Goal: Task Accomplishment & Management: Manage account settings

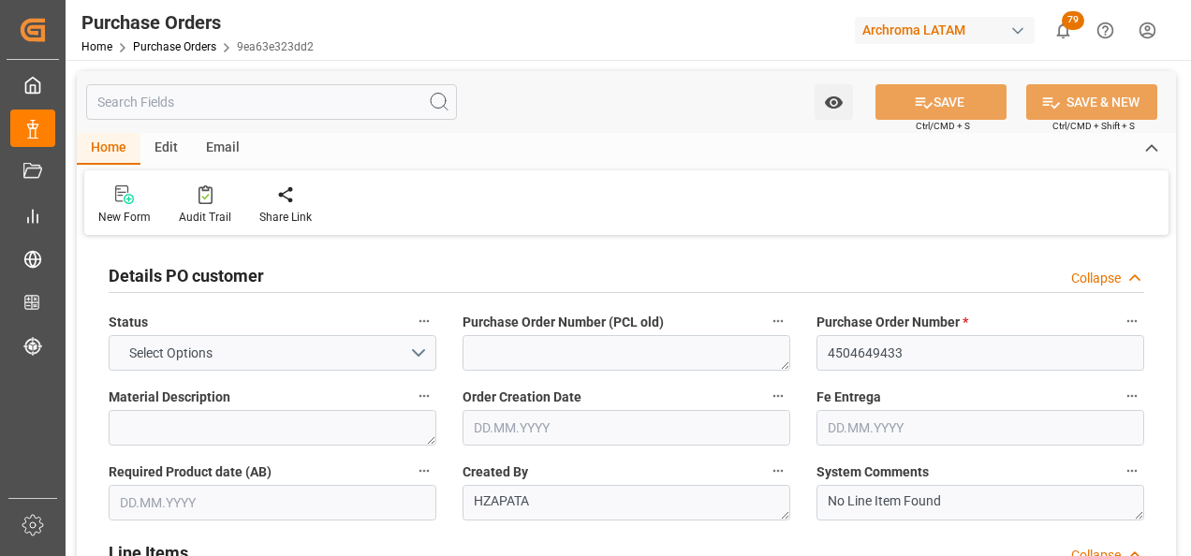
type input "1"
type input "[DATE]"
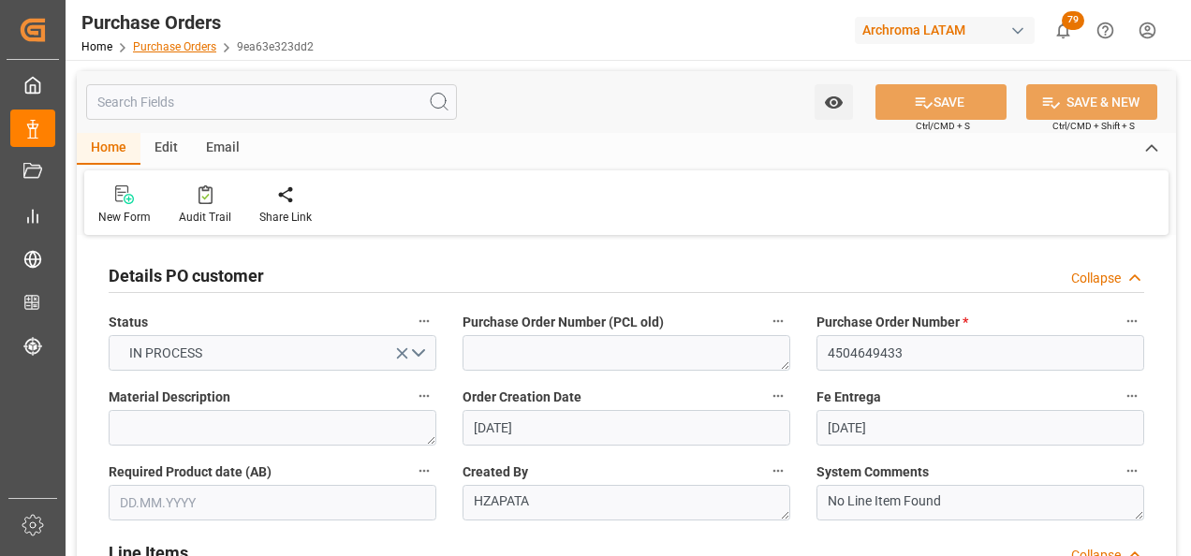
click at [170, 46] on link "Purchase Orders" at bounding box center [174, 46] width 83 height 13
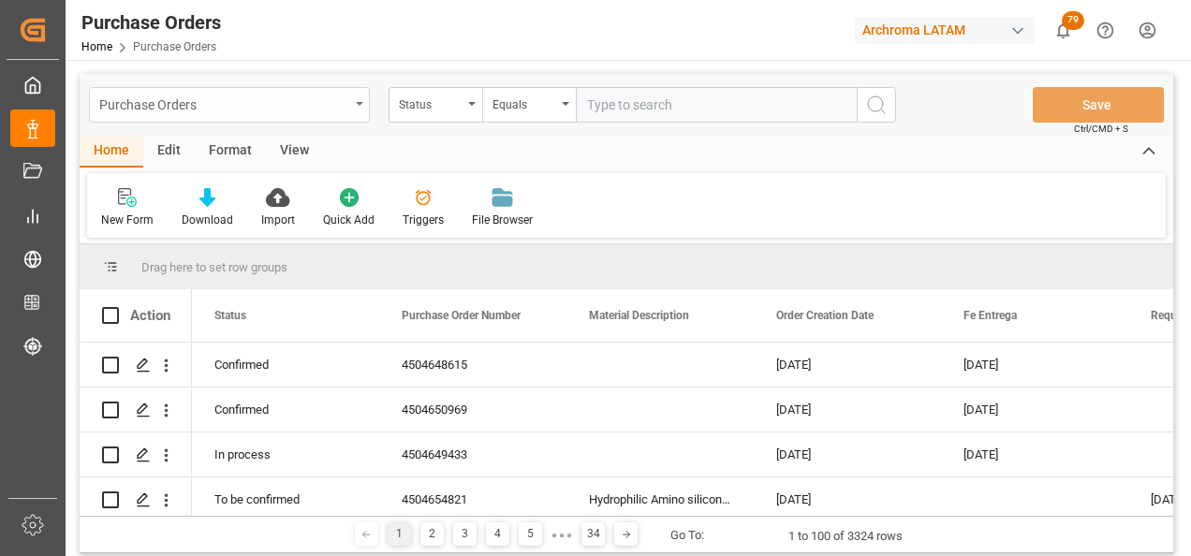
click at [344, 111] on div "Purchase Orders" at bounding box center [224, 103] width 250 height 23
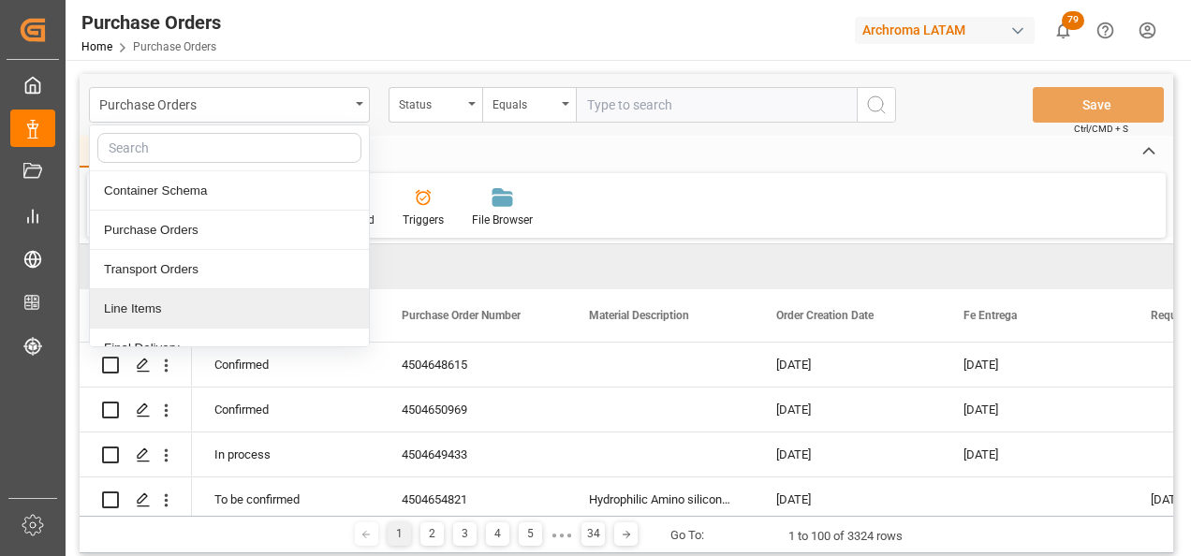
click at [185, 312] on div "Line Items" at bounding box center [229, 308] width 279 height 39
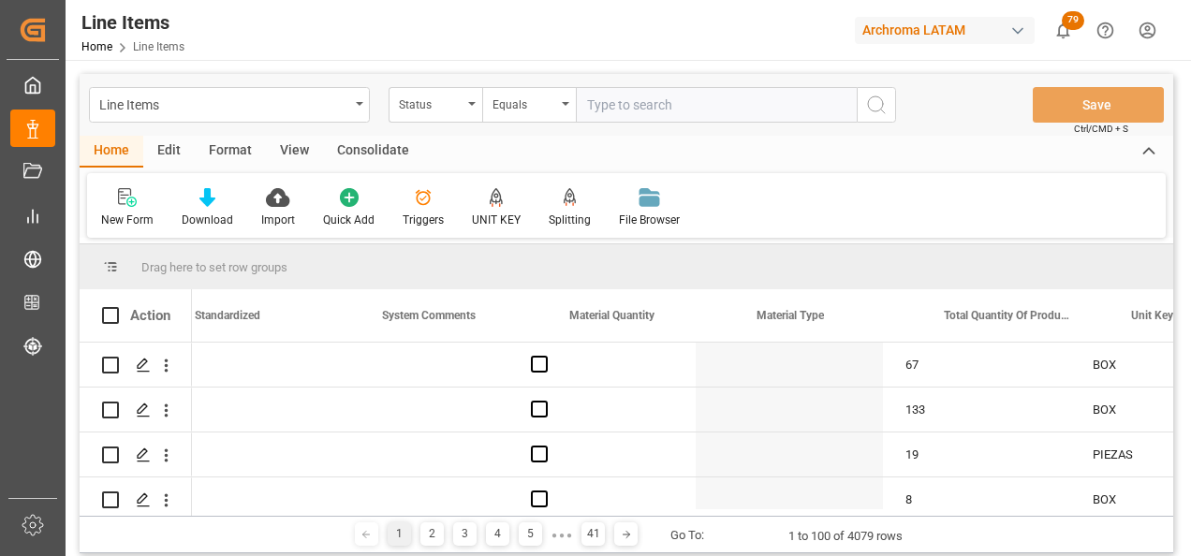
scroll to position [0, 2753]
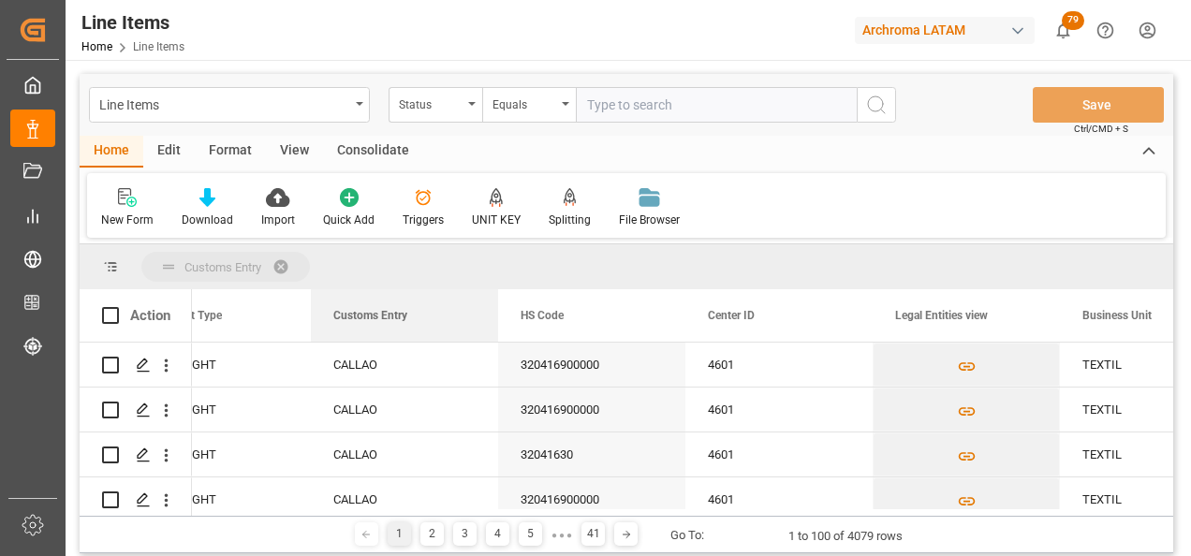
drag, startPoint x: 376, startPoint y: 316, endPoint x: 354, endPoint y: 274, distance: 46.5
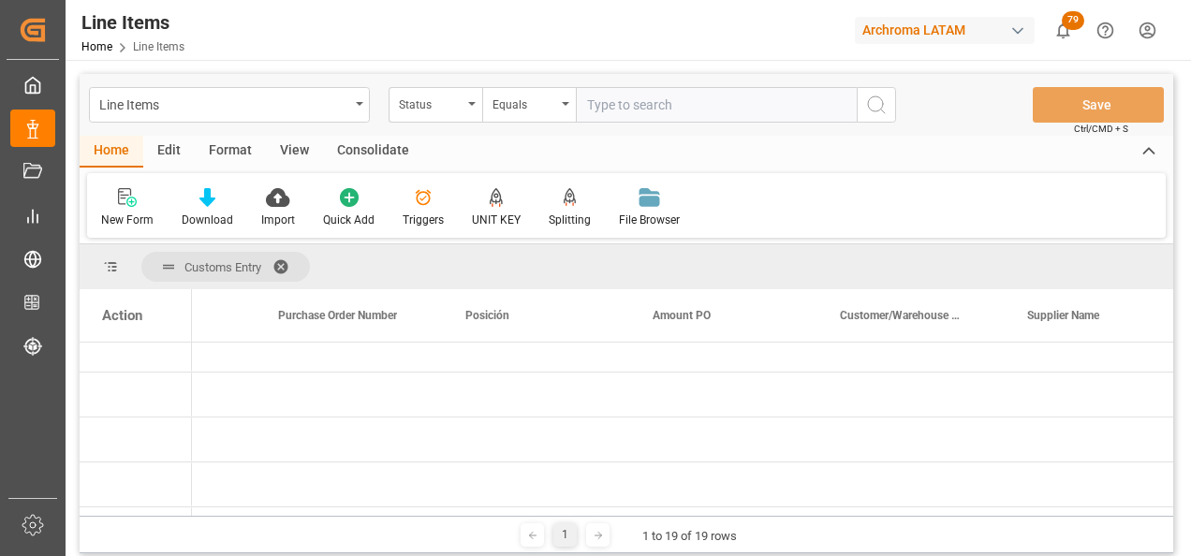
click at [279, 267] on span at bounding box center [288, 266] width 30 height 17
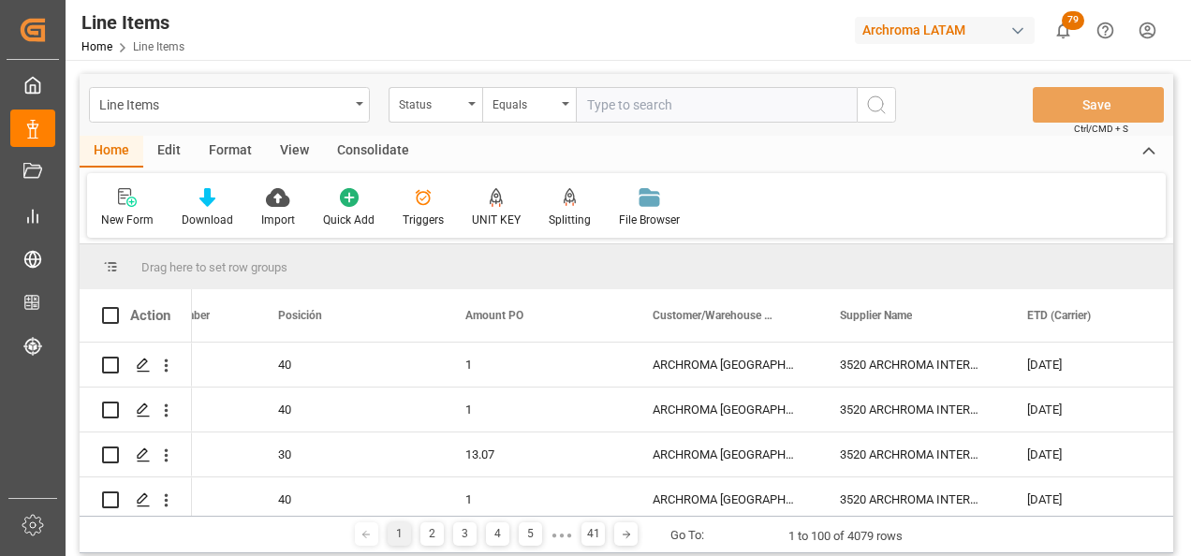
drag, startPoint x: 249, startPoint y: 516, endPoint x: 131, endPoint y: 509, distance: 118.2
click at [131, 509] on div "Drag here to set row groups Drag here to set column labels Action Status Purcha…" at bounding box center [627, 398] width 1094 height 309
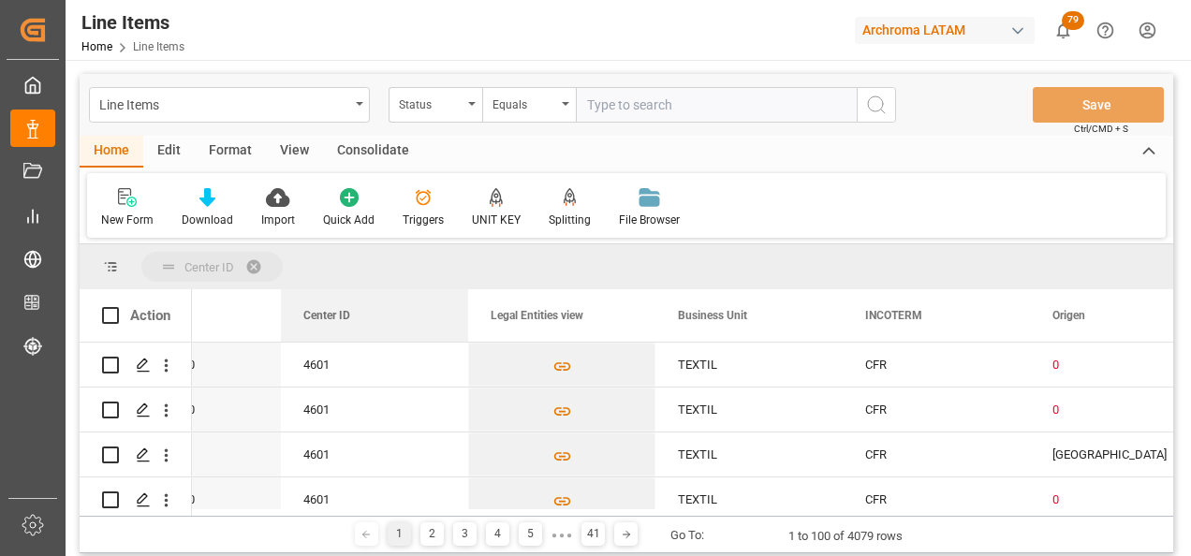
drag, startPoint x: 323, startPoint y: 318, endPoint x: 277, endPoint y: 277, distance: 61.7
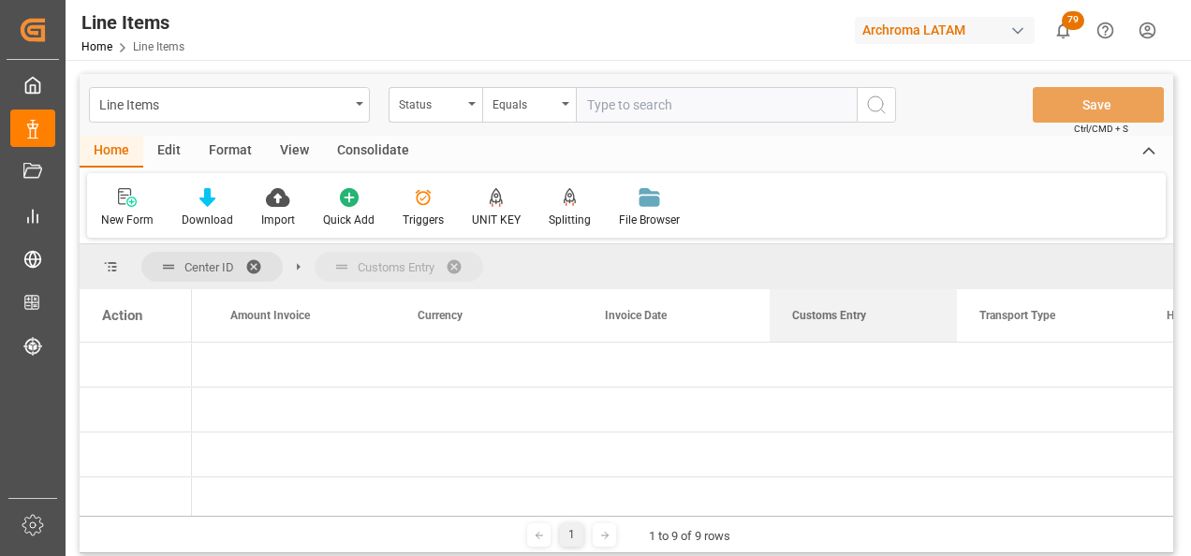
drag, startPoint x: 990, startPoint y: 316, endPoint x: 915, endPoint y: 273, distance: 86.0
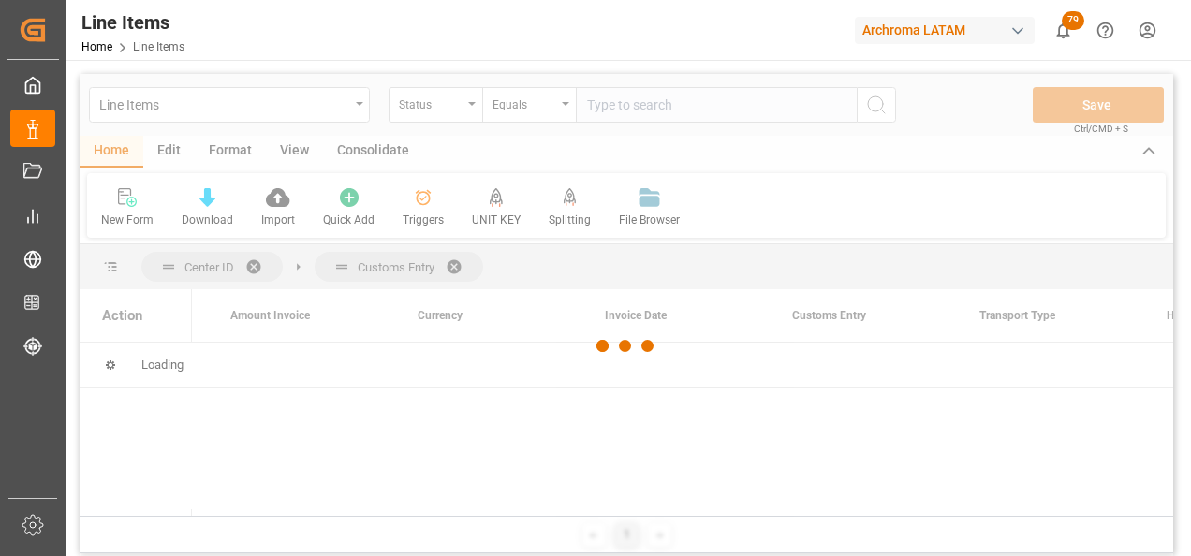
click at [915, 273] on div at bounding box center [627, 346] width 1094 height 545
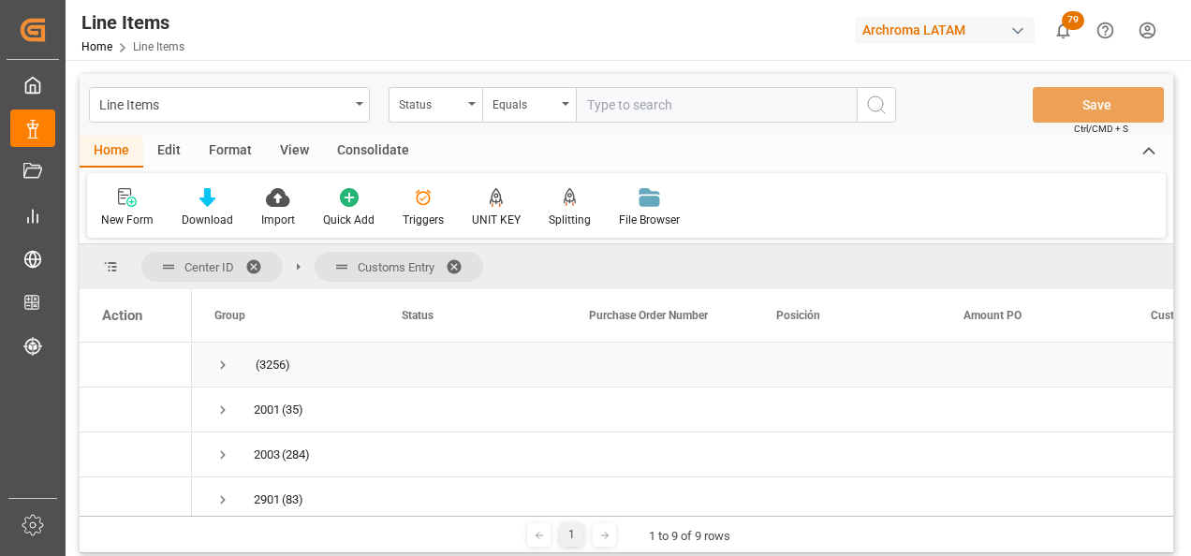
click at [218, 370] on span "Press SPACE to select this row." at bounding box center [222, 365] width 17 height 17
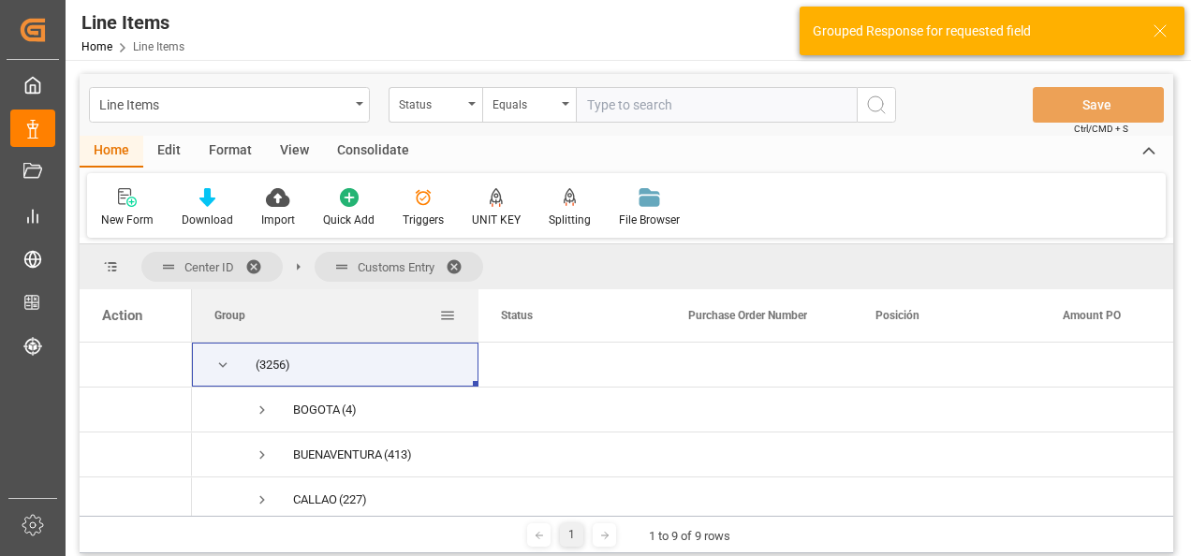
drag, startPoint x: 376, startPoint y: 308, endPoint x: 524, endPoint y: 307, distance: 148.0
click at [482, 307] on div at bounding box center [478, 315] width 7 height 52
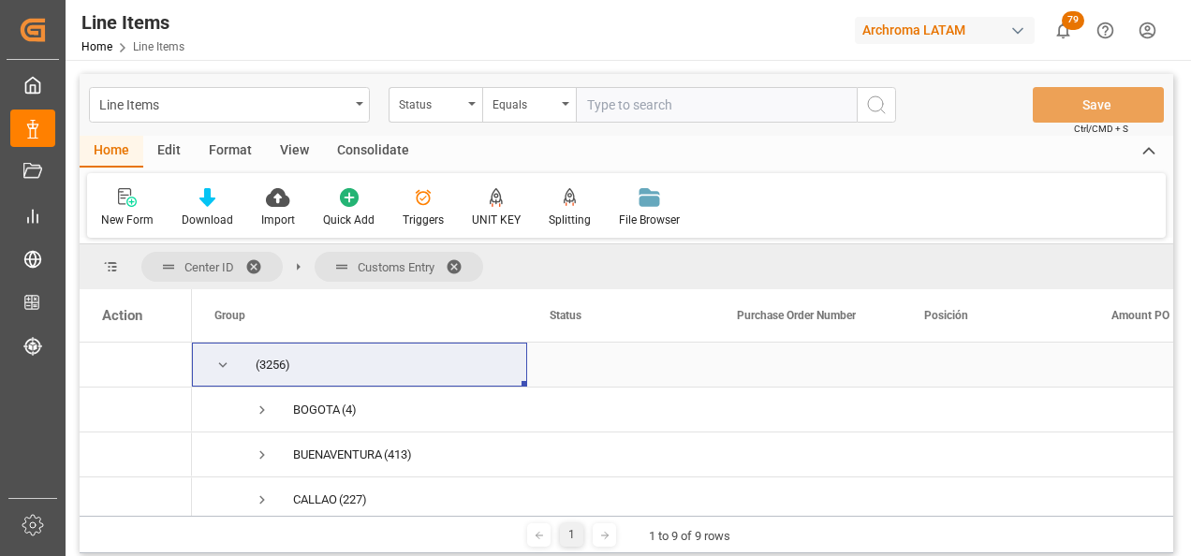
click at [220, 362] on span "Press SPACE to select this row." at bounding box center [222, 365] width 17 height 17
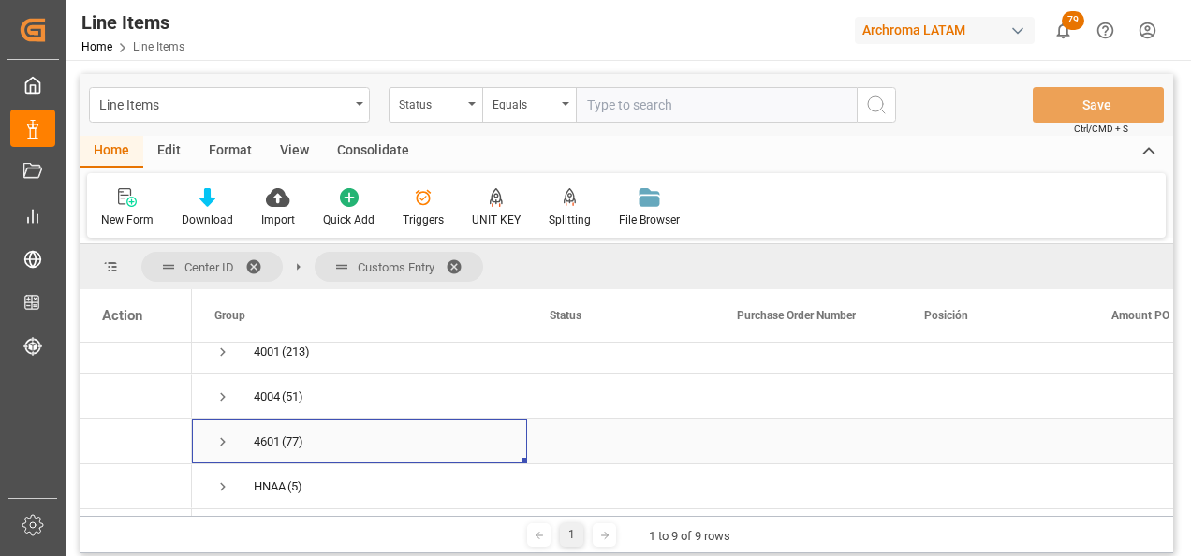
click at [222, 442] on span "Press SPACE to select this row." at bounding box center [222, 442] width 17 height 17
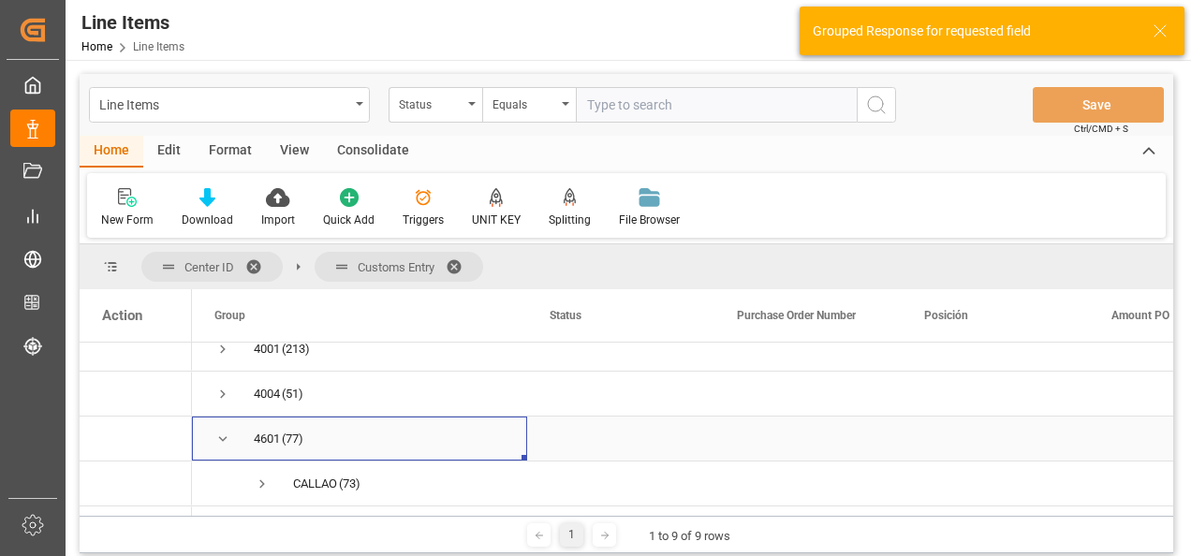
click at [223, 440] on span "Press SPACE to select this row." at bounding box center [222, 439] width 17 height 17
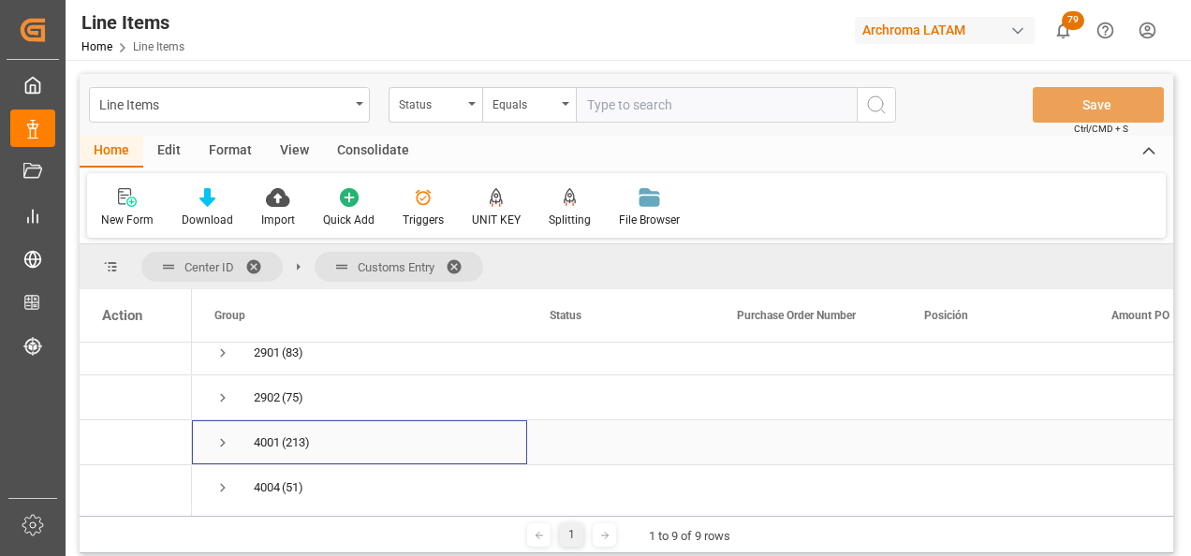
click at [225, 442] on span "Press SPACE to select this row." at bounding box center [222, 443] width 17 height 17
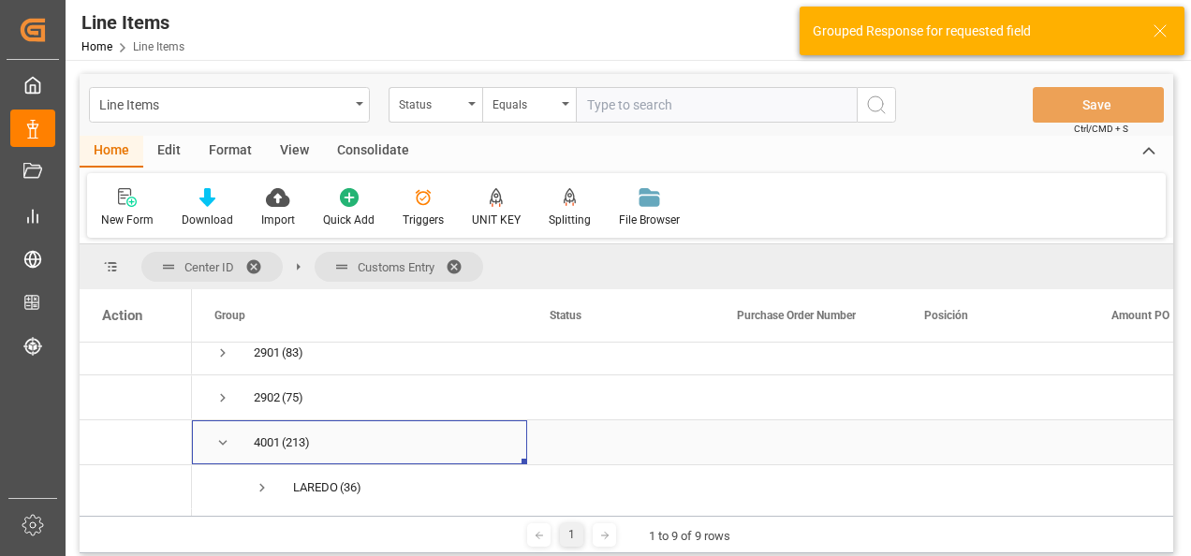
click at [217, 438] on span "Press SPACE to select this row." at bounding box center [222, 443] width 17 height 17
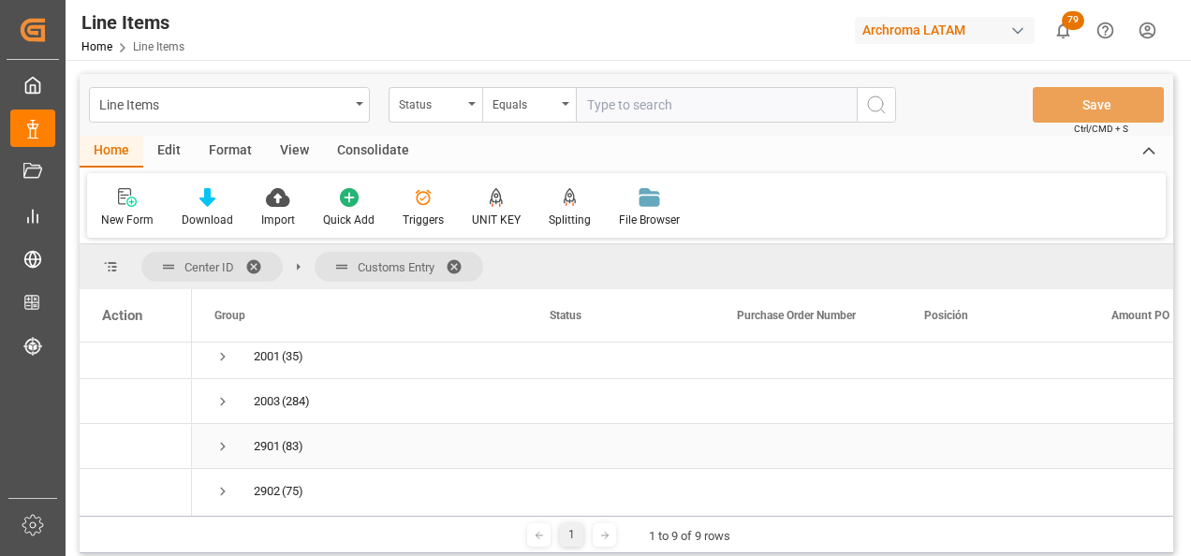
click at [220, 442] on span "Press SPACE to select this row." at bounding box center [222, 446] width 17 height 17
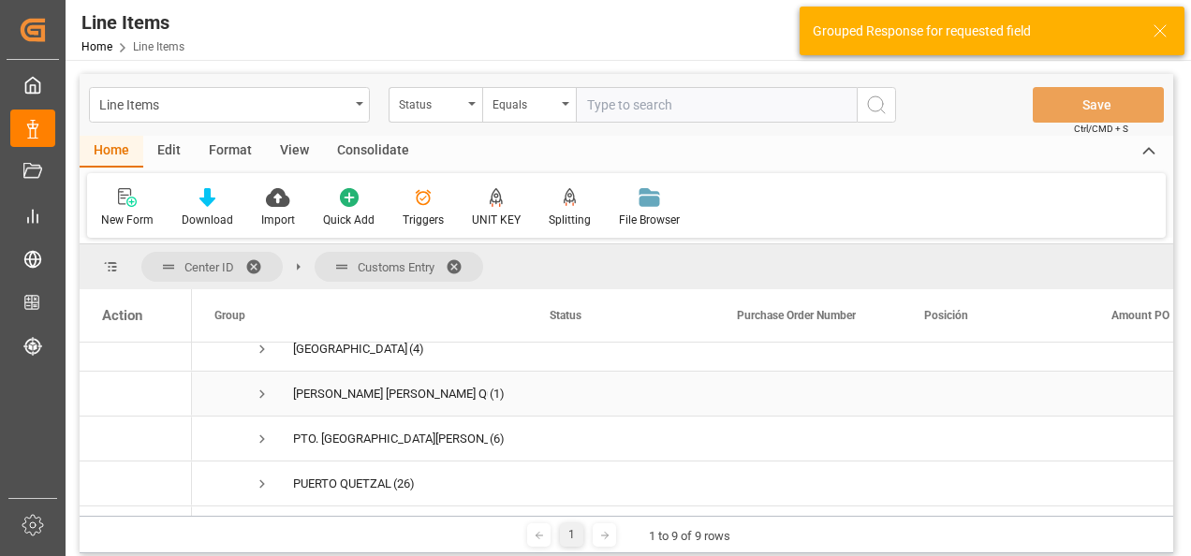
click at [258, 394] on span "Press SPACE to select this row." at bounding box center [262, 394] width 17 height 17
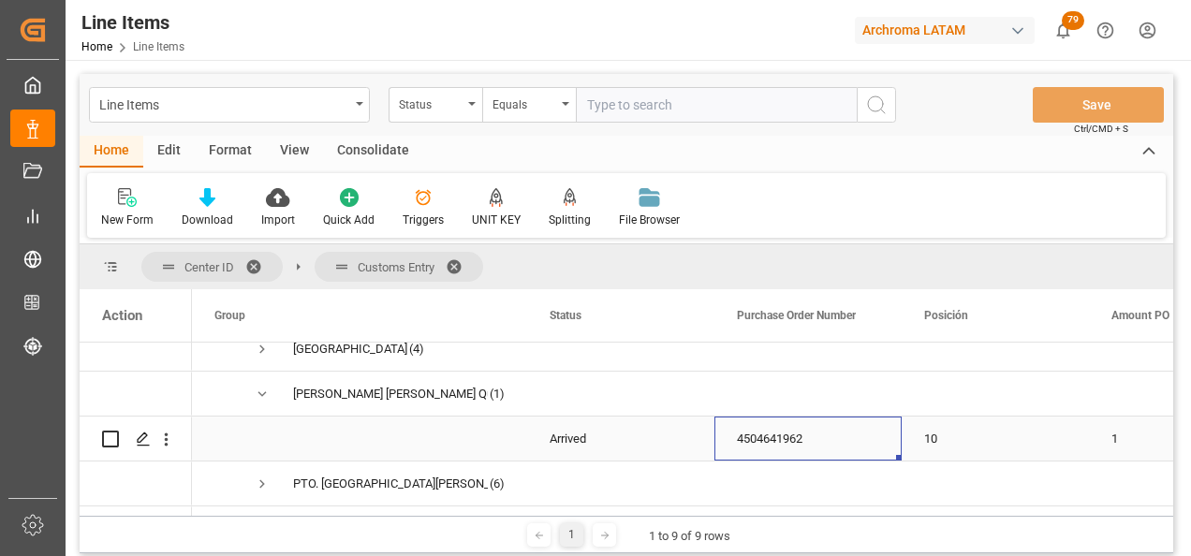
click at [763, 442] on div "4504641962" at bounding box center [808, 439] width 187 height 44
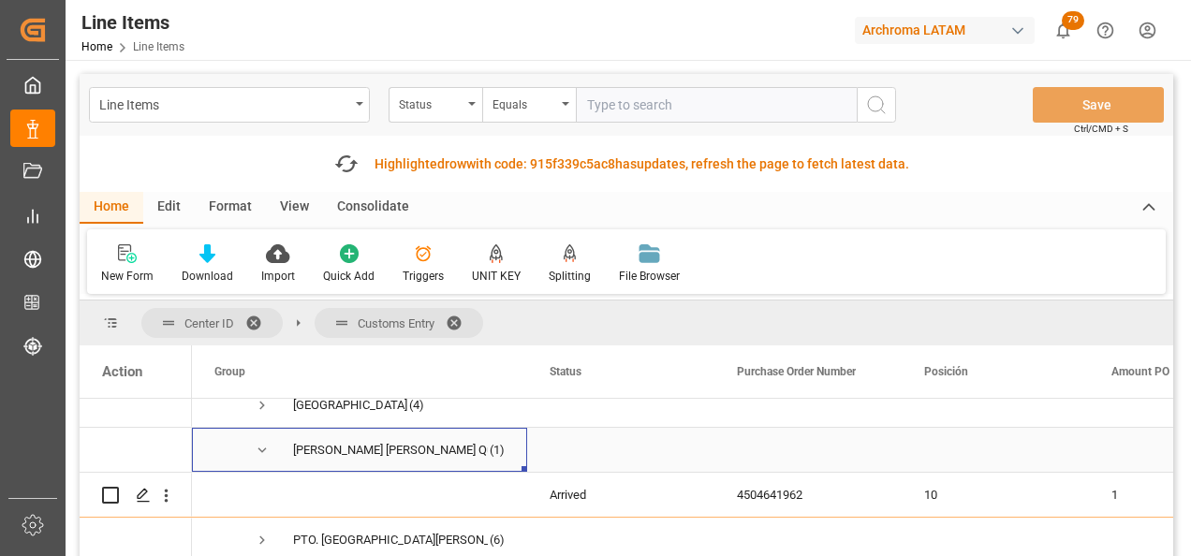
click at [262, 449] on span "Press SPACE to select this row." at bounding box center [262, 450] width 17 height 17
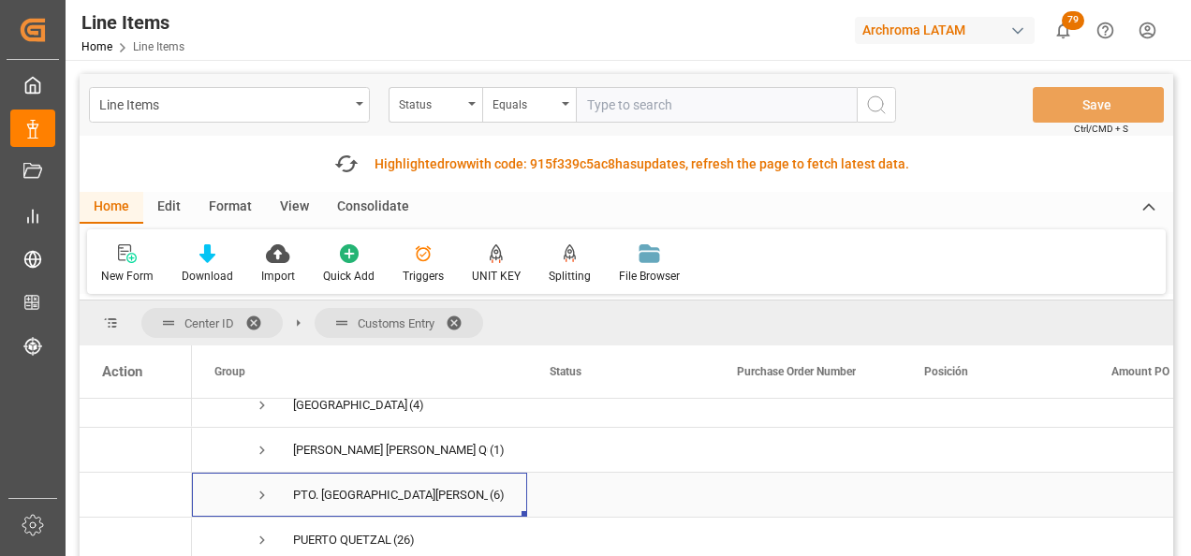
click at [263, 497] on span "Press SPACE to select this row." at bounding box center [262, 495] width 17 height 17
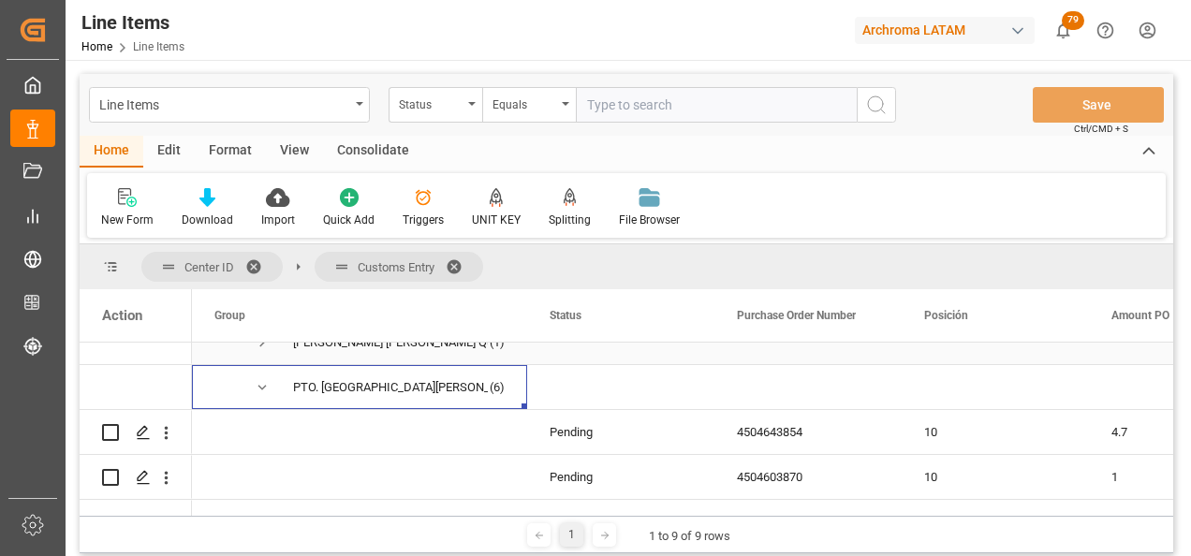
scroll to position [334, 0]
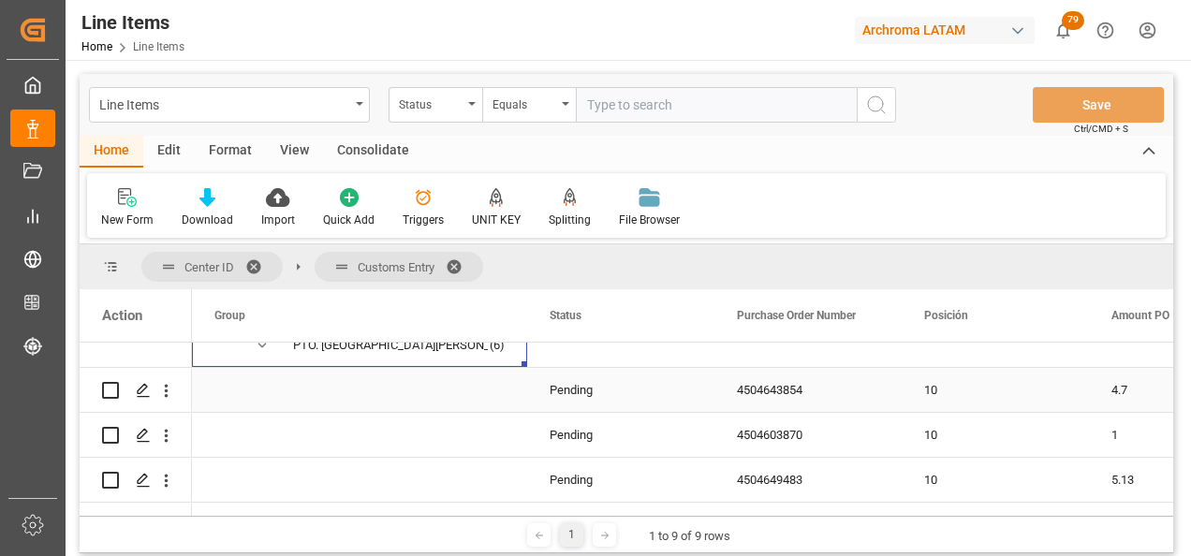
click at [794, 386] on div "4504643854" at bounding box center [808, 390] width 187 height 44
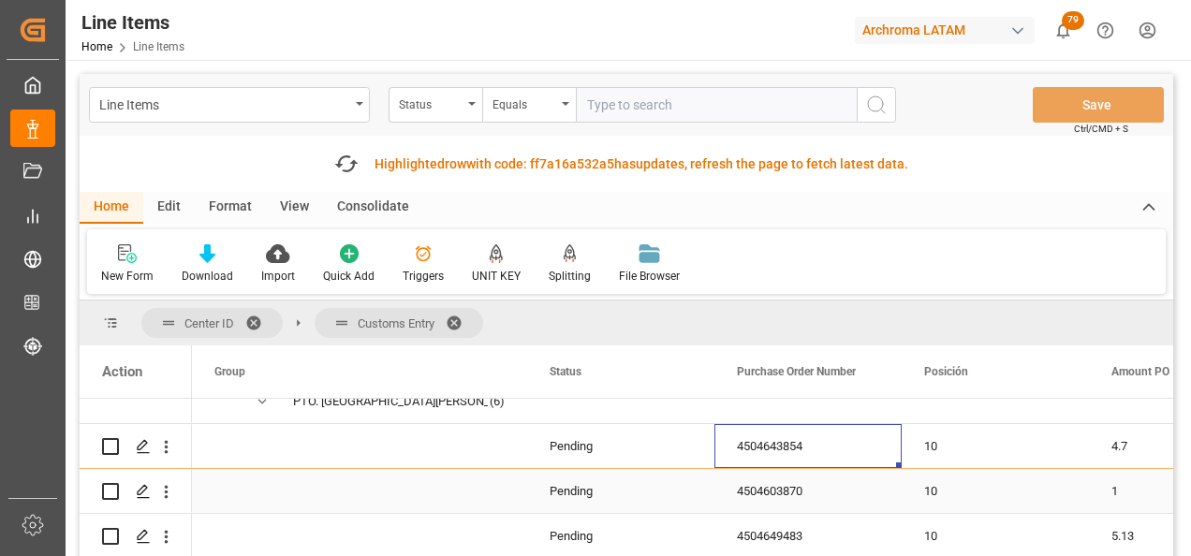
click at [764, 480] on div "4504603870" at bounding box center [808, 491] width 187 height 44
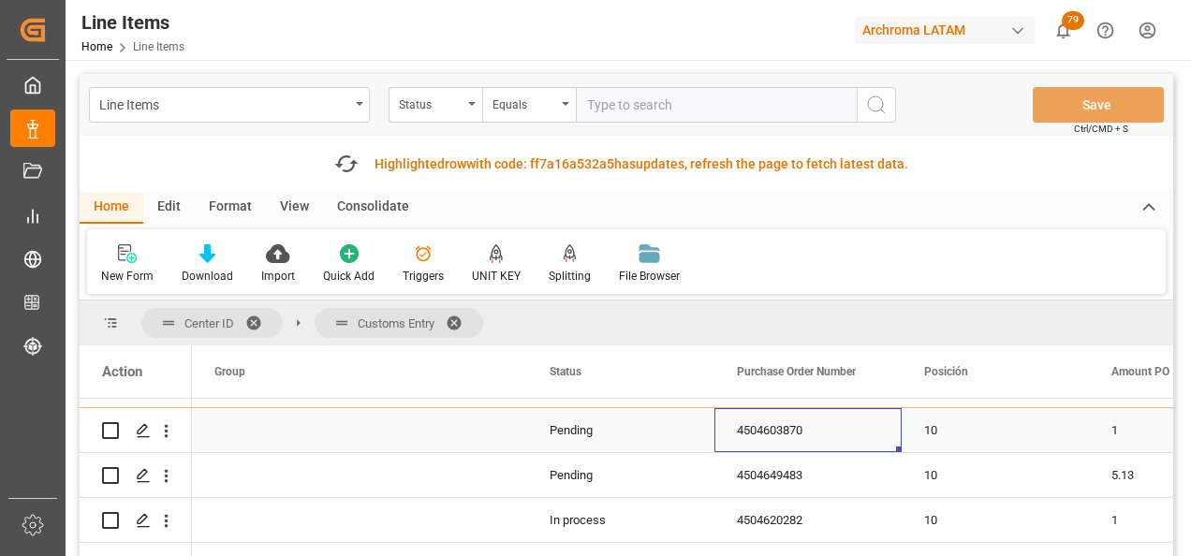
scroll to position [428, 0]
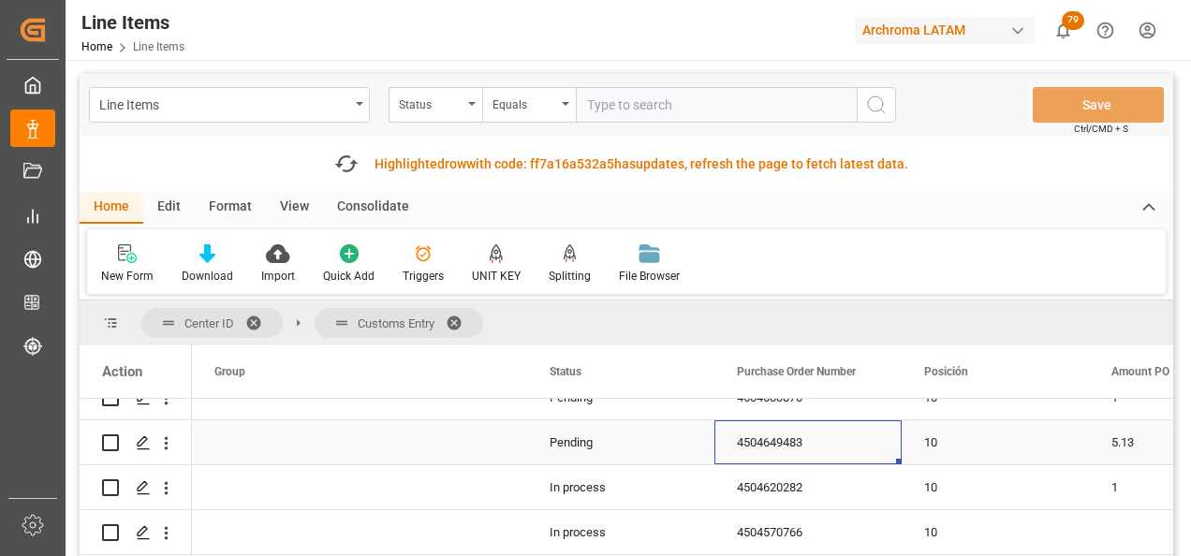
click at [769, 446] on div "4504649483" at bounding box center [808, 443] width 187 height 44
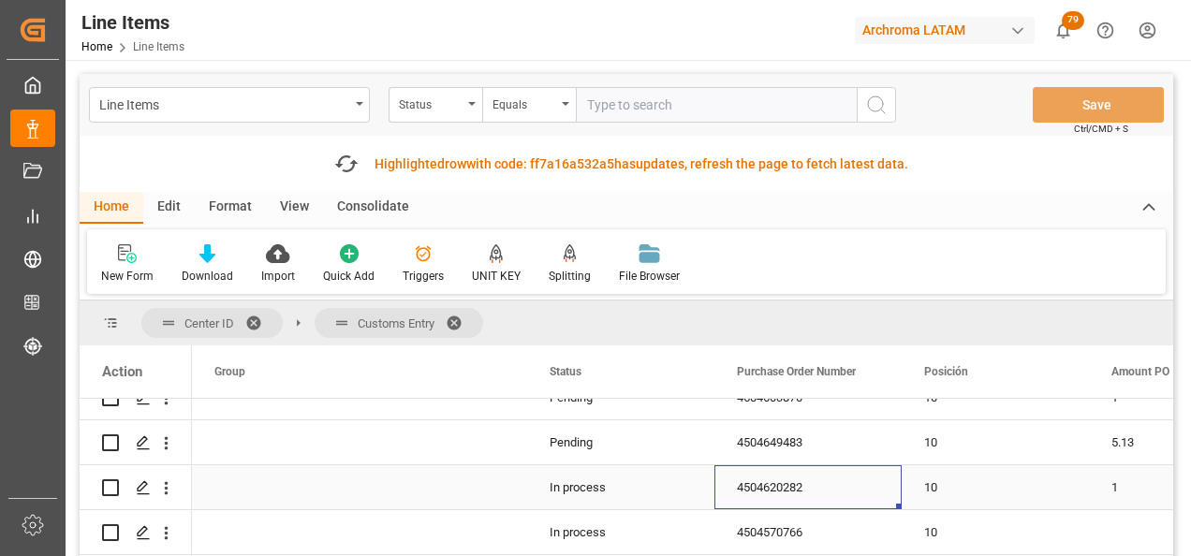
click at [811, 485] on div "4504620282" at bounding box center [808, 487] width 187 height 44
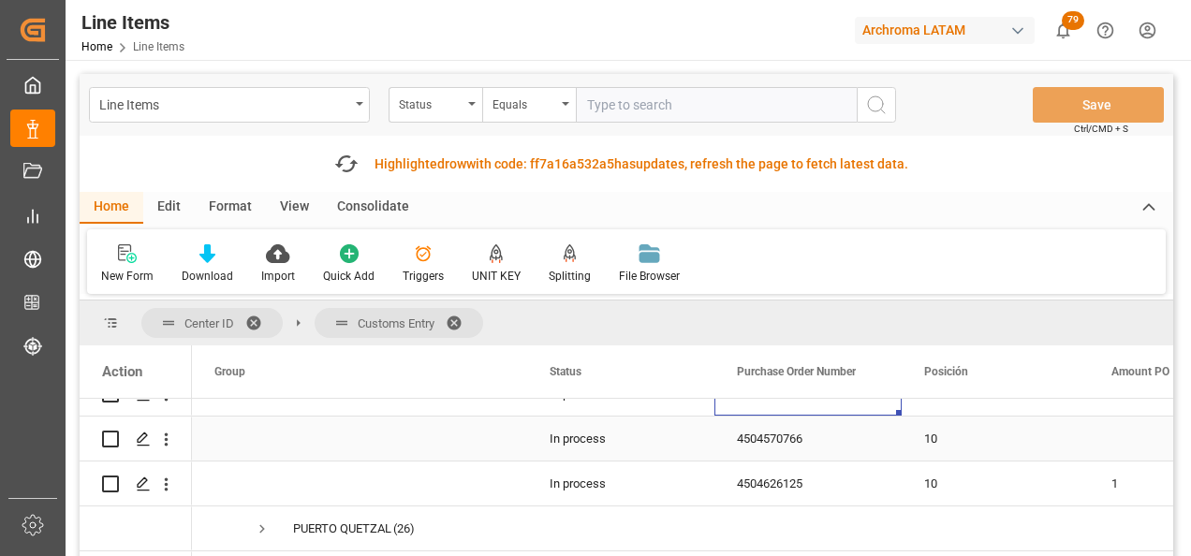
click at [800, 440] on div "4504570766" at bounding box center [808, 439] width 187 height 44
click at [802, 466] on div "4504626125" at bounding box center [808, 484] width 187 height 44
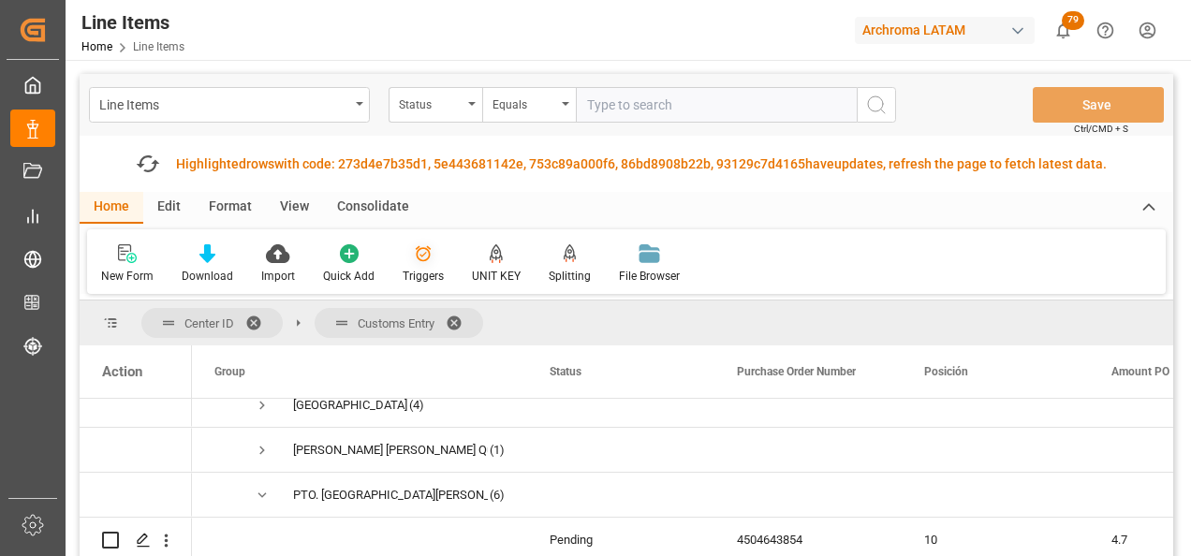
scroll to position [94, 0]
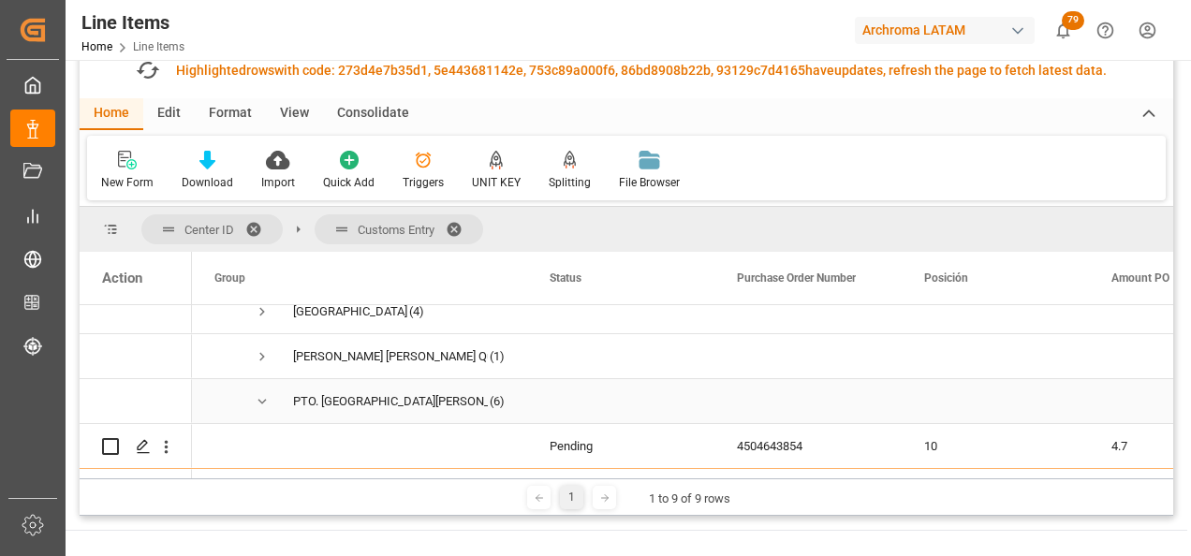
click at [263, 394] on span "Press SPACE to select this row." at bounding box center [262, 401] width 17 height 17
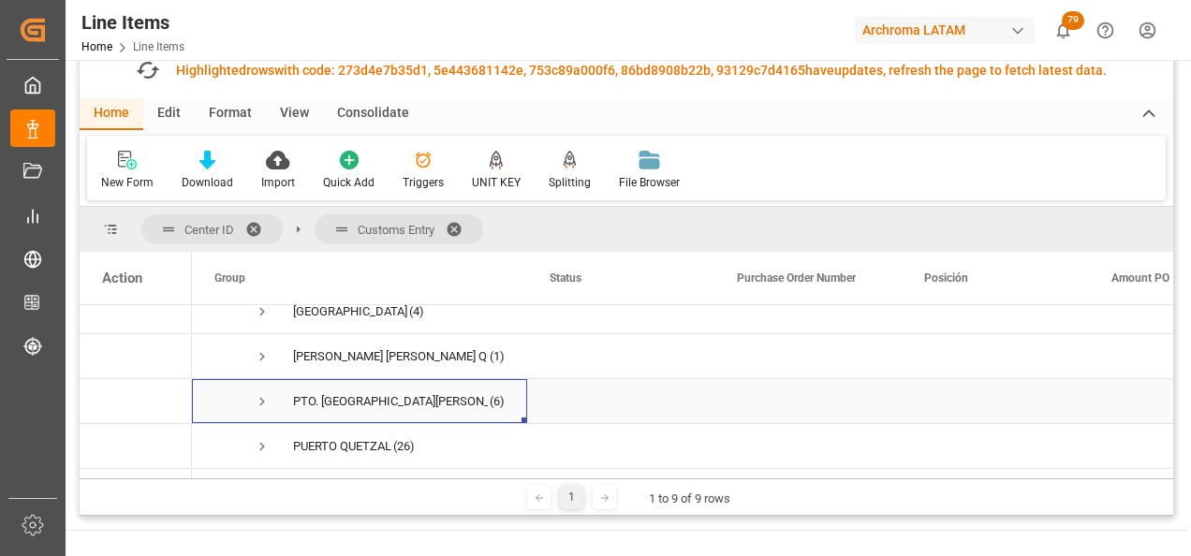
scroll to position [334, 0]
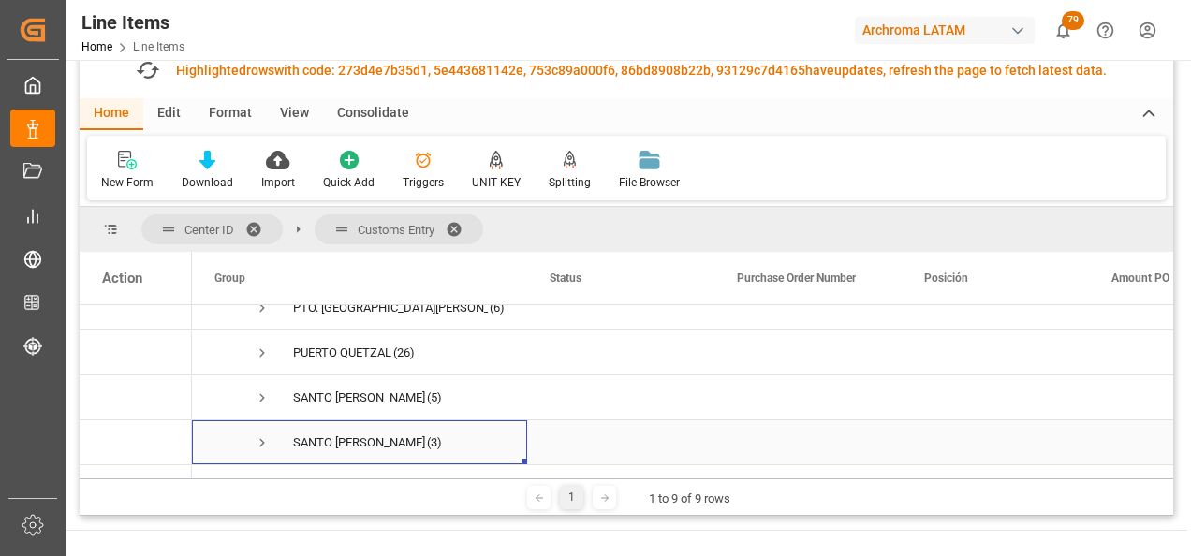
click at [260, 443] on span "Press SPACE to select this row." at bounding box center [262, 443] width 17 height 17
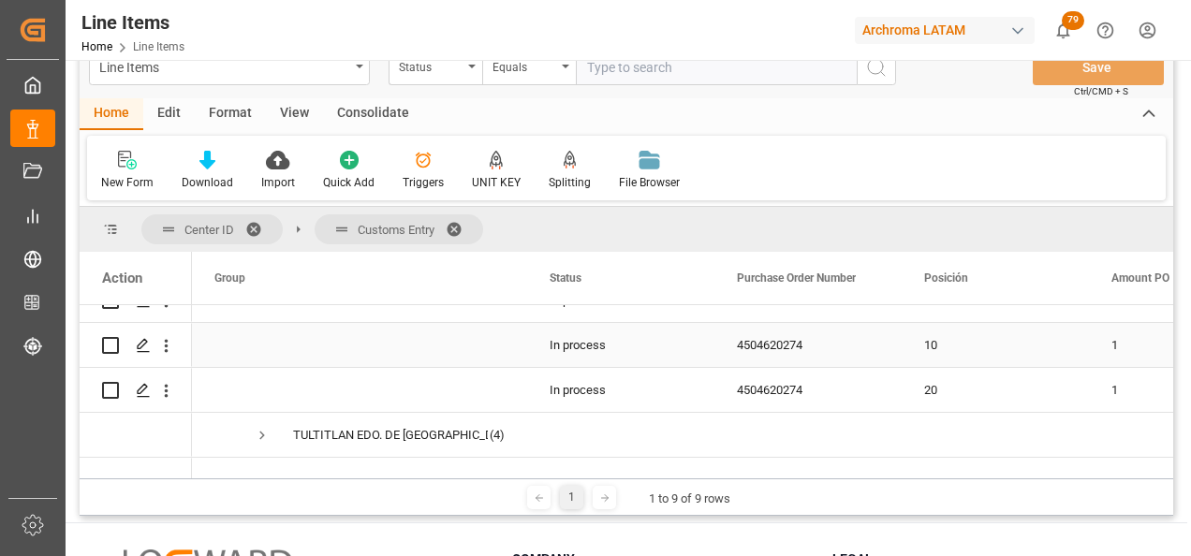
scroll to position [428, 0]
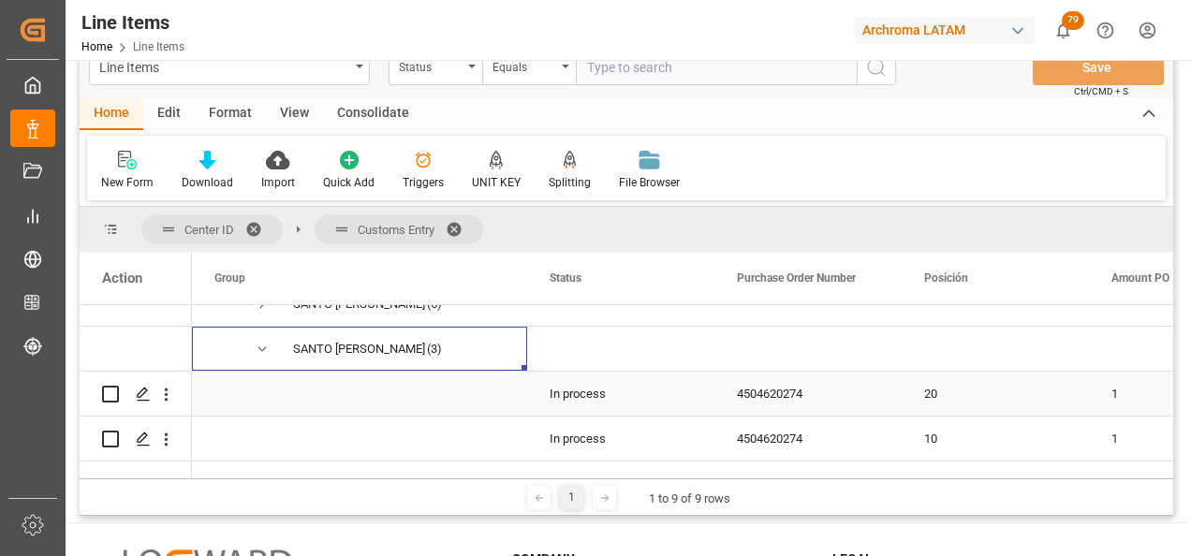
click at [741, 404] on div "4504620274" at bounding box center [808, 394] width 187 height 44
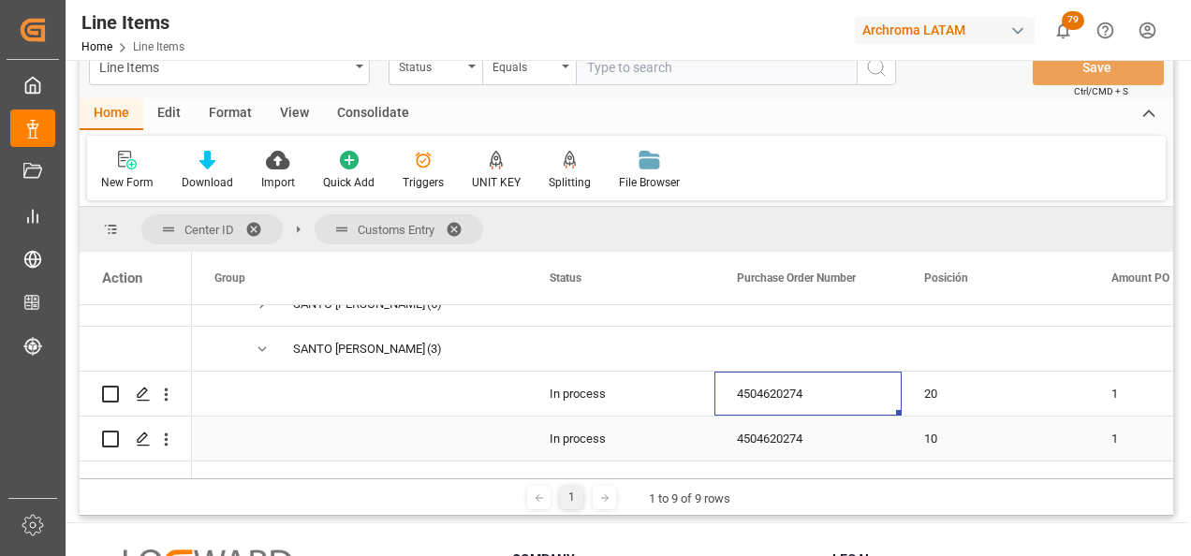
click at [759, 425] on div "4504620274" at bounding box center [808, 439] width 187 height 44
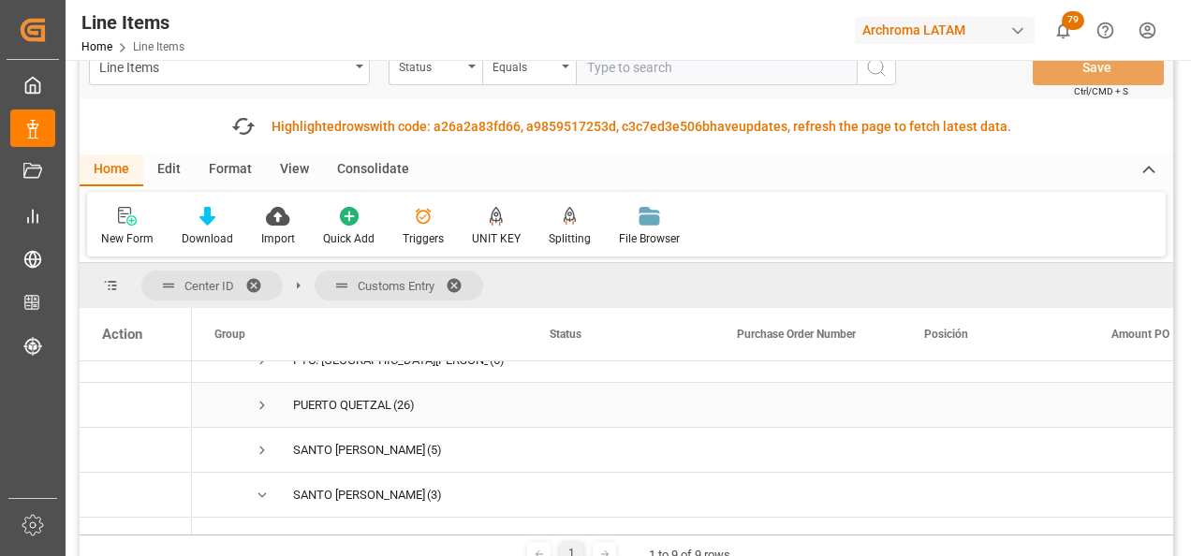
scroll to position [334, 0]
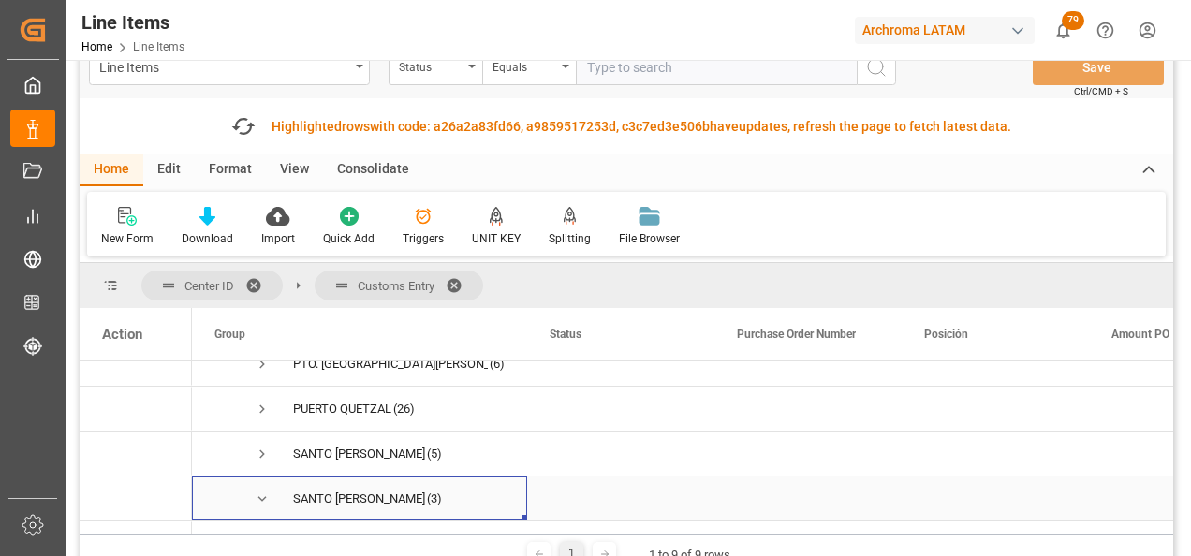
click at [260, 496] on span "Press SPACE to select this row." at bounding box center [262, 499] width 17 height 17
click at [261, 496] on span "Press SPACE to select this row." at bounding box center [262, 499] width 17 height 17
click at [258, 498] on span "Press SPACE to select this row." at bounding box center [262, 499] width 17 height 17
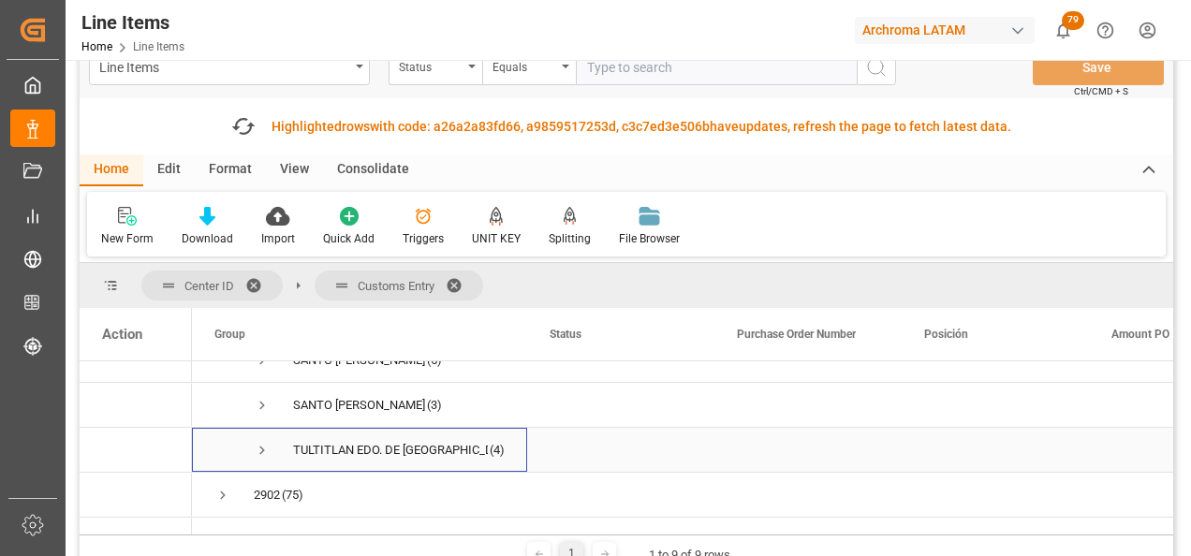
click at [262, 451] on span "Press SPACE to select this row." at bounding box center [262, 450] width 17 height 17
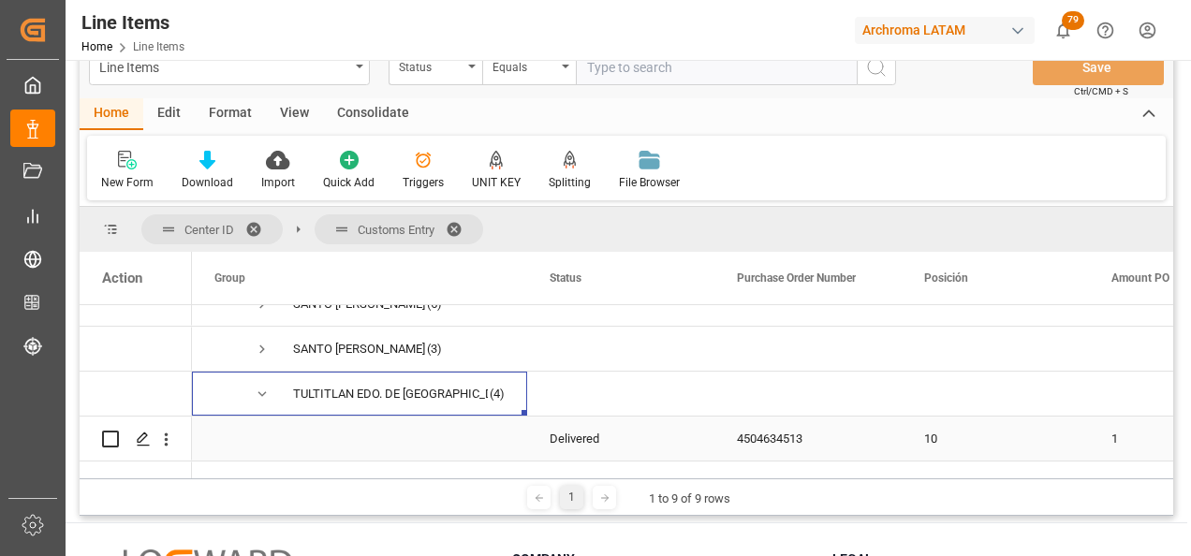
scroll to position [522, 0]
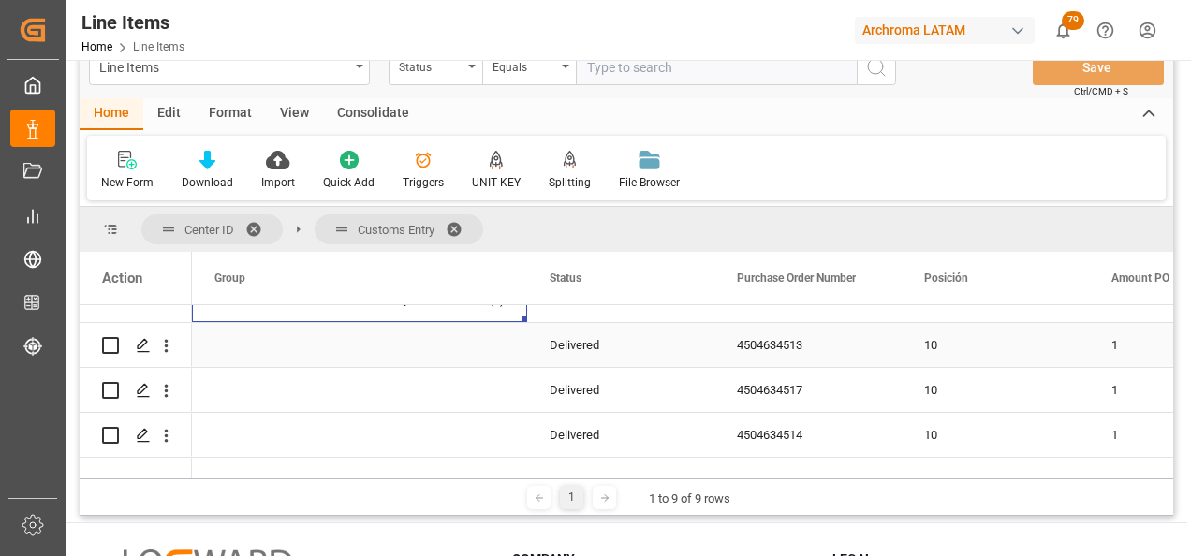
click at [760, 347] on div "4504634513" at bounding box center [808, 345] width 187 height 44
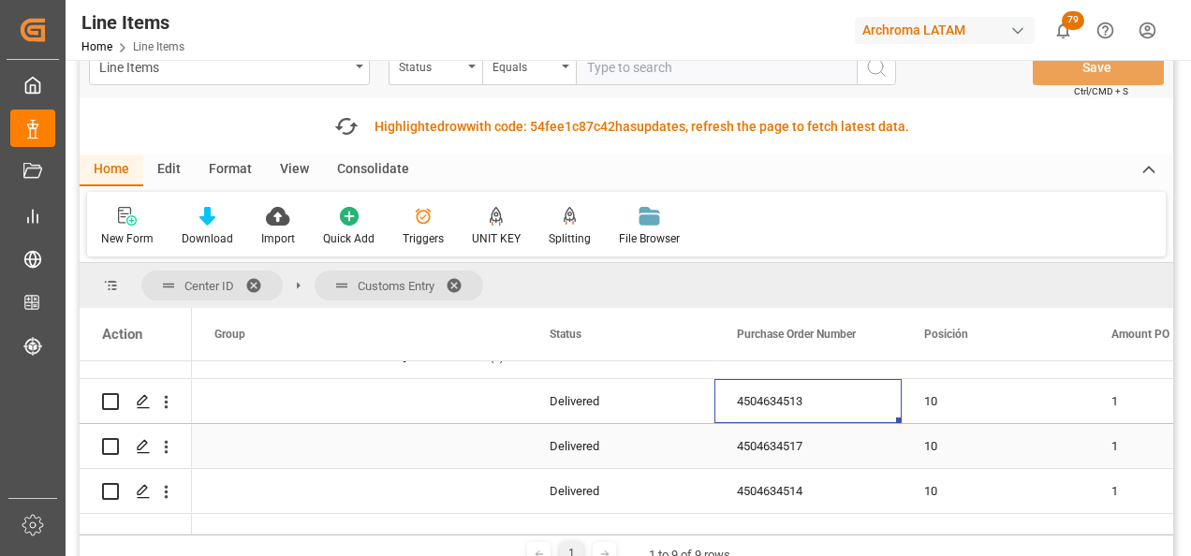
click at [760, 452] on div "4504634517" at bounding box center [808, 446] width 187 height 44
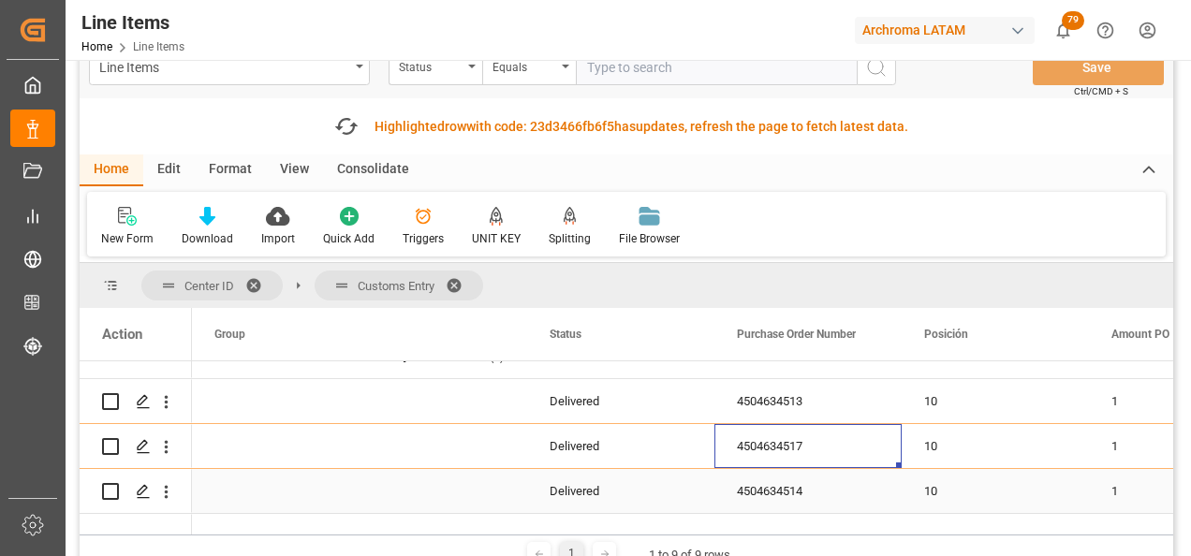
click at [763, 497] on div "4504634514" at bounding box center [808, 491] width 187 height 44
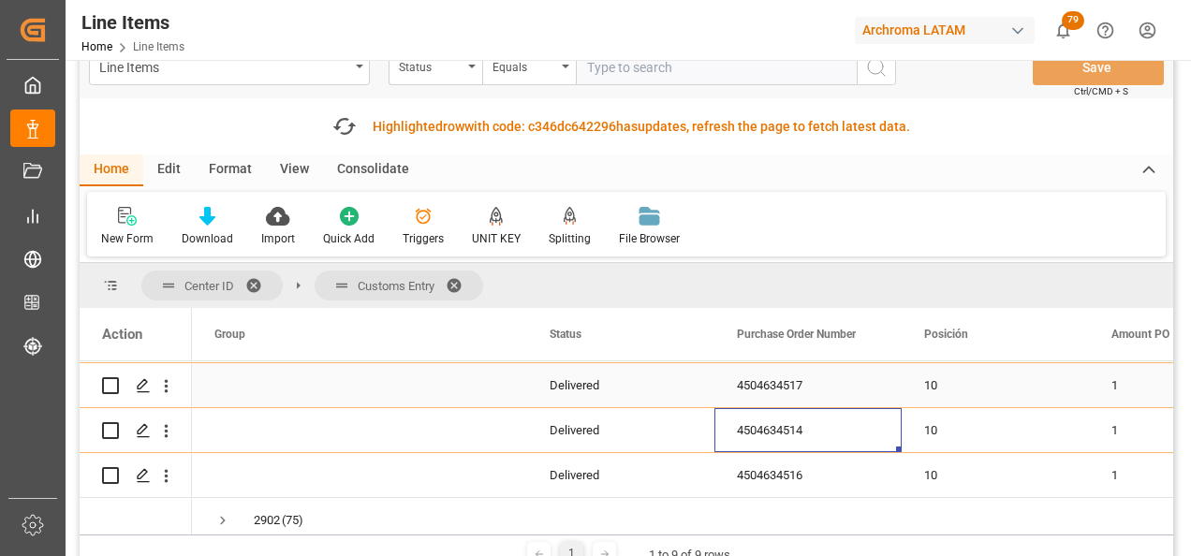
scroll to position [615, 0]
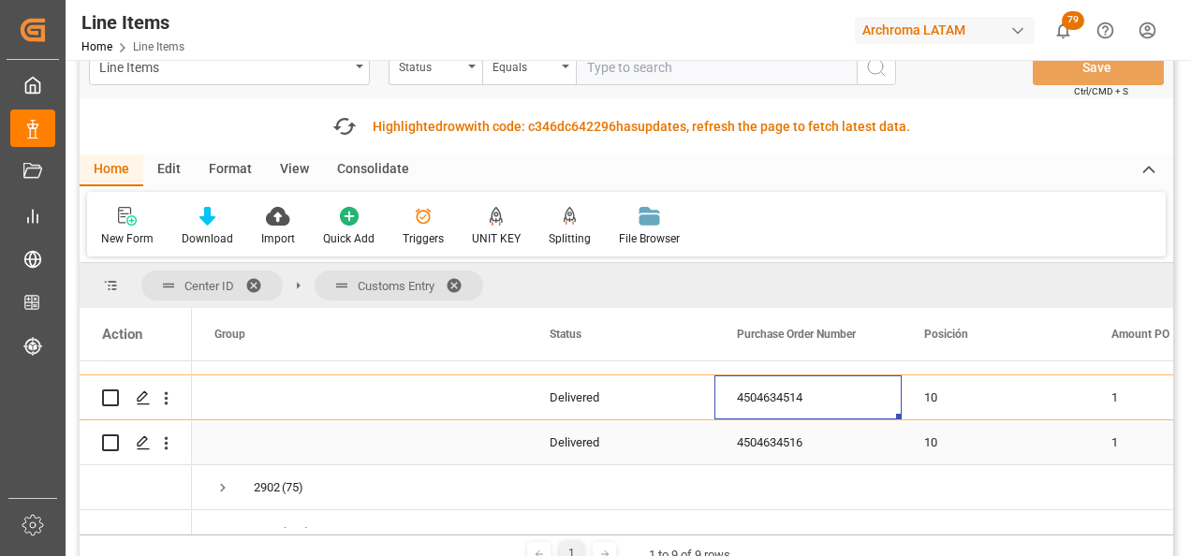
click at [790, 434] on div "4504634516" at bounding box center [808, 443] width 187 height 44
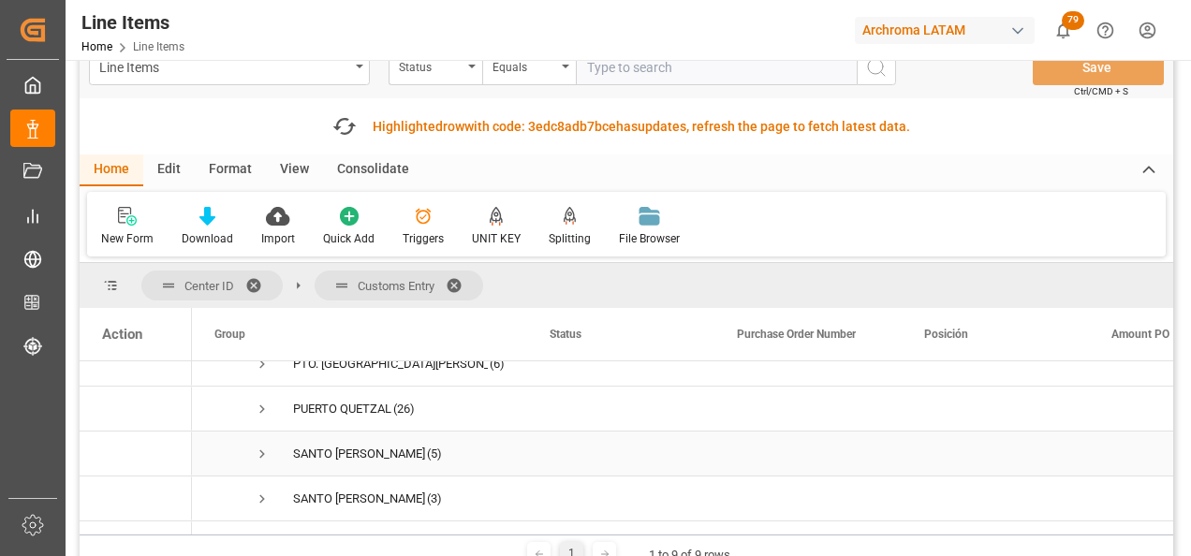
scroll to position [428, 0]
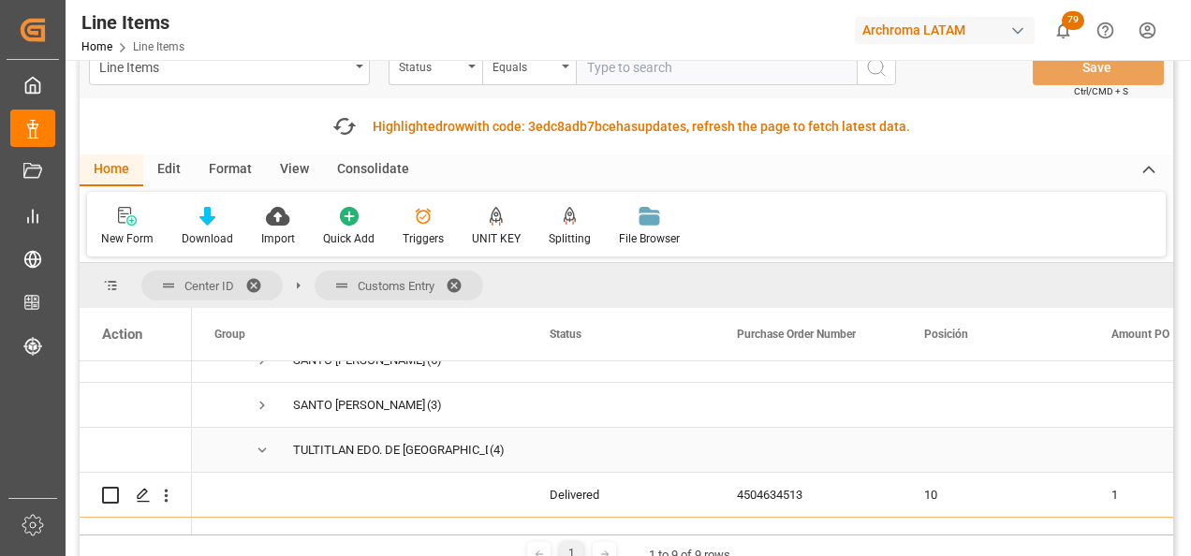
click at [265, 452] on span "Press SPACE to select this row." at bounding box center [262, 450] width 17 height 17
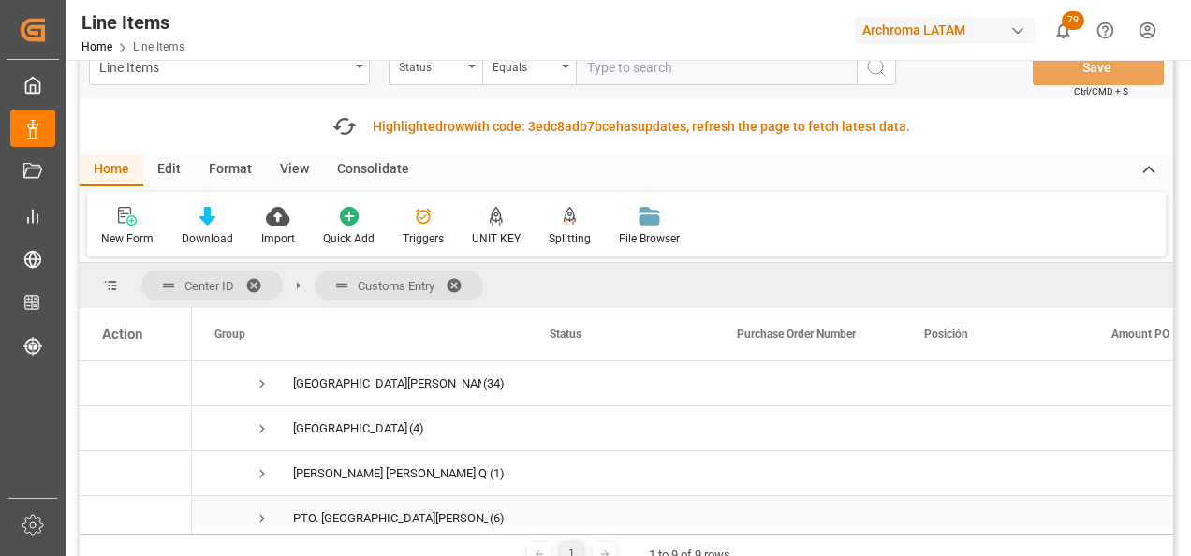
scroll to position [147, 0]
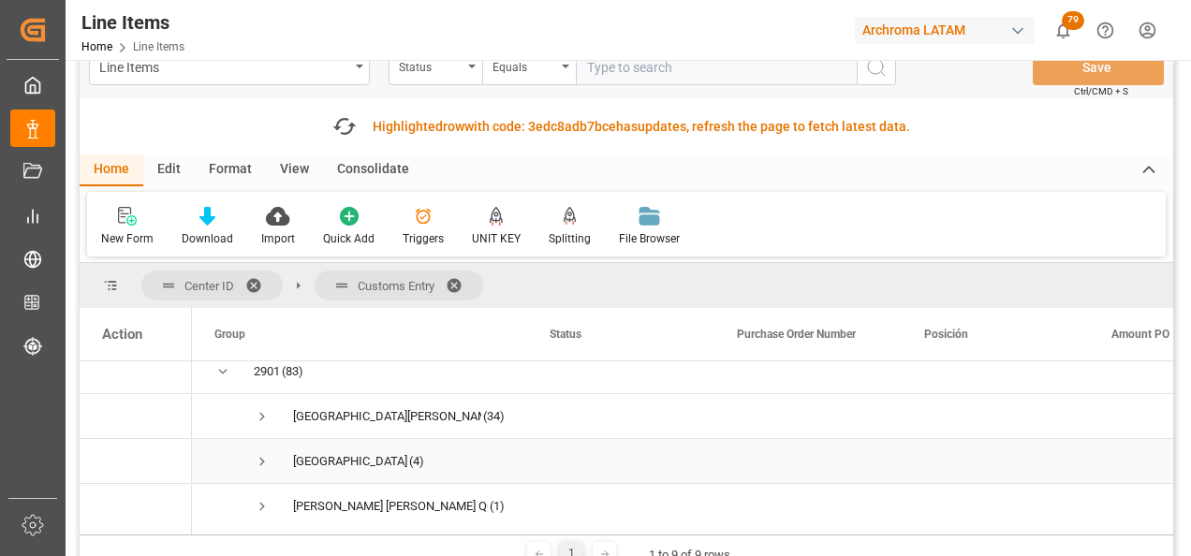
click at [261, 460] on span "Press SPACE to select this row." at bounding box center [262, 461] width 17 height 17
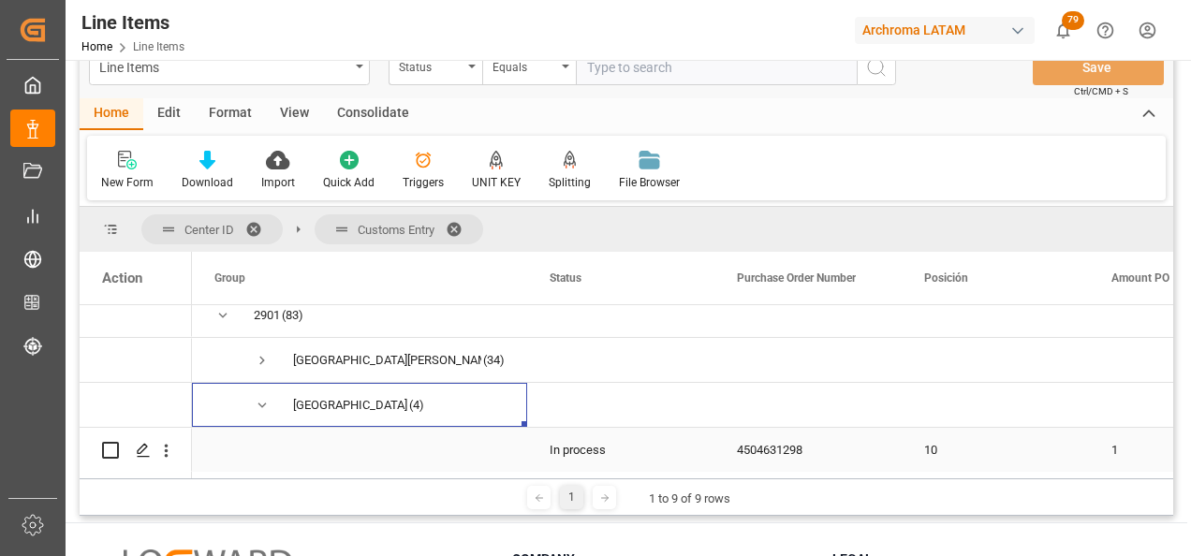
scroll to position [241, 0]
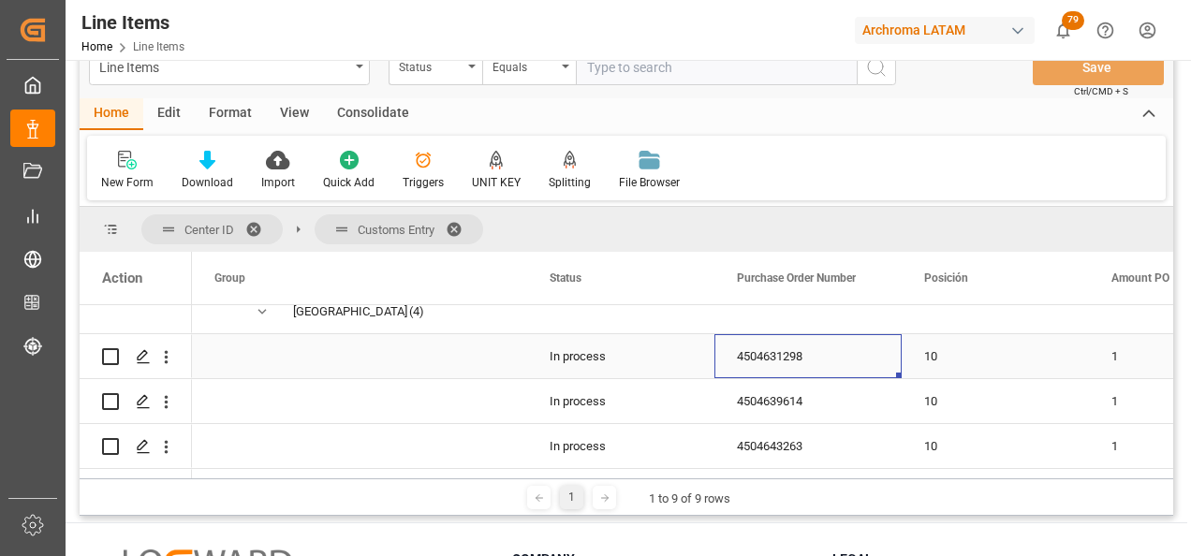
click at [751, 357] on div "4504631298" at bounding box center [808, 356] width 187 height 44
click at [745, 395] on div "4504639614" at bounding box center [808, 401] width 187 height 44
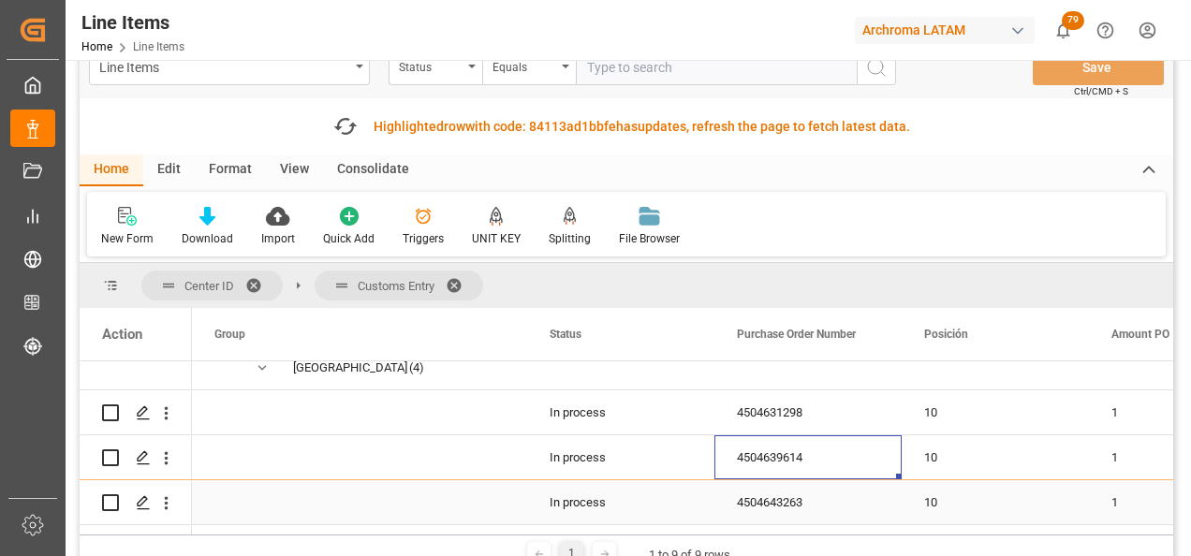
click at [793, 491] on div "4504643263" at bounding box center [808, 502] width 187 height 44
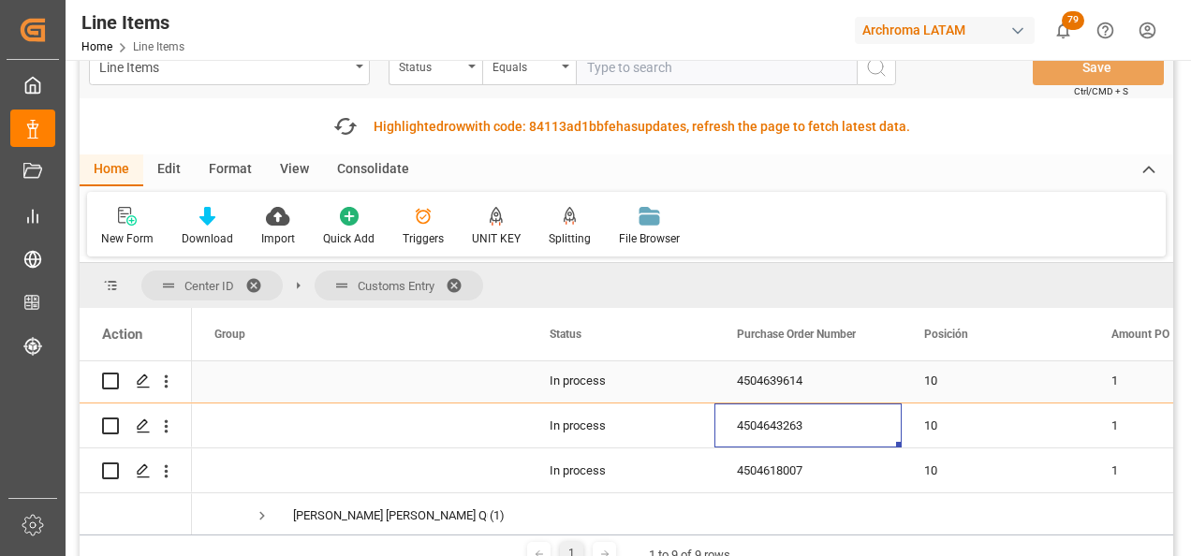
scroll to position [334, 0]
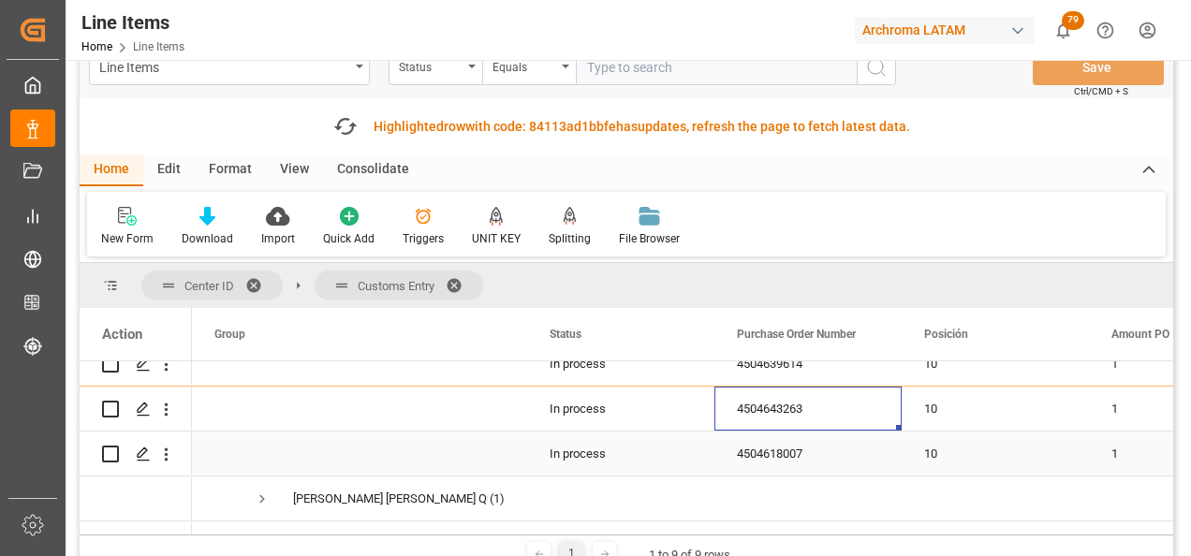
click at [733, 454] on div "4504618007" at bounding box center [808, 454] width 187 height 44
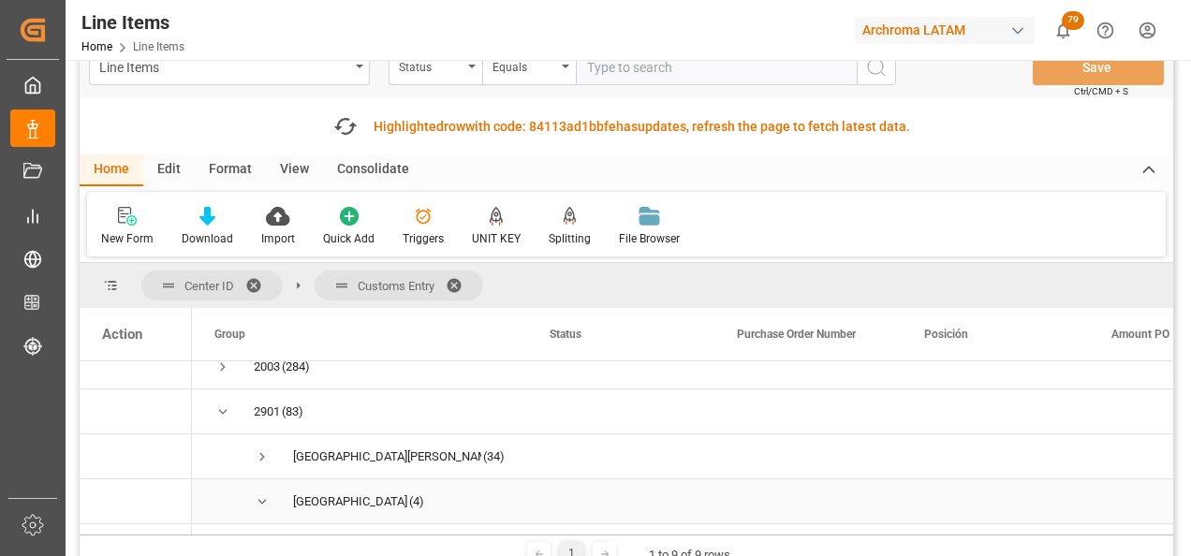
scroll to position [147, 0]
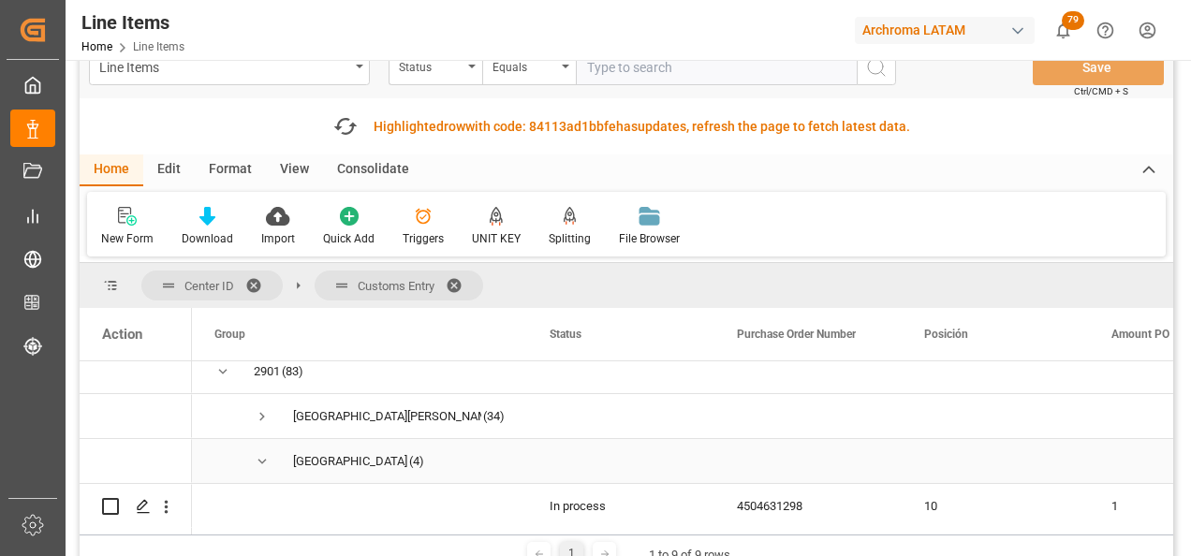
click at [263, 465] on span "Press SPACE to select this row." at bounding box center [262, 461] width 17 height 17
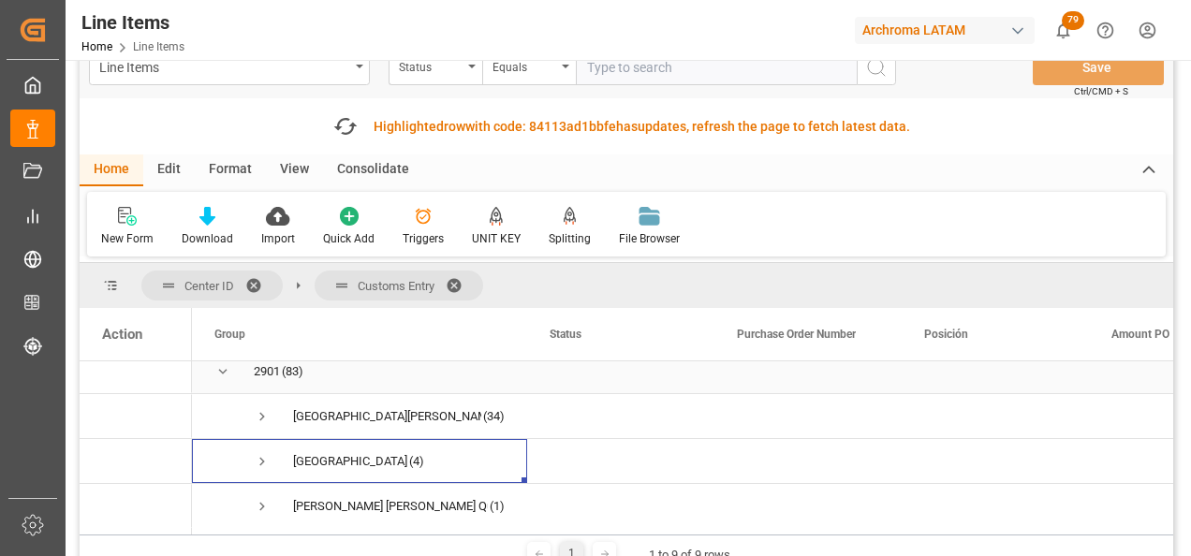
click at [219, 373] on span "Press SPACE to select this row." at bounding box center [222, 371] width 17 height 17
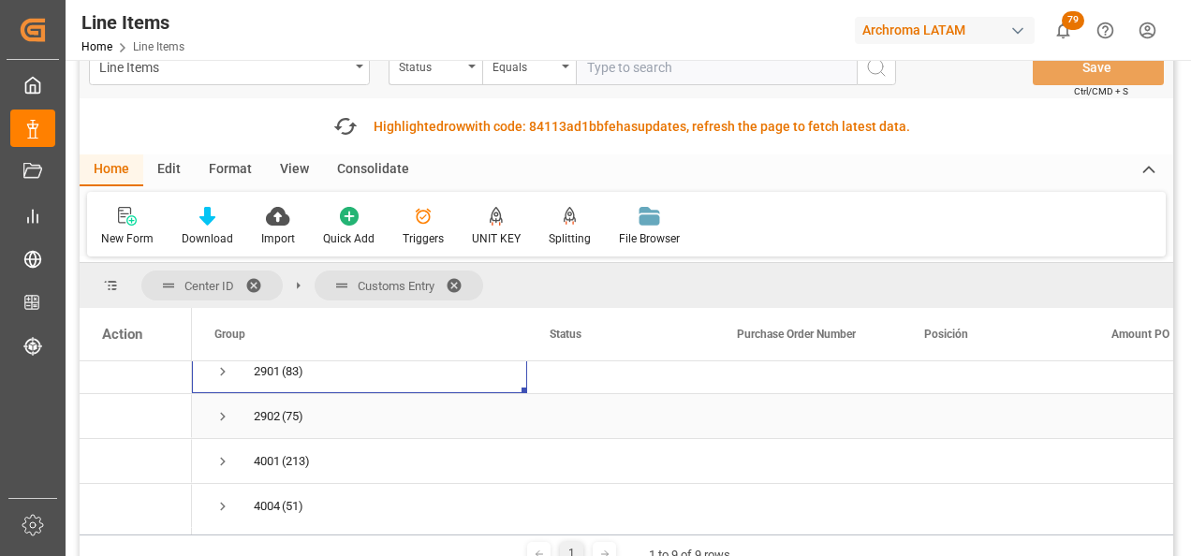
click at [216, 419] on span "Press SPACE to select this row." at bounding box center [222, 416] width 17 height 17
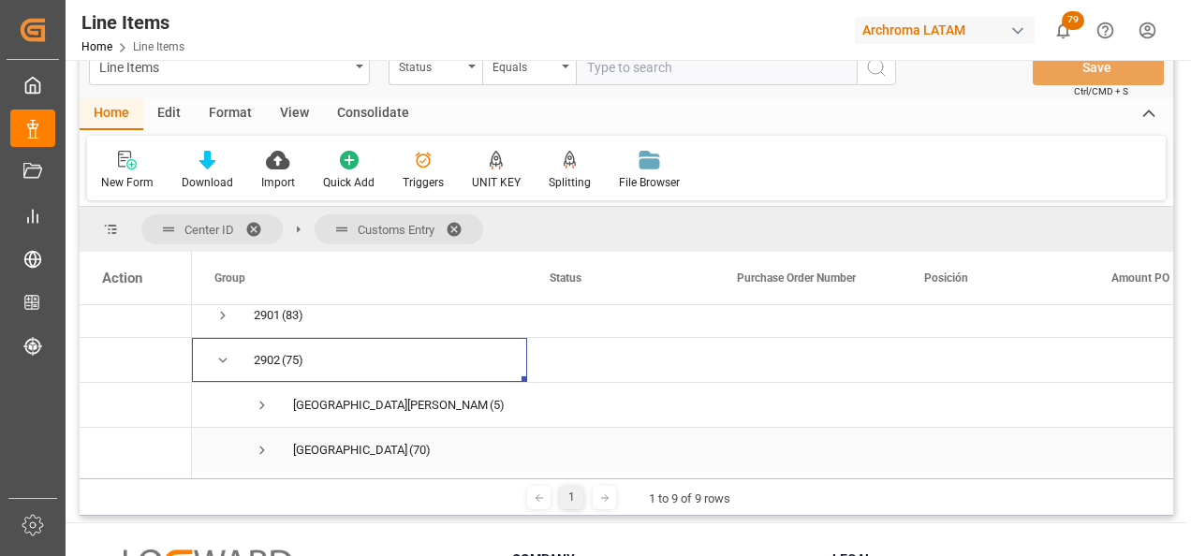
click at [263, 442] on span "Press SPACE to select this row." at bounding box center [262, 450] width 17 height 17
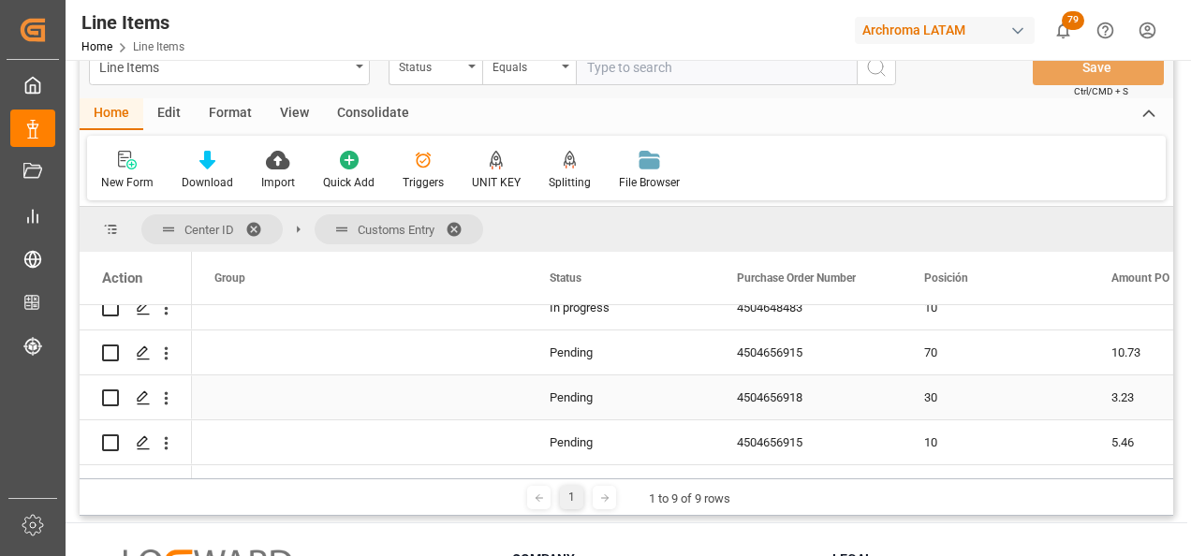
scroll to position [241, 0]
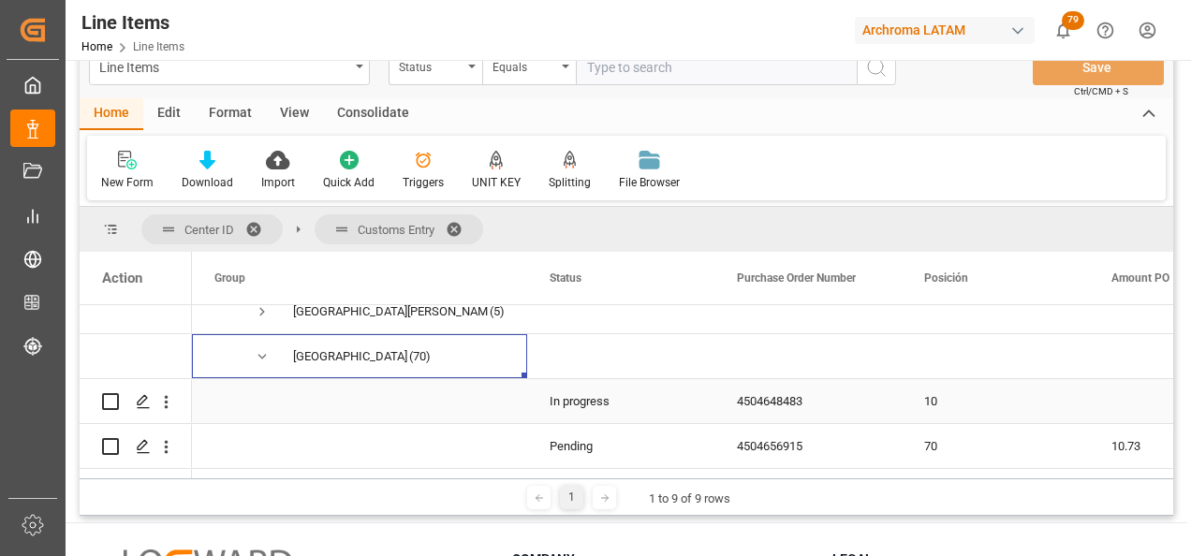
click at [766, 406] on div "4504648483" at bounding box center [808, 401] width 187 height 44
click at [259, 351] on span "Press SPACE to select this row." at bounding box center [262, 356] width 17 height 17
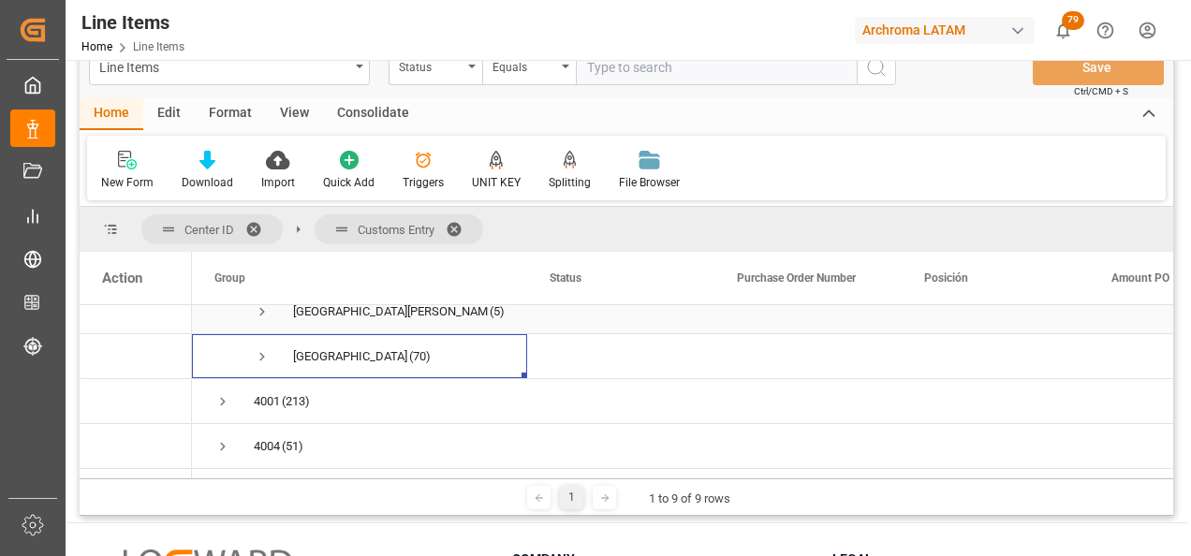
click at [259, 311] on span "Press SPACE to select this row." at bounding box center [262, 311] width 17 height 17
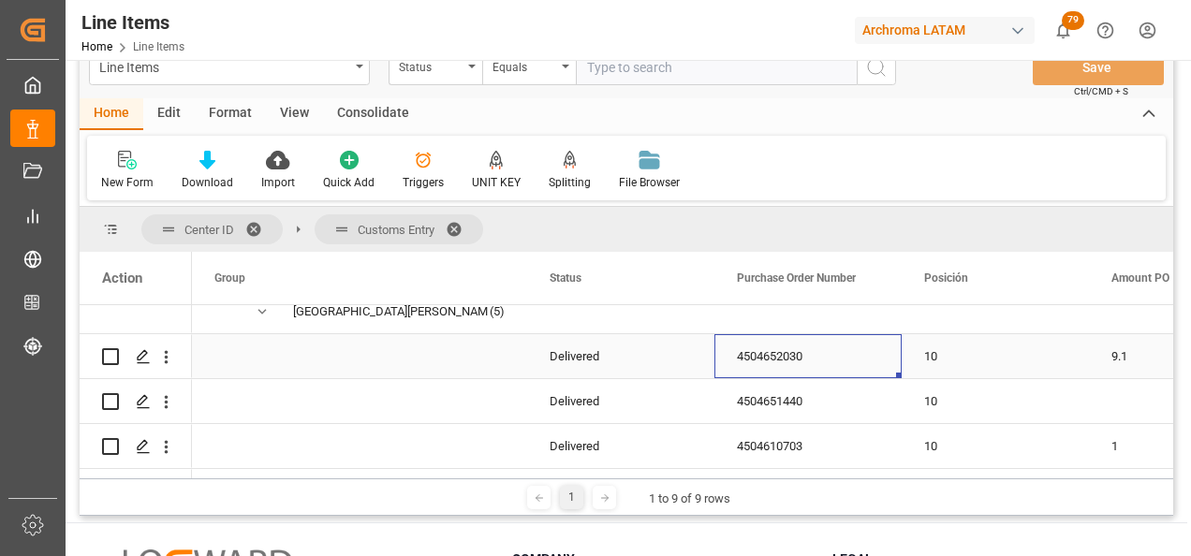
click at [741, 357] on div "4504652030" at bounding box center [808, 356] width 187 height 44
click at [775, 402] on div "4504651440" at bounding box center [808, 401] width 187 height 44
click at [757, 370] on div "4504652030" at bounding box center [808, 356] width 187 height 44
click at [793, 448] on div "4504610703" at bounding box center [808, 446] width 187 height 44
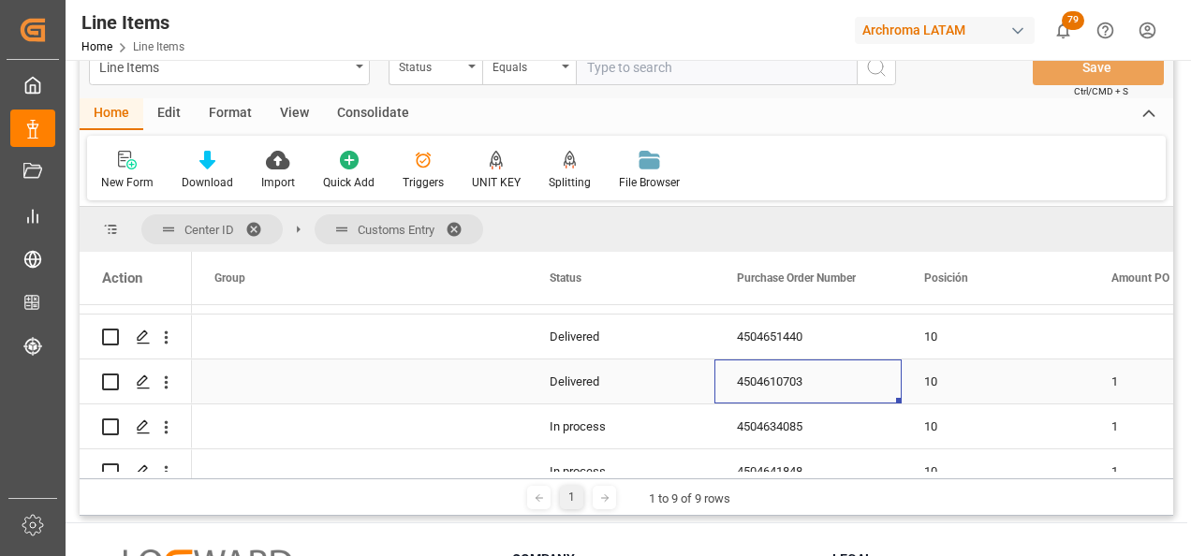
scroll to position [334, 0]
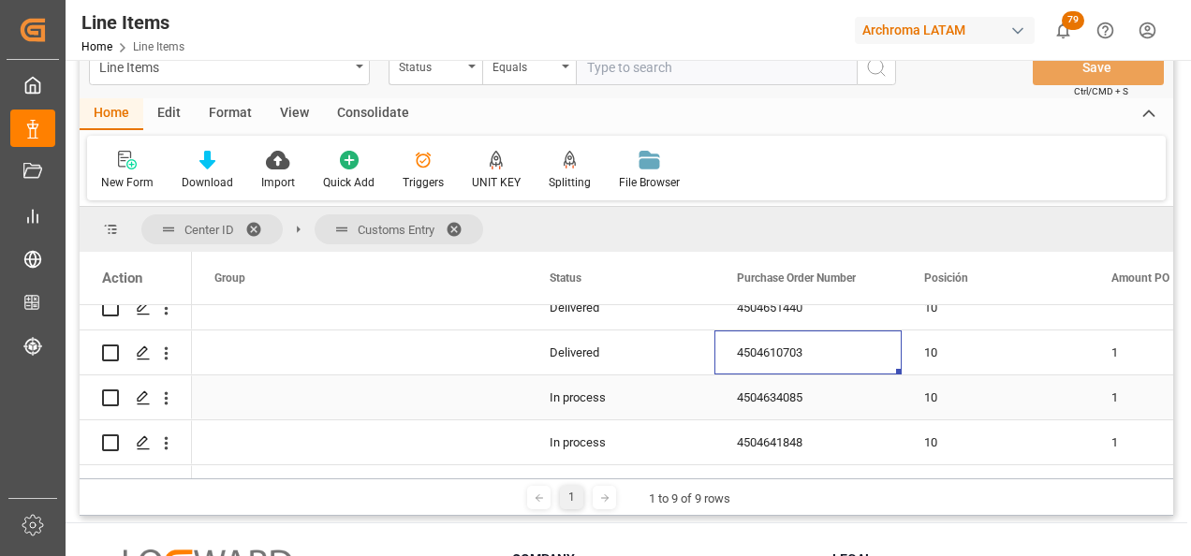
click at [760, 392] on div "4504634085" at bounding box center [808, 398] width 187 height 44
click at [813, 455] on div "4504641848" at bounding box center [808, 443] width 187 height 44
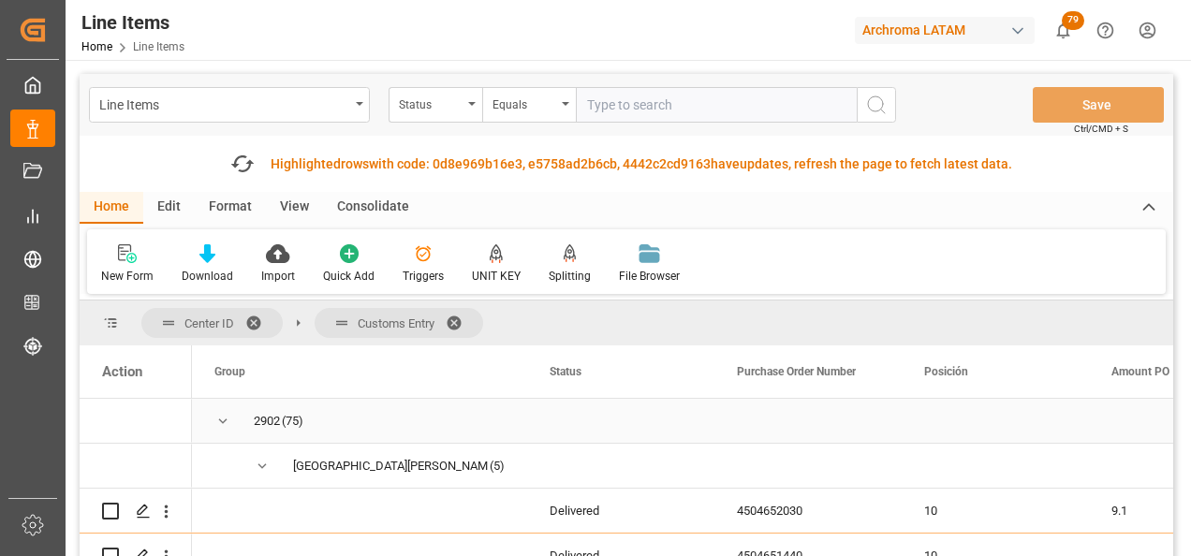
scroll to position [147, 0]
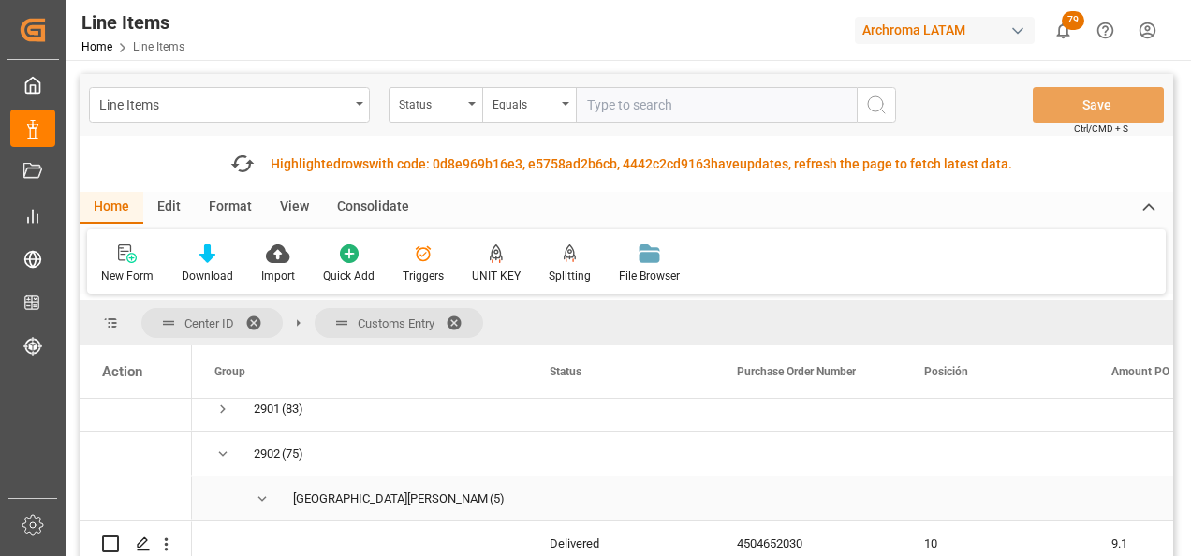
click at [262, 498] on span "Press SPACE to select this row." at bounding box center [262, 499] width 17 height 17
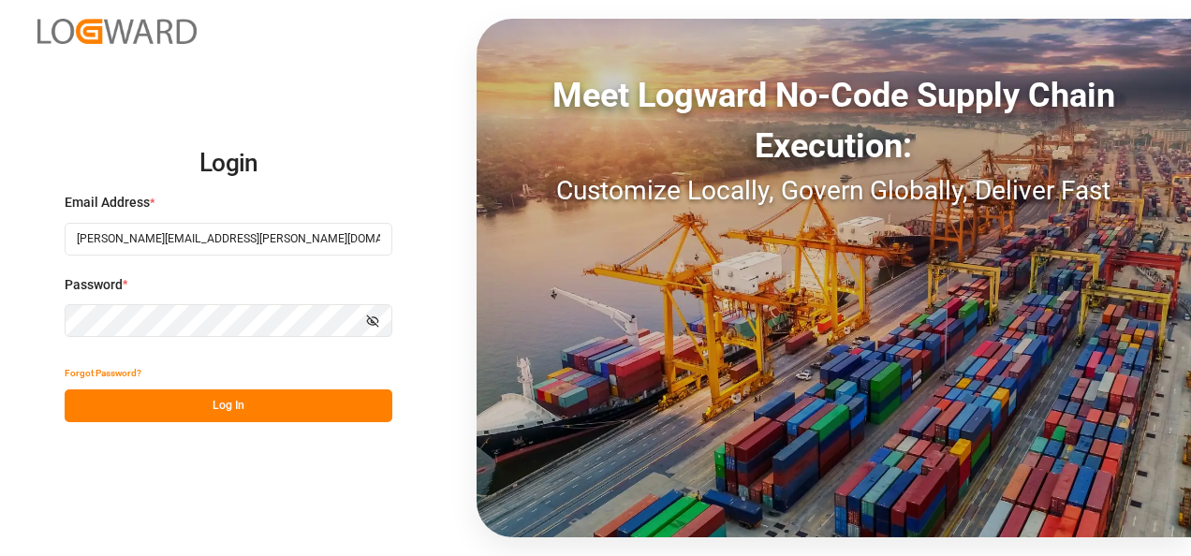
click at [264, 404] on button "Log In" at bounding box center [229, 406] width 328 height 33
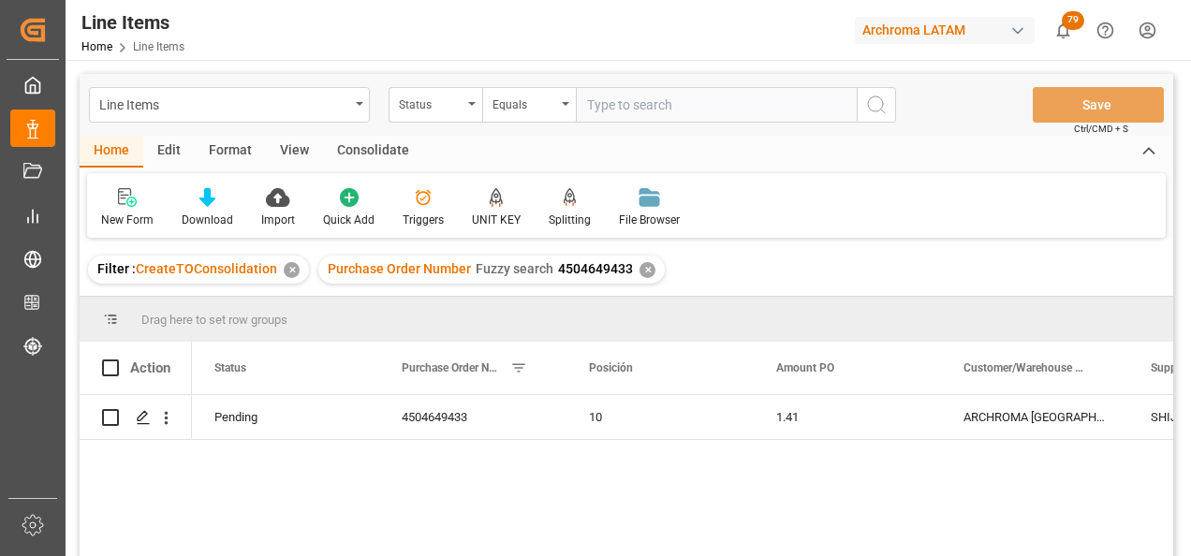
click at [281, 275] on div "Filter : CreateTOConsolidation ✕" at bounding box center [198, 270] width 221 height 28
click at [291, 270] on div "✕" at bounding box center [292, 270] width 16 height 16
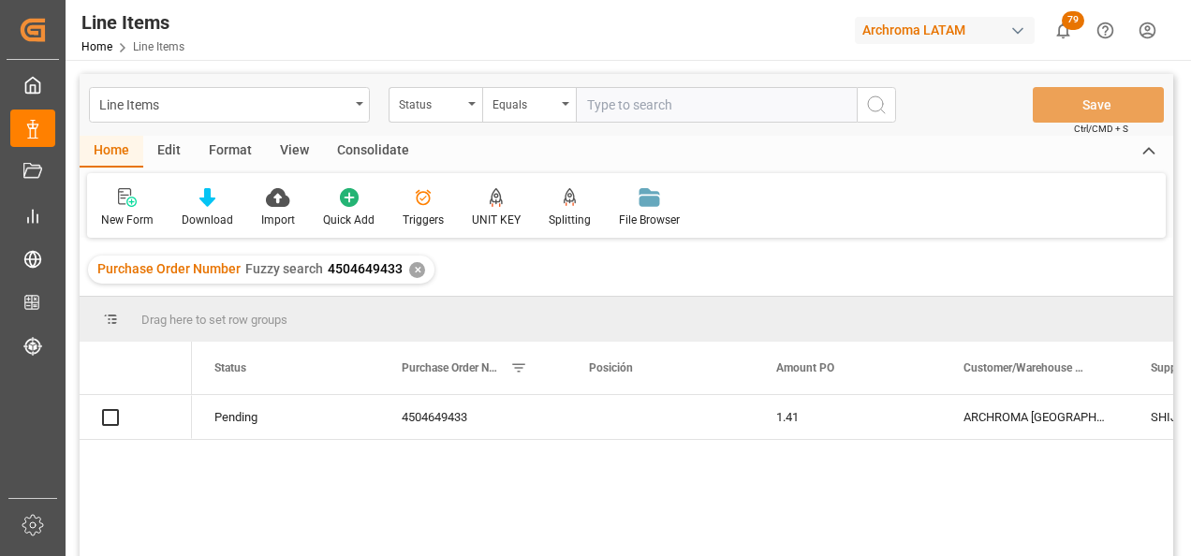
click at [416, 269] on div "✕" at bounding box center [417, 270] width 16 height 16
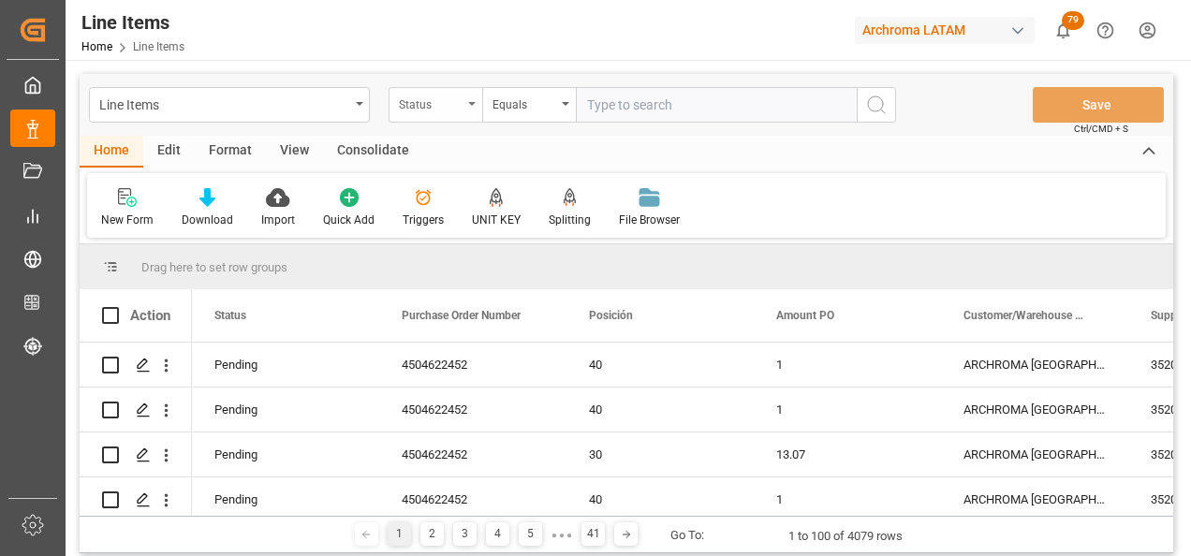
click at [462, 102] on div "Status" at bounding box center [431, 103] width 64 height 22
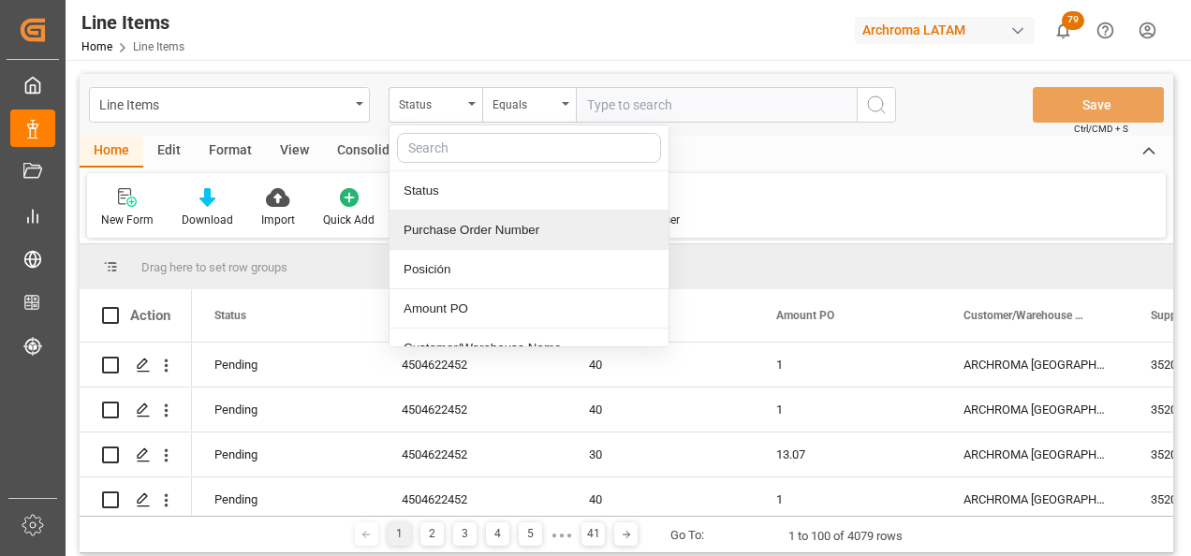
click at [504, 229] on div "Purchase Order Number" at bounding box center [529, 230] width 279 height 39
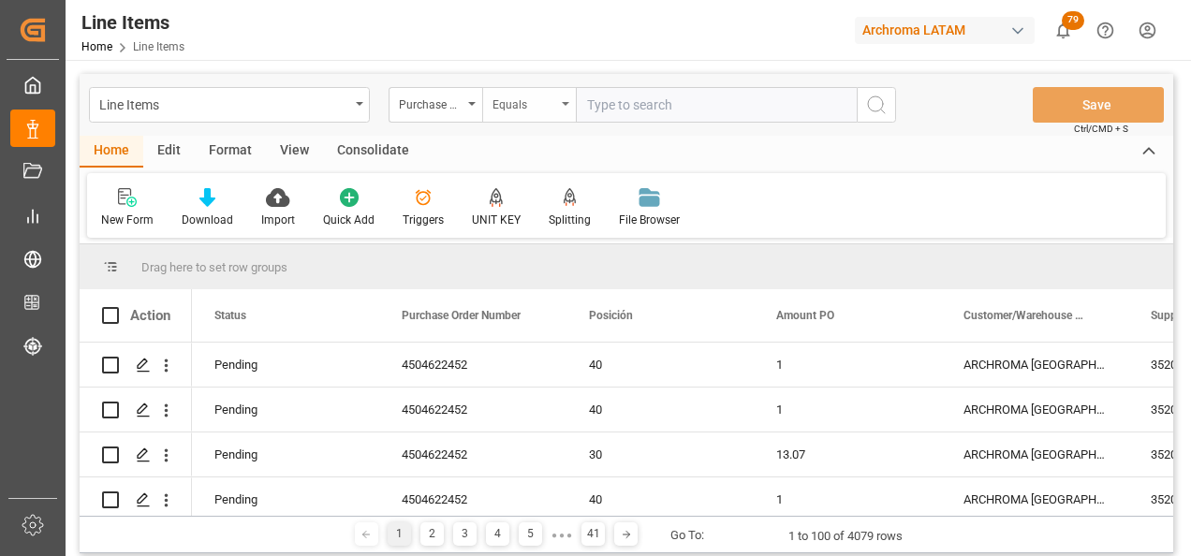
click at [516, 101] on div "Equals" at bounding box center [525, 103] width 64 height 22
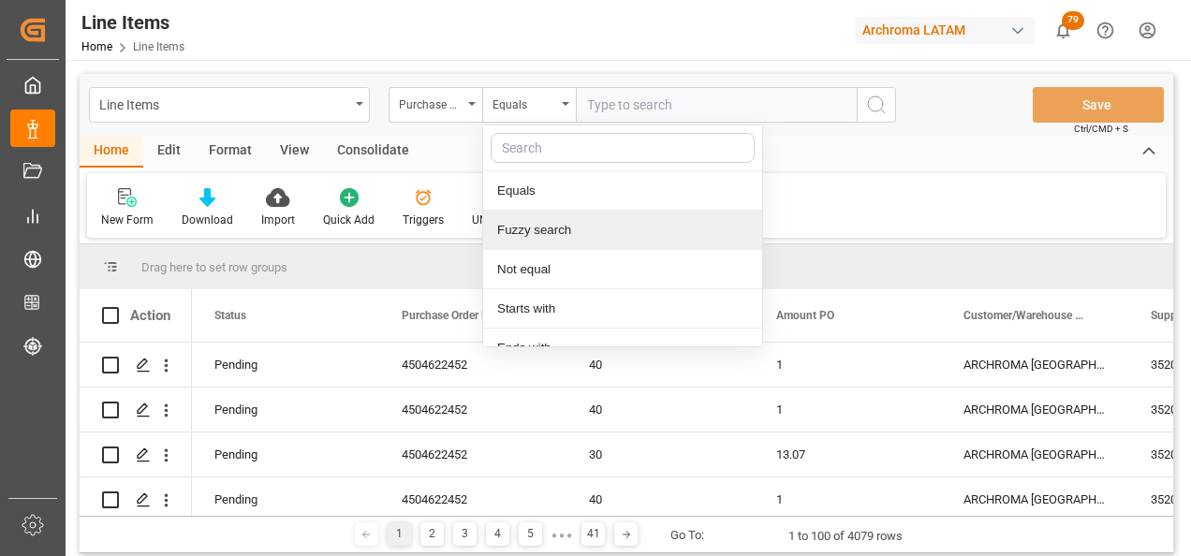
click at [550, 238] on div "Fuzzy search" at bounding box center [622, 230] width 279 height 39
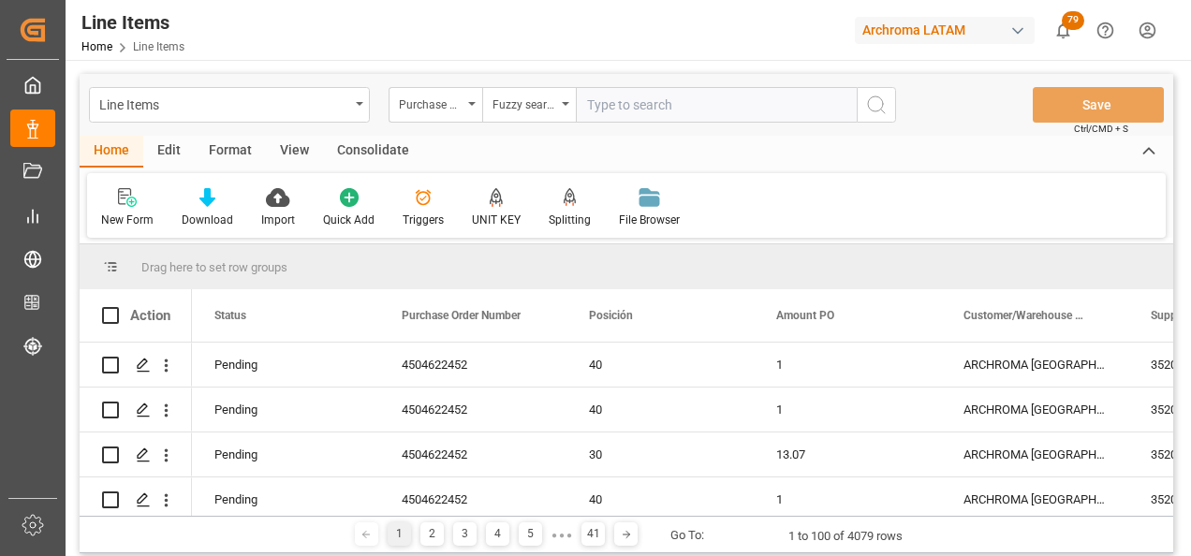
paste input "4504641962"
type input "4504641962"
click at [862, 105] on button "search button" at bounding box center [876, 105] width 39 height 36
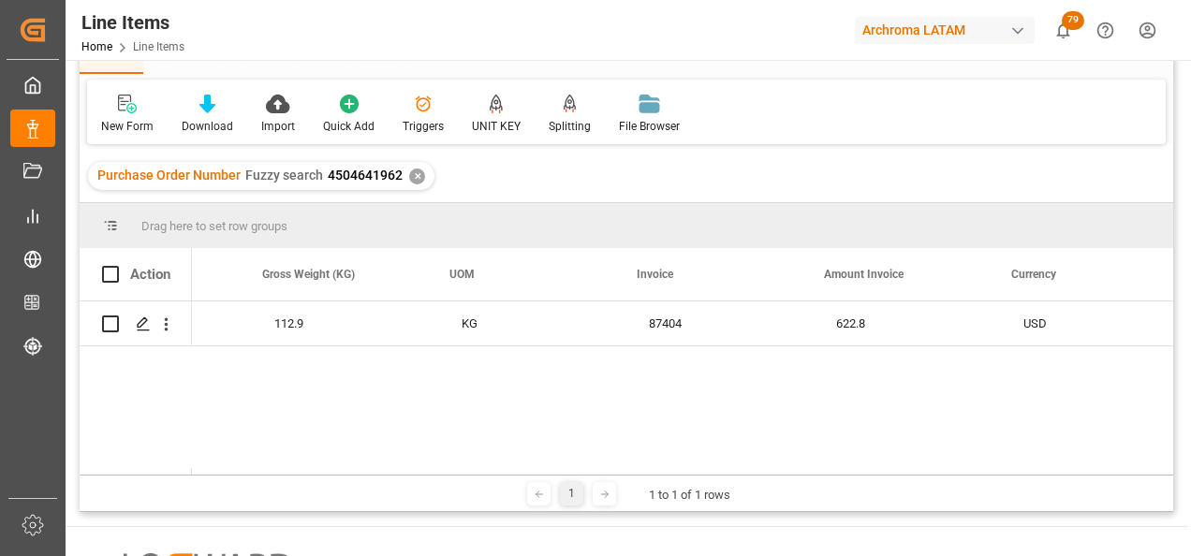
scroll to position [0, 3860]
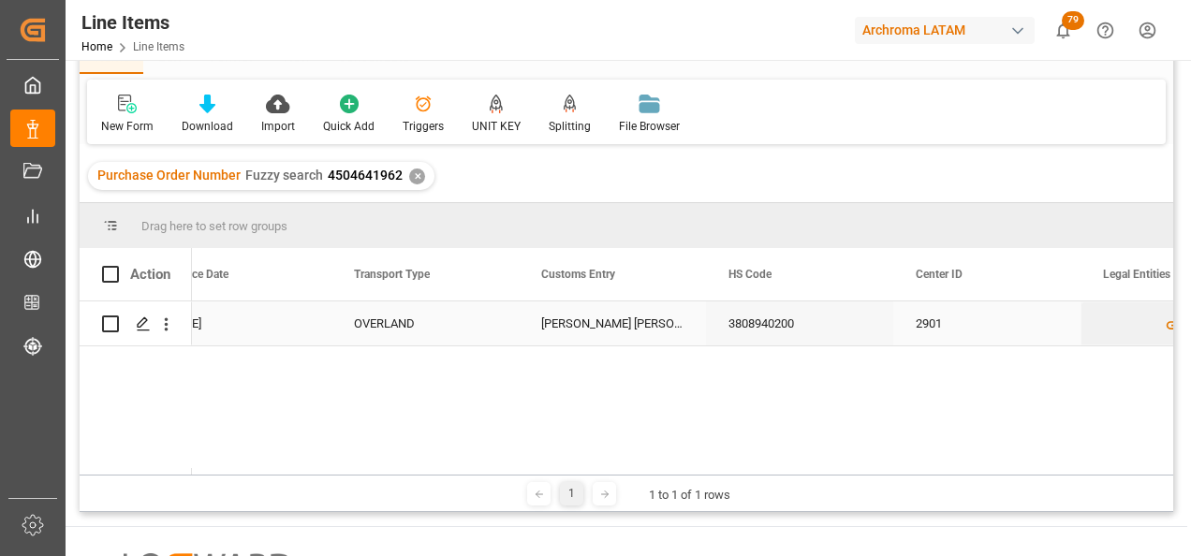
click at [615, 331] on div "Pedro Escobedo Querétaro" at bounding box center [612, 324] width 187 height 44
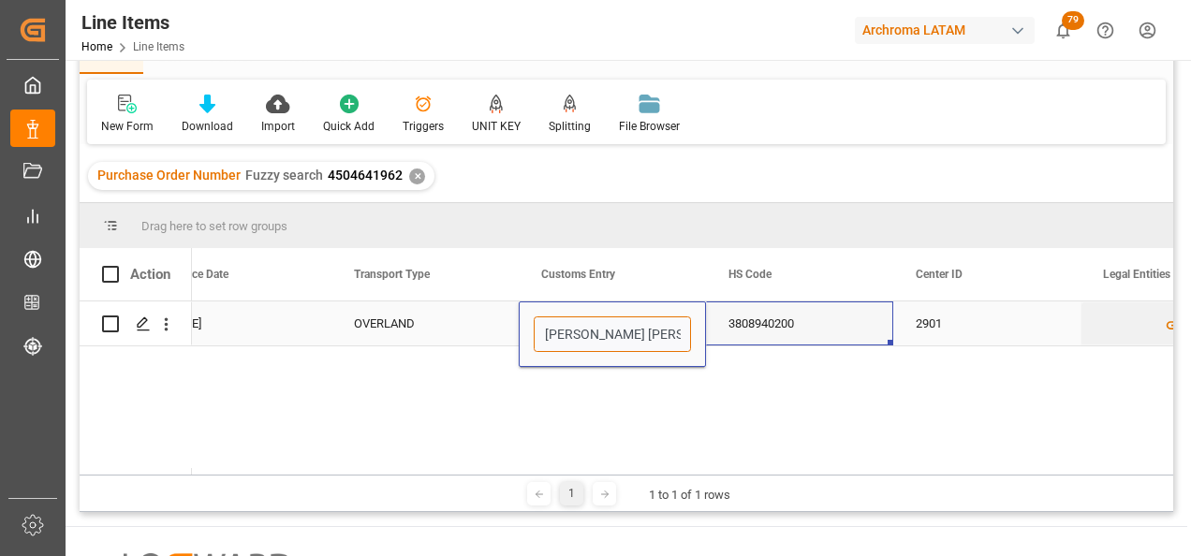
scroll to position [0, 21]
drag, startPoint x: 544, startPoint y: 333, endPoint x: 775, endPoint y: 347, distance: 230.8
click at [775, 347] on div "USD 17.07.2025 OVERLAND Pedro Escobedo Querétaro 3808940200 2901 TEXTIL" at bounding box center [682, 388] width 981 height 173
type input "TECUN UMAN"
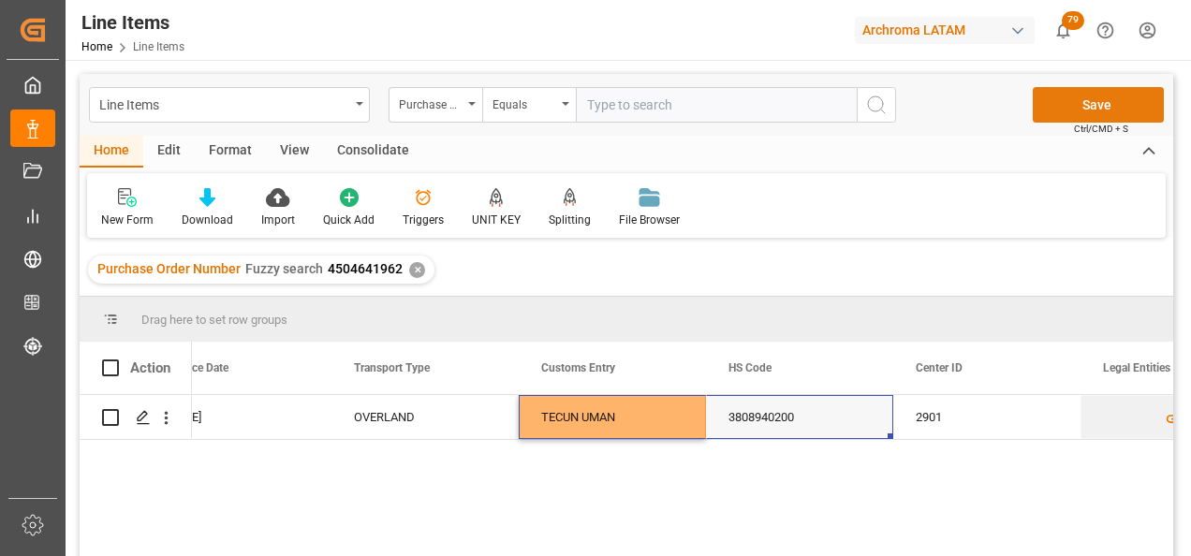
click at [1076, 106] on button "Save" at bounding box center [1098, 105] width 131 height 36
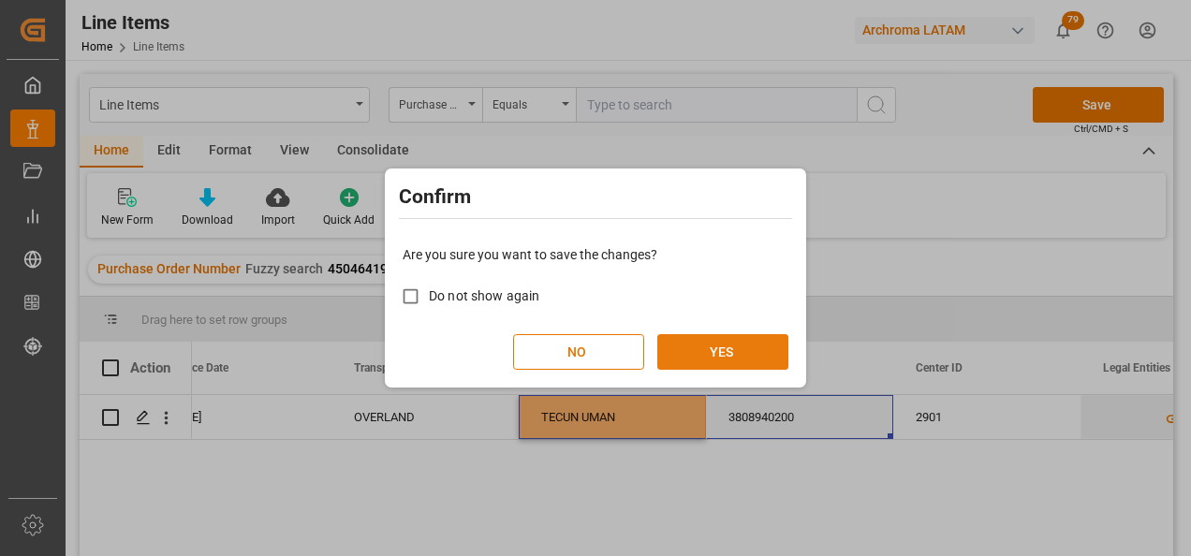
click at [741, 345] on button "YES" at bounding box center [722, 352] width 131 height 36
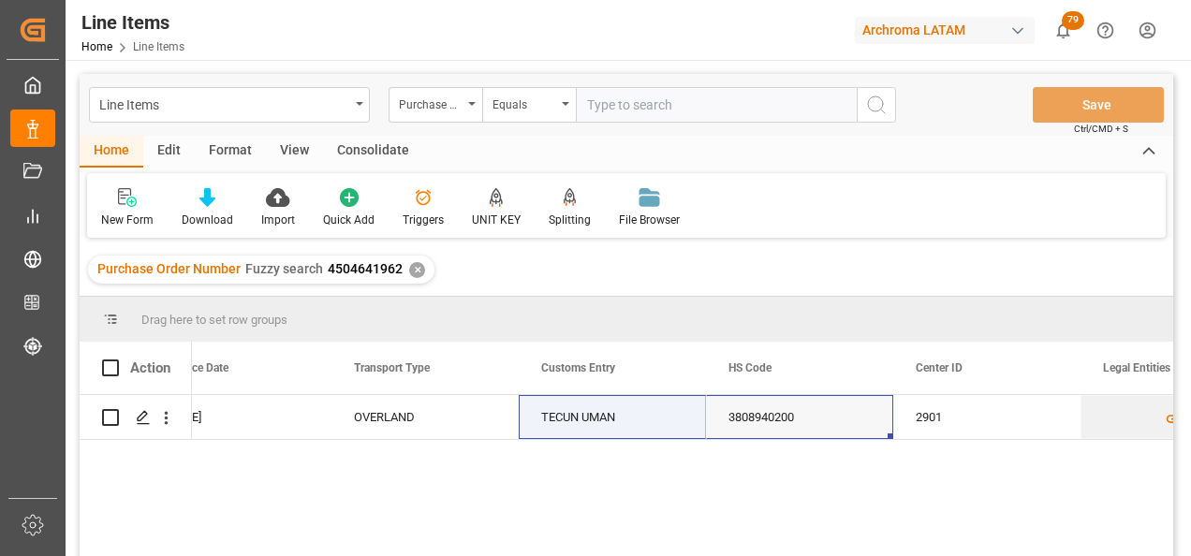
click at [410, 269] on div "✕" at bounding box center [417, 270] width 16 height 16
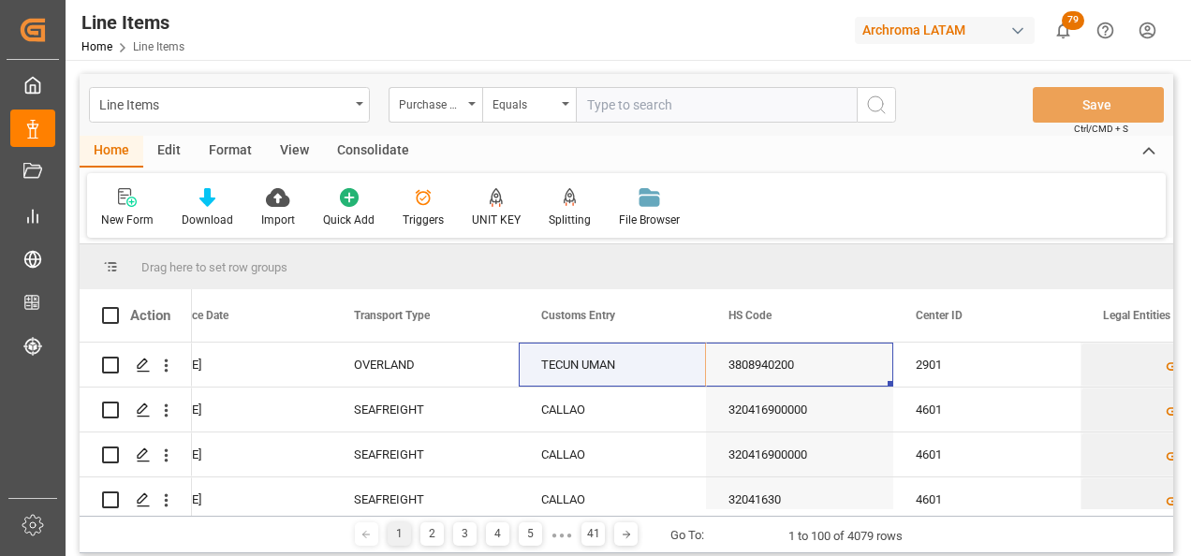
click at [561, 109] on div "Equals" at bounding box center [529, 105] width 94 height 36
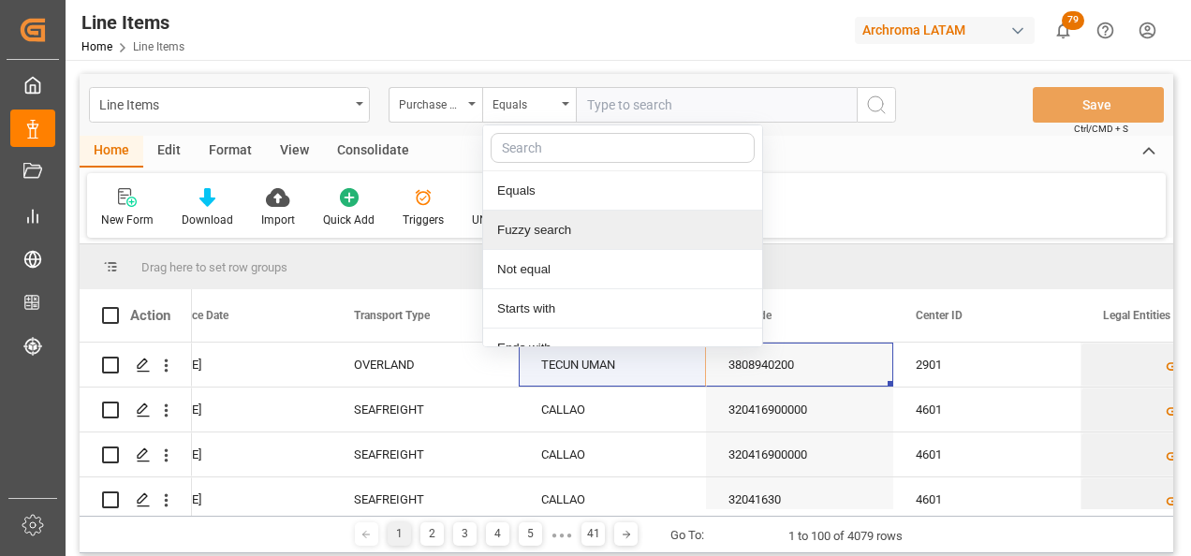
click at [523, 223] on div "Fuzzy search" at bounding box center [622, 230] width 279 height 39
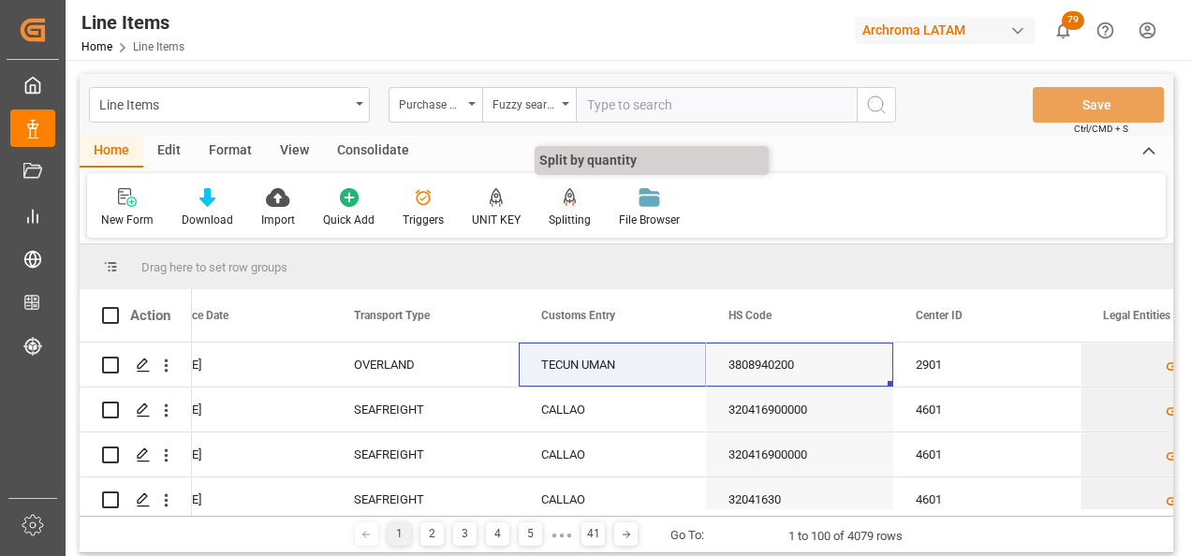
paste input "4504643854"
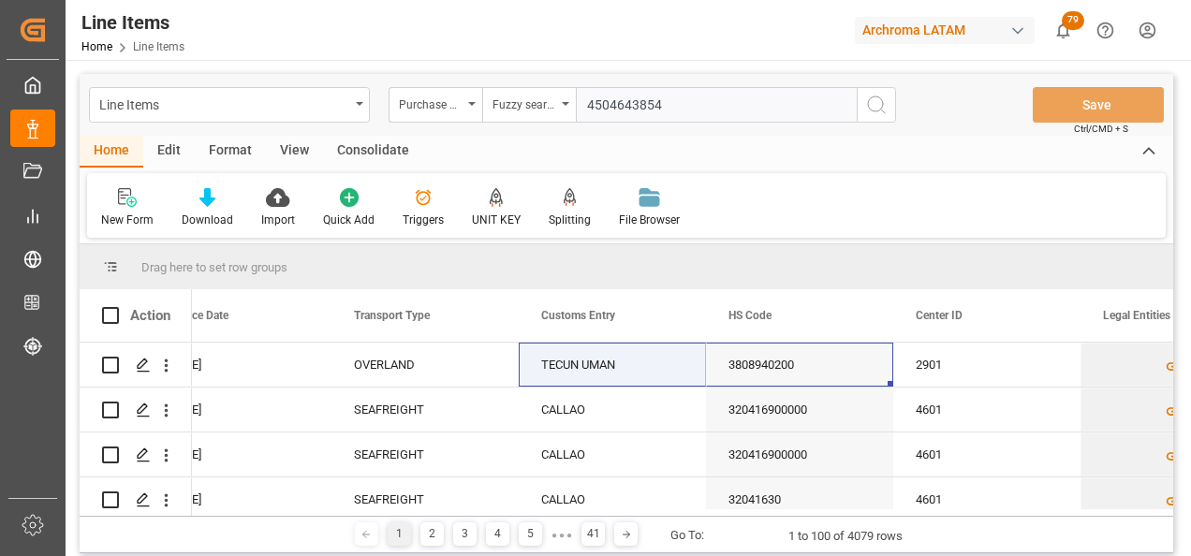
type input "4504643854"
click at [874, 103] on icon "search button" at bounding box center [876, 105] width 22 height 22
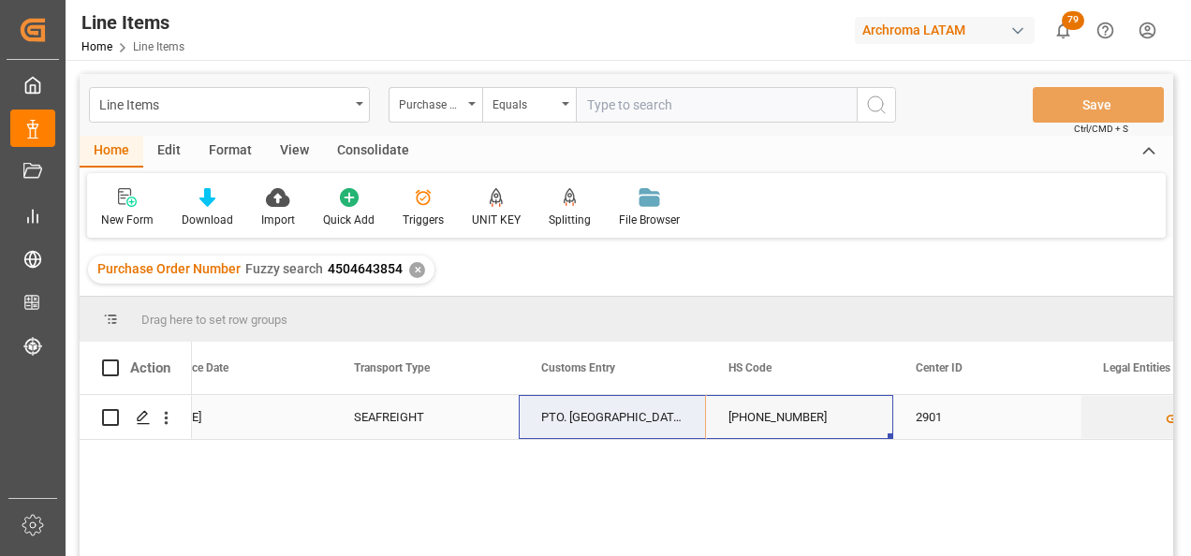
click at [587, 416] on div "PTO. SANTO TOMAS DE CASTILLA" at bounding box center [612, 417] width 187 height 44
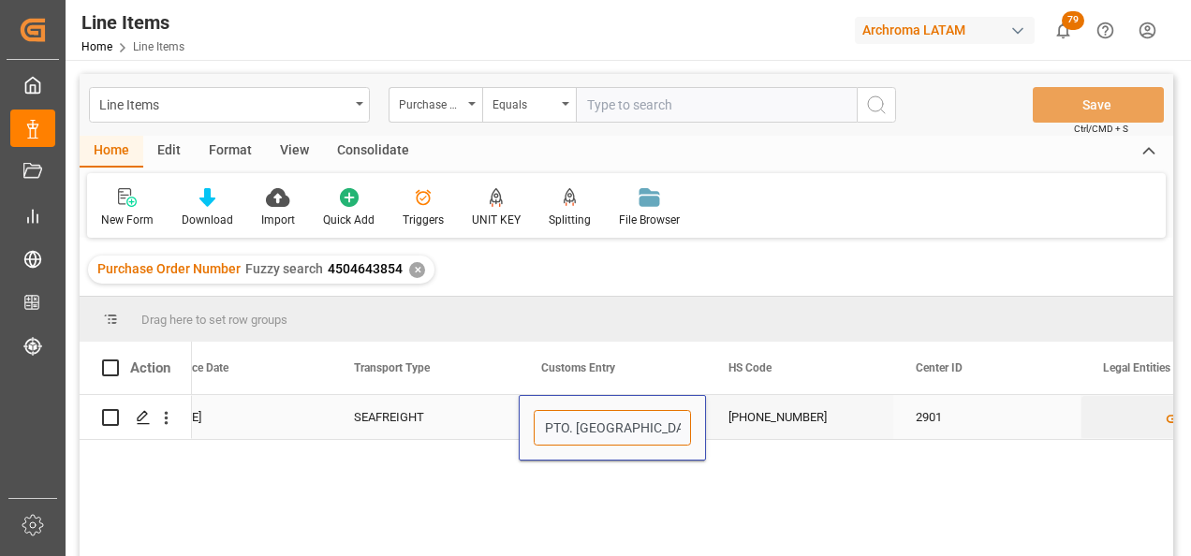
drag, startPoint x: 577, startPoint y: 429, endPoint x: 493, endPoint y: 428, distance: 84.3
type input "SANTO TOMAS DE CASTILLA"
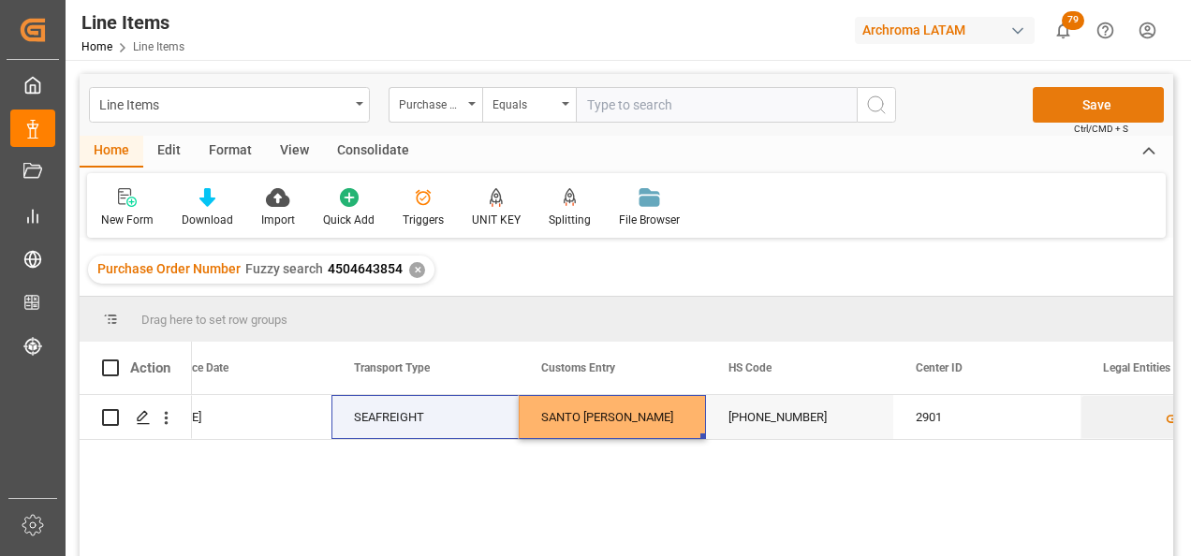
click at [1064, 108] on button "Save" at bounding box center [1098, 105] width 131 height 36
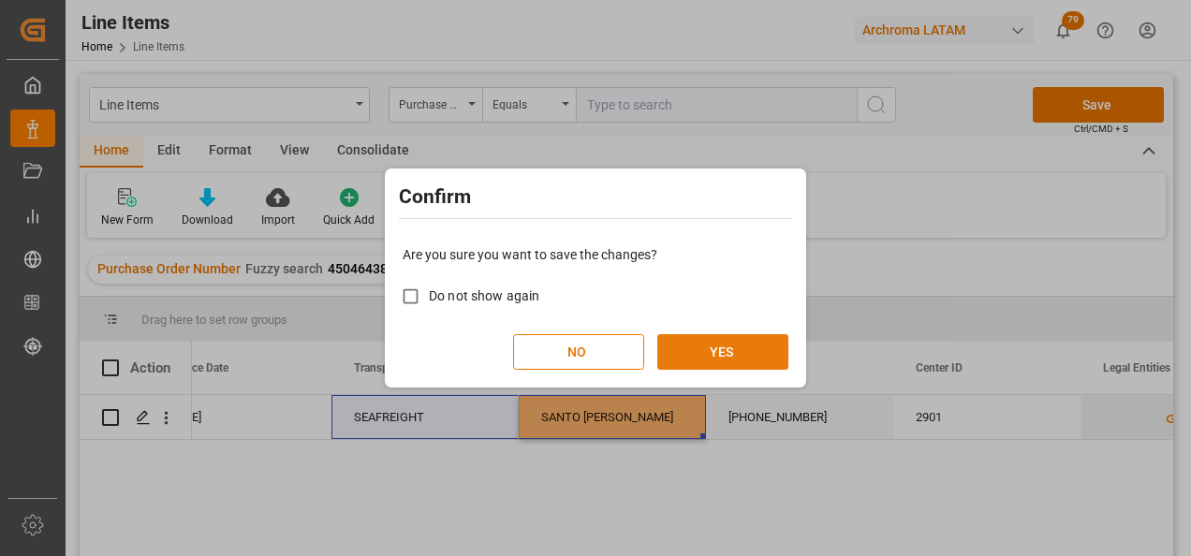
click at [715, 350] on button "YES" at bounding box center [722, 352] width 131 height 36
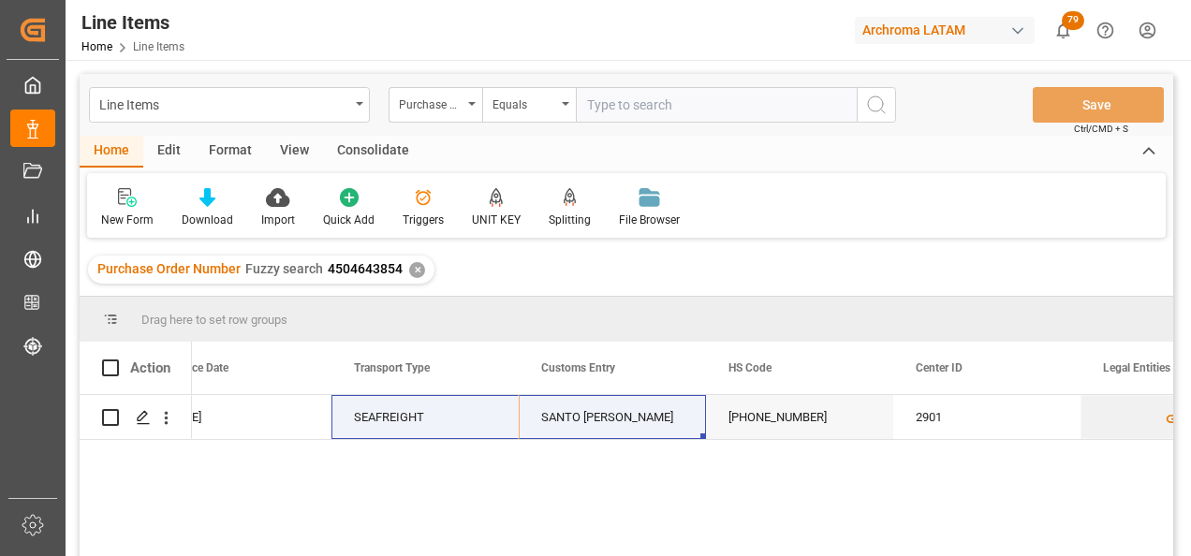
click at [415, 267] on div "✕" at bounding box center [417, 270] width 16 height 16
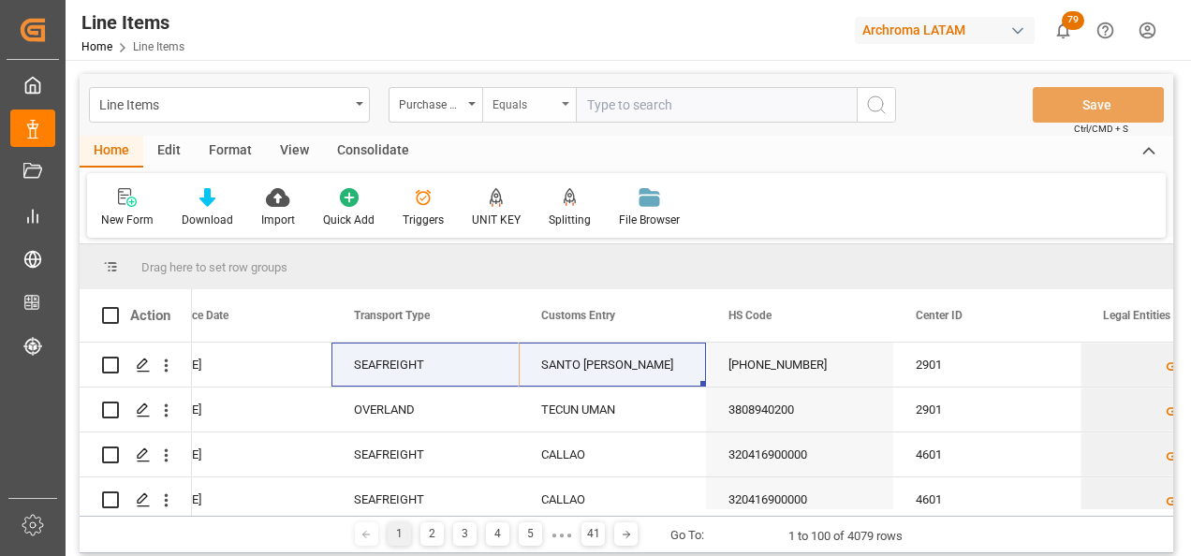
click at [526, 115] on div "Equals" at bounding box center [529, 105] width 94 height 36
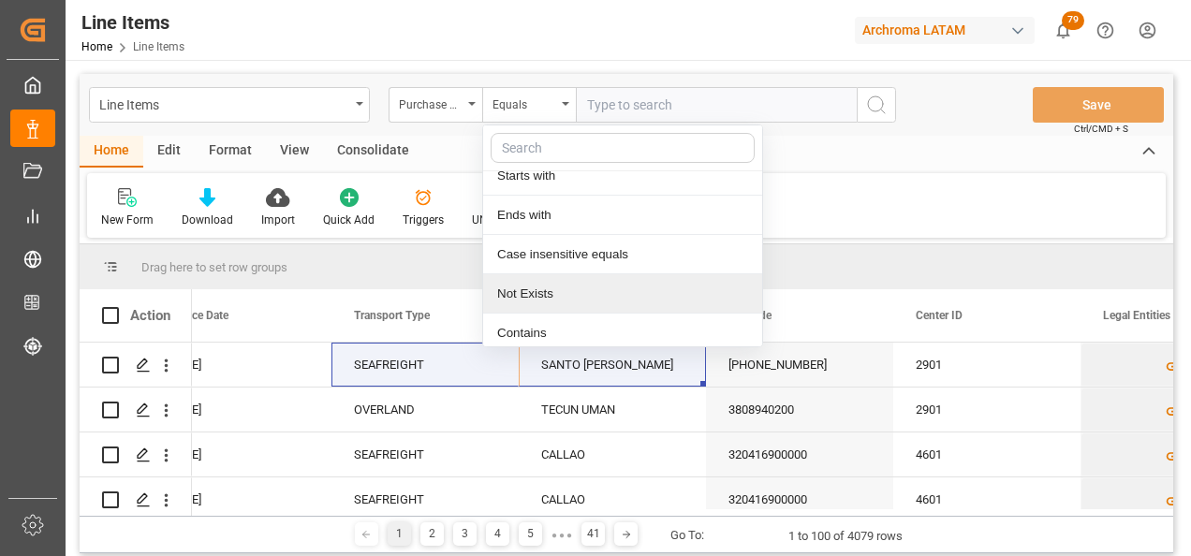
scroll to position [140, 0]
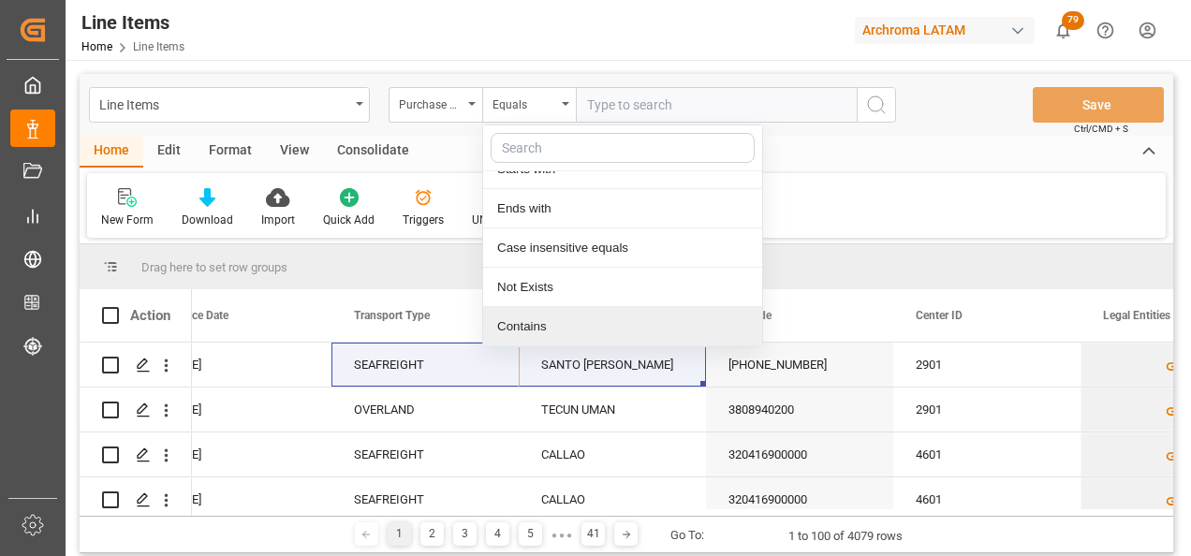
click at [546, 322] on div "Contains" at bounding box center [622, 326] width 279 height 39
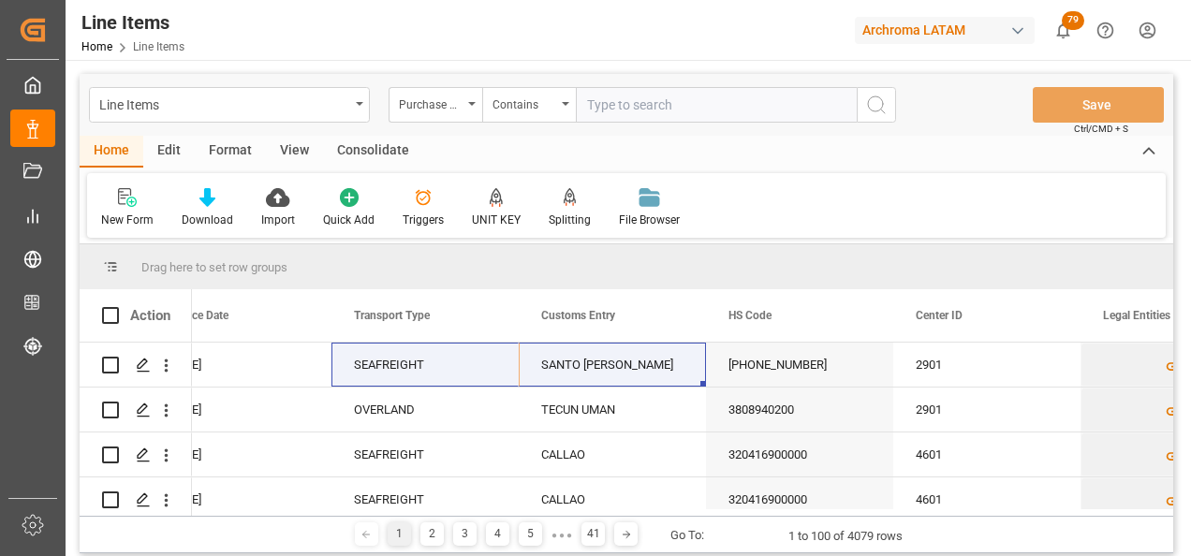
paste input "4504603870"
paste input "4504649483"
paste input "4504620282"
paste input "4504570766"
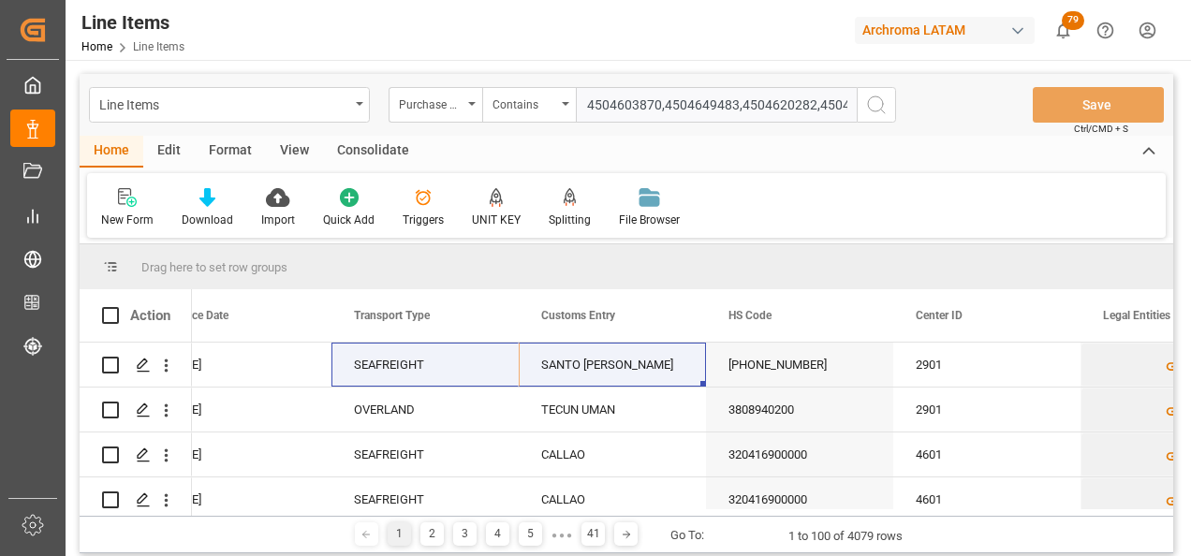
click at [729, 101] on input "4504603870,4504649483,4504620282,4504570766," at bounding box center [716, 105] width 281 height 36
paste input "4504626125"
type input "4504603870,4504649483,4504620282,4504570766,4504626125"
click at [865, 109] on icon "search button" at bounding box center [876, 105] width 22 height 22
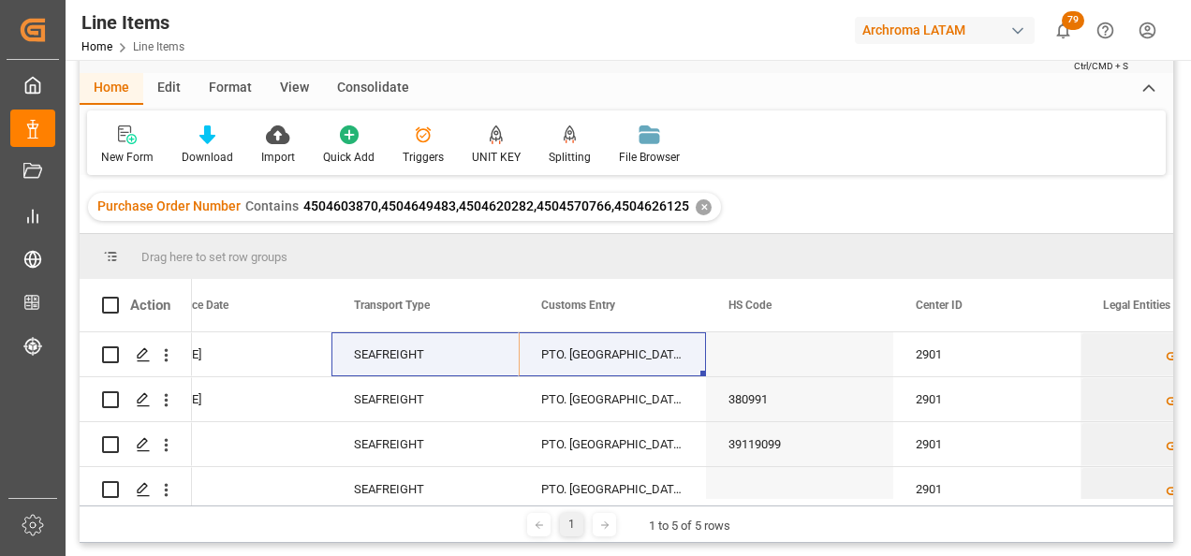
scroll to position [187, 0]
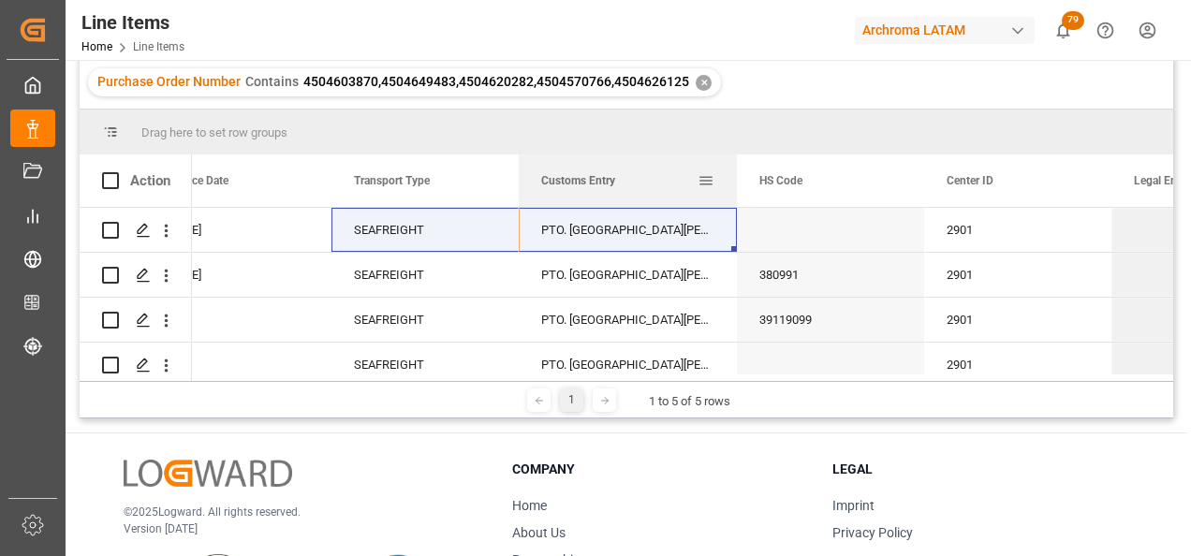
drag, startPoint x: 711, startPoint y: 179, endPoint x: 759, endPoint y: 179, distance: 47.8
click at [741, 178] on div at bounding box center [736, 181] width 7 height 52
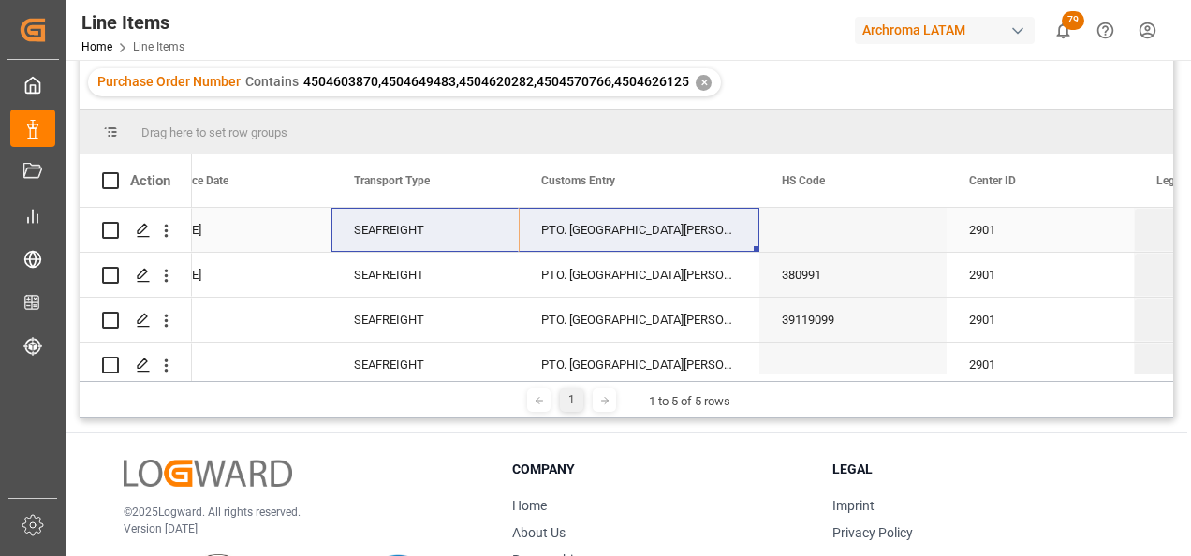
click at [571, 228] on div "PTO. SANTO TOMAS DE CASTILLA" at bounding box center [639, 230] width 241 height 44
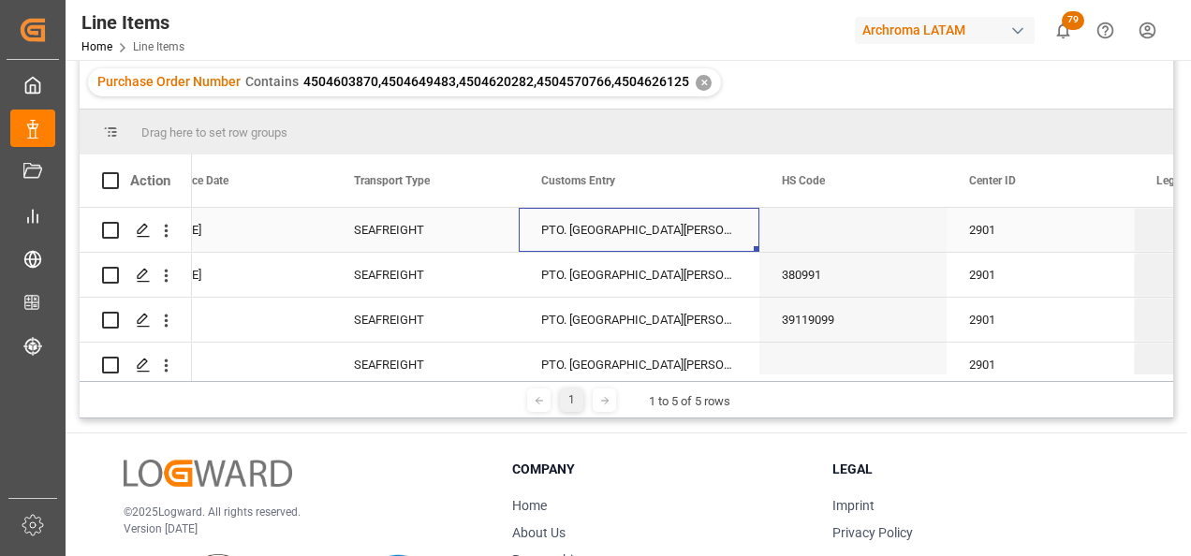
click at [571, 228] on div "PTO. SANTO TOMAS DE CASTILLA" at bounding box center [639, 230] width 241 height 44
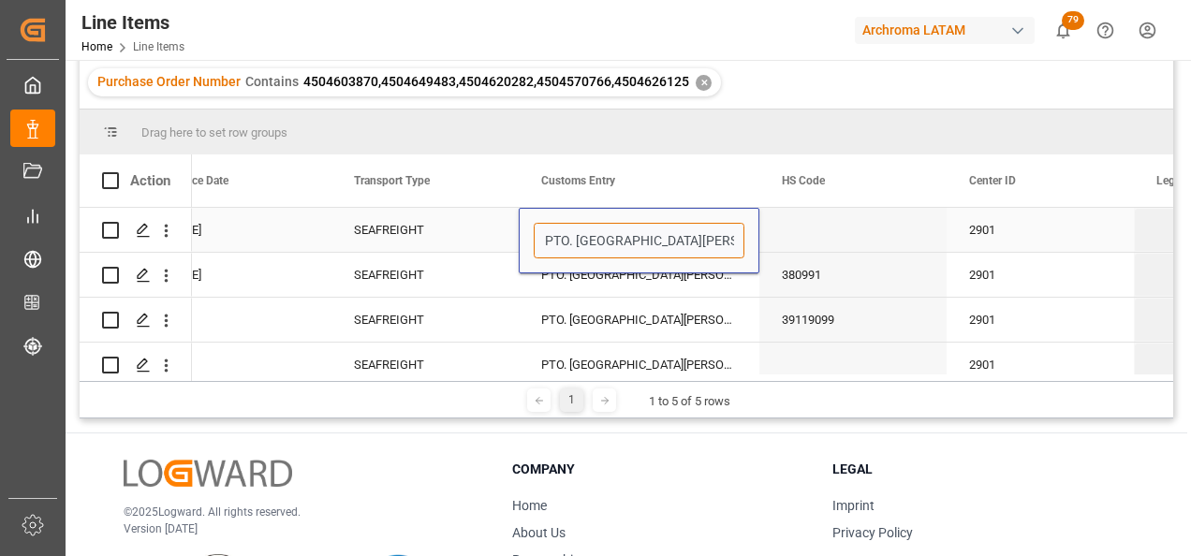
click at [571, 244] on input "PTO. SANTO TOMAS DE CASTILLA" at bounding box center [639, 241] width 211 height 36
drag, startPoint x: 574, startPoint y: 244, endPoint x: 520, endPoint y: 239, distance: 54.5
click at [520, 239] on div "PTO. SANTO TOMAS DE CASTILLA" at bounding box center [639, 241] width 241 height 66
type input "SANTO TOMAS DE CASTILLA"
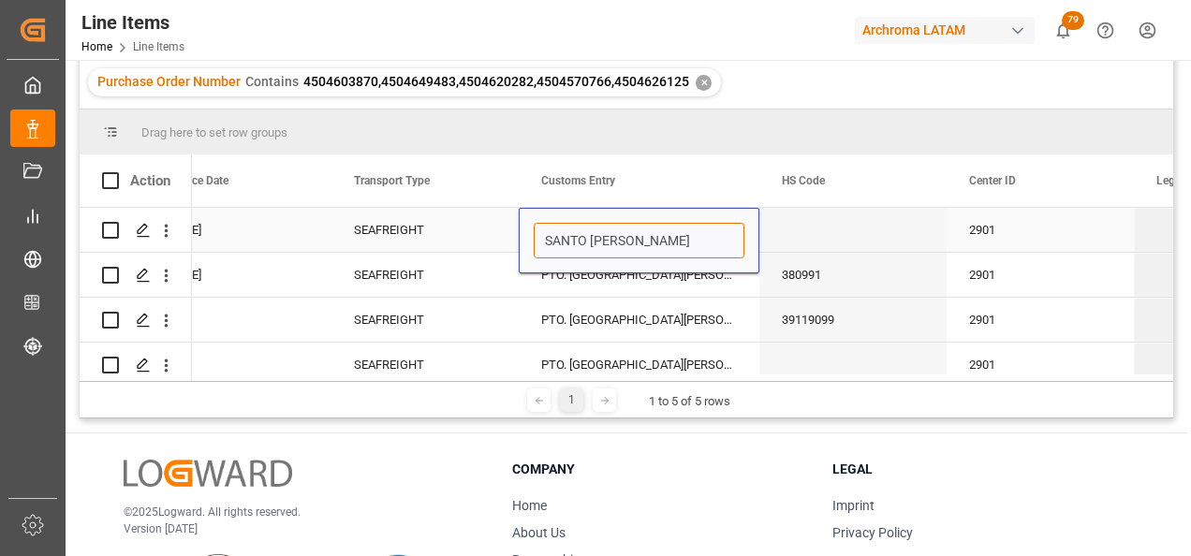
click at [708, 244] on input "SANTO TOMAS DE CASTILLA" at bounding box center [639, 241] width 211 height 36
click at [720, 243] on input "SANTO TOMAS DE CASTILLA" at bounding box center [639, 241] width 211 height 36
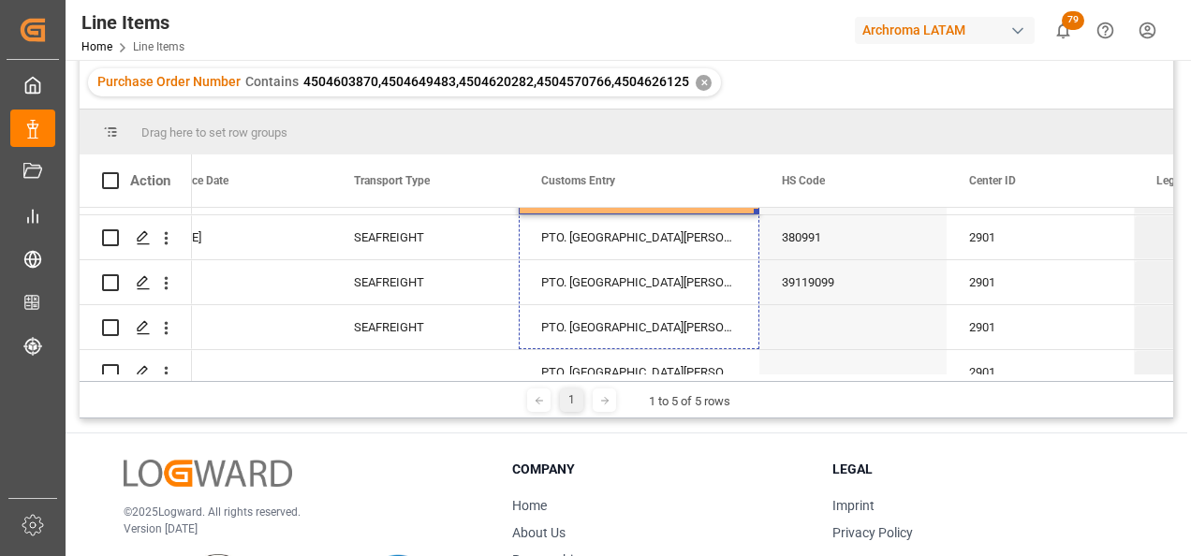
scroll to position [65, 0]
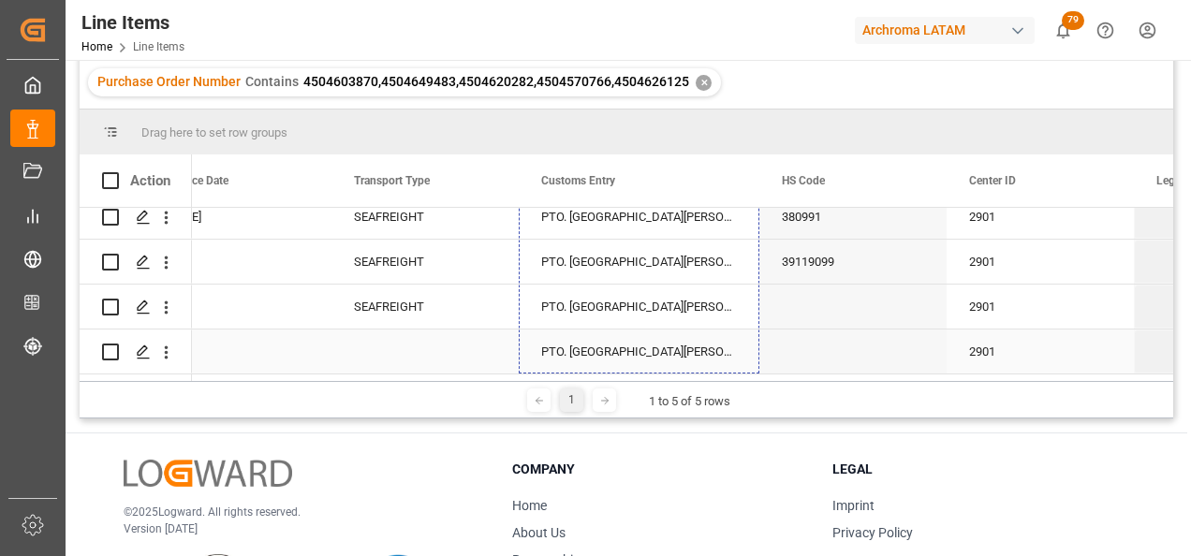
drag, startPoint x: 756, startPoint y: 246, endPoint x: 725, endPoint y: 353, distance: 111.1
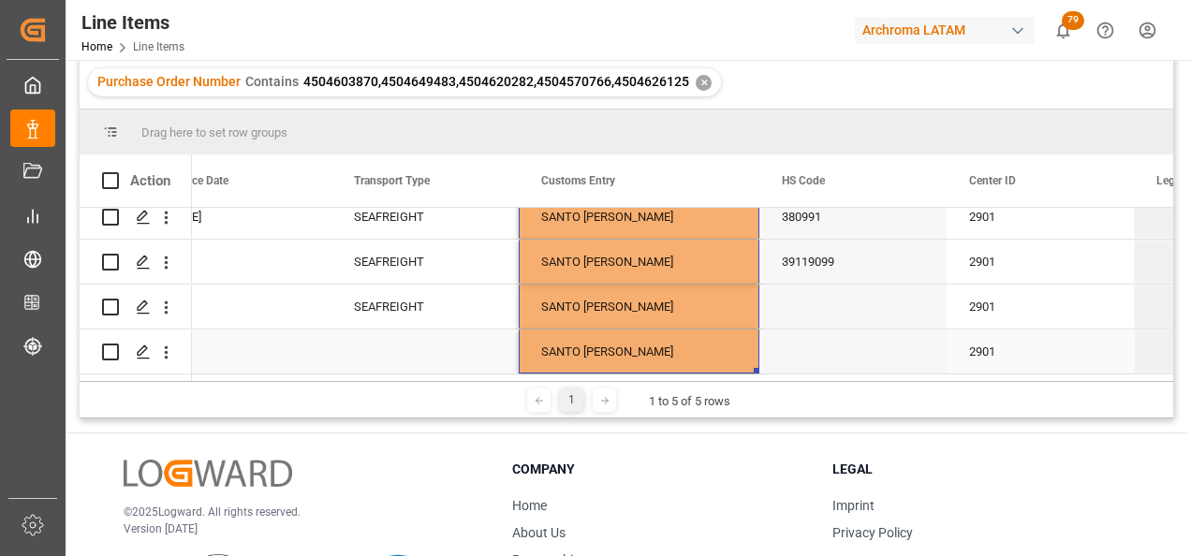
scroll to position [281, 0]
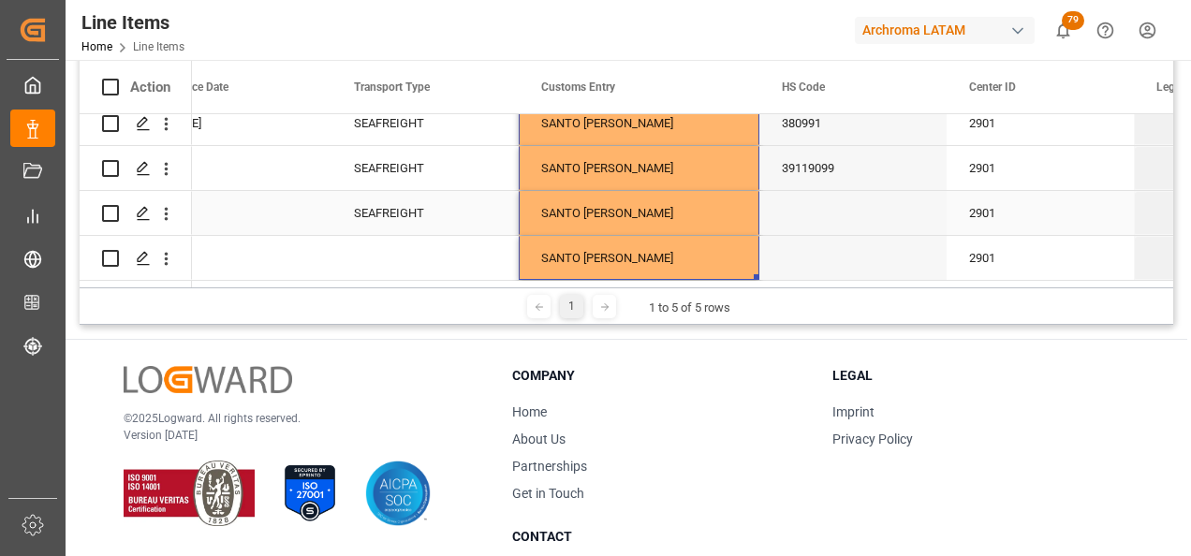
click at [480, 203] on div "SEAFREIGHT" at bounding box center [425, 213] width 142 height 43
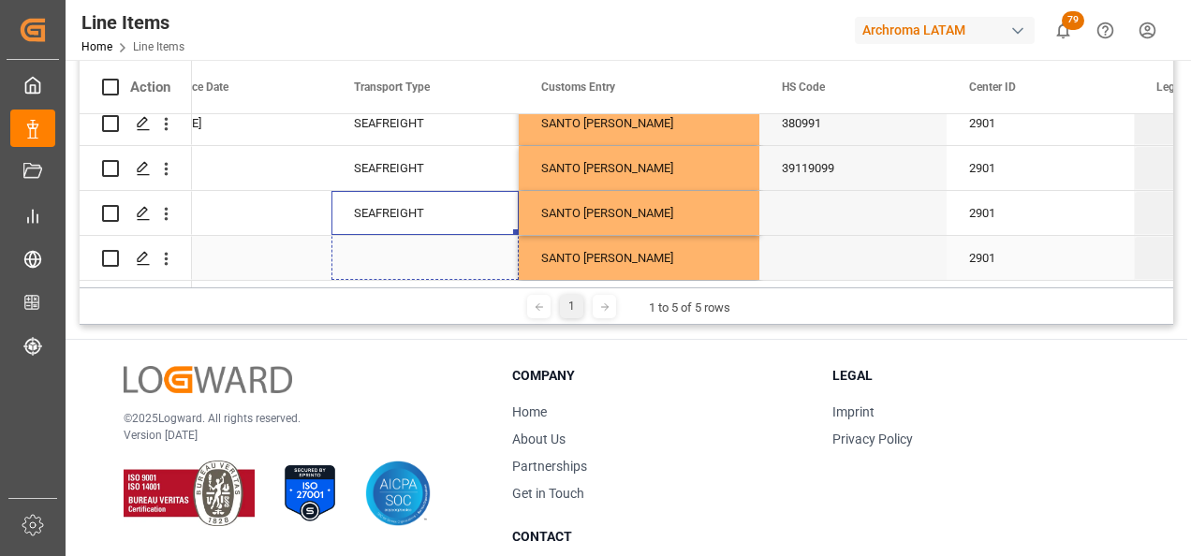
drag, startPoint x: 514, startPoint y: 225, endPoint x: 515, endPoint y: 245, distance: 20.6
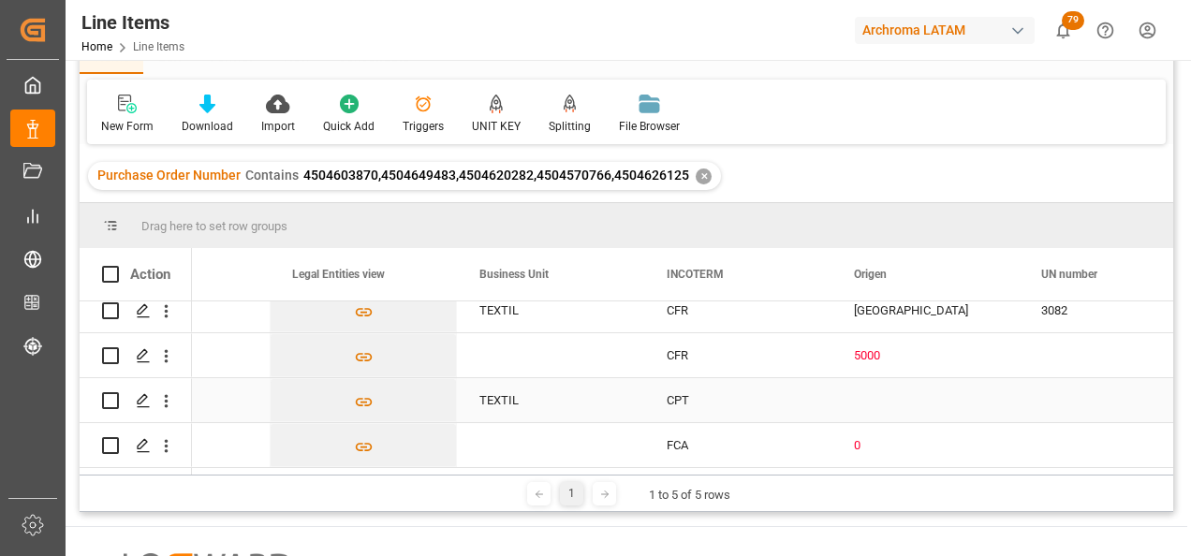
scroll to position [0, 0]
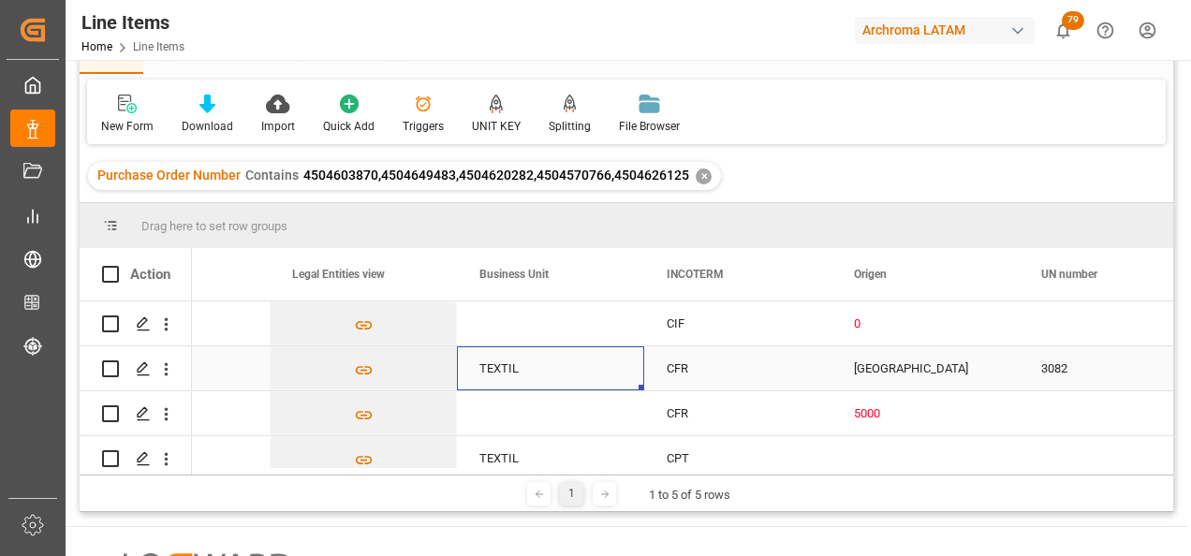
click at [575, 364] on div "TEXTIL" at bounding box center [550, 369] width 187 height 44
drag, startPoint x: 641, startPoint y: 387, endPoint x: 641, endPoint y: 326, distance: 60.9
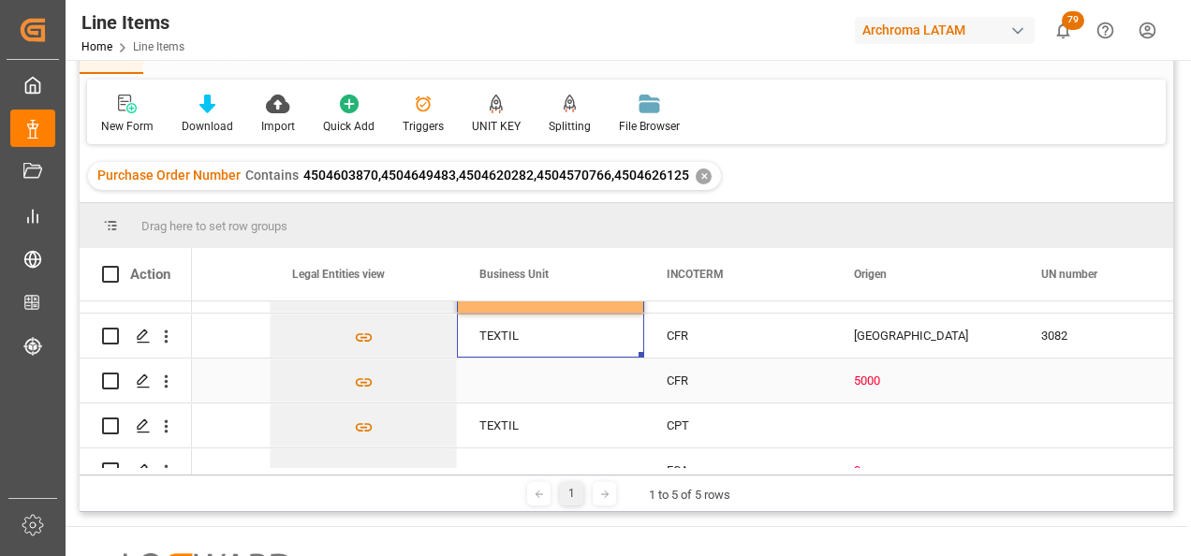
scroll to position [65, 0]
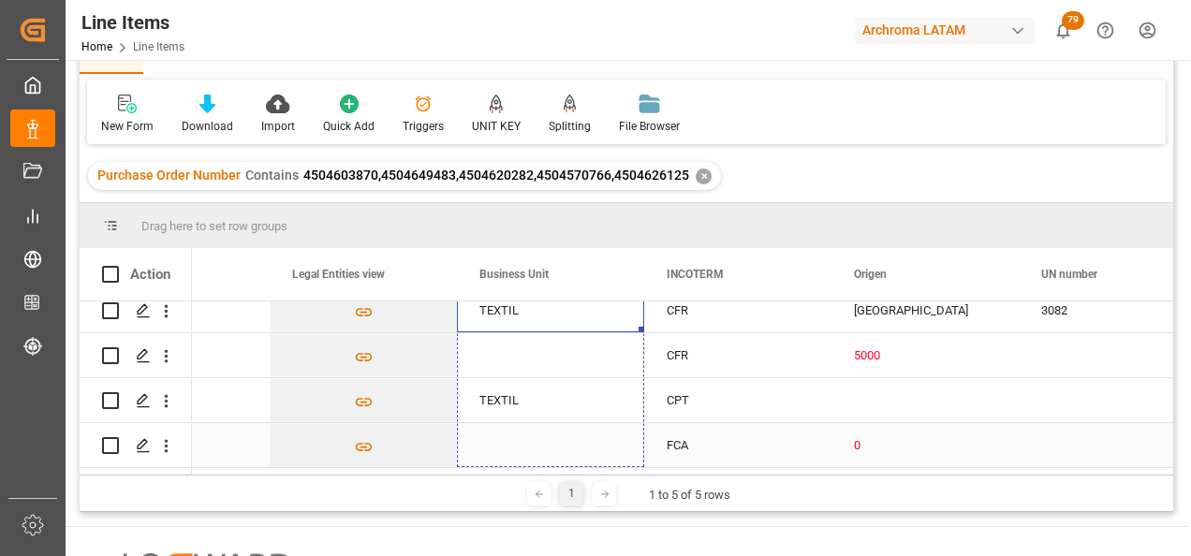
drag, startPoint x: 642, startPoint y: 322, endPoint x: 623, endPoint y: 462, distance: 140.8
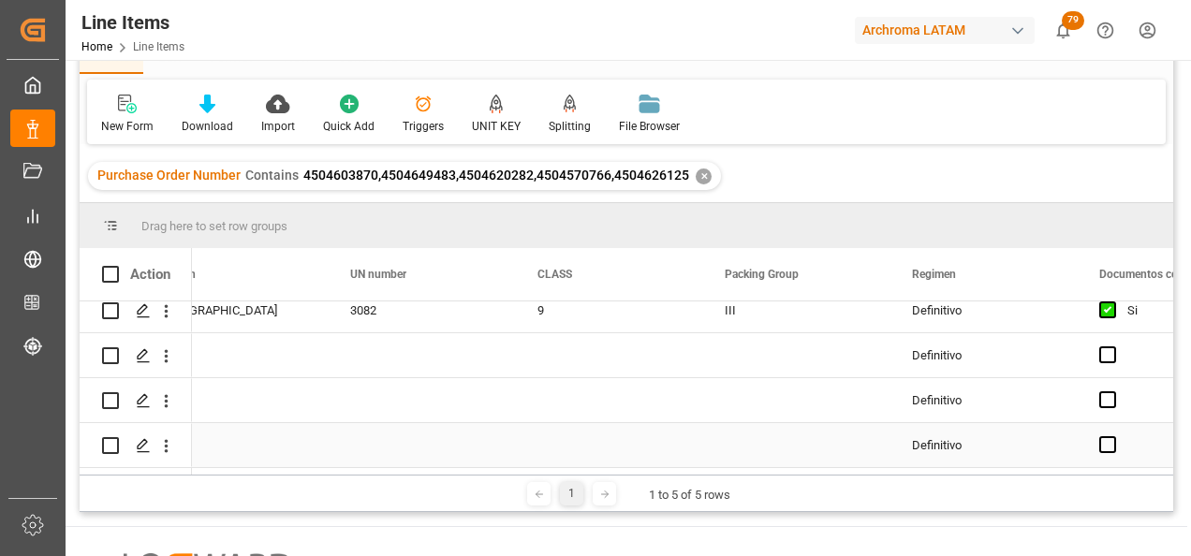
scroll to position [22, 0]
click at [637, 475] on div "1 1 to 5 of 5 rows" at bounding box center [627, 493] width 1094 height 37
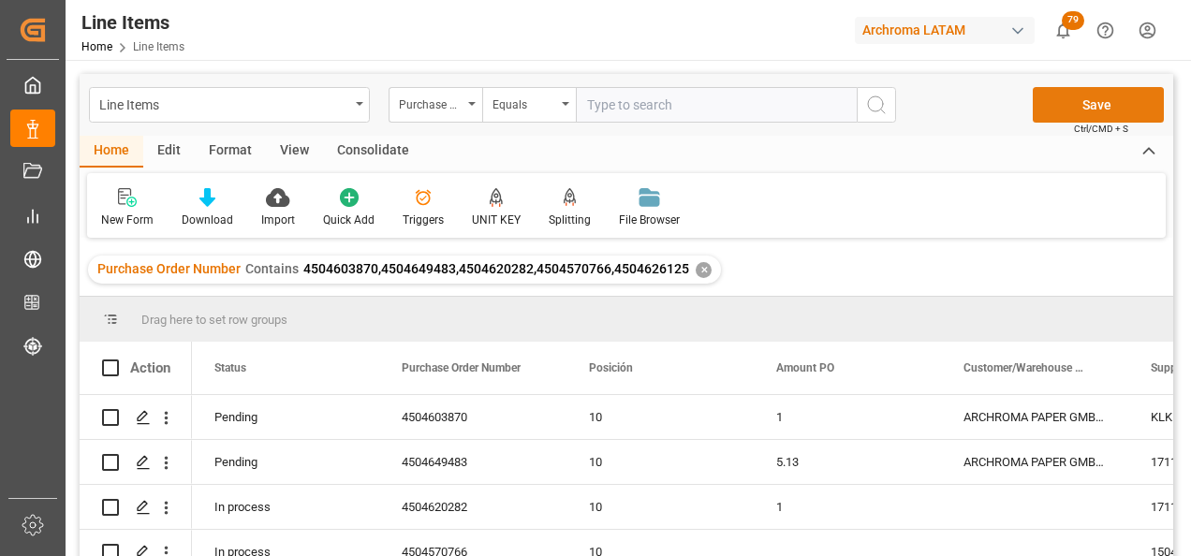
click at [1093, 107] on button "Save" at bounding box center [1098, 105] width 131 height 36
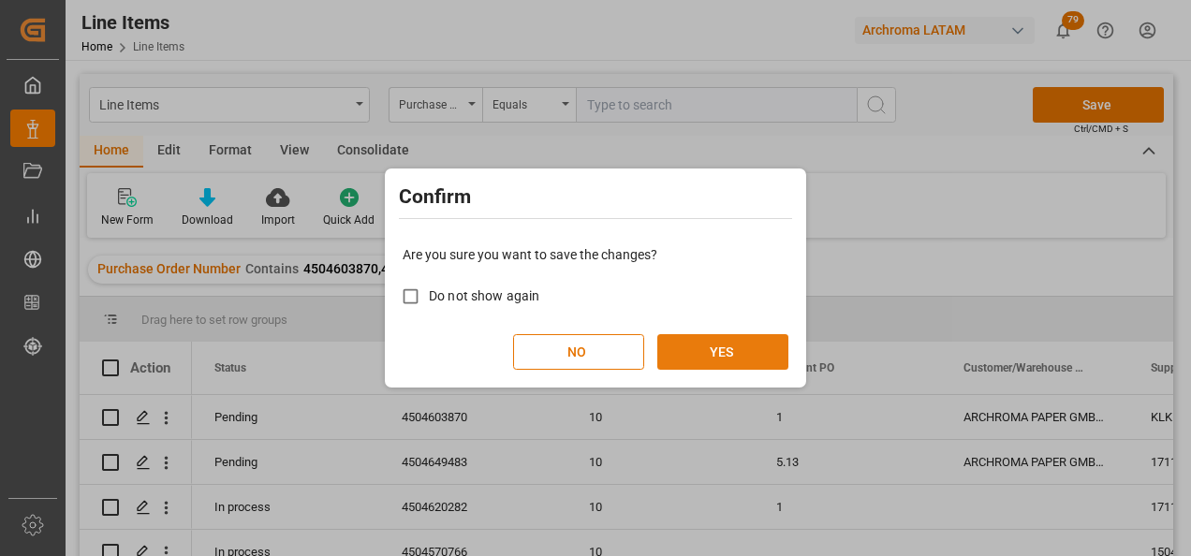
click at [723, 362] on button "YES" at bounding box center [722, 352] width 131 height 36
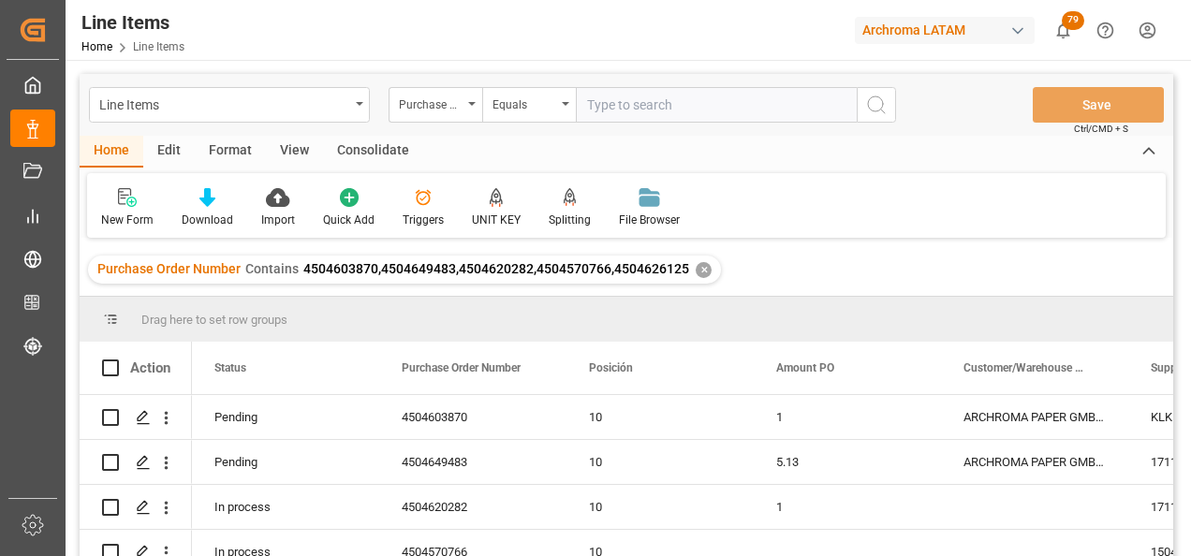
click at [696, 271] on div "✕" at bounding box center [704, 270] width 16 height 16
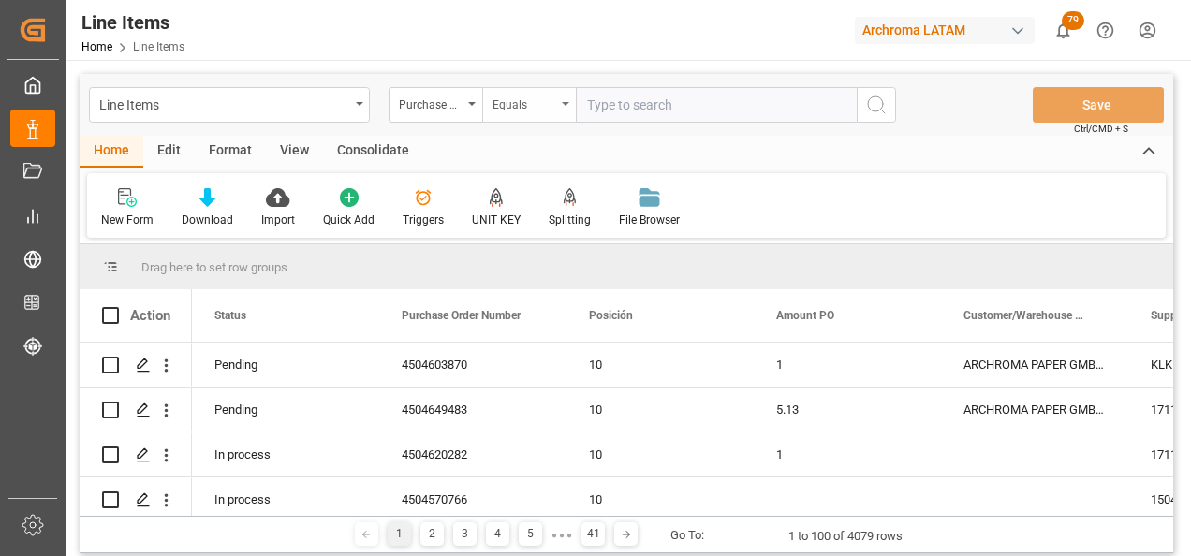
click at [559, 111] on div "Equals" at bounding box center [529, 105] width 94 height 36
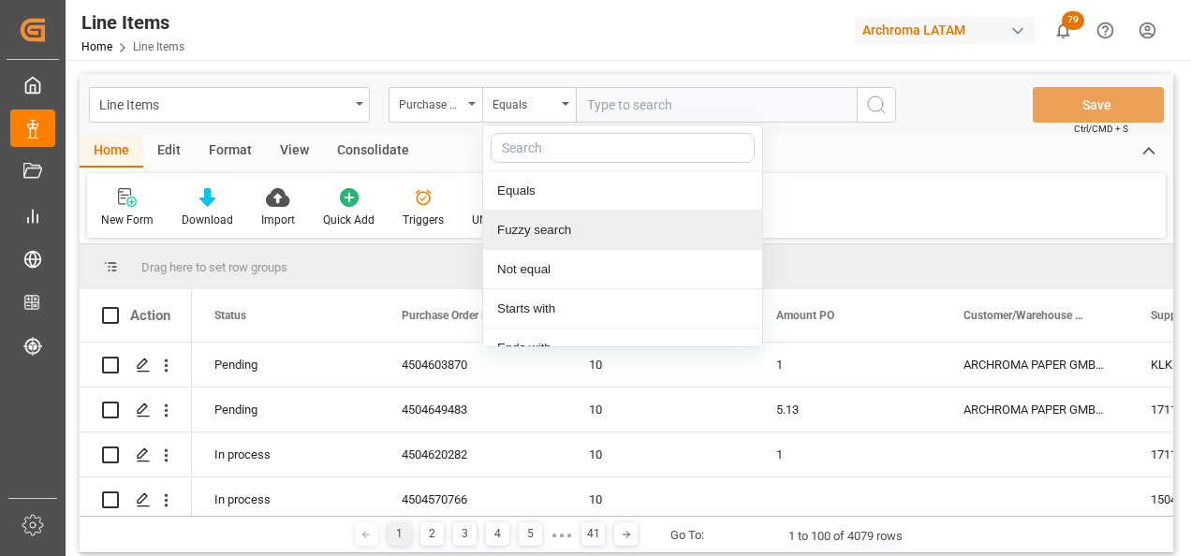
click at [573, 232] on div "Fuzzy search" at bounding box center [622, 230] width 279 height 39
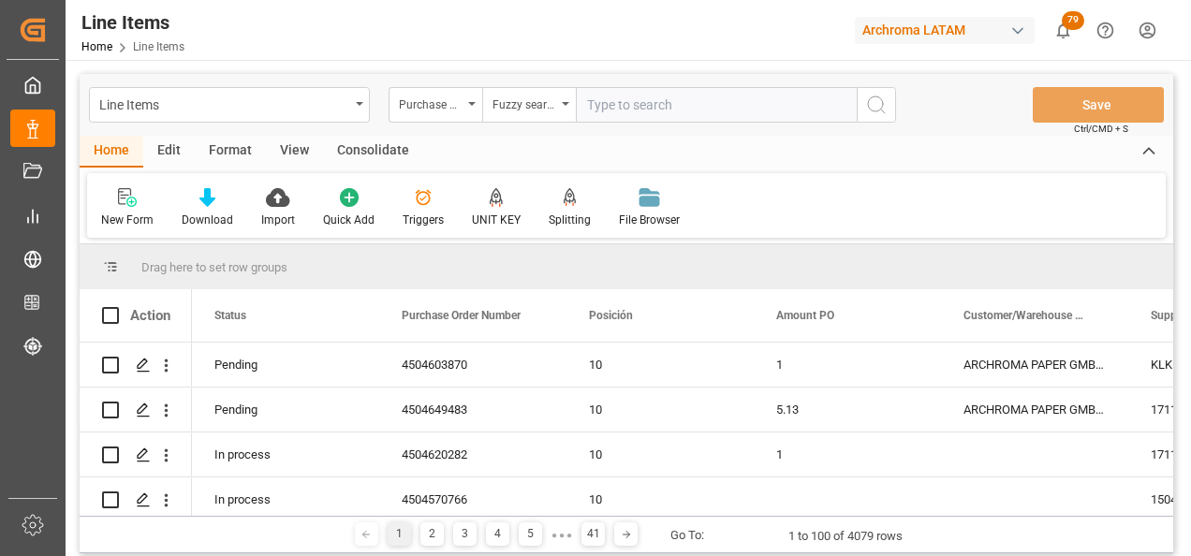
paste input "4504620274"
click at [713, 103] on input "4504620274," at bounding box center [716, 105] width 281 height 36
type input "4504620274"
click at [874, 103] on icon "search button" at bounding box center [876, 105] width 22 height 22
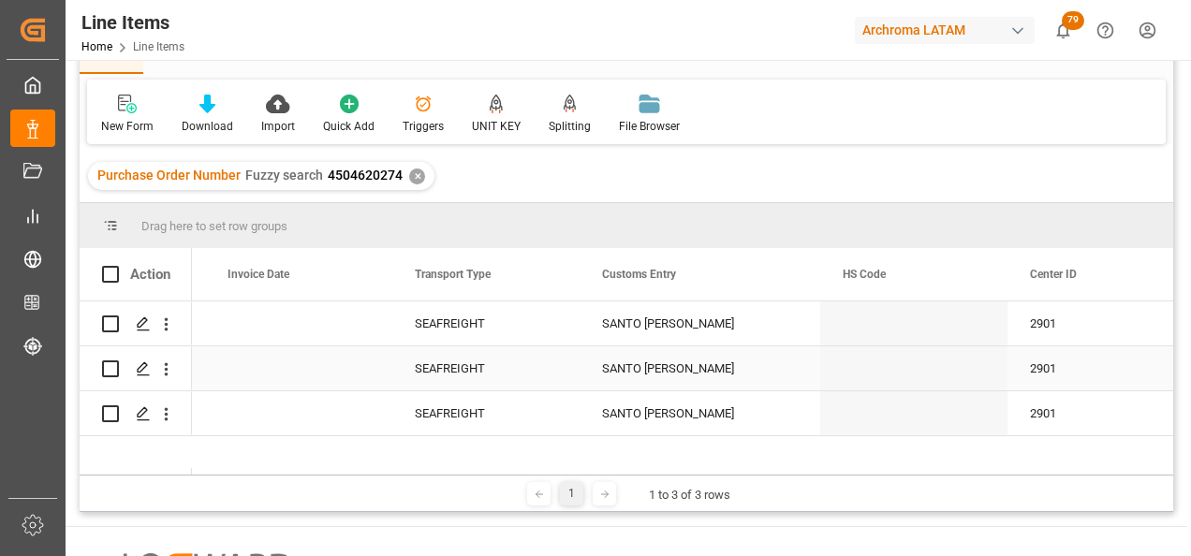
click at [684, 324] on div "SANTO TOMAS DE CASTILLA" at bounding box center [700, 324] width 241 height 44
click at [697, 324] on div "SANTO TOMAS DE CASTILLA" at bounding box center [700, 324] width 241 height 44
click at [698, 324] on div "SANTO TOMAS DE CASTILLA" at bounding box center [700, 324] width 241 height 44
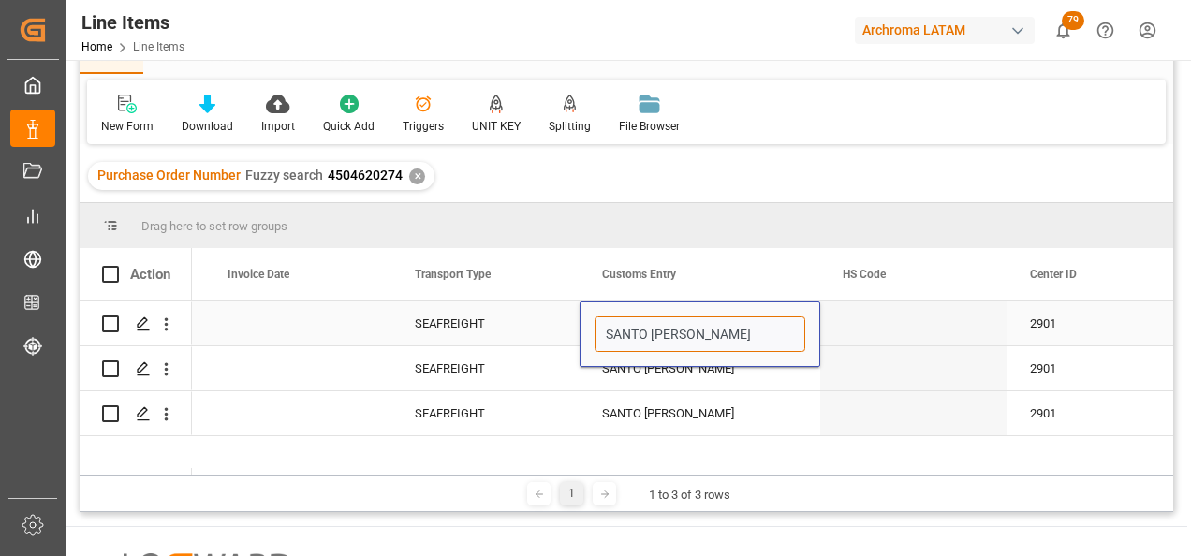
click at [782, 326] on input "SANTO TOMAS DE CASTILLA" at bounding box center [700, 335] width 211 height 36
type input "SANTO TOMAS DE CASTILLA"
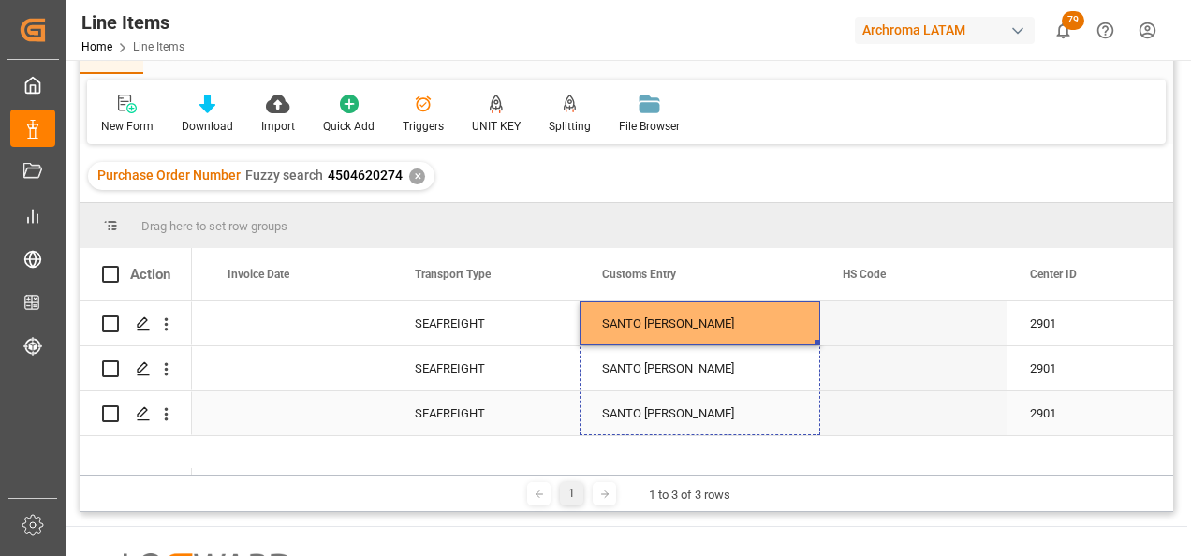
drag, startPoint x: 817, startPoint y: 344, endPoint x: 804, endPoint y: 405, distance: 62.1
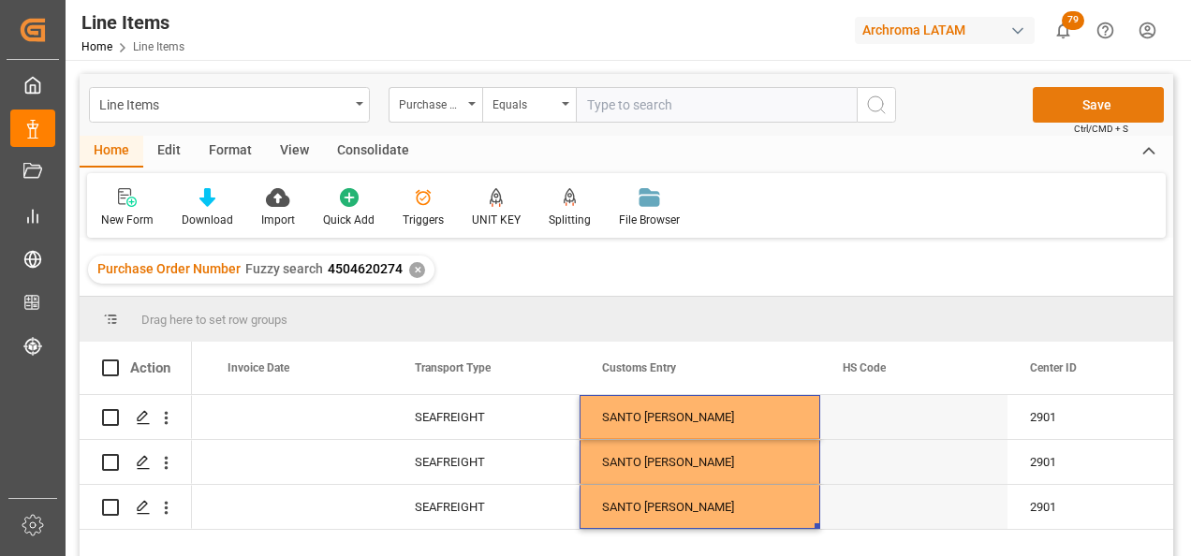
click at [1068, 104] on button "Save" at bounding box center [1098, 105] width 131 height 36
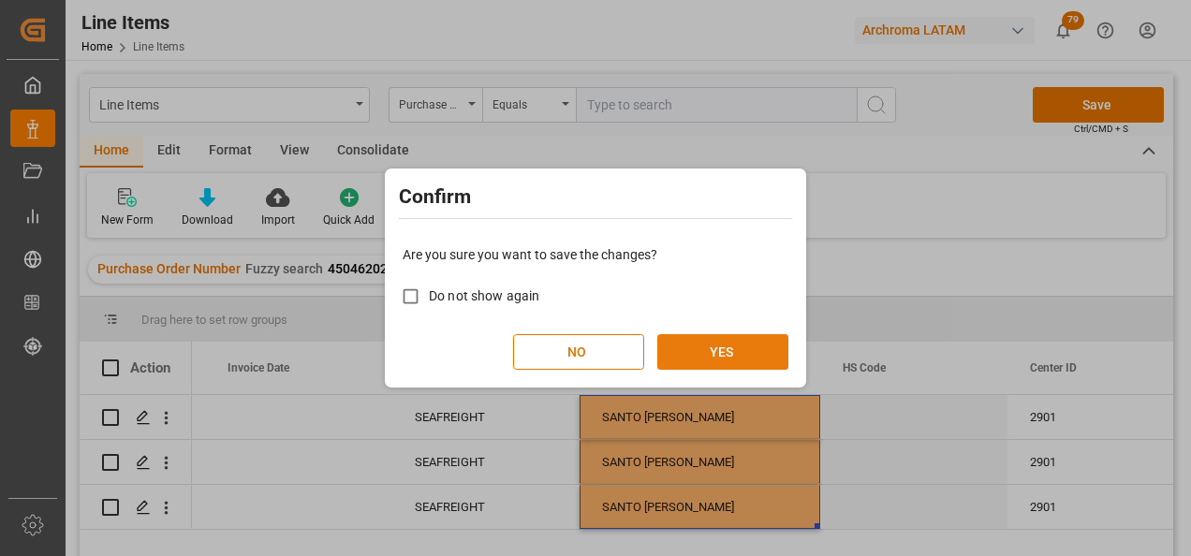
click at [725, 339] on button "YES" at bounding box center [722, 352] width 131 height 36
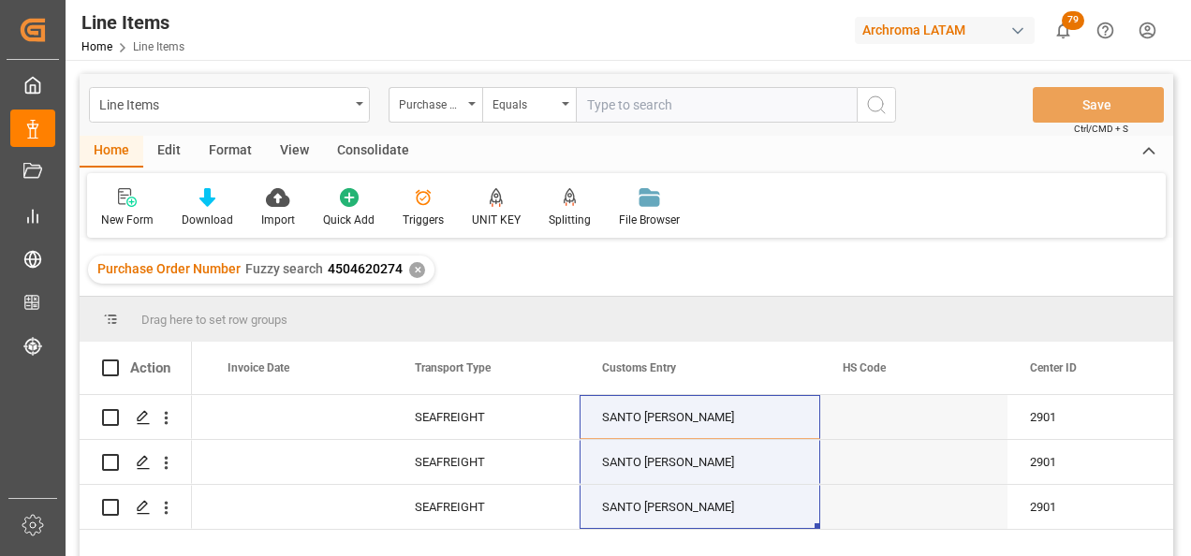
click at [419, 273] on div "✕" at bounding box center [417, 270] width 16 height 16
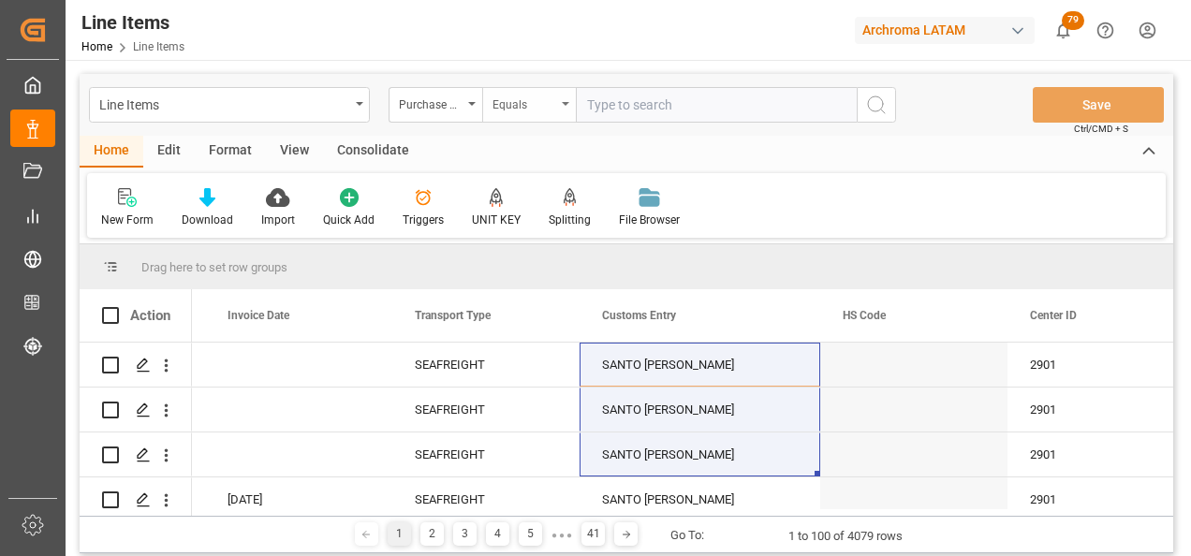
click at [558, 109] on div "Equals" at bounding box center [529, 105] width 94 height 36
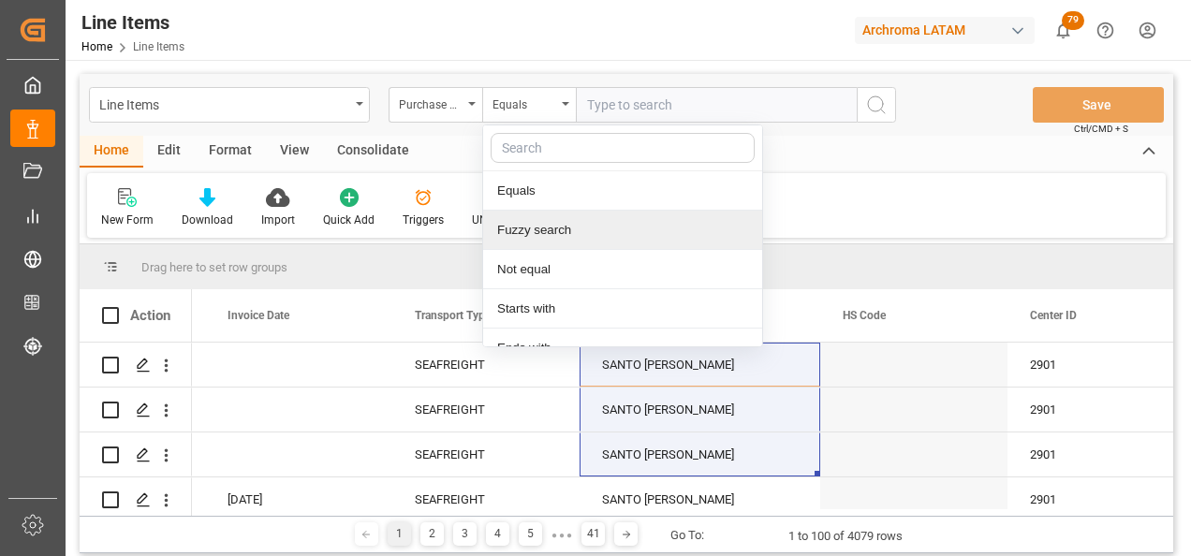
click at [563, 228] on div "Fuzzy search" at bounding box center [622, 230] width 279 height 39
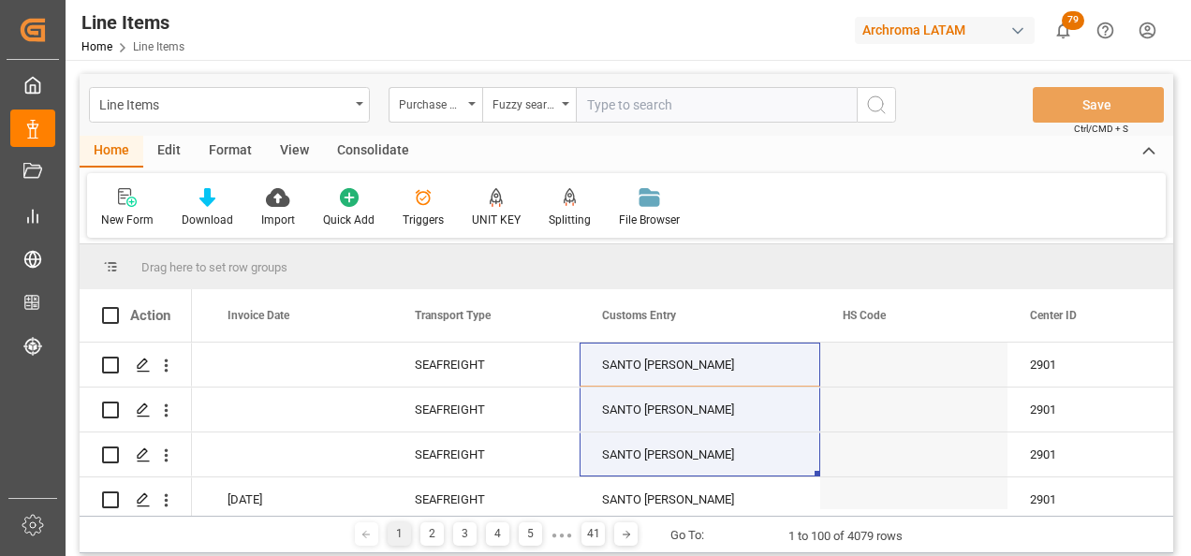
paste input "4504634513"
type input "4504634513"
click at [873, 114] on icon "search button" at bounding box center [876, 105] width 22 height 22
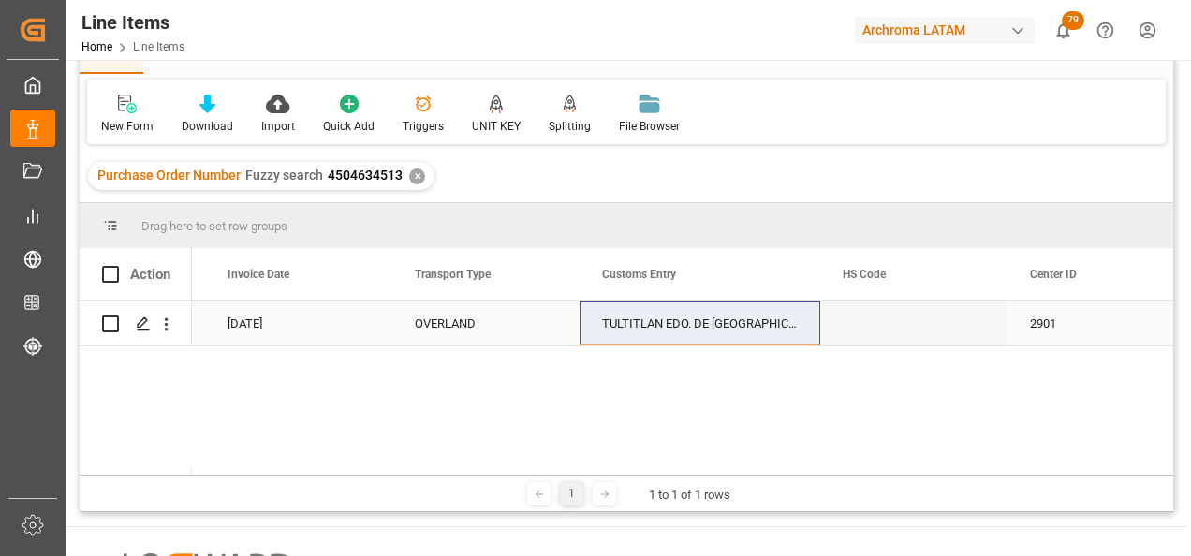
click at [632, 310] on div "TULTITLAN EDO. DE MEXICO" at bounding box center [700, 324] width 241 height 44
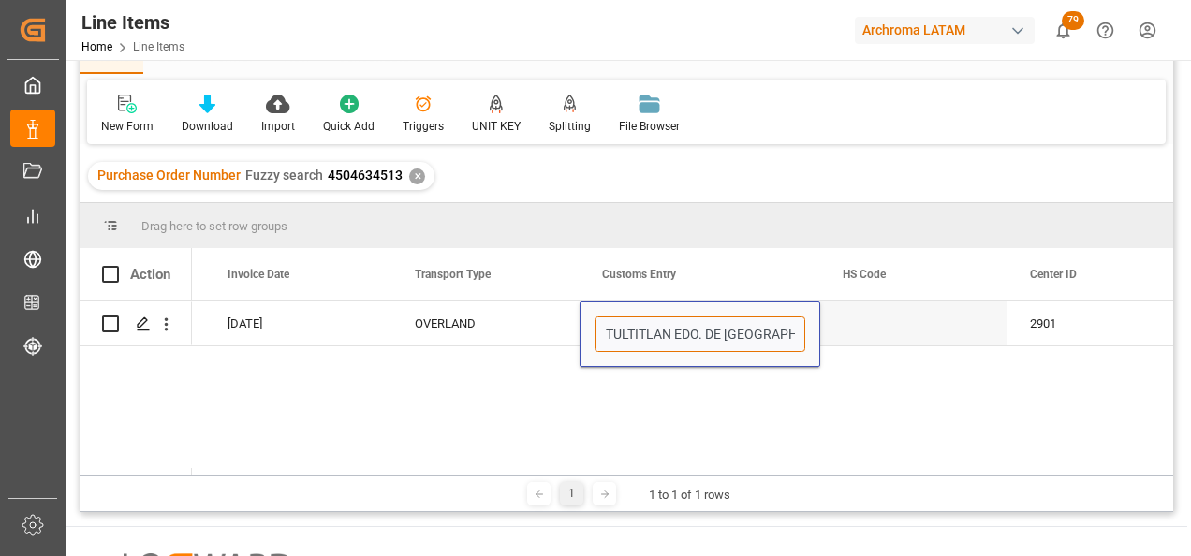
drag, startPoint x: 796, startPoint y: 334, endPoint x: 553, endPoint y: 348, distance: 243.9
click at [556, 347] on div "8680 USD 21.07.2025 OVERLAND TULTITLAN EDO. DE MEXICO 2901" at bounding box center [682, 388] width 981 height 173
type input "TECUN UMAN"
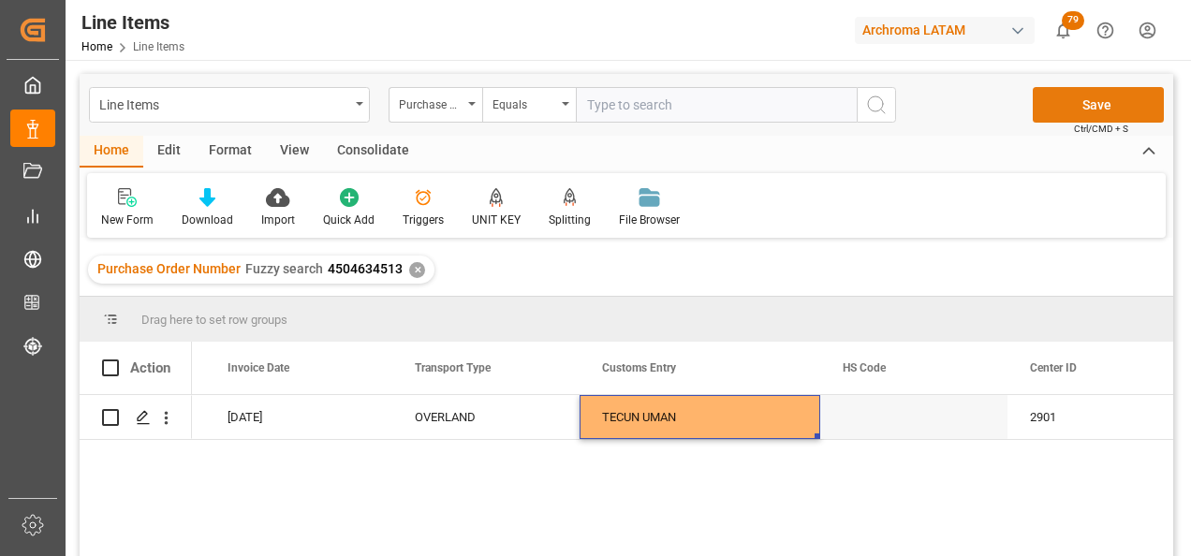
click at [1085, 104] on button "Save" at bounding box center [1098, 105] width 131 height 36
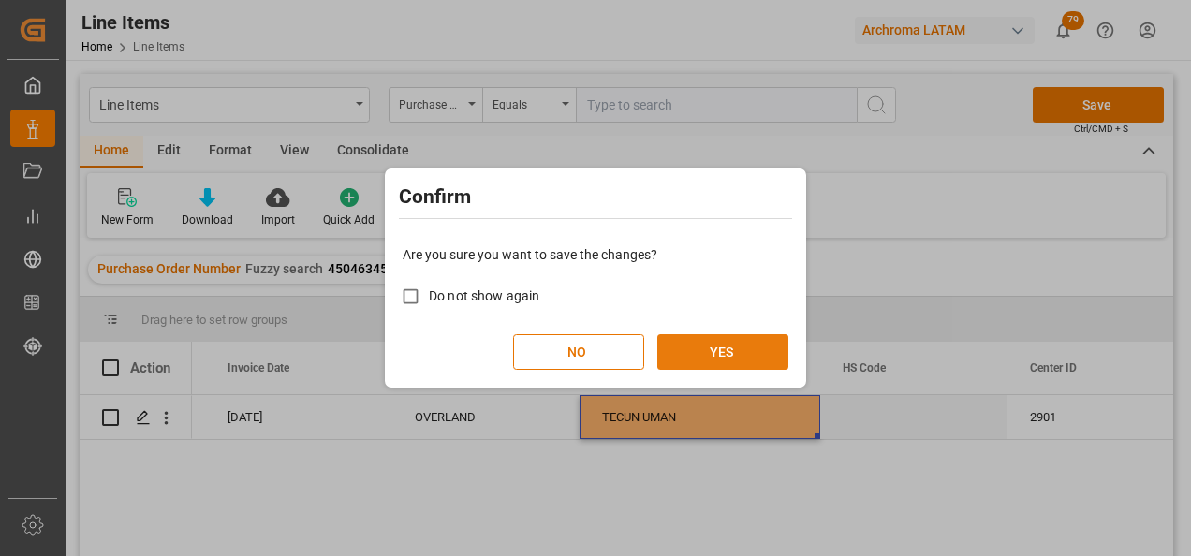
click at [732, 348] on button "YES" at bounding box center [722, 352] width 131 height 36
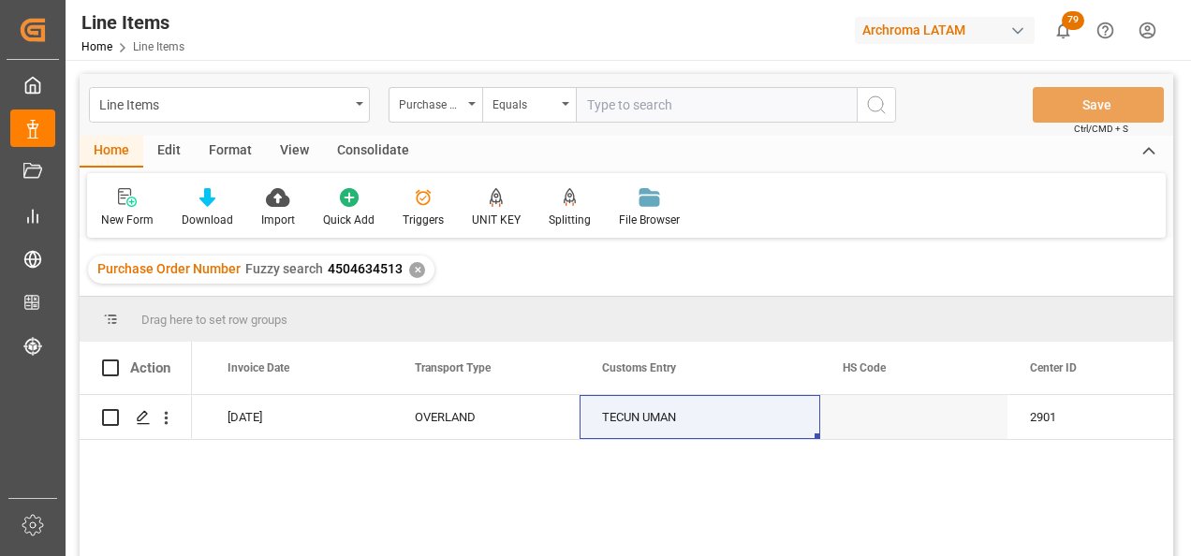
click at [419, 269] on div "✕" at bounding box center [417, 270] width 16 height 16
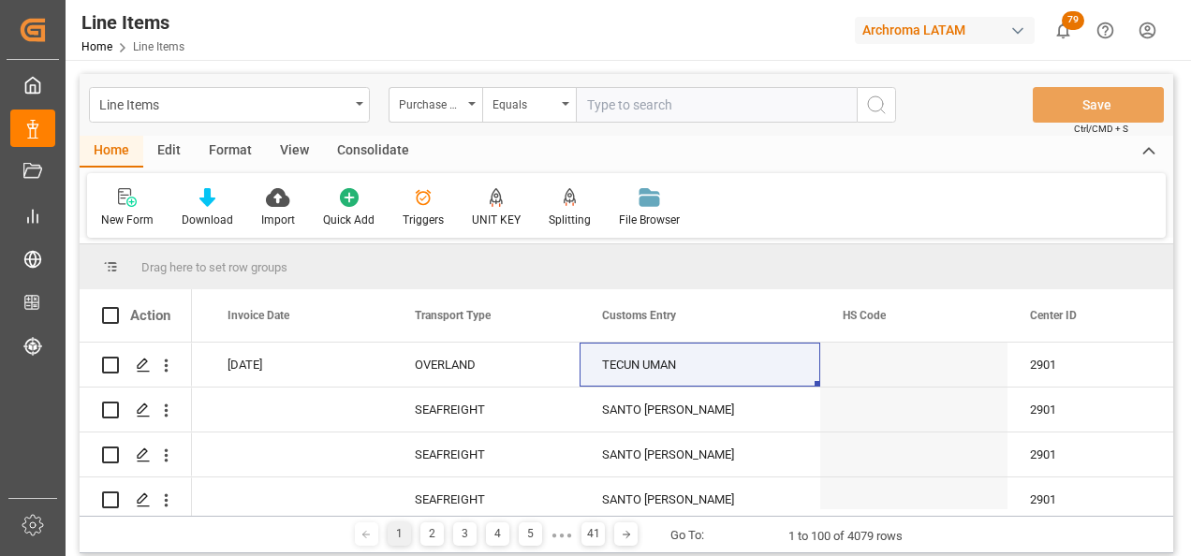
click at [555, 109] on div "Equals" at bounding box center [525, 103] width 64 height 22
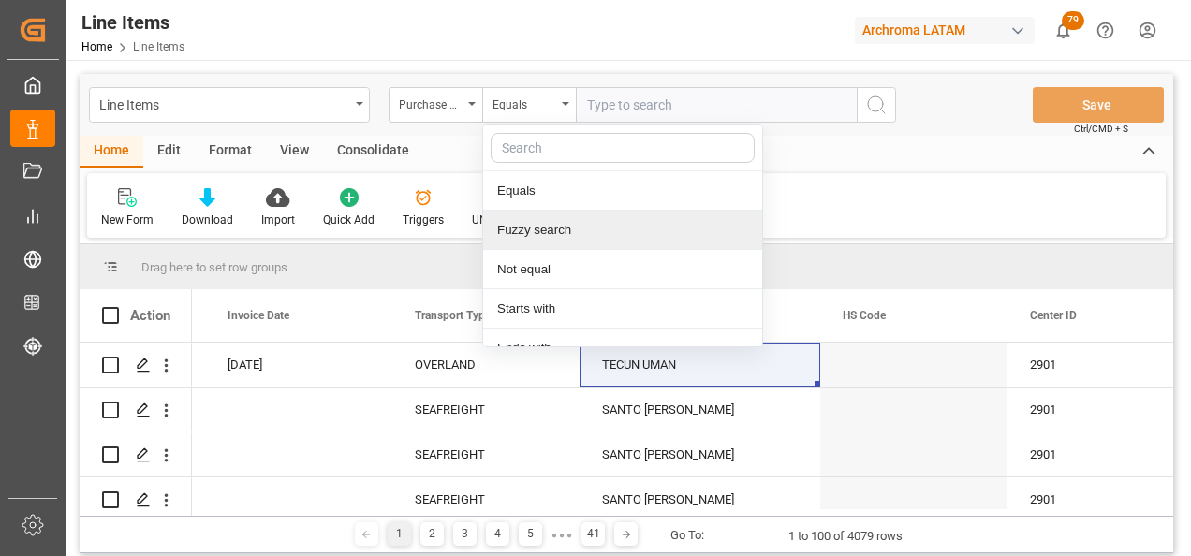
click at [554, 230] on div "Fuzzy search" at bounding box center [622, 230] width 279 height 39
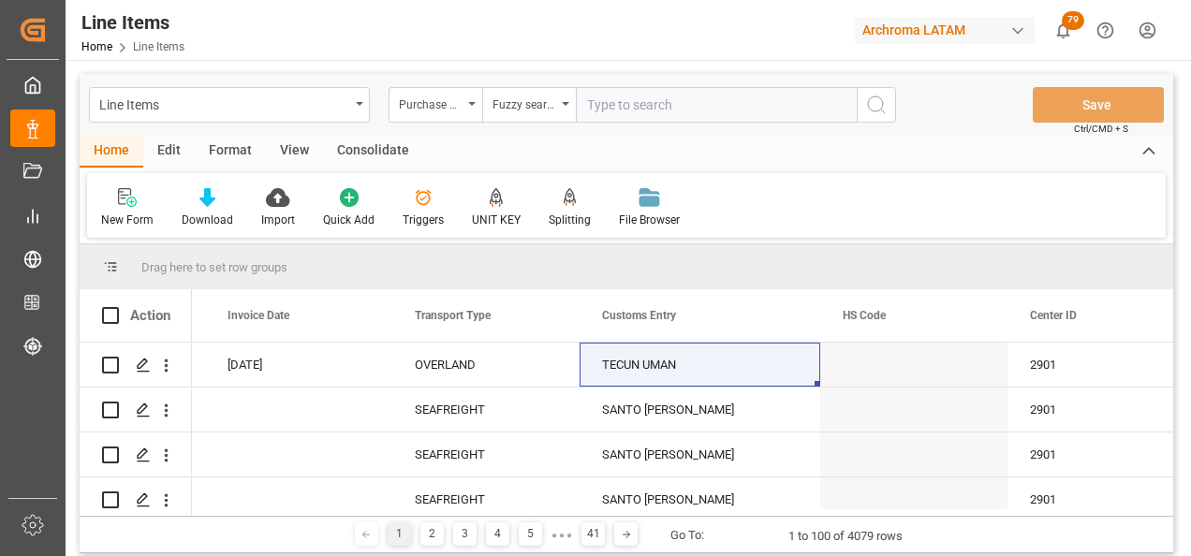
paste input "4504634517"
type input "4504634517"
click at [893, 106] on button "search button" at bounding box center [876, 105] width 39 height 36
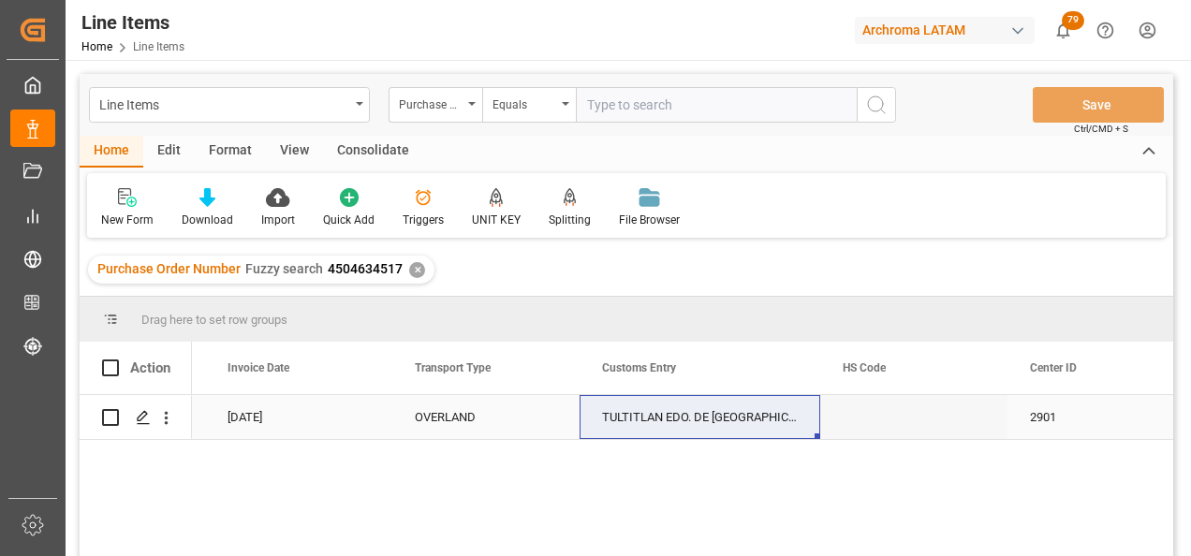
click at [634, 411] on div "TULTITLAN EDO. DE MEXICO" at bounding box center [700, 417] width 241 height 44
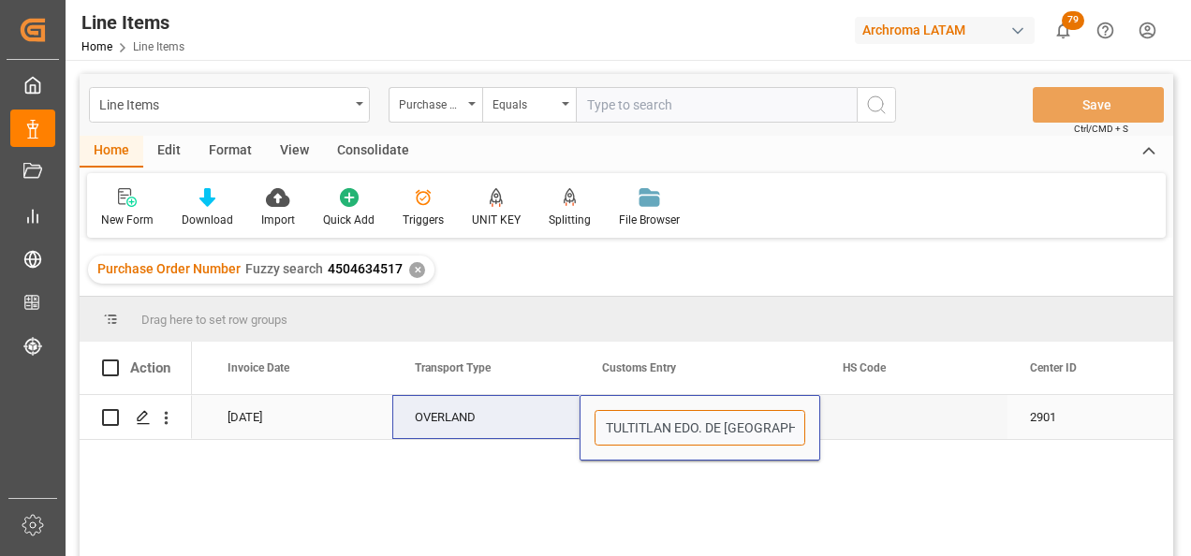
drag, startPoint x: 786, startPoint y: 431, endPoint x: 412, endPoint y: 434, distance: 373.7
type input "TECUN UMAN"
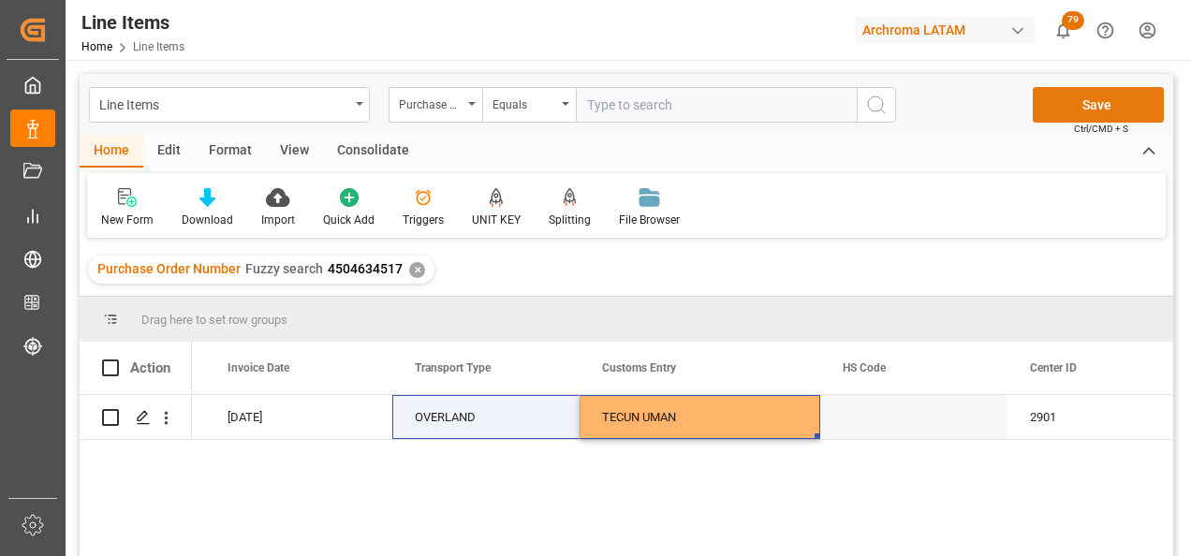
click at [1118, 96] on button "Save" at bounding box center [1098, 105] width 131 height 36
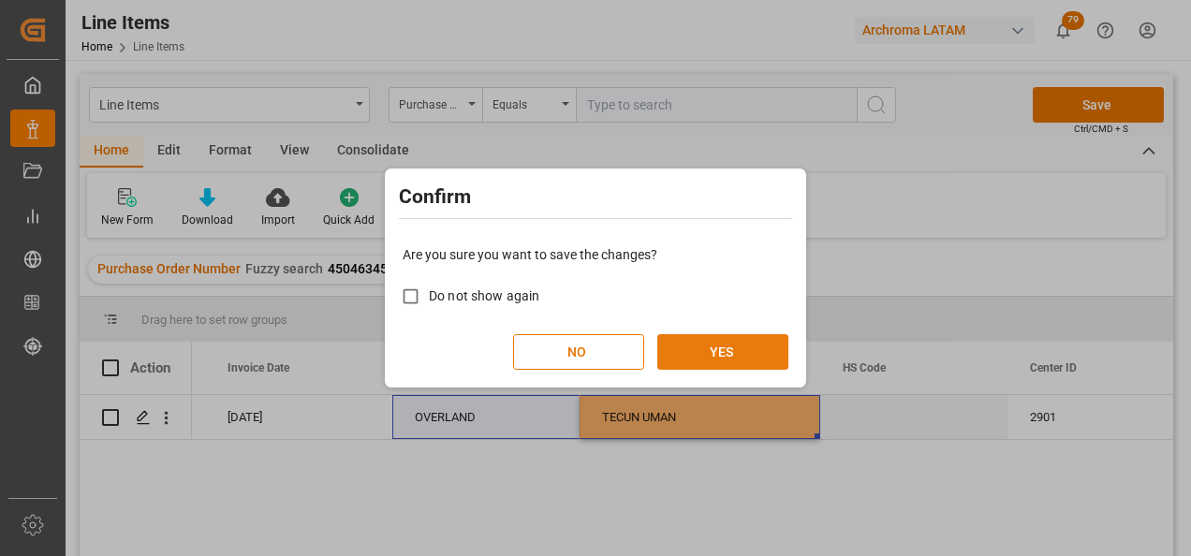
click at [766, 348] on button "YES" at bounding box center [722, 352] width 131 height 36
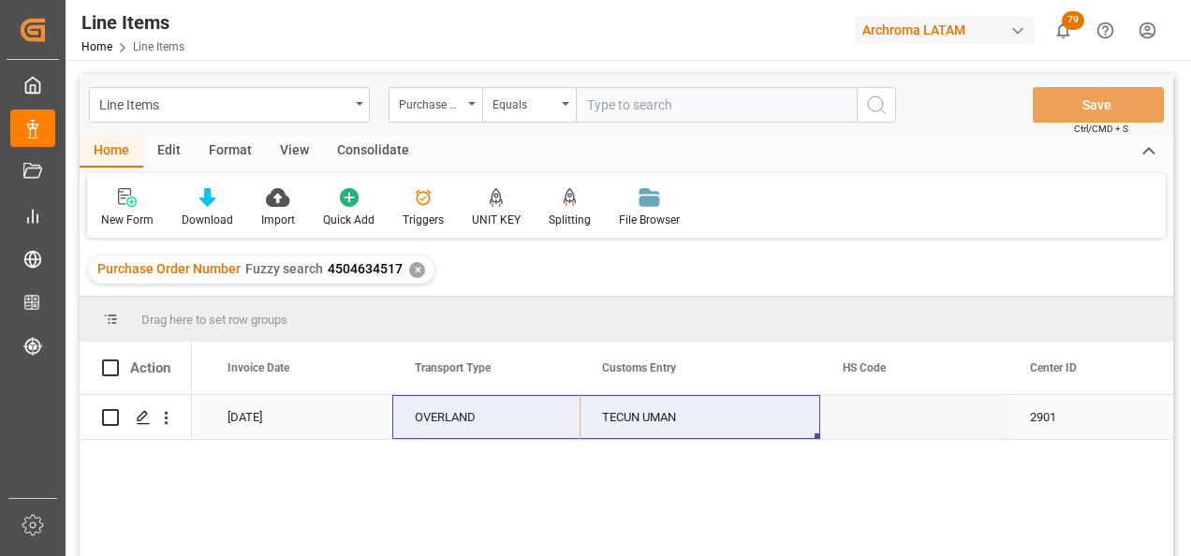
click at [688, 421] on div "TECUN UMAN" at bounding box center [700, 417] width 241 height 44
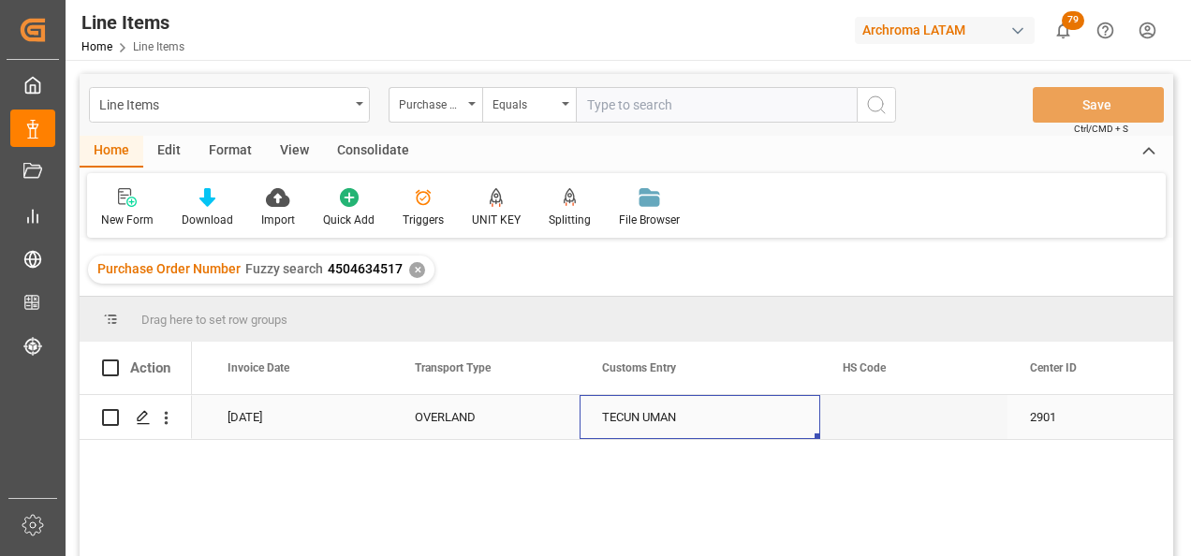
click at [687, 421] on div "TECUN UMAN" at bounding box center [700, 417] width 241 height 44
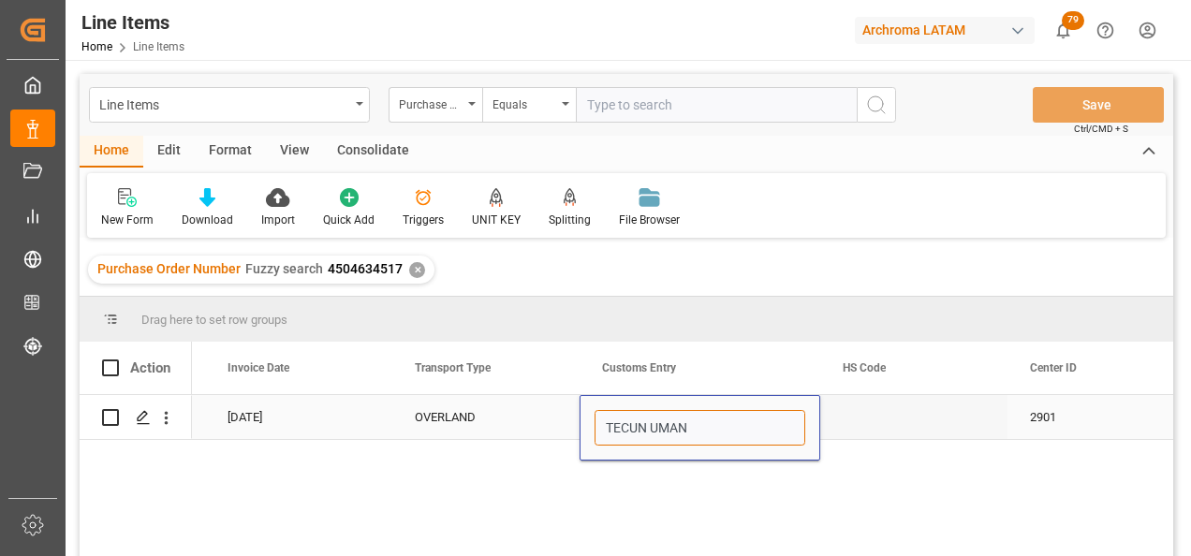
click at [698, 428] on input "TECUN UMAN" at bounding box center [700, 428] width 211 height 36
click at [731, 492] on div "8680 USD 13.08.2025 OVERLAND TECUN UMAN 2901" at bounding box center [682, 481] width 981 height 173
click at [943, 488] on div "8680 USD 13.08.2025 OVERLAND TECUN UMAN 2901" at bounding box center [682, 481] width 981 height 173
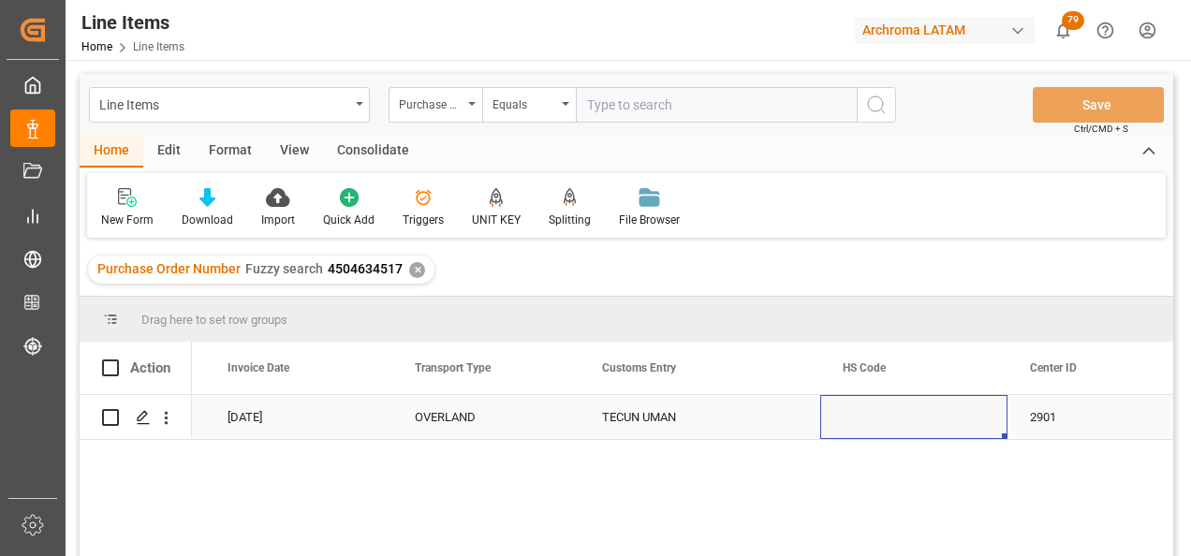
click at [894, 408] on div "Press SPACE to select this row." at bounding box center [913, 417] width 187 height 44
click at [416, 271] on div "✕" at bounding box center [417, 270] width 16 height 16
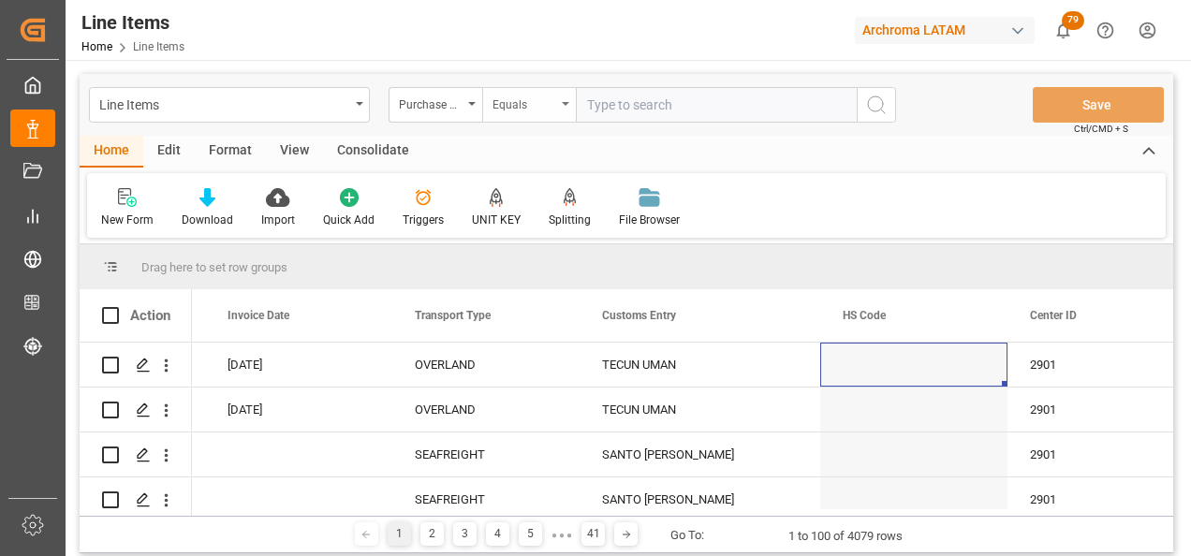
click at [521, 109] on div "Equals" at bounding box center [525, 103] width 64 height 22
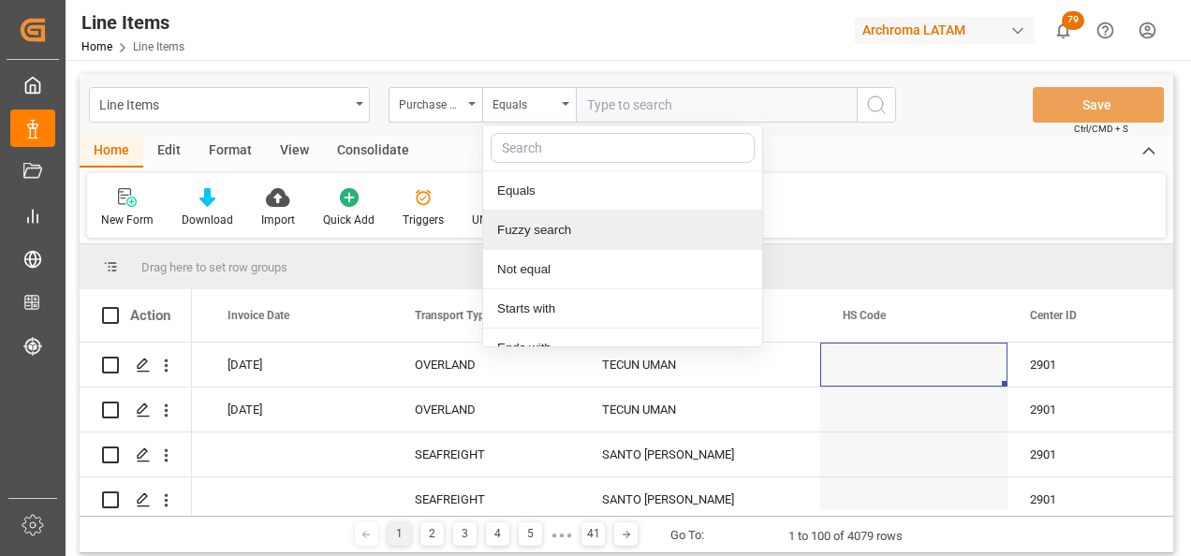
click at [561, 234] on div "Fuzzy search" at bounding box center [622, 230] width 279 height 39
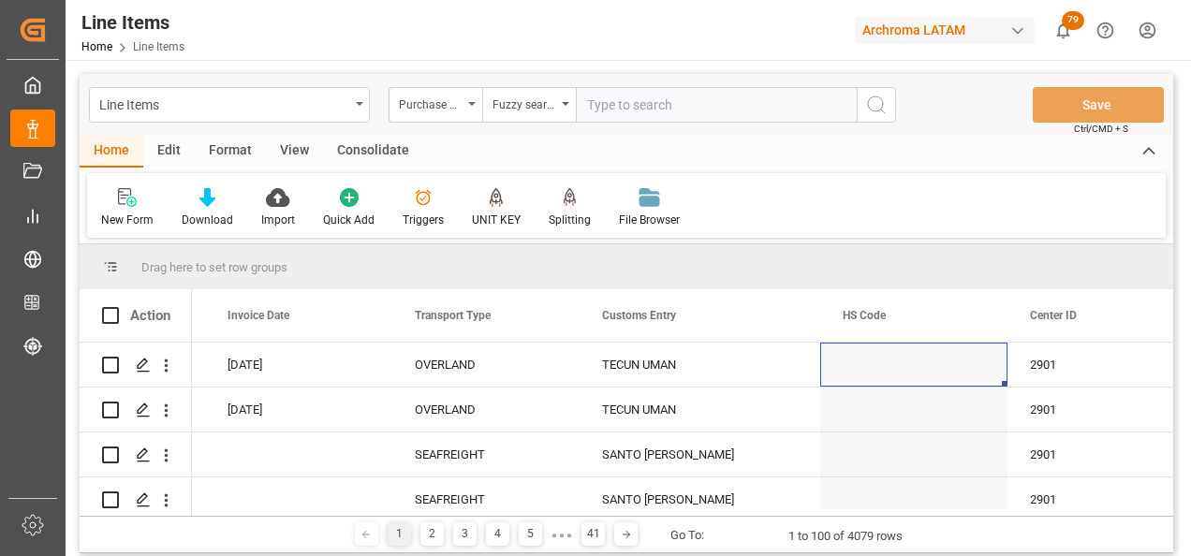
paste input "4504634514"
type input "4504634514"
click at [867, 111] on icon "search button" at bounding box center [876, 105] width 22 height 22
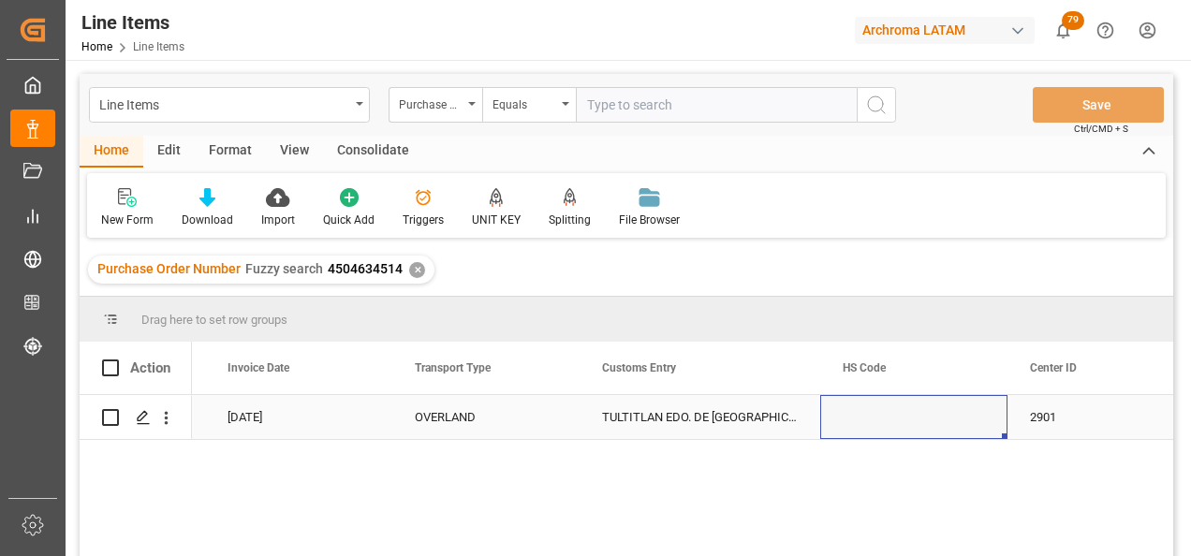
click at [705, 407] on div "TULTITLAN EDO. DE MEXICO" at bounding box center [700, 417] width 241 height 44
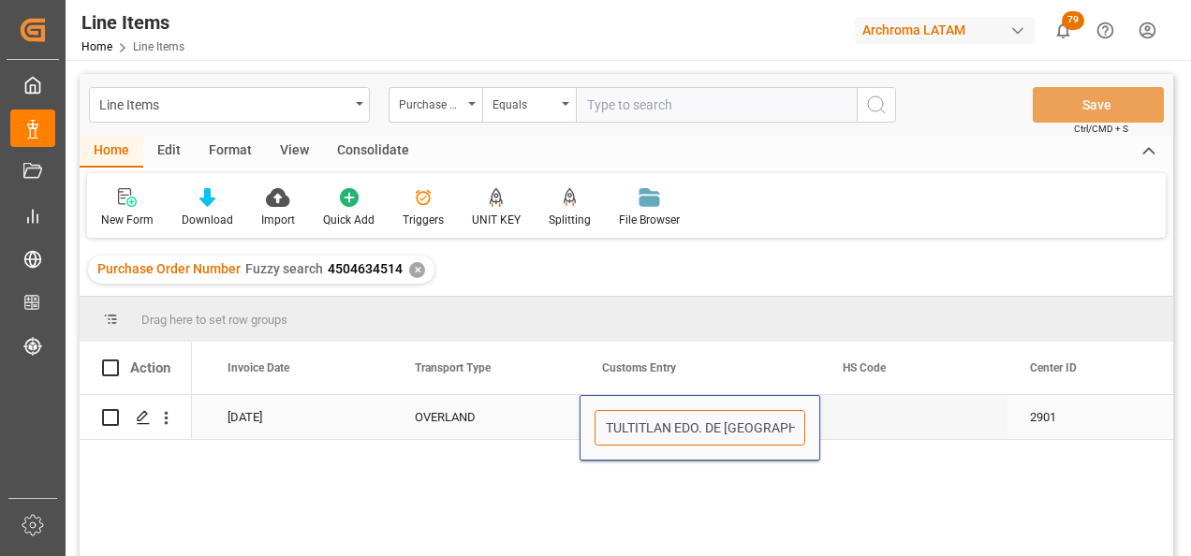
drag, startPoint x: 782, startPoint y: 426, endPoint x: 528, endPoint y: 451, distance: 255.1
click at [528, 451] on div "8680 USD 29.07.2025 OVERLAND TULTITLAN EDO. DE MEXICO 2901" at bounding box center [682, 481] width 981 height 173
type input "TECUN UMAN"
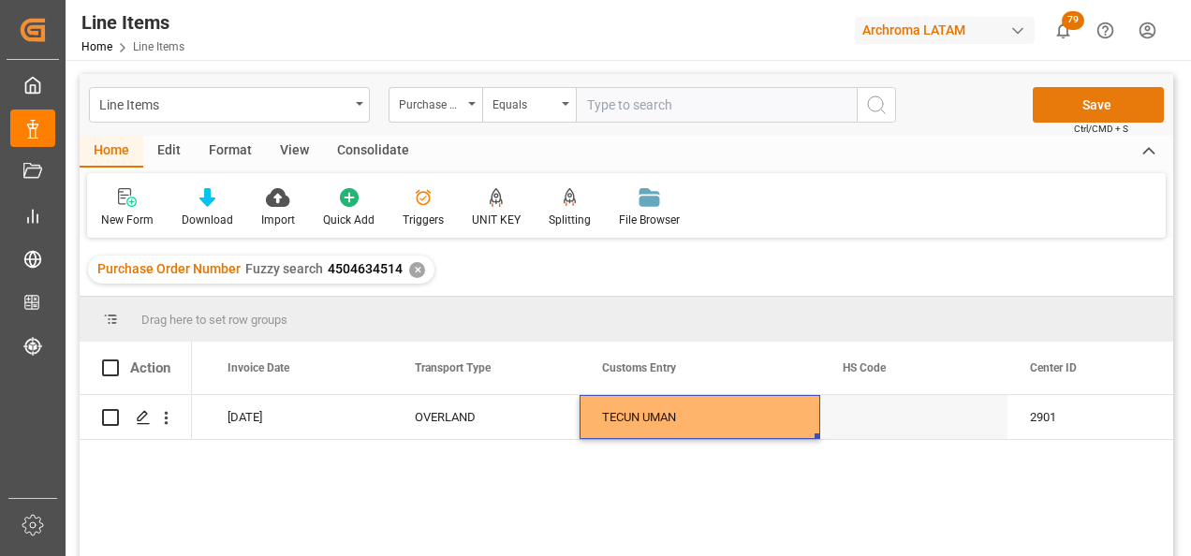
click at [1095, 111] on button "Save" at bounding box center [1098, 105] width 131 height 36
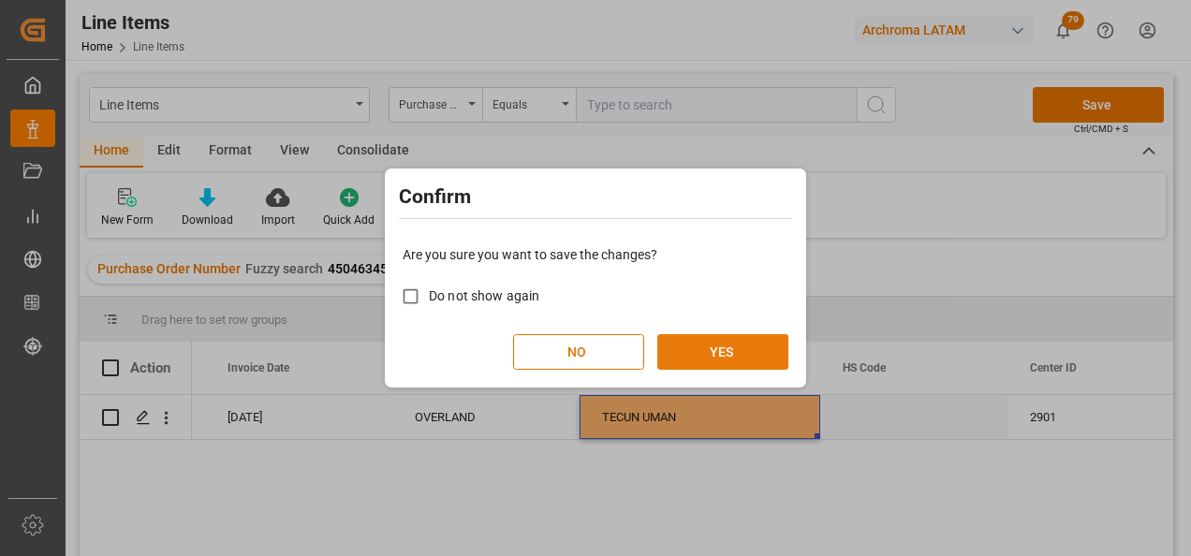
click at [751, 344] on button "YES" at bounding box center [722, 352] width 131 height 36
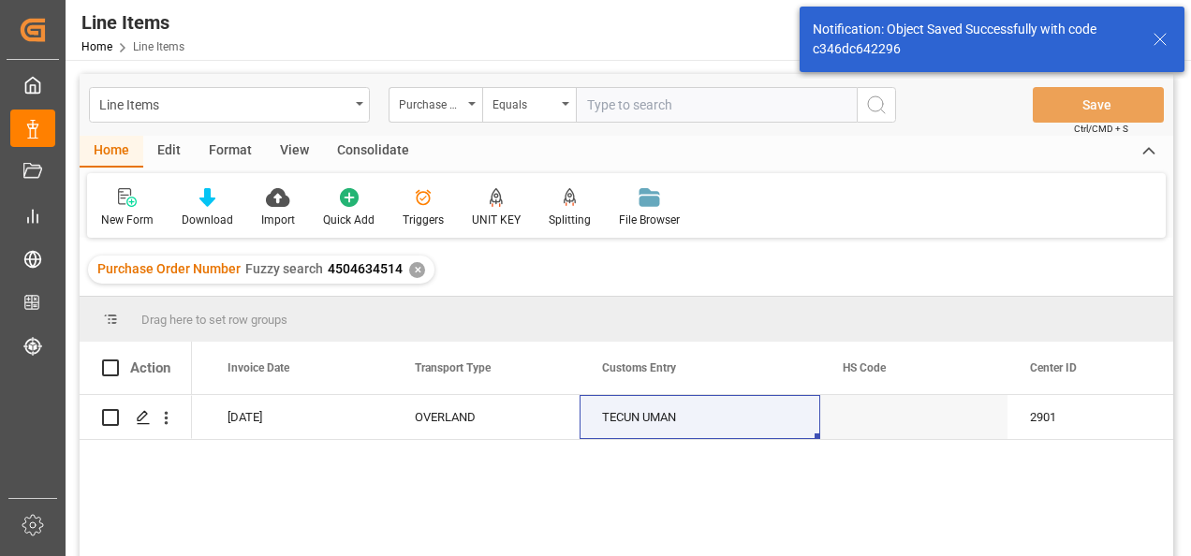
click at [413, 275] on div "✕" at bounding box center [417, 270] width 16 height 16
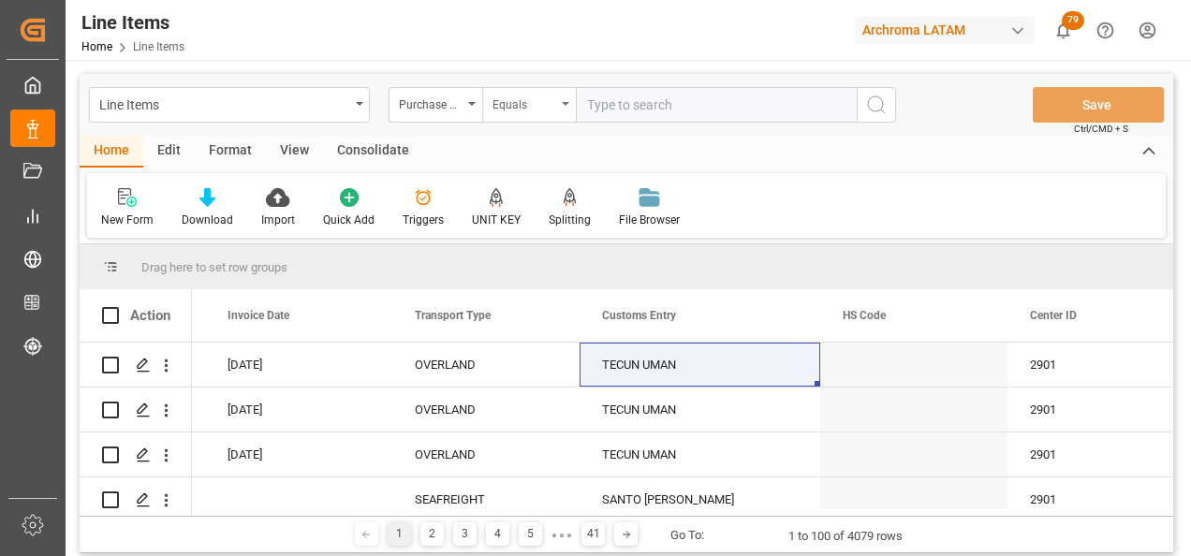
click at [536, 105] on div "Equals" at bounding box center [525, 103] width 64 height 22
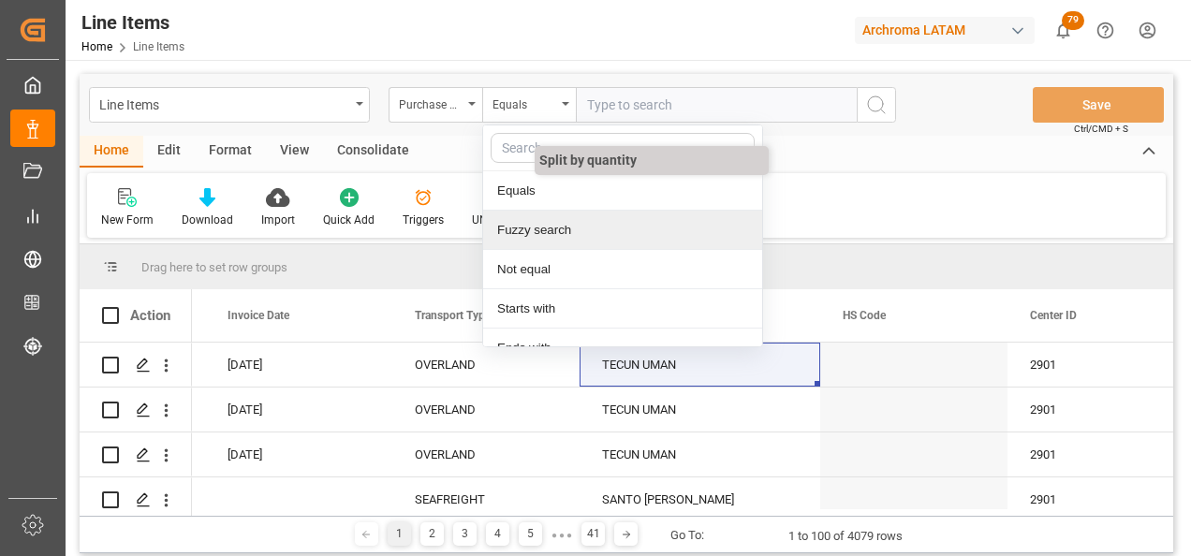
click at [556, 227] on div "Fuzzy search" at bounding box center [622, 230] width 279 height 39
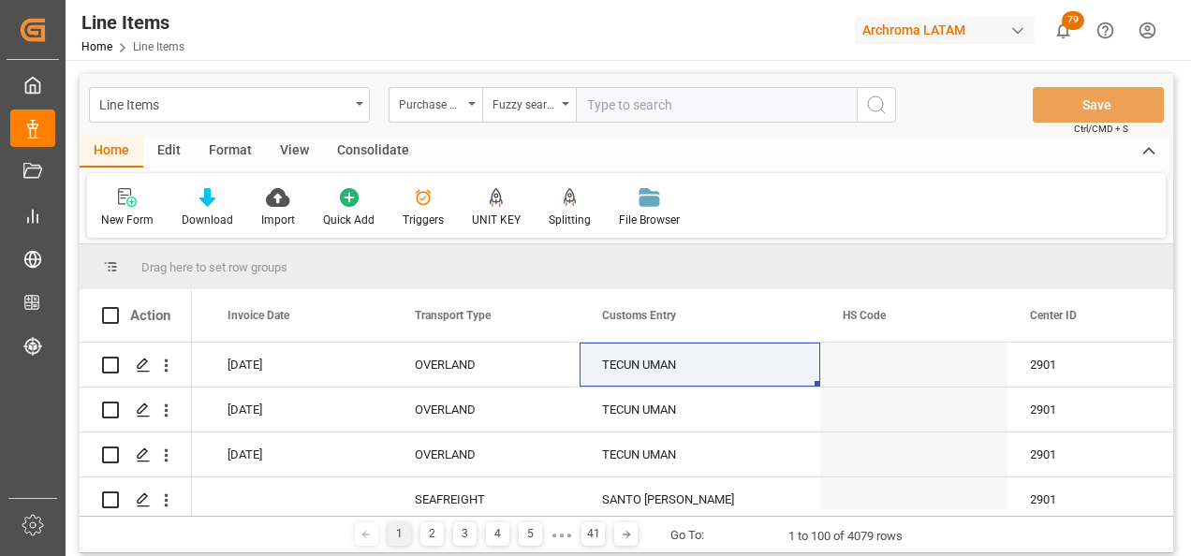
paste input "4504634516"
type input "4504634516"
click at [882, 114] on icon "search button" at bounding box center [876, 105] width 22 height 22
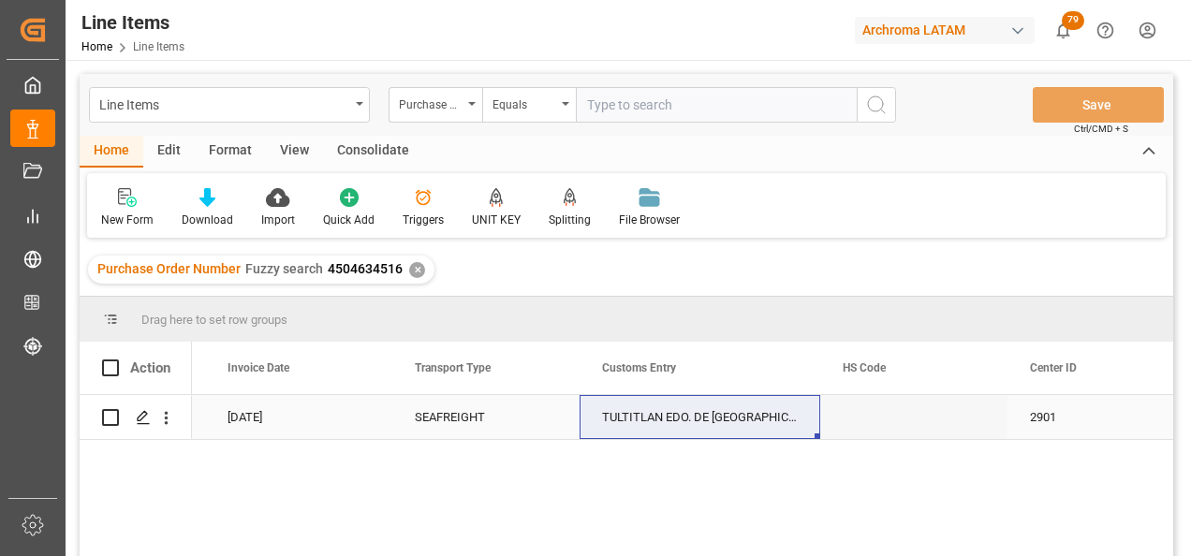
click at [671, 423] on div "TULTITLAN EDO. DE MEXICO" at bounding box center [700, 417] width 241 height 44
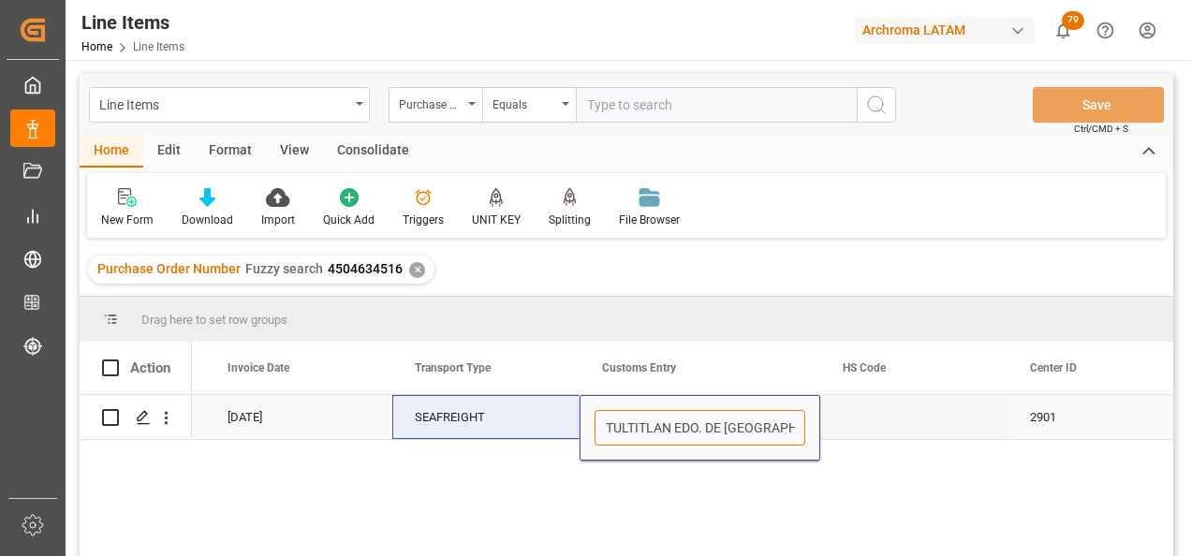
drag, startPoint x: 782, startPoint y: 432, endPoint x: 531, endPoint y: 438, distance: 251.1
type input "TECUN UMAN"
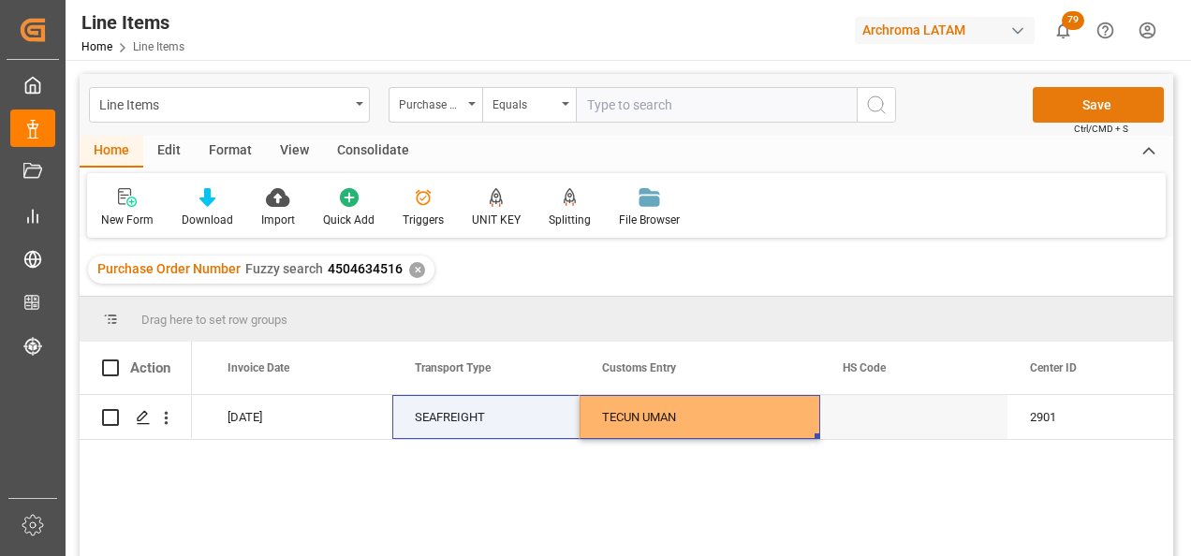
click at [1083, 111] on button "Save" at bounding box center [1098, 105] width 131 height 36
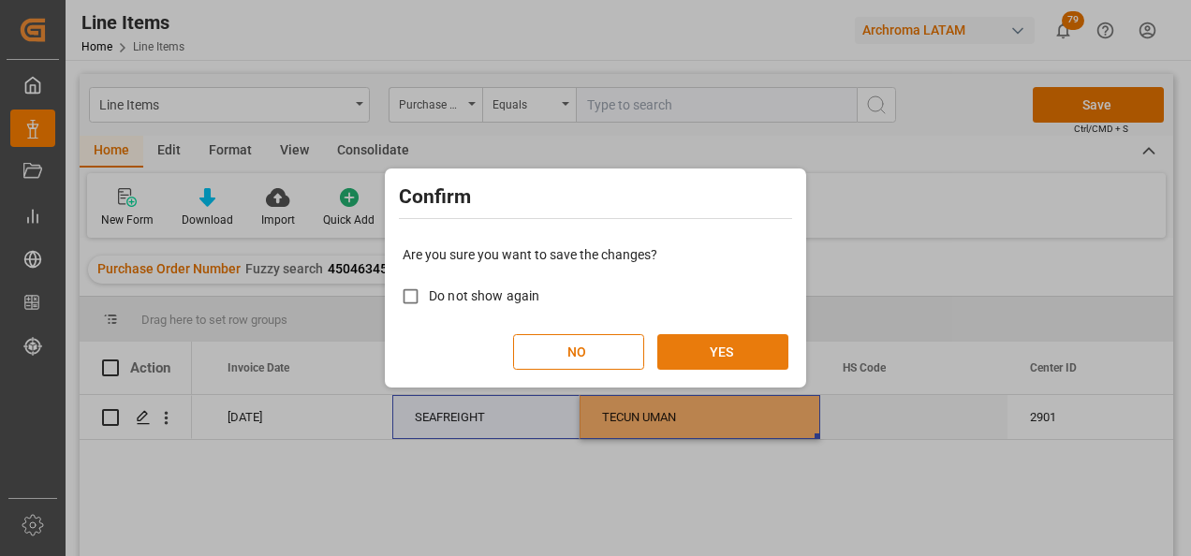
click at [740, 335] on button "YES" at bounding box center [722, 352] width 131 height 36
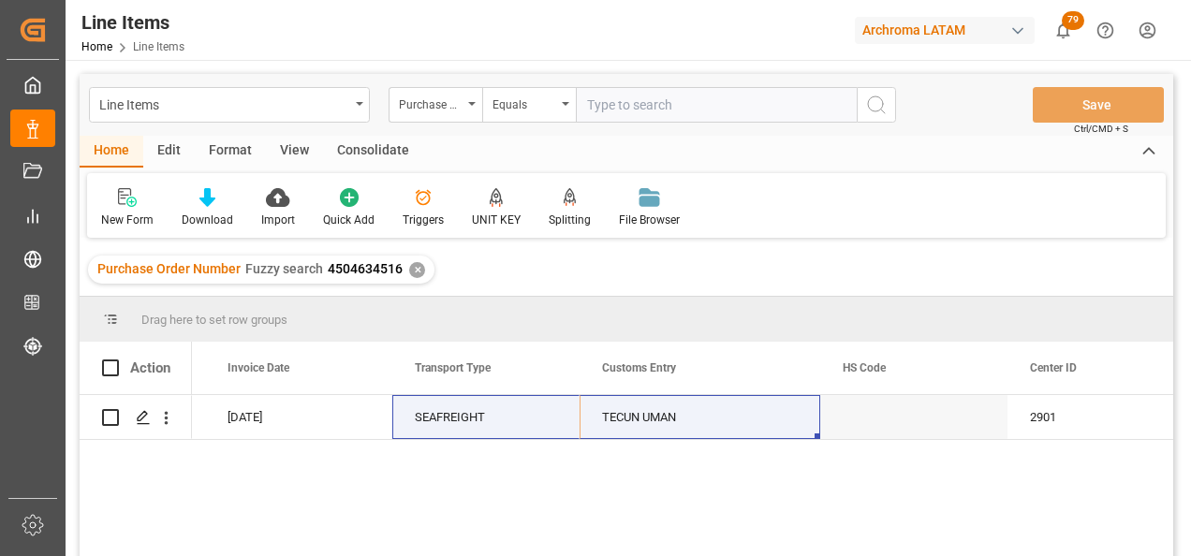
click at [414, 274] on div "✕" at bounding box center [417, 270] width 16 height 16
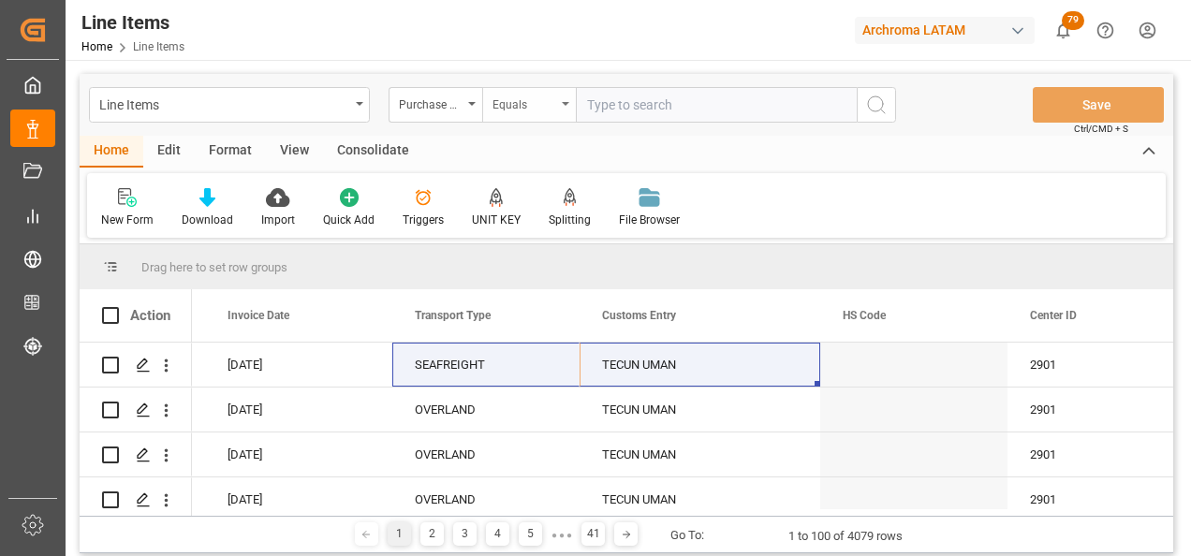
click at [550, 112] on div "Equals" at bounding box center [525, 103] width 64 height 22
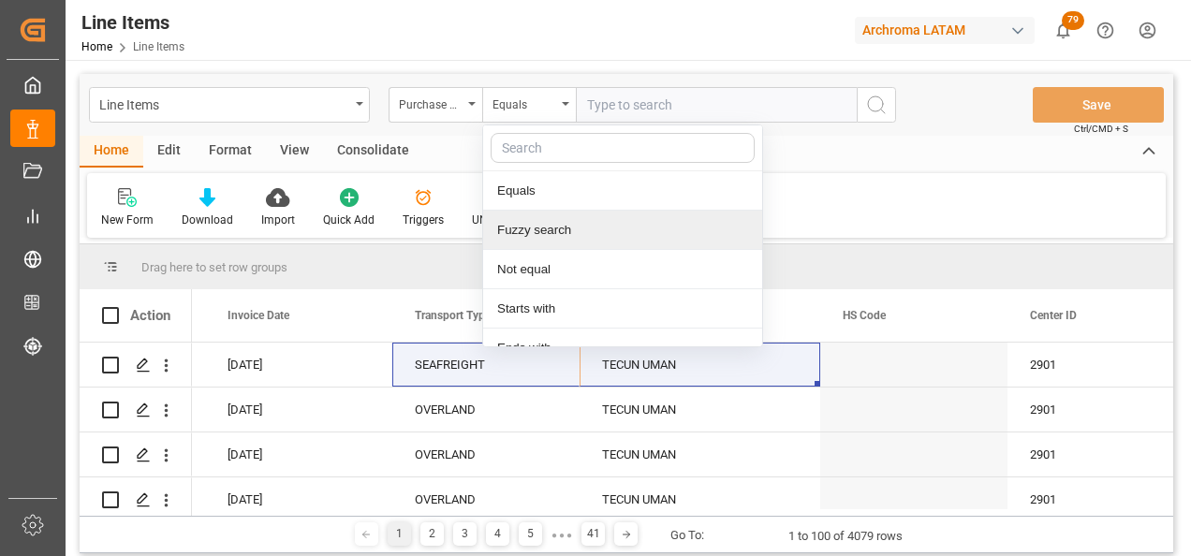
click at [553, 231] on div "Fuzzy search" at bounding box center [622, 230] width 279 height 39
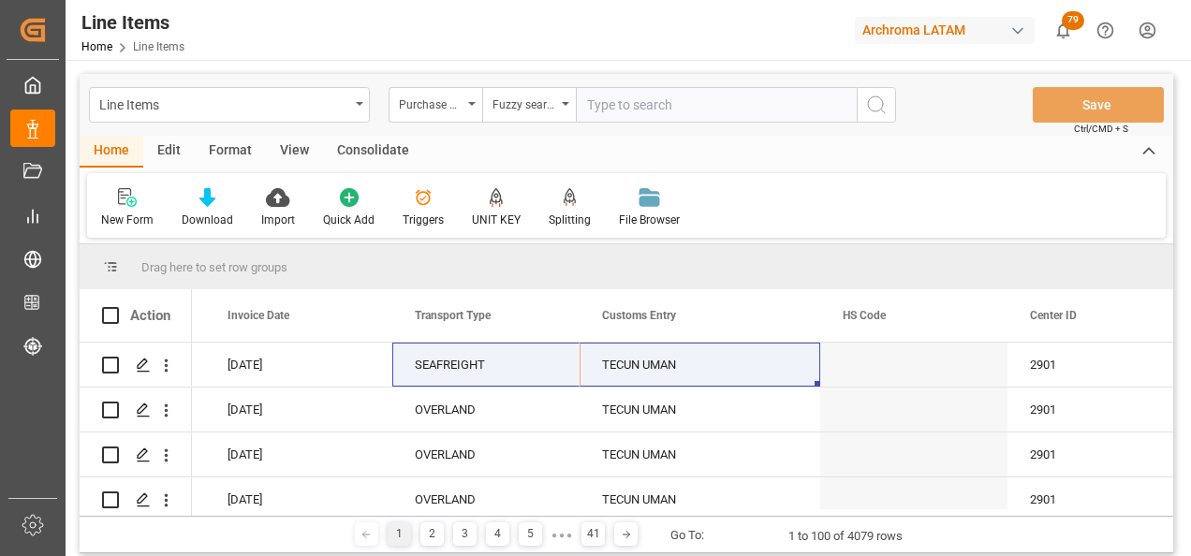
paste input "4504631298"
type input "4504631298"
click at [878, 112] on icon "search button" at bounding box center [876, 105] width 22 height 22
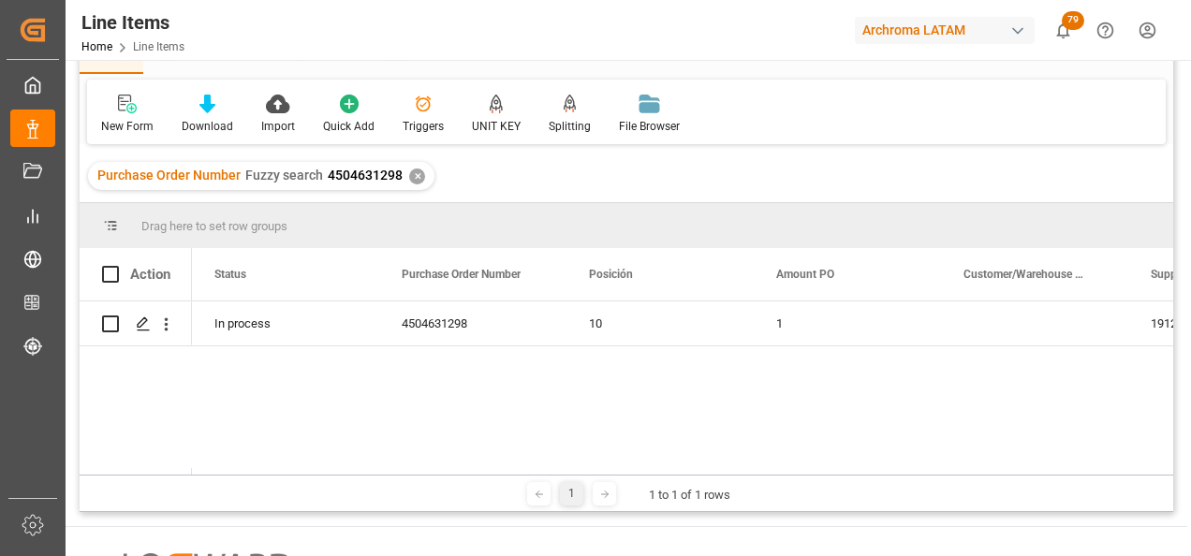
scroll to position [0, 701]
click at [168, 322] on icon "open menu" at bounding box center [166, 325] width 20 height 20
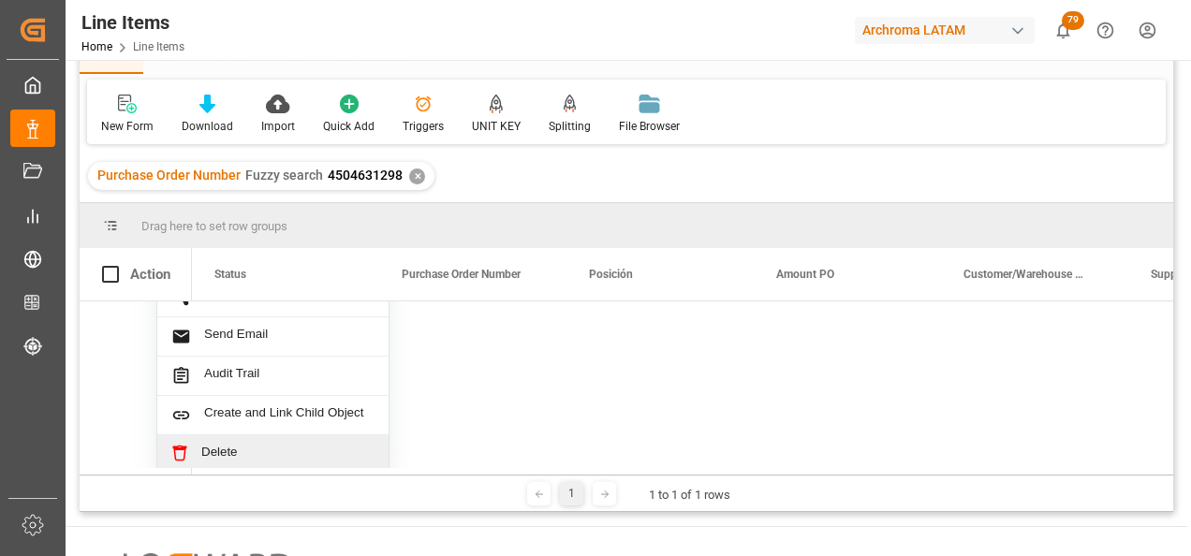
click at [239, 450] on span "Delete" at bounding box center [287, 453] width 173 height 17
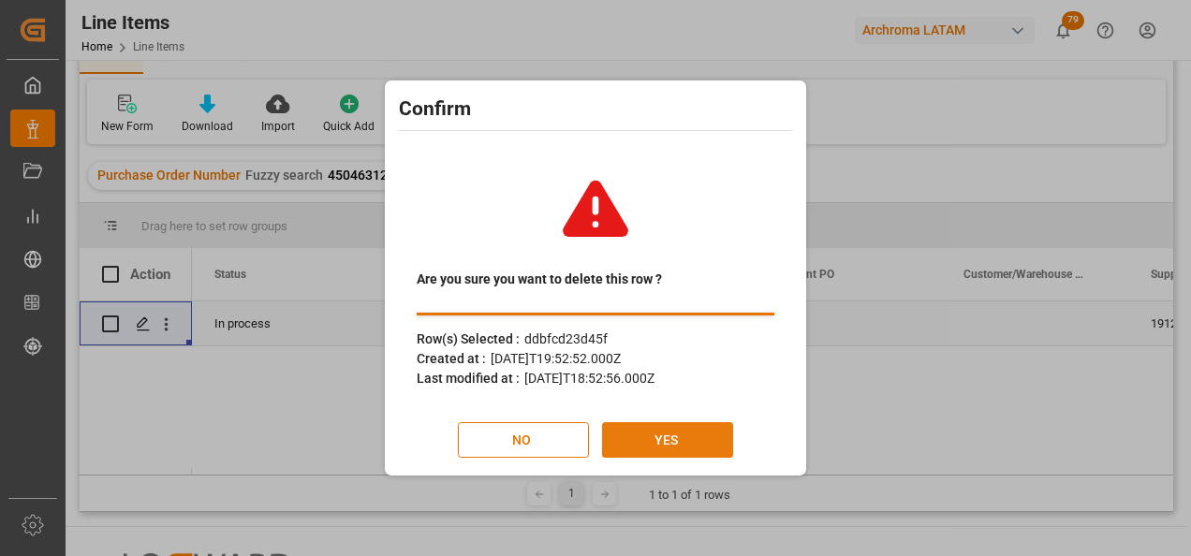
click at [640, 428] on button "YES" at bounding box center [667, 440] width 131 height 36
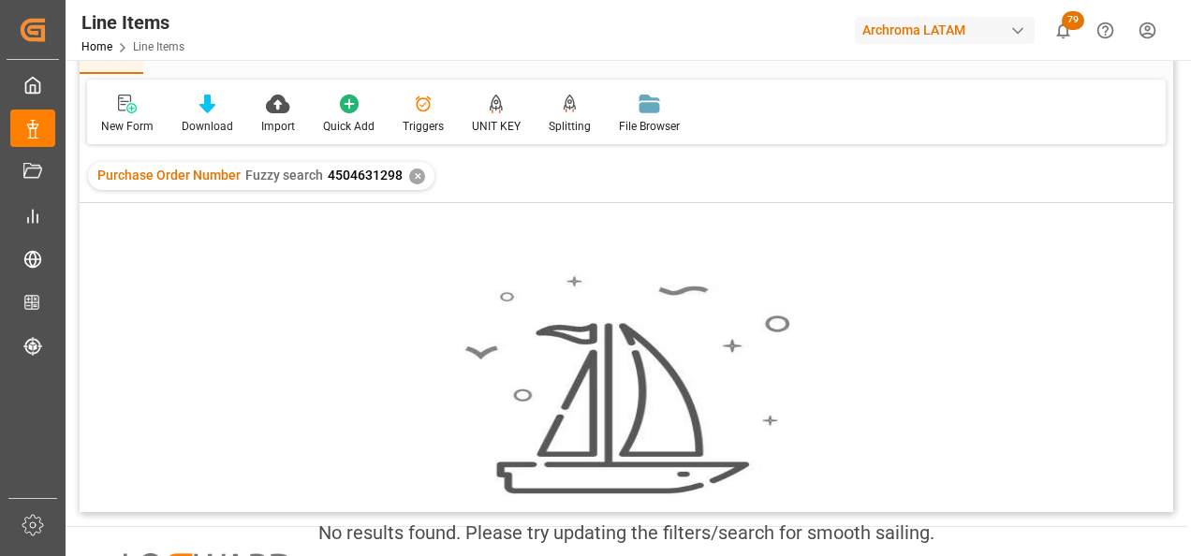
click at [414, 175] on div "✕" at bounding box center [417, 177] width 16 height 16
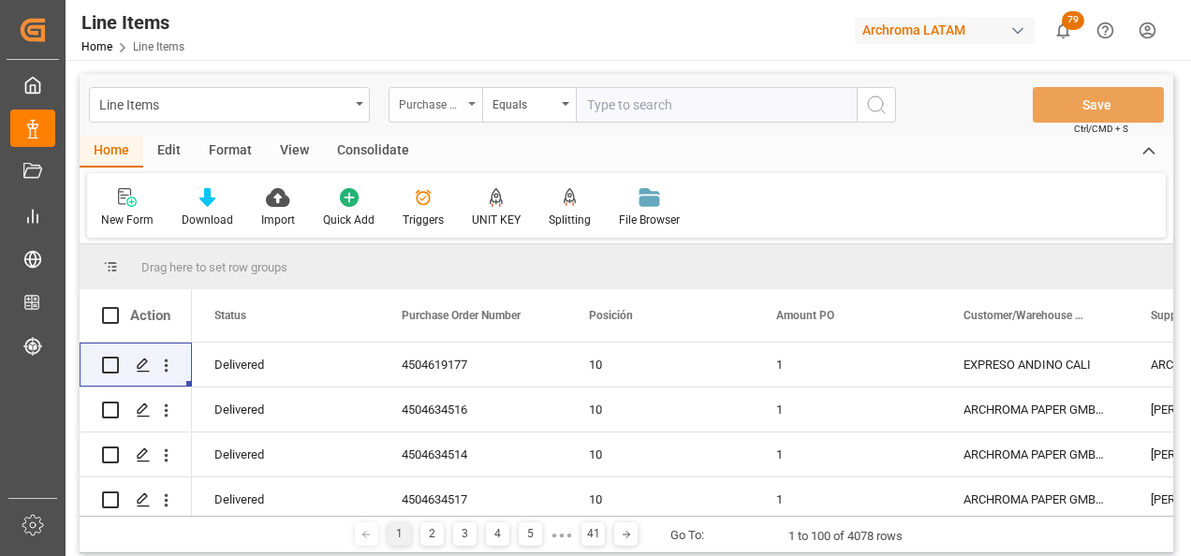
click at [442, 105] on div "Purchase Order Number" at bounding box center [431, 103] width 64 height 22
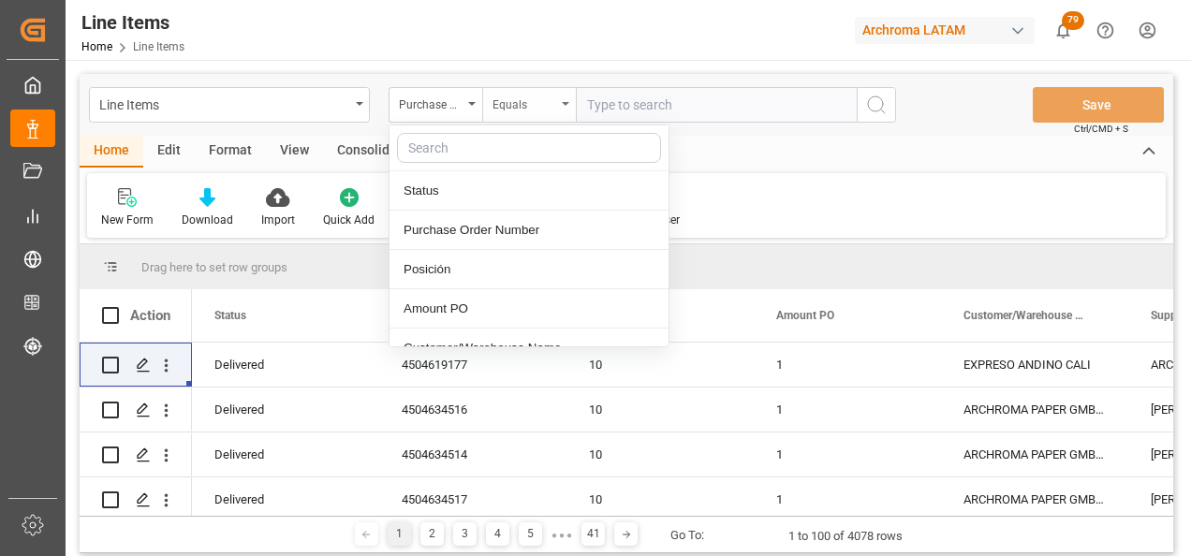
click at [515, 106] on div "Equals" at bounding box center [525, 103] width 64 height 22
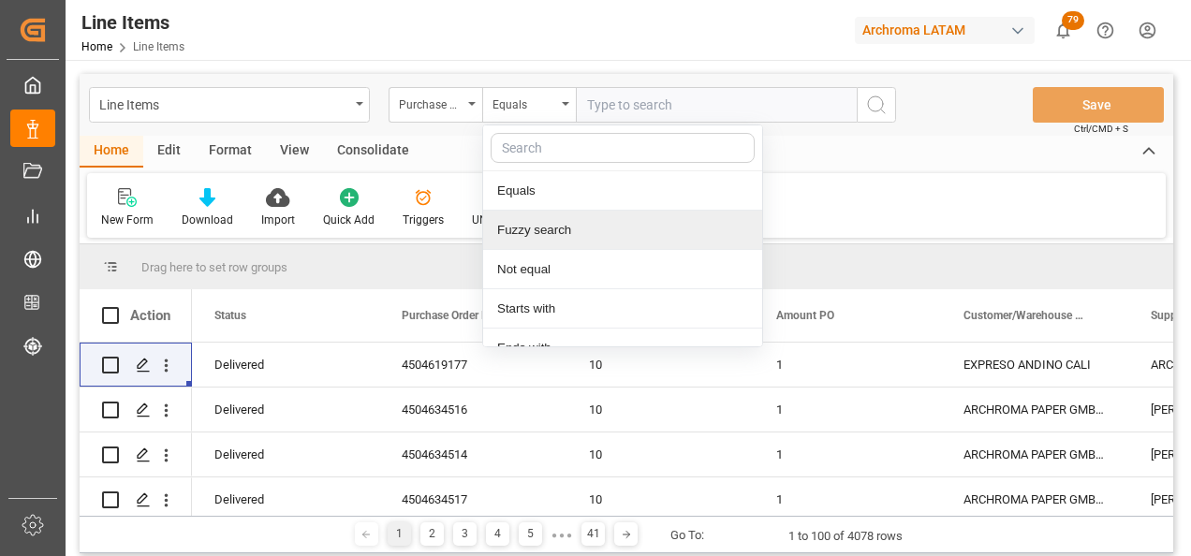
click at [532, 230] on div "Fuzzy search" at bounding box center [622, 230] width 279 height 39
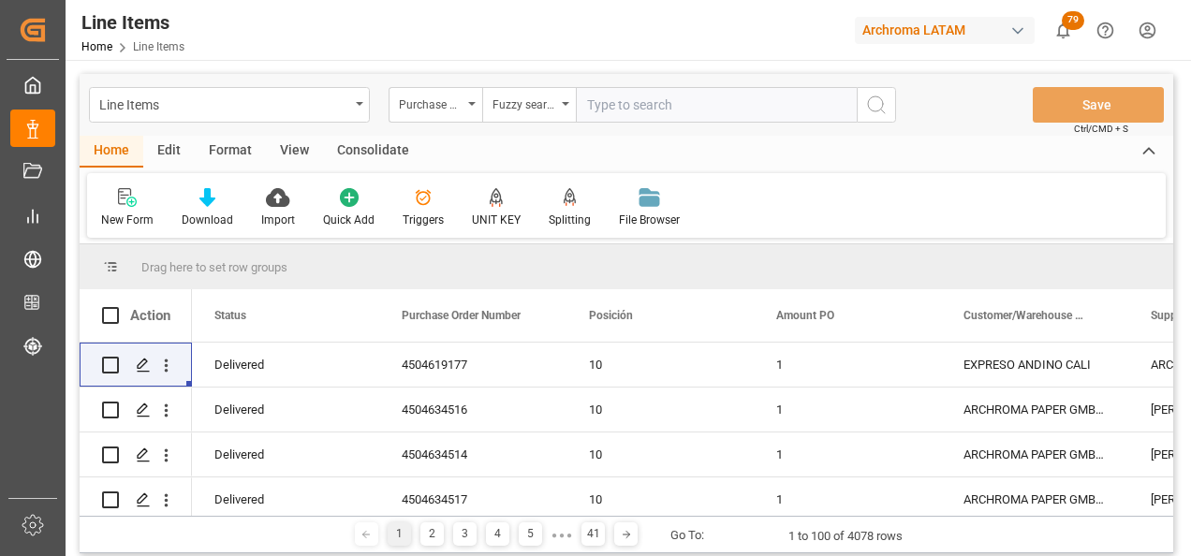
paste input "4504639614"
type input "4504639614"
click at [860, 111] on button "search button" at bounding box center [876, 105] width 39 height 36
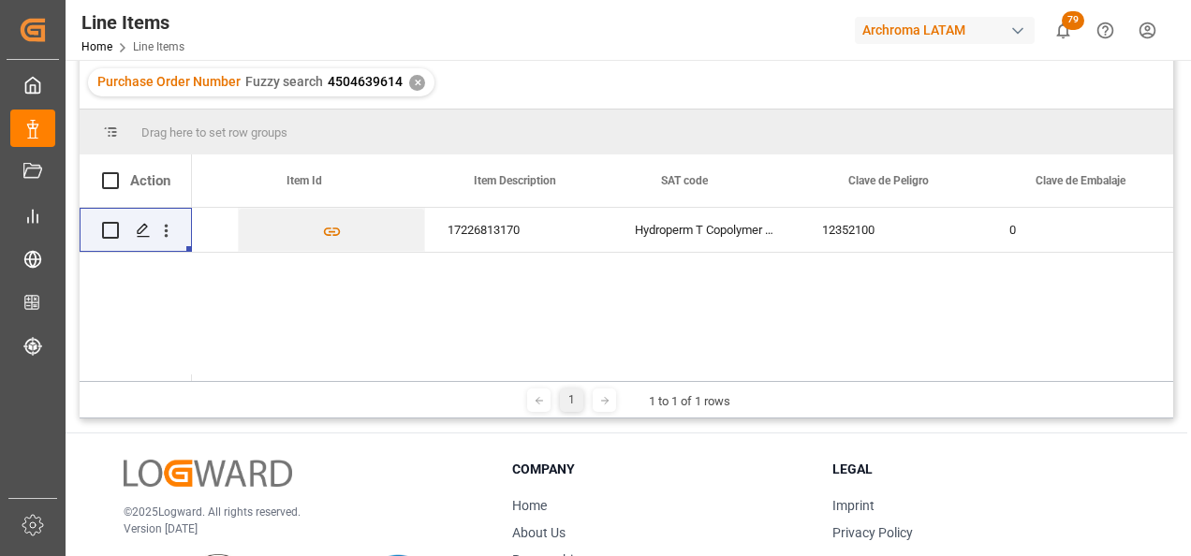
scroll to position [0, 1508]
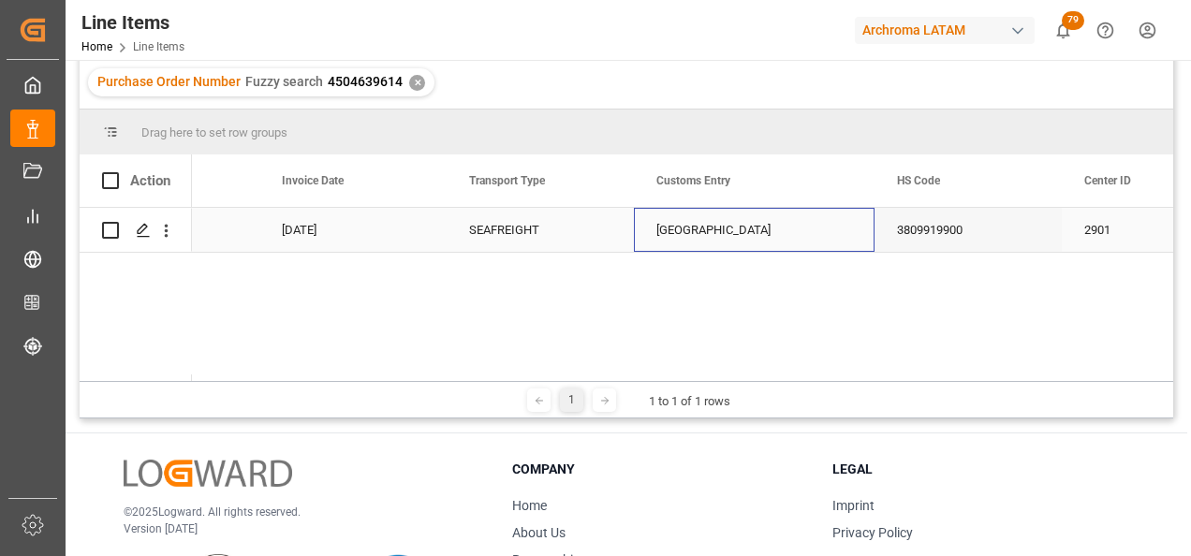
click at [720, 234] on div "GUATEMALA CITY" at bounding box center [754, 230] width 241 height 44
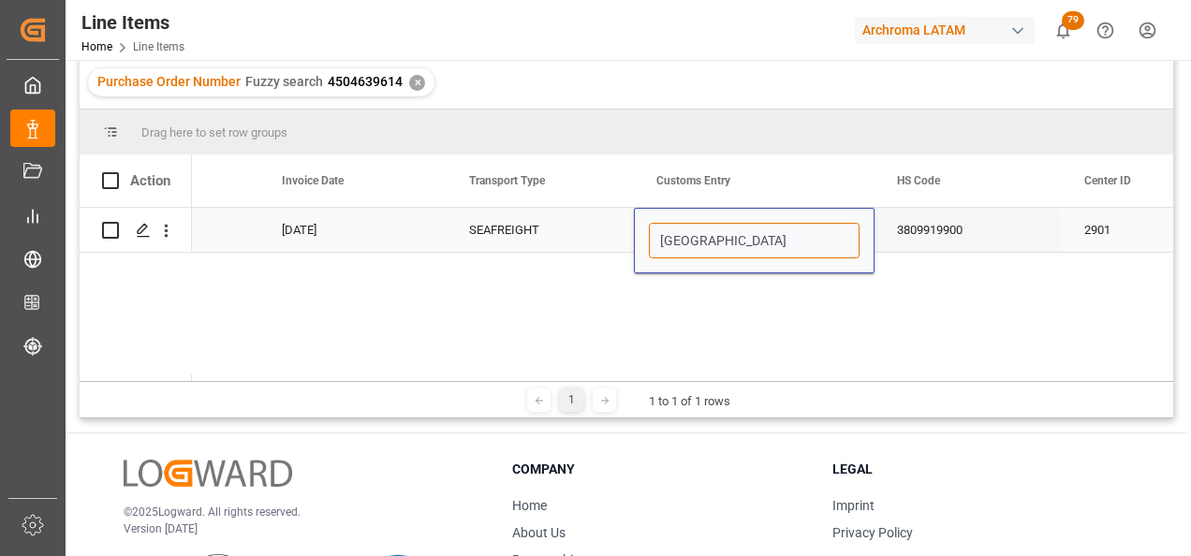
drag, startPoint x: 789, startPoint y: 237, endPoint x: 558, endPoint y: 239, distance: 230.4
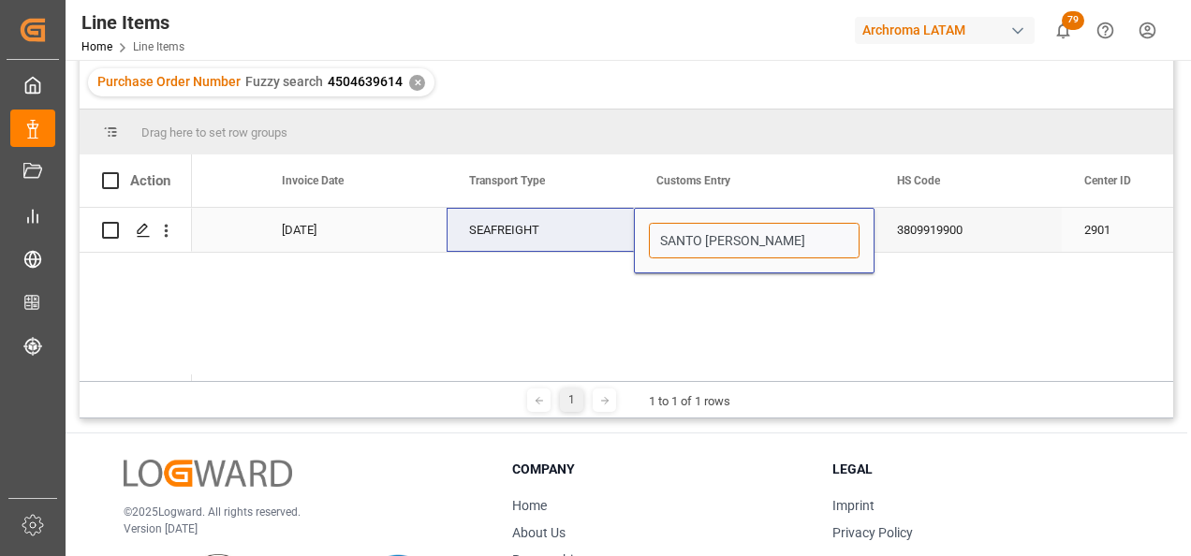
type input "SANTO TOMAS DE CASTILLA"
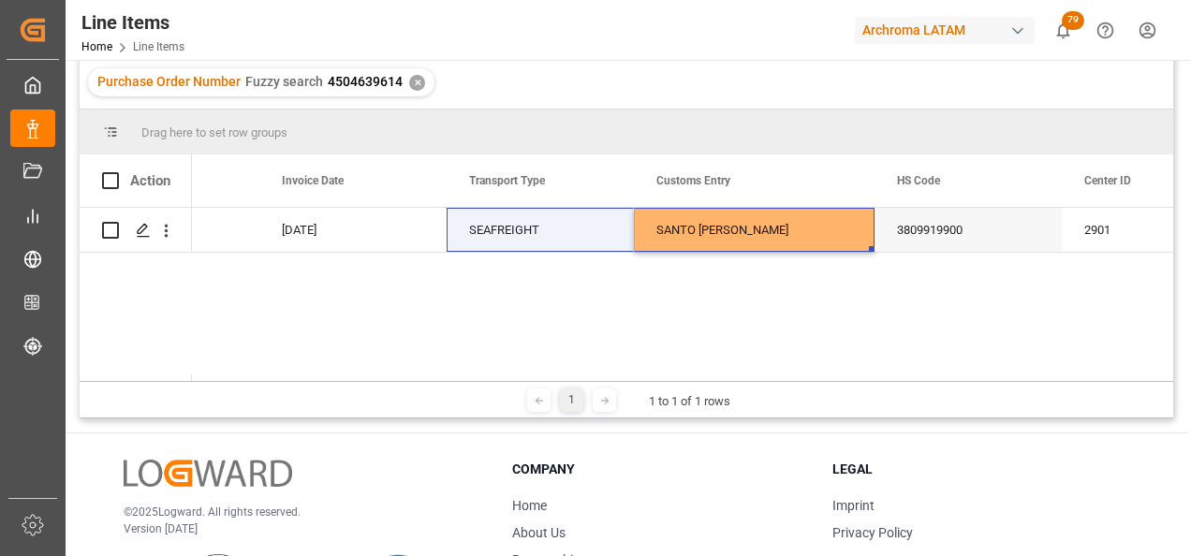
scroll to position [0, 0]
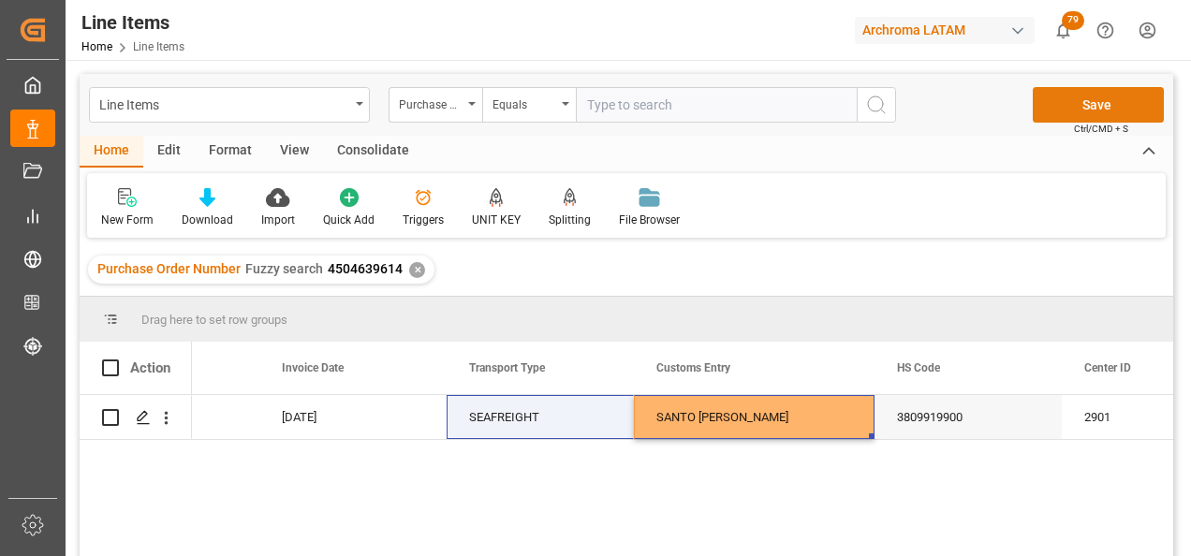
click at [1048, 116] on button "Save" at bounding box center [1098, 105] width 131 height 36
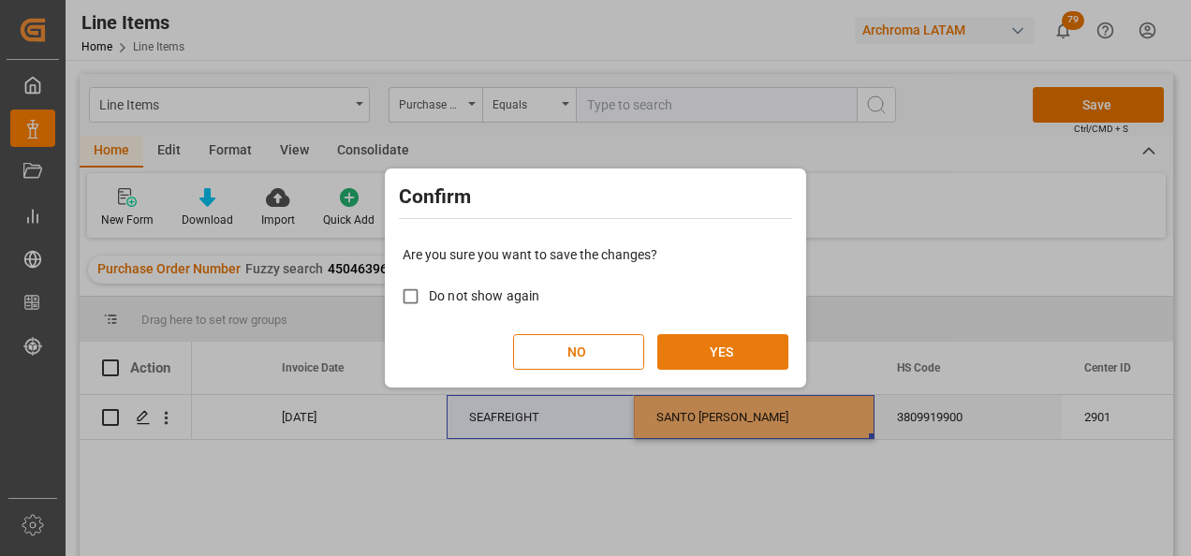
click at [752, 347] on button "YES" at bounding box center [722, 352] width 131 height 36
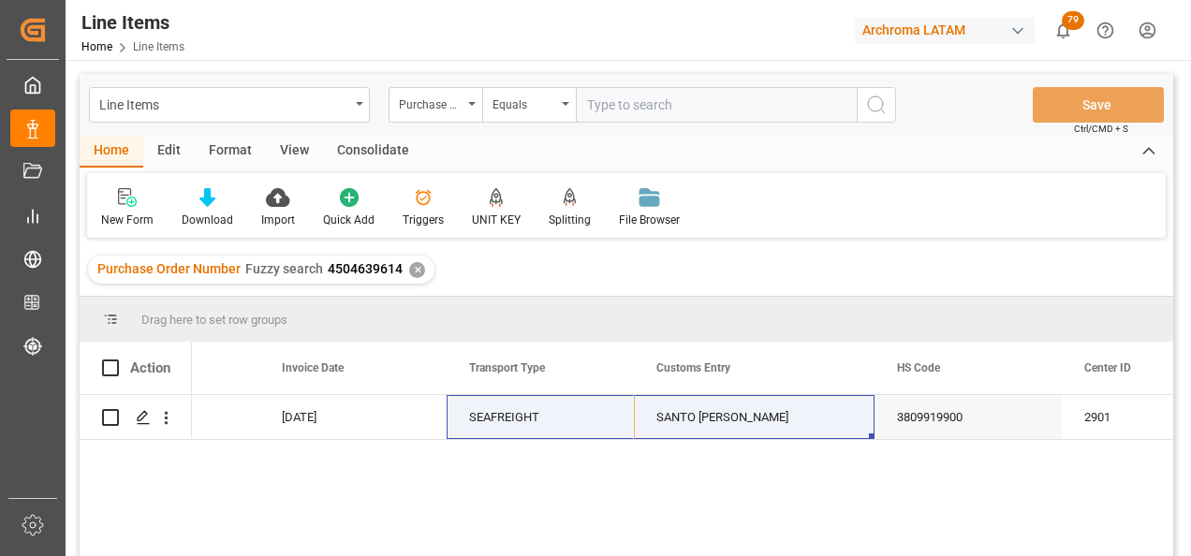
click at [413, 273] on div "✕" at bounding box center [417, 270] width 16 height 16
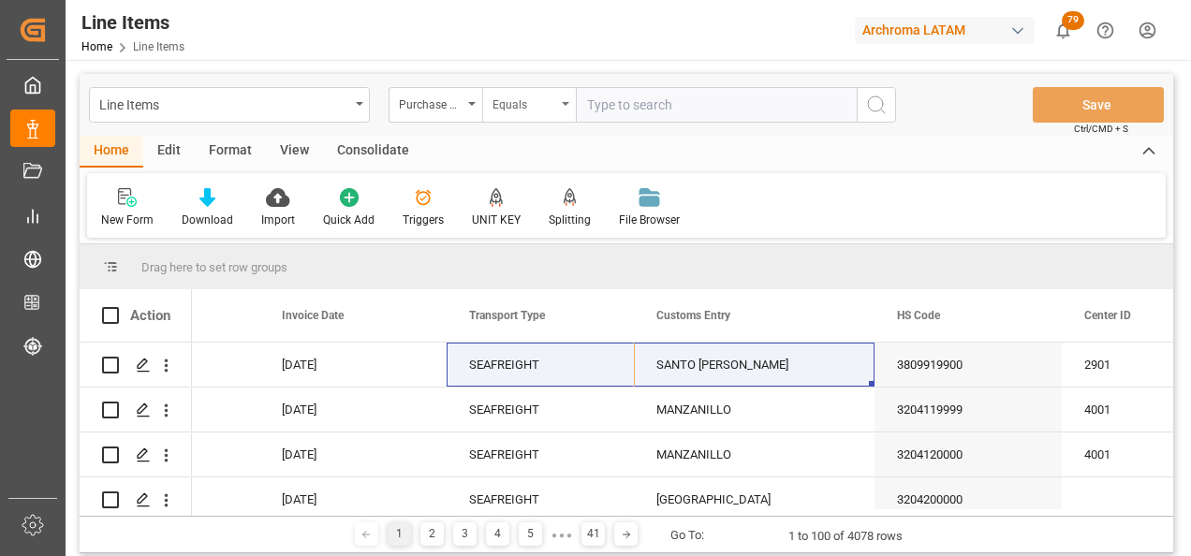
click at [564, 109] on div "Equals" at bounding box center [529, 105] width 94 height 36
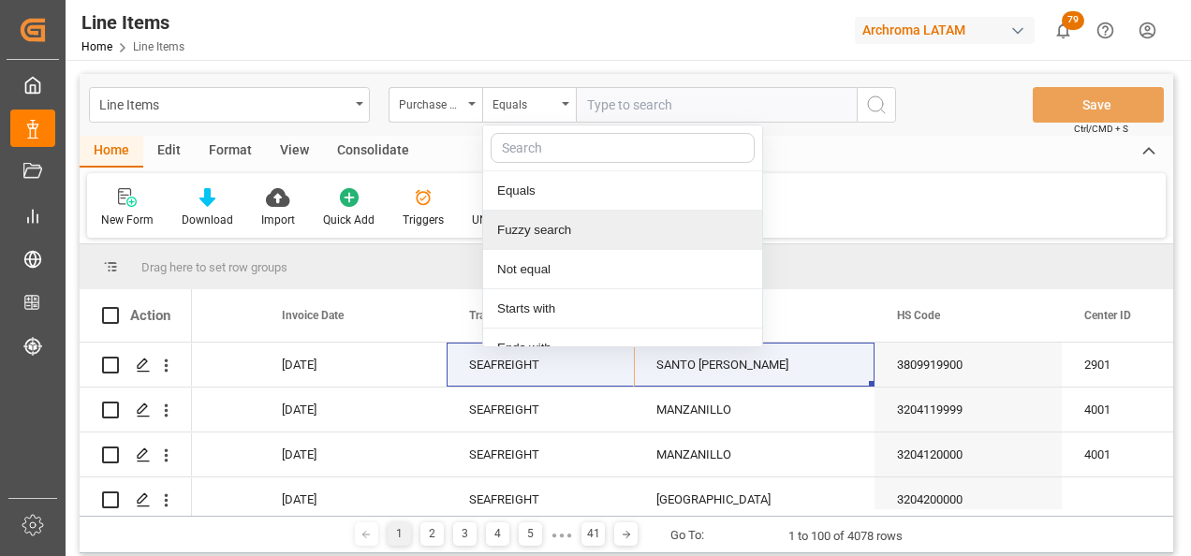
click at [584, 229] on div "Fuzzy search" at bounding box center [622, 230] width 279 height 39
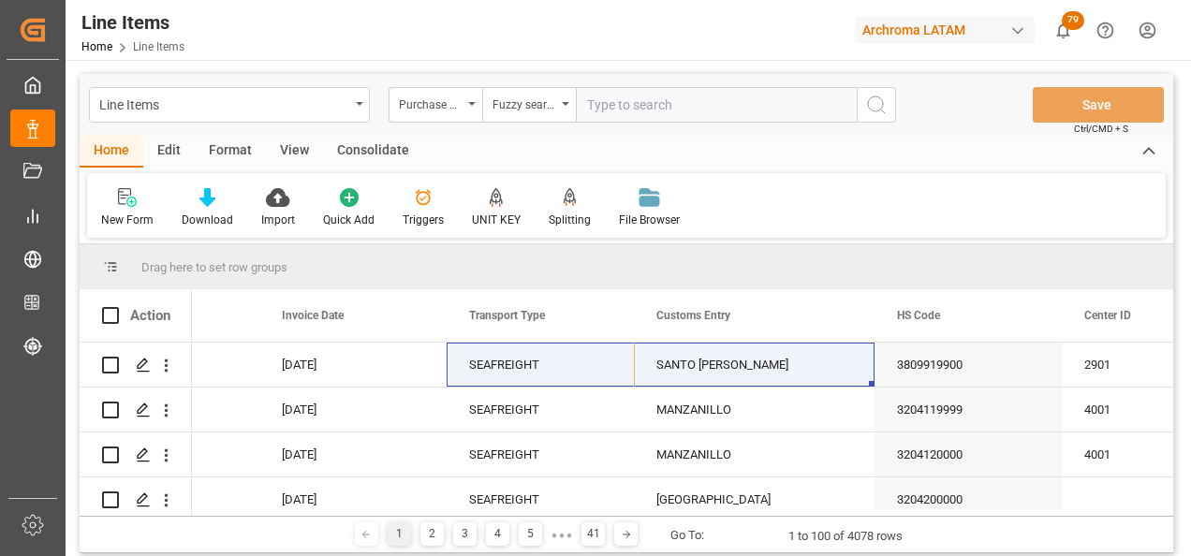
paste input "4504643263"
click at [857, 106] on div "Purchase Order Number Fuzzy search 4504643263" at bounding box center [643, 105] width 508 height 36
type input "4504643263"
click at [869, 106] on icon "search button" at bounding box center [876, 105] width 22 height 22
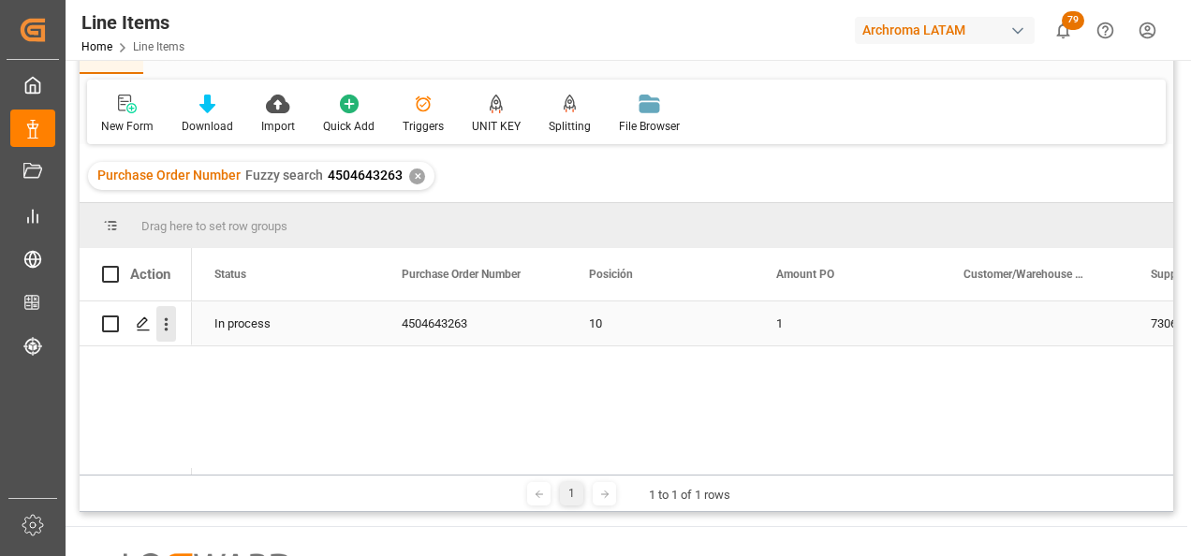
click at [166, 331] on icon "open menu" at bounding box center [167, 324] width 4 height 13
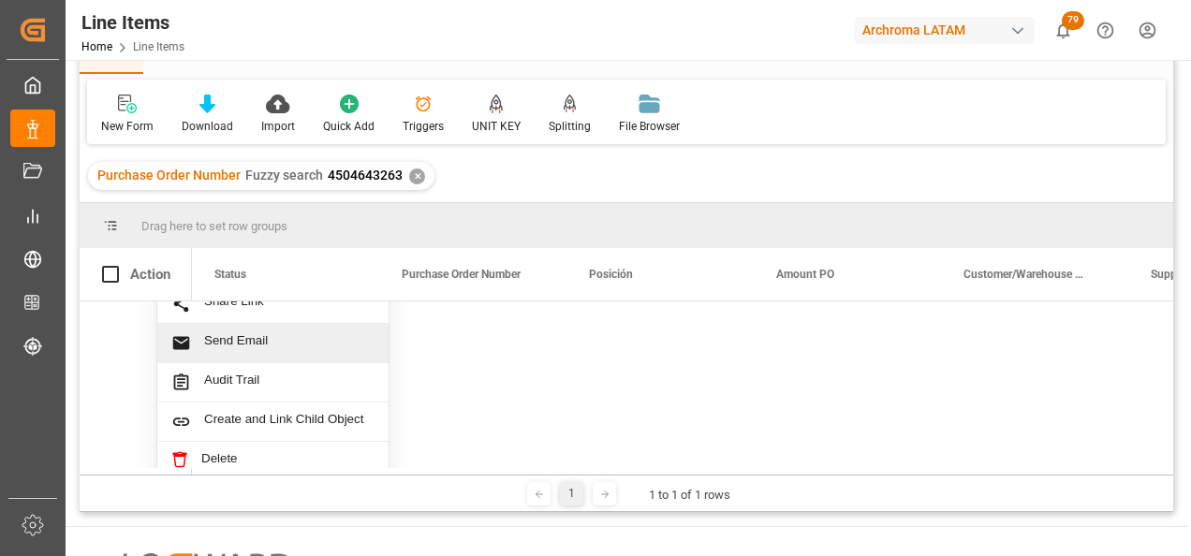
scroll to position [105, 0]
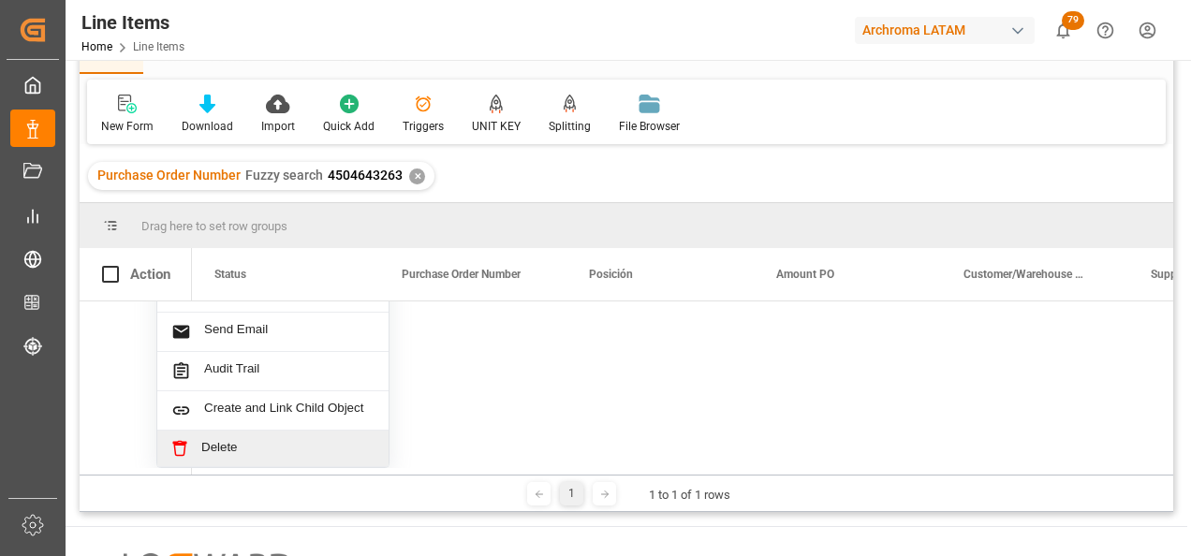
click at [283, 440] on span "Delete" at bounding box center [287, 448] width 173 height 17
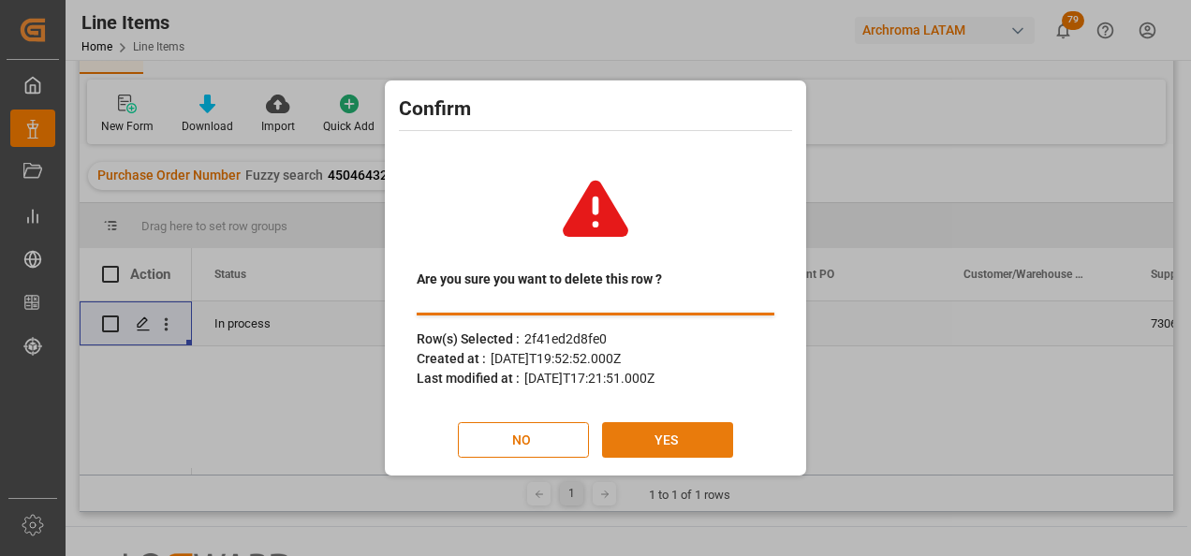
click at [713, 441] on button "YES" at bounding box center [667, 440] width 131 height 36
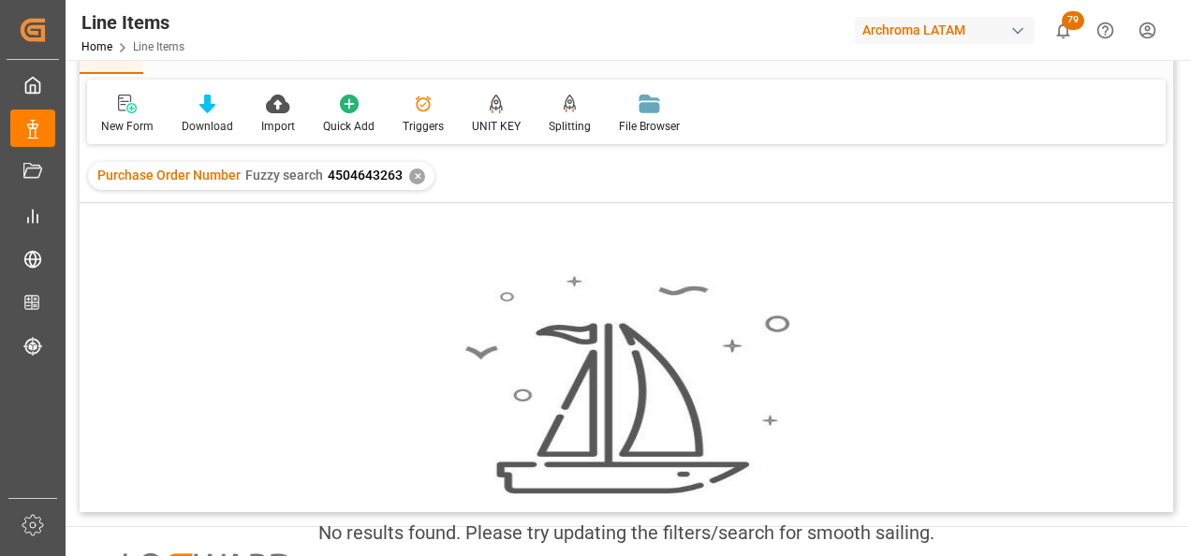
click at [415, 172] on div "✕" at bounding box center [417, 177] width 16 height 16
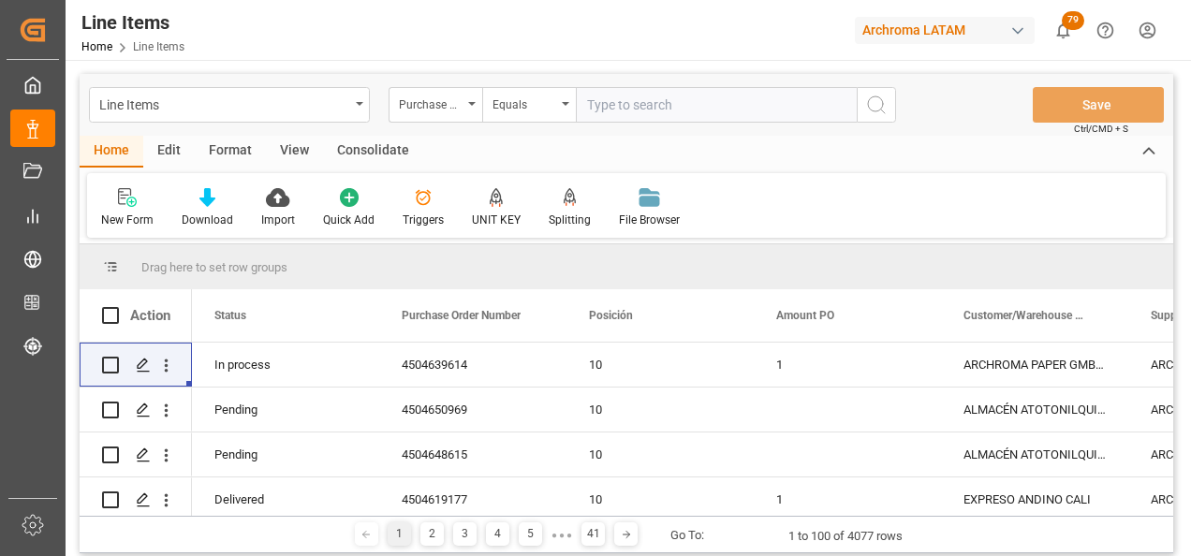
click at [539, 125] on div "Line Items Purchase Order Number Equals Save Ctrl/CMD + S" at bounding box center [627, 105] width 1094 height 62
click at [536, 116] on div "Equals" at bounding box center [529, 105] width 94 height 36
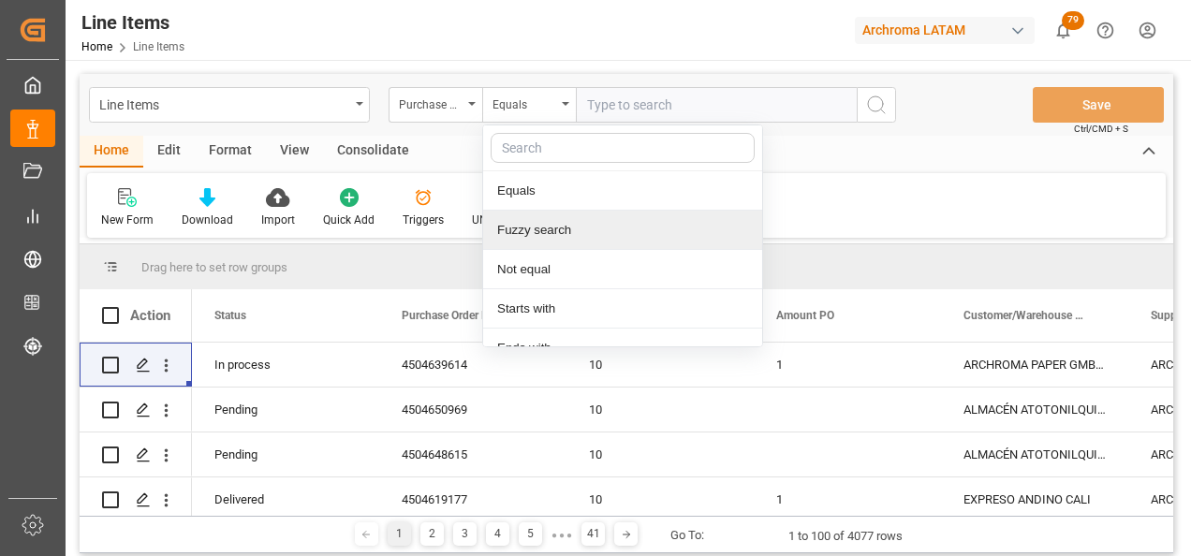
click at [546, 240] on div "Fuzzy search" at bounding box center [622, 230] width 279 height 39
paste input "4504618007"
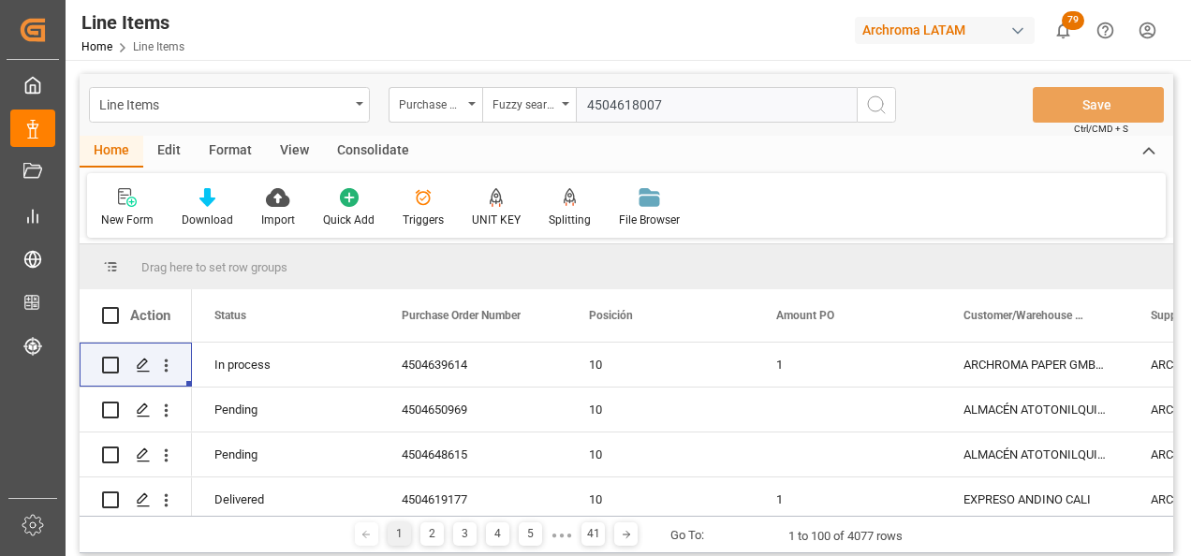
type input "4504618007"
click at [878, 112] on icon "search button" at bounding box center [876, 105] width 22 height 22
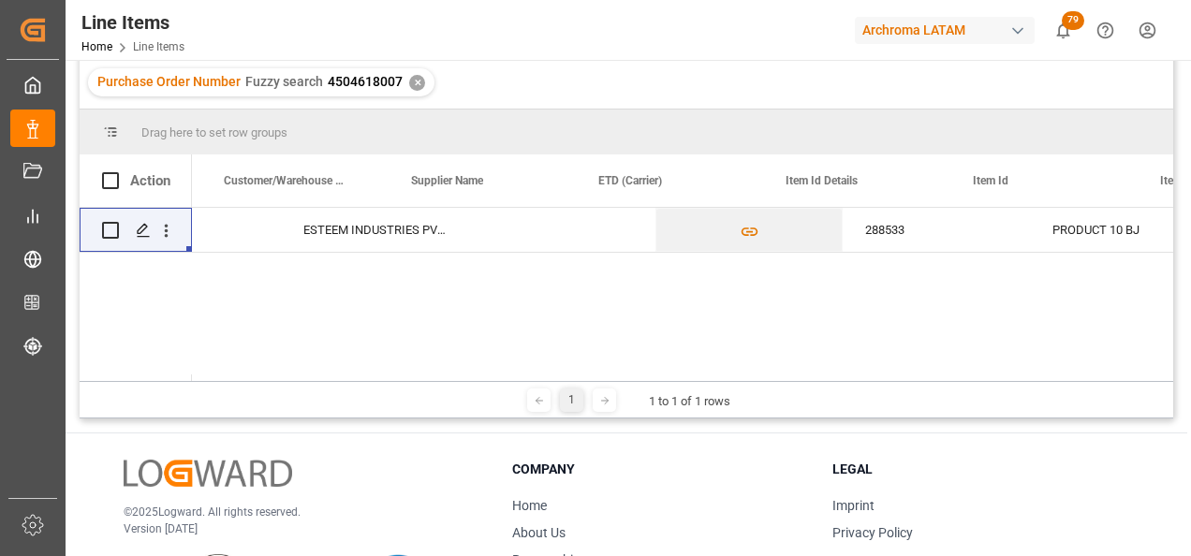
scroll to position [0, 902]
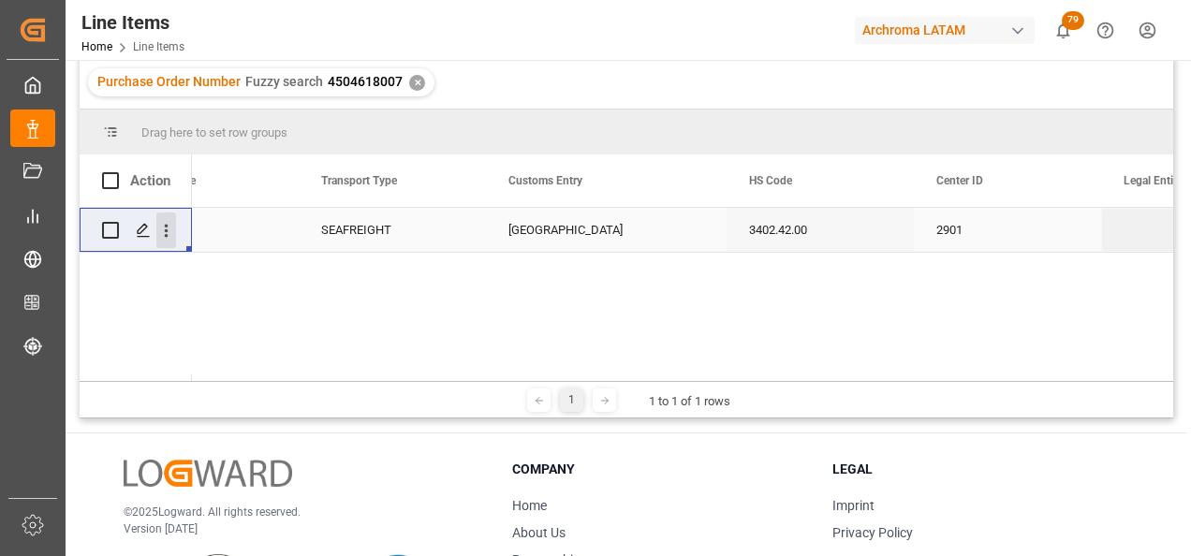
click at [161, 230] on icon "open menu" at bounding box center [166, 231] width 20 height 20
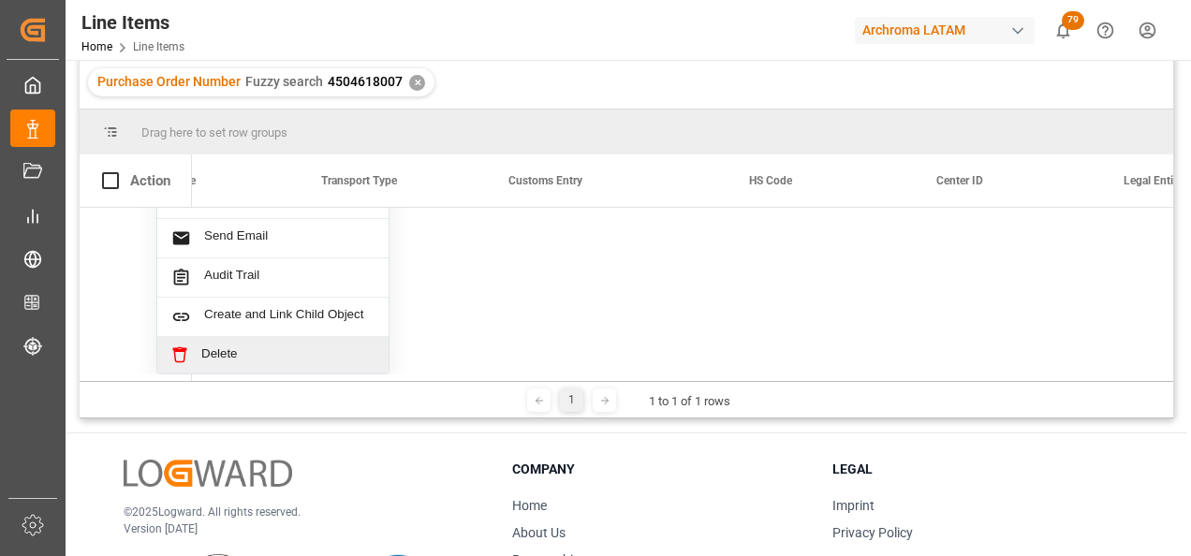
click at [273, 355] on span "Delete" at bounding box center [287, 355] width 173 height 17
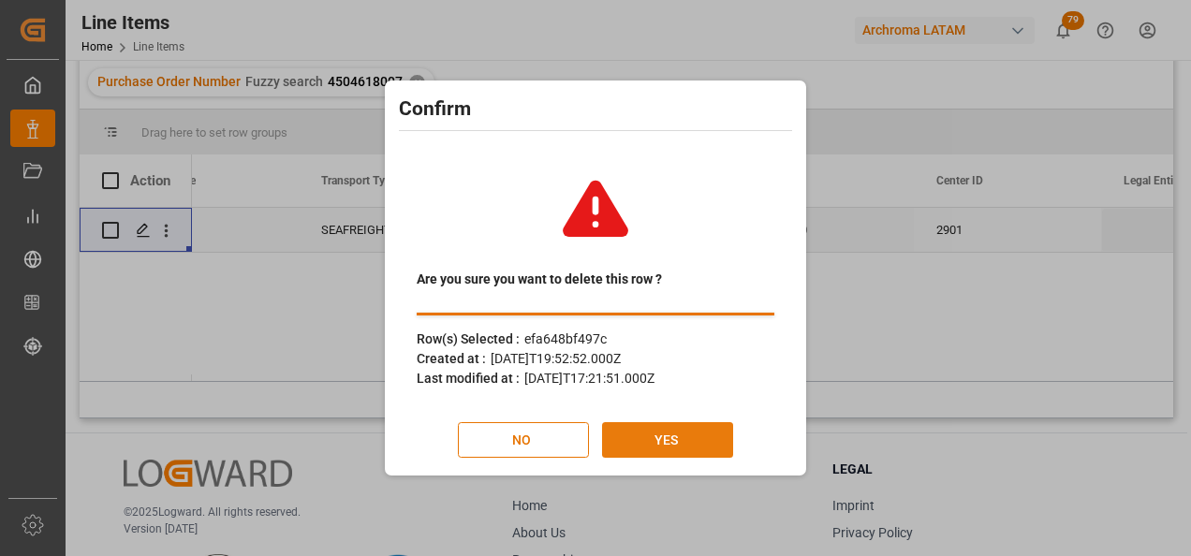
click at [677, 444] on button "YES" at bounding box center [667, 440] width 131 height 36
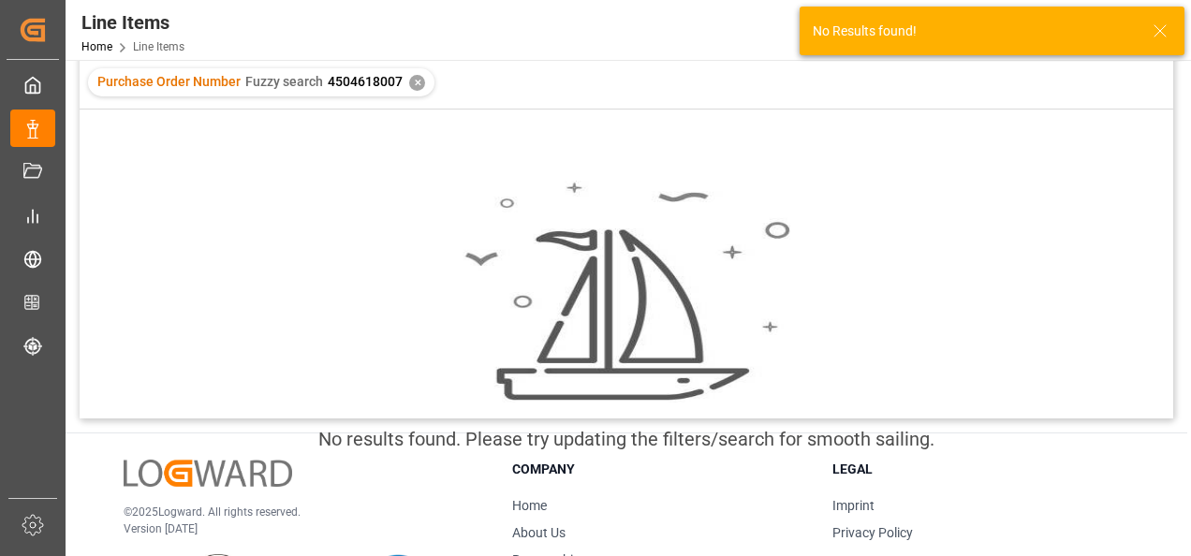
click at [411, 87] on div "✕" at bounding box center [417, 83] width 16 height 16
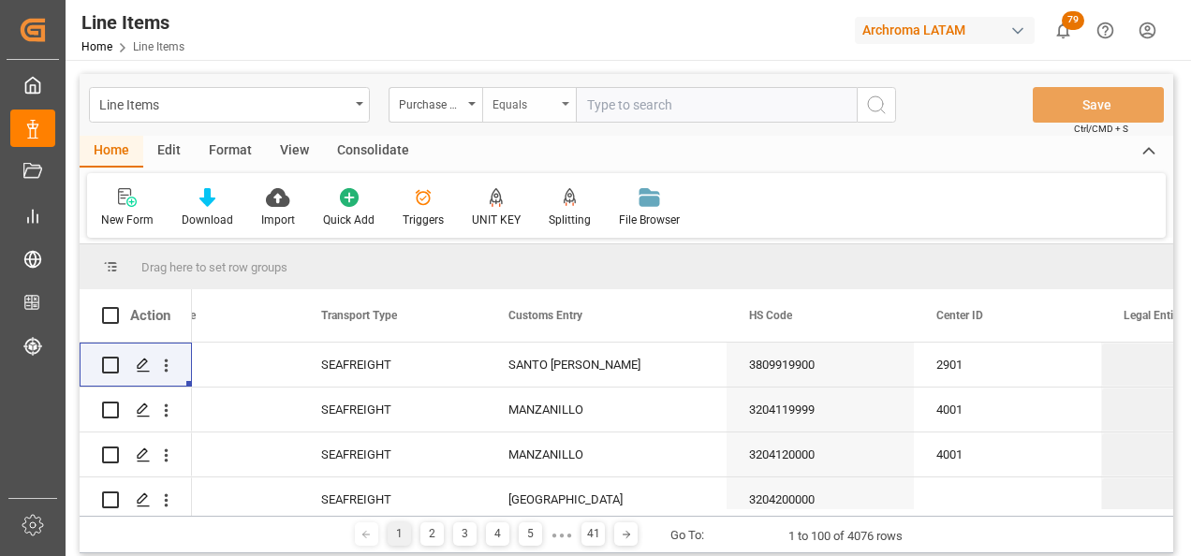
drag, startPoint x: 527, startPoint y: 106, endPoint x: 533, endPoint y: 121, distance: 16.0
click at [528, 106] on div "Equals" at bounding box center [525, 103] width 64 height 22
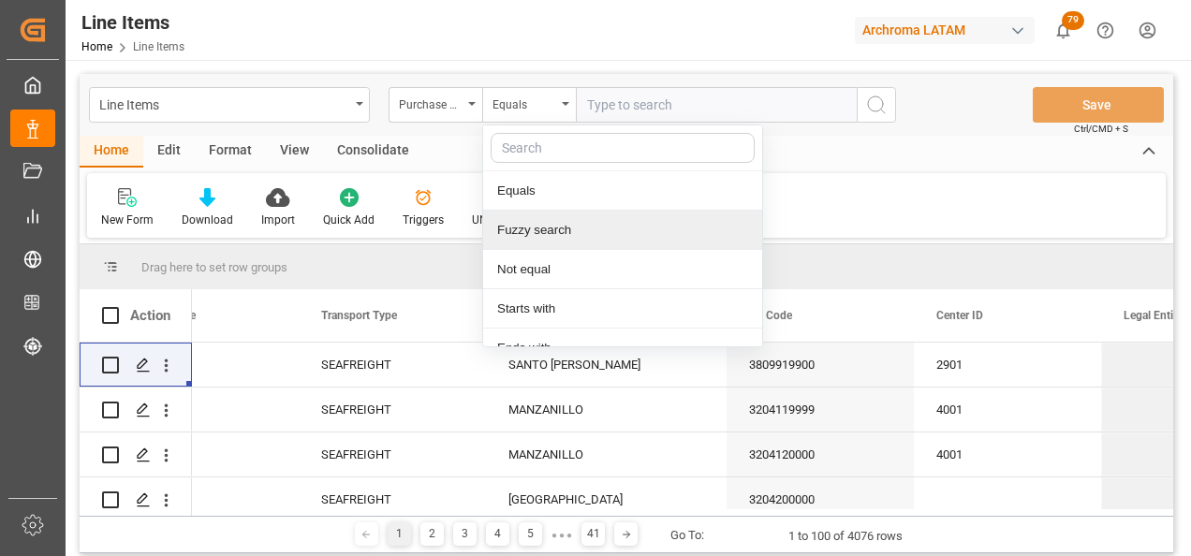
click at [546, 219] on div "Fuzzy search" at bounding box center [622, 230] width 279 height 39
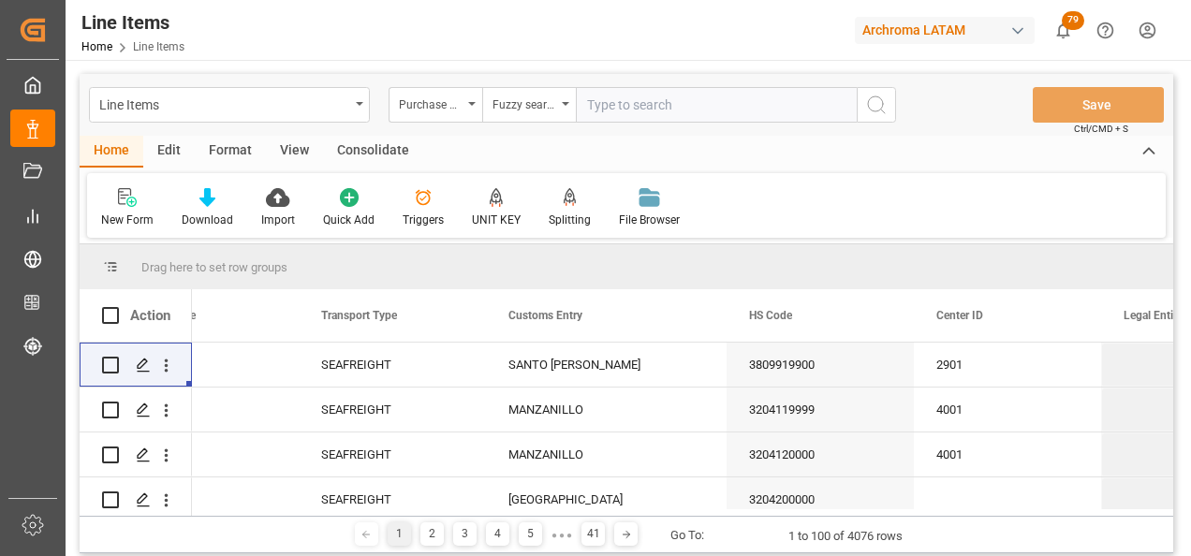
click at [613, 95] on input "text" at bounding box center [716, 105] width 281 height 36
paste input "4504652030"
type input "4504652030"
click at [866, 112] on icon "search button" at bounding box center [876, 105] width 22 height 22
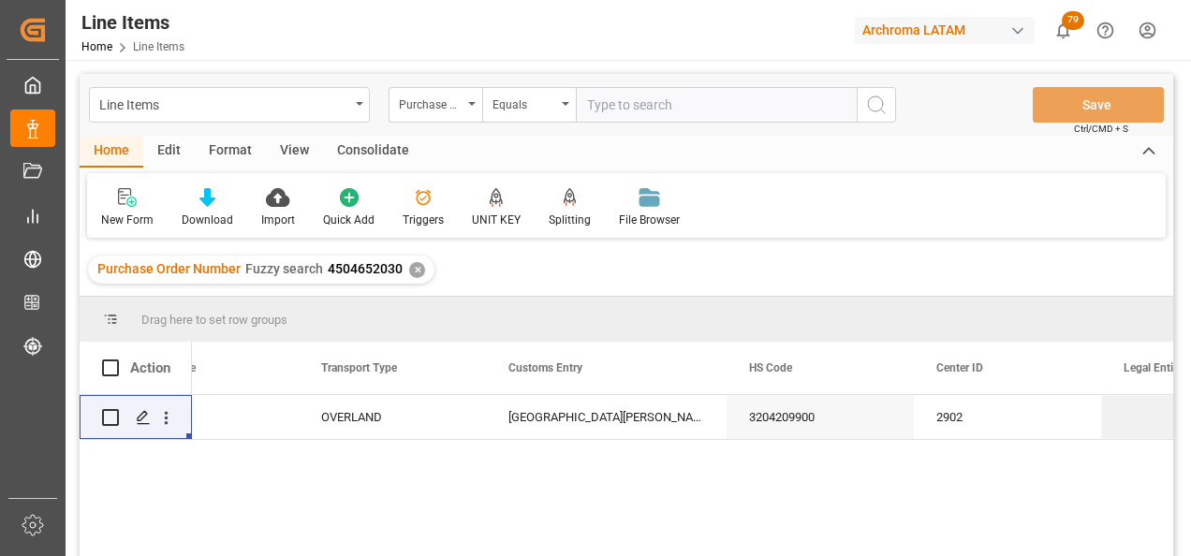
click at [413, 267] on div "✕" at bounding box center [417, 270] width 16 height 16
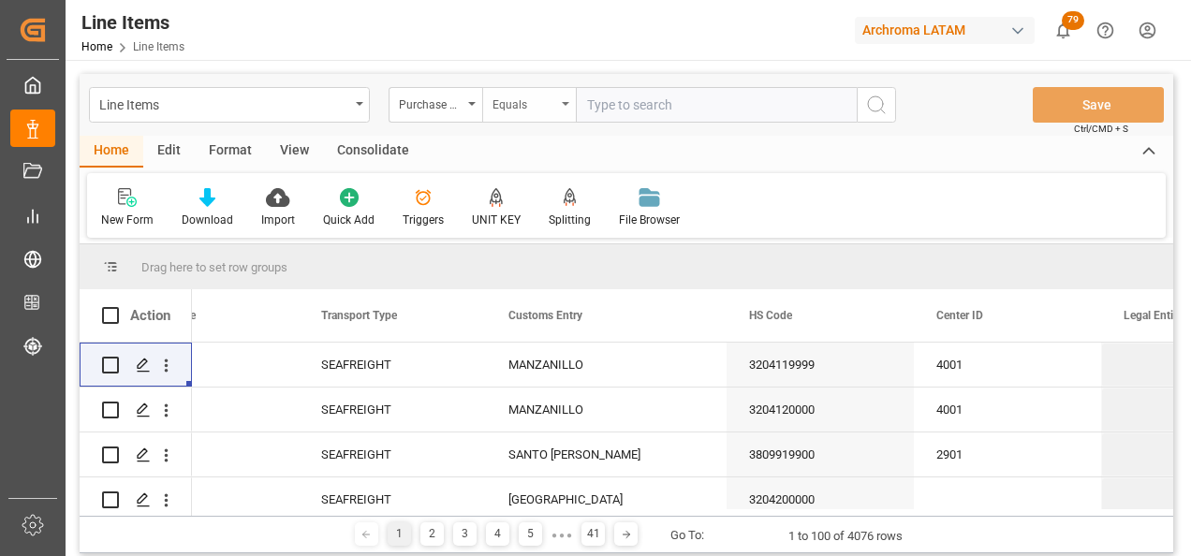
click at [542, 111] on div "Equals" at bounding box center [525, 103] width 64 height 22
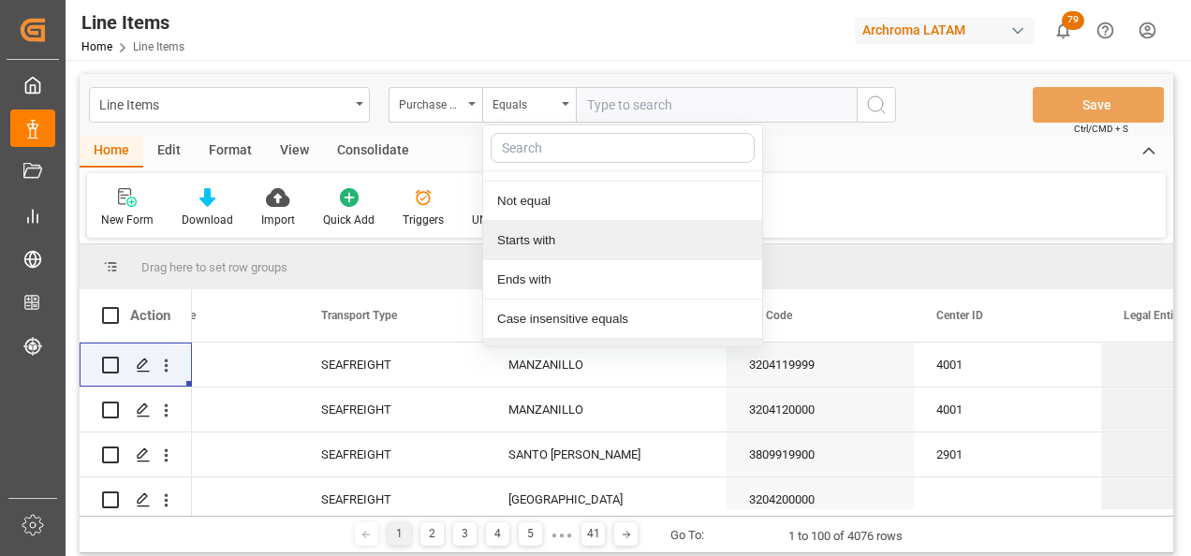
scroll to position [140, 0]
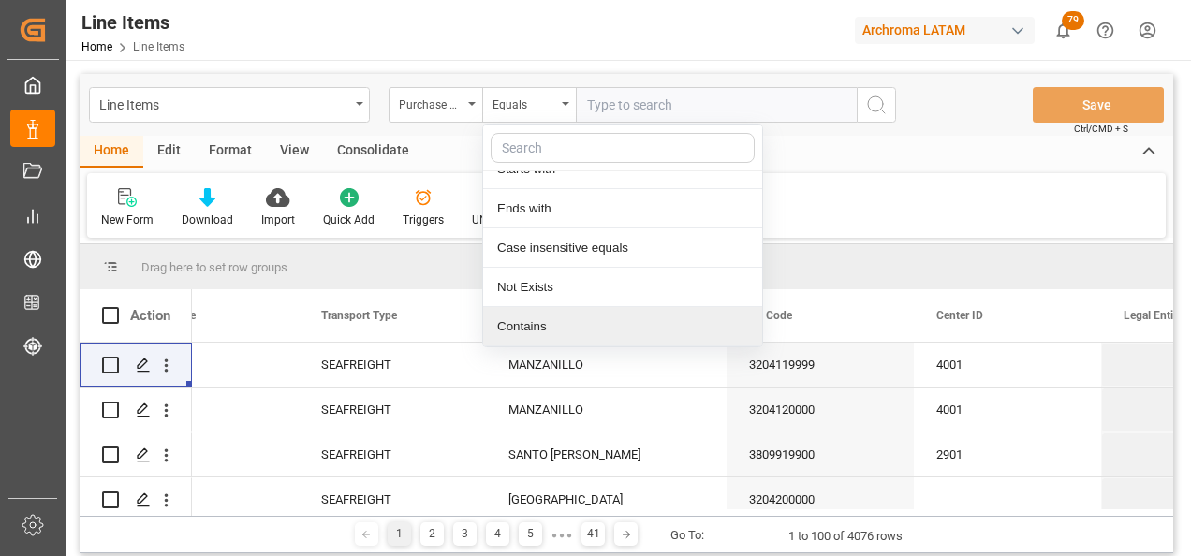
click at [556, 323] on div "Contains" at bounding box center [622, 326] width 279 height 39
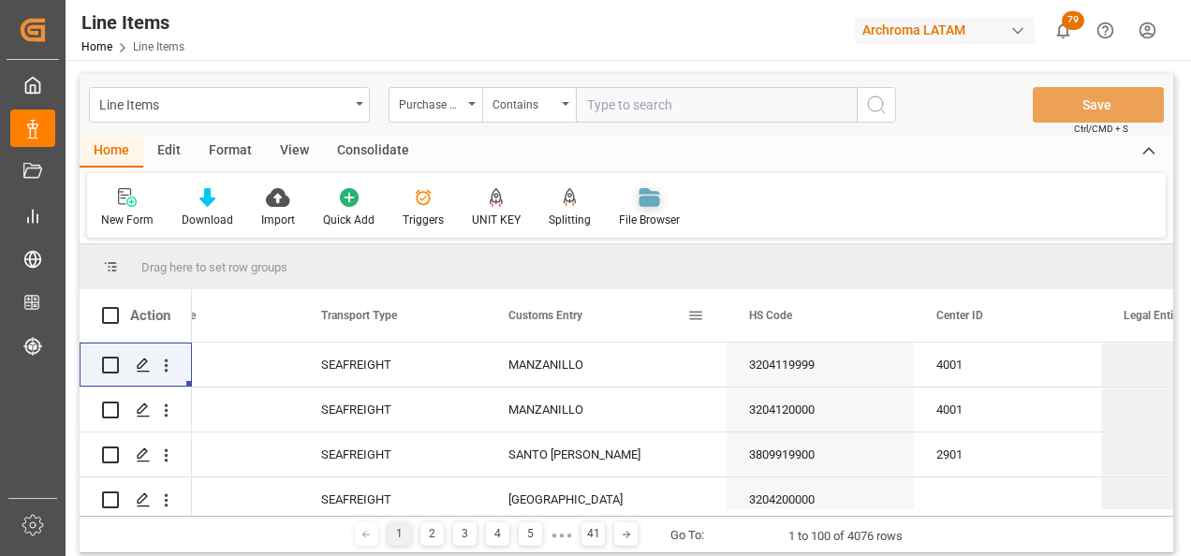
paste input "4504651440"
click at [700, 110] on input "4504651440," at bounding box center [716, 105] width 281 height 36
paste input "4504652030"
click at [749, 111] on input "4504651440,4504652030," at bounding box center [716, 105] width 281 height 36
paste input "4504610703"
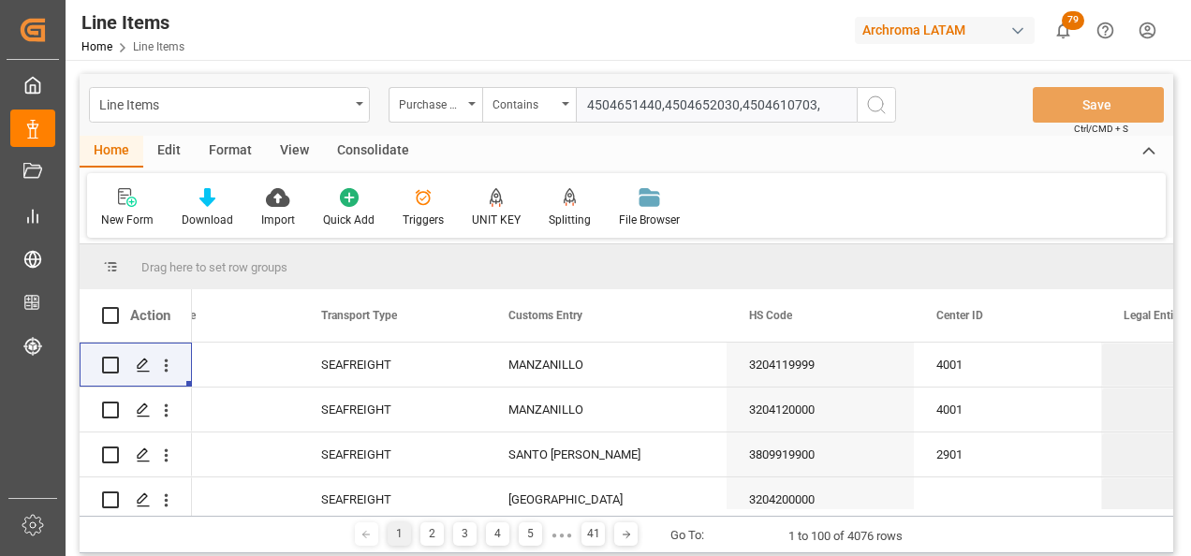
paste input "4504634085"
click at [760, 109] on input "4504651440,4504652030,4504610703,4504634085" at bounding box center [716, 105] width 281 height 36
paste input "4504641848"
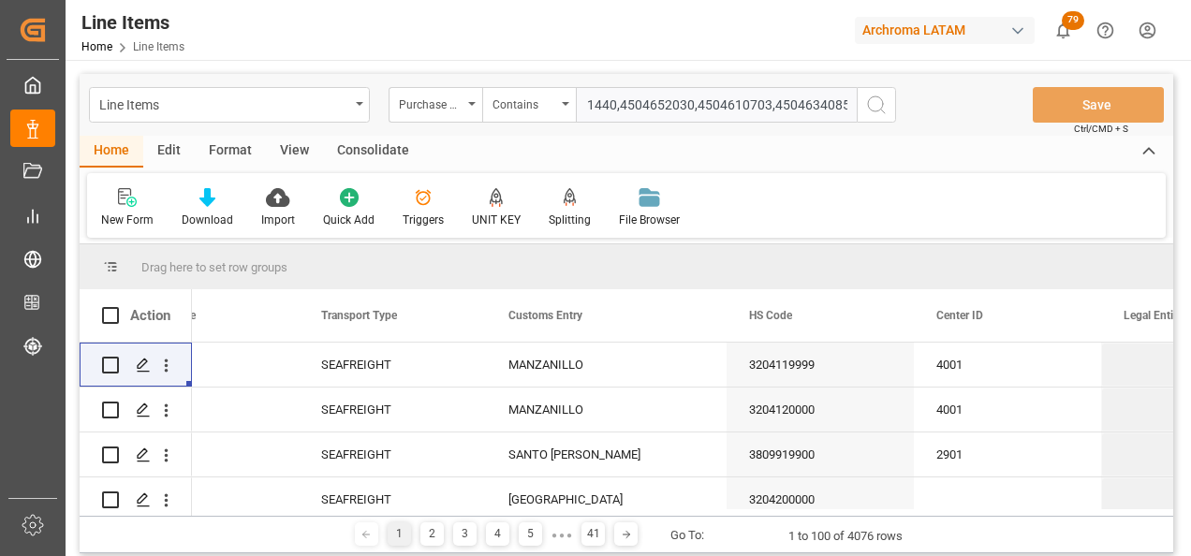
type input "4504651440,4504652030,4504610703,4504634085,4504641848"
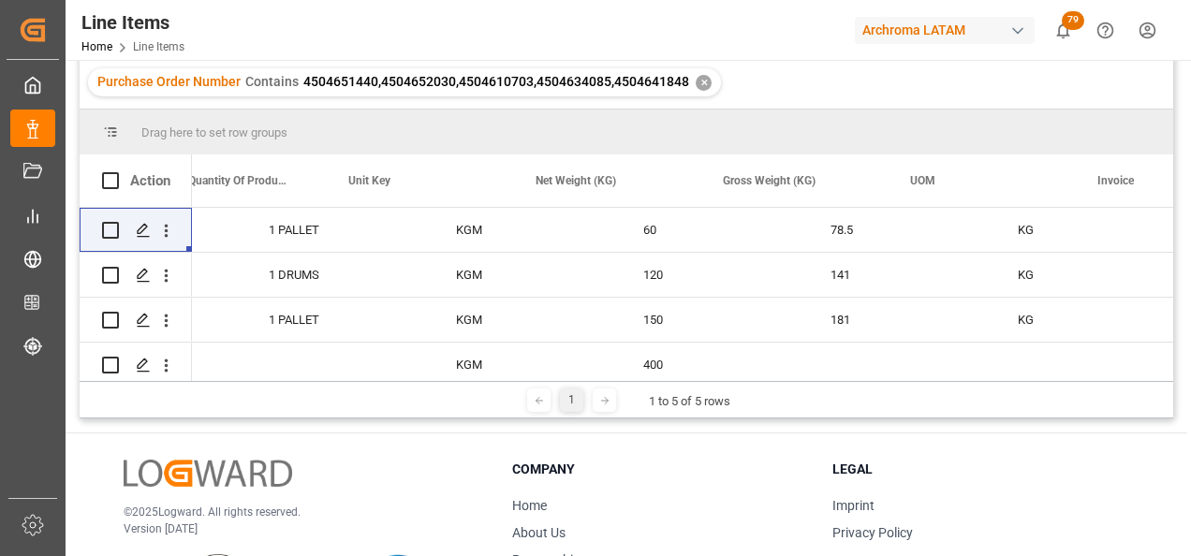
scroll to position [0, 3766]
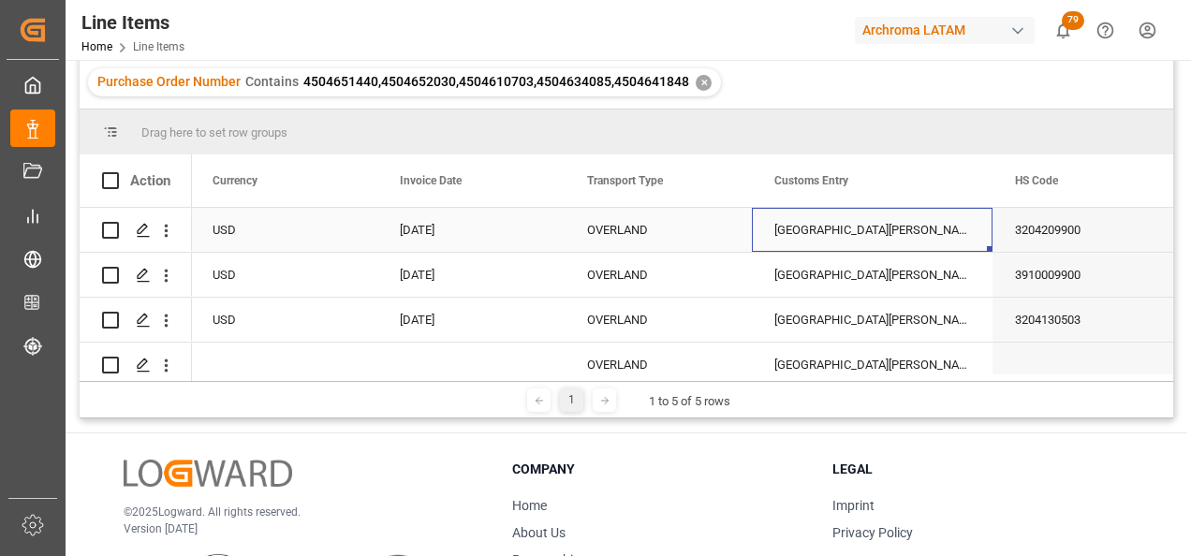
click at [804, 233] on div "CIUDAD HIDALGO" at bounding box center [872, 230] width 241 height 44
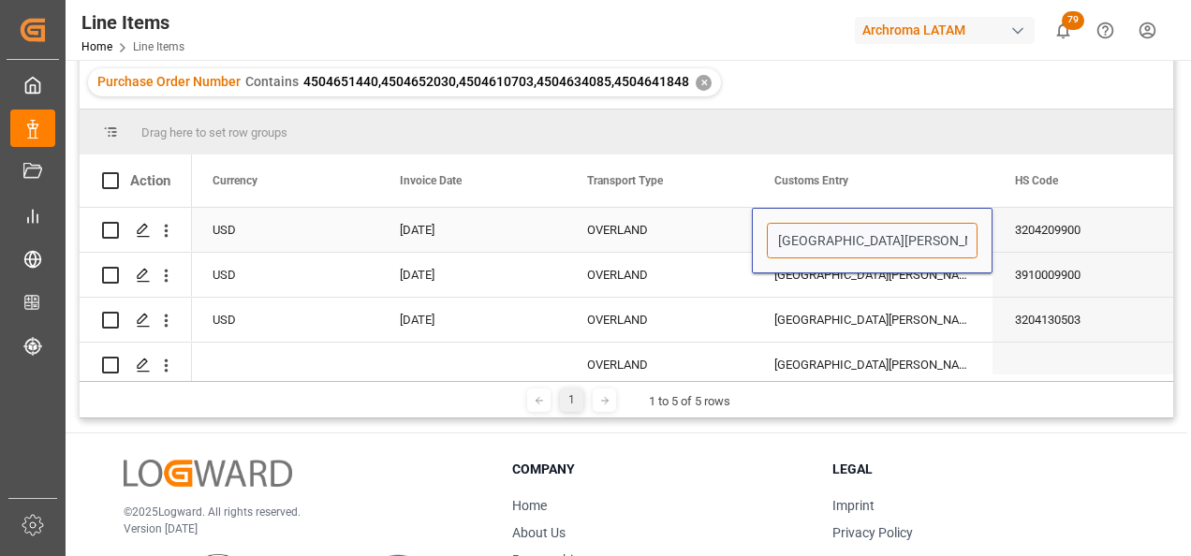
drag, startPoint x: 897, startPoint y: 244, endPoint x: 756, endPoint y: 244, distance: 141.4
click at [756, 244] on div "CIUDAD HIDALGO" at bounding box center [872, 241] width 241 height 66
type input "TECUN UMAN"
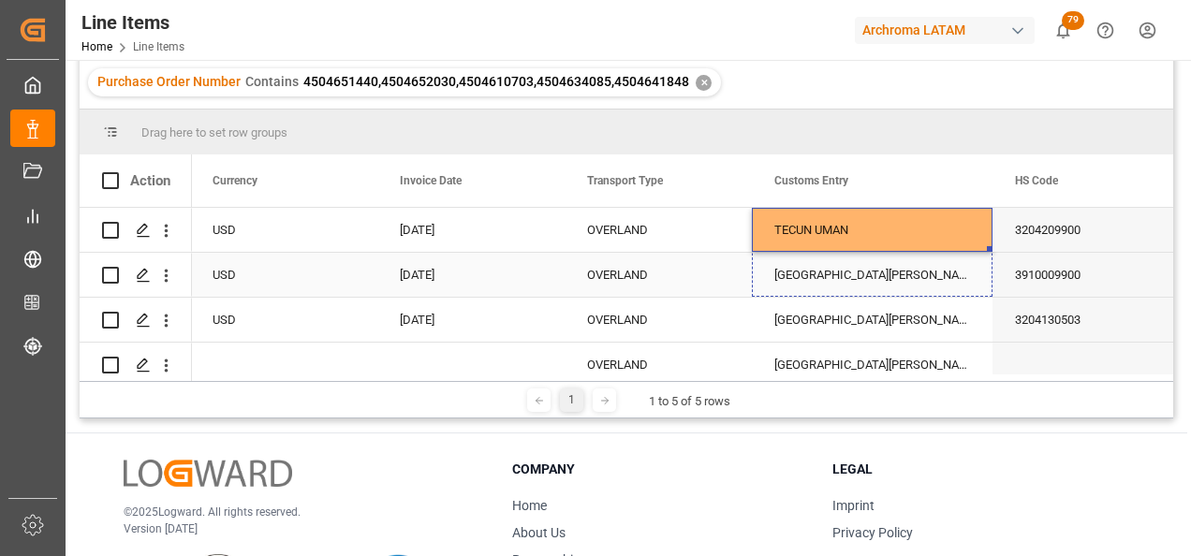
drag, startPoint x: 989, startPoint y: 249, endPoint x: 987, endPoint y: 259, distance: 10.5
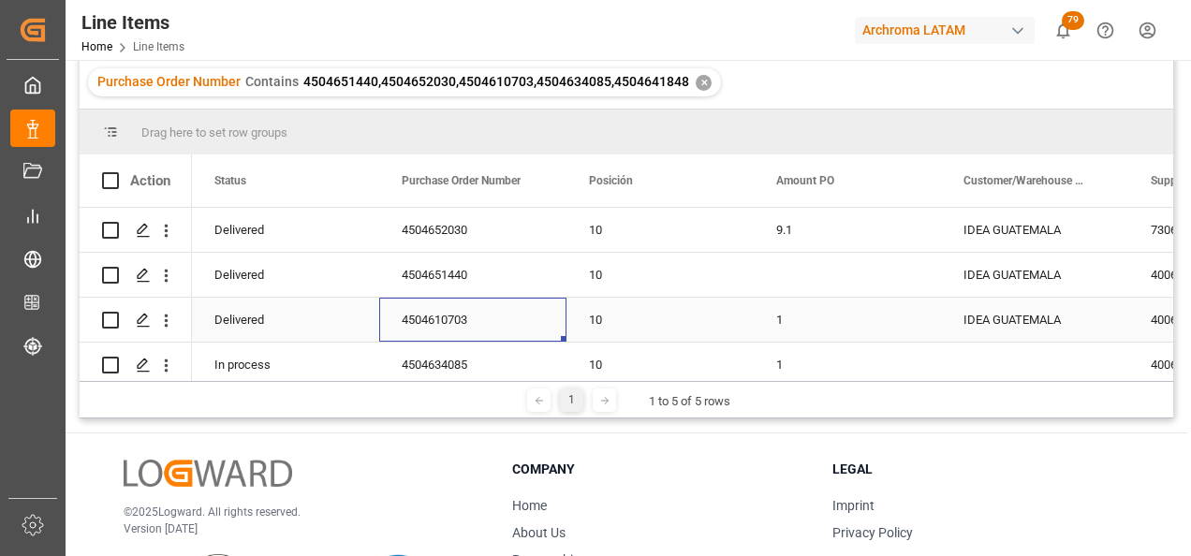
click at [426, 315] on div "4504610703" at bounding box center [472, 320] width 187 height 44
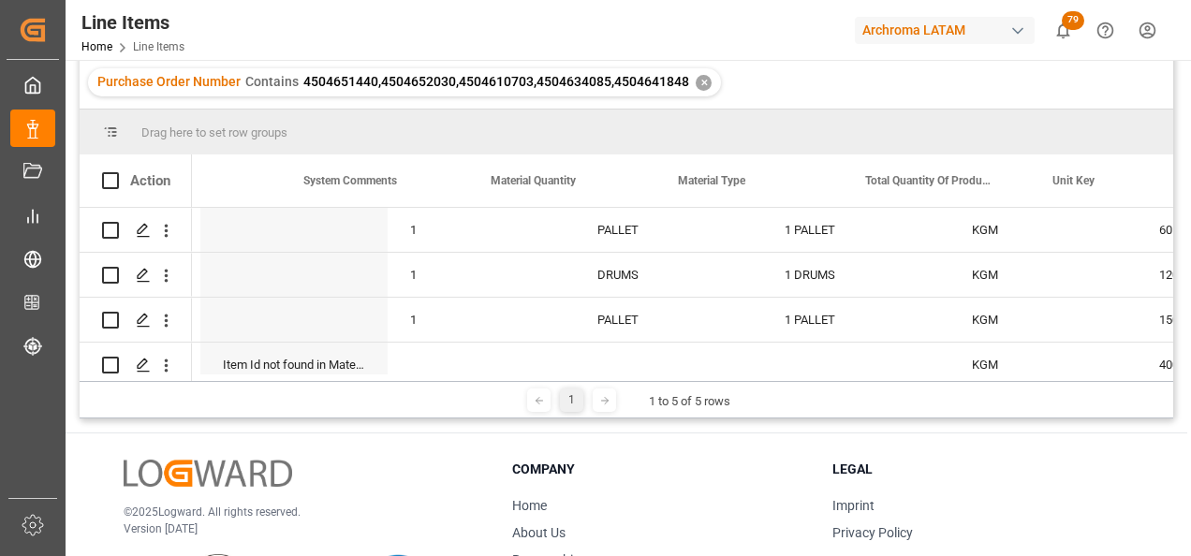
scroll to position [0, 2927]
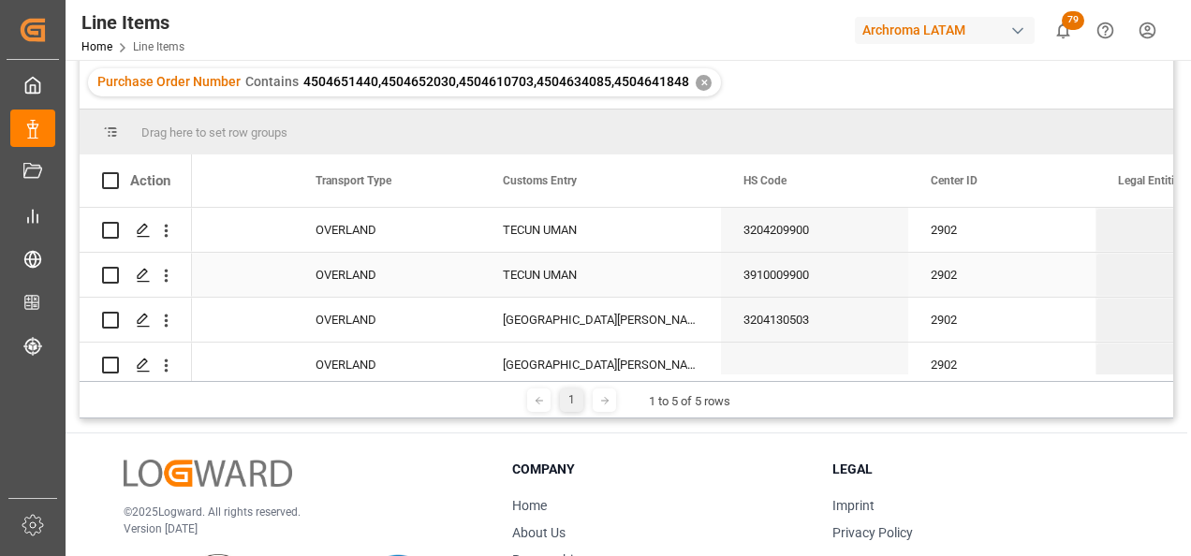
click at [583, 283] on div "TECUN UMAN" at bounding box center [600, 275] width 241 height 44
drag, startPoint x: 717, startPoint y: 294, endPoint x: 717, endPoint y: 309, distance: 15.0
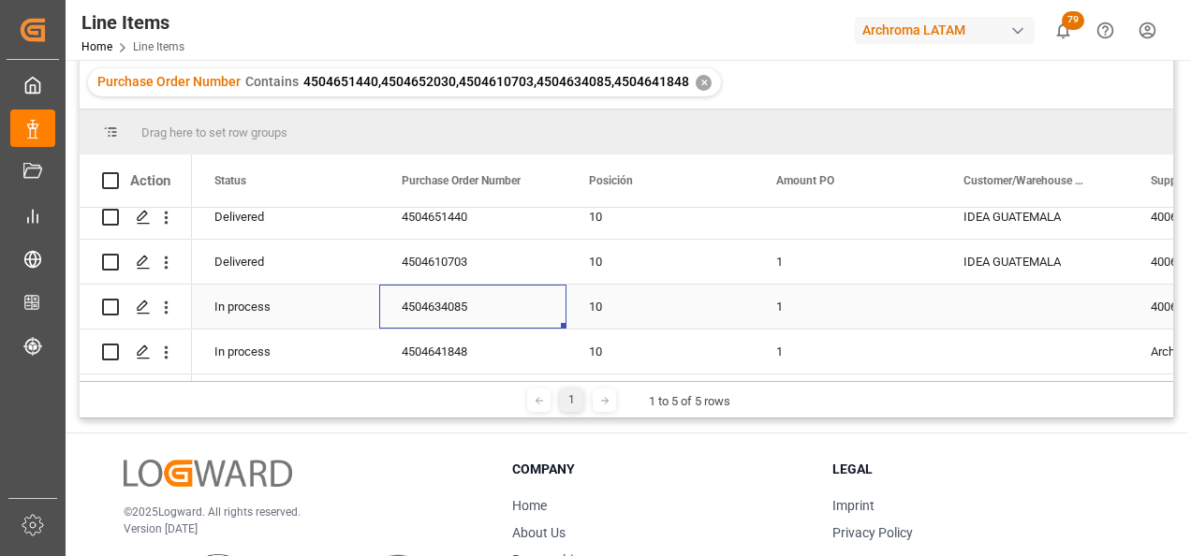
click at [429, 303] on div "4504634085" at bounding box center [472, 307] width 187 height 44
click at [413, 345] on div "4504641848" at bounding box center [472, 352] width 187 height 44
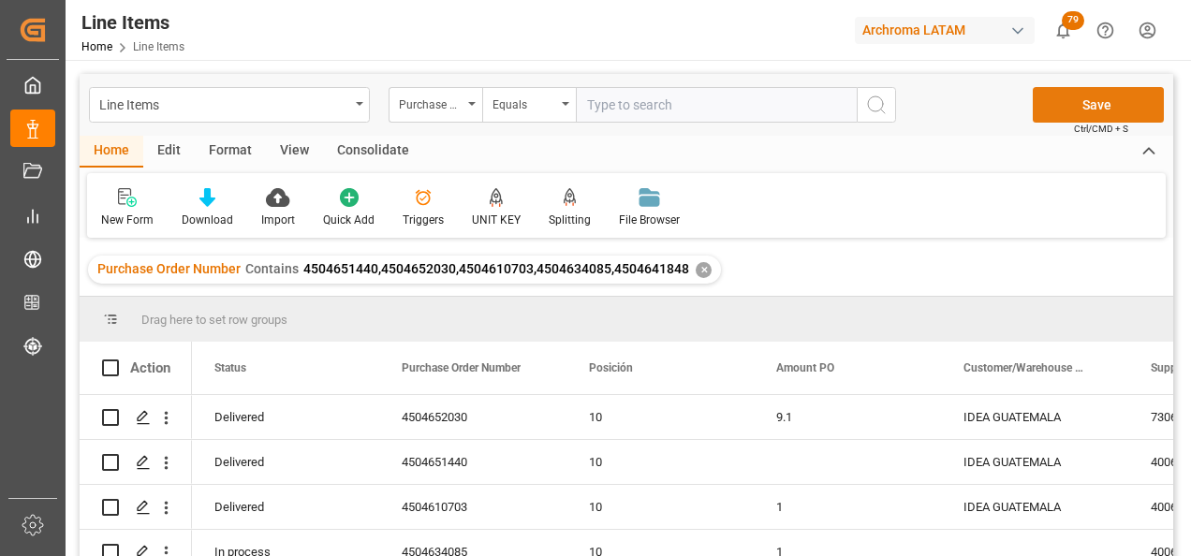
click at [1091, 104] on button "Save" at bounding box center [1098, 105] width 131 height 36
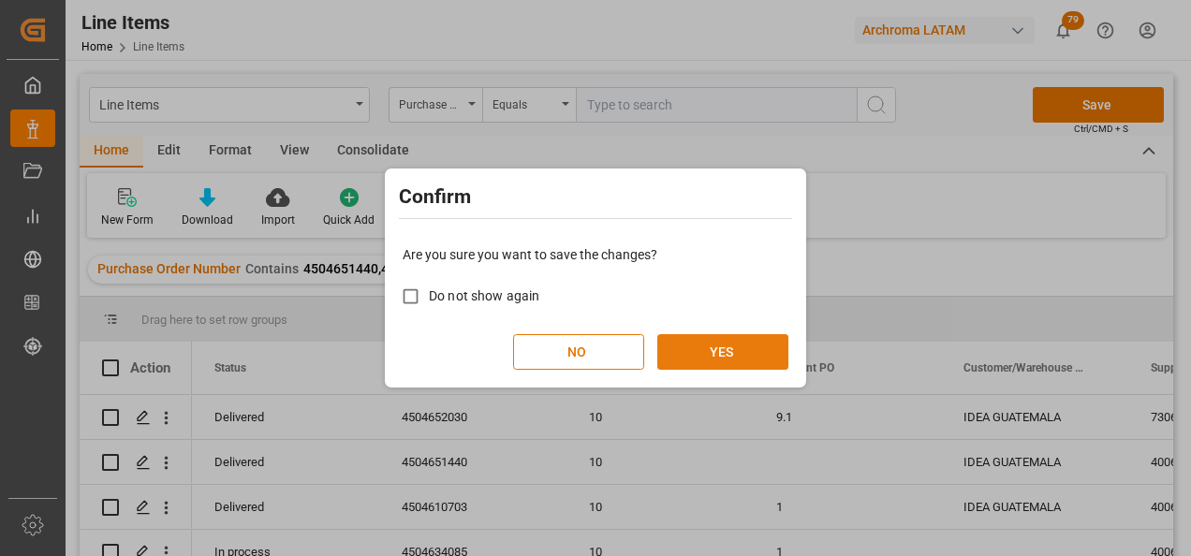
click at [753, 350] on button "YES" at bounding box center [722, 352] width 131 height 36
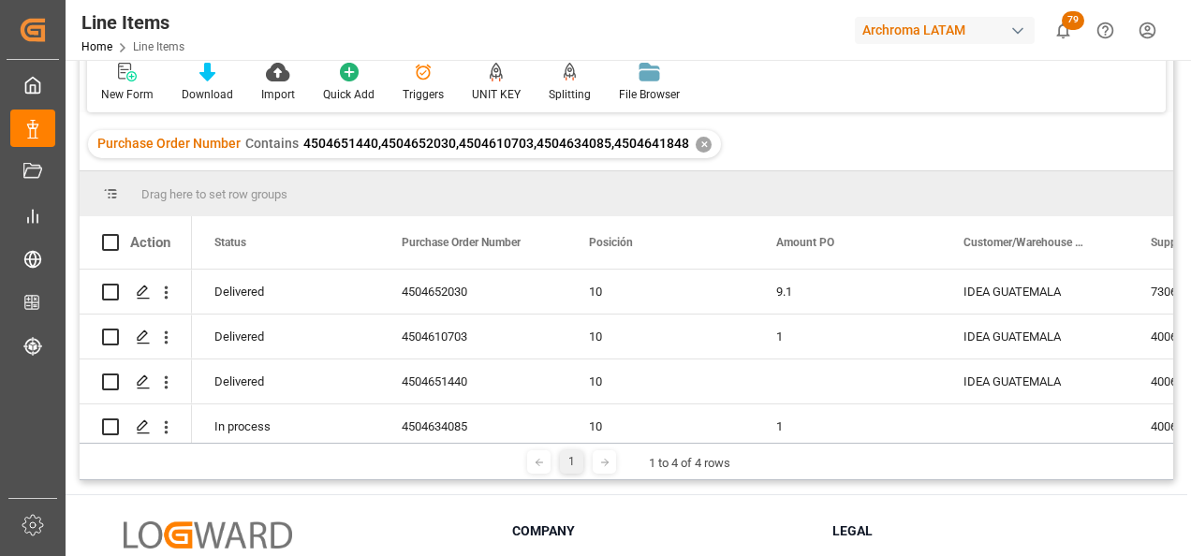
scroll to position [0, 0]
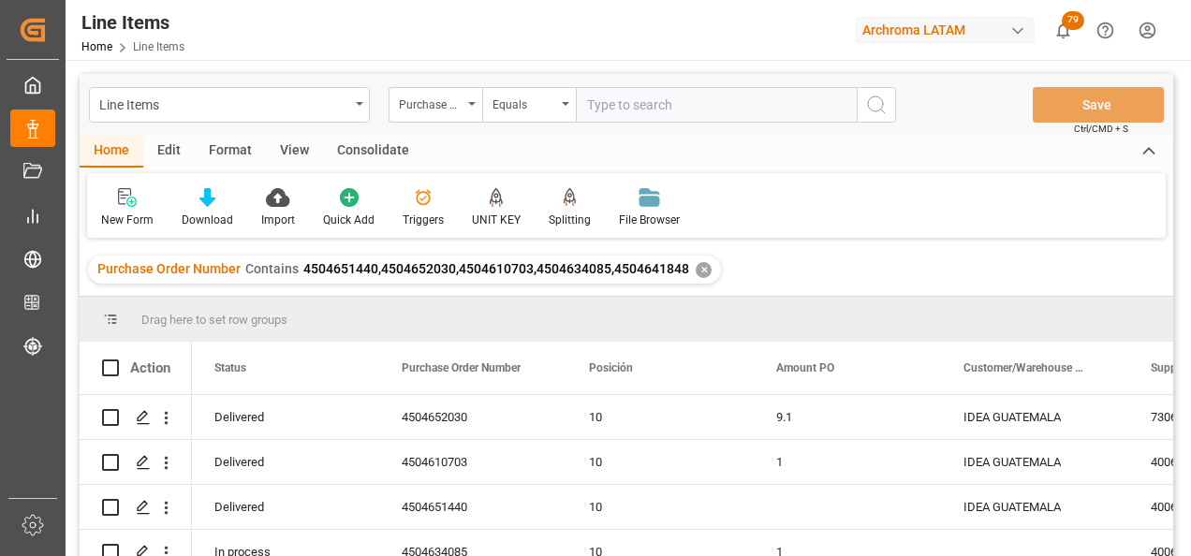
click at [697, 271] on div "✕" at bounding box center [704, 270] width 16 height 16
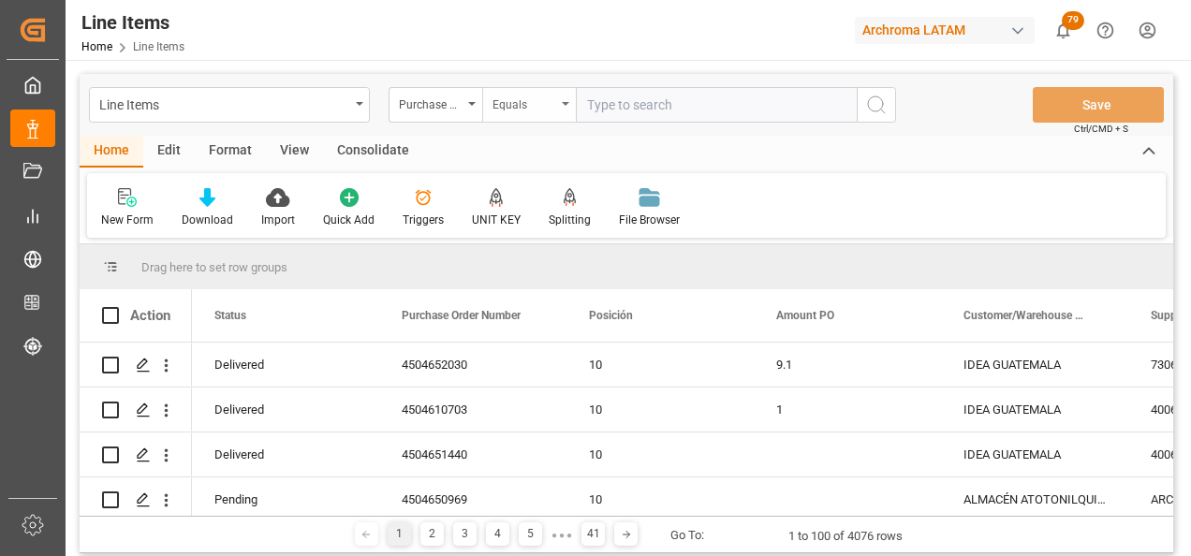
click at [544, 114] on div "Equals" at bounding box center [529, 105] width 94 height 36
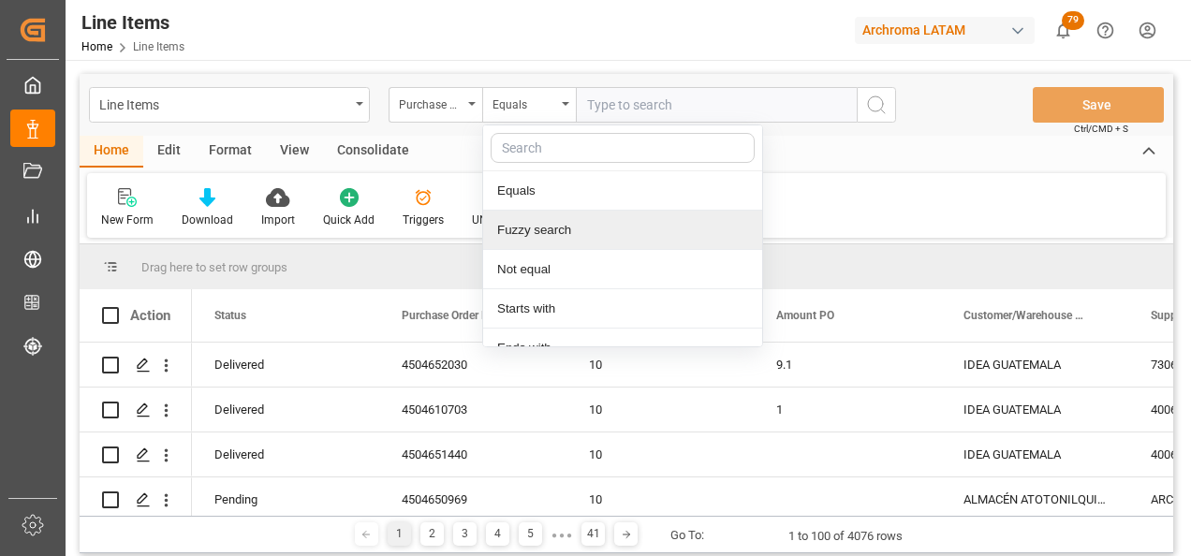
click at [568, 236] on div "Fuzzy search" at bounding box center [622, 230] width 279 height 39
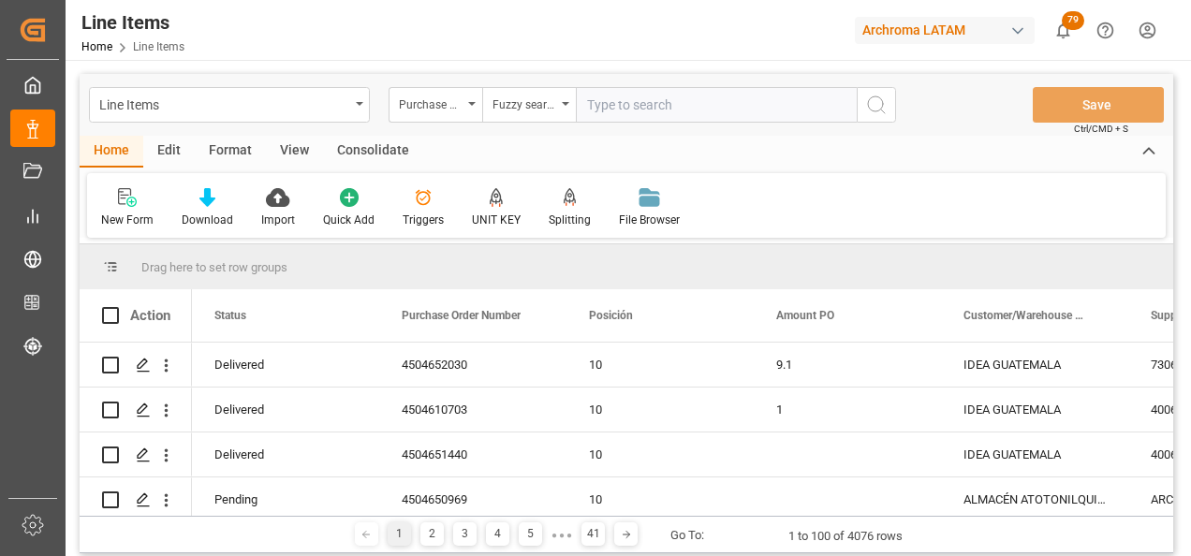
click at [603, 120] on input "text" at bounding box center [716, 105] width 281 height 36
paste input "4504641848"
click at [859, 106] on div "Purchase Order Number Fuzzy search 4504641848" at bounding box center [643, 105] width 508 height 36
type input "4504641848"
click at [868, 109] on icon "search button" at bounding box center [876, 105] width 22 height 22
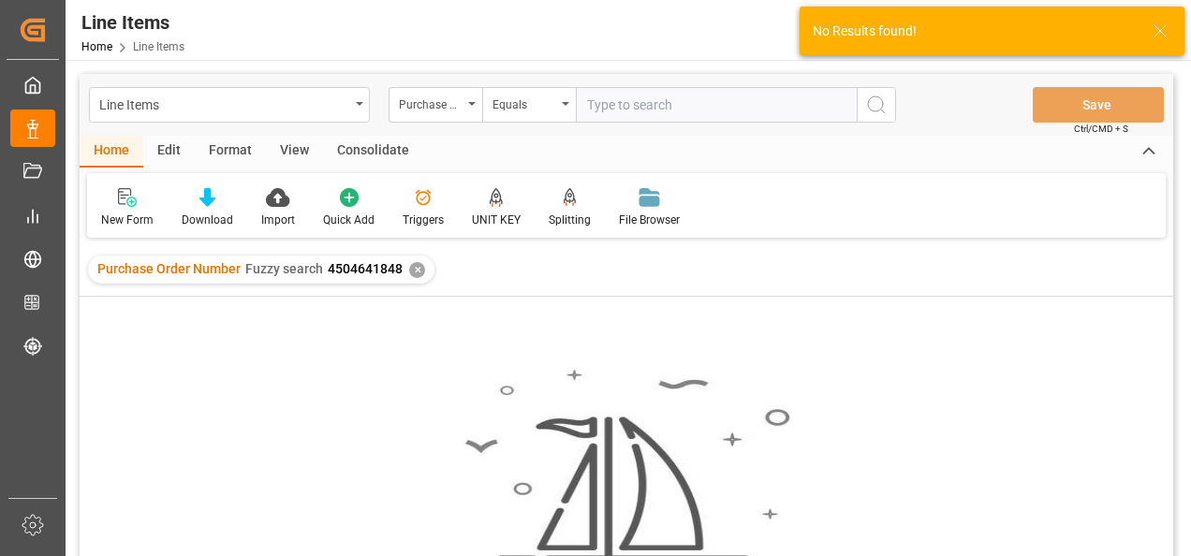
click at [415, 276] on div "✕" at bounding box center [417, 270] width 16 height 16
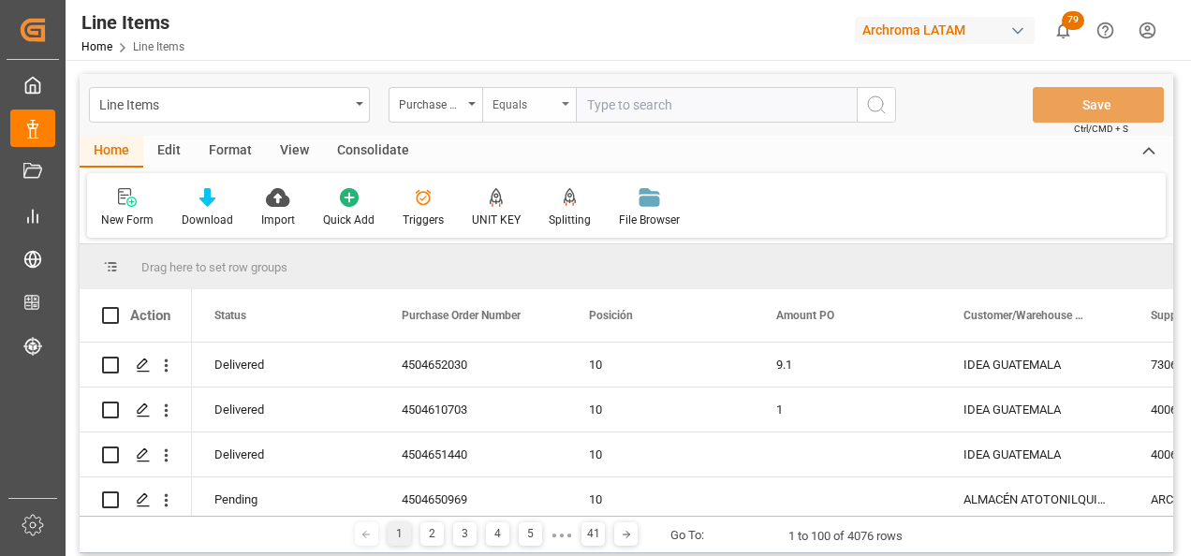
click at [520, 105] on div "Equals" at bounding box center [525, 103] width 64 height 22
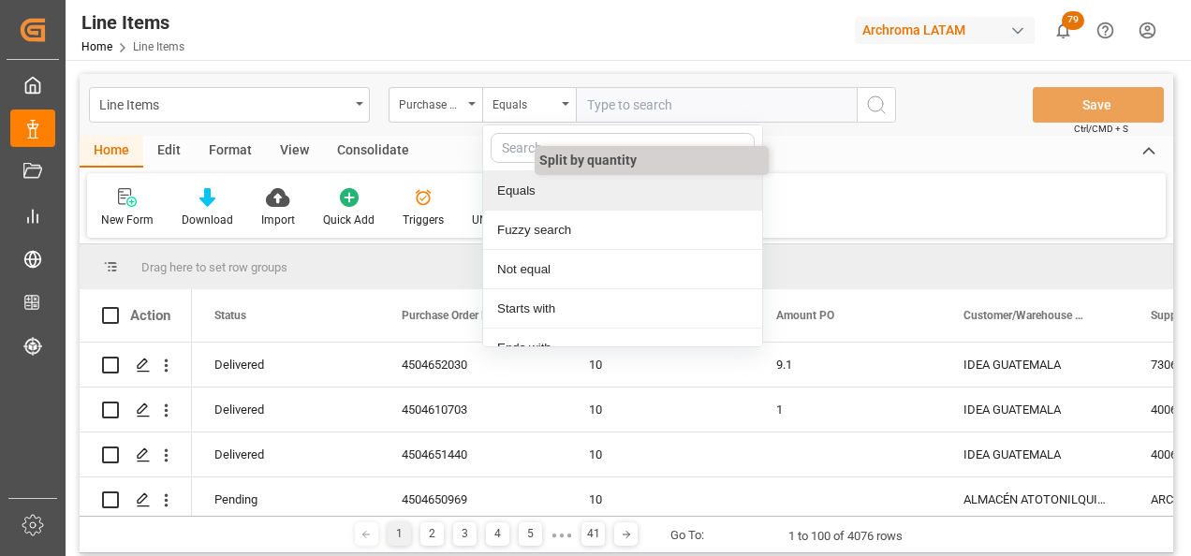
click at [539, 226] on div "Fuzzy search" at bounding box center [622, 230] width 279 height 39
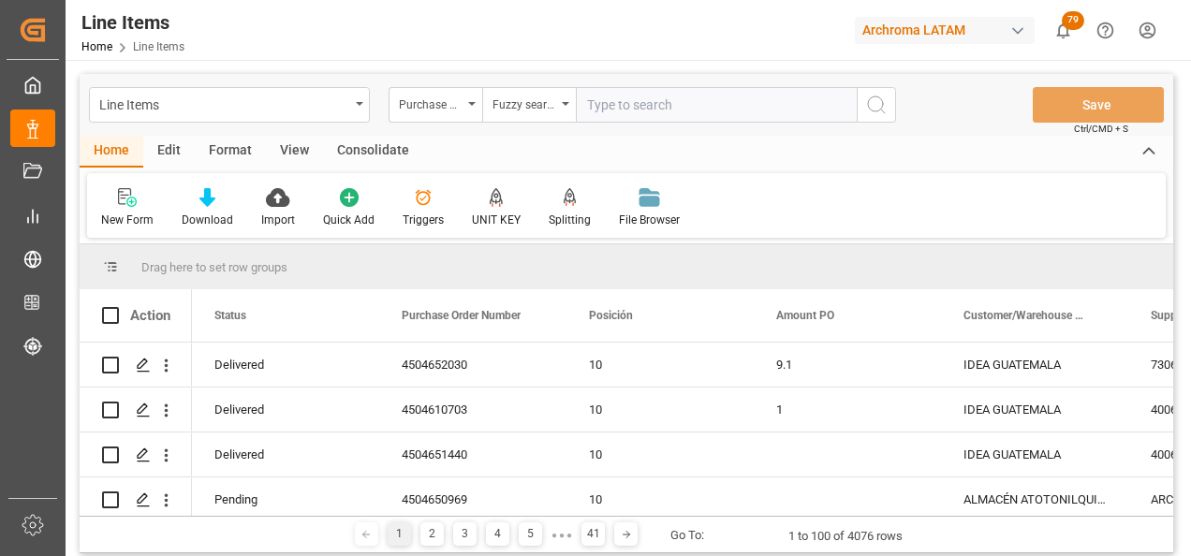
paste input "4504651461"
type input "4504651461"
click at [872, 104] on icon "search button" at bounding box center [876, 105] width 22 height 22
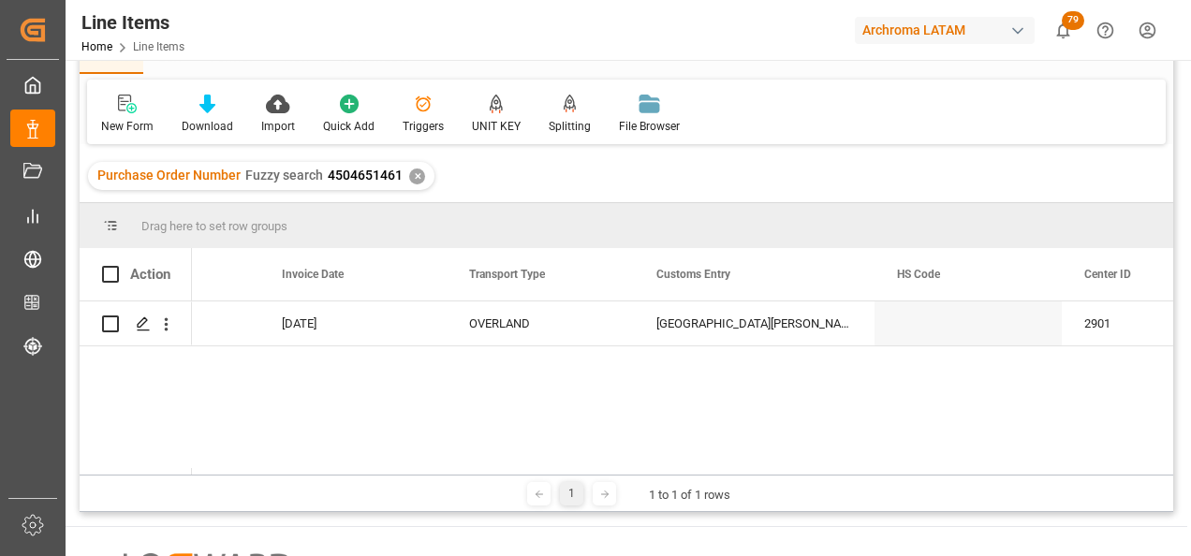
scroll to position [0, 4871]
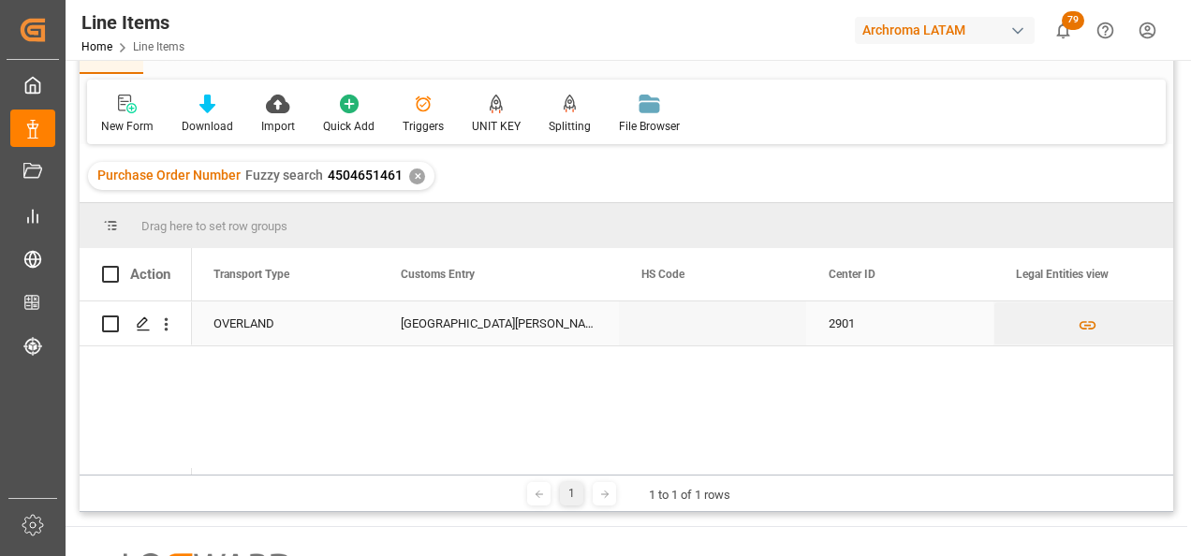
click at [478, 309] on div "CIUDAD HIDALGO" at bounding box center [498, 324] width 241 height 44
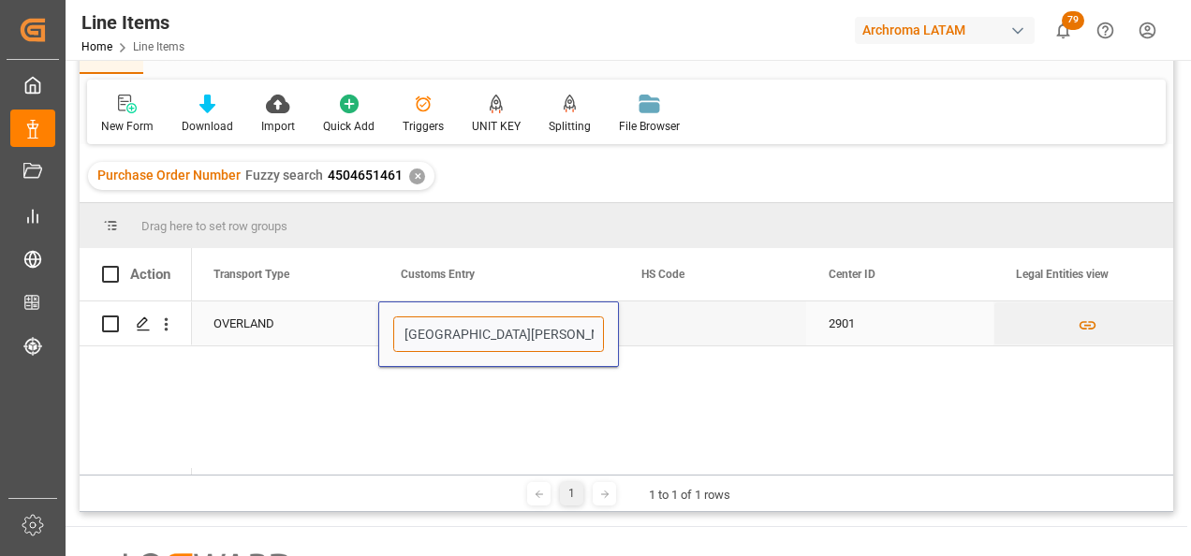
drag, startPoint x: 542, startPoint y: 340, endPoint x: 305, endPoint y: 354, distance: 237.4
click at [305, 354] on div "25.08.2025 OVERLAND CIUDAD HIDALGO 2901 TEXTIL" at bounding box center [682, 388] width 981 height 173
type input "t"
type input "TECUN UMAN"
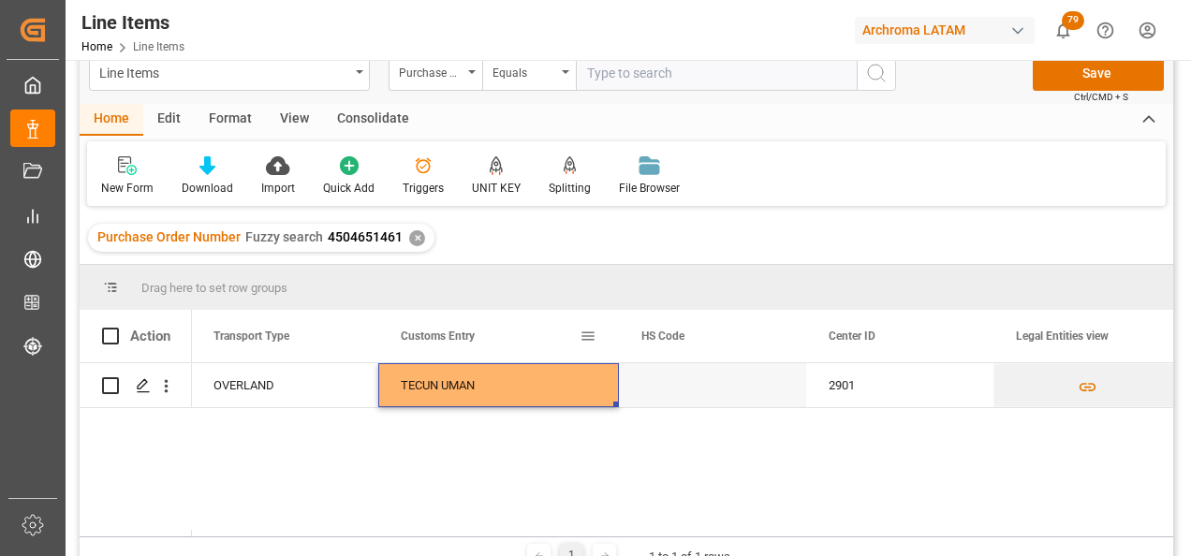
scroll to position [0, 0]
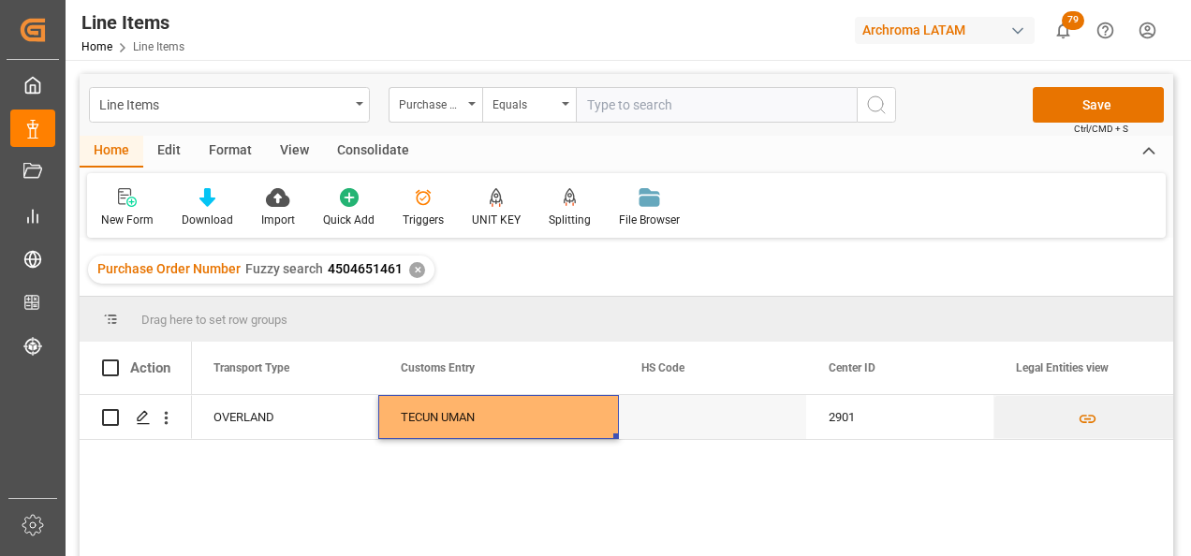
click at [1118, 81] on div "Line Items Purchase Order Number Equals Save Ctrl/CMD + S" at bounding box center [627, 105] width 1094 height 62
click at [1119, 95] on button "Save" at bounding box center [1098, 105] width 131 height 36
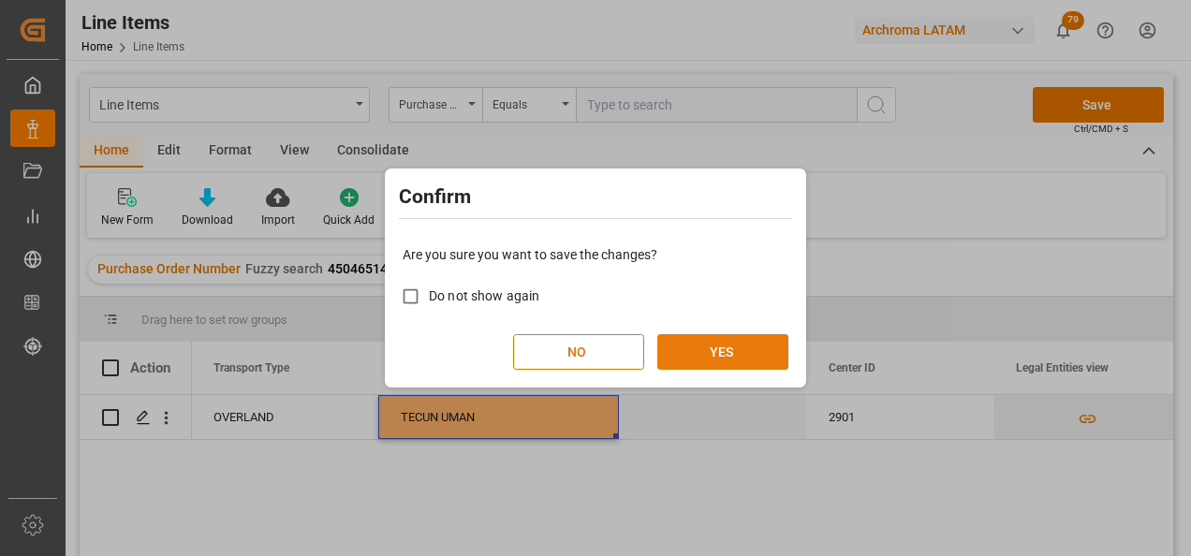
click at [734, 344] on button "YES" at bounding box center [722, 352] width 131 height 36
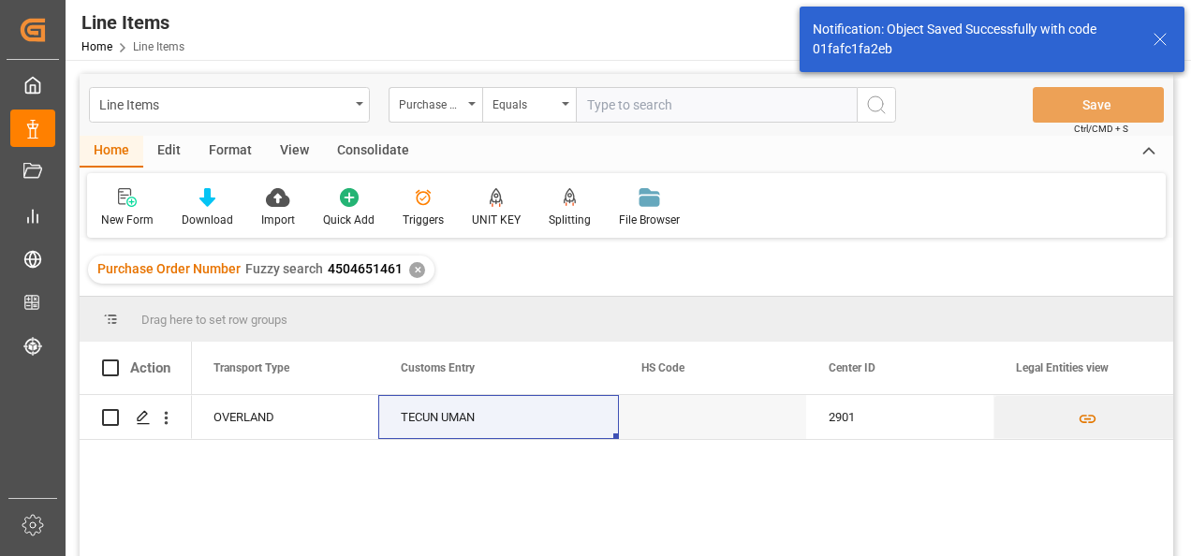
click at [413, 270] on div "✕" at bounding box center [417, 270] width 16 height 16
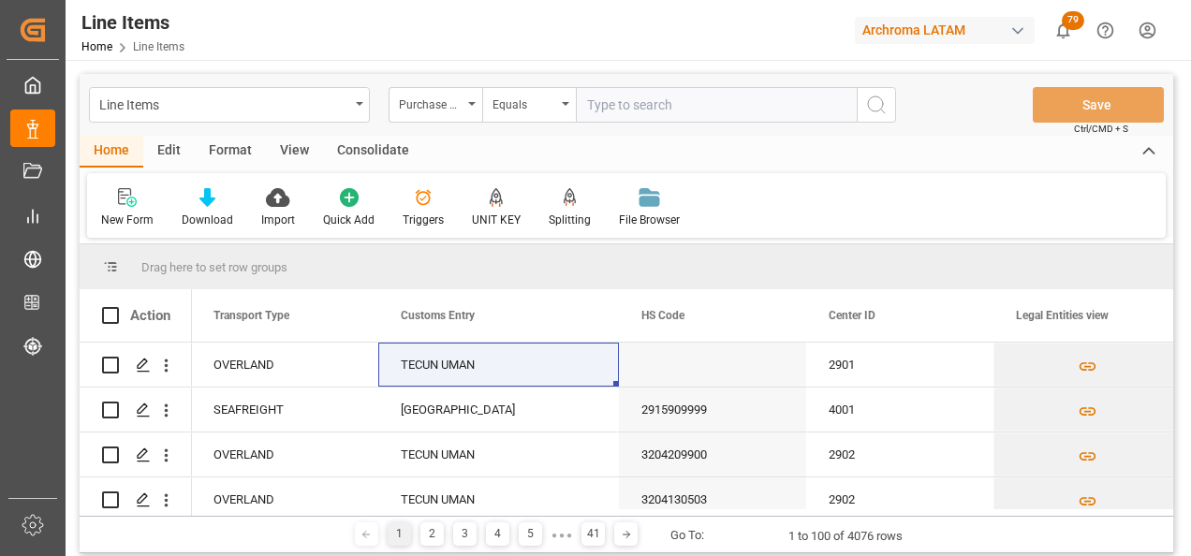
click at [554, 112] on div "Equals" at bounding box center [525, 103] width 64 height 22
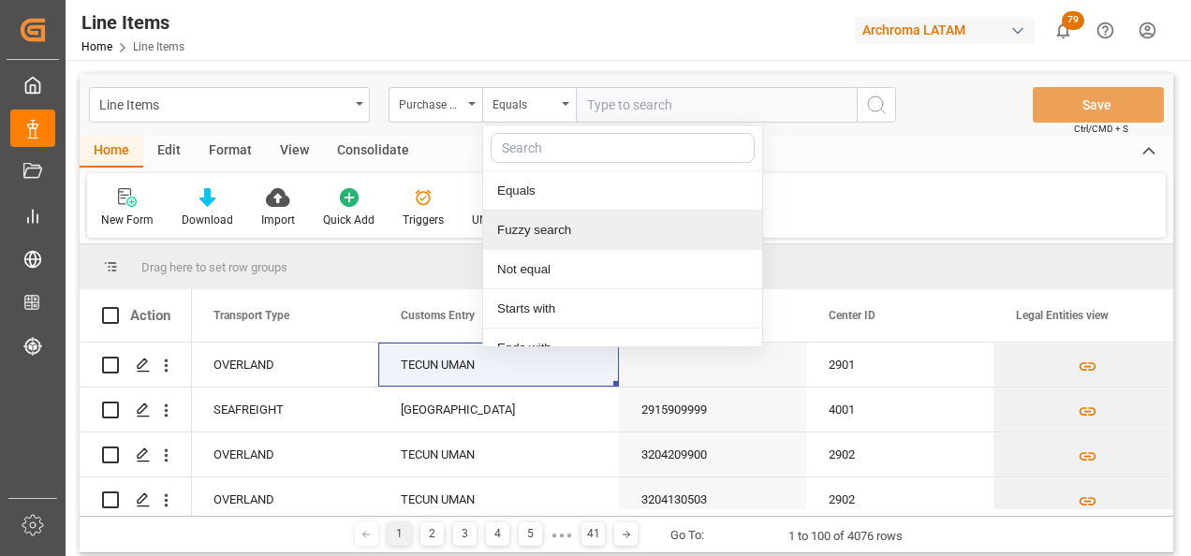
click at [539, 233] on div "Fuzzy search" at bounding box center [622, 230] width 279 height 39
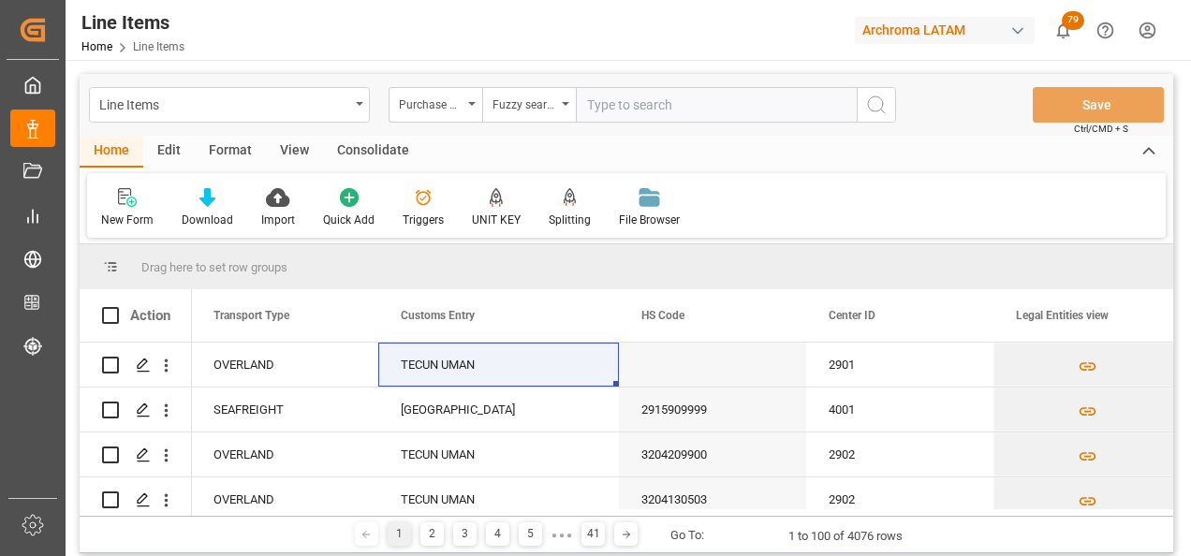
paste input "4504655401"
type input "4504655401"
click at [863, 114] on button "search button" at bounding box center [876, 105] width 39 height 36
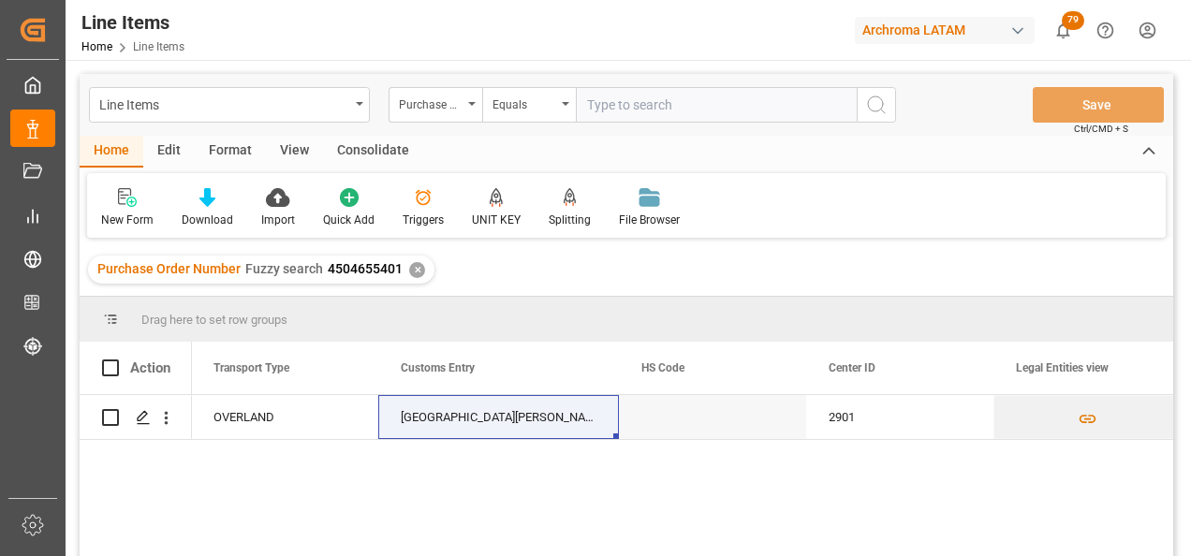
scroll to position [94, 0]
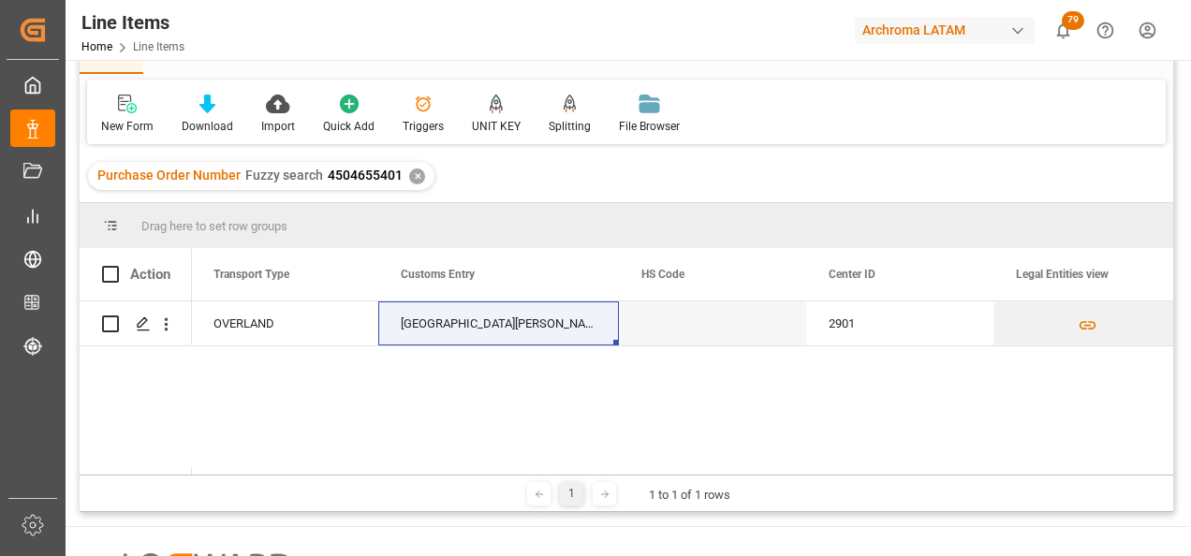
click at [414, 184] on div "✕" at bounding box center [417, 177] width 16 height 16
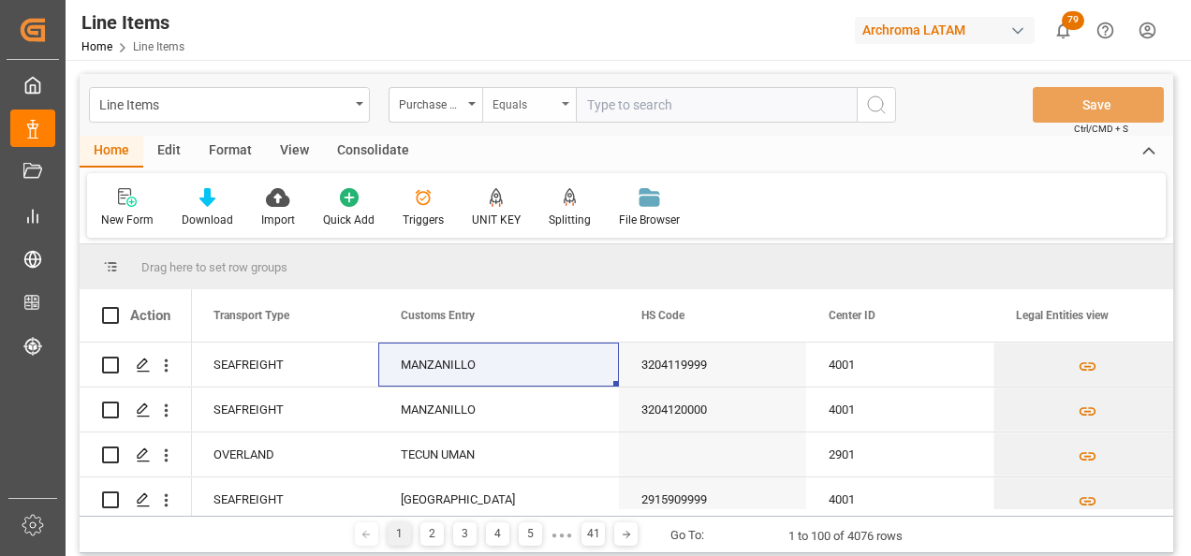
click at [562, 111] on div "Equals" at bounding box center [529, 105] width 94 height 36
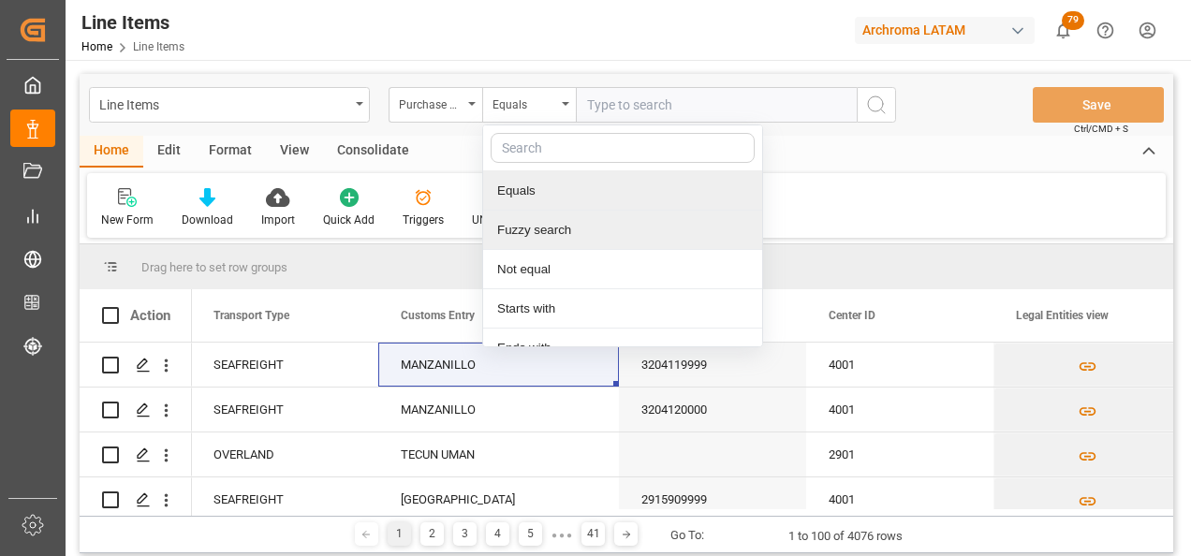
click at [556, 229] on div "Fuzzy search" at bounding box center [622, 230] width 279 height 39
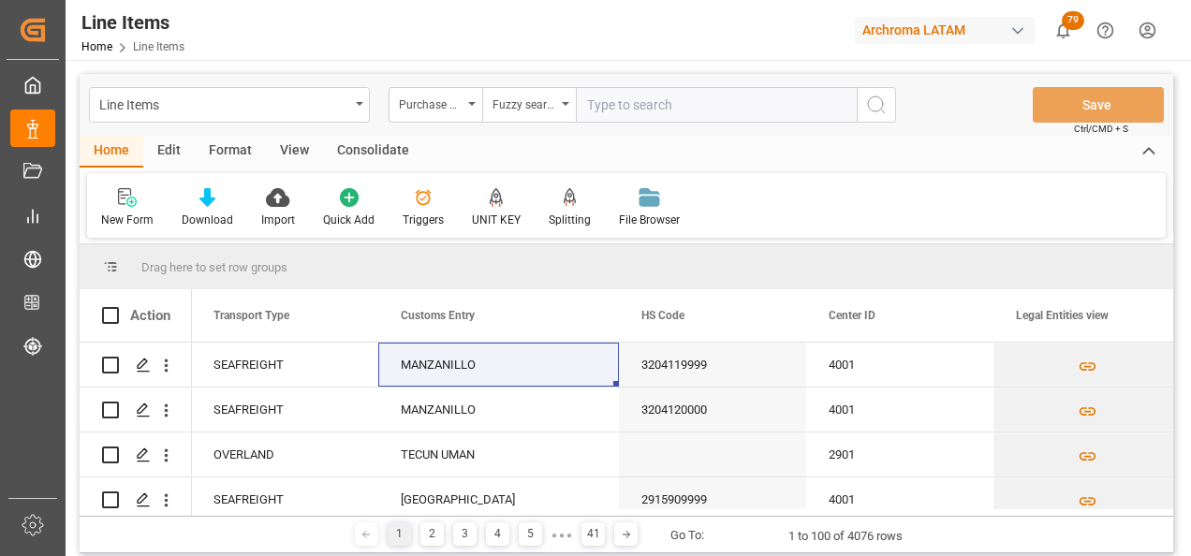
paste input "4504612988"
type input "4504612988"
click at [867, 121] on button "search button" at bounding box center [876, 105] width 39 height 36
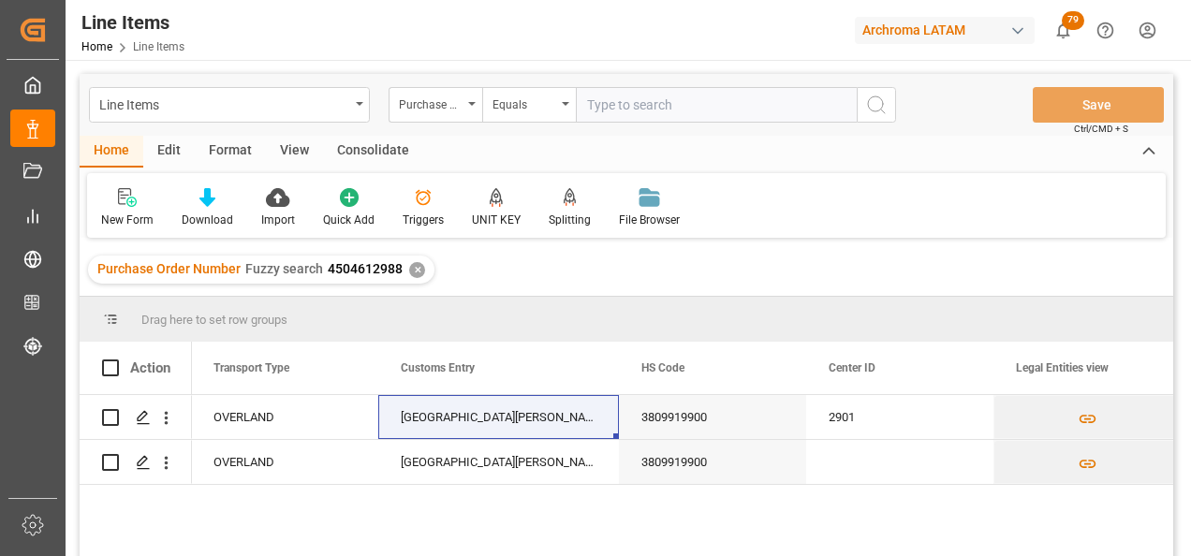
scroll to position [94, 0]
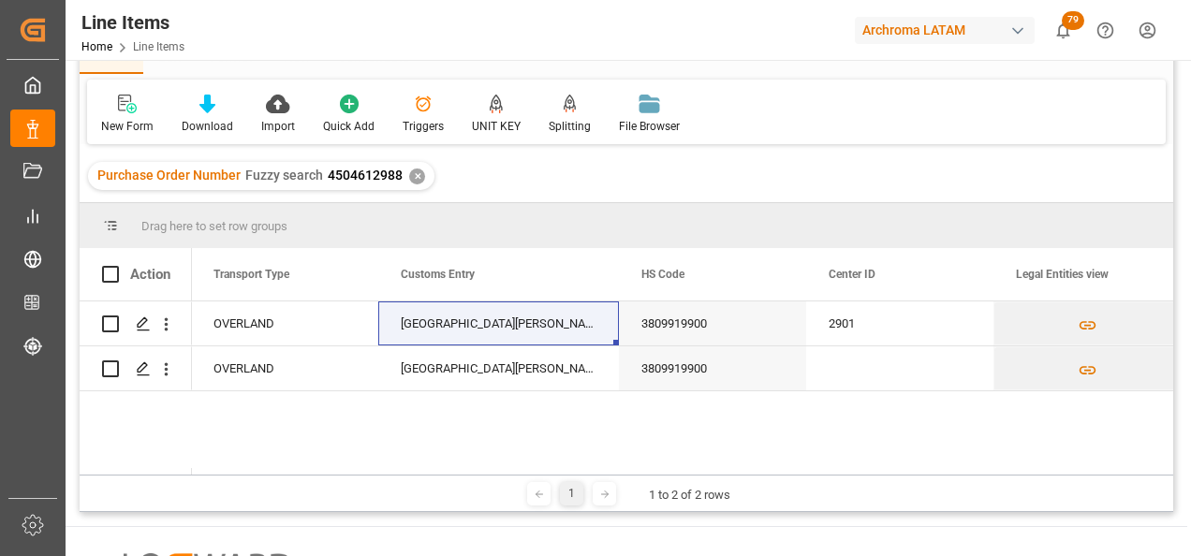
drag, startPoint x: 564, startPoint y: 475, endPoint x: 480, endPoint y: 476, distance: 83.4
click at [480, 476] on div "1 1 to 2 of 2 rows" at bounding box center [627, 493] width 1094 height 37
click at [467, 320] on div "CIUDAD HIDALGO" at bounding box center [498, 324] width 241 height 44
click at [510, 314] on div "CIUDAD HIDALGO" at bounding box center [498, 324] width 241 height 44
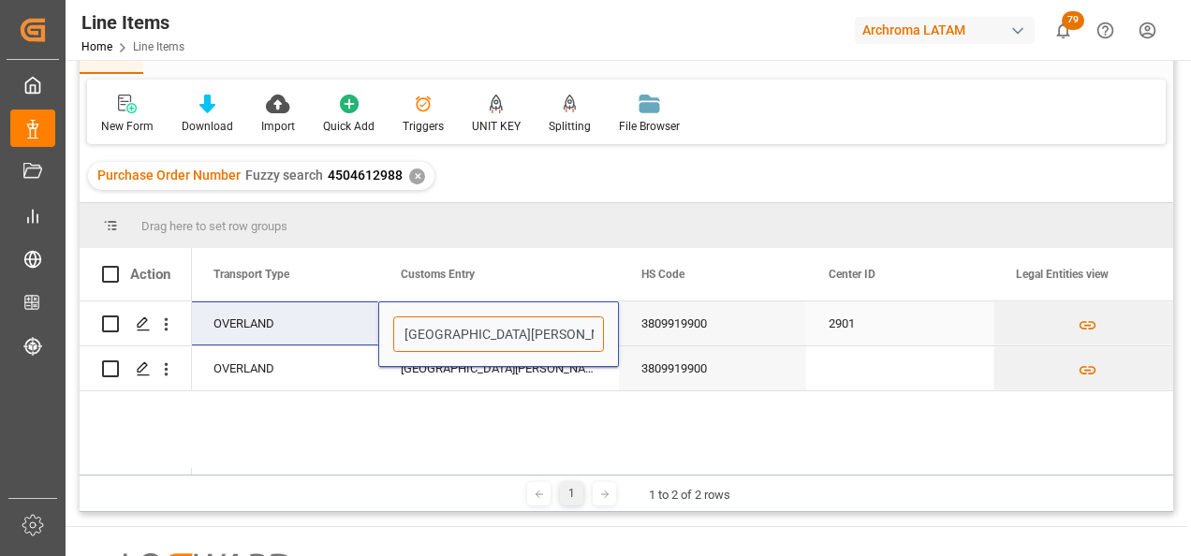
drag, startPoint x: 521, startPoint y: 332, endPoint x: 282, endPoint y: 343, distance: 239.0
type input "TECUN UMAN"
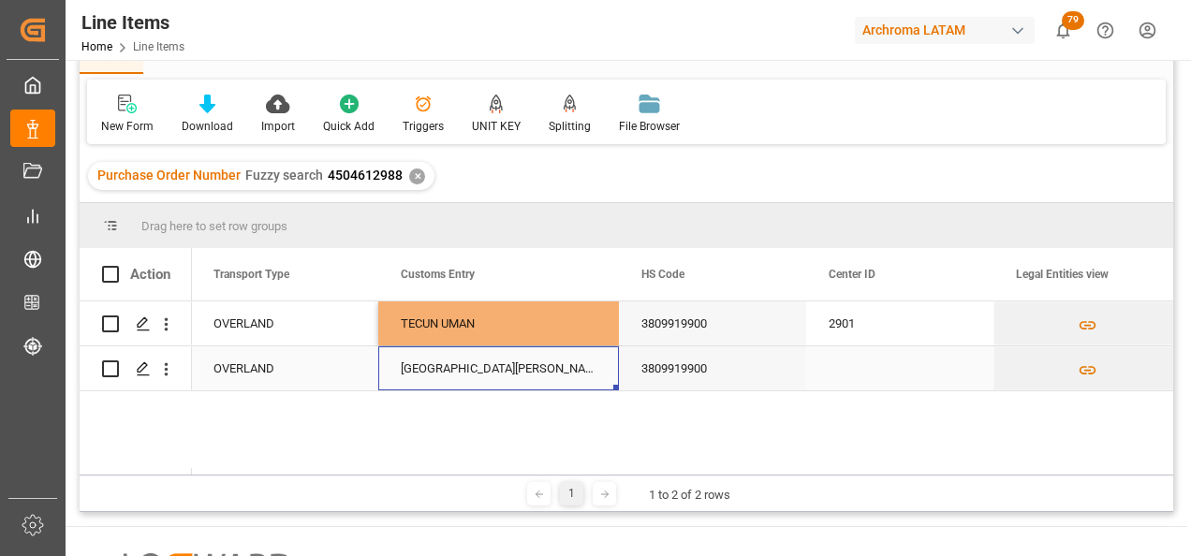
click at [424, 379] on div "CIUDAD HIDALGO" at bounding box center [498, 369] width 241 height 44
click at [522, 332] on div "TECUN UMAN" at bounding box center [498, 324] width 241 height 44
click at [613, 344] on div "TECUN UMAN" at bounding box center [498, 324] width 241 height 44
drag, startPoint x: 614, startPoint y: 343, endPoint x: 615, endPoint y: 356, distance: 13.1
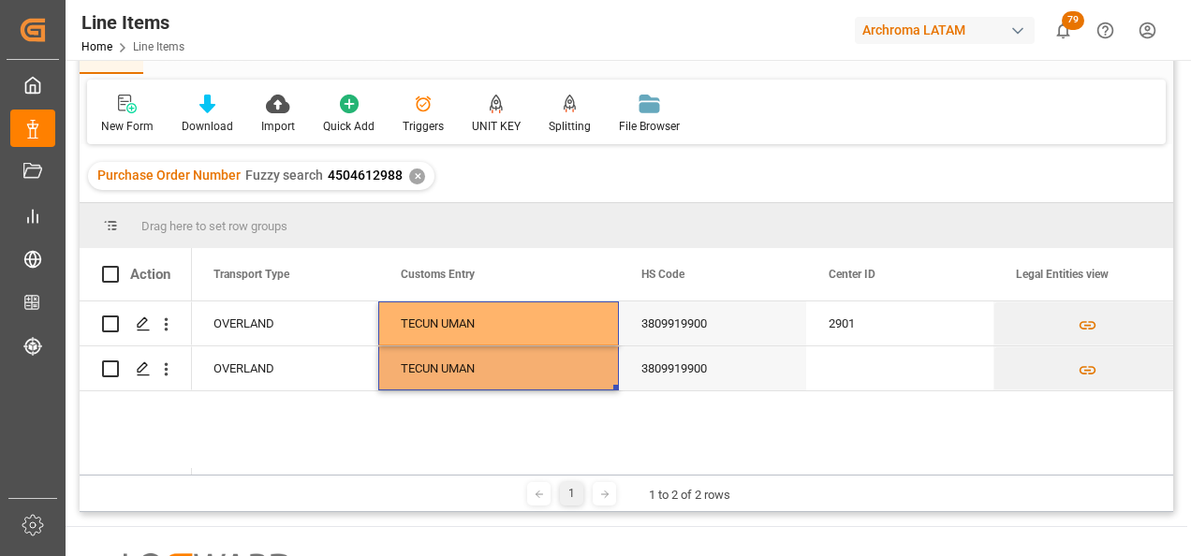
scroll to position [0, 0]
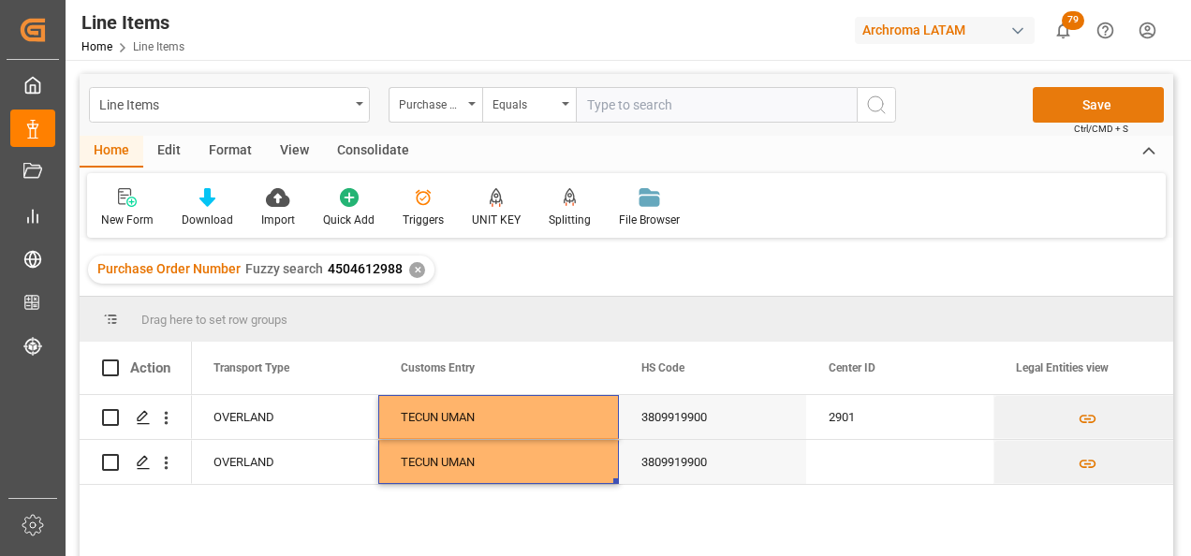
click at [1100, 106] on button "Save" at bounding box center [1098, 105] width 131 height 36
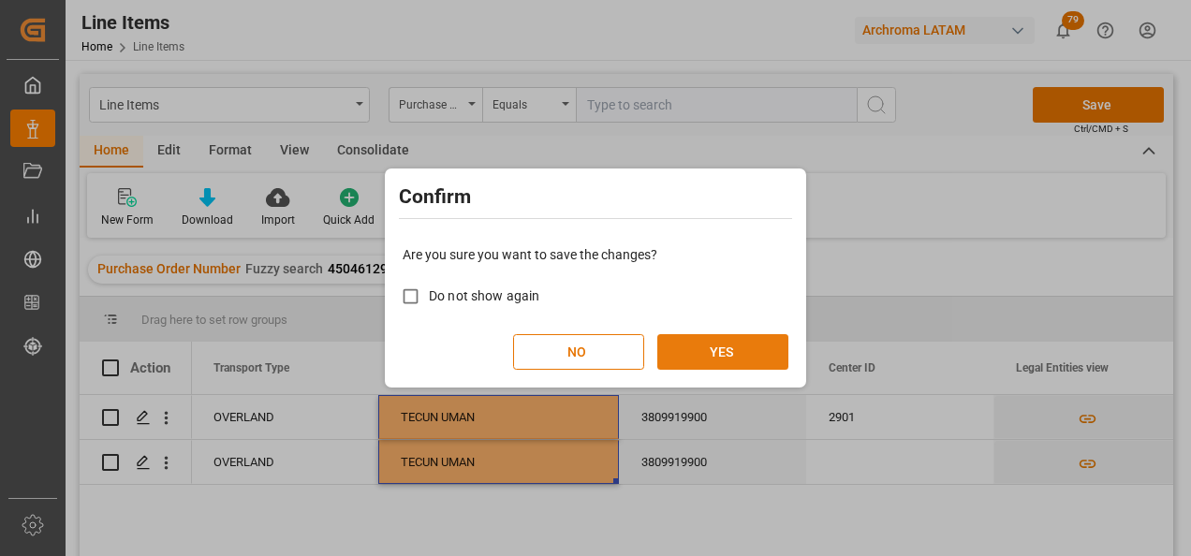
click at [765, 349] on button "YES" at bounding box center [722, 352] width 131 height 36
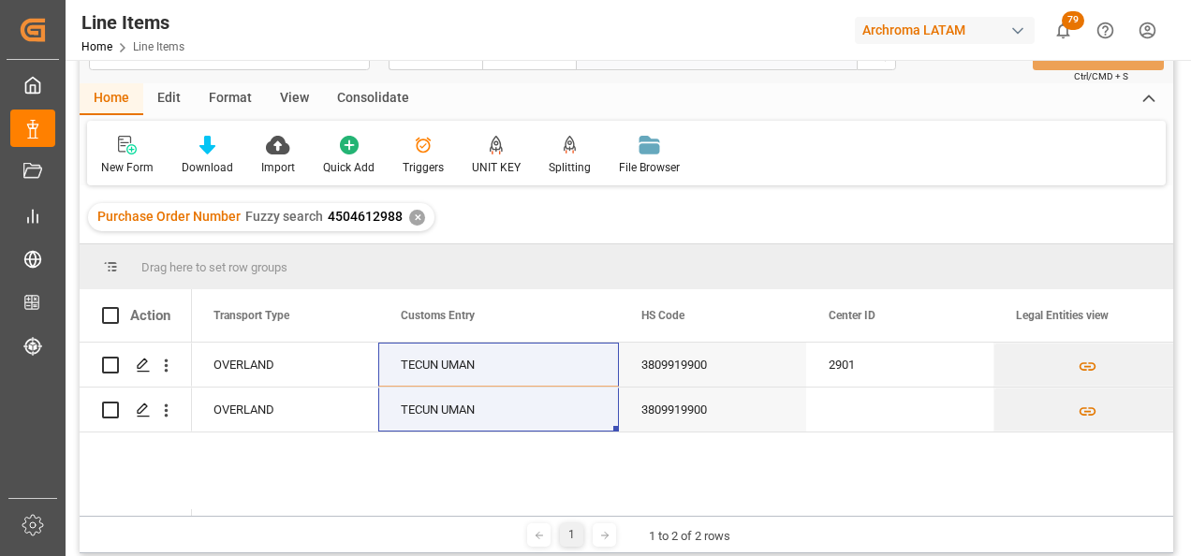
scroll to position [94, 0]
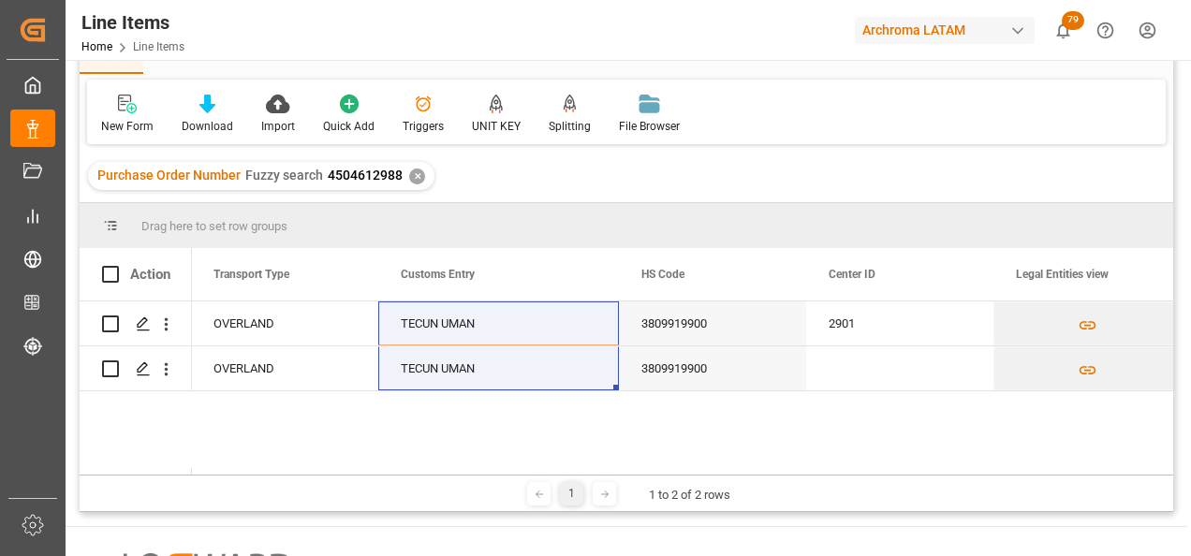
click at [412, 177] on div "✕" at bounding box center [417, 177] width 16 height 16
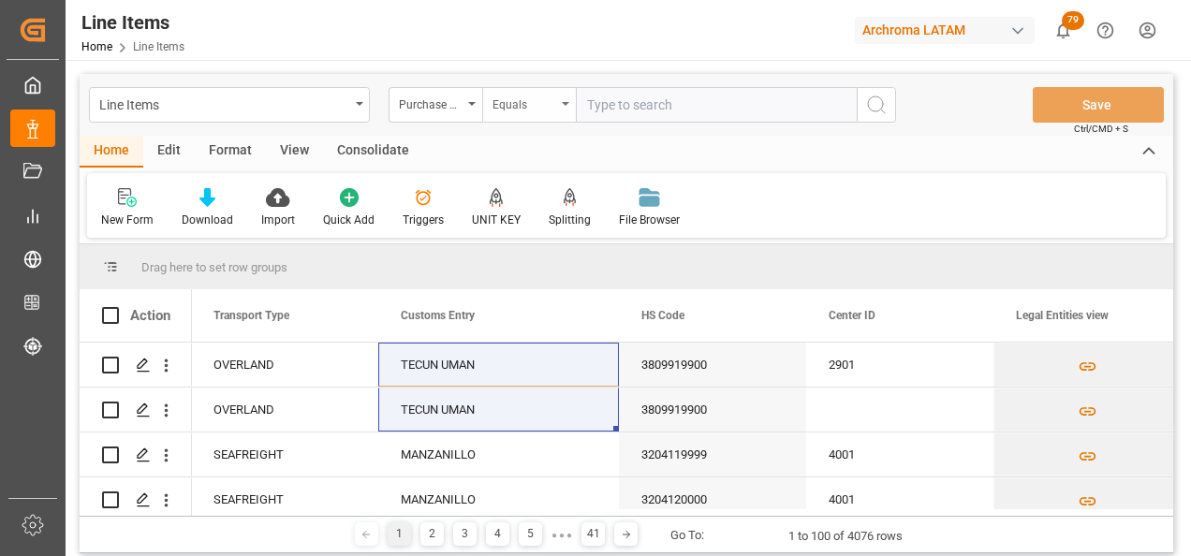
click at [518, 98] on div "Equals" at bounding box center [525, 103] width 64 height 22
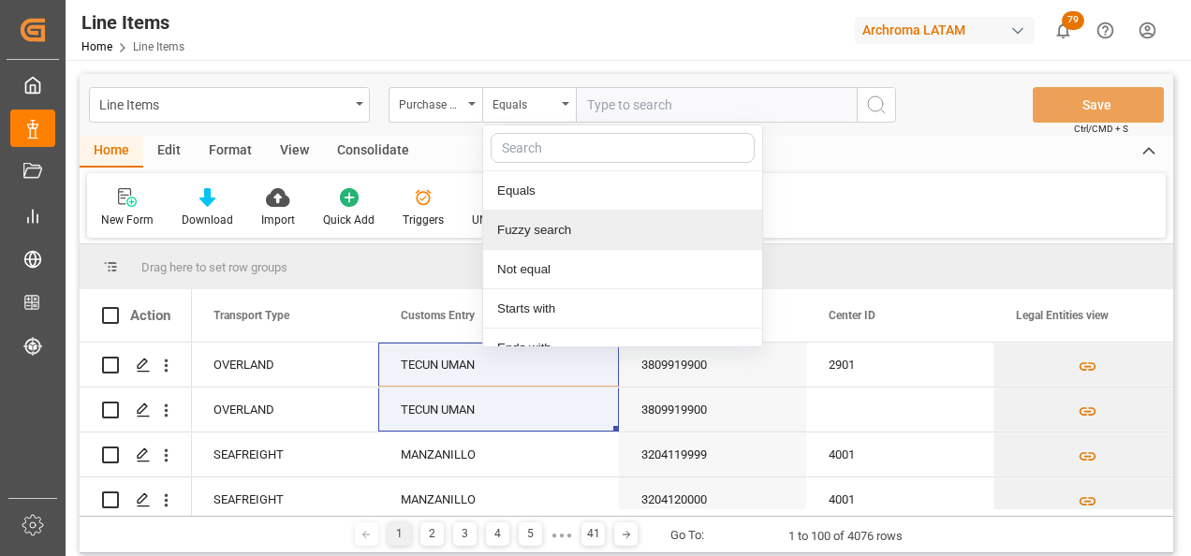
click at [547, 226] on div "Fuzzy search" at bounding box center [622, 230] width 279 height 39
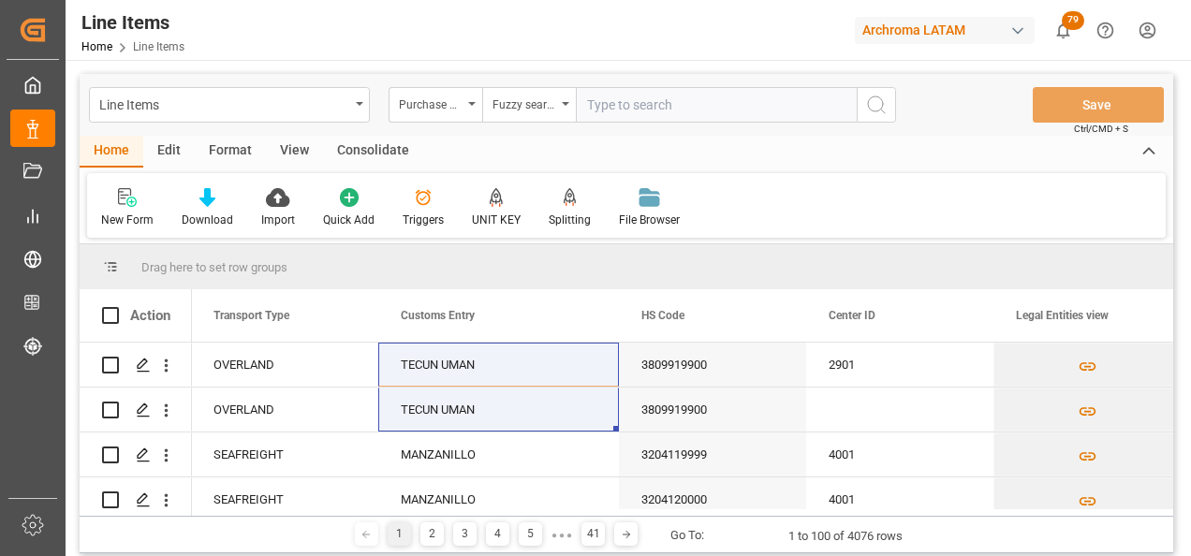
paste input "4504606464"
type input "4504606464"
click at [879, 106] on icon "search button" at bounding box center [876, 105] width 22 height 22
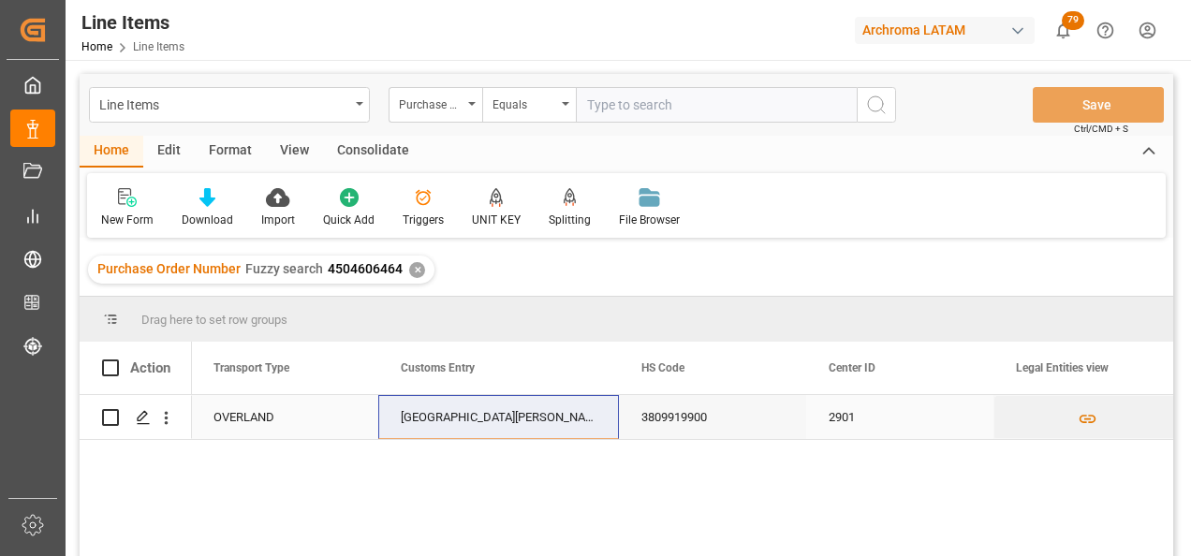
click at [519, 423] on div "CIUDAD HIDALGO" at bounding box center [498, 417] width 241 height 44
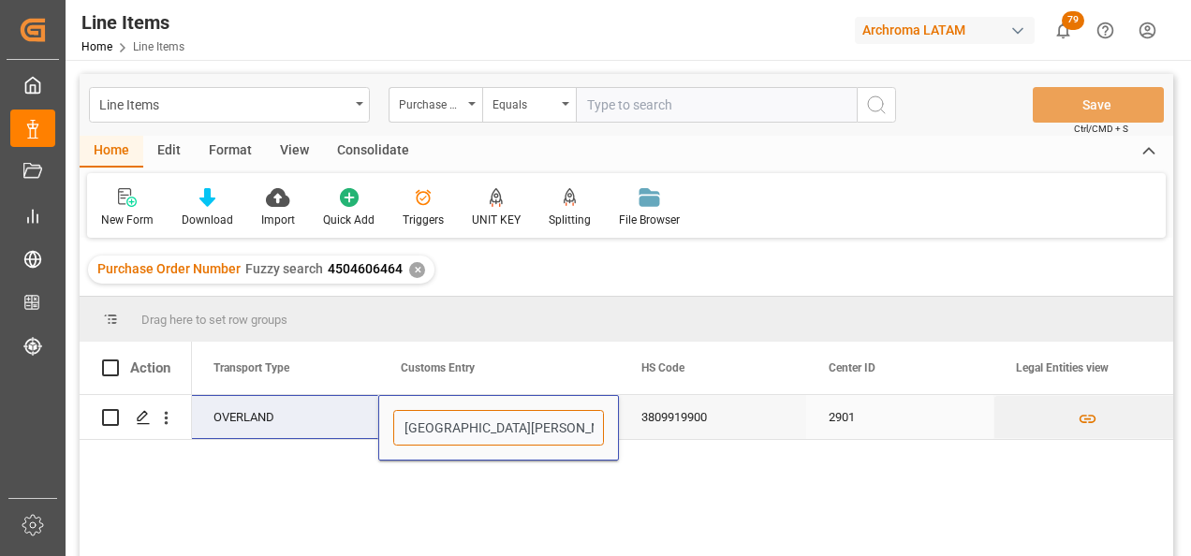
drag, startPoint x: 528, startPoint y: 423, endPoint x: 293, endPoint y: 434, distance: 235.3
type input "t"
type input "TECUN UMAN"
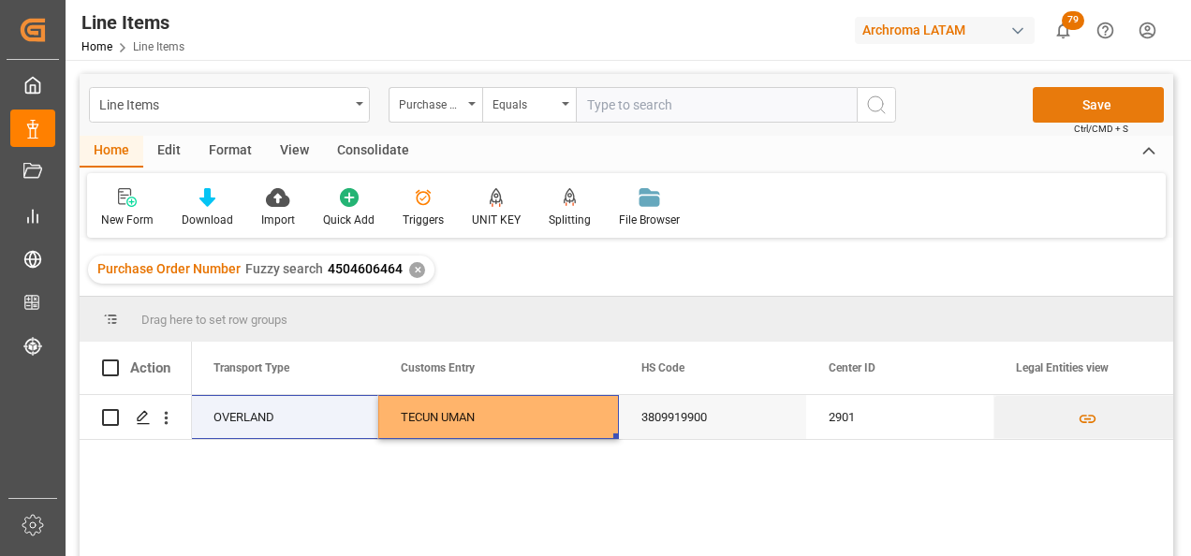
click at [1057, 104] on button "Save" at bounding box center [1098, 105] width 131 height 36
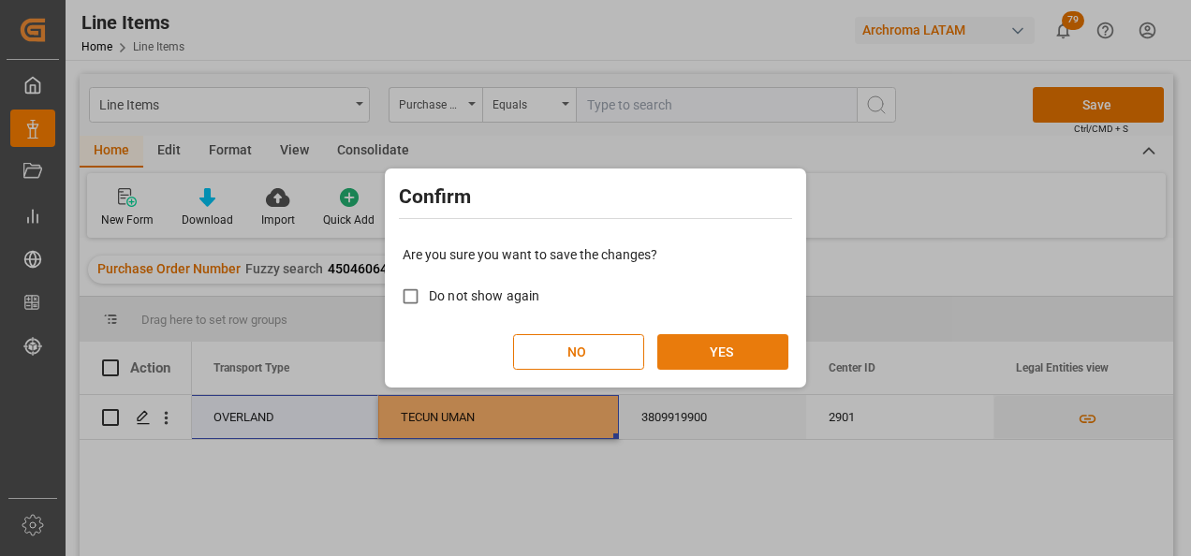
click at [721, 357] on button "YES" at bounding box center [722, 352] width 131 height 36
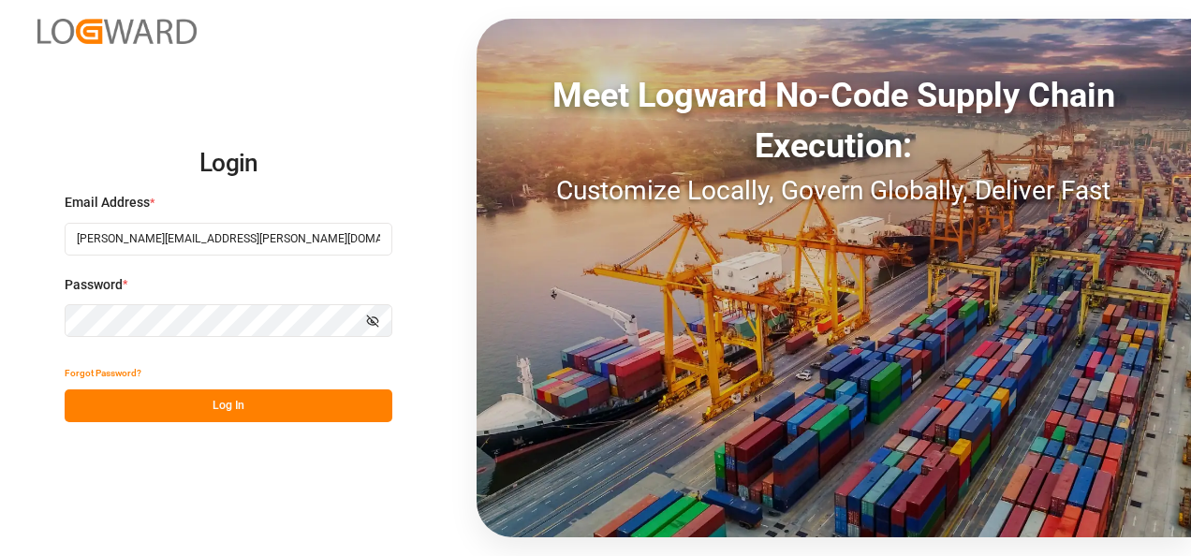
click at [319, 404] on button "Log In" at bounding box center [229, 406] width 328 height 33
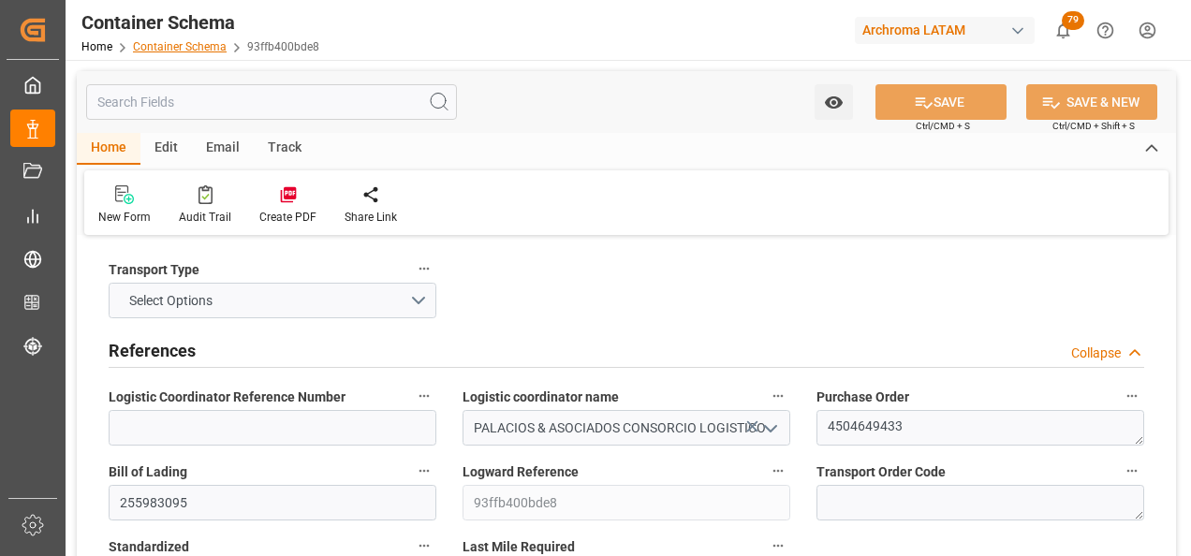
click at [214, 48] on link "Container Schema" at bounding box center [180, 46] width 94 height 13
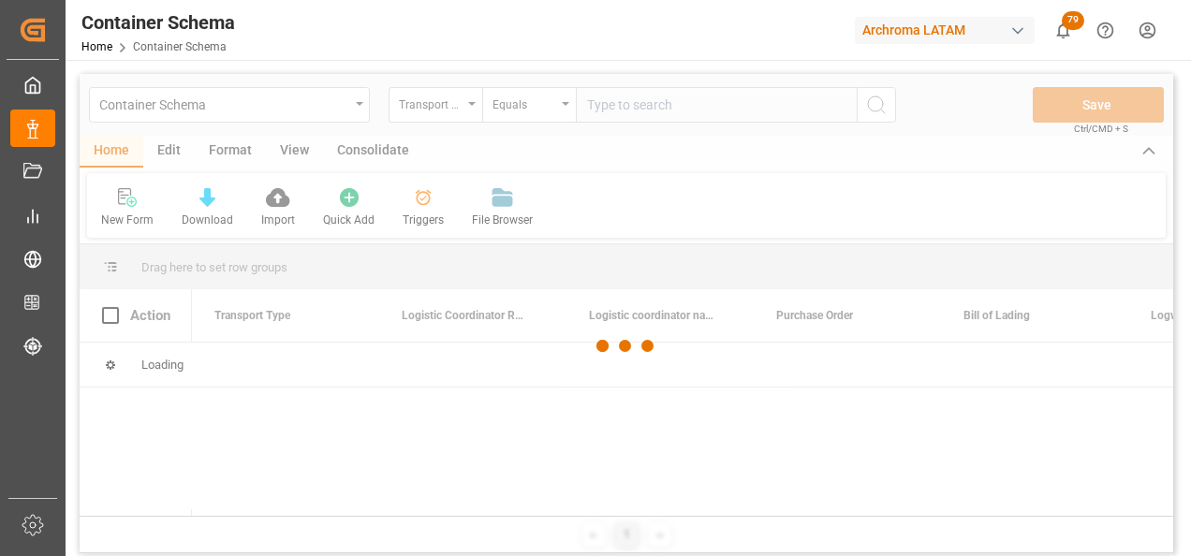
click at [358, 114] on div at bounding box center [627, 346] width 1094 height 545
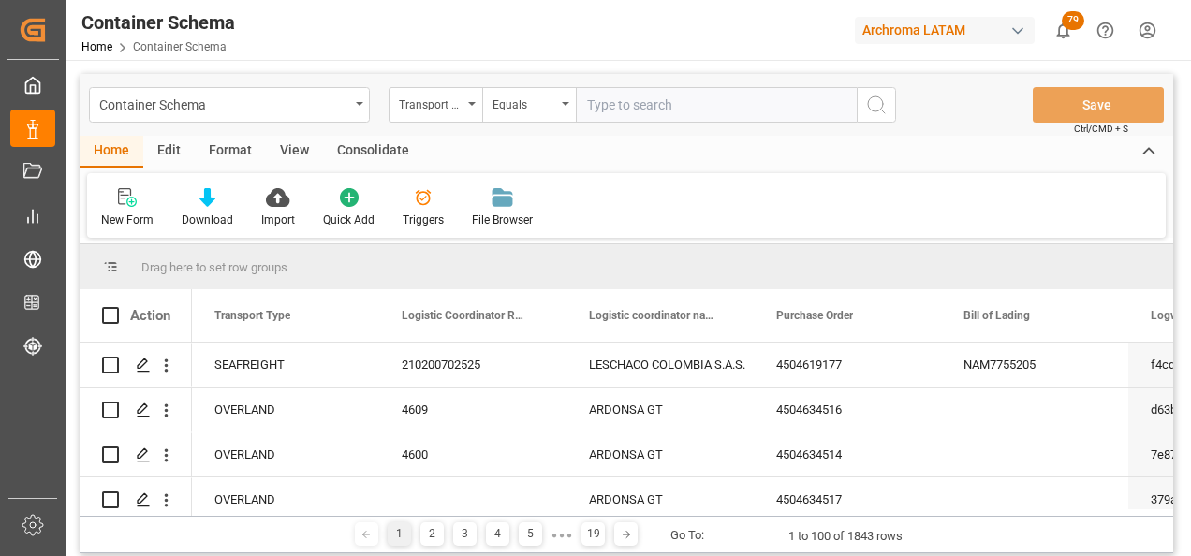
click at [357, 110] on div "Container Schema" at bounding box center [229, 105] width 281 height 36
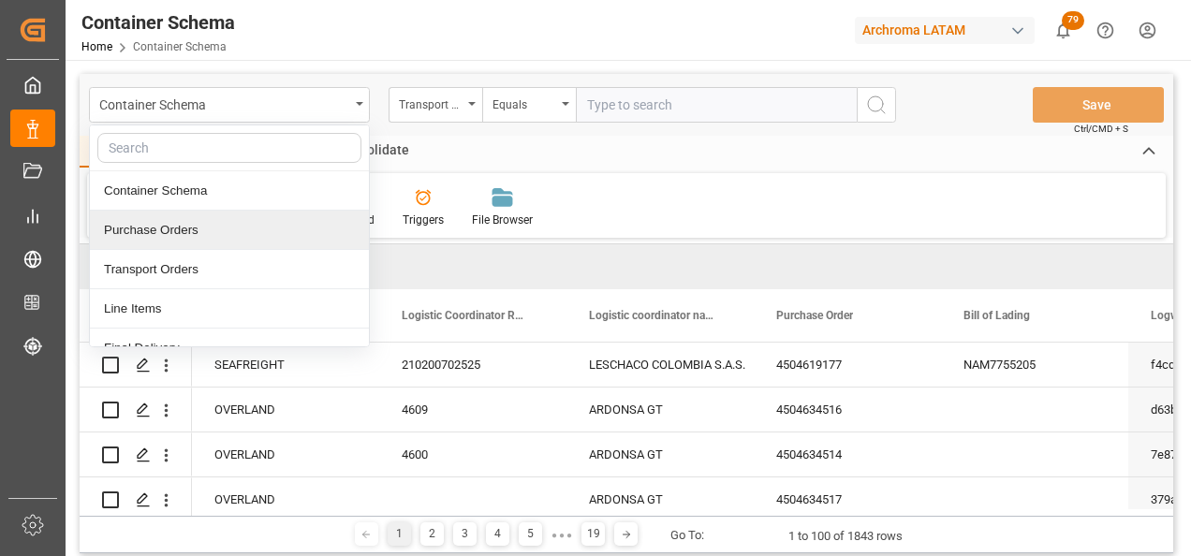
click at [258, 224] on div "Purchase Orders" at bounding box center [229, 230] width 279 height 39
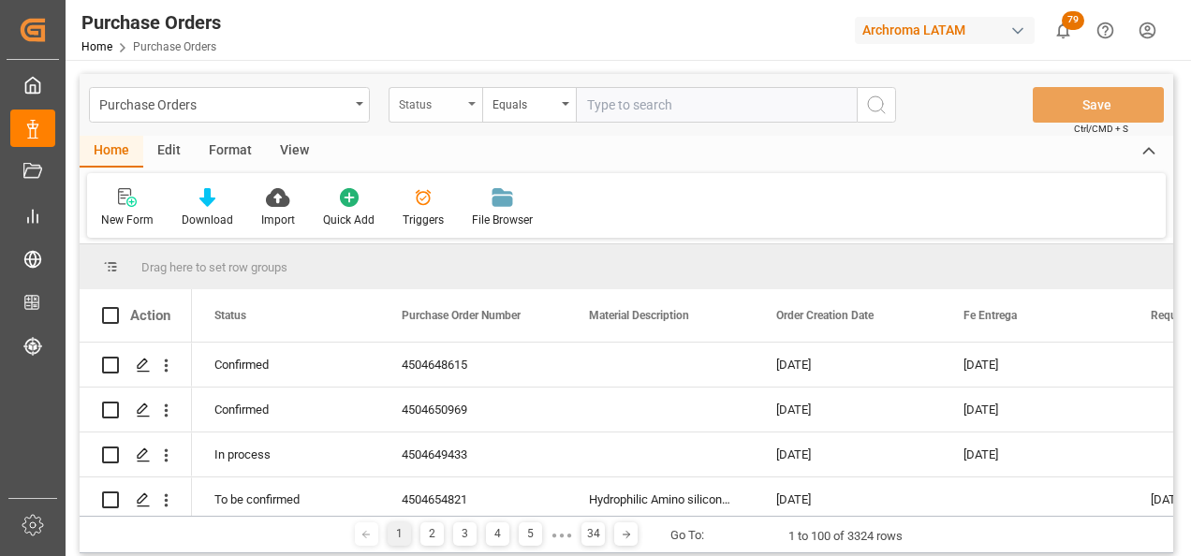
click at [463, 112] on div "Status" at bounding box center [436, 105] width 94 height 36
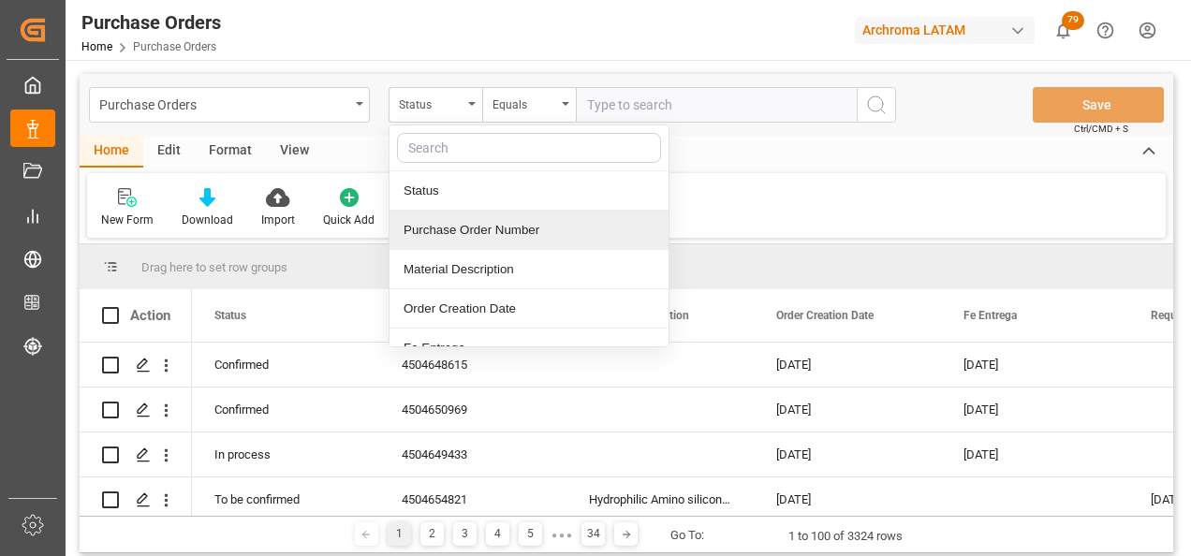
click at [460, 224] on div "Purchase Order Number" at bounding box center [529, 230] width 279 height 39
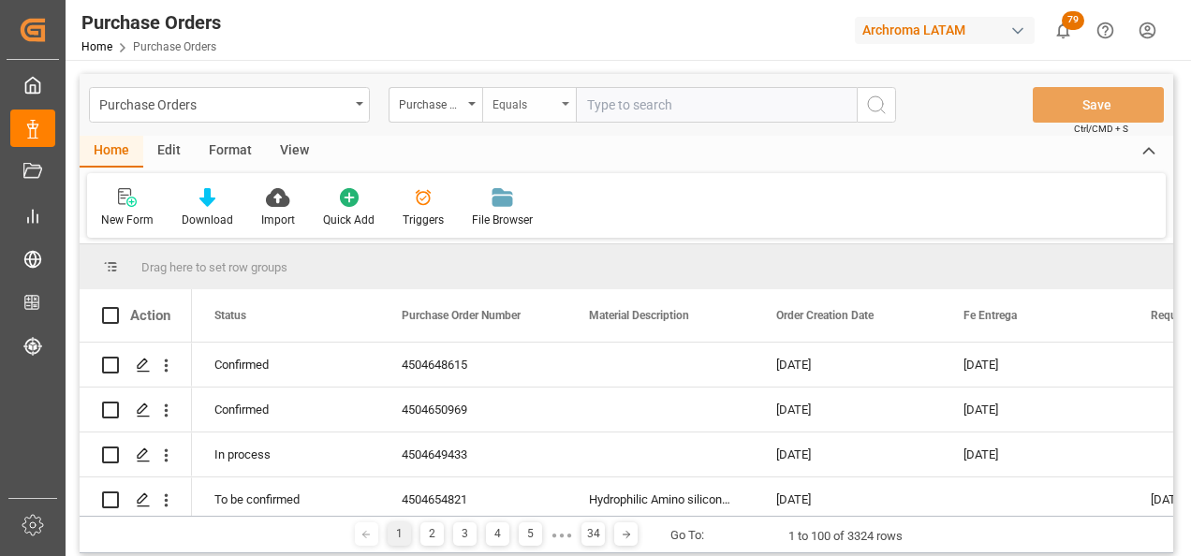
click at [521, 111] on div "Equals" at bounding box center [525, 103] width 64 height 22
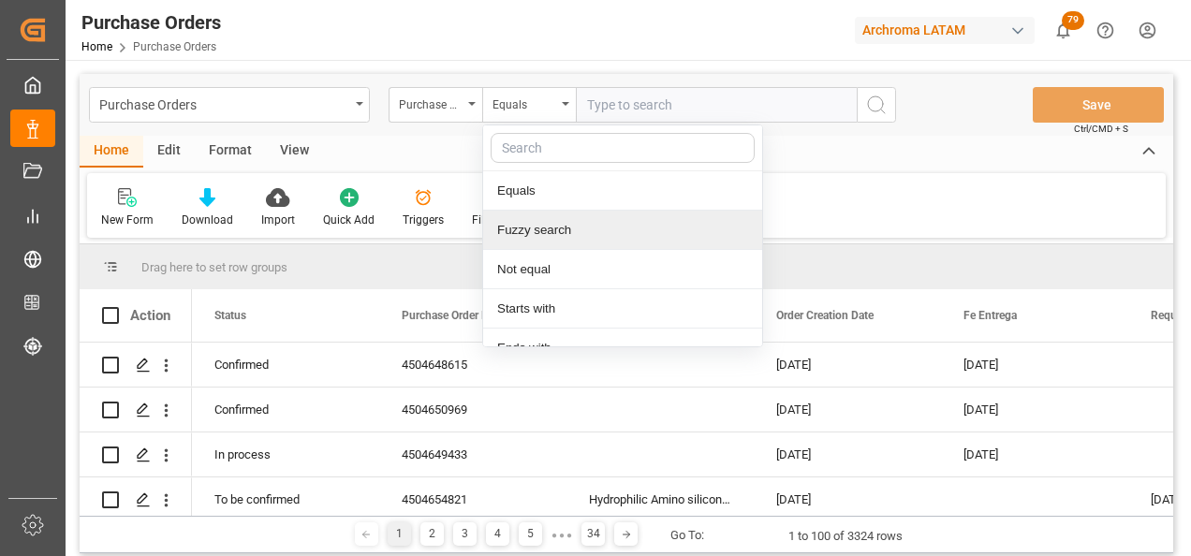
click at [536, 221] on div "Fuzzy search" at bounding box center [622, 230] width 279 height 39
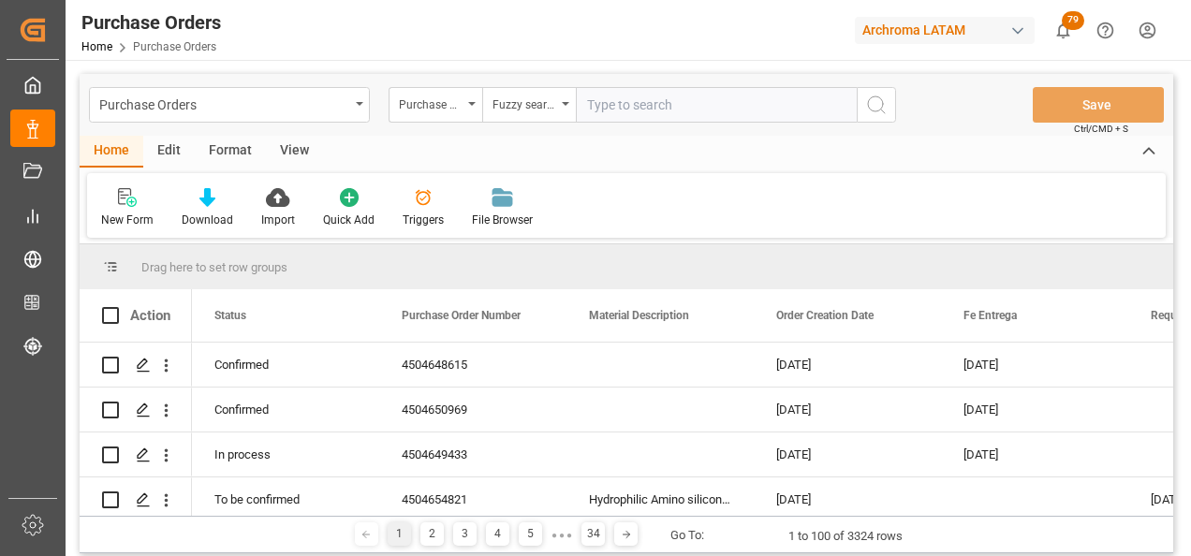
paste input "4504631298"
type input "4504631298"
click at [868, 111] on icon "search button" at bounding box center [876, 105] width 22 height 22
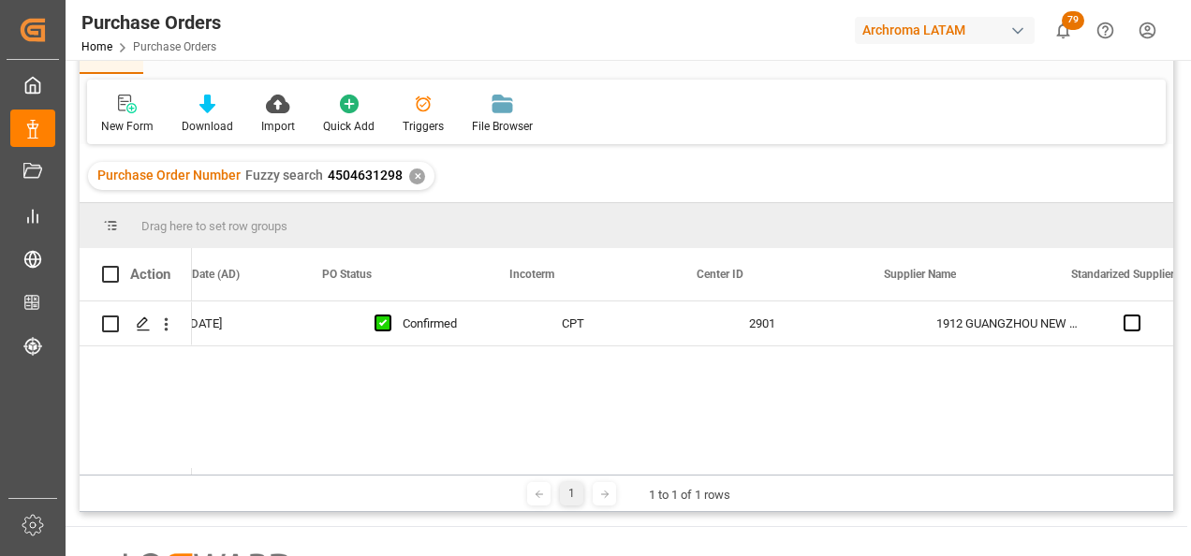
scroll to position [0, 2235]
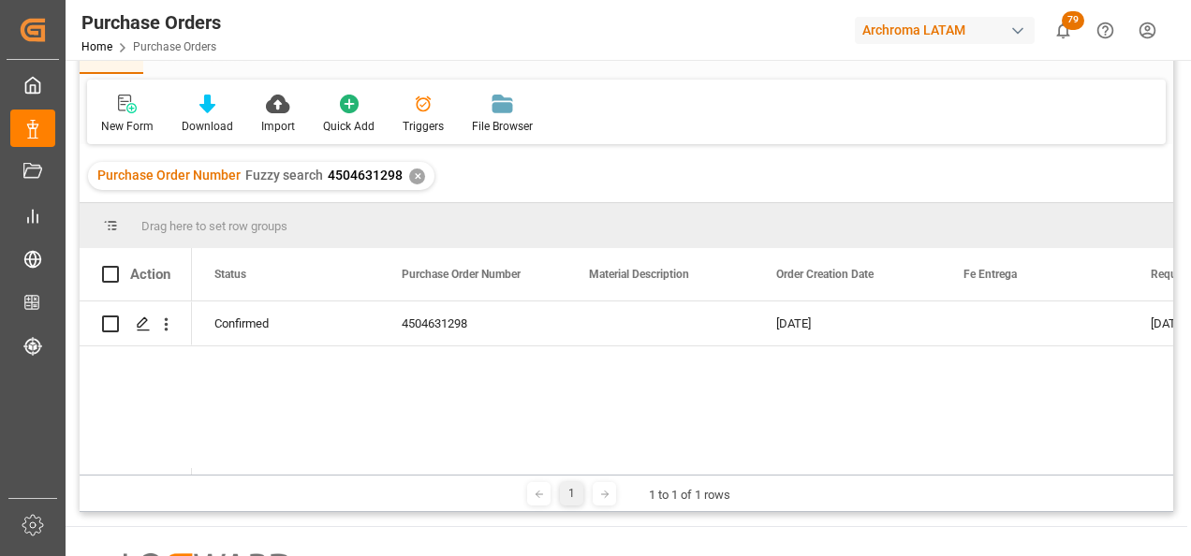
click at [401, 51] on div "Purchase Orders Home Purchase Orders Archroma LATAM 79 Notifications Only show …" at bounding box center [621, 30] width 1139 height 60
click at [164, 330] on icon "open menu" at bounding box center [166, 325] width 20 height 20
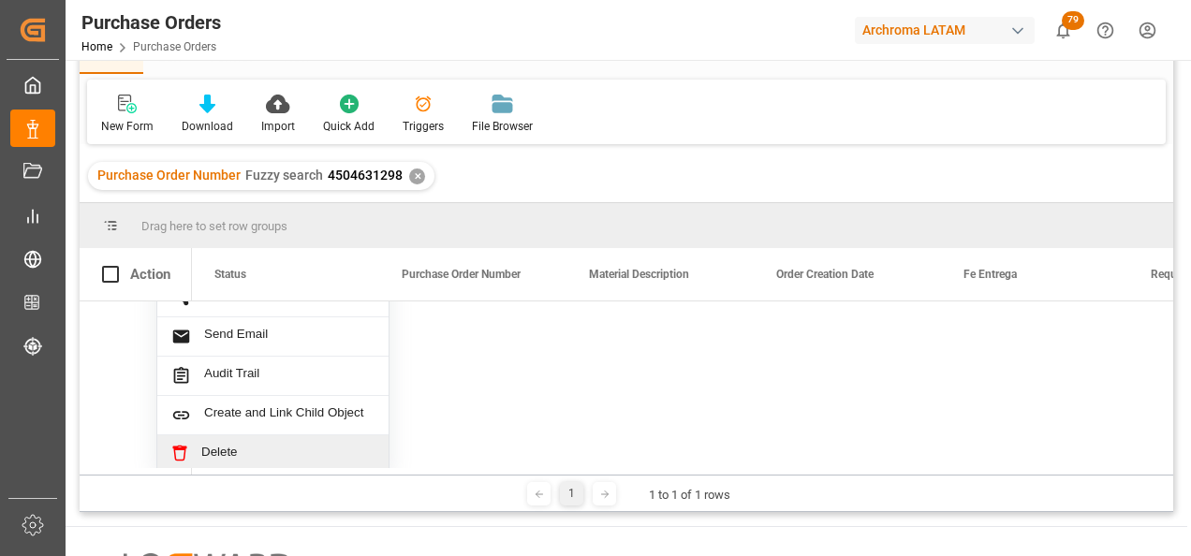
click at [258, 448] on span "Delete" at bounding box center [287, 453] width 173 height 17
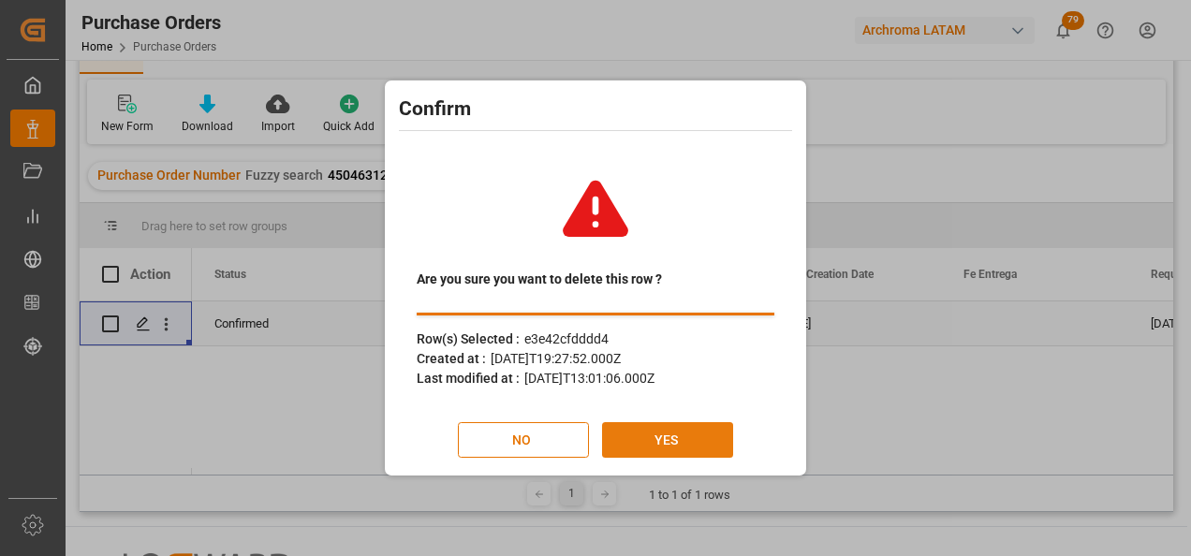
click at [687, 435] on button "YES" at bounding box center [667, 440] width 131 height 36
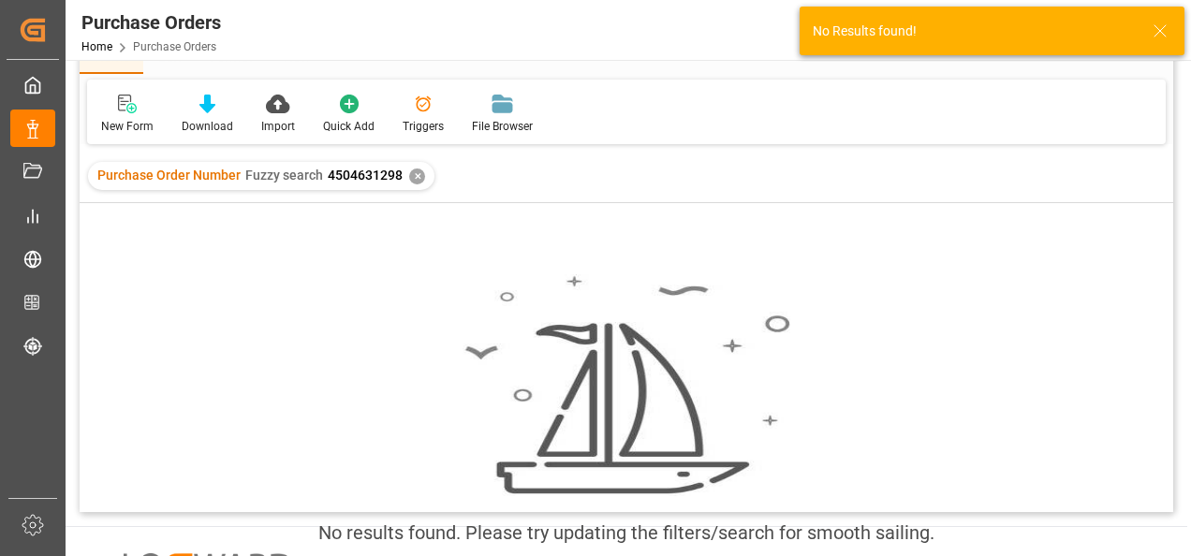
click at [418, 177] on div "✕" at bounding box center [417, 177] width 16 height 16
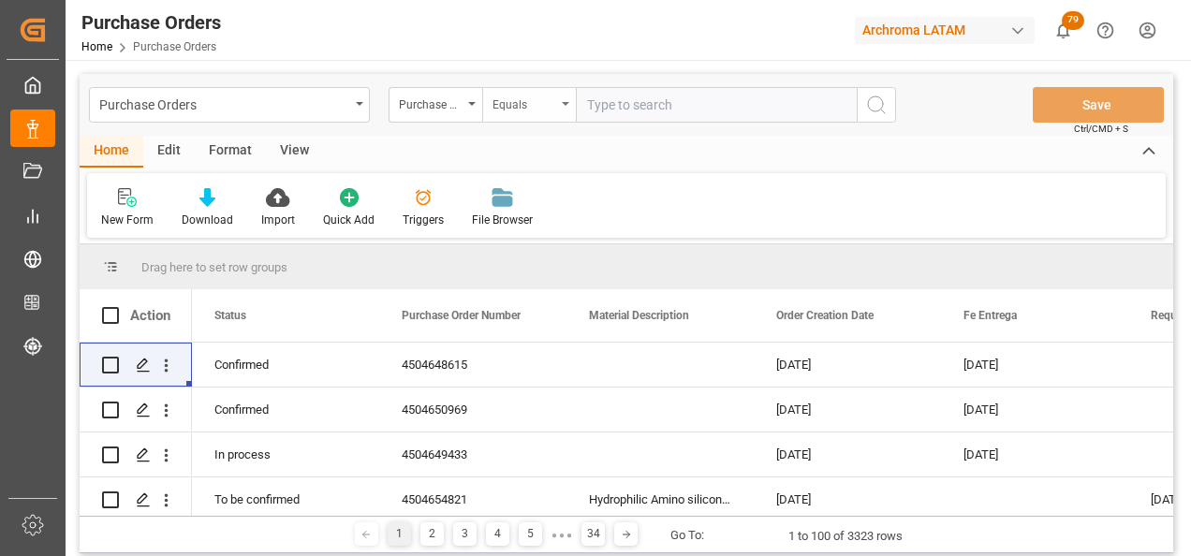
click at [509, 110] on div "Equals" at bounding box center [525, 103] width 64 height 22
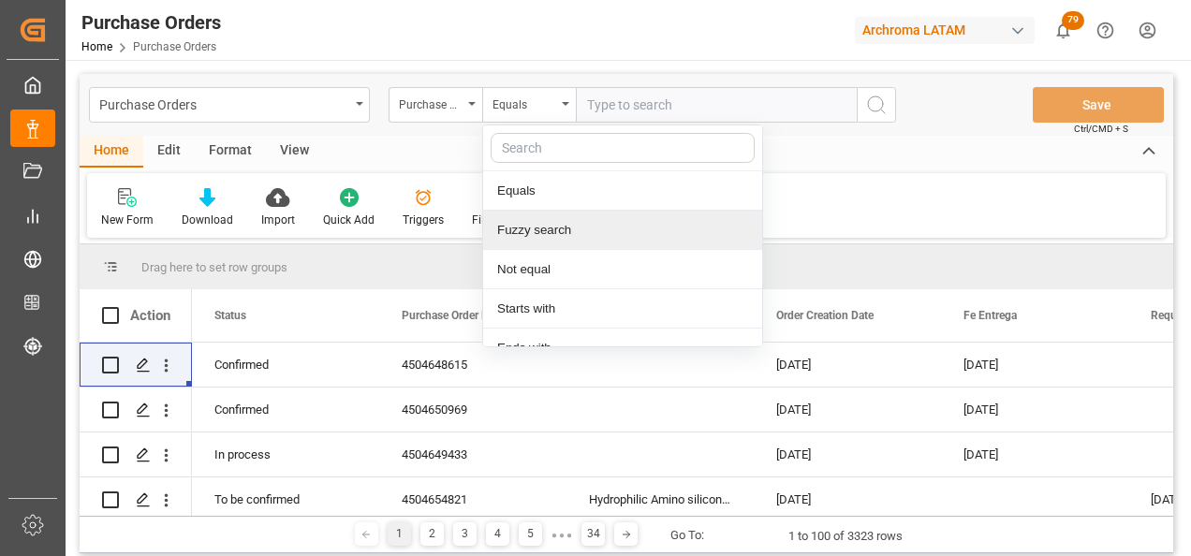
click at [527, 229] on div "Fuzzy search" at bounding box center [622, 230] width 279 height 39
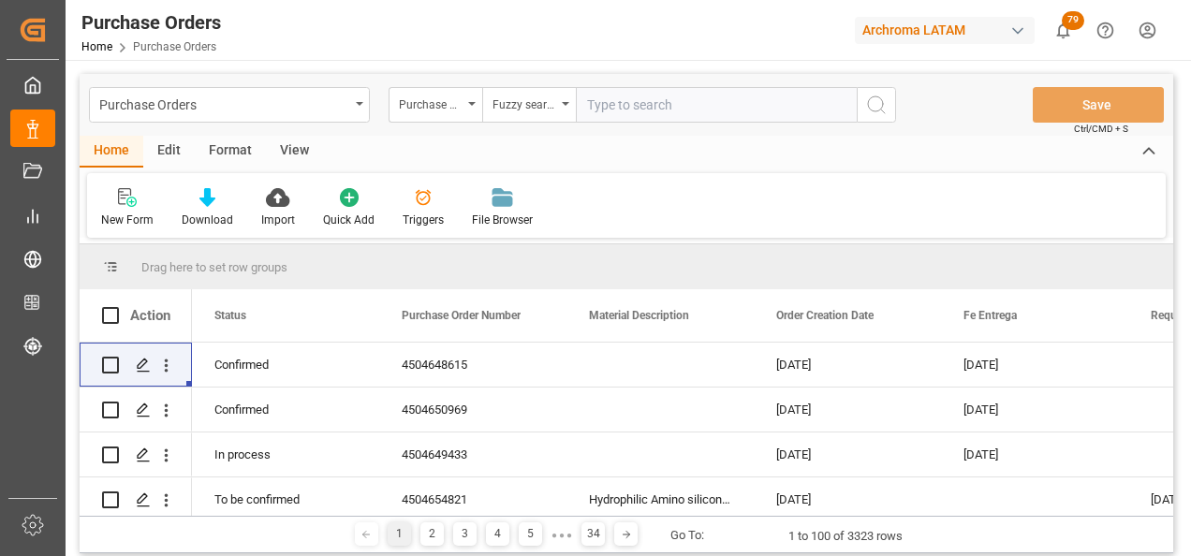
paste input "4504643263"
type input "4504643263"
click at [883, 97] on icon "search button" at bounding box center [876, 105] width 22 height 22
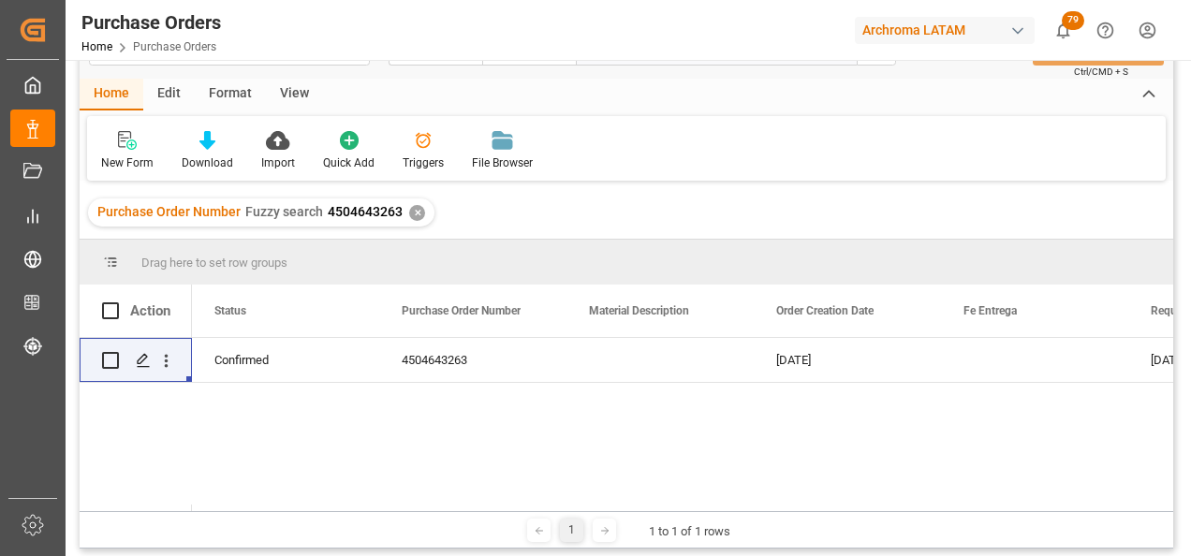
scroll to position [94, 0]
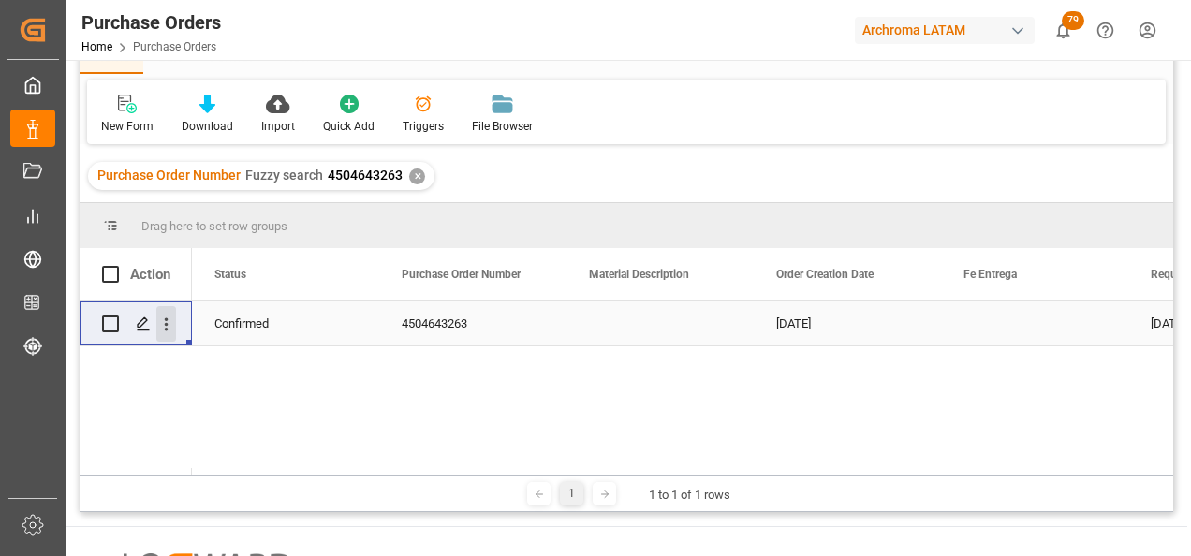
click at [160, 324] on icon "open menu" at bounding box center [166, 325] width 20 height 20
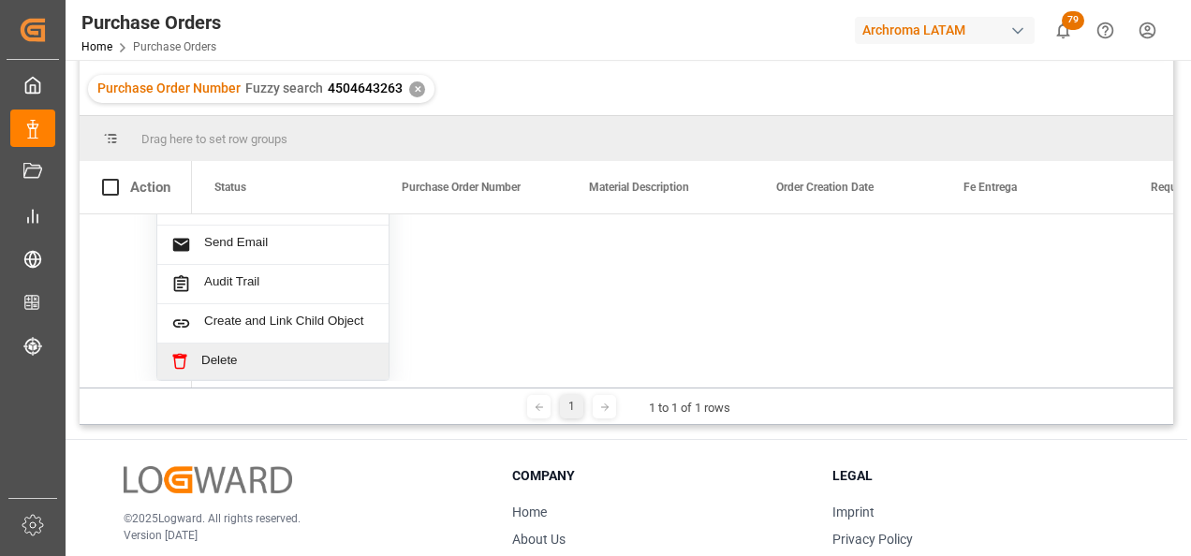
scroll to position [281, 0]
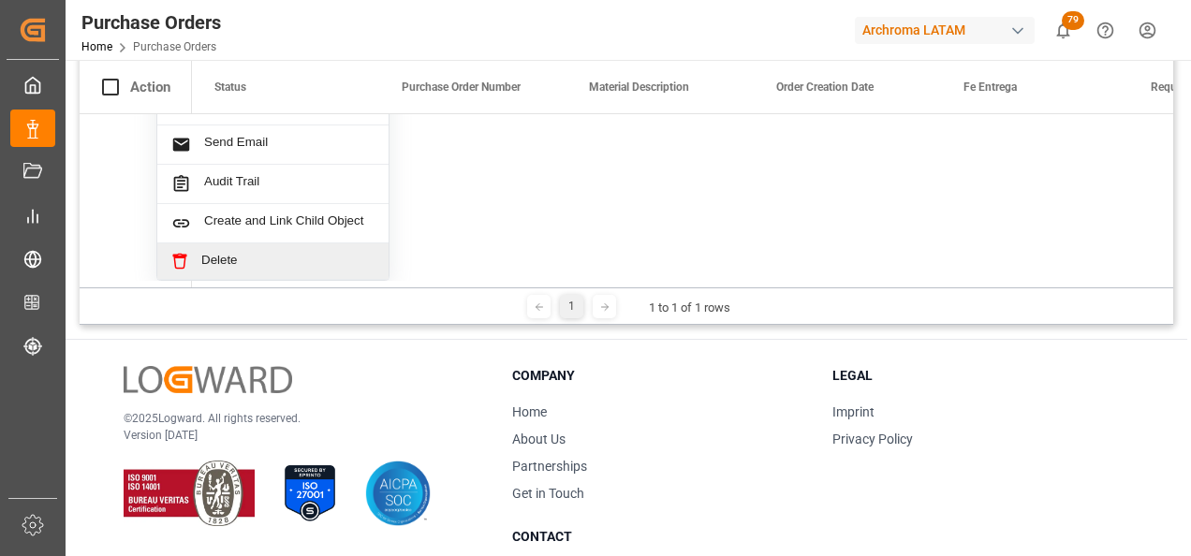
click at [256, 255] on span "Delete" at bounding box center [287, 261] width 173 height 17
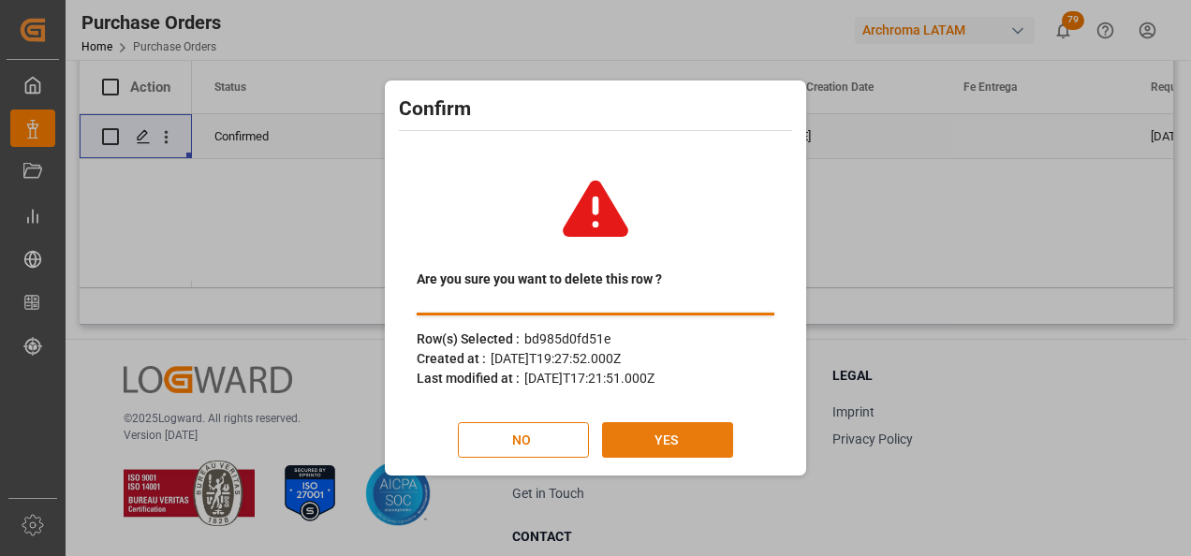
click at [683, 448] on button "YES" at bounding box center [667, 440] width 131 height 36
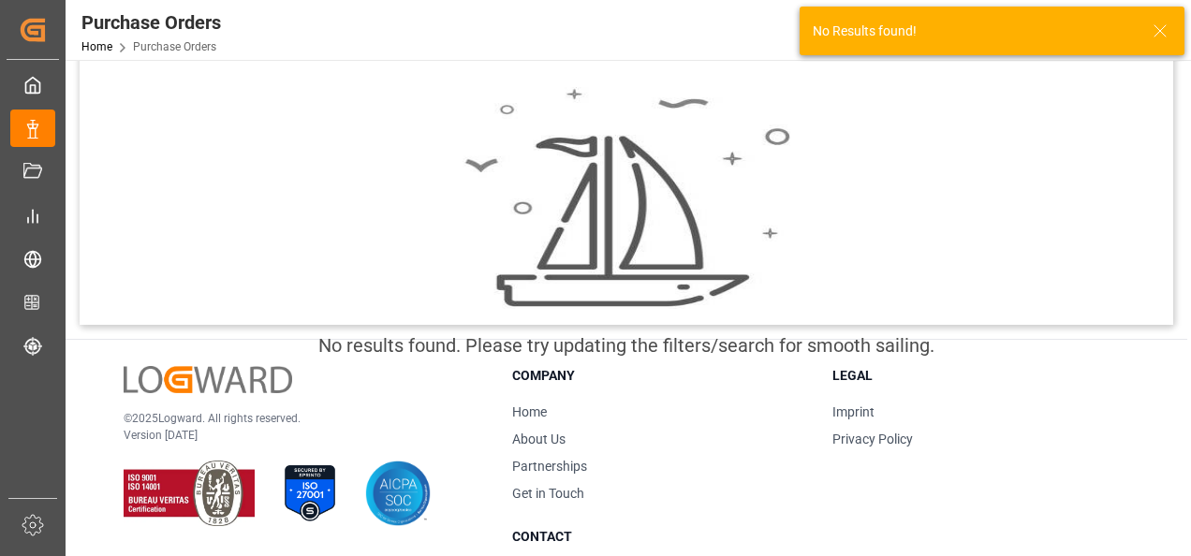
scroll to position [94, 0]
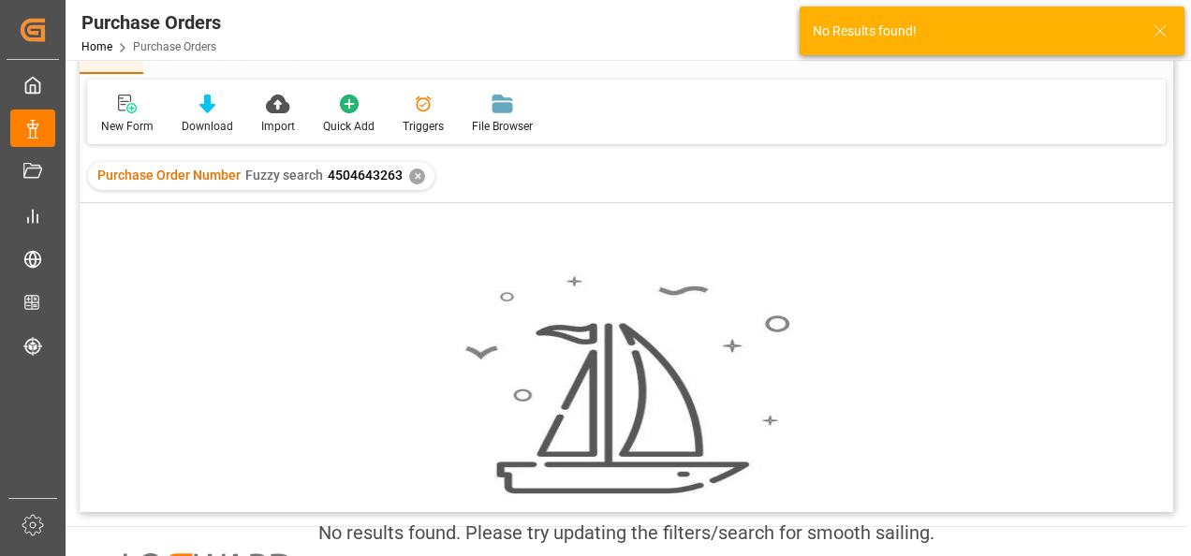
click at [416, 172] on div "✕" at bounding box center [417, 177] width 16 height 16
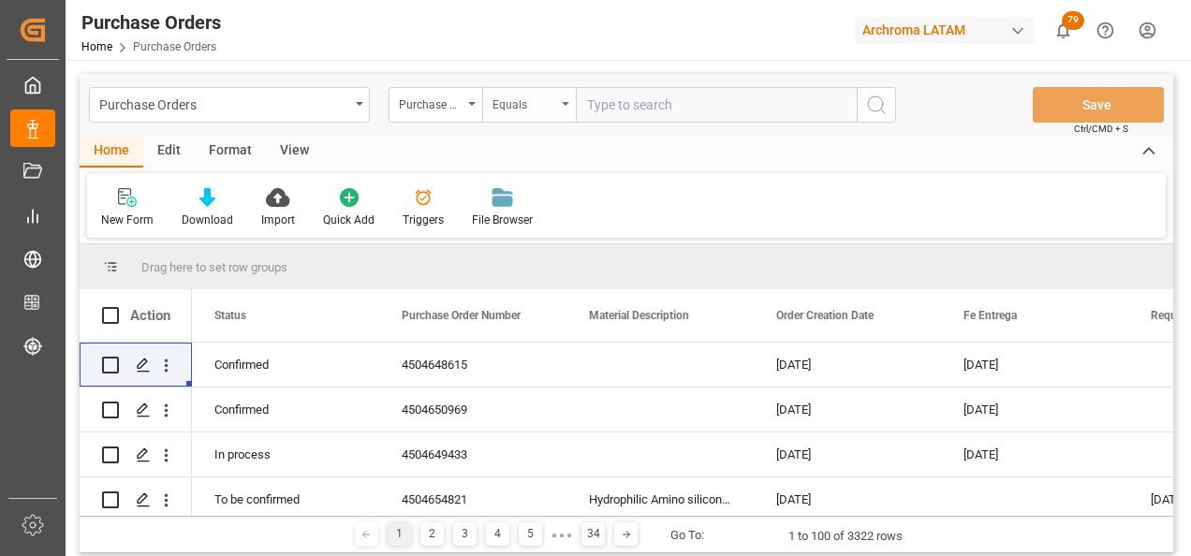
click at [499, 105] on div "Equals" at bounding box center [525, 103] width 64 height 22
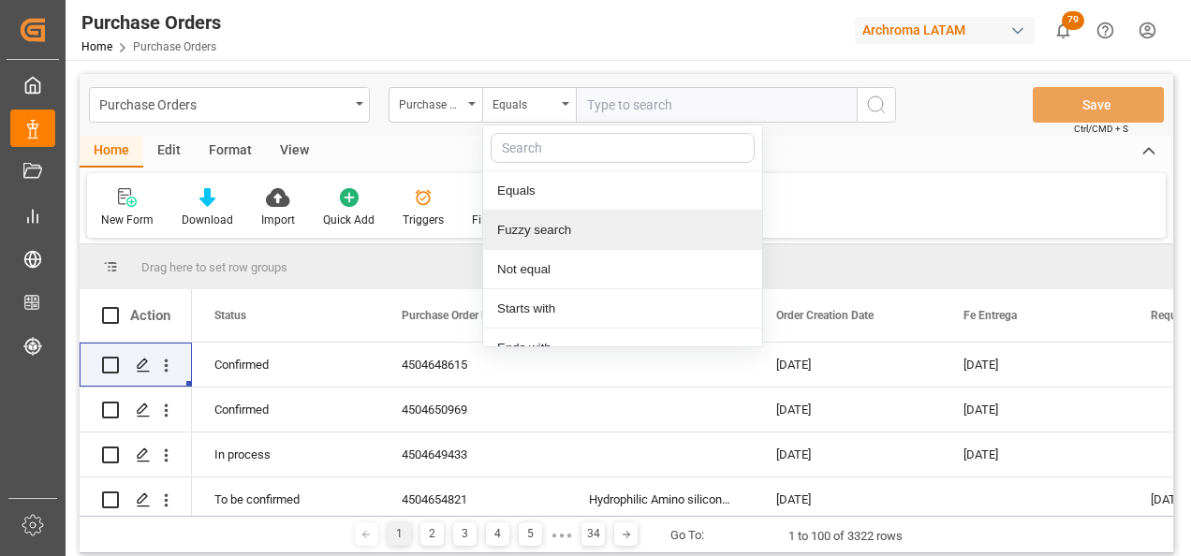
click at [537, 221] on div "Fuzzy search" at bounding box center [622, 230] width 279 height 39
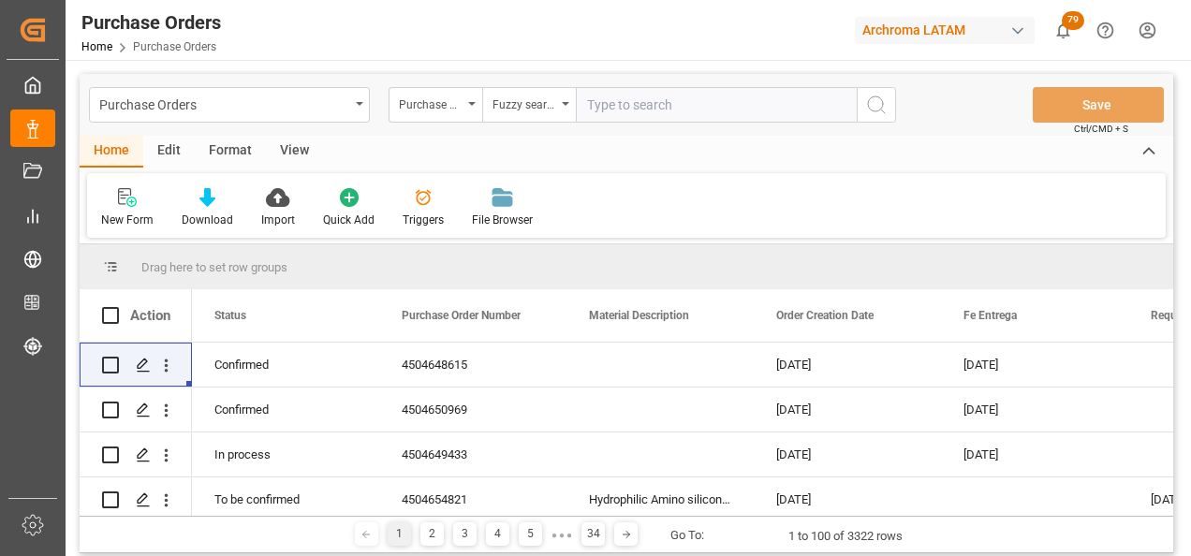
paste input "4504618007"
type input "4504618007"
click at [865, 112] on icon "search button" at bounding box center [876, 105] width 22 height 22
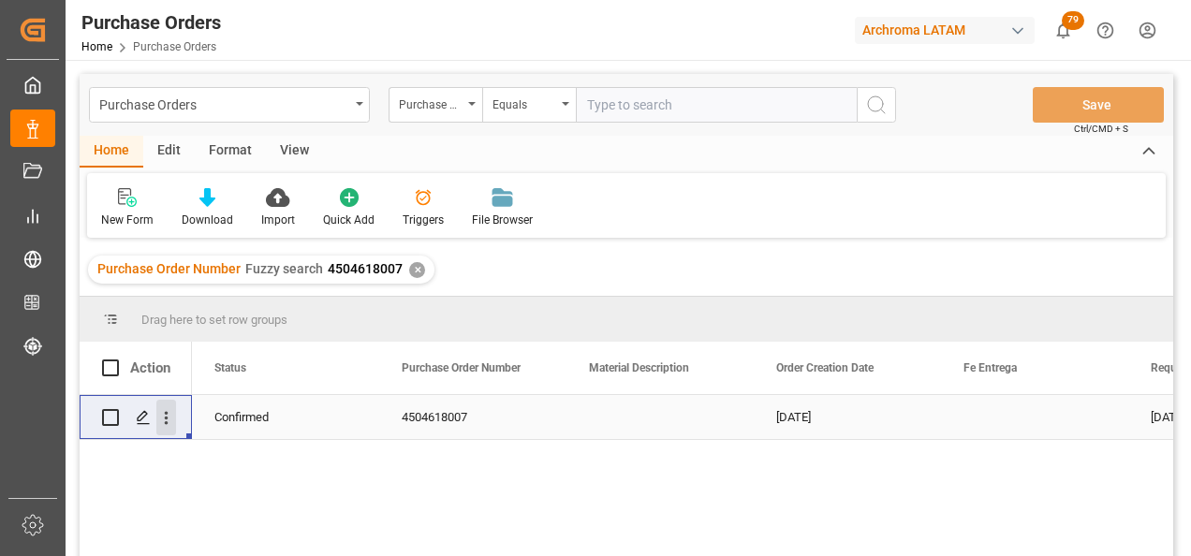
click at [160, 421] on icon "open menu" at bounding box center [166, 418] width 20 height 20
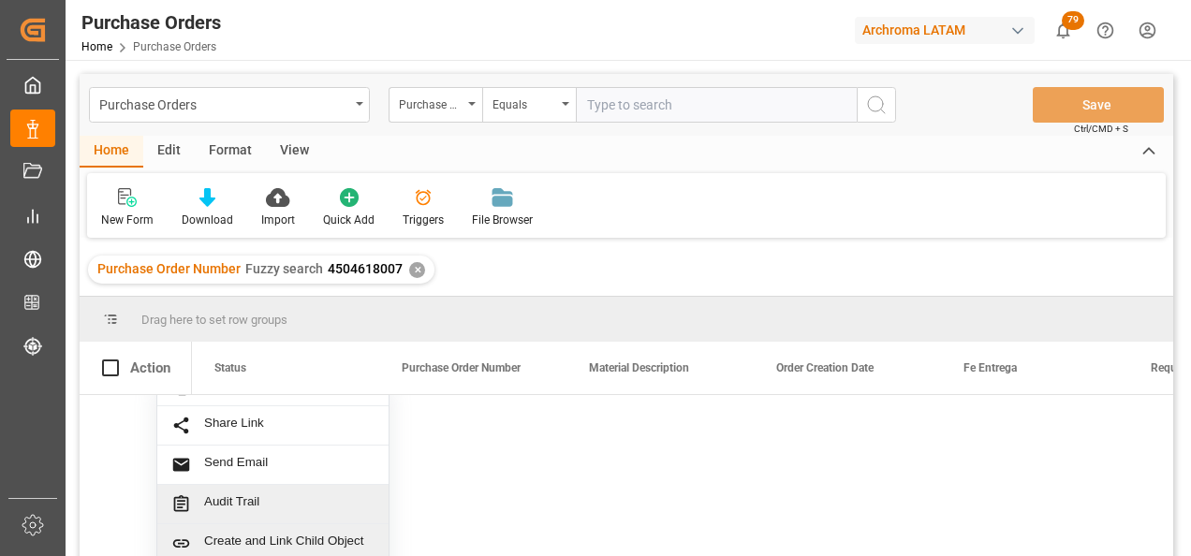
scroll to position [105, 0]
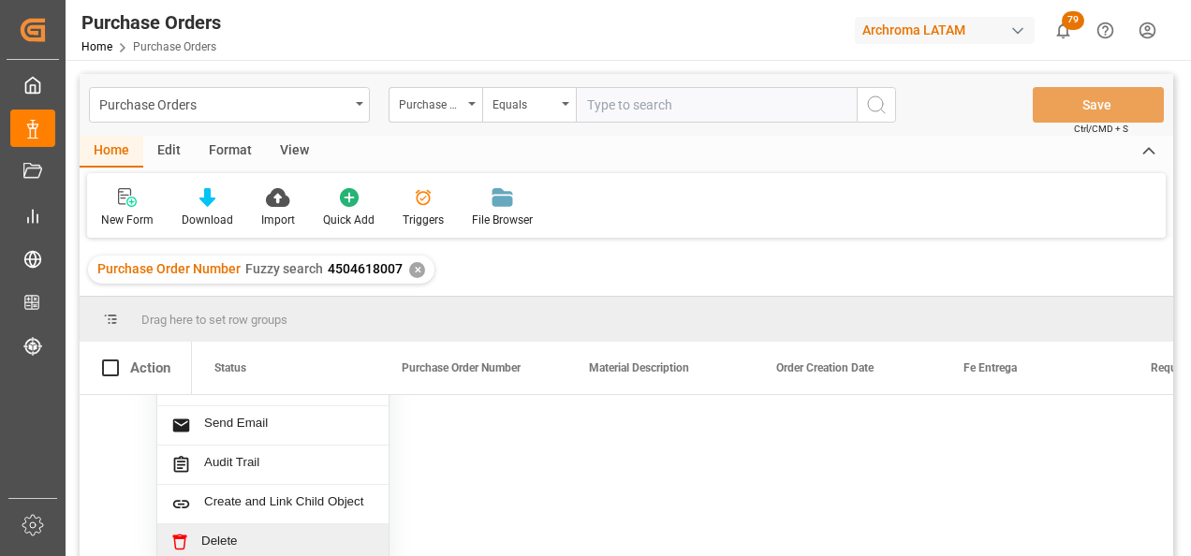
click at [292, 534] on span "Delete" at bounding box center [287, 542] width 173 height 17
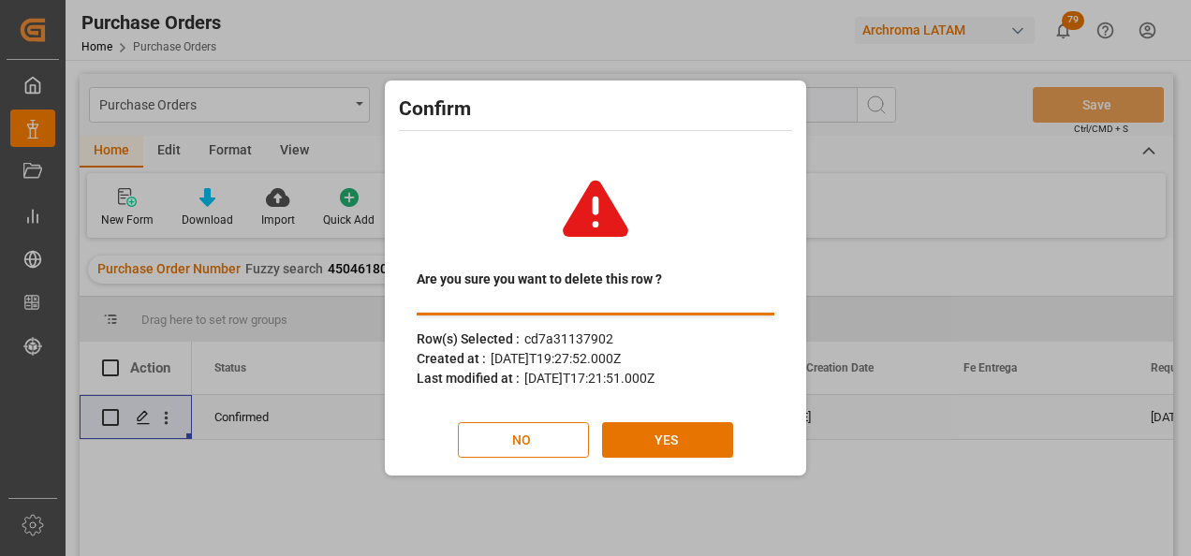
scroll to position [0, 0]
click at [681, 435] on button "YES" at bounding box center [667, 440] width 131 height 36
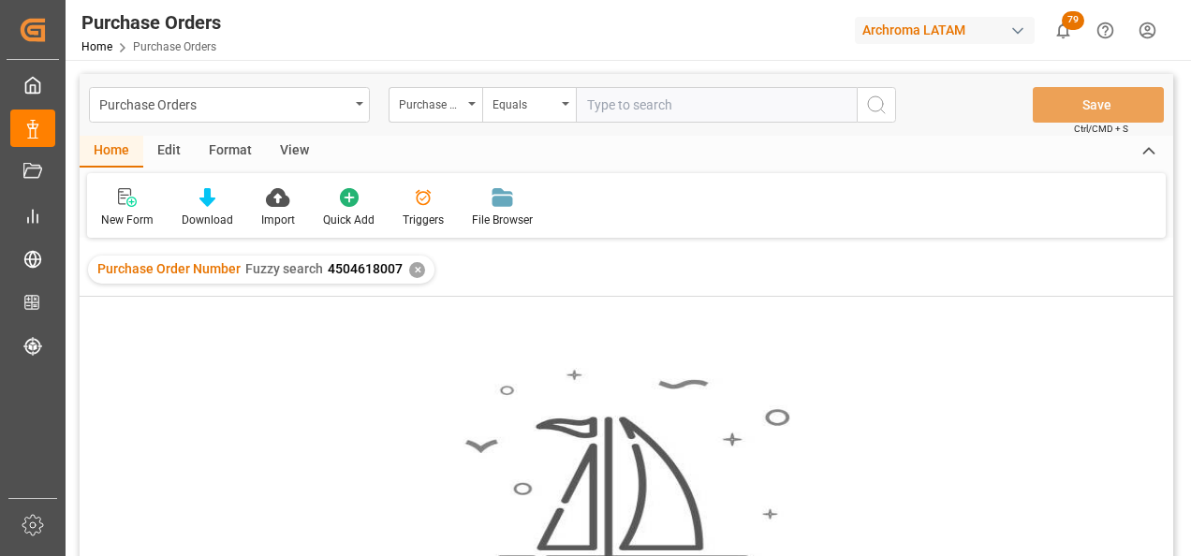
click at [415, 268] on div "✕" at bounding box center [417, 270] width 16 height 16
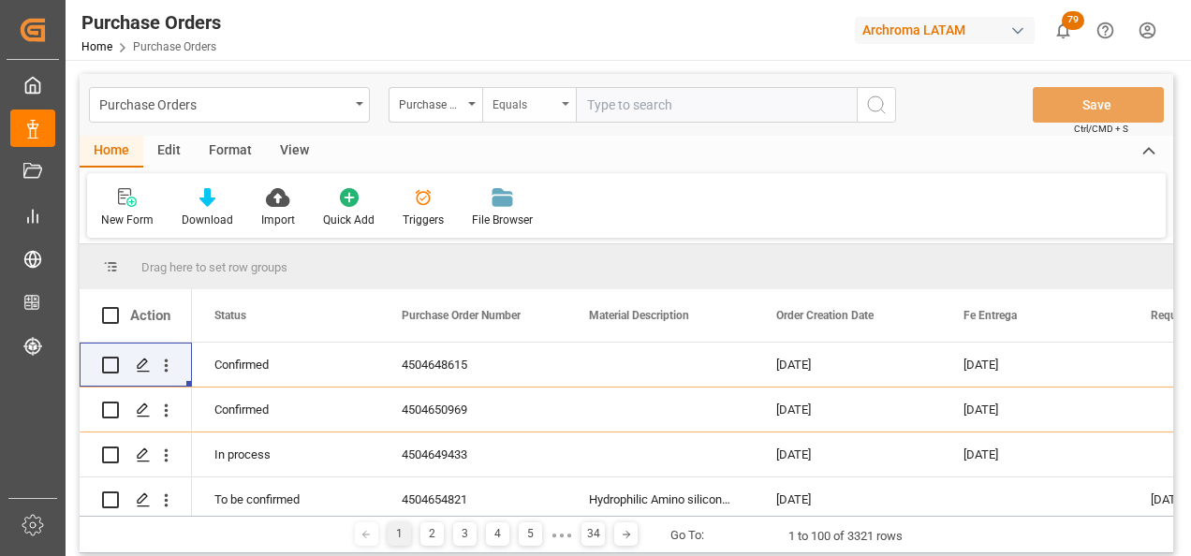
click at [524, 102] on div "Equals" at bounding box center [525, 103] width 64 height 22
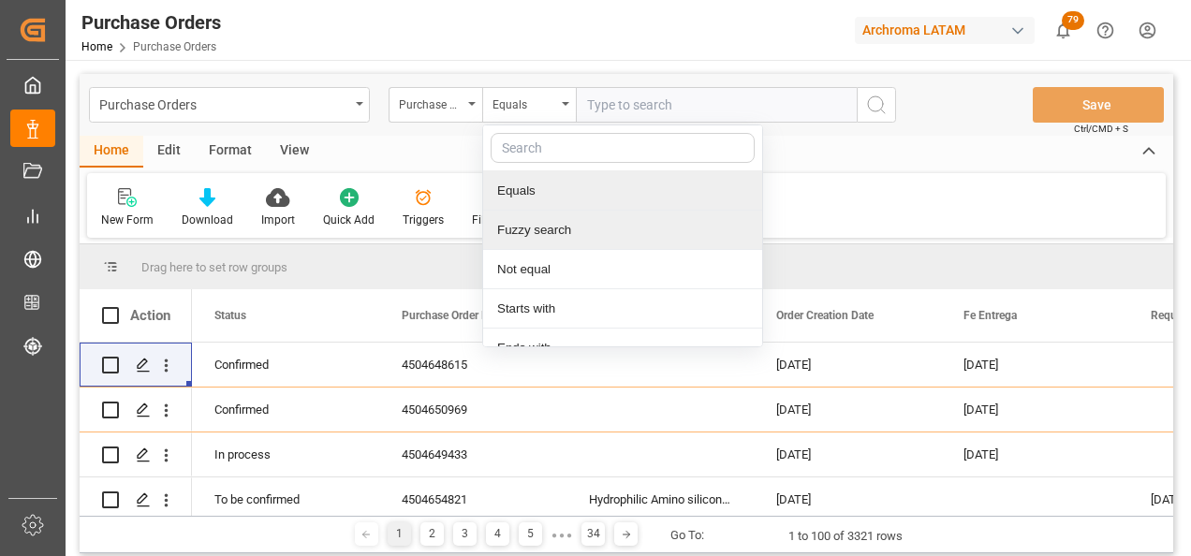
click at [542, 232] on div "Fuzzy search" at bounding box center [622, 230] width 279 height 39
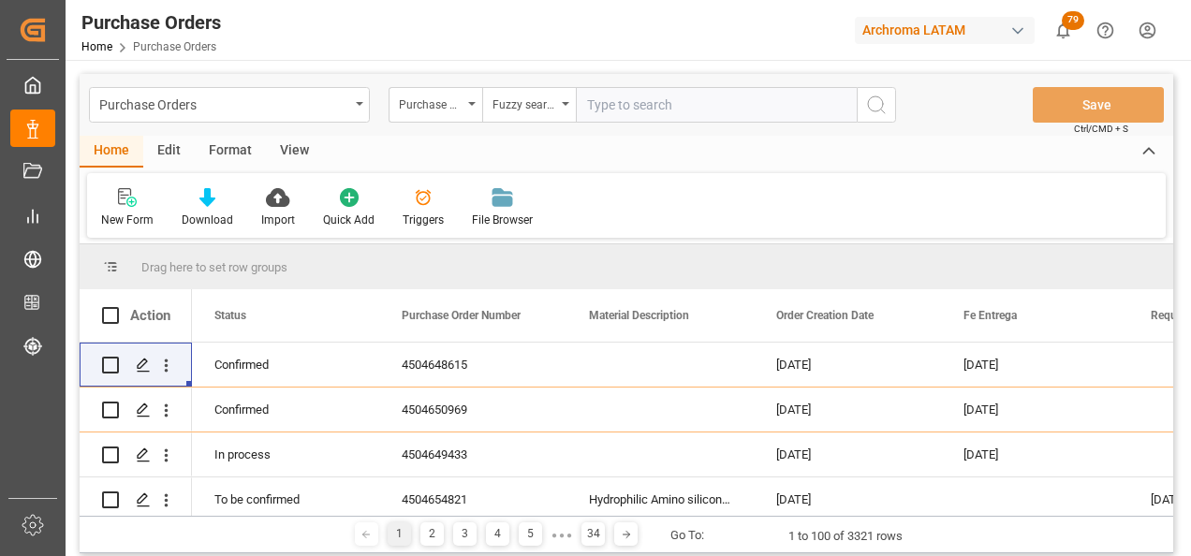
paste input "4504641848"
type input "4504641848"
click at [883, 97] on icon "search button" at bounding box center [876, 105] width 22 height 22
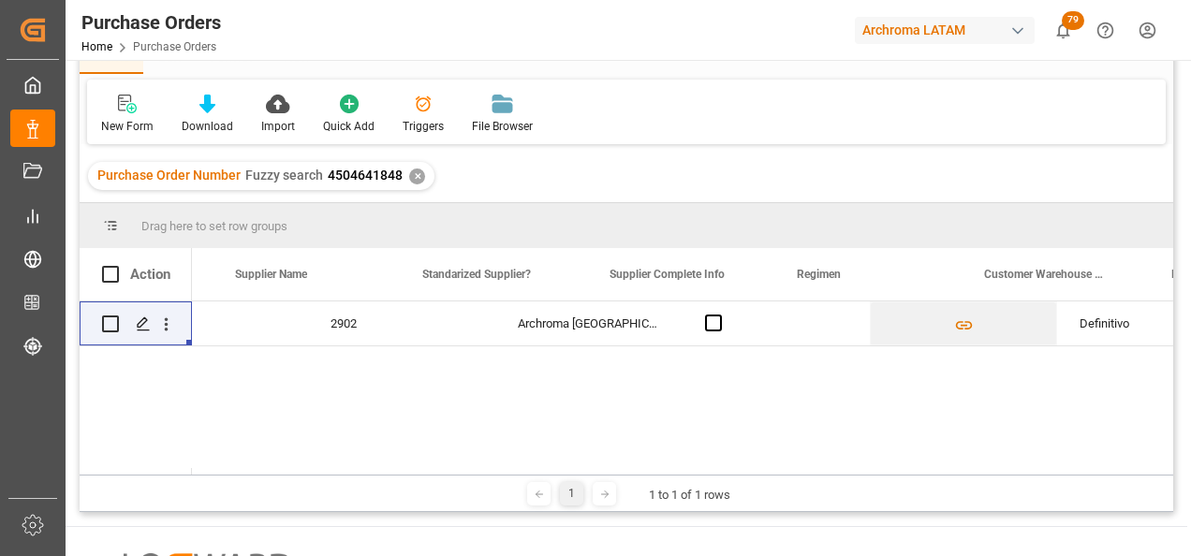
scroll to position [0, 2854]
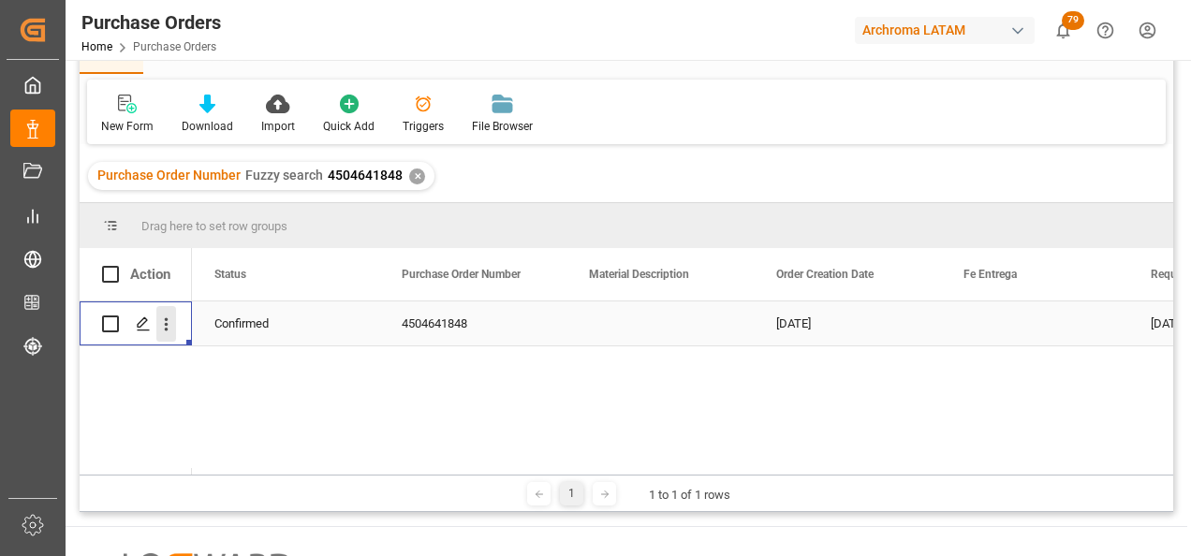
click at [170, 328] on icon "open menu" at bounding box center [166, 325] width 20 height 20
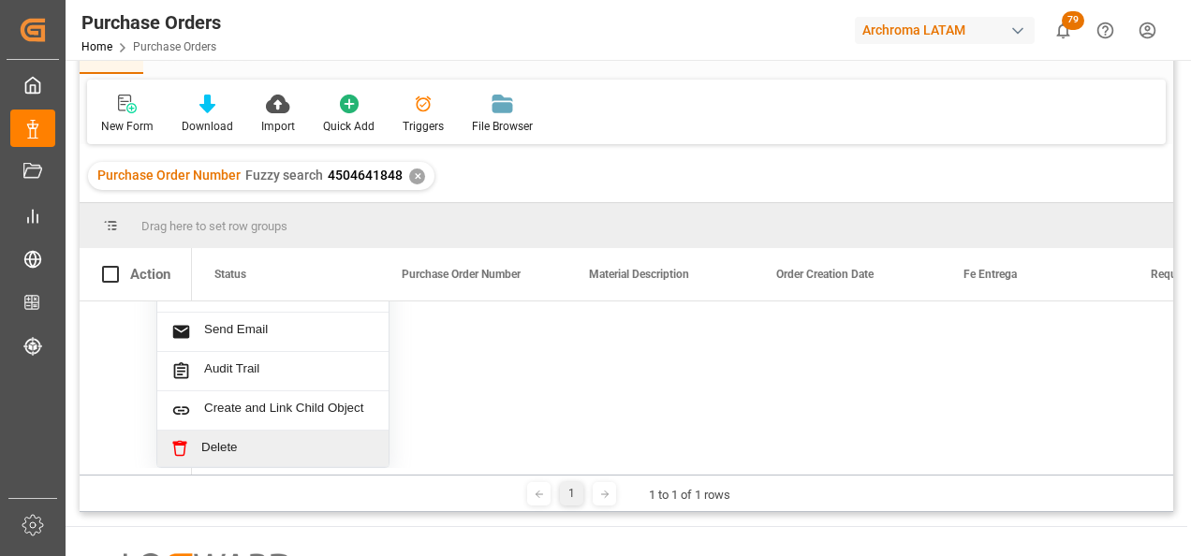
click at [248, 440] on span "Delete" at bounding box center [287, 448] width 173 height 17
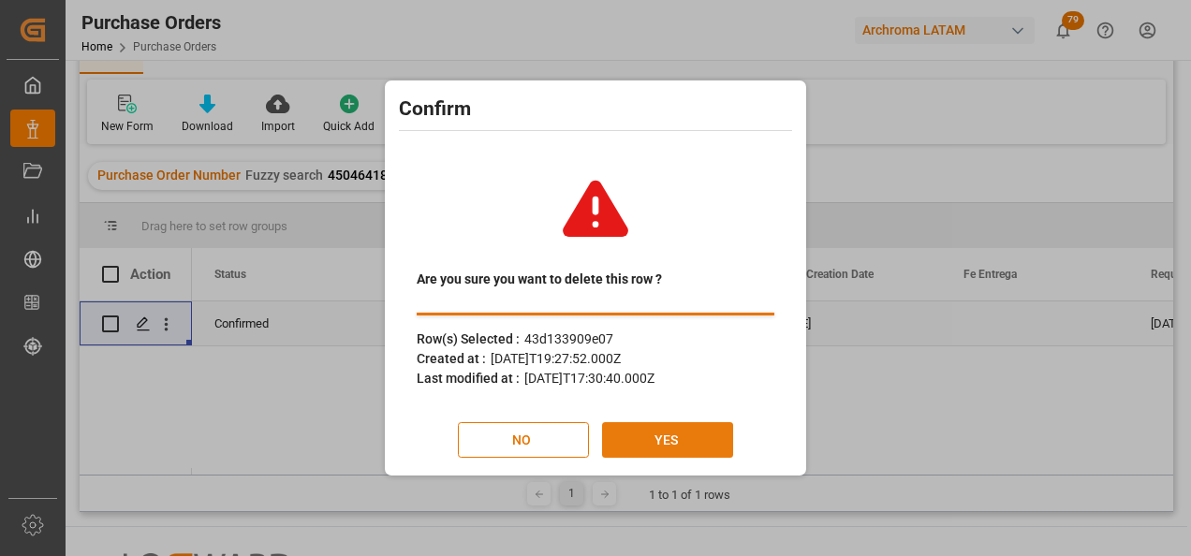
click at [700, 436] on button "YES" at bounding box center [667, 440] width 131 height 36
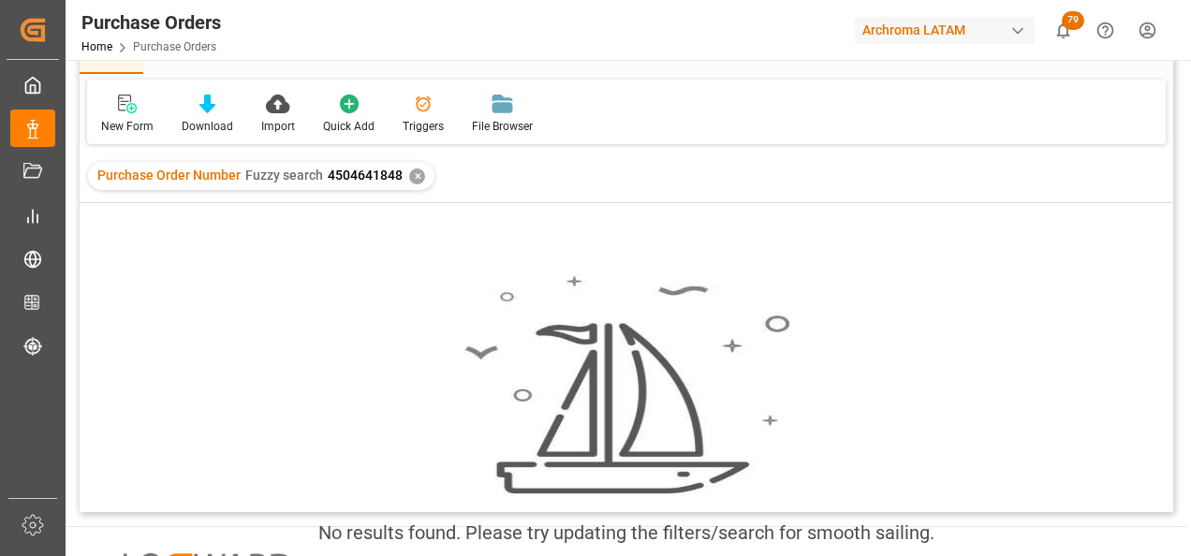
click at [363, 172] on span "4504641848" at bounding box center [365, 175] width 75 height 15
drag, startPoint x: 363, startPoint y: 172, endPoint x: 340, endPoint y: 175, distance: 23.6
click at [347, 174] on span "4504641848" at bounding box center [365, 175] width 75 height 15
click at [328, 176] on span "4504641848" at bounding box center [365, 175] width 75 height 15
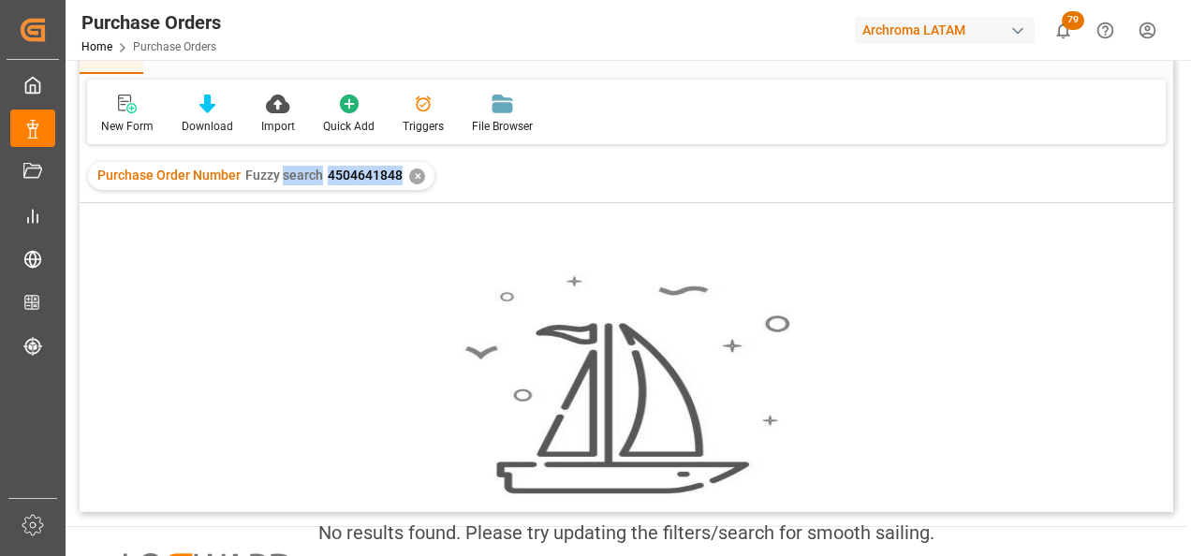
drag, startPoint x: 326, startPoint y: 177, endPoint x: 369, endPoint y: 177, distance: 43.1
click at [369, 177] on span "4504641848" at bounding box center [365, 175] width 75 height 15
click at [370, 176] on span "4504641848" at bounding box center [365, 175] width 75 height 15
click at [334, 171] on span "4504641848" at bounding box center [365, 175] width 75 height 15
drag, startPoint x: 328, startPoint y: 174, endPoint x: 401, endPoint y: 172, distance: 73.1
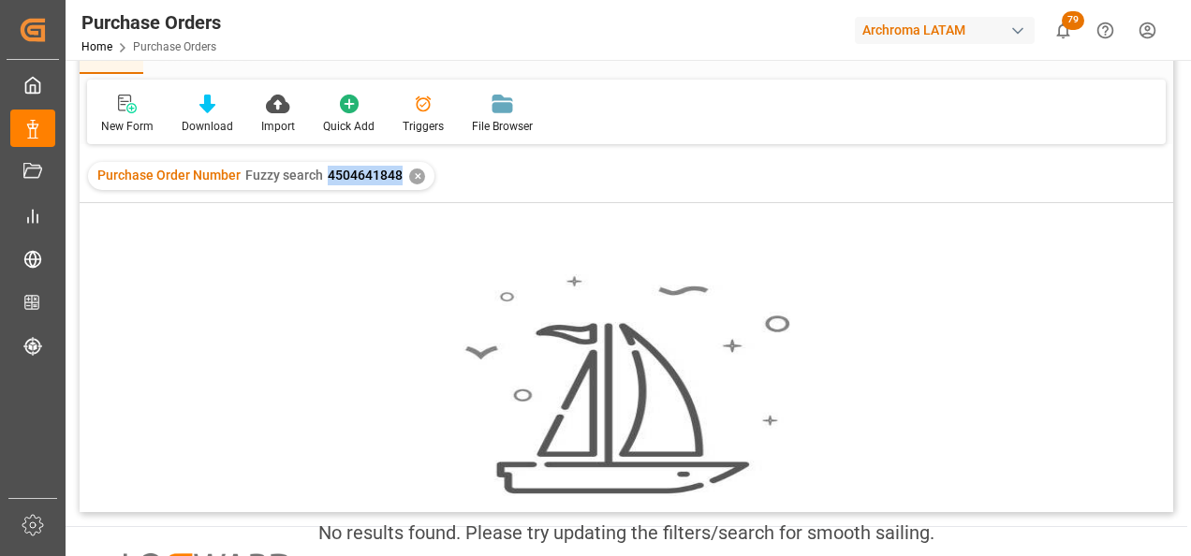
click at [401, 172] on div "Purchase Order Number Fuzzy search 4504641848 ✕" at bounding box center [261, 176] width 347 height 28
copy span "4504641848"
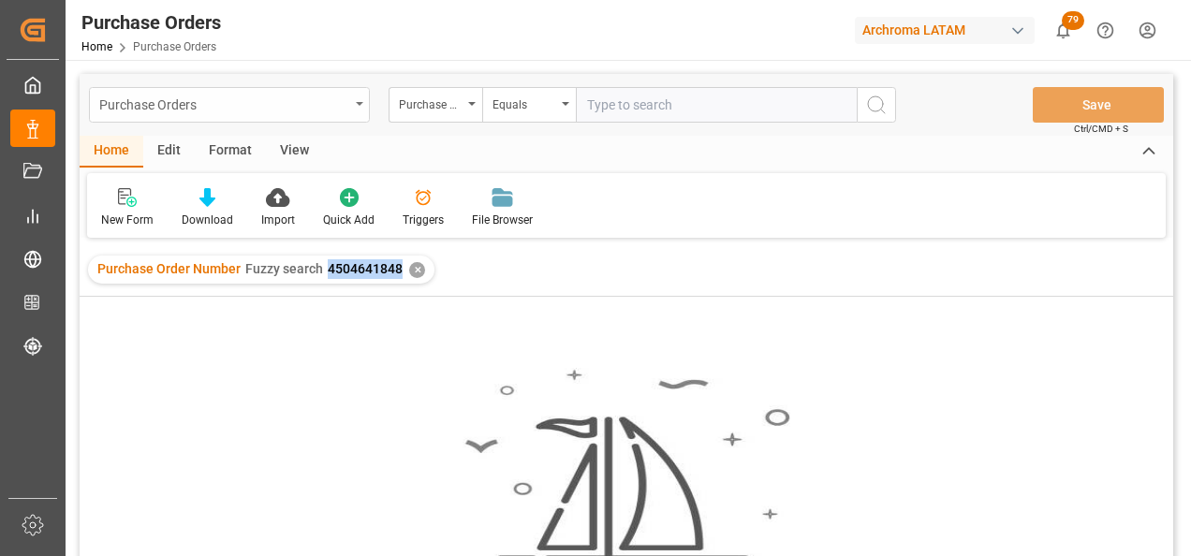
click at [343, 97] on div "Purchase Orders" at bounding box center [224, 103] width 250 height 23
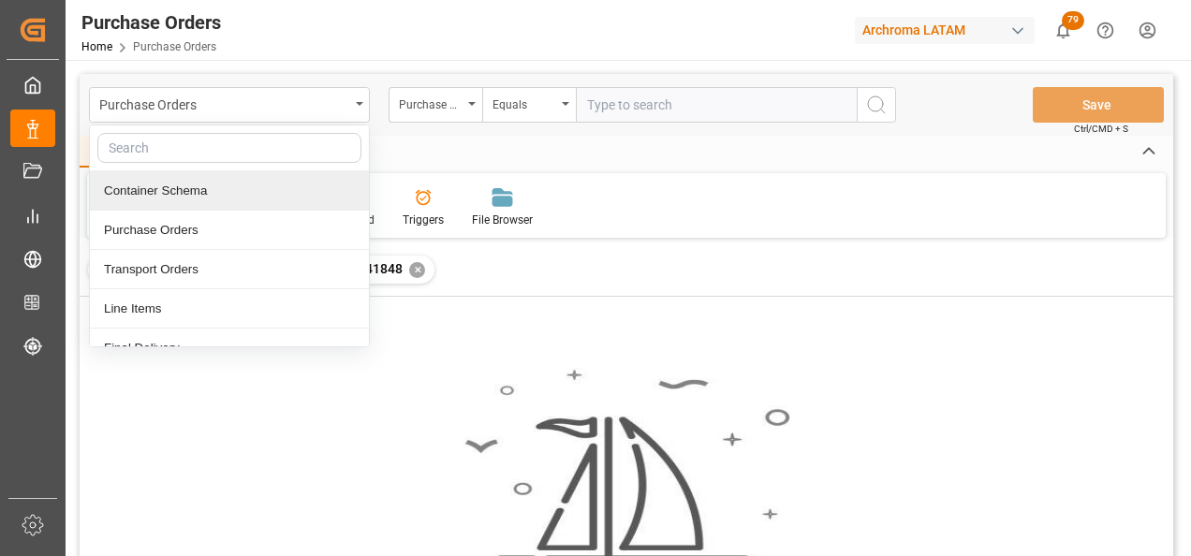
click at [180, 195] on div "Container Schema" at bounding box center [229, 190] width 279 height 39
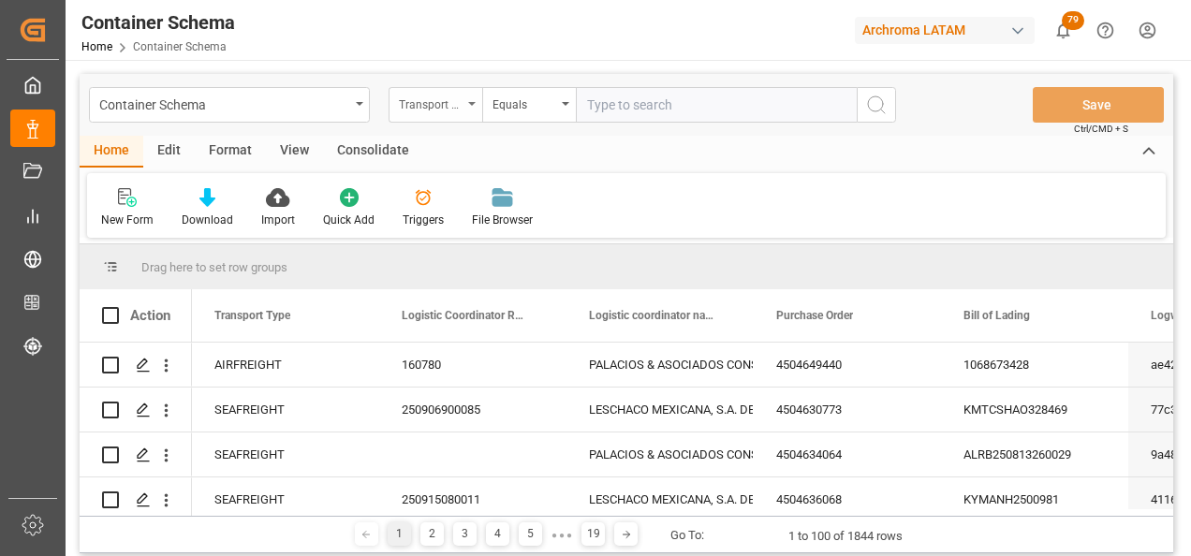
click at [462, 111] on div "Transport Type" at bounding box center [431, 103] width 64 height 22
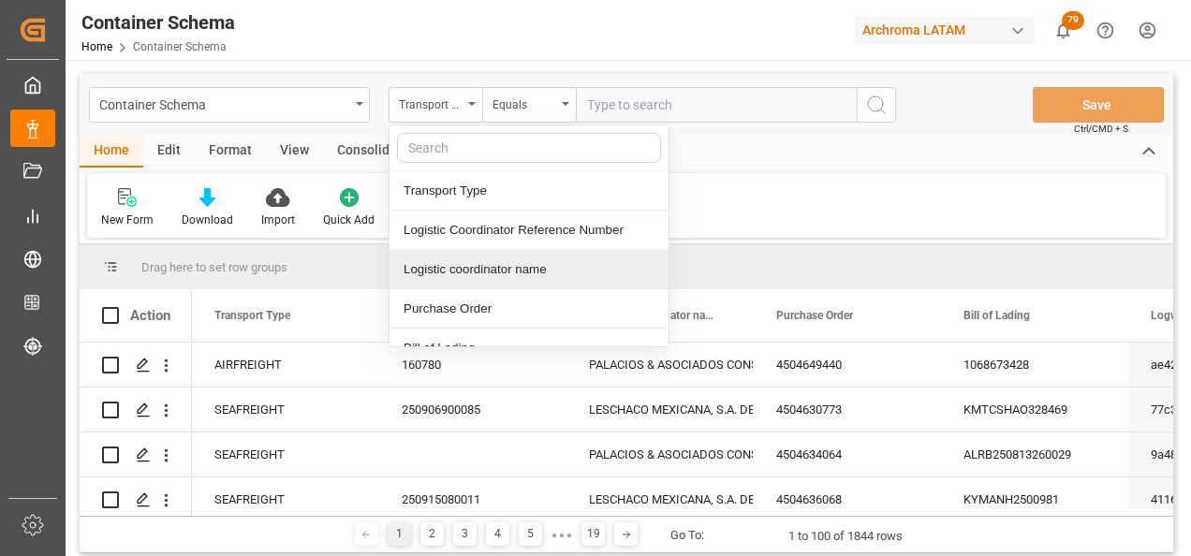
click at [471, 301] on div "Purchase Order" at bounding box center [529, 308] width 279 height 39
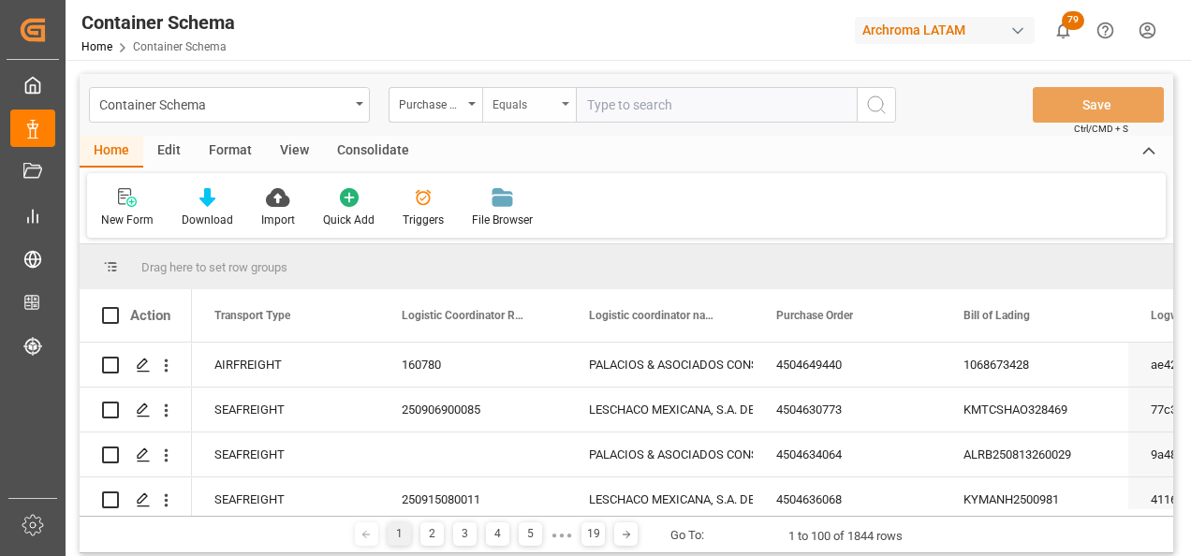
click at [525, 119] on div "Equals" at bounding box center [529, 105] width 94 height 36
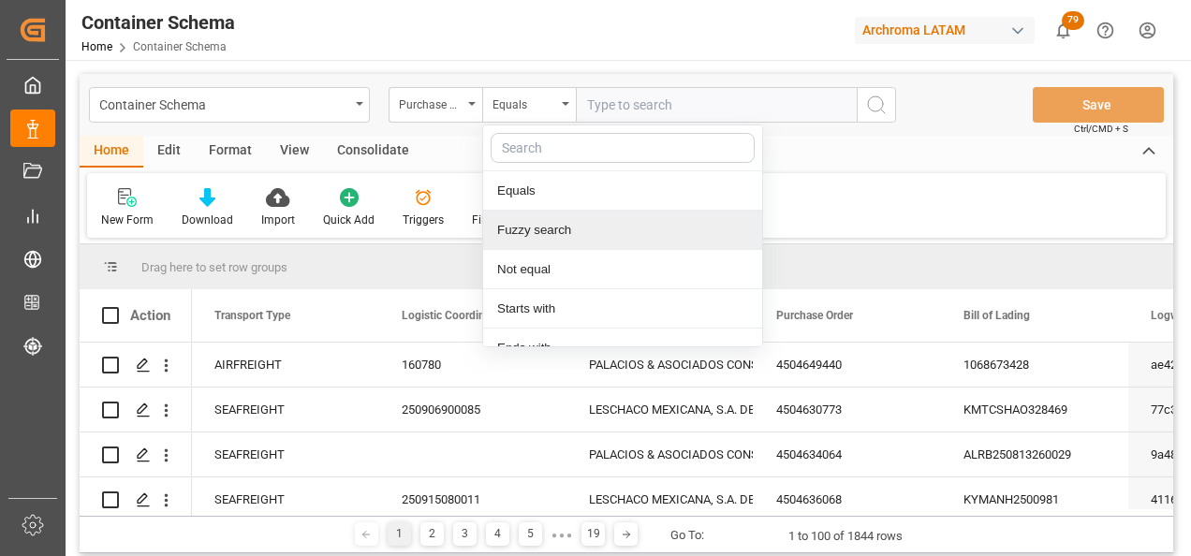
click at [563, 241] on div "Fuzzy search" at bounding box center [622, 230] width 279 height 39
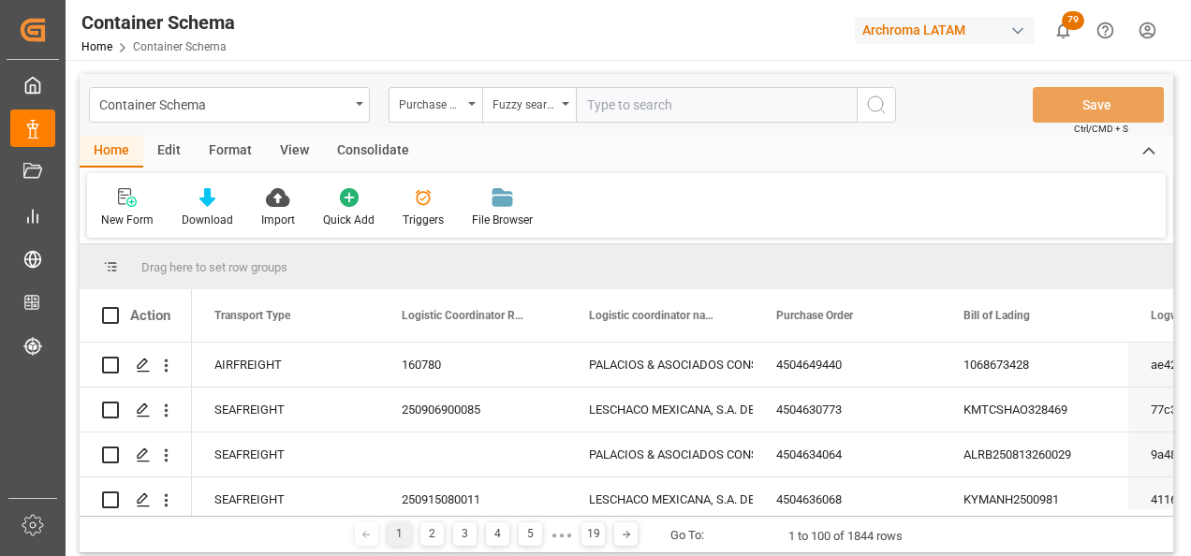
paste input "4504638979"
type input "4504638979"
click at [864, 106] on button "search button" at bounding box center [876, 105] width 39 height 36
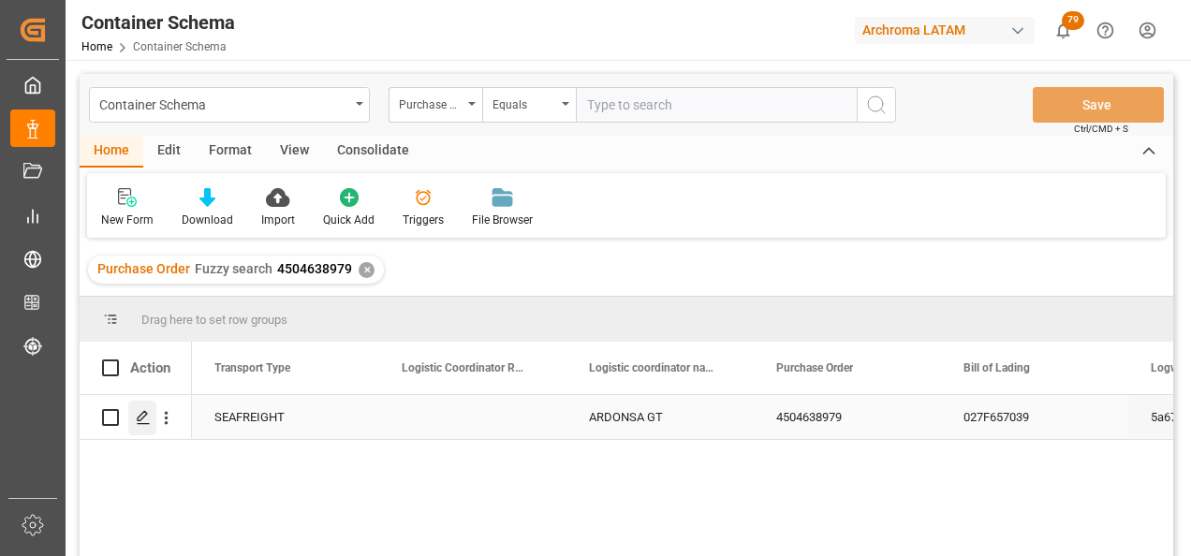
click at [142, 418] on icon "Press SPACE to select this row." at bounding box center [143, 417] width 15 height 15
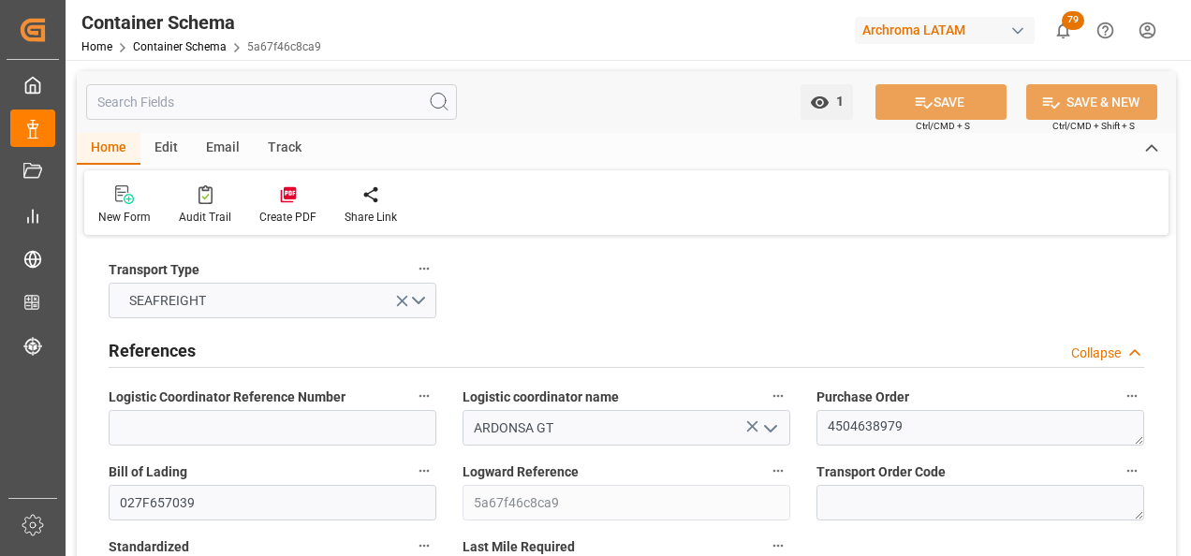
type input "0"
type input "1"
type input "34"
type input "24480"
type input "25840"
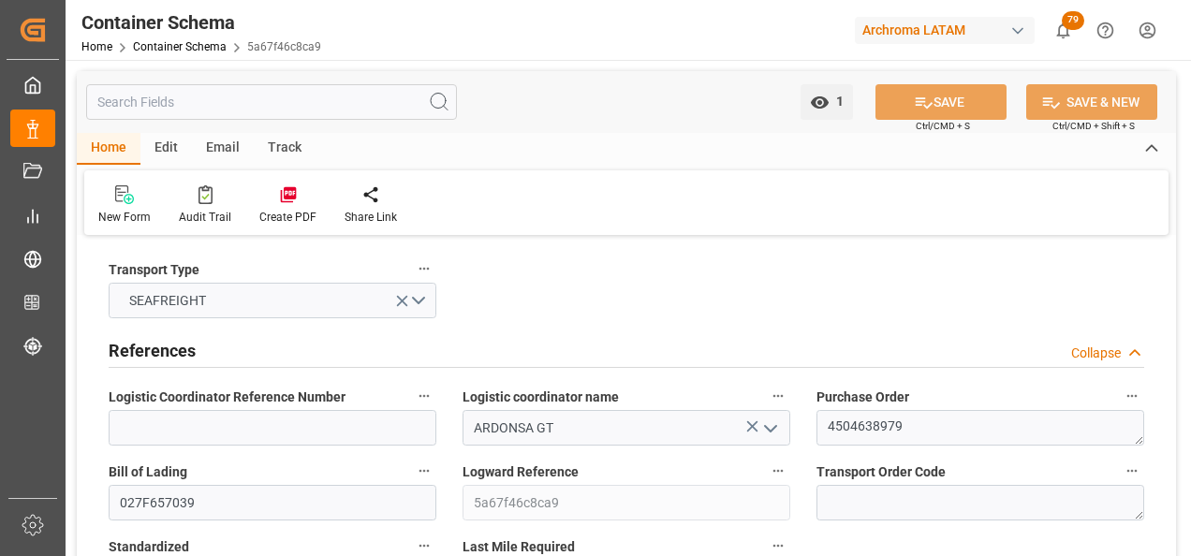
type input "Wan Hai Lines"
type input "CNSGH"
type input "CNSHA"
type input "GTPRQ"
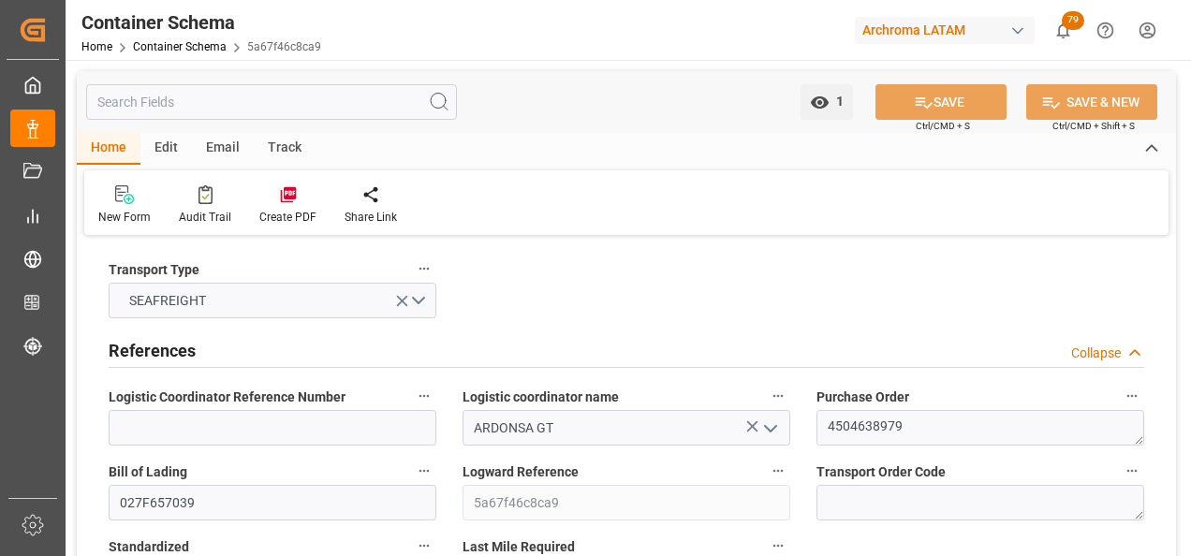
type input "GTPRQ"
type input "9496604"
type input "[DATE] 10:45"
type input "[DATE]"
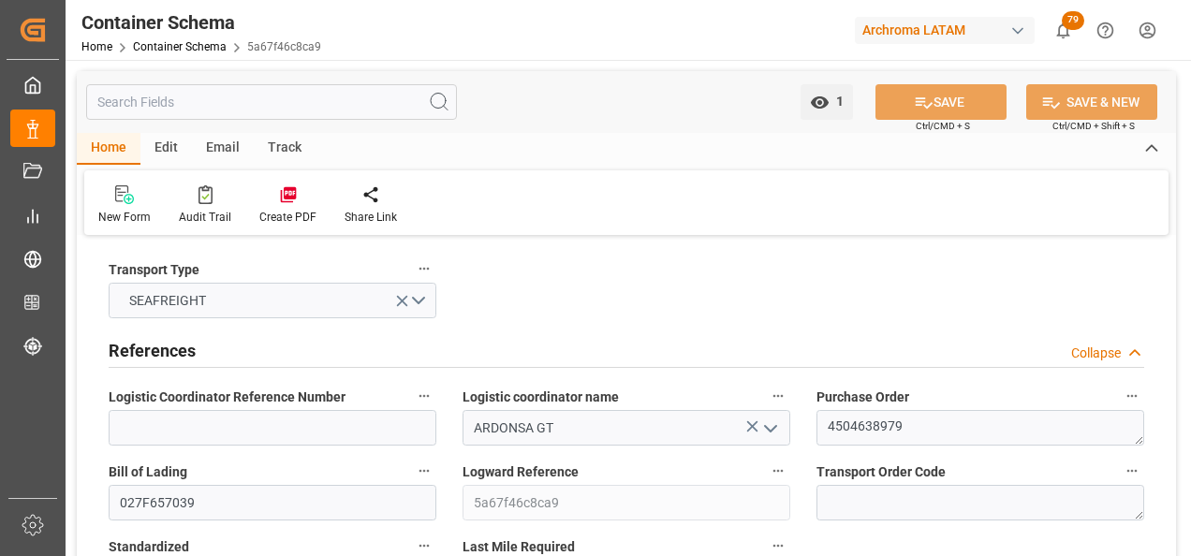
type input "[DATE]"
type input "[DATE] 15:13"
type input "[DATE] 00:00"
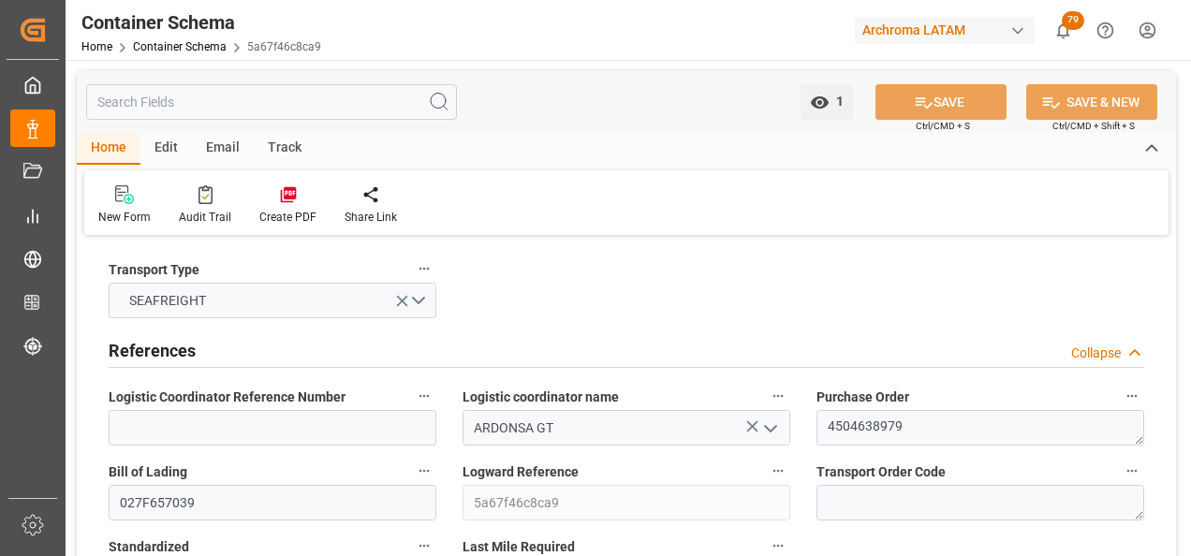
type input "[DATE] 00:00"
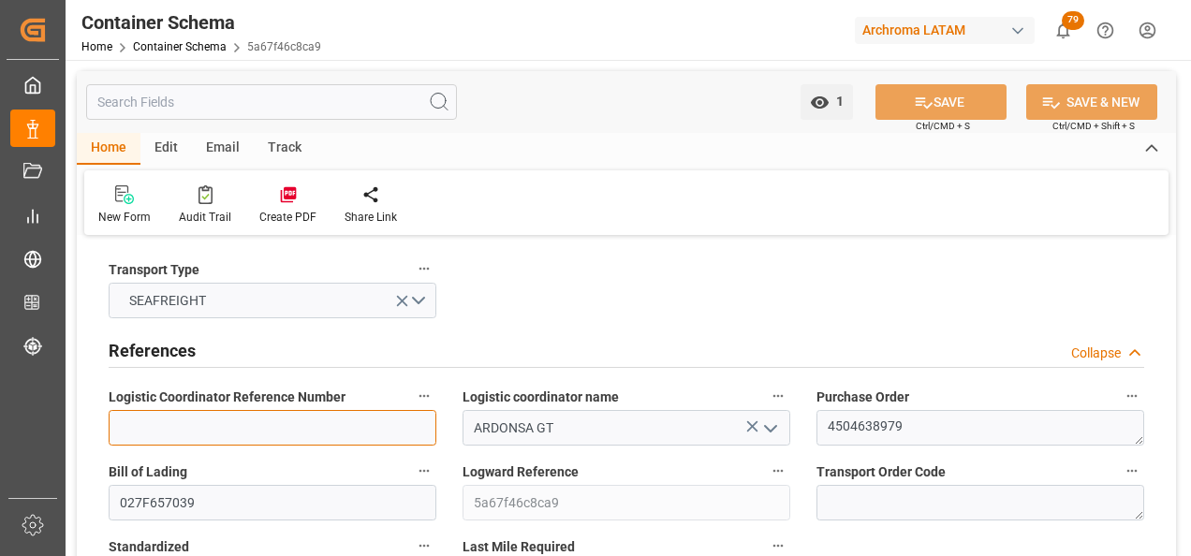
click at [349, 441] on input at bounding box center [273, 428] width 328 height 36
paste input "264-202500011906"
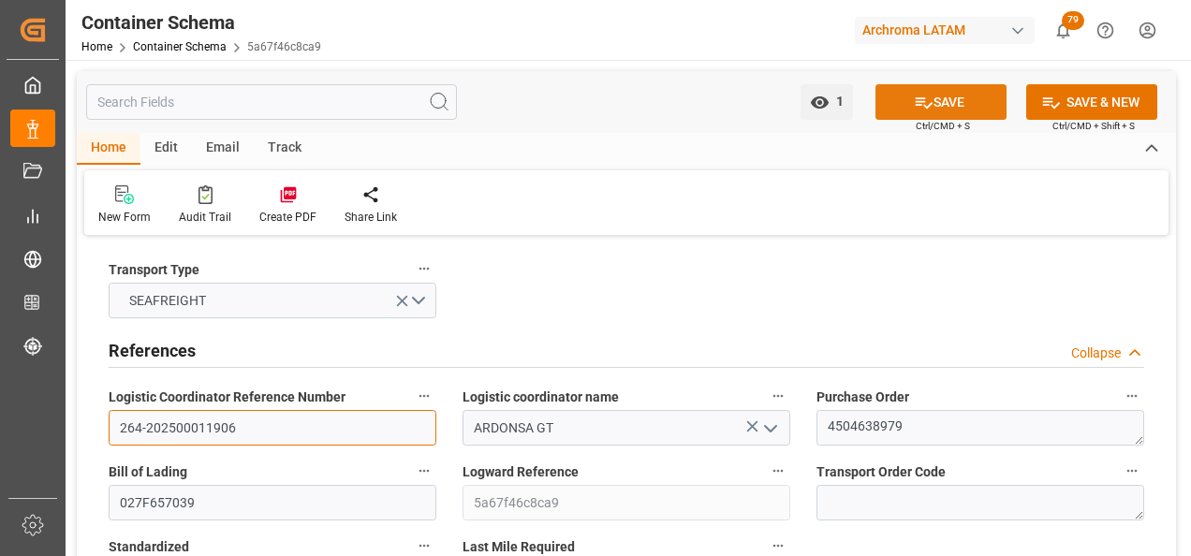
type input "264-202500011906"
click at [950, 101] on button "SAVE" at bounding box center [941, 102] width 131 height 36
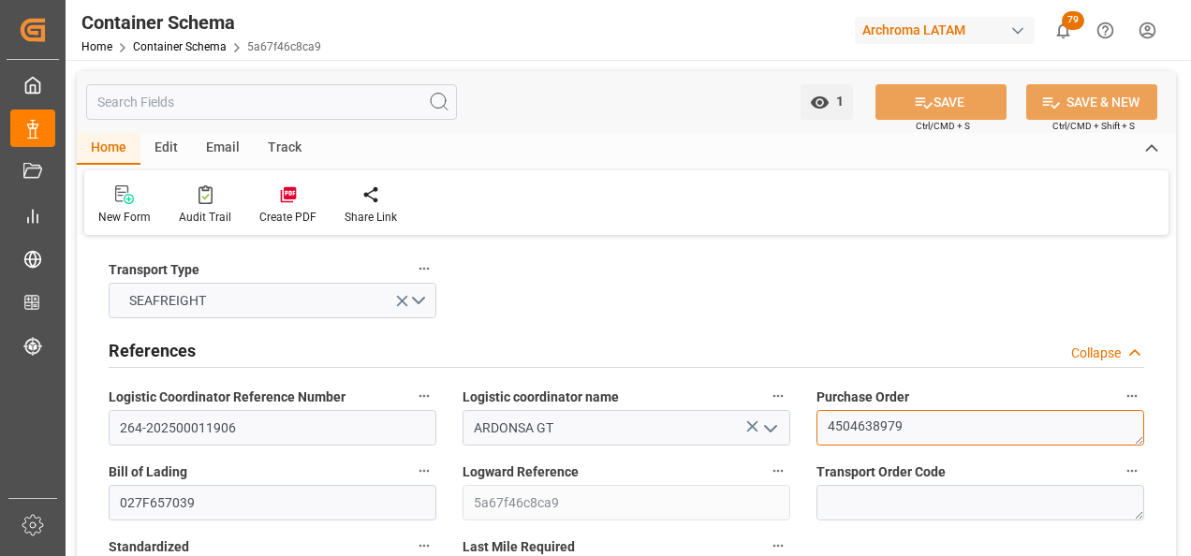
click at [856, 423] on textarea "4504638979" at bounding box center [981, 428] width 328 height 36
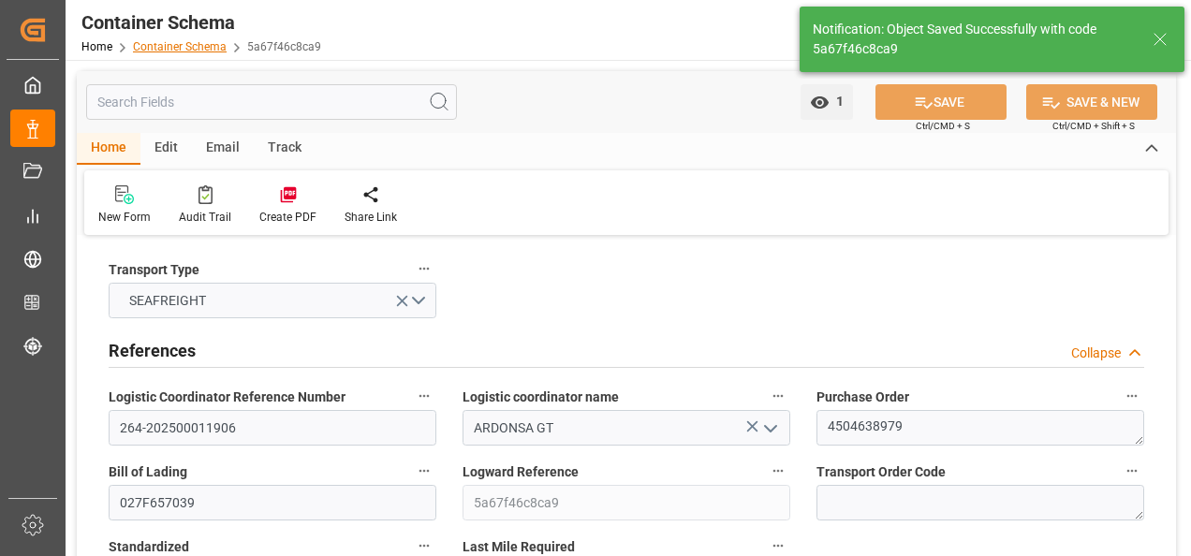
click at [171, 46] on link "Container Schema" at bounding box center [180, 46] width 94 height 13
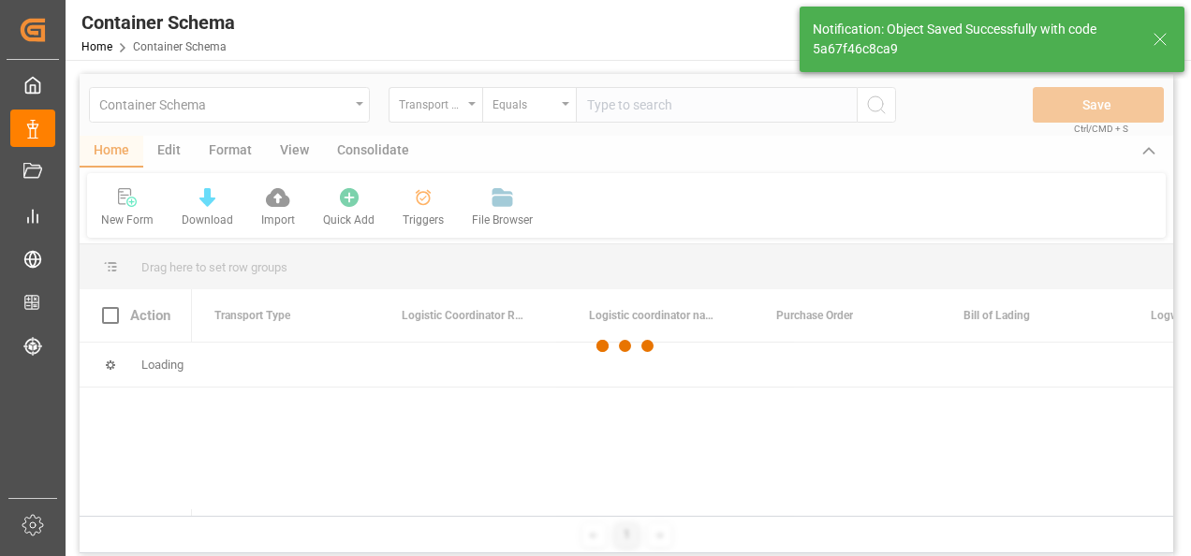
click at [357, 112] on div at bounding box center [627, 346] width 1094 height 545
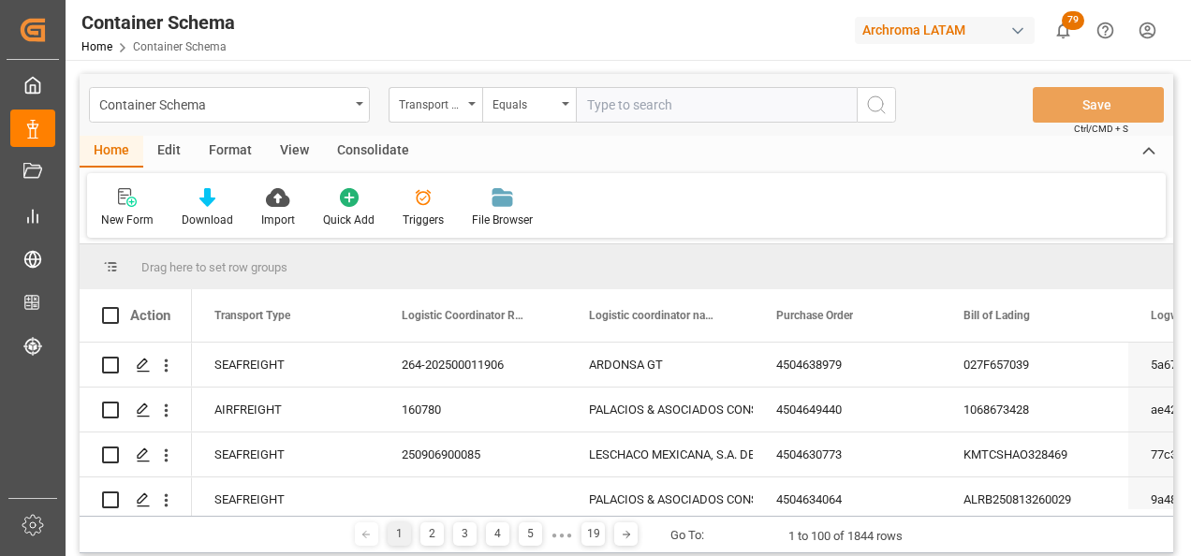
click at [357, 108] on div "Container Schema" at bounding box center [229, 105] width 281 height 36
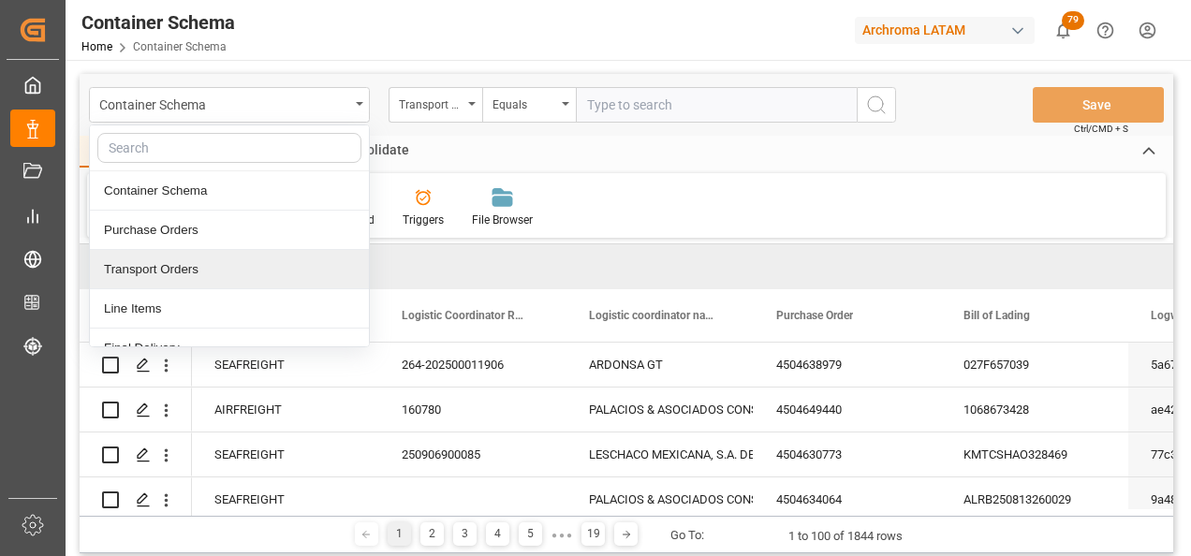
scroll to position [94, 0]
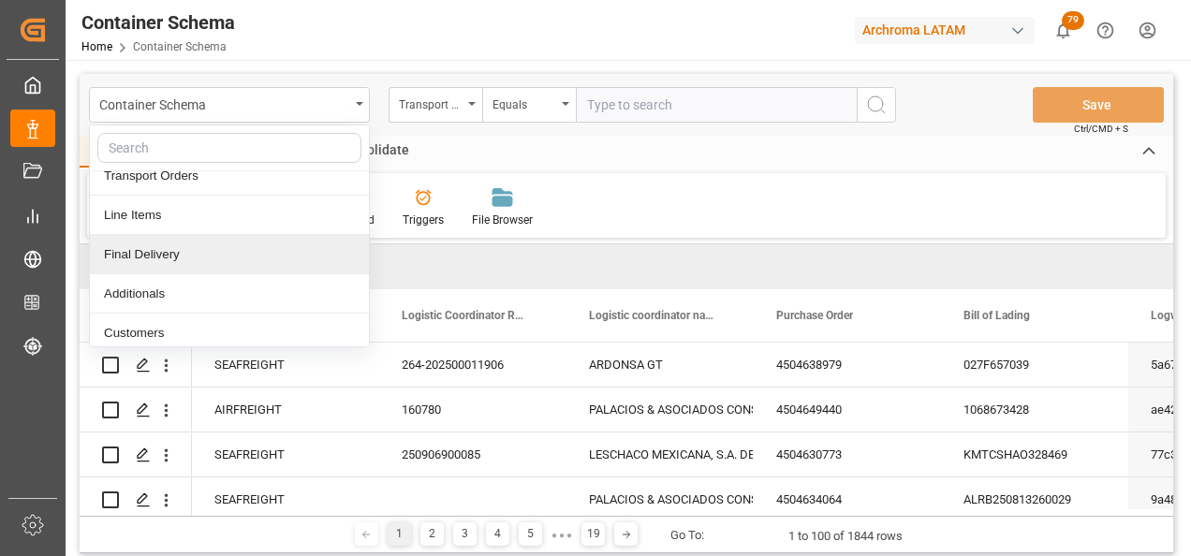
click at [211, 248] on div "Final Delivery" at bounding box center [229, 254] width 279 height 39
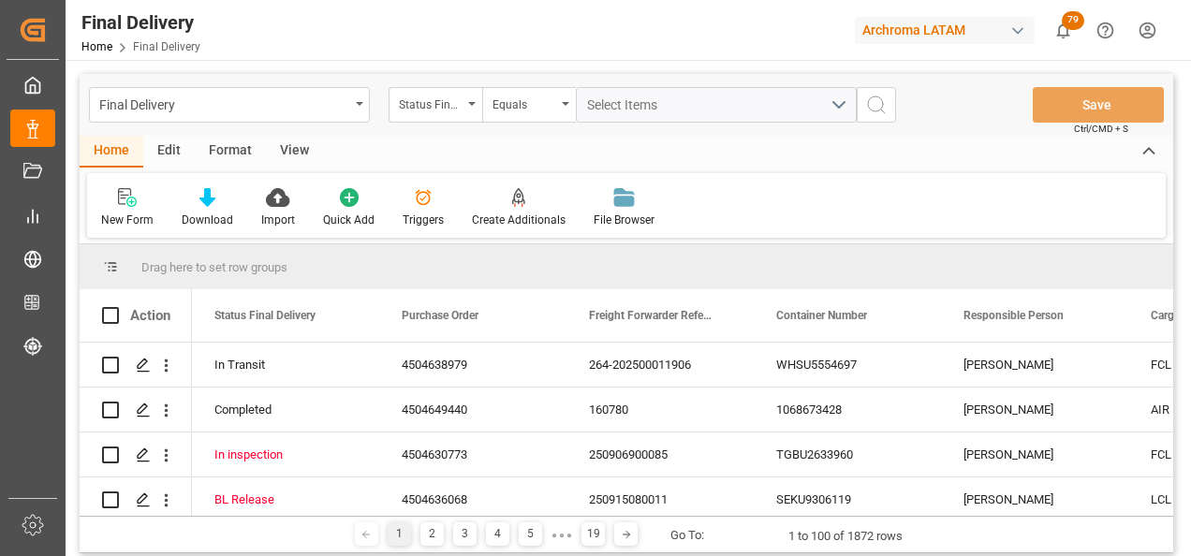
click at [468, 109] on div "Status Final Delivery" at bounding box center [436, 105] width 94 height 36
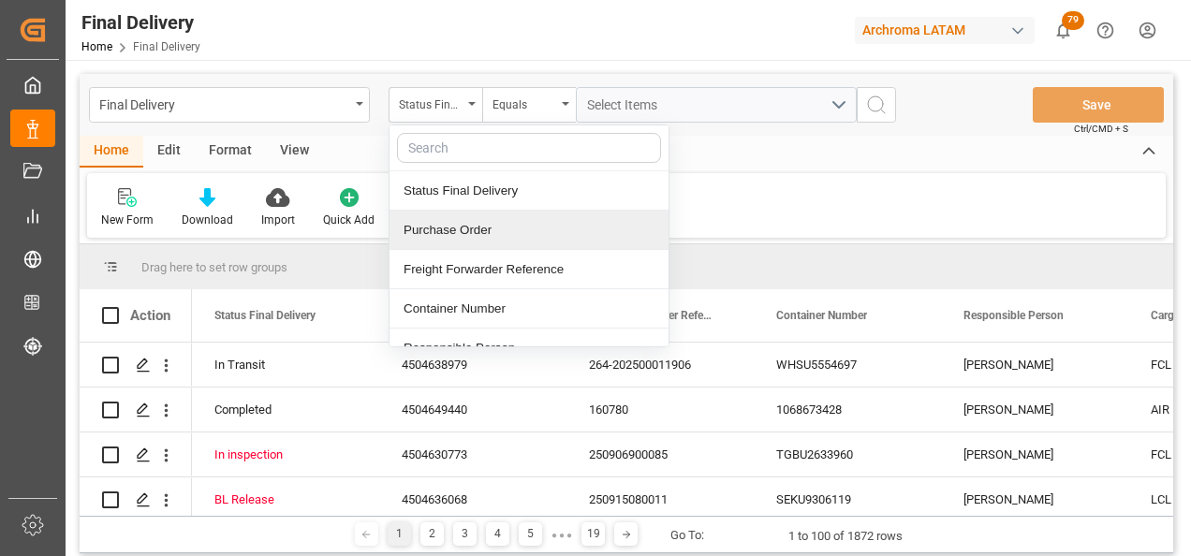
click at [477, 230] on div "Purchase Order" at bounding box center [529, 230] width 279 height 39
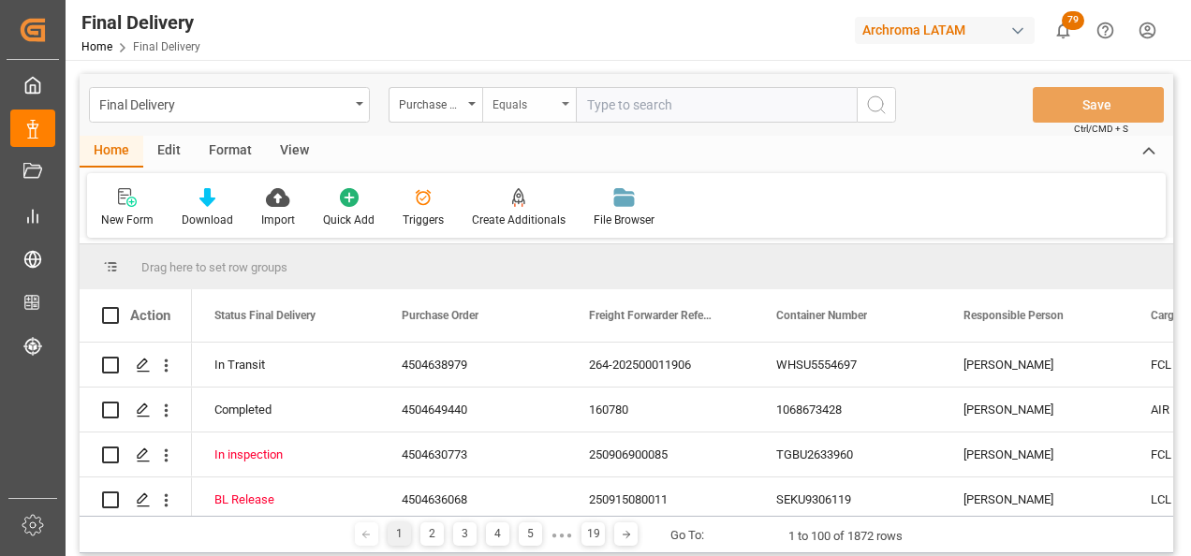
click at [509, 109] on div "Equals" at bounding box center [525, 103] width 64 height 22
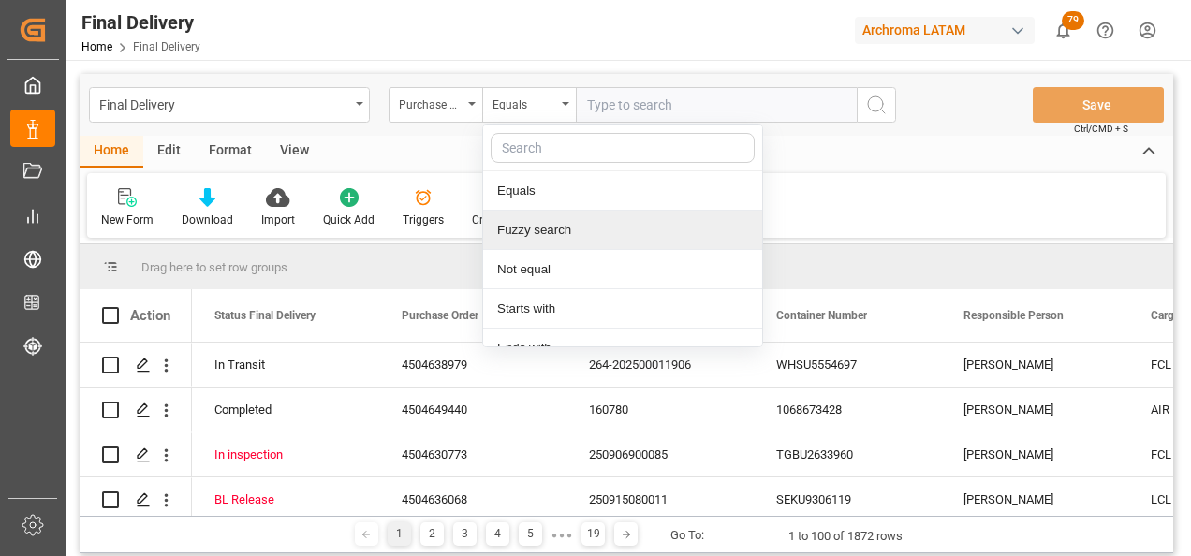
click at [566, 229] on div "Fuzzy search" at bounding box center [622, 230] width 279 height 39
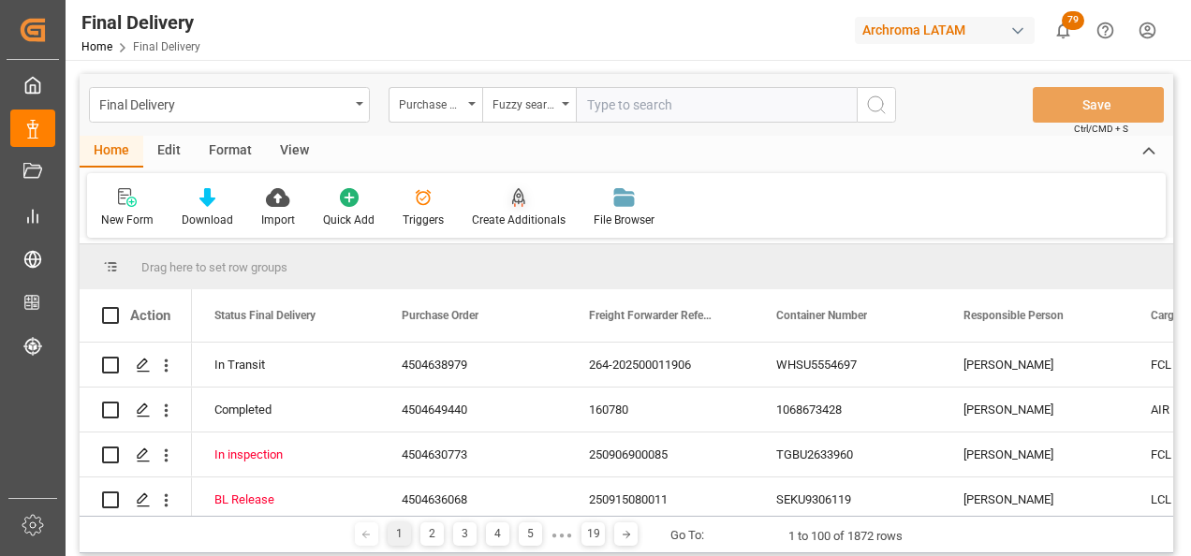
paste input "4504638979"
type input "4504638979"
click at [872, 113] on icon "search button" at bounding box center [876, 105] width 22 height 22
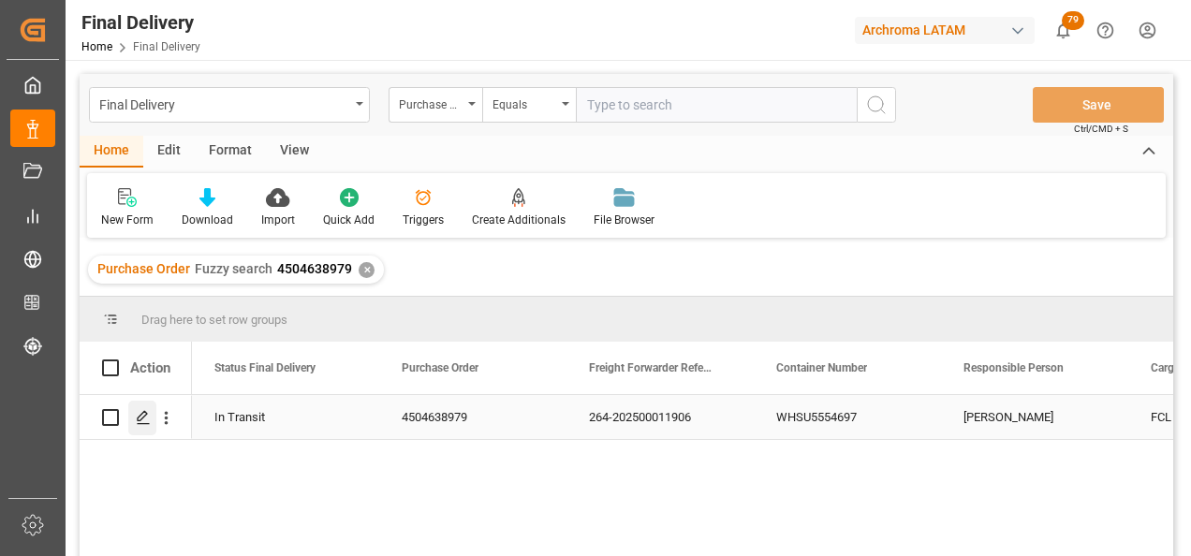
click at [148, 421] on icon "Press SPACE to select this row." at bounding box center [143, 417] width 15 height 15
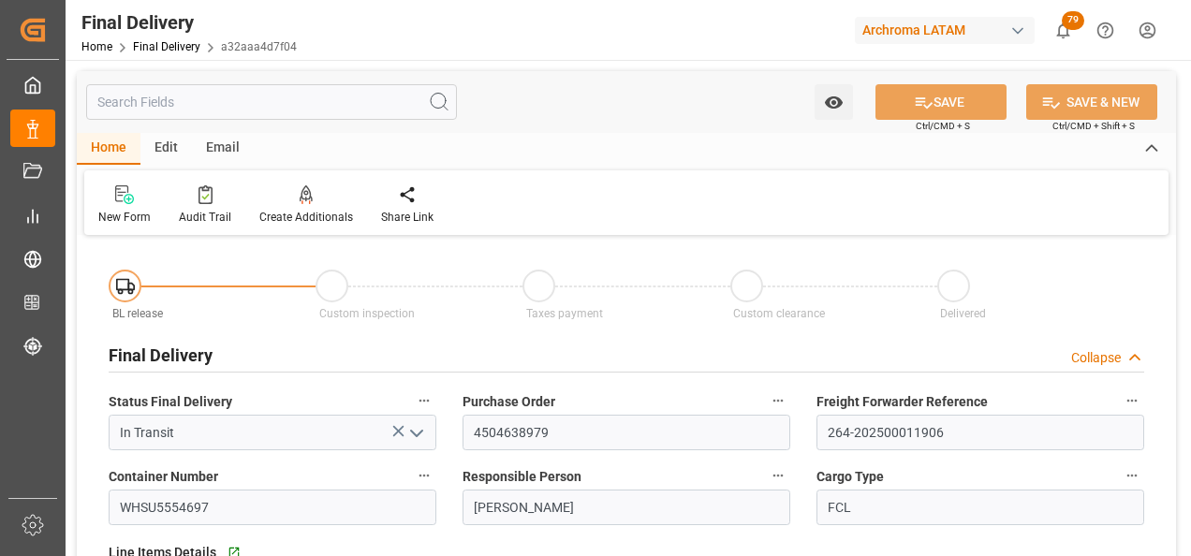
type input "[DATE]"
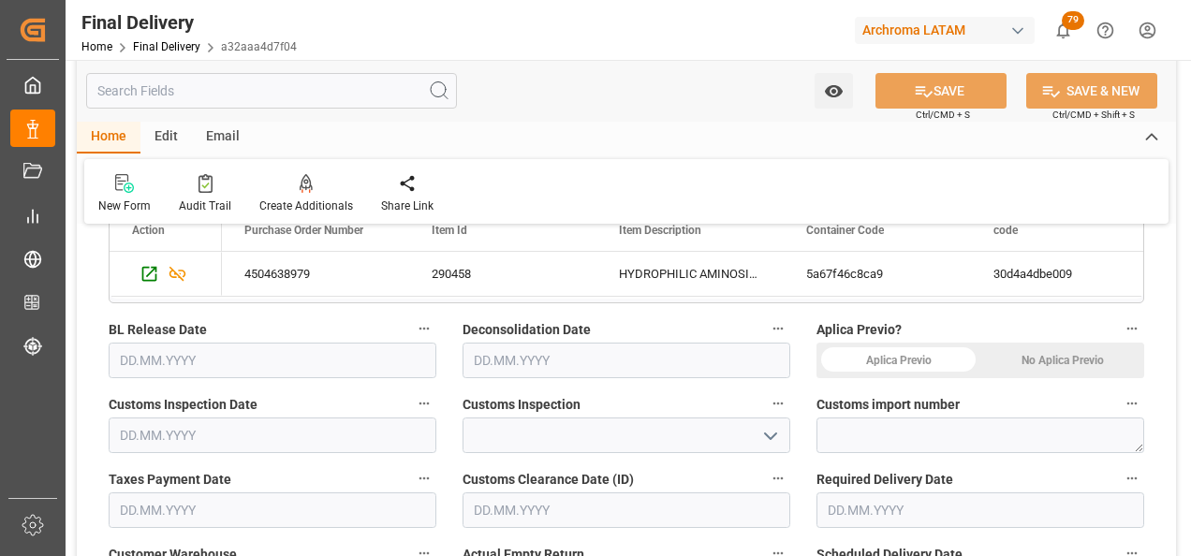
scroll to position [468, 0]
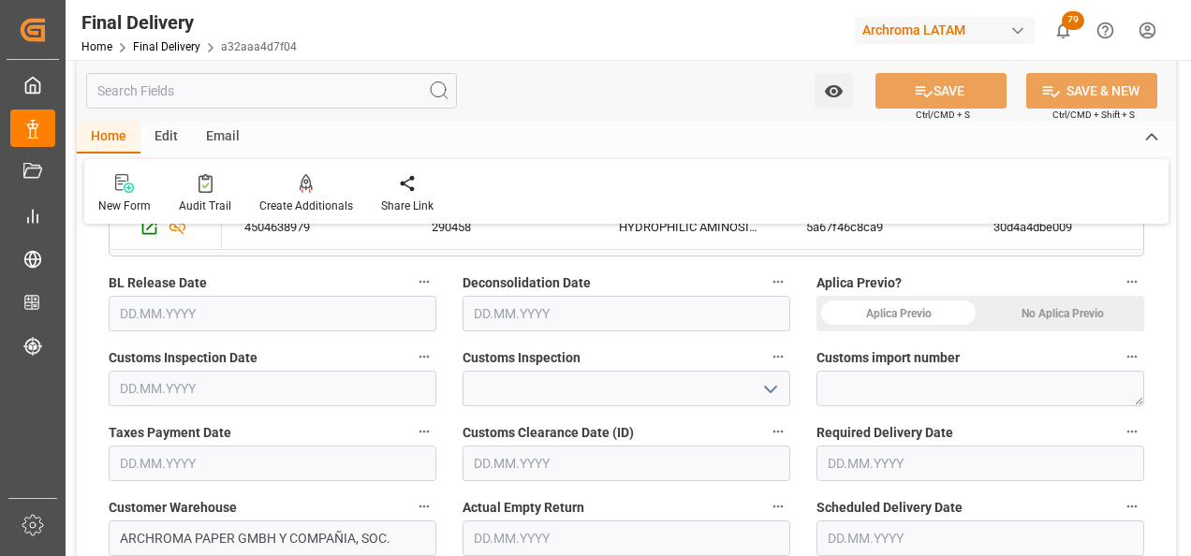
click at [1054, 309] on div "No Aplica Previo" at bounding box center [1063, 314] width 164 height 36
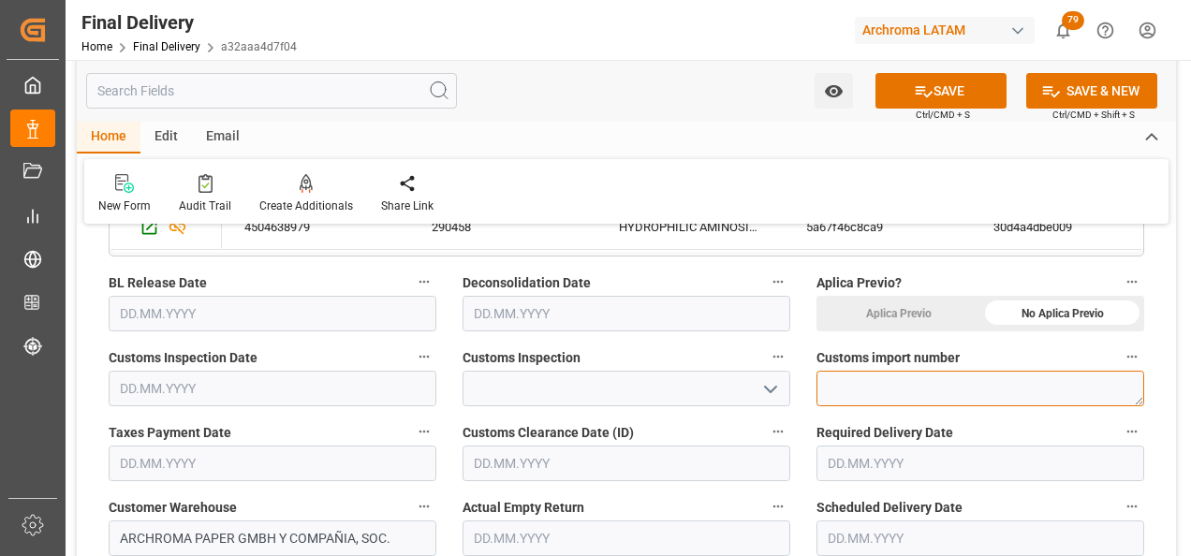
click at [930, 391] on textarea at bounding box center [981, 389] width 328 height 36
paste textarea "264-202500011906"
type textarea "264-202500011906"
click at [774, 391] on icon "open menu" at bounding box center [771, 389] width 22 height 22
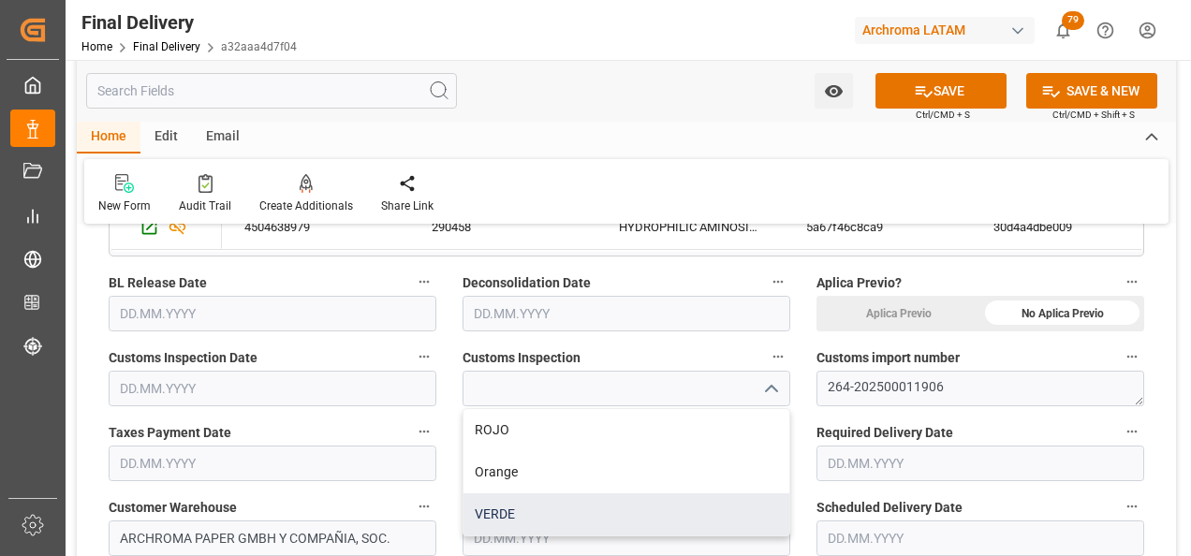
click at [642, 504] on div "VERDE" at bounding box center [627, 515] width 326 height 42
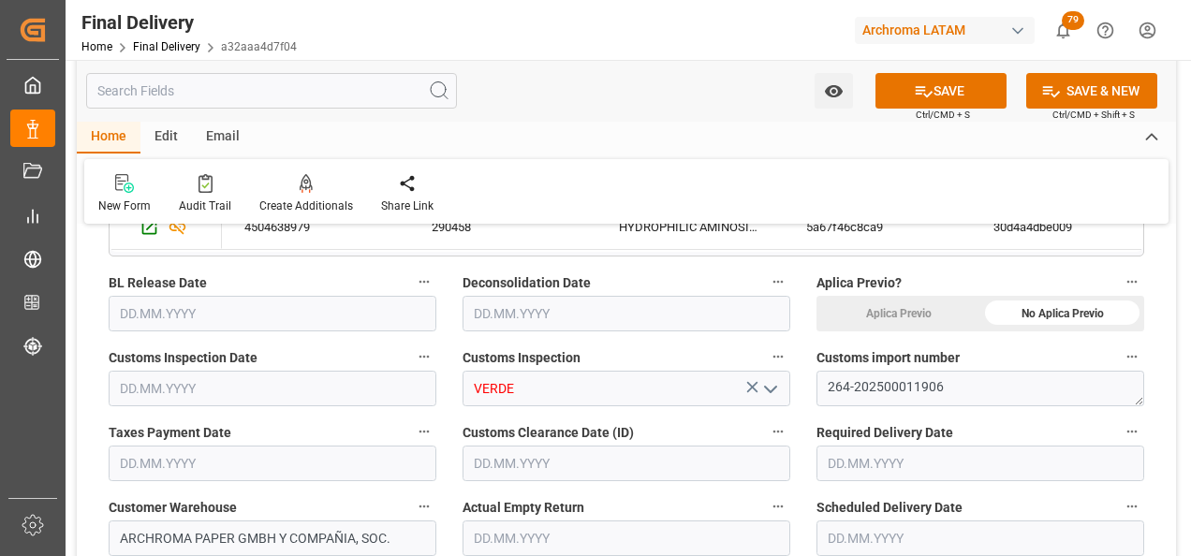
type input "VERDE"
click at [285, 385] on input "text" at bounding box center [273, 389] width 328 height 36
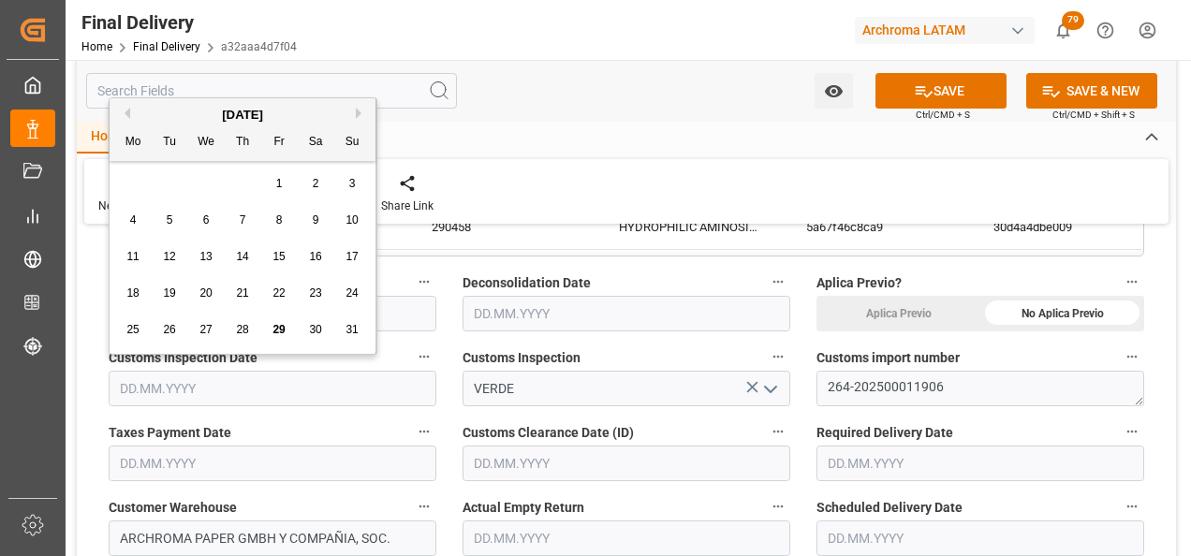
click at [276, 326] on span "29" at bounding box center [279, 329] width 12 height 13
type input "[DATE]"
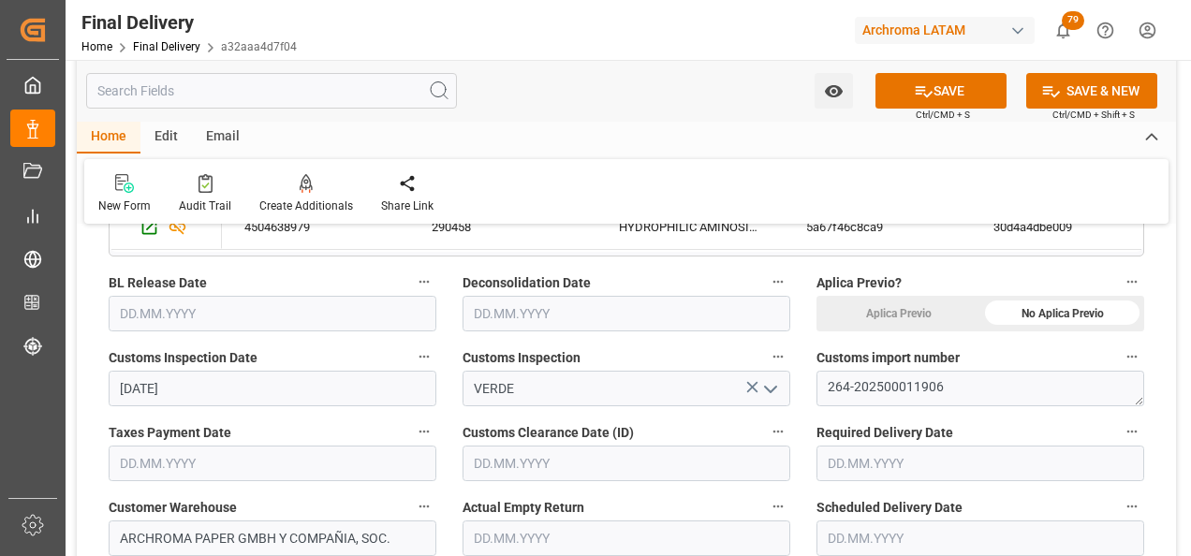
click at [202, 462] on input "text" at bounding box center [273, 464] width 328 height 36
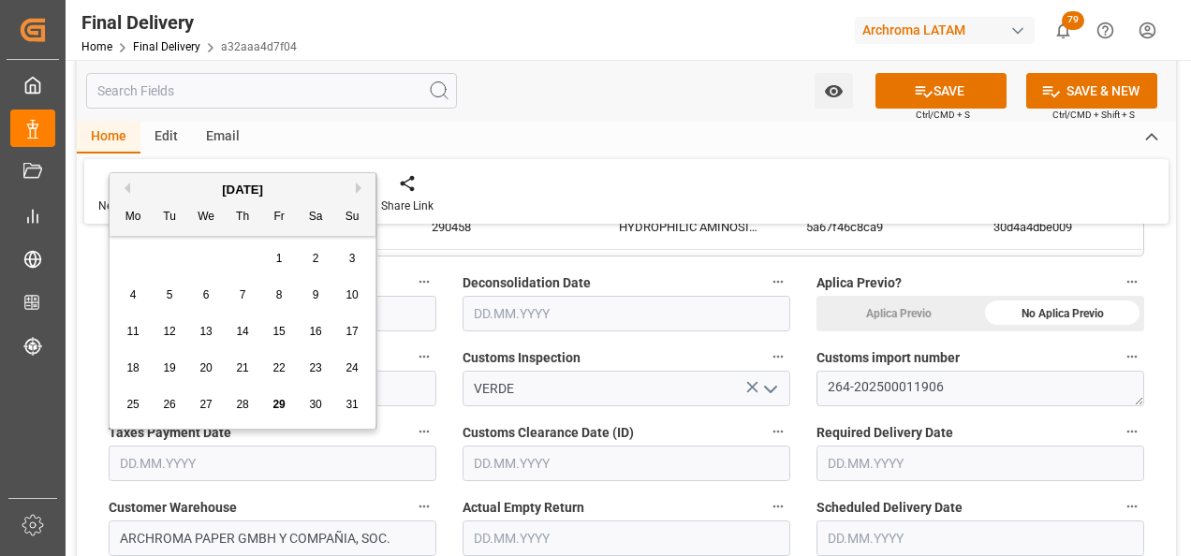
click at [277, 402] on span "29" at bounding box center [279, 404] width 12 height 13
type input "[DATE]"
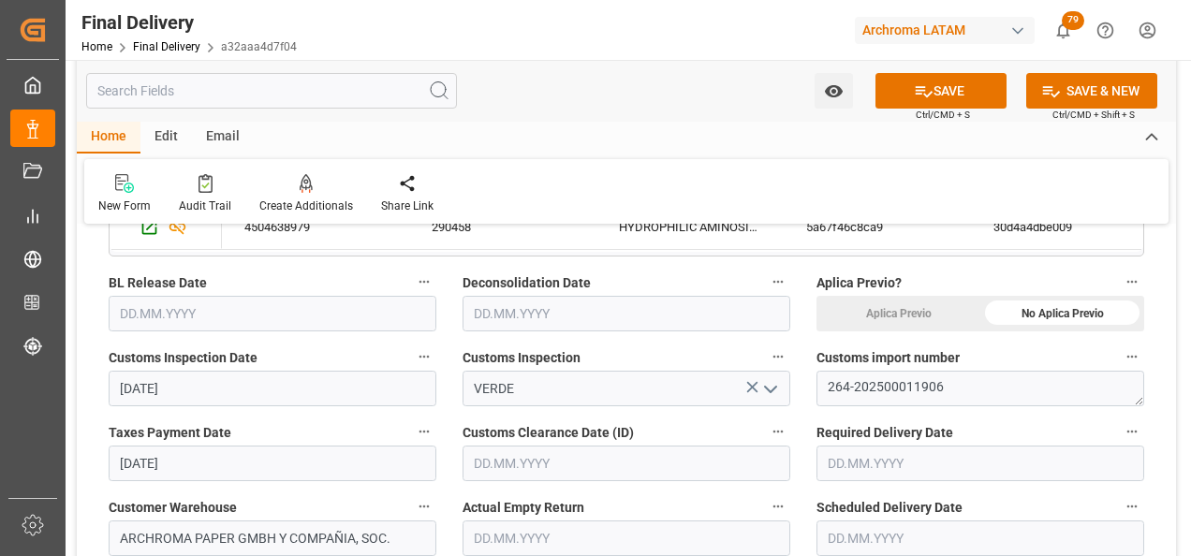
drag, startPoint x: 164, startPoint y: 309, endPoint x: 177, endPoint y: 309, distance: 13.1
click at [164, 308] on input "text" at bounding box center [273, 314] width 328 height 36
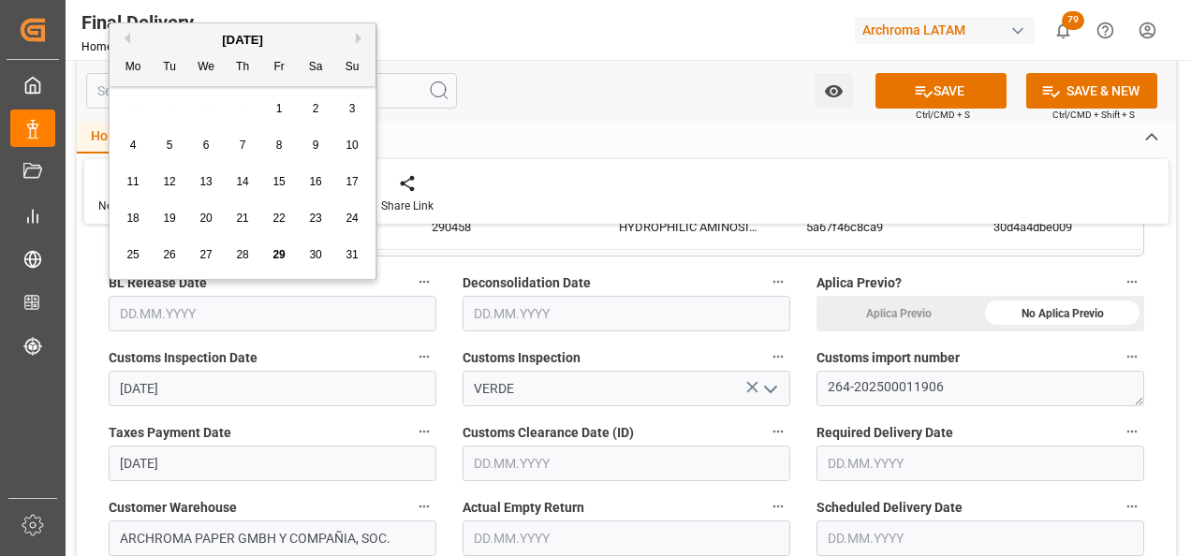
click at [276, 255] on span "29" at bounding box center [279, 254] width 12 height 13
type input "[DATE]"
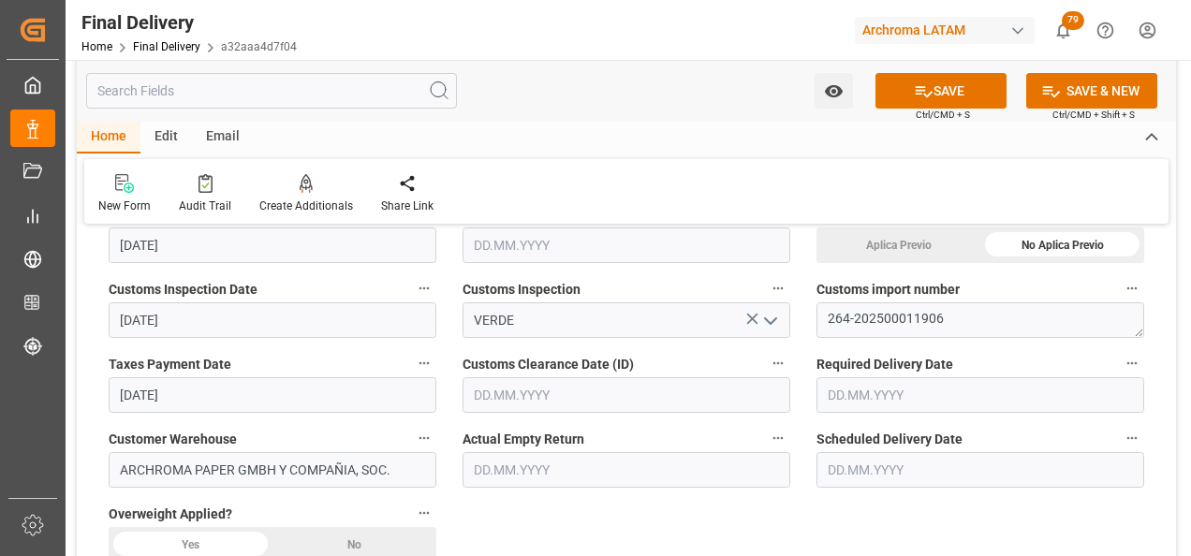
scroll to position [562, 0]
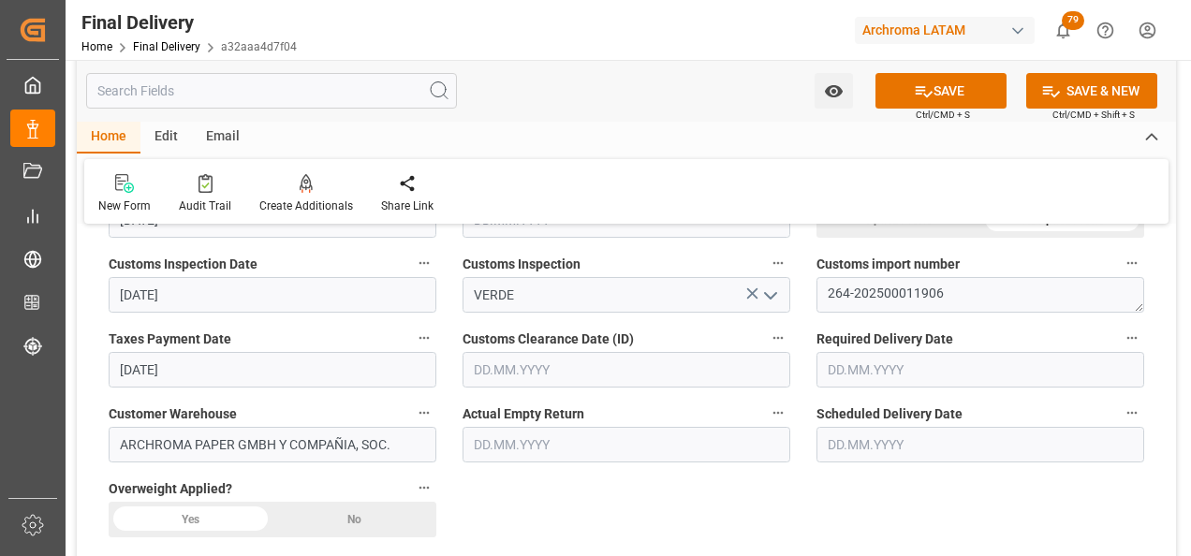
click at [530, 376] on input "text" at bounding box center [627, 370] width 328 height 36
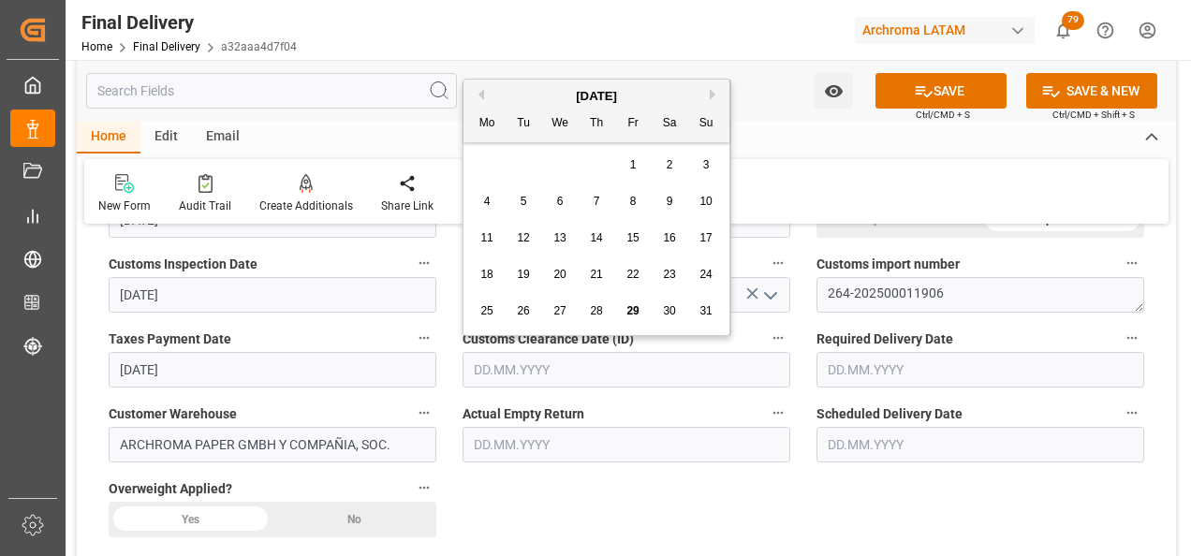
click at [643, 310] on div "29" at bounding box center [633, 312] width 23 height 22
type input "[DATE]"
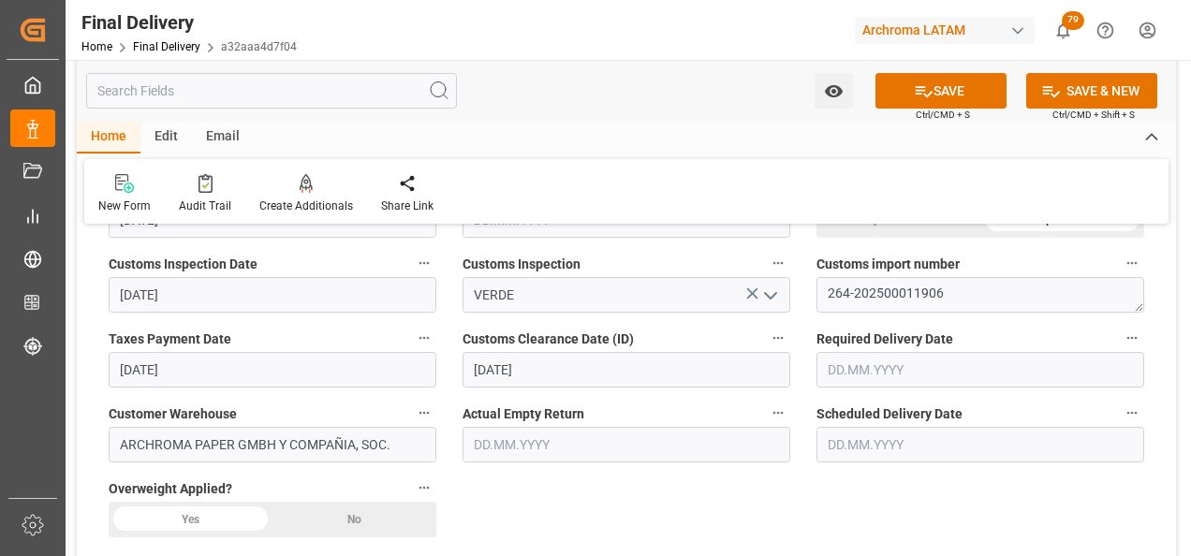
click at [863, 369] on input "text" at bounding box center [981, 370] width 328 height 36
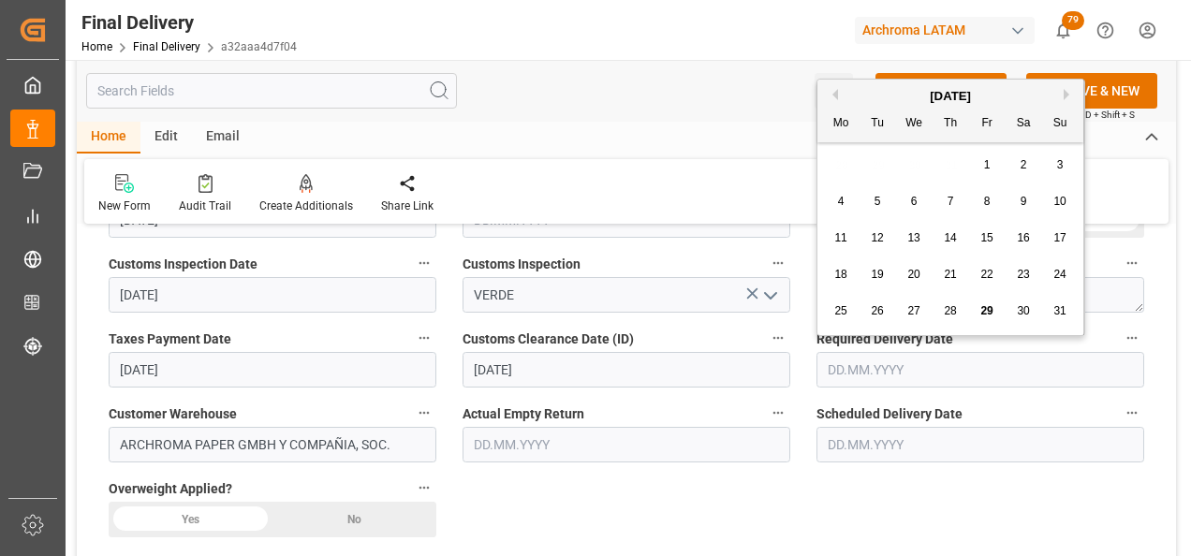
click at [1066, 95] on button "Next Month" at bounding box center [1069, 94] width 11 height 11
click at [875, 200] on span "9" at bounding box center [878, 201] width 7 height 13
type input "09.09.2025"
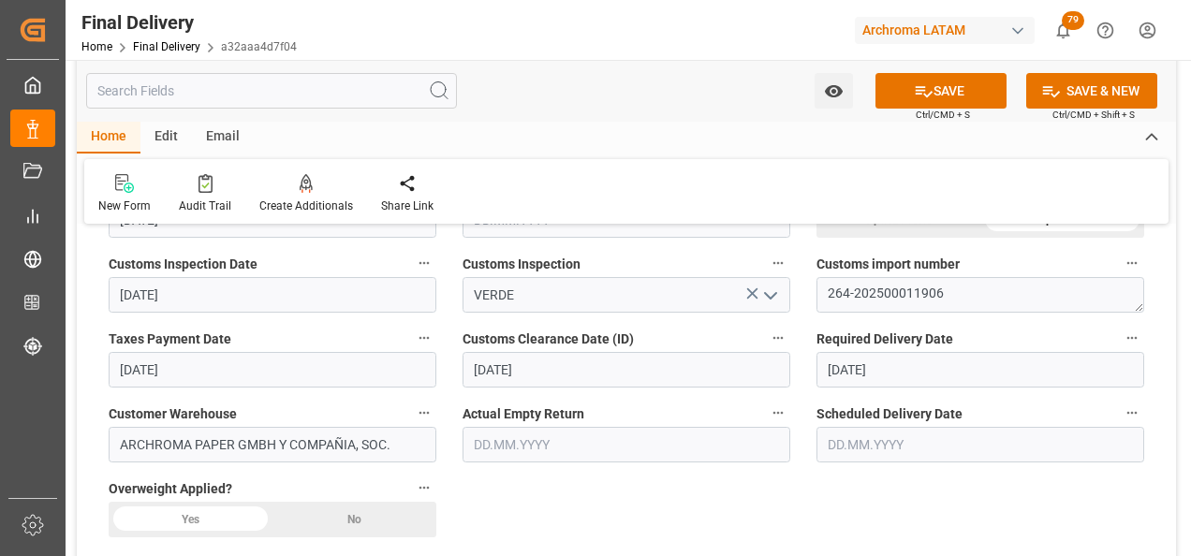
click at [864, 436] on input "text" at bounding box center [981, 445] width 328 height 36
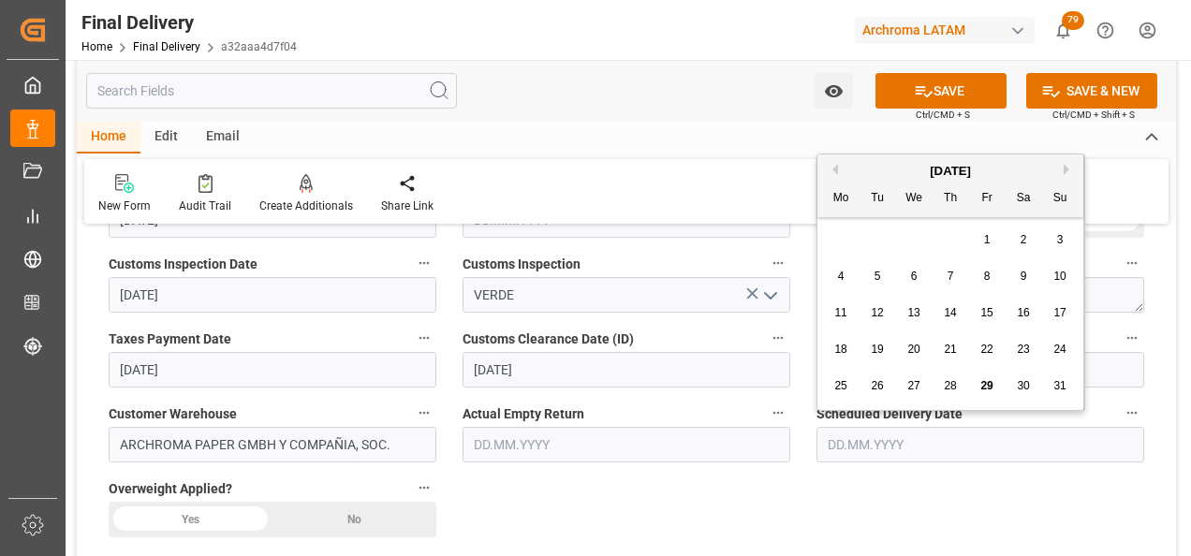
click at [1064, 170] on button "Next Month" at bounding box center [1069, 169] width 11 height 11
click at [842, 235] on div "1" at bounding box center [841, 240] width 23 height 22
type input "01.09.2025"
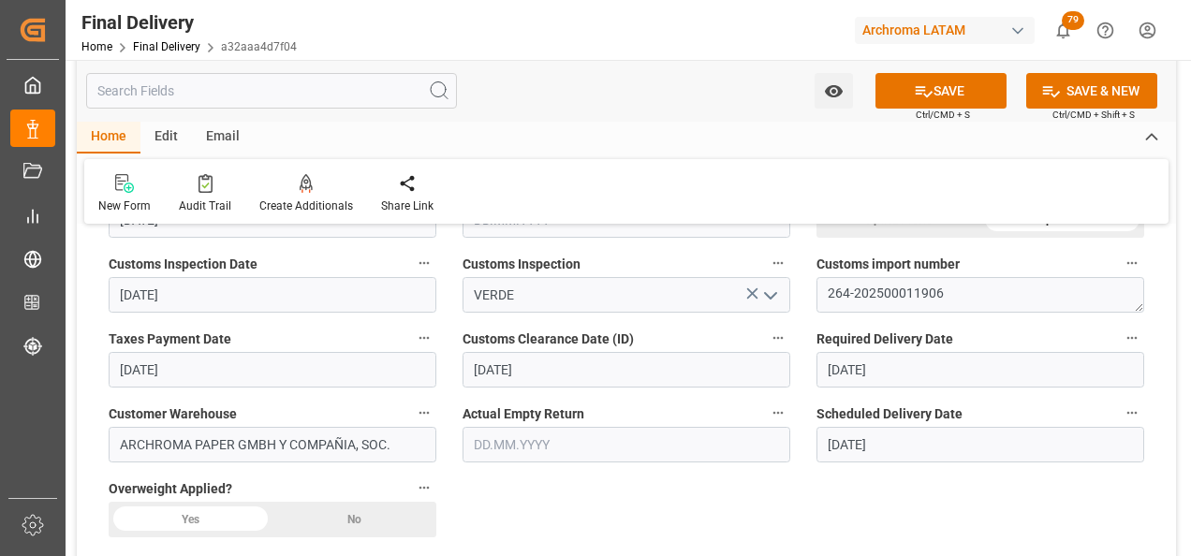
click at [332, 518] on div "No" at bounding box center [355, 520] width 164 height 36
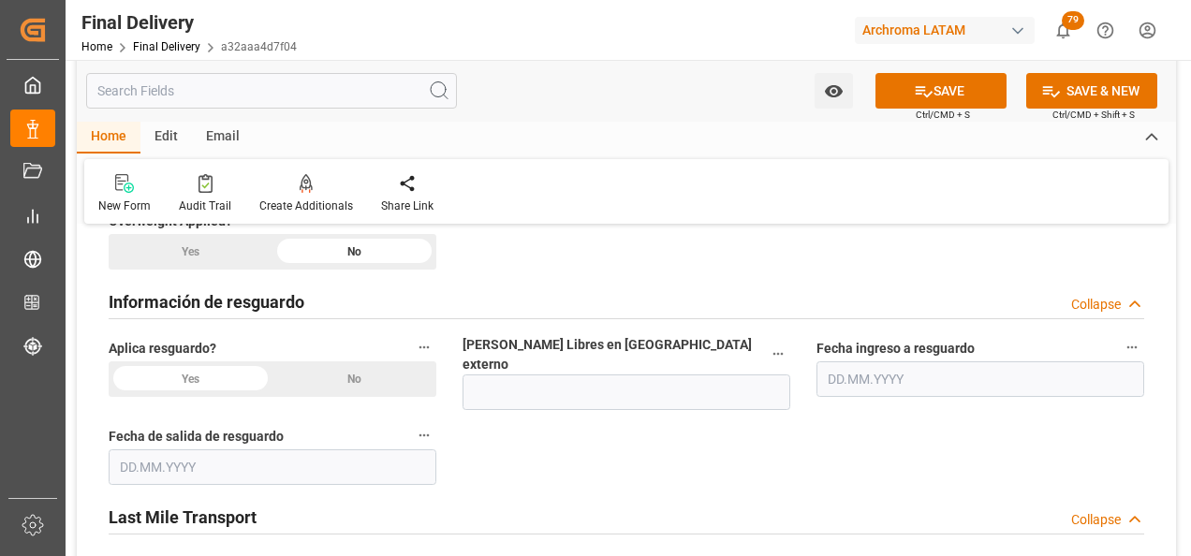
scroll to position [937, 0]
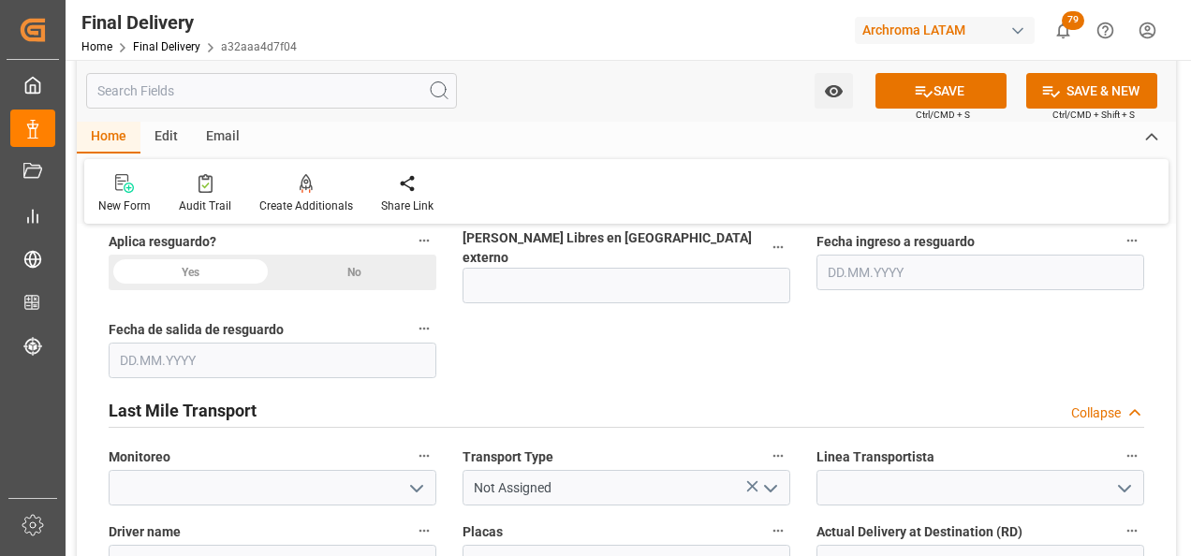
click at [359, 275] on div "No" at bounding box center [355, 273] width 164 height 36
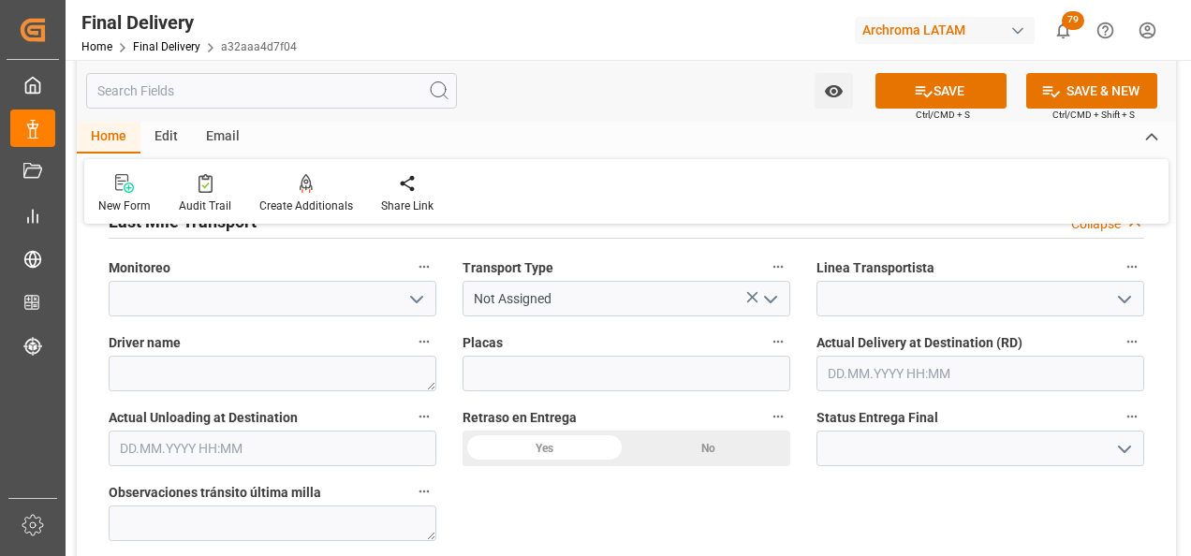
scroll to position [1124, 0]
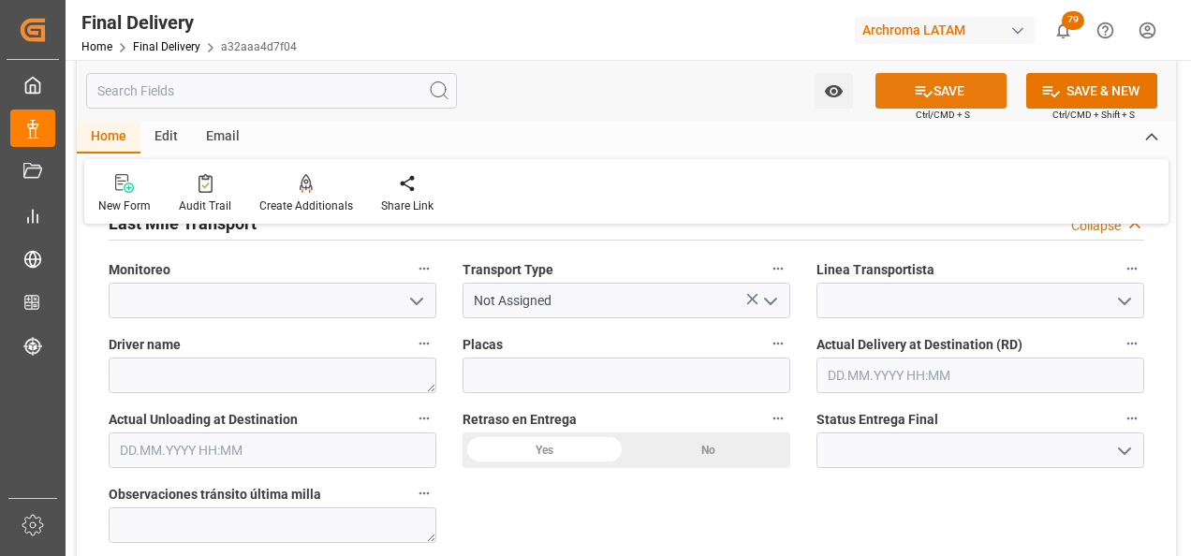
click at [932, 90] on button "SAVE" at bounding box center [941, 91] width 131 height 36
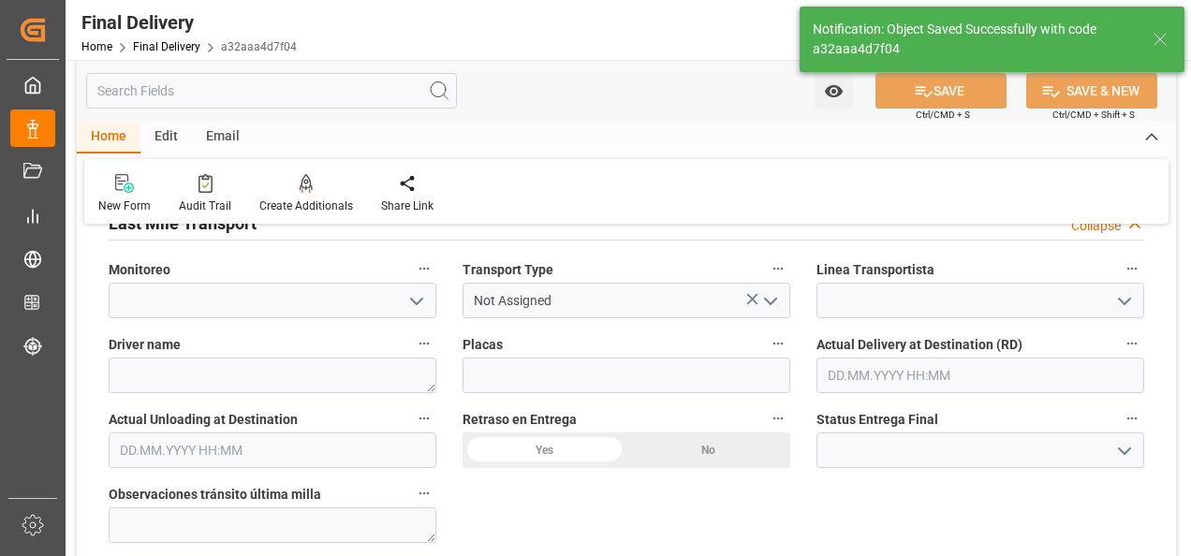
type textarea "1"
type input "In transit to final delivery"
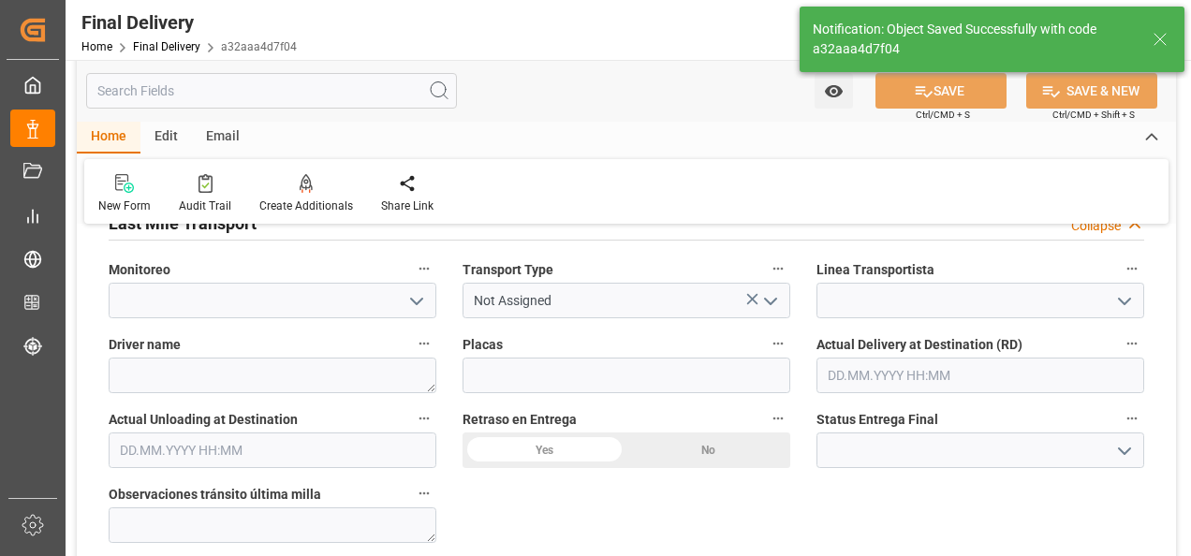
type input "1"
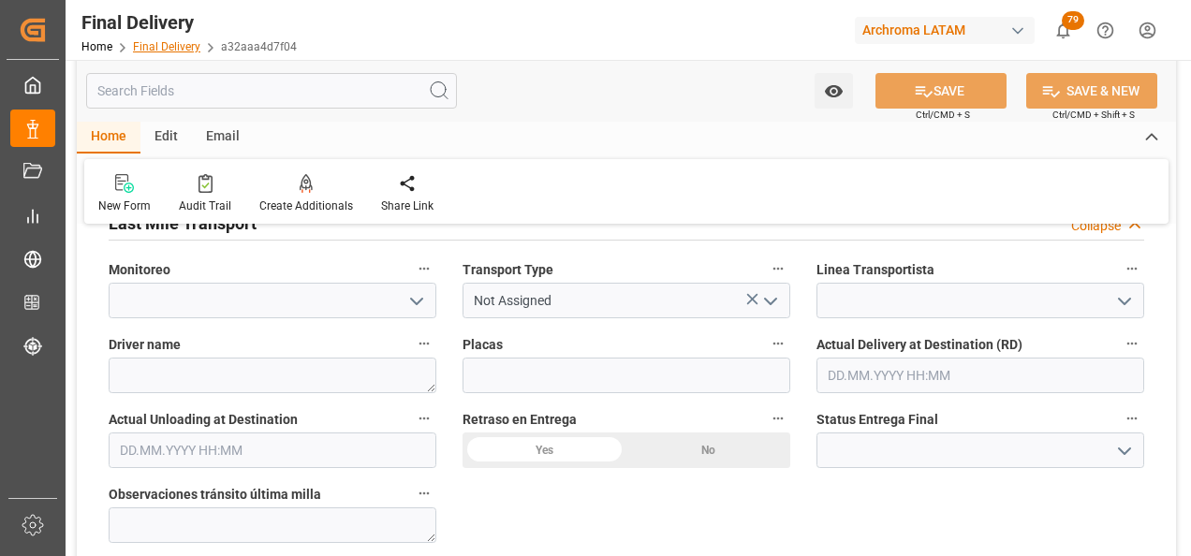
click at [162, 52] on link "Final Delivery" at bounding box center [166, 46] width 67 height 13
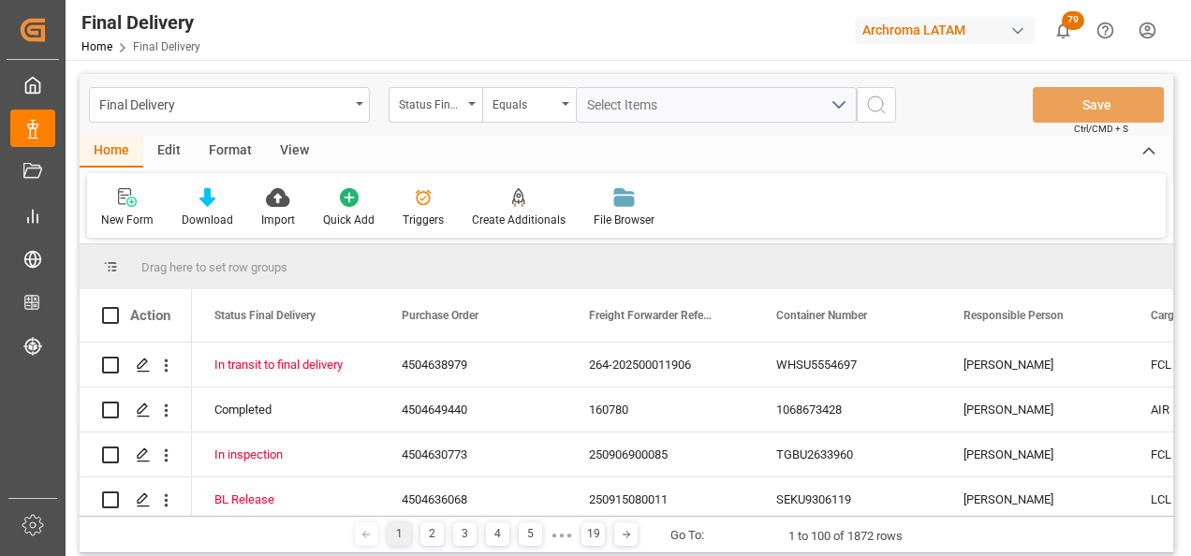
click at [466, 111] on div "Status Final Delivery" at bounding box center [436, 105] width 94 height 36
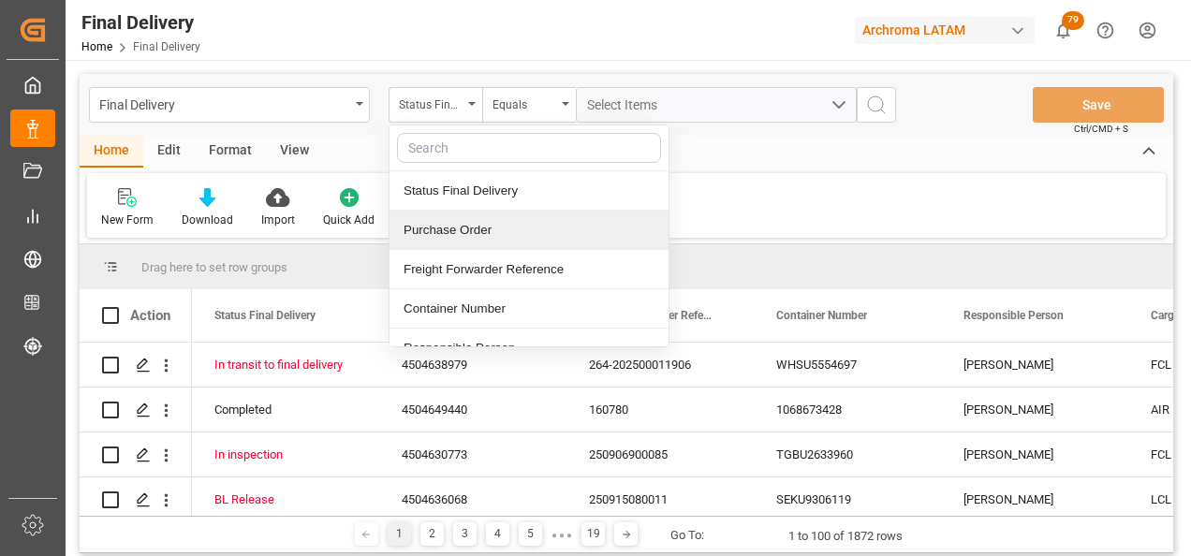
click at [475, 220] on div "Purchase Order" at bounding box center [529, 230] width 279 height 39
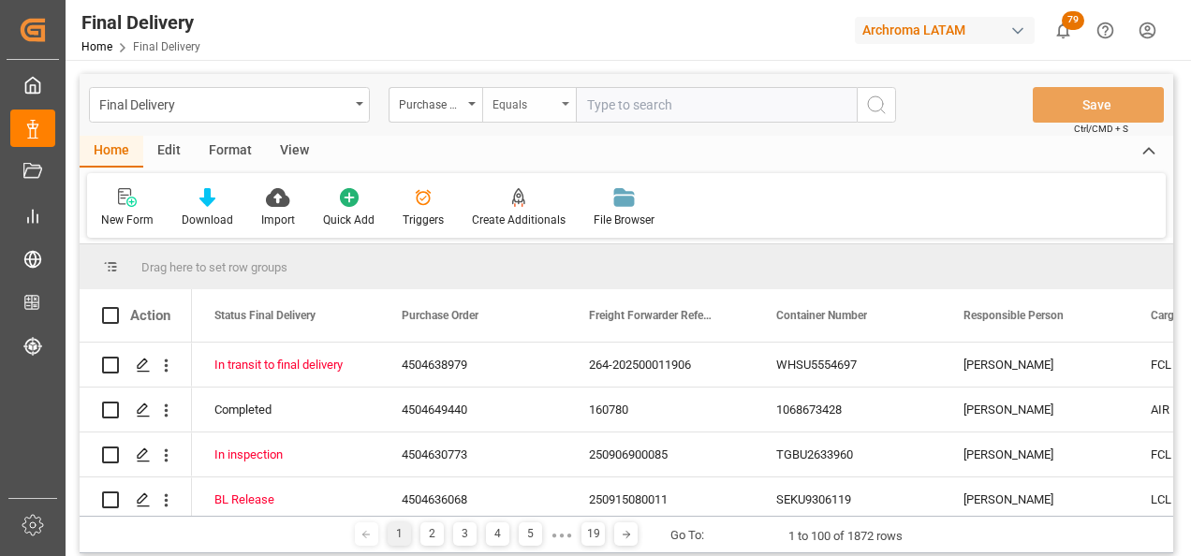
click at [520, 92] on div "Equals" at bounding box center [525, 103] width 64 height 22
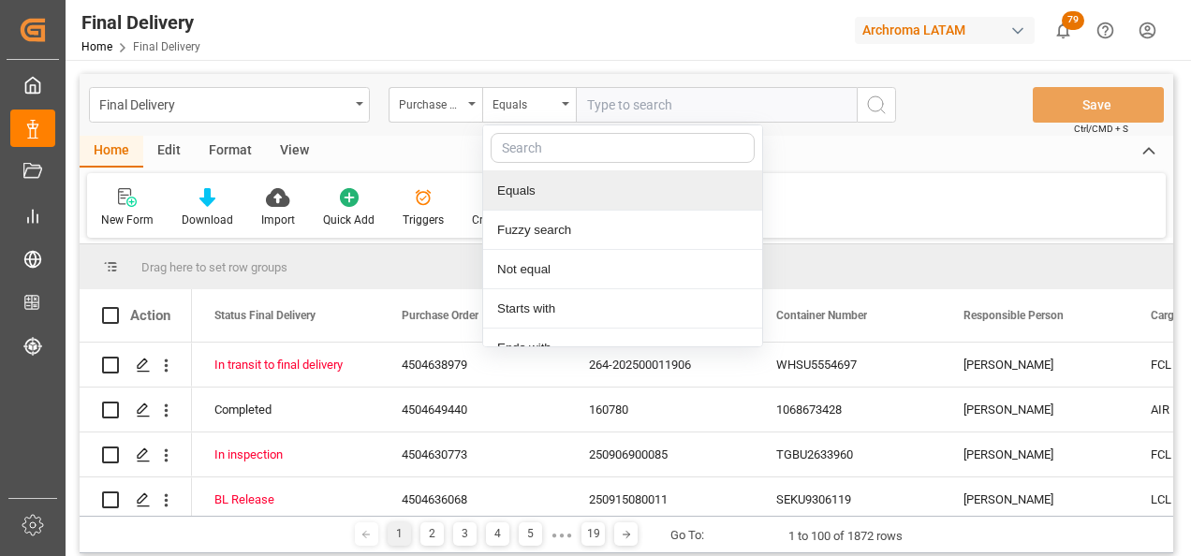
click at [567, 218] on div "Fuzzy search" at bounding box center [622, 230] width 279 height 39
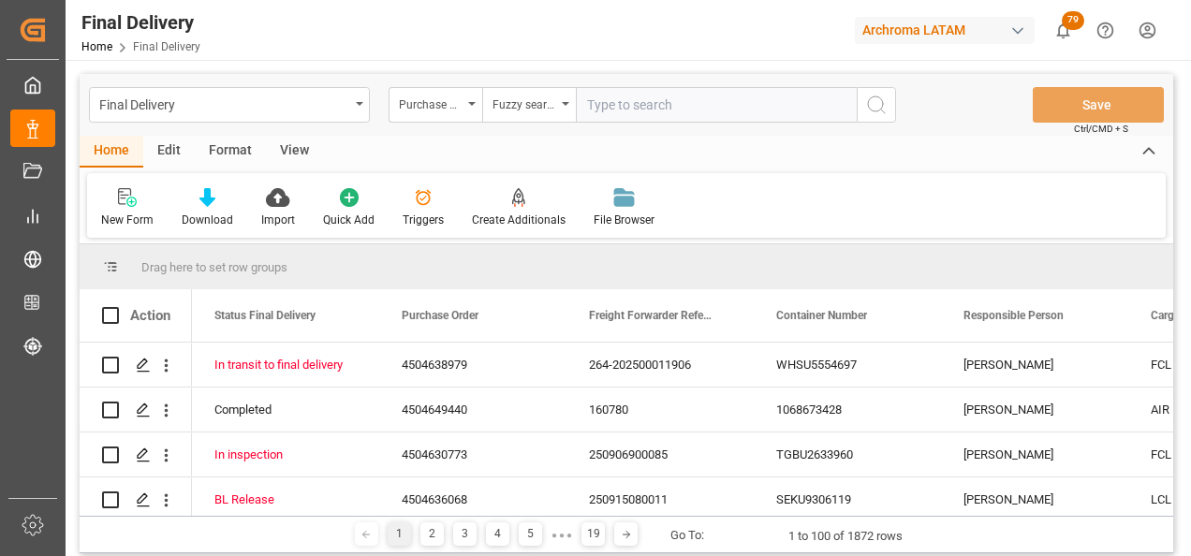
paste input "4504648483"
type input "4504648483"
click at [878, 117] on button "search button" at bounding box center [876, 105] width 39 height 36
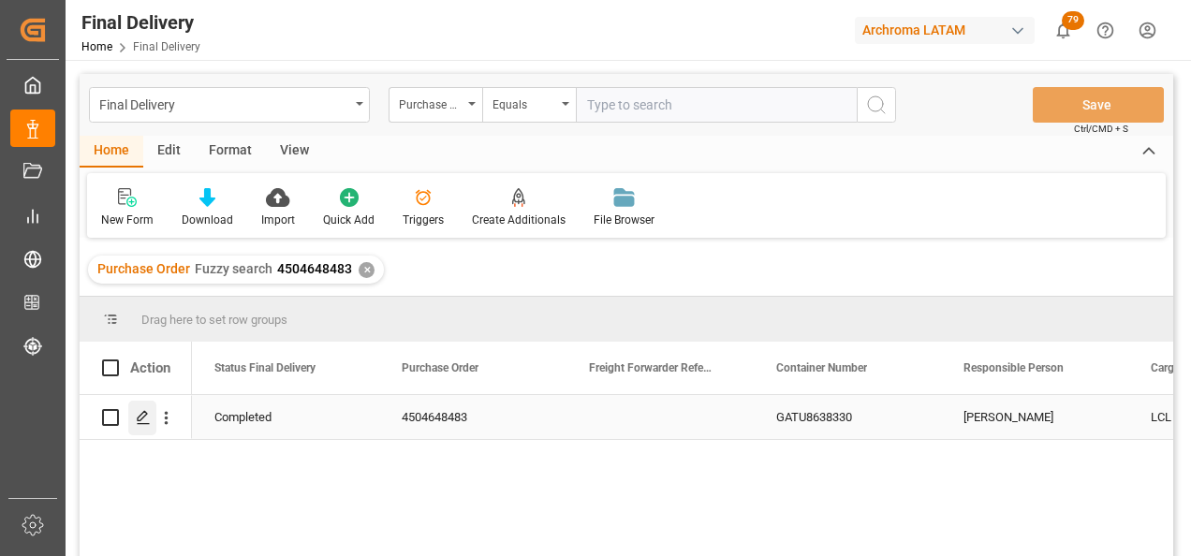
click at [149, 422] on icon "Press SPACE to select this row." at bounding box center [143, 417] width 15 height 15
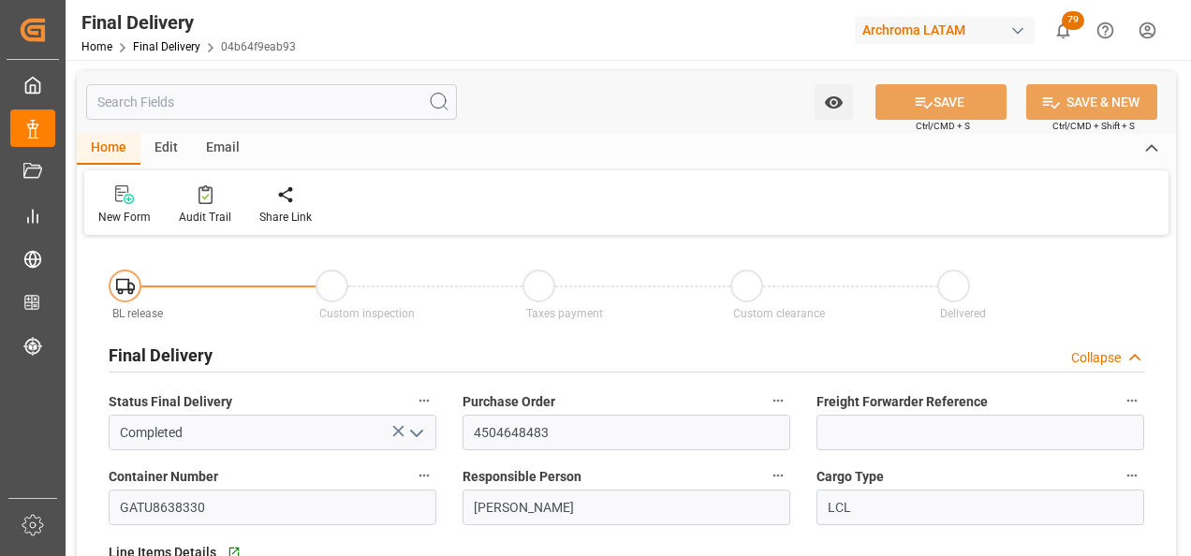
type input "[DATE]"
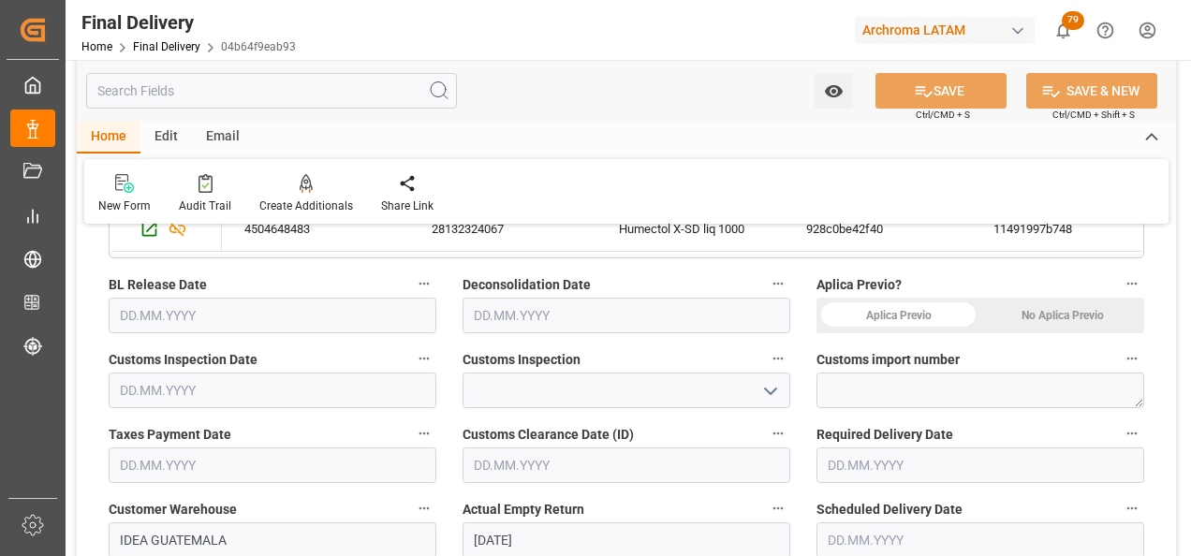
scroll to position [468, 0]
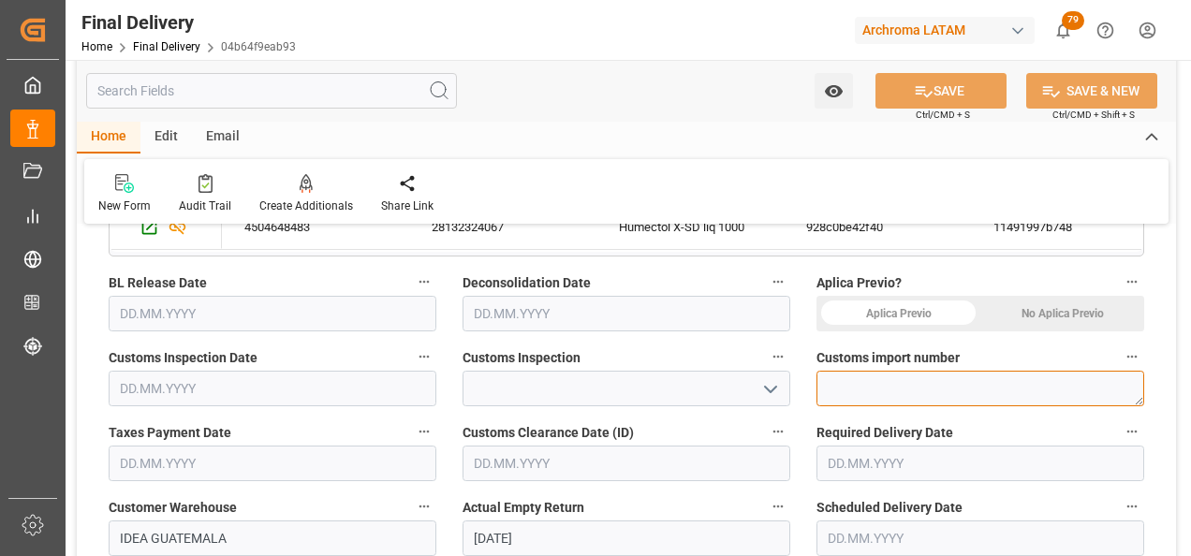
click at [934, 397] on textarea at bounding box center [981, 389] width 328 height 36
paste textarea "264-202500011910"
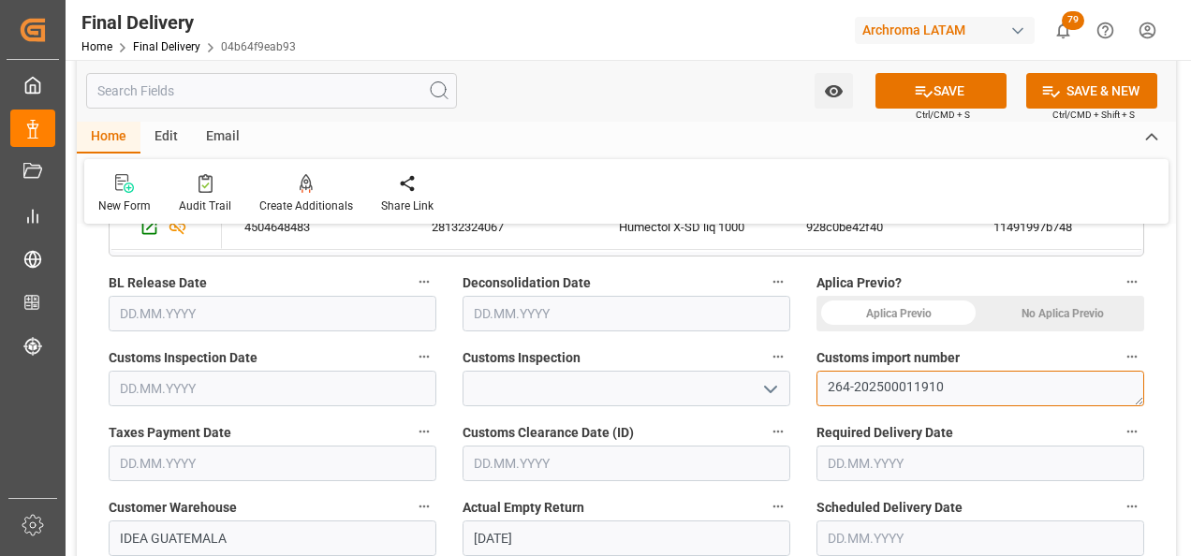
type textarea "264-202500011910"
click at [1032, 316] on div "No Aplica Previo" at bounding box center [1063, 314] width 164 height 36
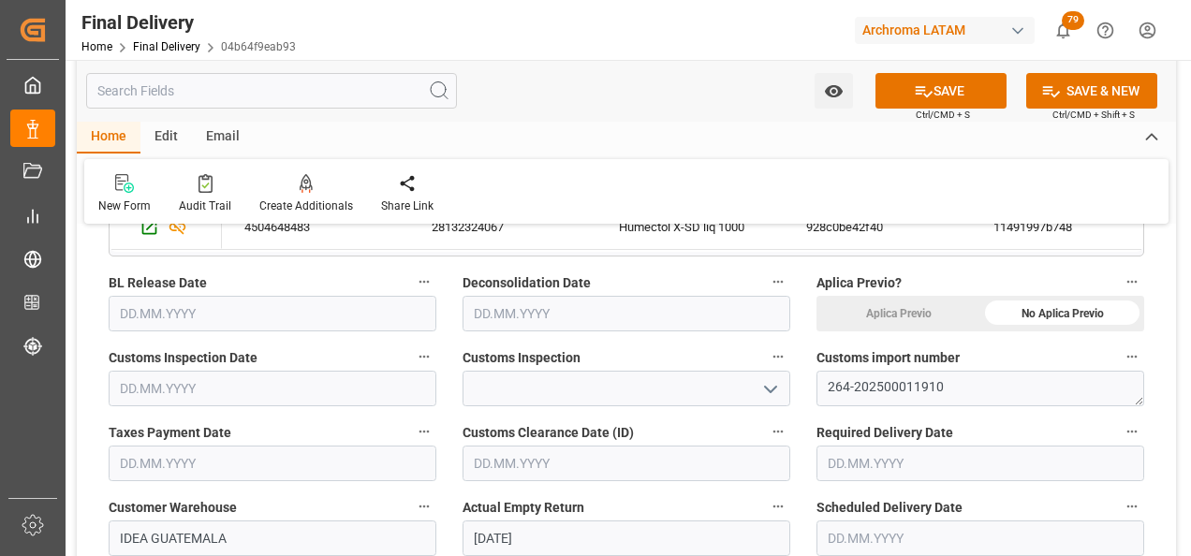
click at [778, 390] on icon "open menu" at bounding box center [771, 389] width 22 height 22
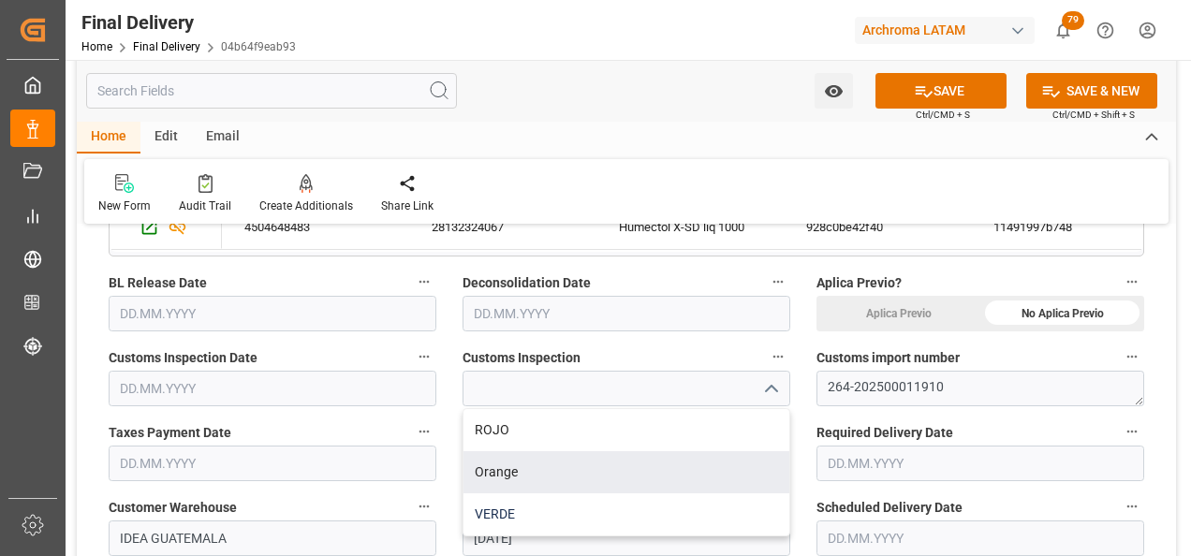
click at [642, 501] on div "VERDE" at bounding box center [627, 515] width 326 height 42
type input "VERDE"
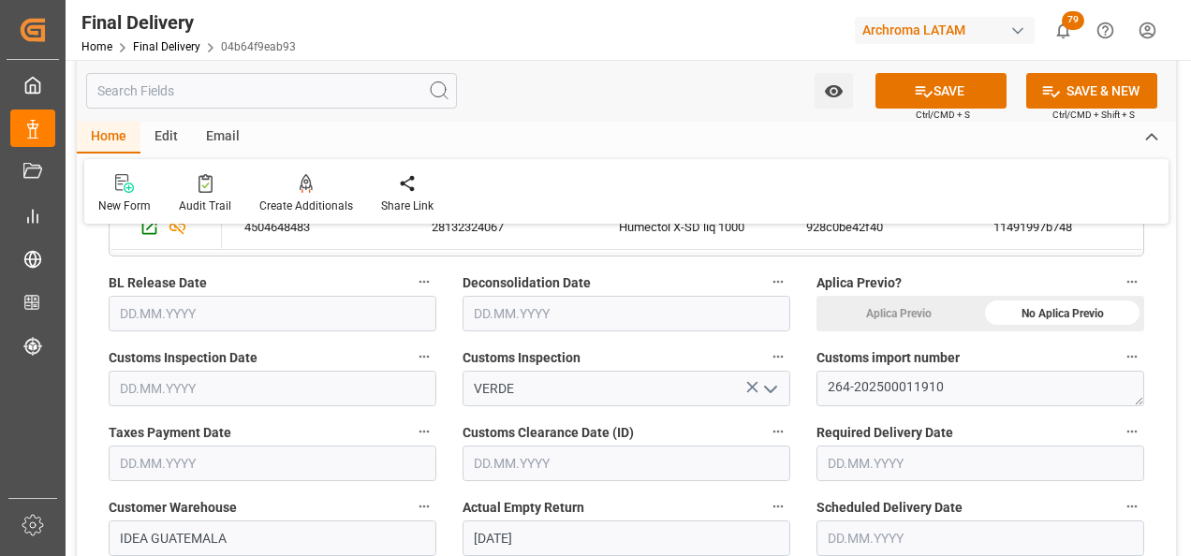
click at [283, 472] on input "text" at bounding box center [273, 464] width 328 height 36
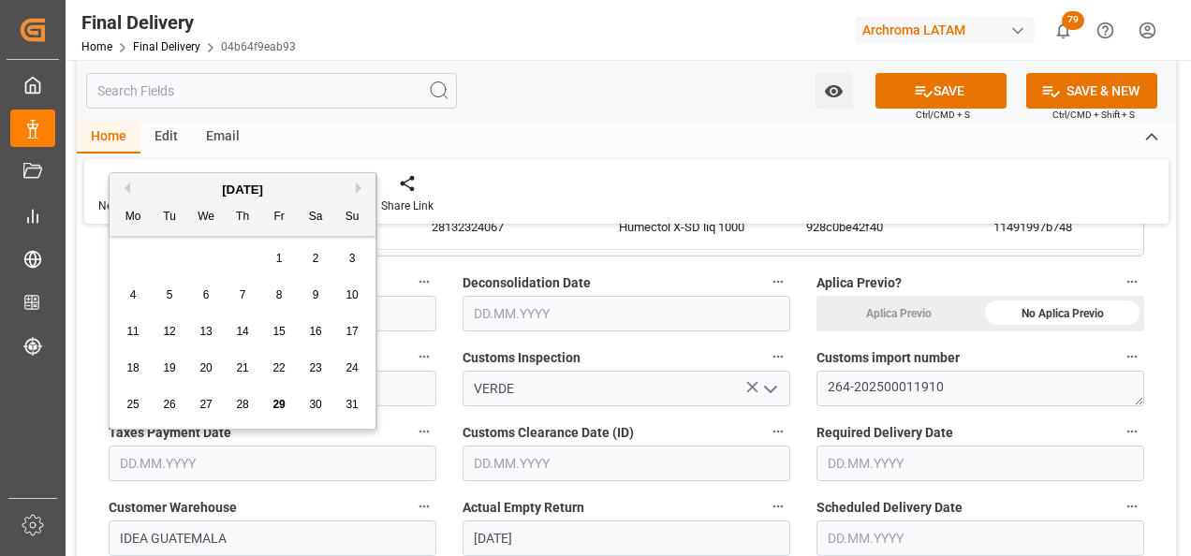
click at [254, 406] on div "28" at bounding box center [242, 405] width 23 height 22
type input "[DATE]"
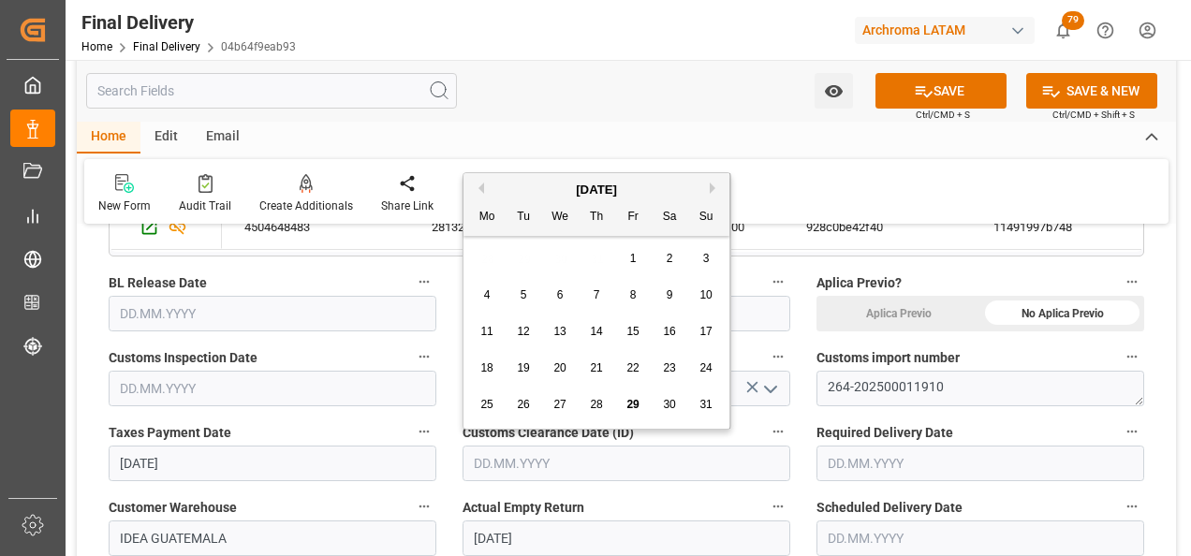
click at [567, 455] on input "text" at bounding box center [627, 464] width 328 height 36
click at [594, 402] on span "28" at bounding box center [596, 404] width 12 height 13
type input "[DATE]"
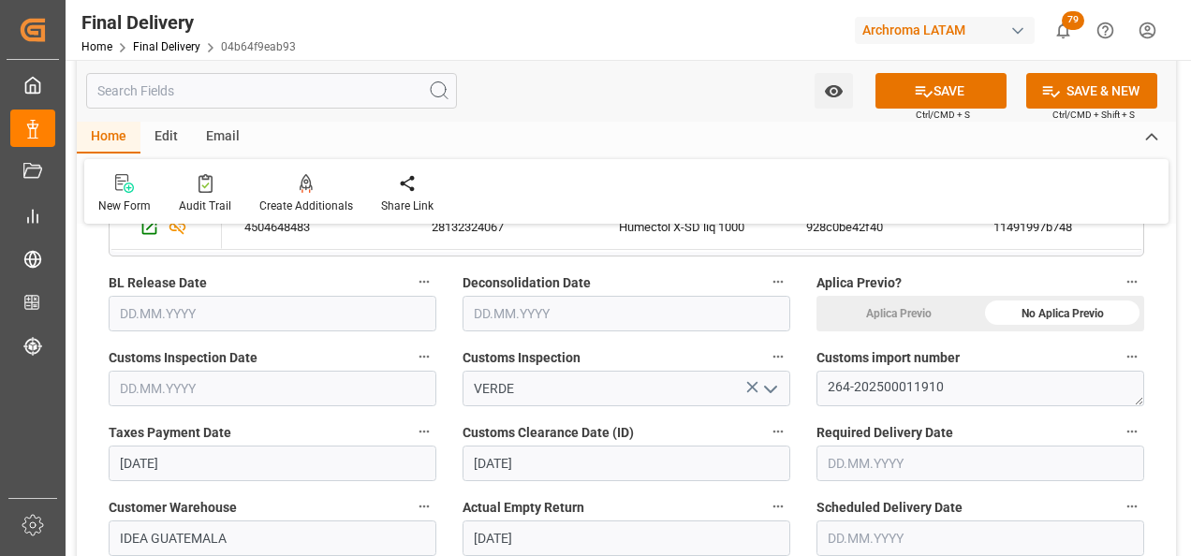
click at [267, 318] on input "text" at bounding box center [273, 314] width 328 height 36
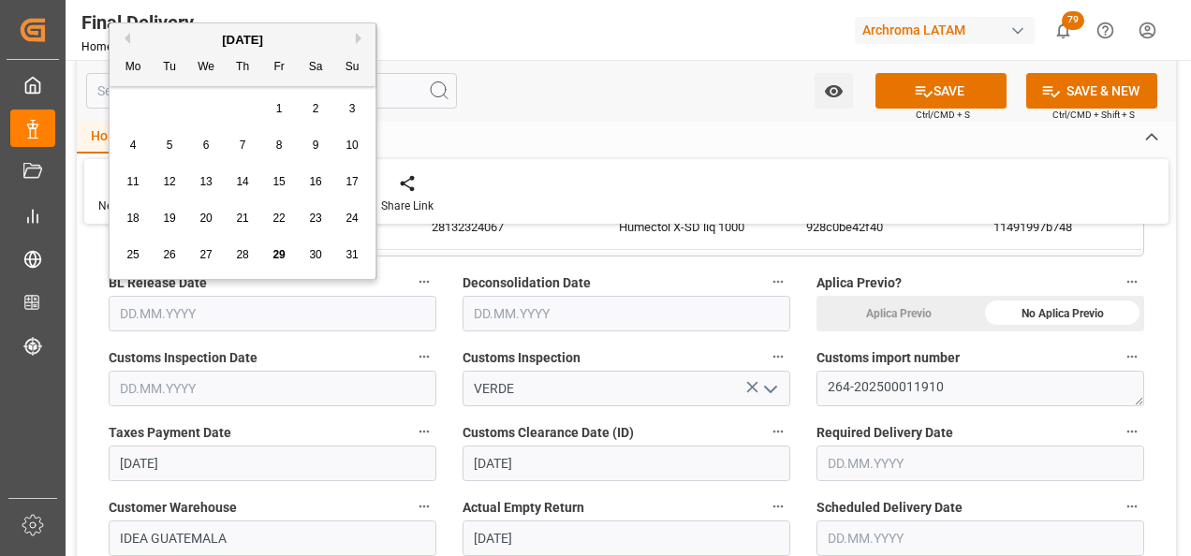
click at [244, 262] on div "28" at bounding box center [242, 255] width 23 height 22
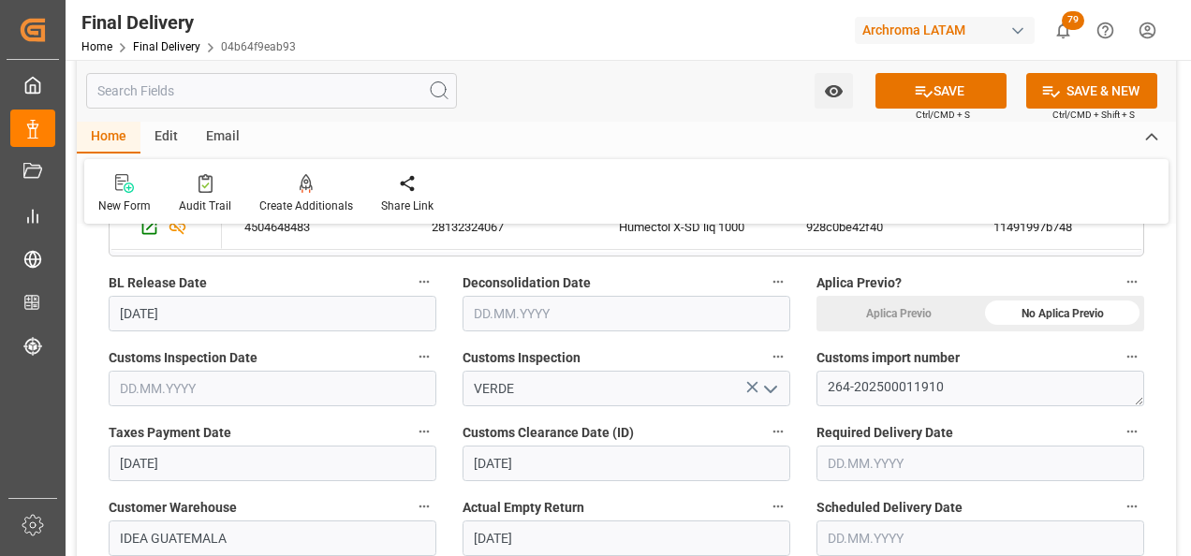
type input "[DATE]"
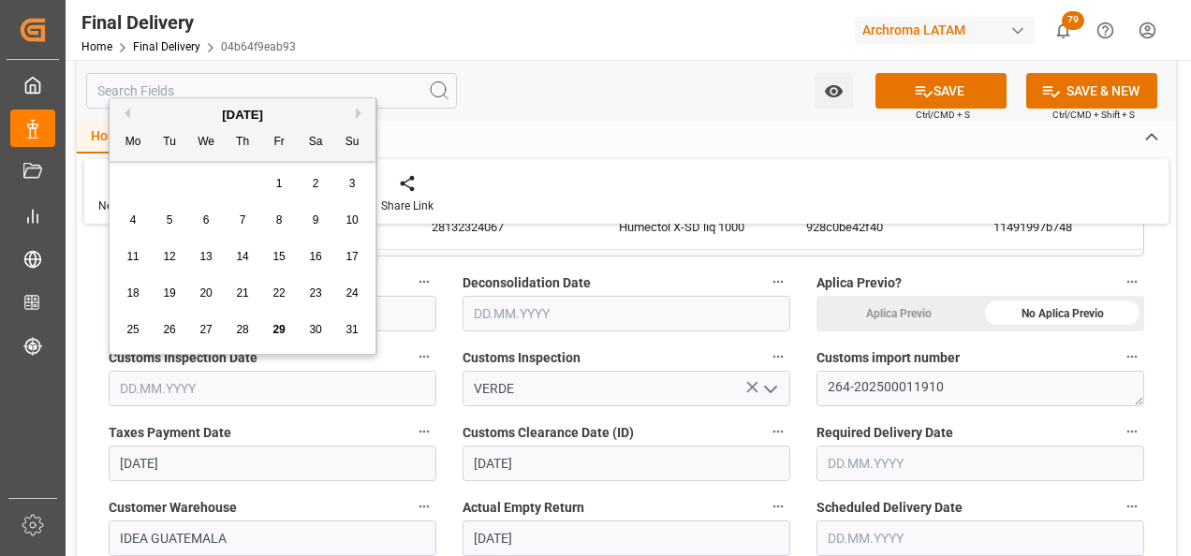
click at [201, 387] on input "text" at bounding box center [273, 389] width 328 height 36
click at [236, 320] on div "28" at bounding box center [242, 330] width 23 height 22
type input "[DATE]"
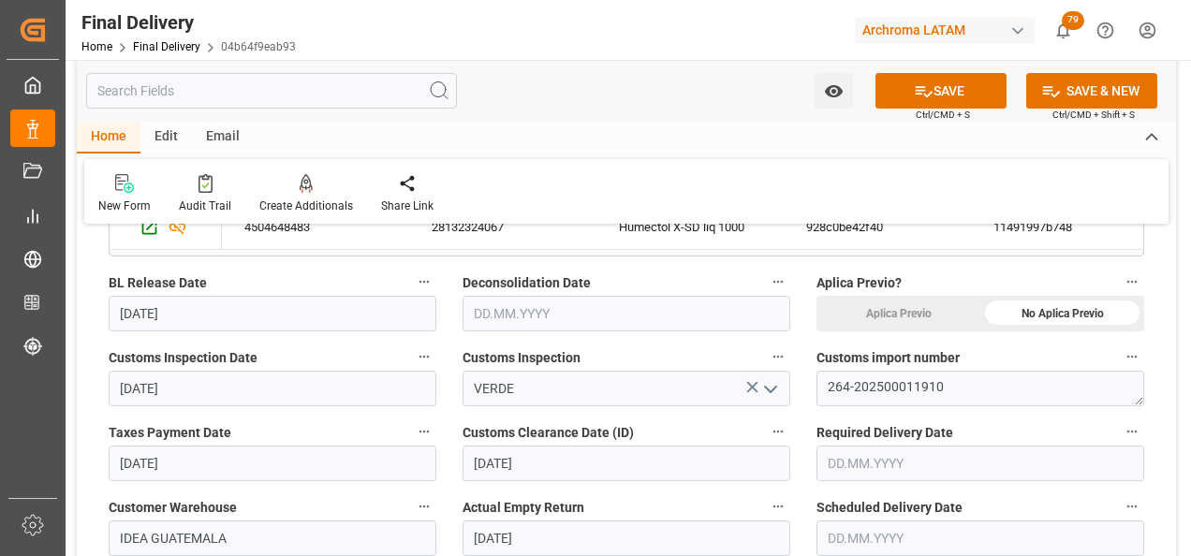
click at [544, 318] on input "text" at bounding box center [627, 314] width 328 height 36
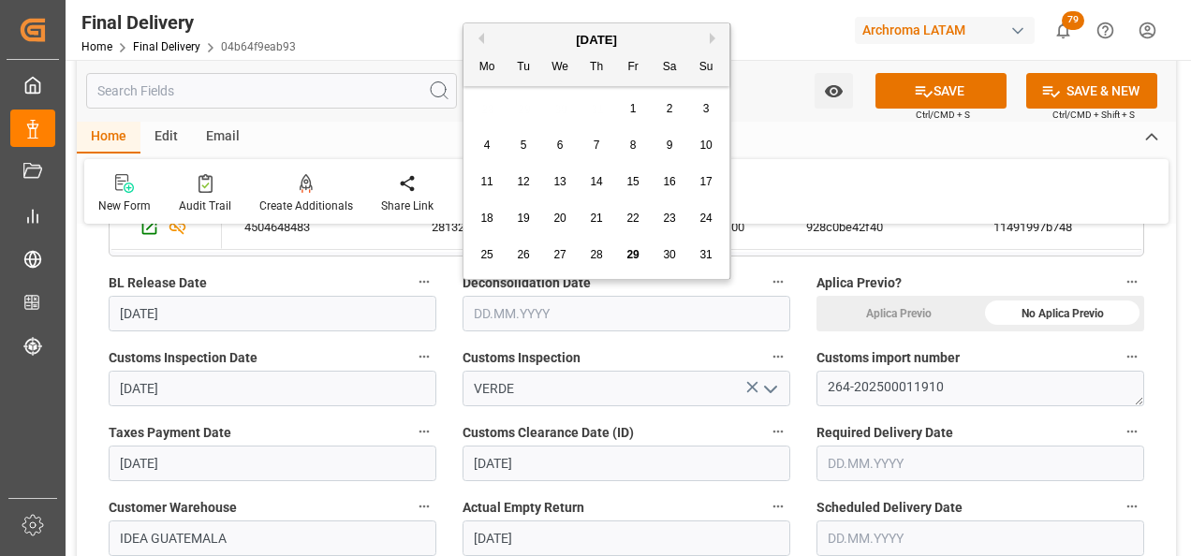
click at [636, 252] on span "29" at bounding box center [633, 254] width 12 height 13
type input "[DATE]"
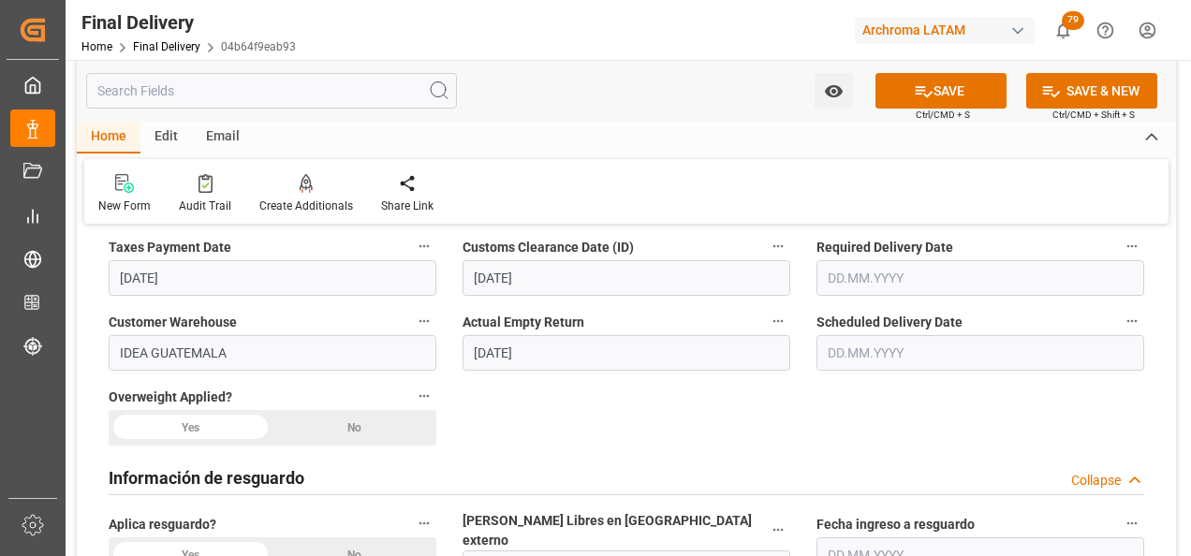
scroll to position [656, 0]
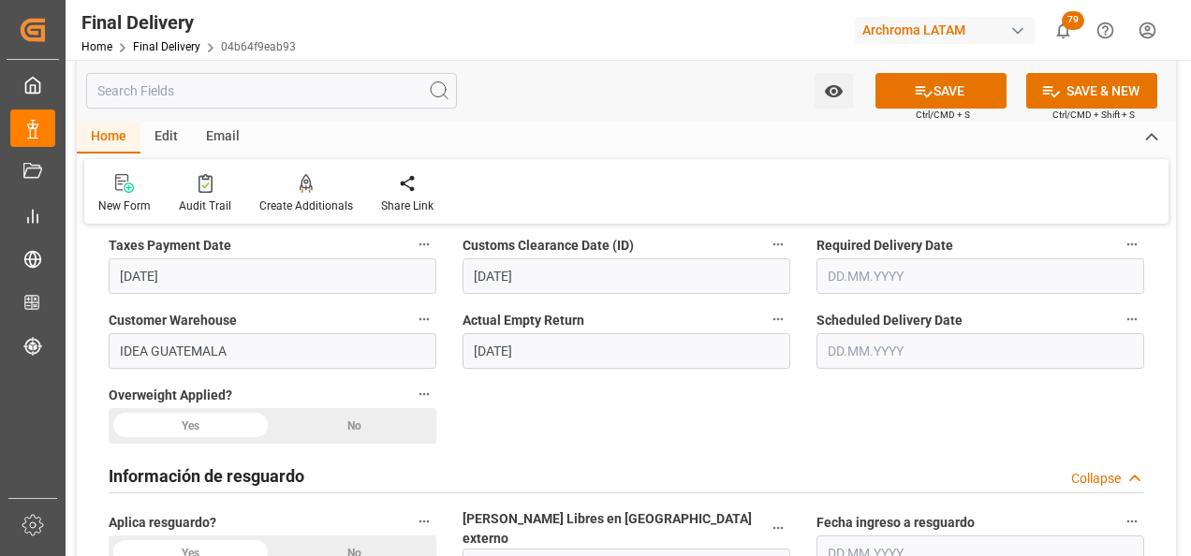
click at [860, 349] on input "text" at bounding box center [981, 351] width 328 height 36
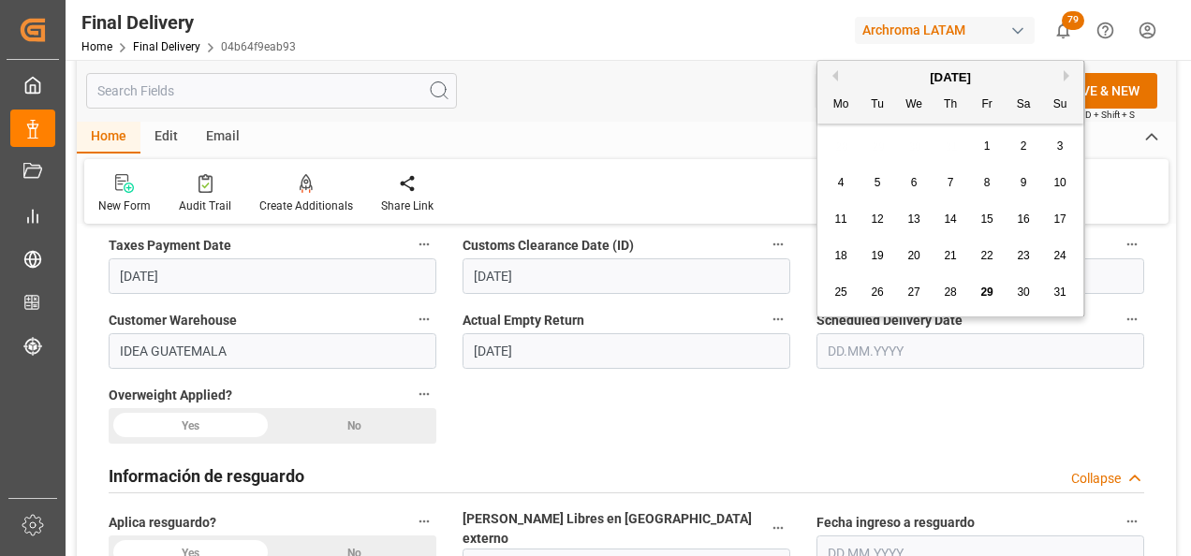
click at [986, 296] on span "29" at bounding box center [987, 292] width 12 height 13
type input "[DATE]"
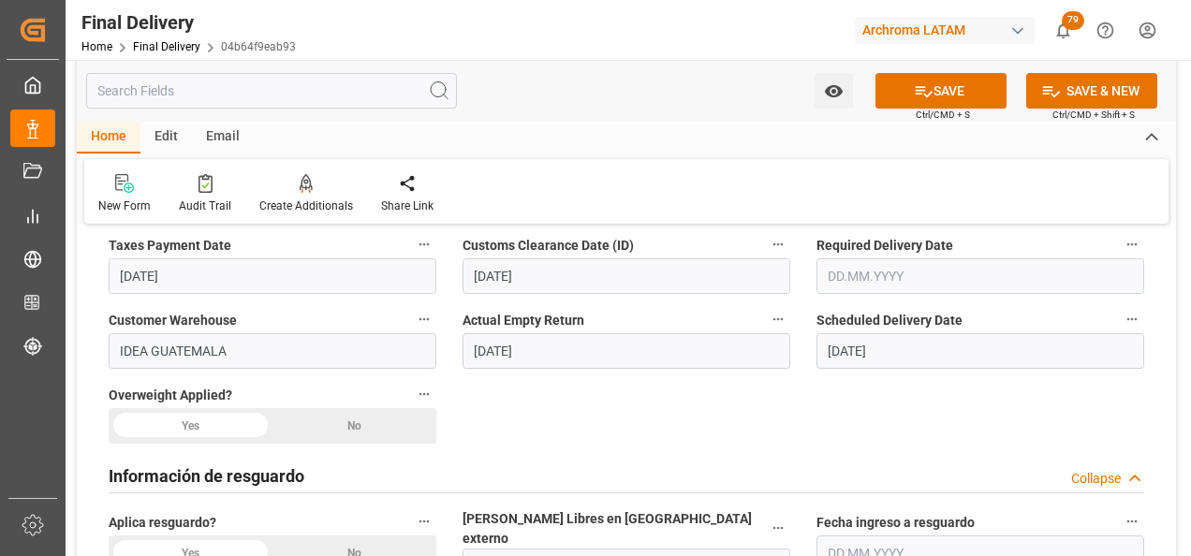
click at [890, 275] on input "text" at bounding box center [981, 276] width 328 height 36
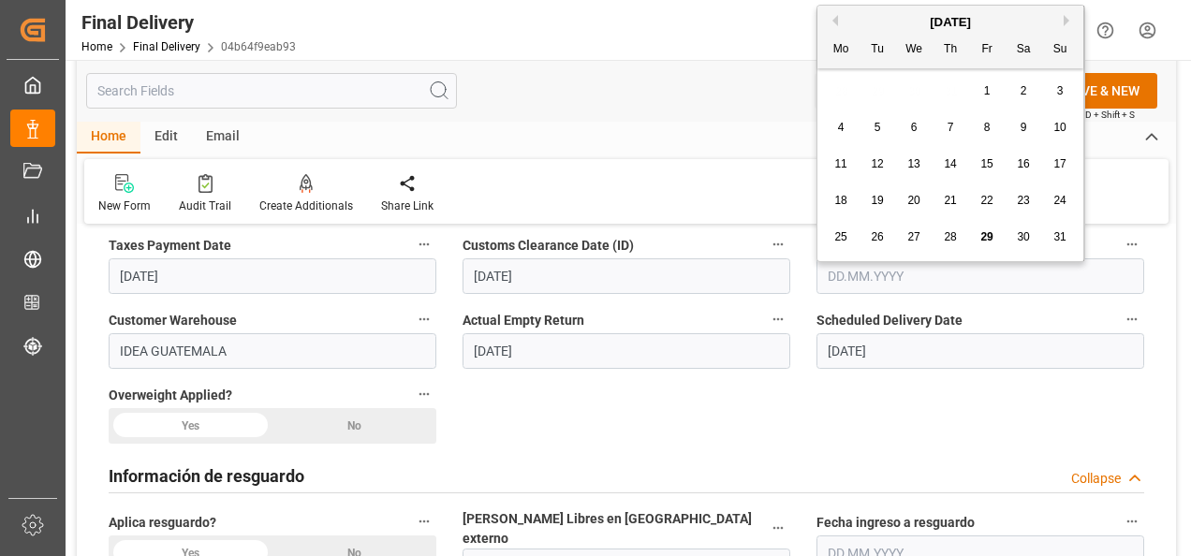
click at [985, 235] on span "29" at bounding box center [987, 236] width 12 height 13
type input "[DATE]"
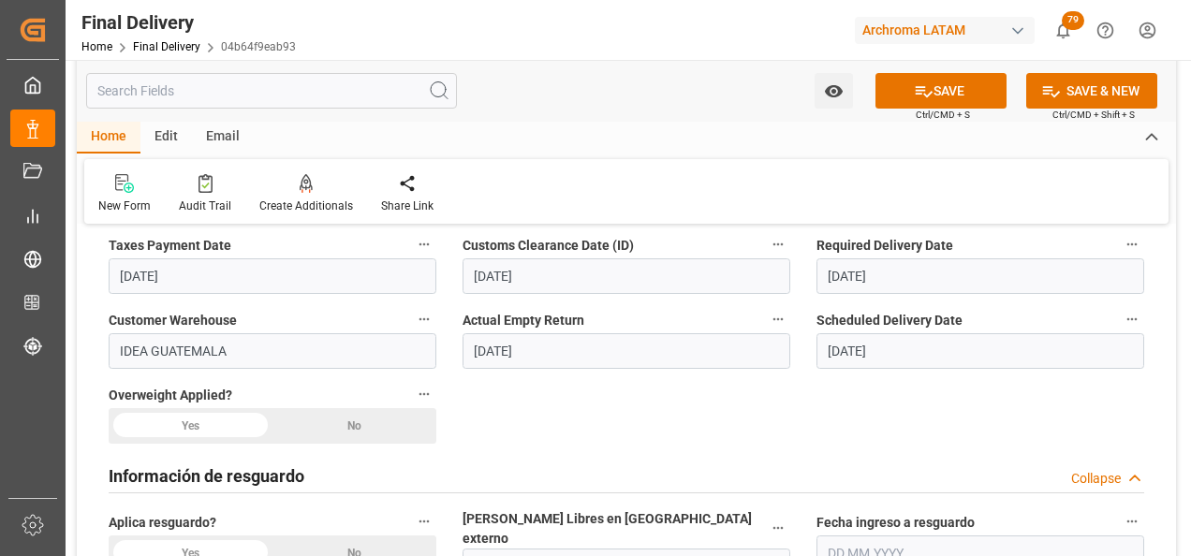
click at [313, 425] on div "No" at bounding box center [355, 426] width 164 height 36
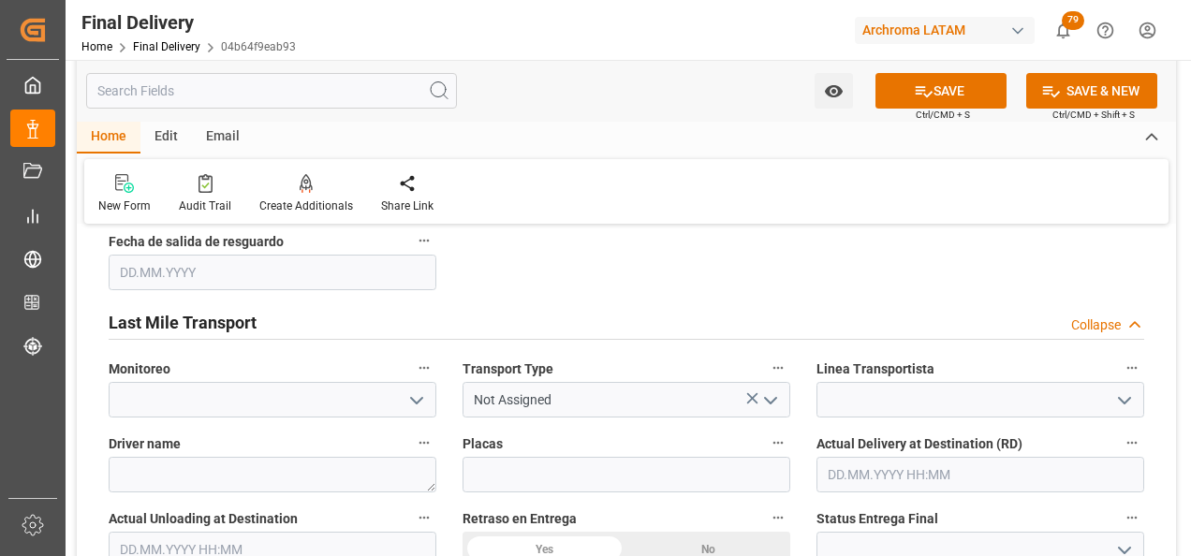
scroll to position [1030, 0]
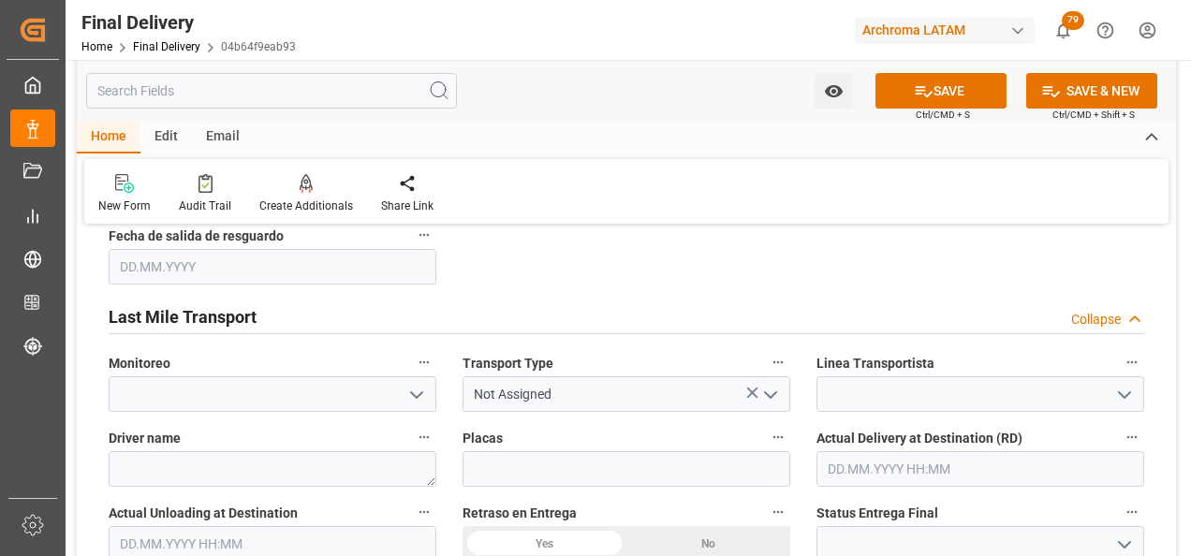
click at [781, 386] on icon "open menu" at bounding box center [771, 395] width 22 height 22
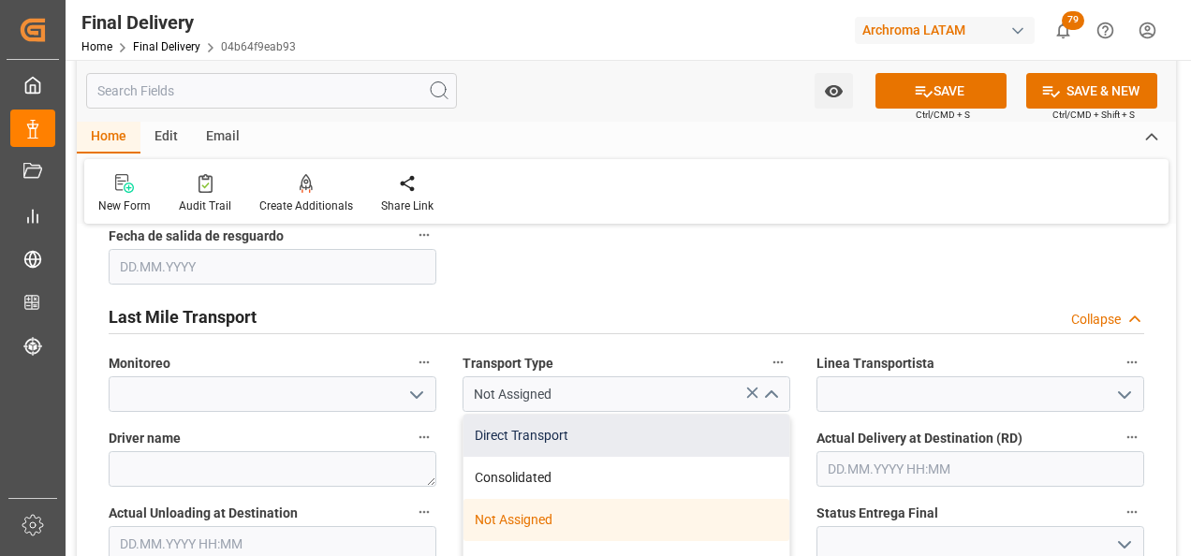
click at [720, 416] on div "Direct Transport" at bounding box center [627, 436] width 326 height 42
type input "Direct Transport"
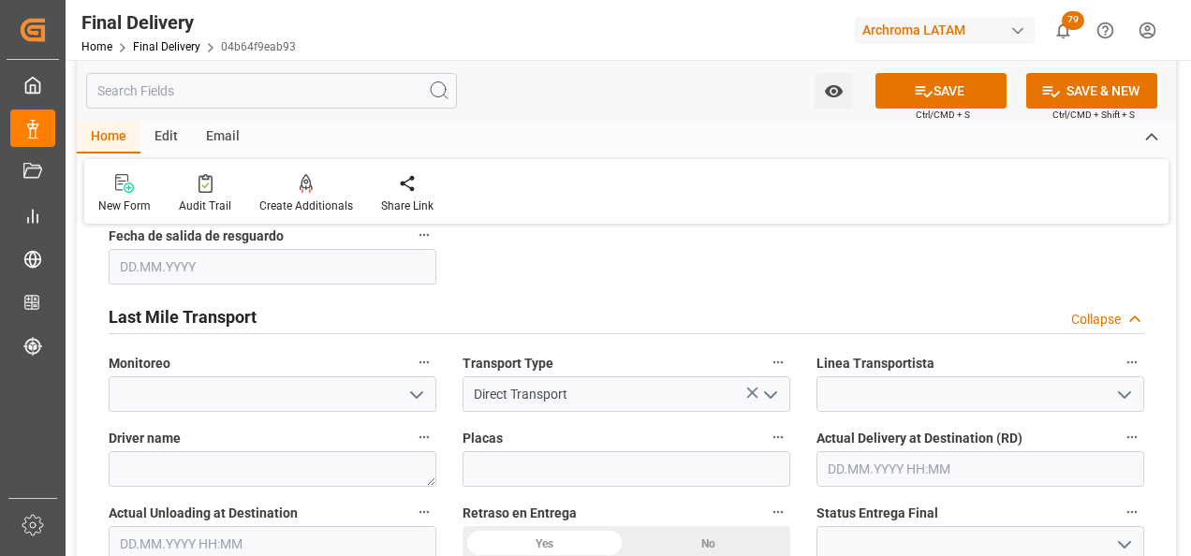
click at [1125, 384] on icon "open menu" at bounding box center [1125, 395] width 22 height 22
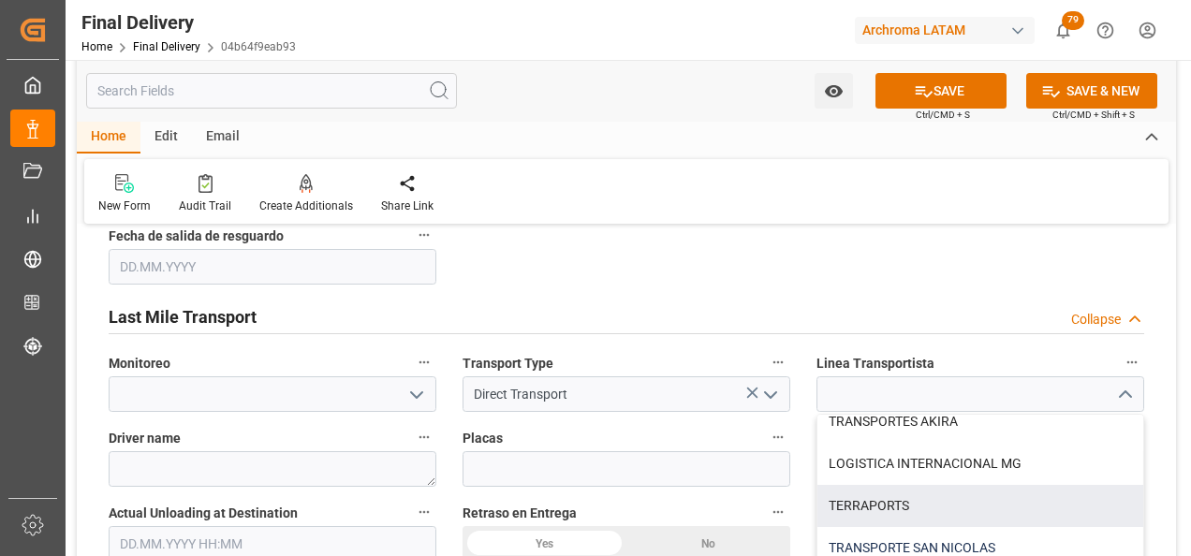
scroll to position [1274, 0]
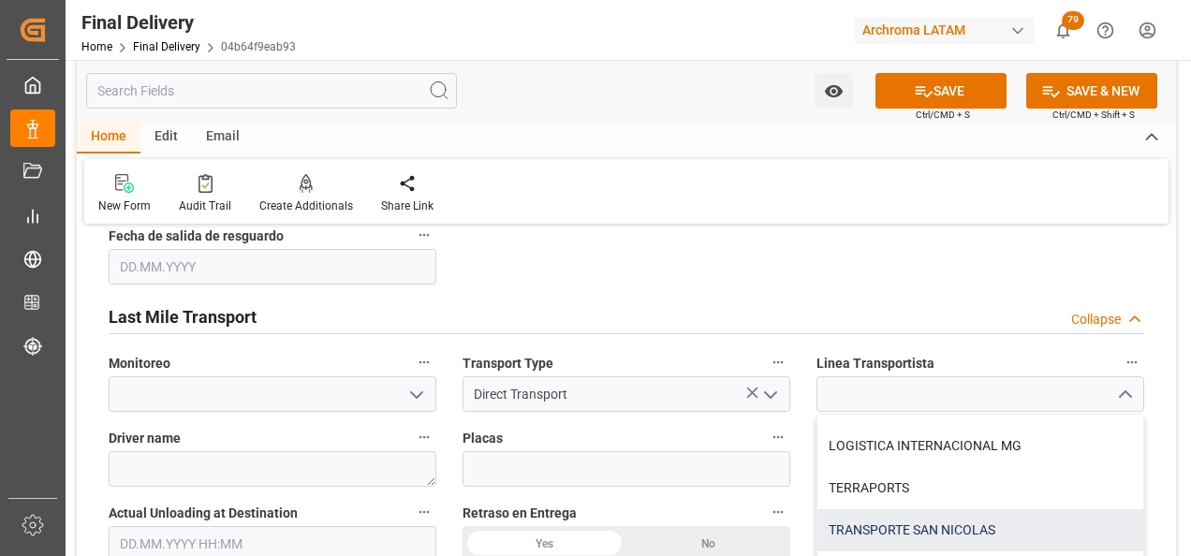
click at [964, 518] on div "TRANSPORTE SAN NICOLAS" at bounding box center [981, 530] width 326 height 42
type input "TRANSPORTE SAN NICOLAS"
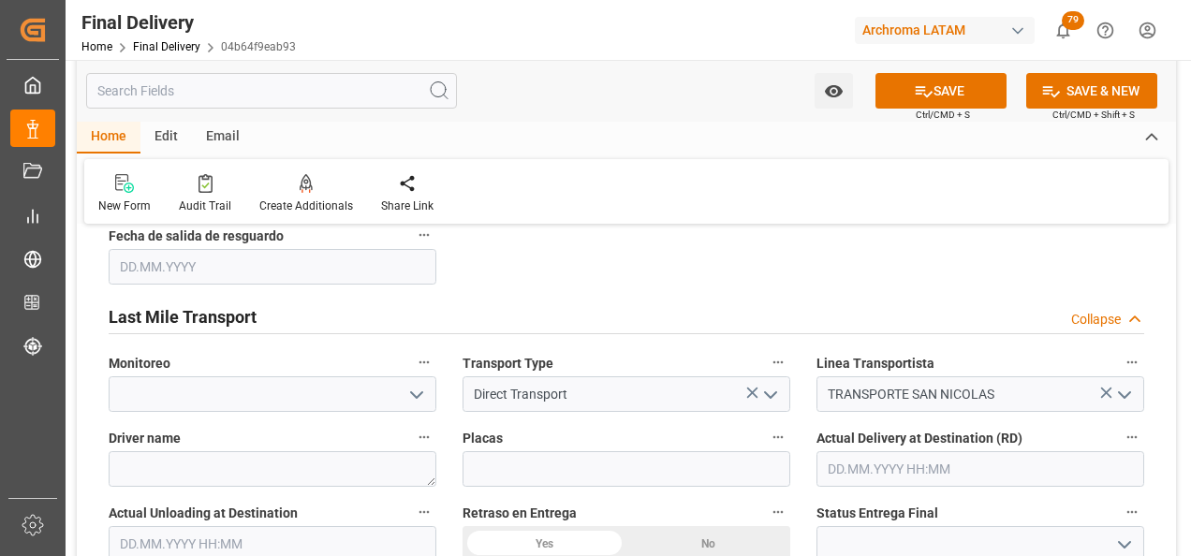
click at [907, 457] on input "text" at bounding box center [981, 469] width 328 height 36
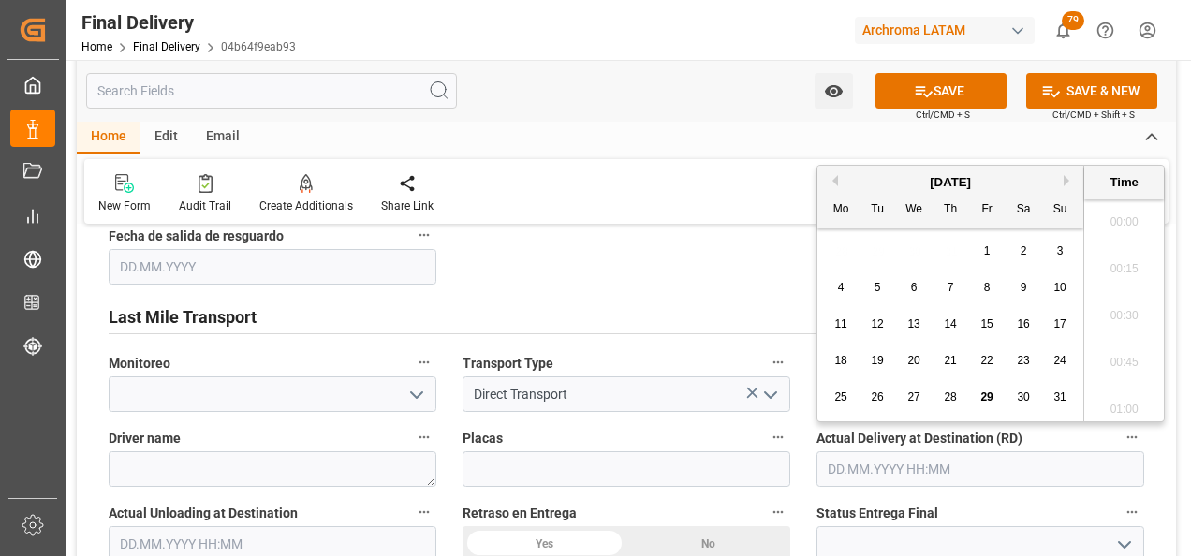
scroll to position [3144, 0]
click at [987, 398] on span "29" at bounding box center [987, 397] width 12 height 13
type input "[DATE] 00:00"
click at [357, 528] on input "text" at bounding box center [273, 544] width 328 height 36
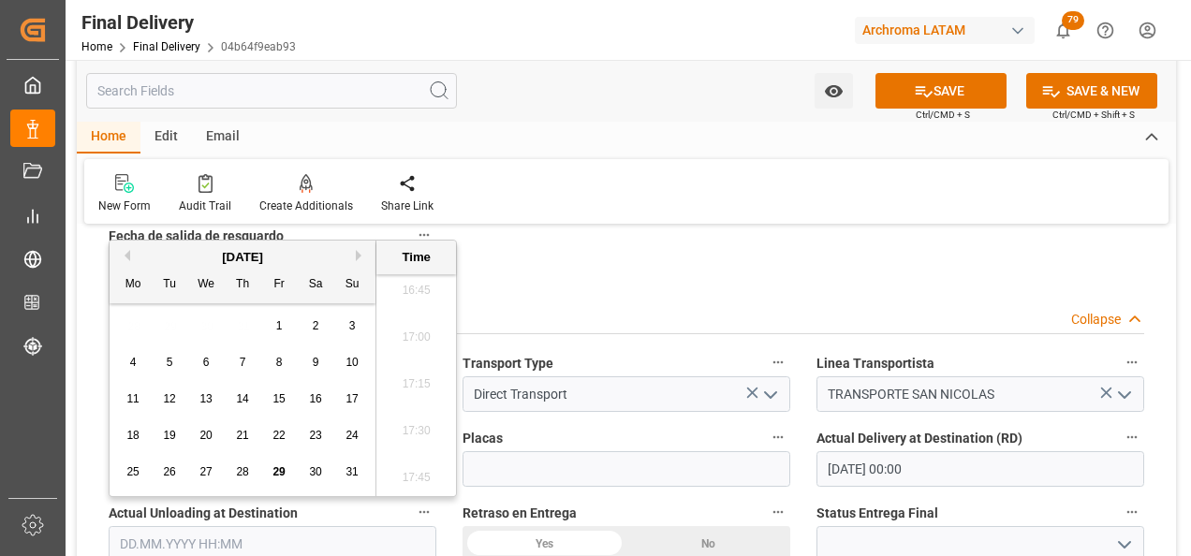
click at [278, 465] on span "29" at bounding box center [279, 471] width 12 height 13
type input "[DATE] 00:00"
click at [705, 526] on div "No" at bounding box center [709, 544] width 164 height 36
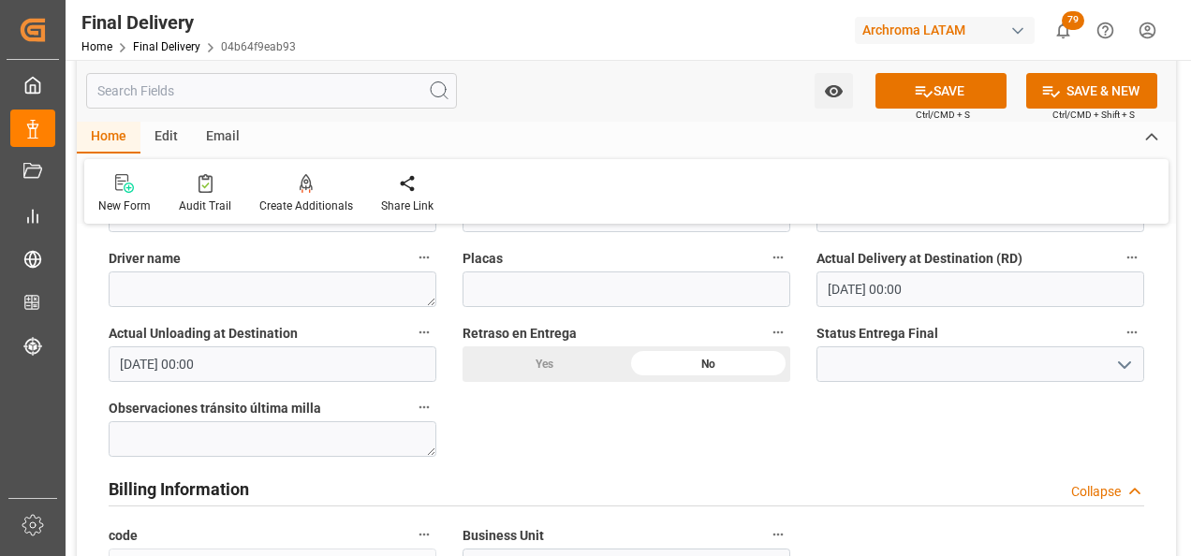
scroll to position [1218, 0]
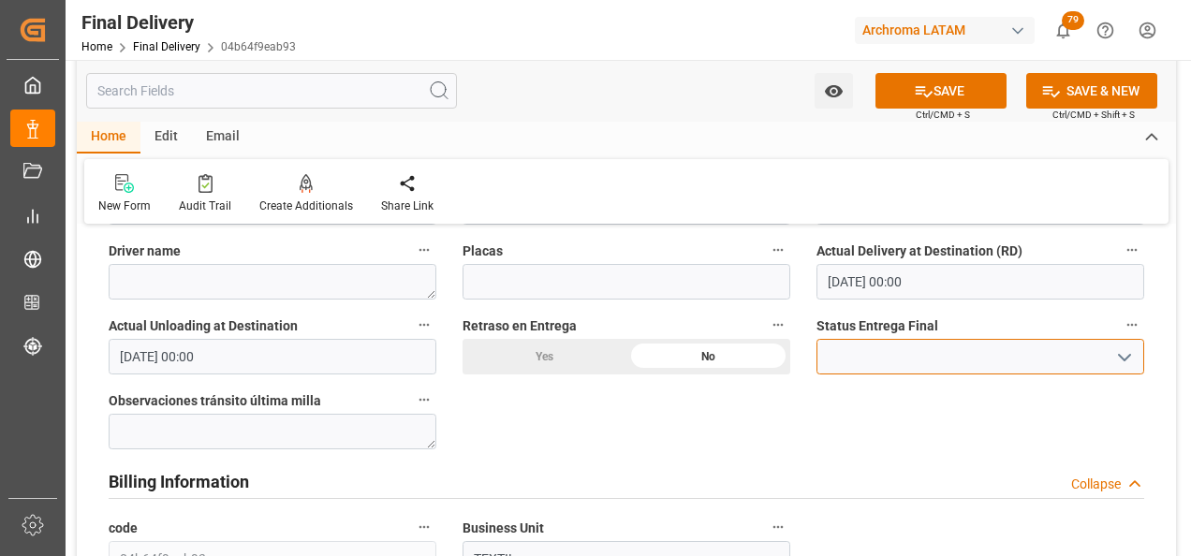
click at [1124, 360] on input at bounding box center [981, 357] width 328 height 36
click at [1124, 355] on button "open menu" at bounding box center [1124, 357] width 28 height 29
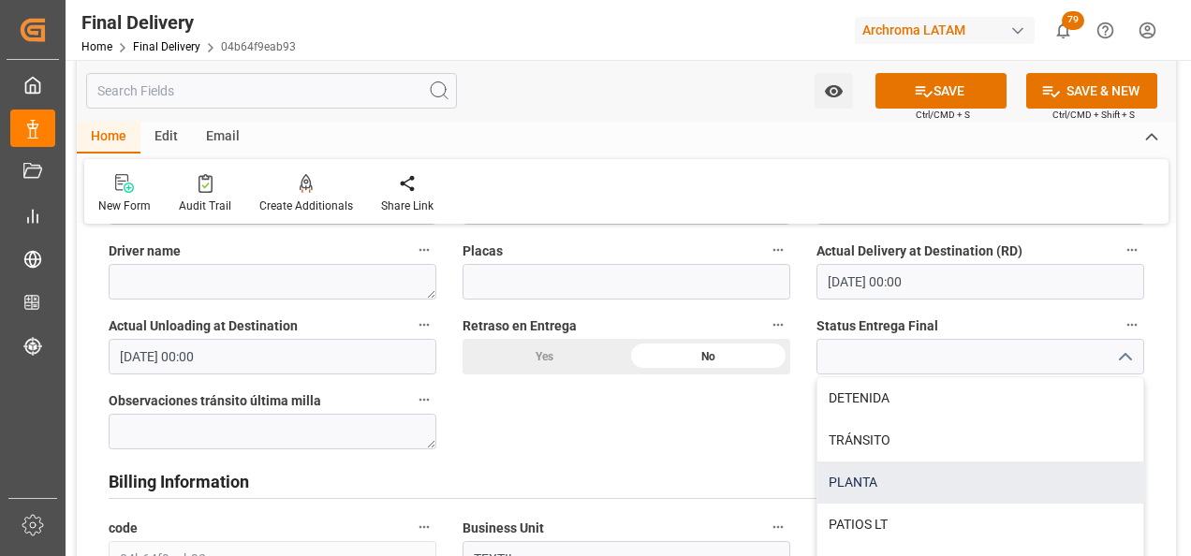
click at [956, 470] on div "PLANTA" at bounding box center [981, 483] width 326 height 42
type input "PLANTA"
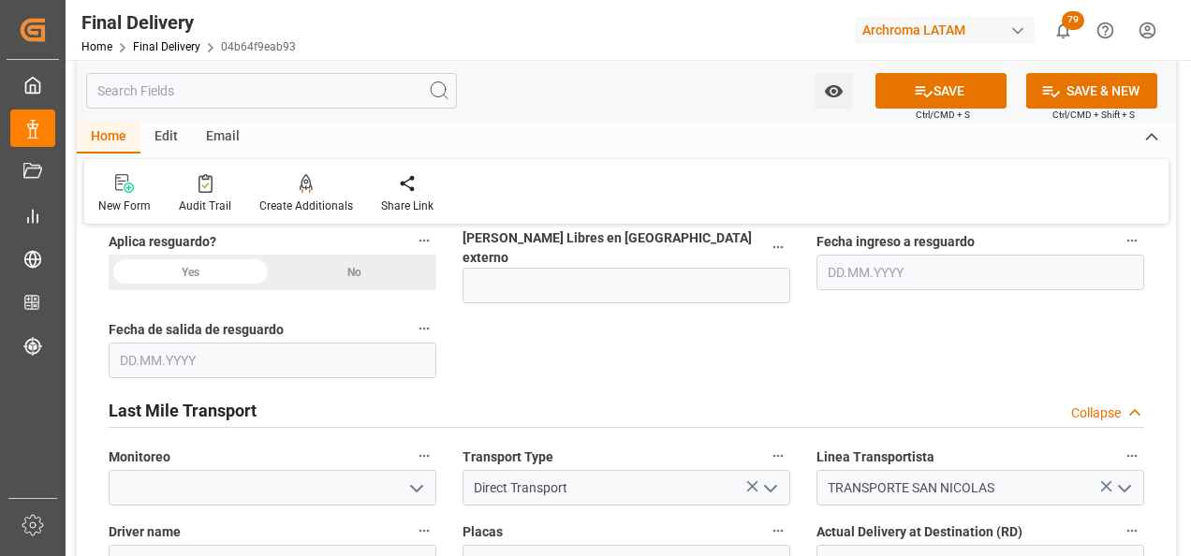
scroll to position [843, 0]
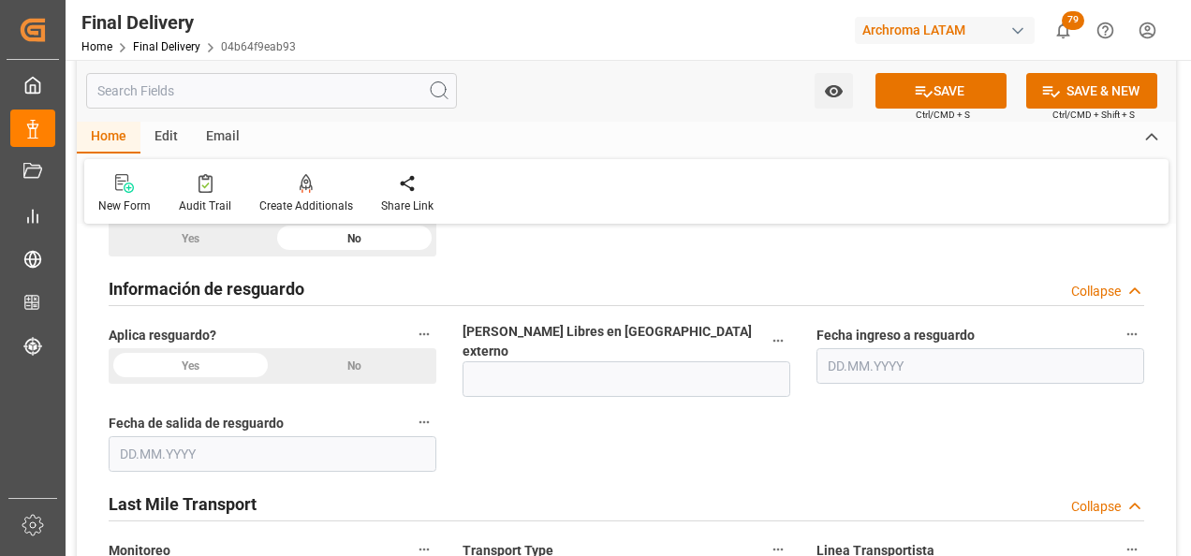
click at [363, 368] on div "No" at bounding box center [355, 366] width 164 height 36
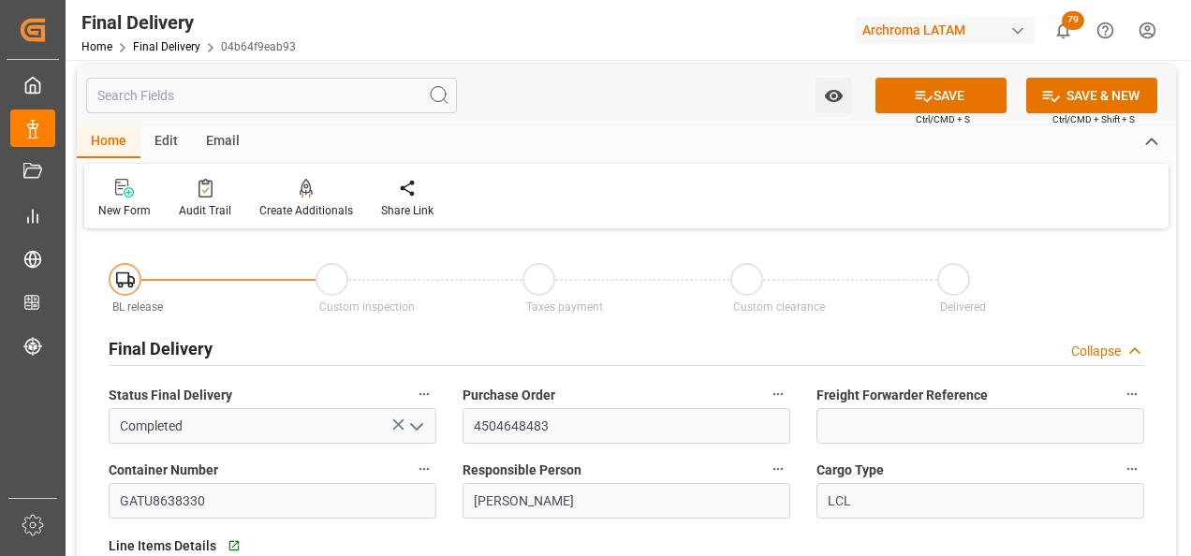
scroll to position [0, 0]
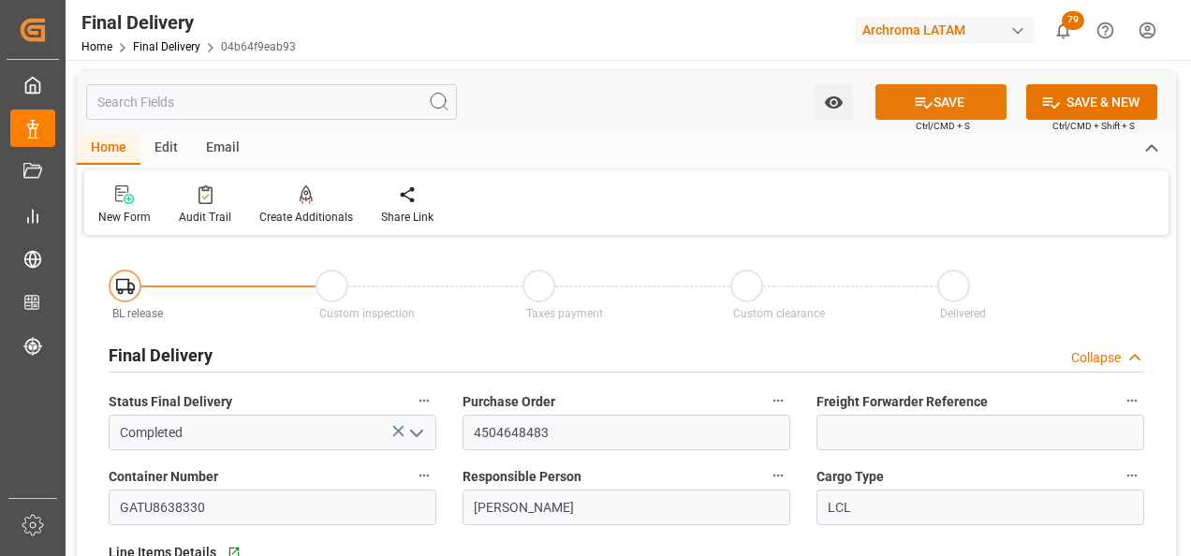
click at [939, 103] on button "SAVE" at bounding box center [941, 102] width 131 height 36
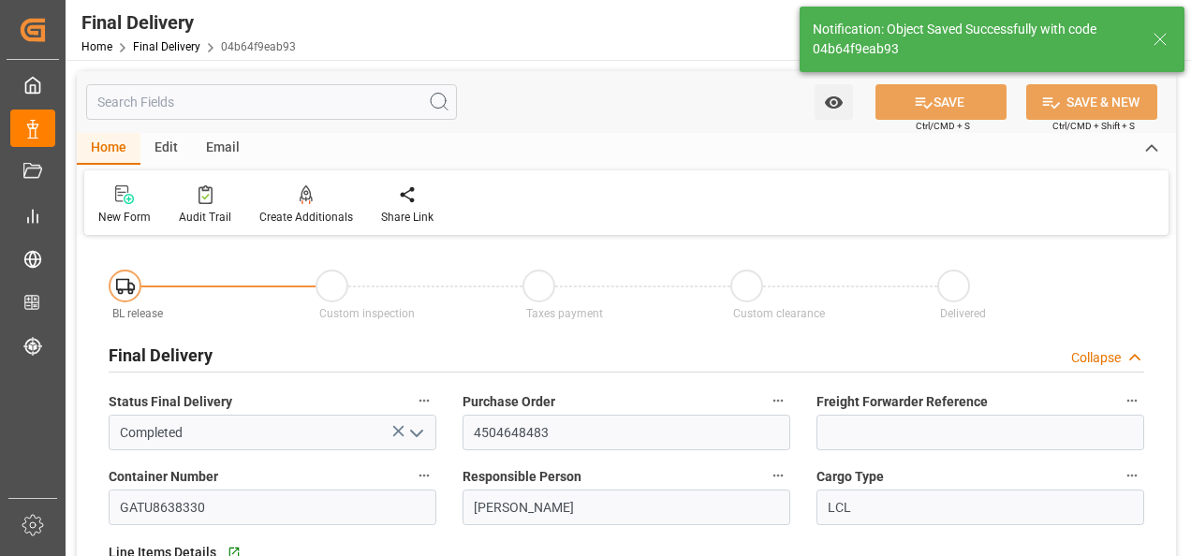
type textarea "1"
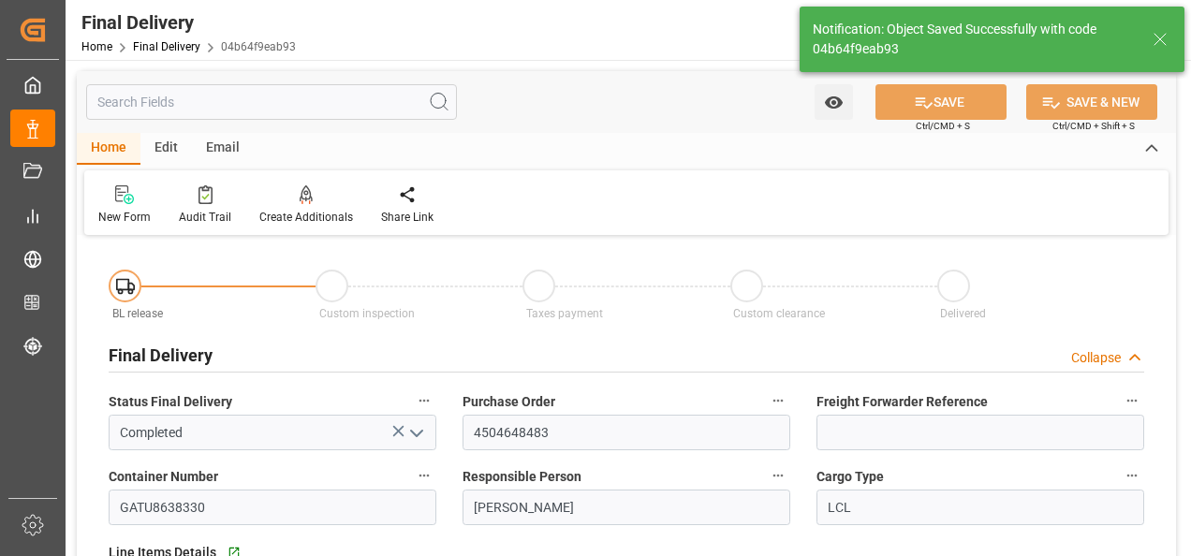
type input "15"
click at [532, 427] on input "4504648483" at bounding box center [627, 433] width 328 height 36
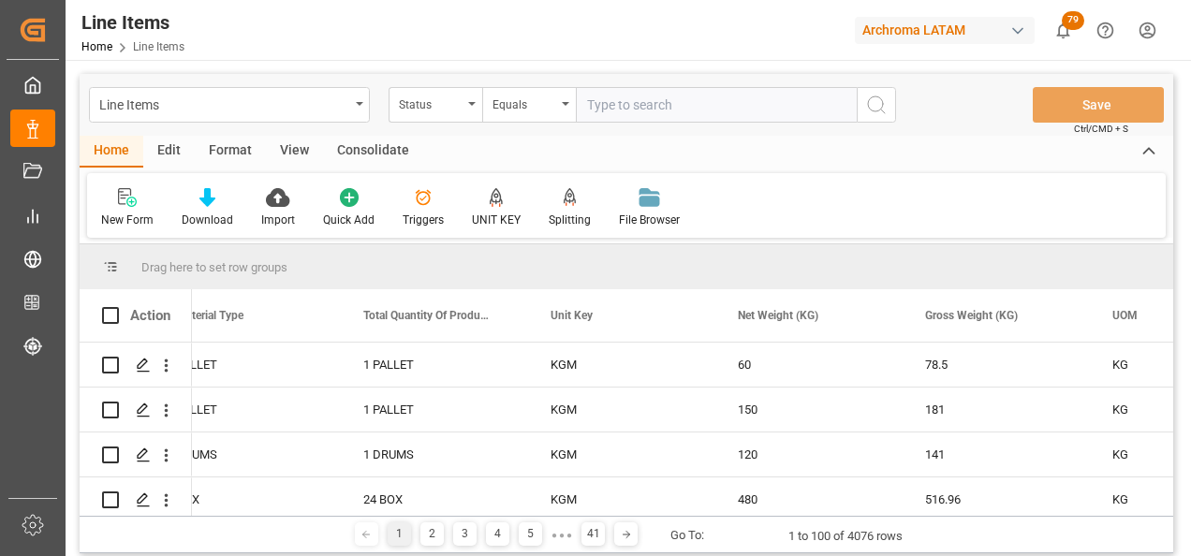
scroll to position [0, 3197]
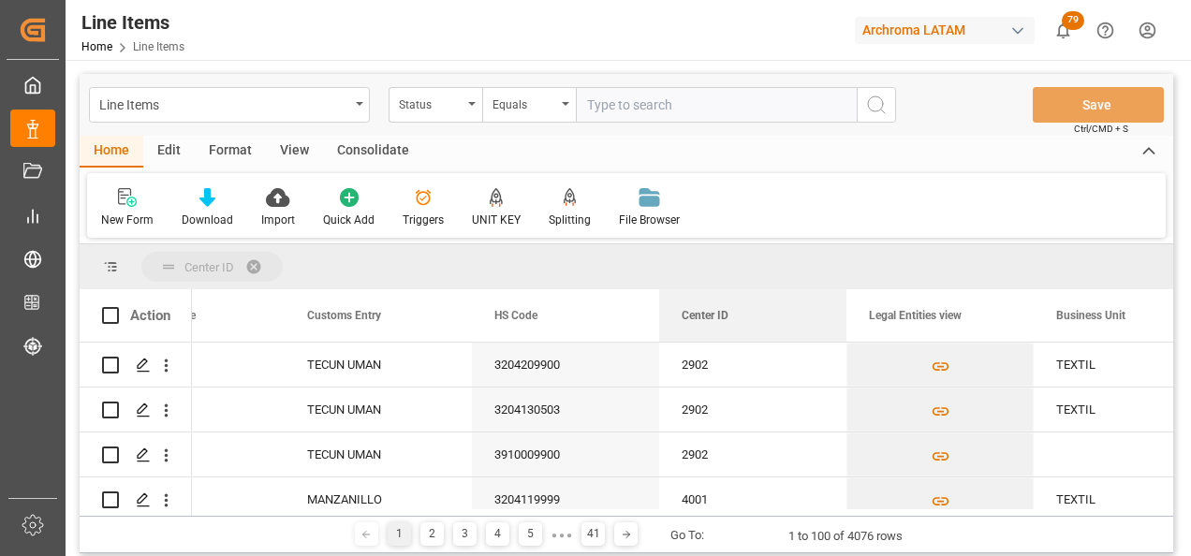
drag, startPoint x: 738, startPoint y: 317, endPoint x: 656, endPoint y: 269, distance: 95.3
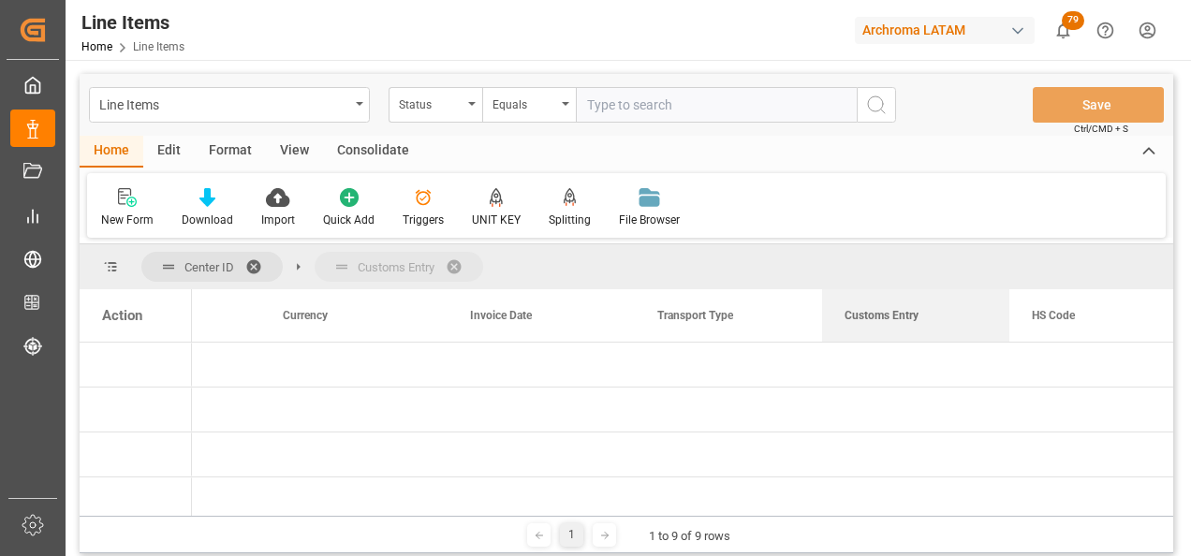
drag, startPoint x: 855, startPoint y: 318, endPoint x: 832, endPoint y: 267, distance: 56.6
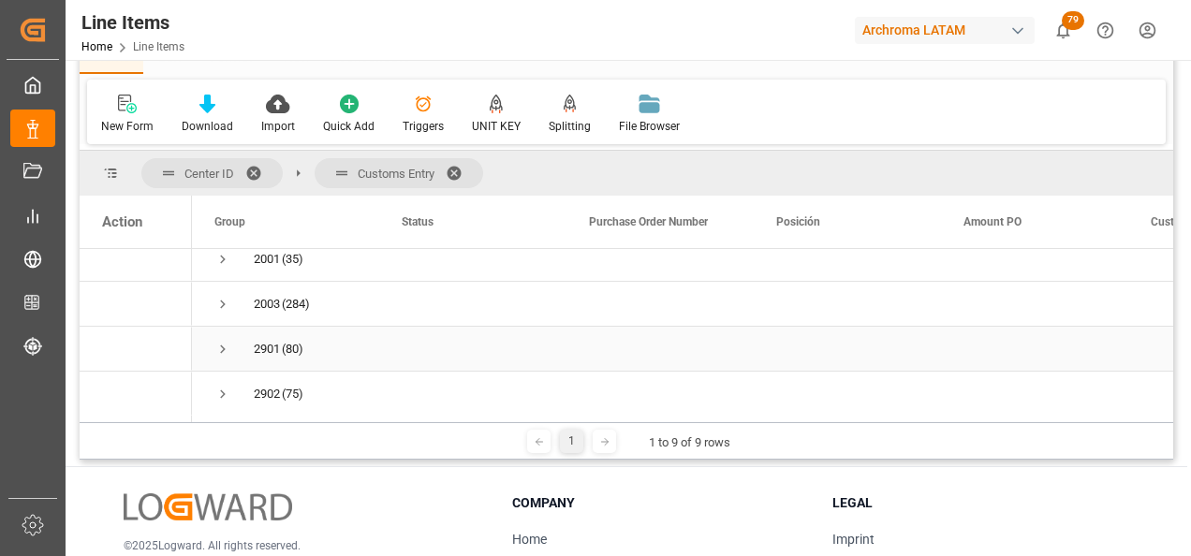
click at [221, 346] on span "Press SPACE to select this row." at bounding box center [222, 349] width 17 height 17
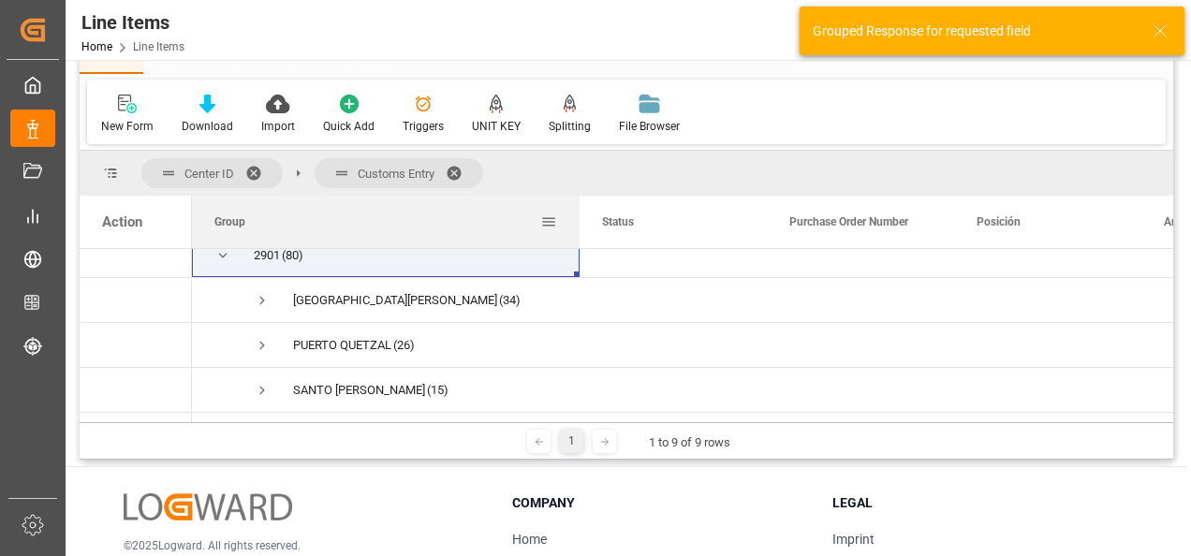
drag, startPoint x: 376, startPoint y: 210, endPoint x: 577, endPoint y: 228, distance: 201.2
click at [577, 228] on div at bounding box center [579, 222] width 7 height 52
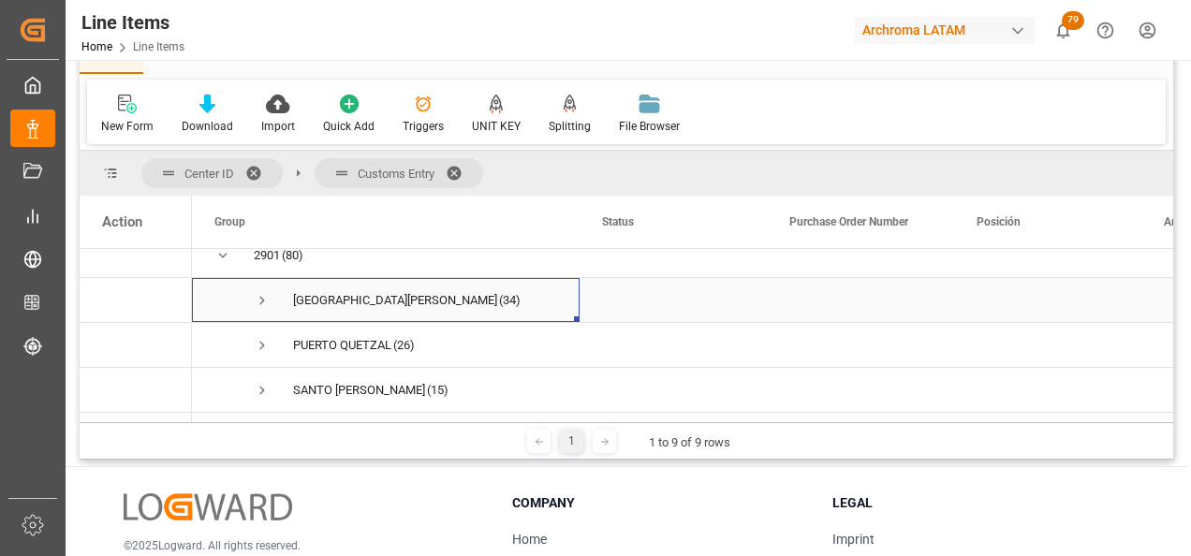
click at [262, 300] on span "Press SPACE to select this row." at bounding box center [262, 300] width 17 height 17
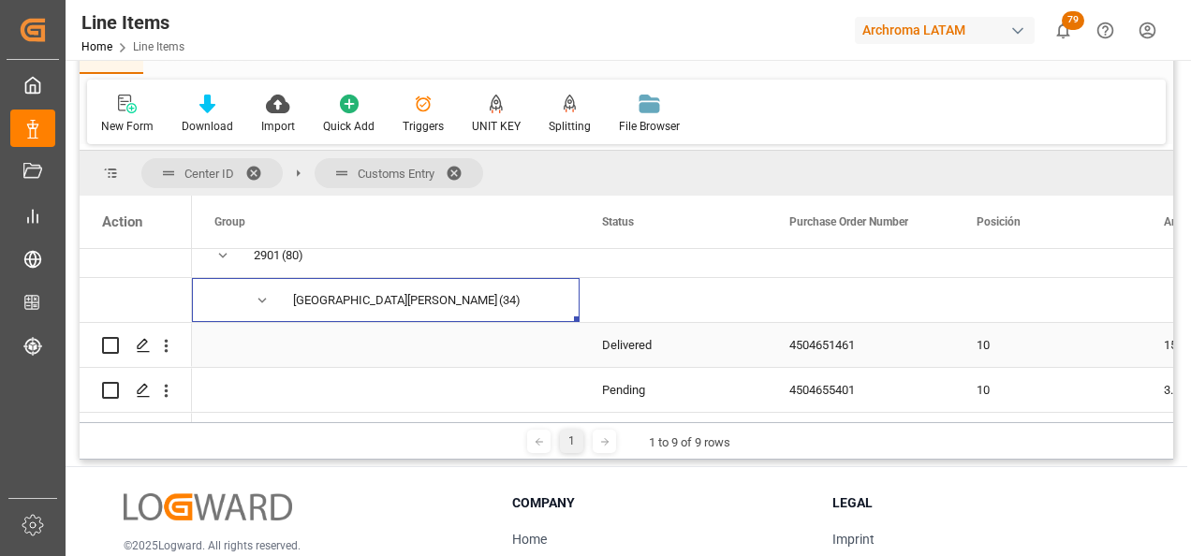
click at [837, 347] on div "4504651461" at bounding box center [860, 345] width 187 height 44
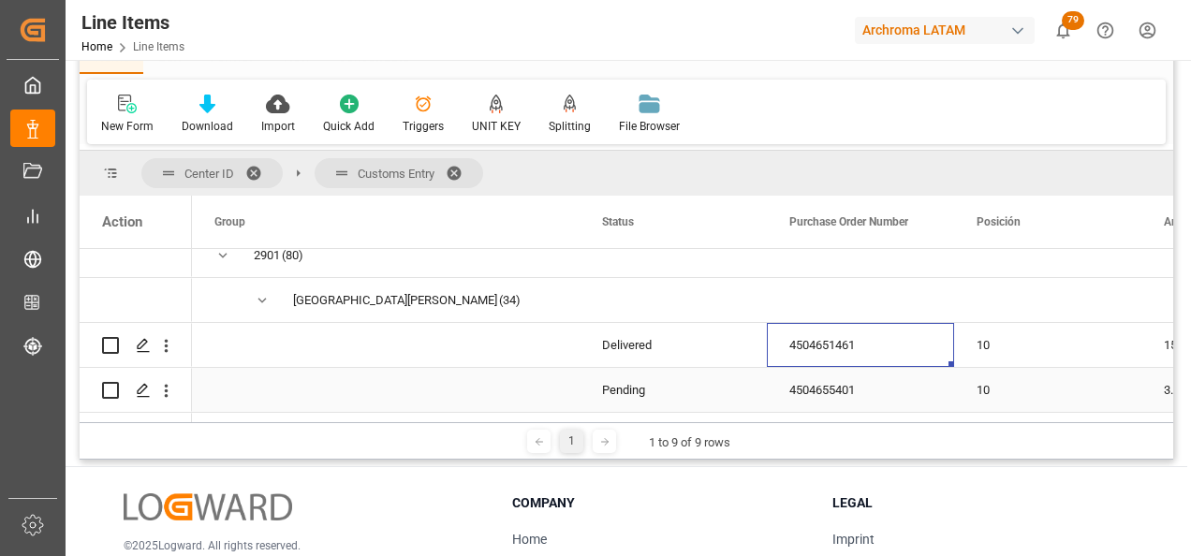
click at [837, 376] on div "4504655401" at bounding box center [860, 390] width 187 height 44
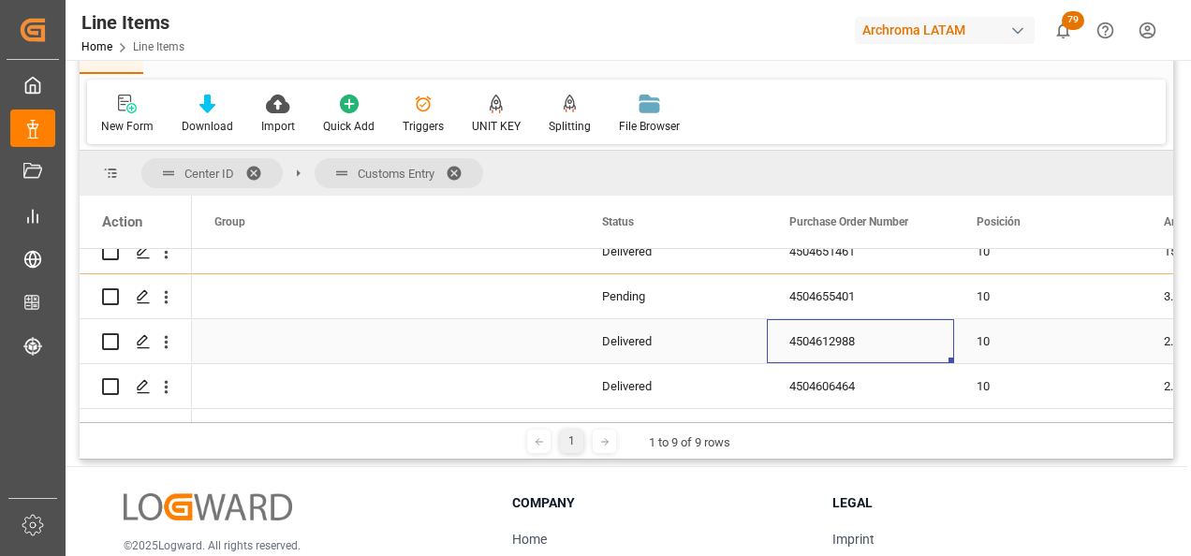
click at [862, 343] on div "4504612988" at bounding box center [860, 341] width 187 height 44
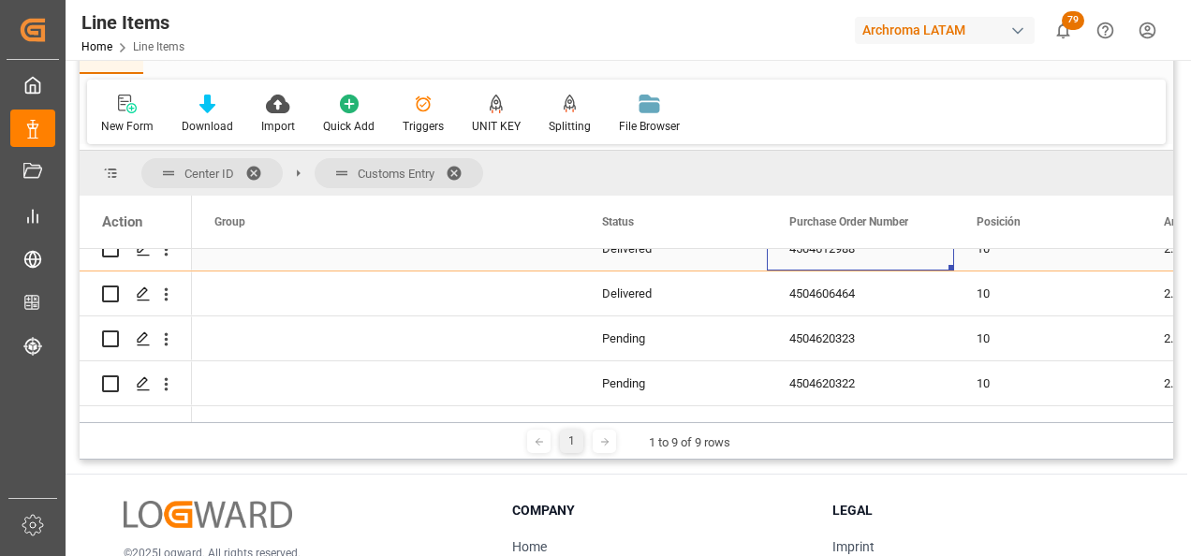
scroll to position [338, 0]
click at [812, 291] on div "4504606464" at bounding box center [860, 293] width 187 height 44
click at [849, 304] on div "4504606464" at bounding box center [860, 293] width 187 height 44
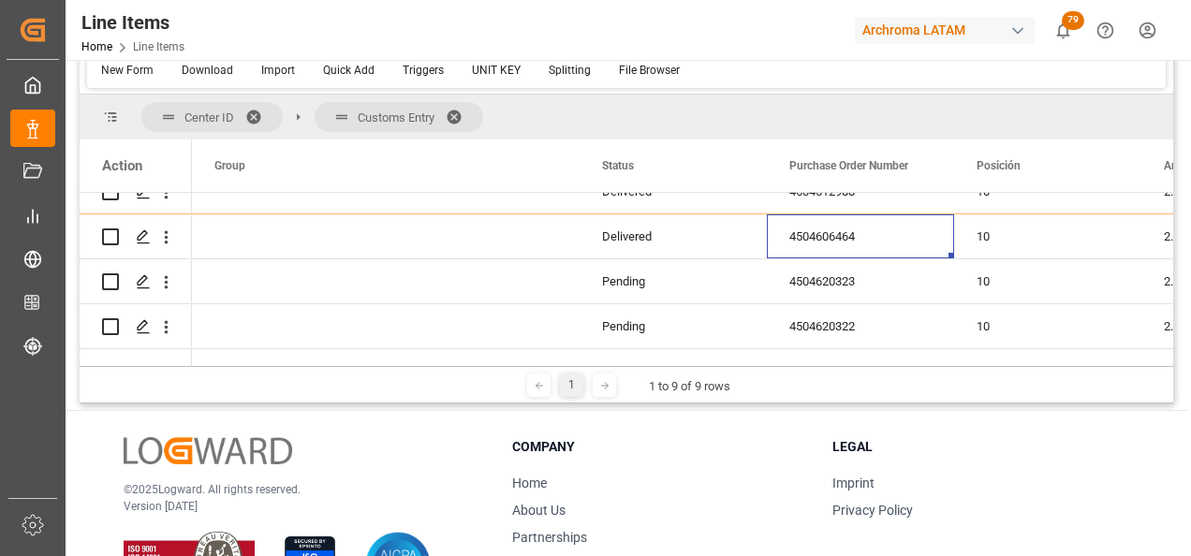
scroll to position [94, 0]
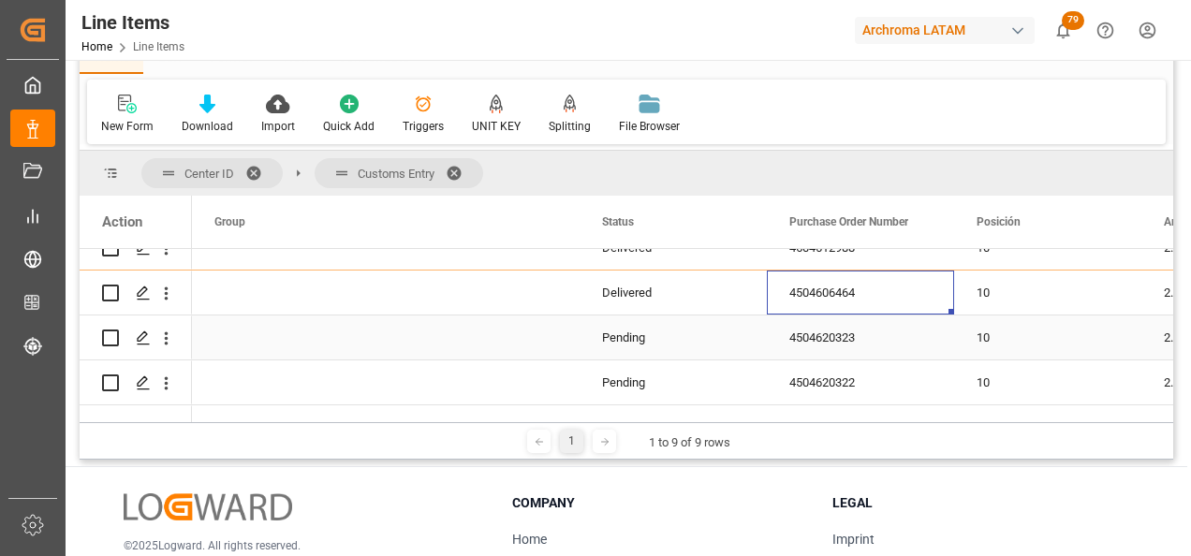
click at [841, 332] on div "4504620323" at bounding box center [860, 338] width 187 height 44
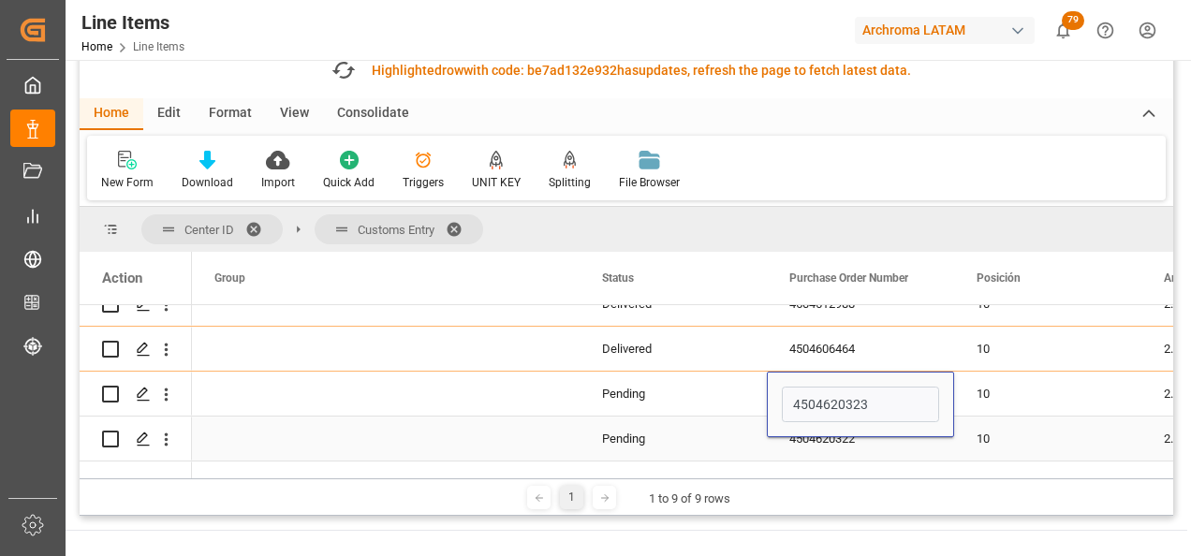
scroll to position [150, 0]
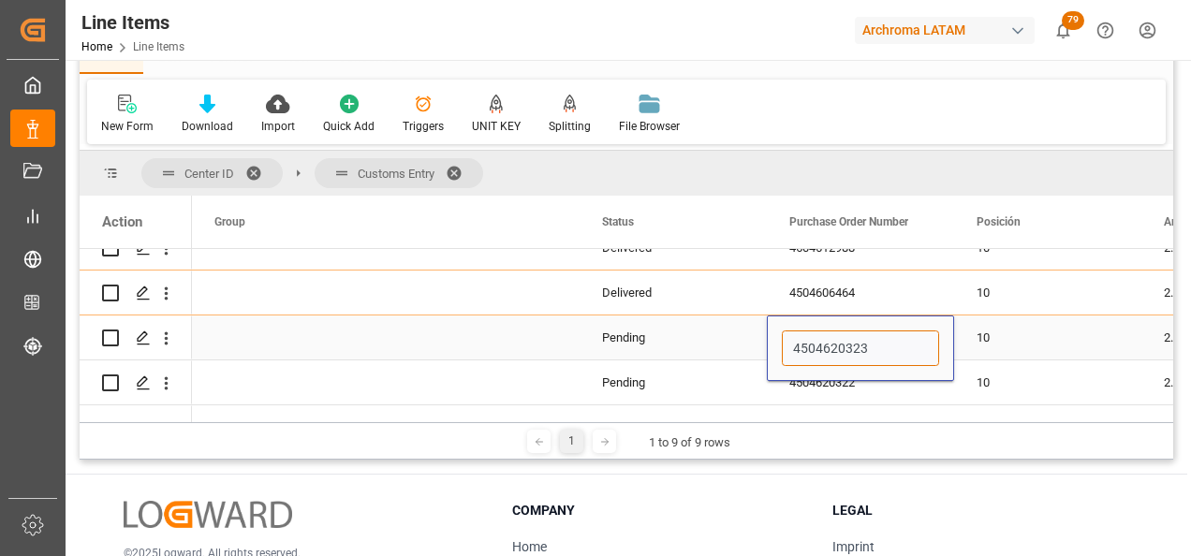
click at [873, 347] on input "4504620323" at bounding box center [860, 349] width 157 height 36
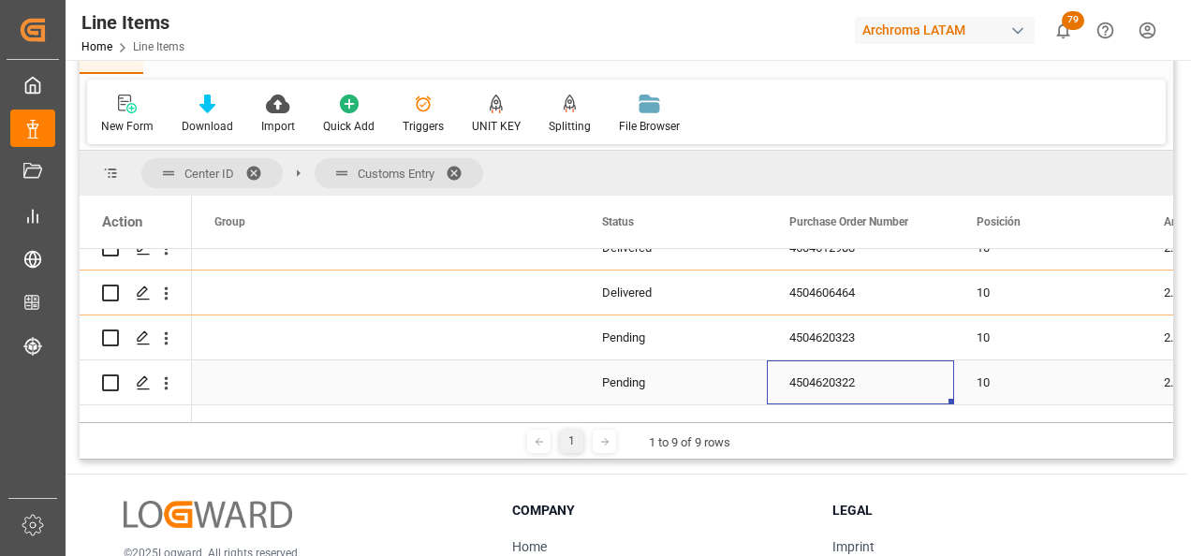
click at [798, 393] on div "4504620322" at bounding box center [860, 383] width 187 height 44
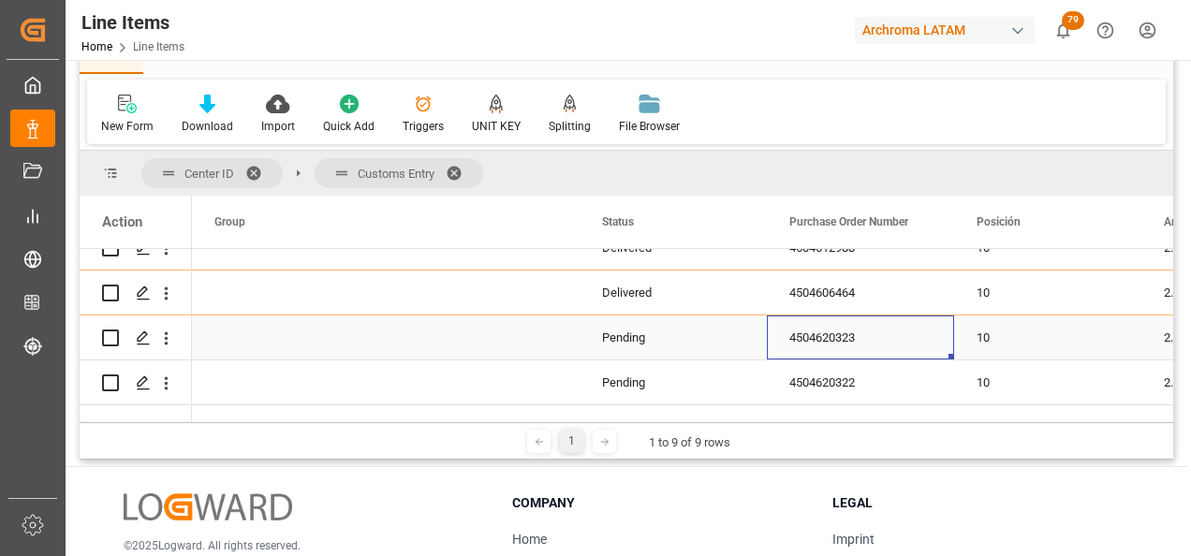
click at [819, 344] on div "4504620323" at bounding box center [860, 338] width 187 height 44
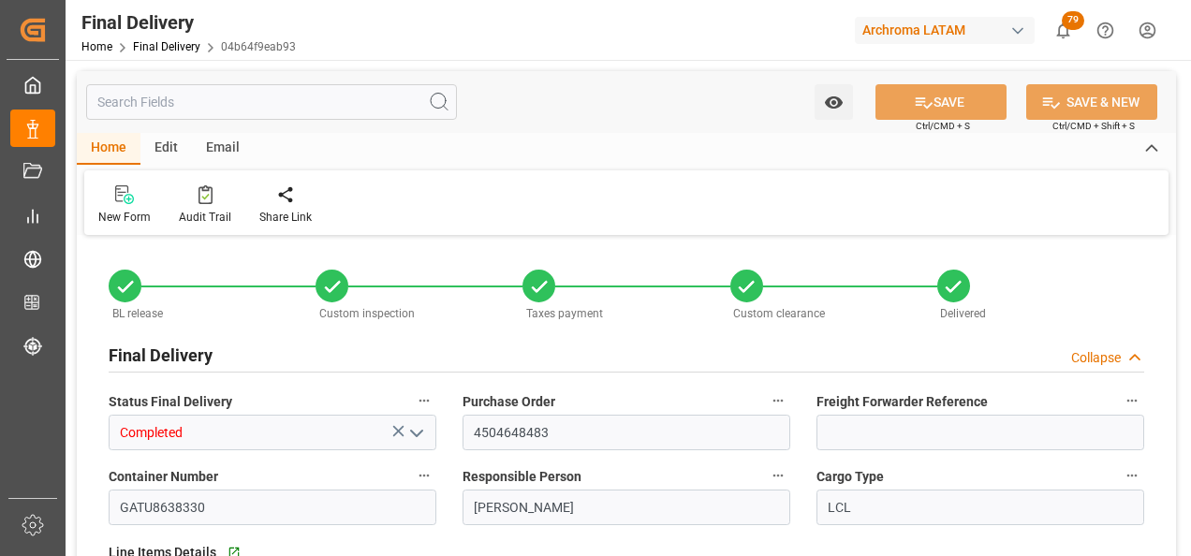
type input "15"
type input "[DATE]"
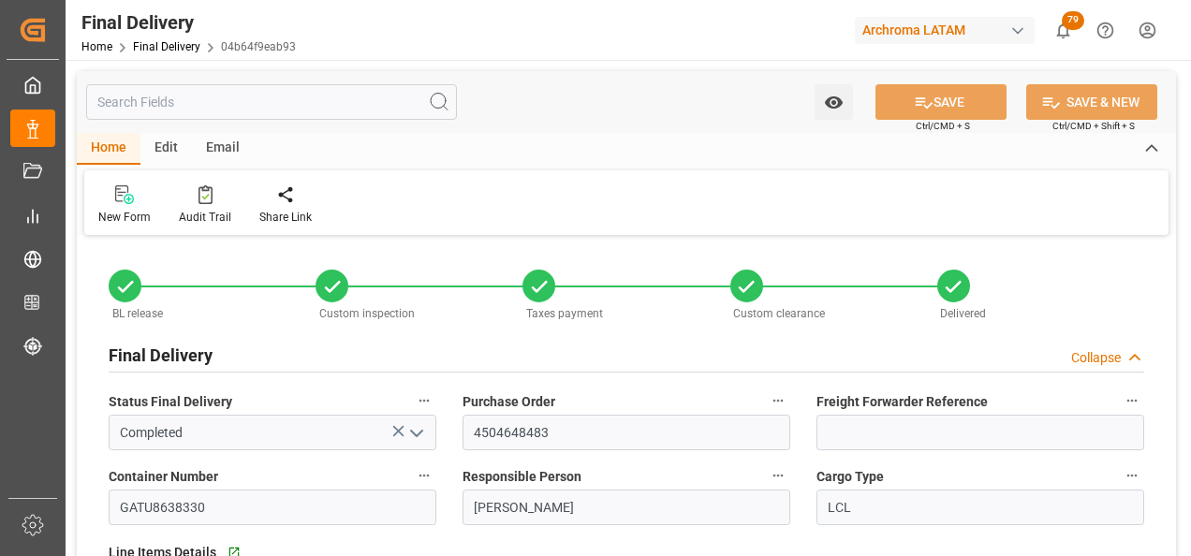
type input "[DATE]"
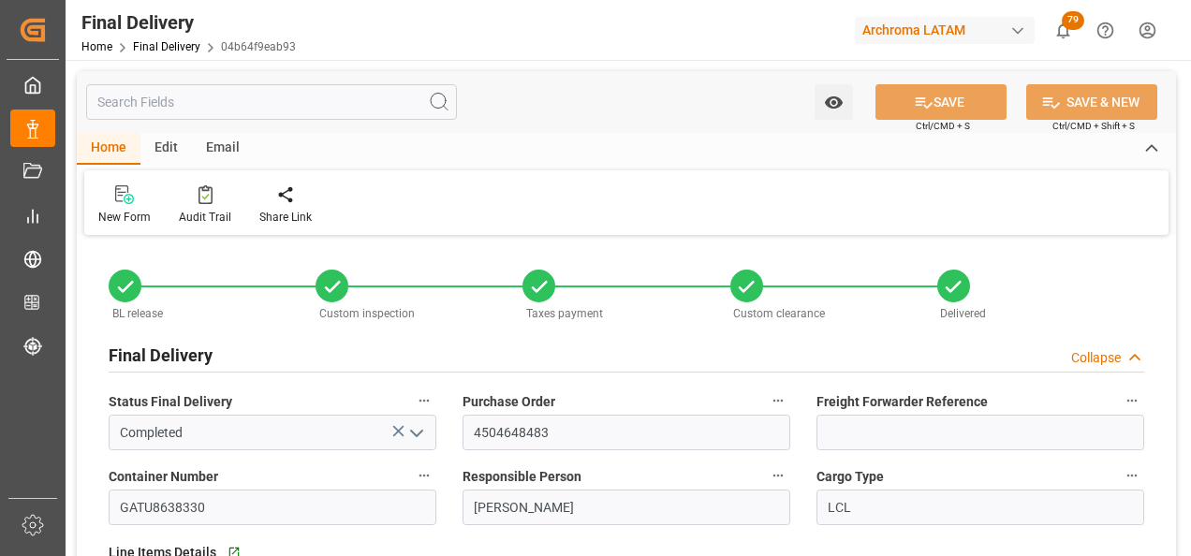
type input "[DATE] 00:00"
type input "[DATE]"
click at [156, 50] on link "Final Delivery" at bounding box center [166, 46] width 67 height 13
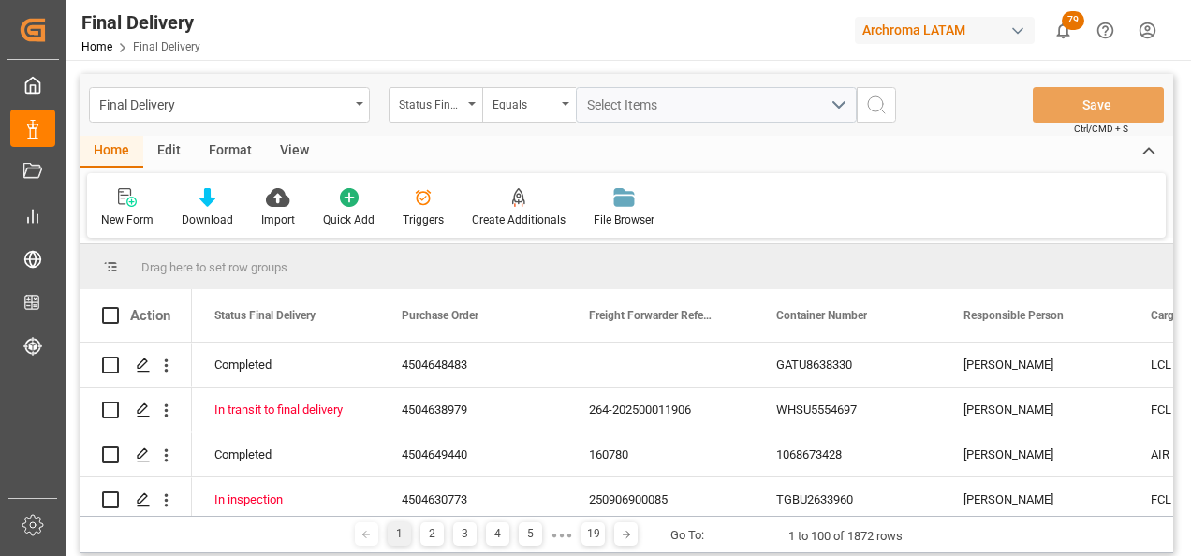
click at [356, 108] on div "Final Delivery" at bounding box center [229, 105] width 281 height 36
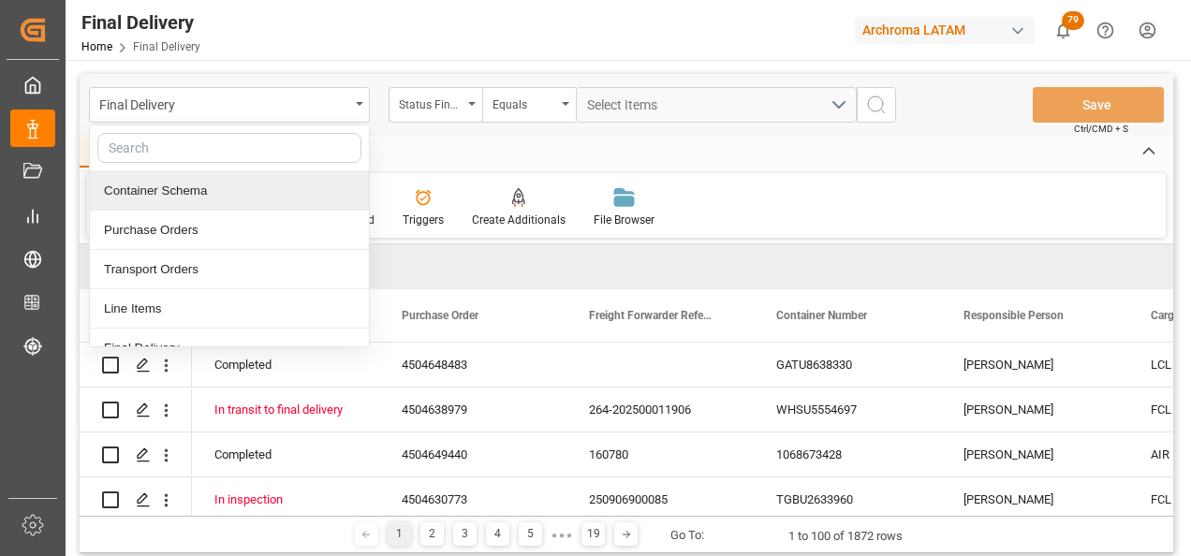
click at [254, 188] on div "Container Schema" at bounding box center [229, 190] width 279 height 39
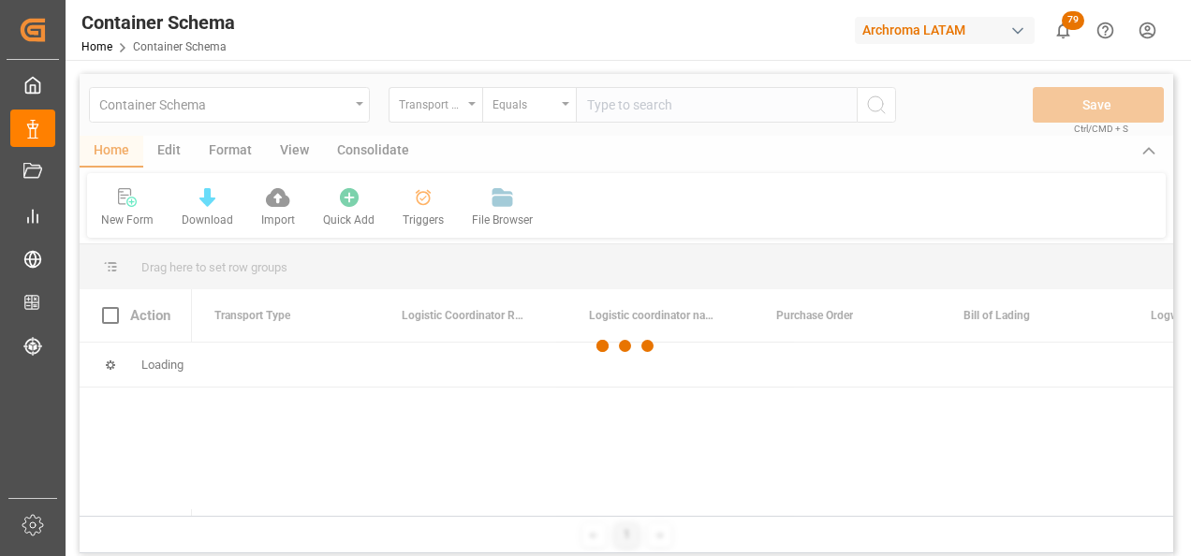
click at [469, 111] on div at bounding box center [627, 346] width 1094 height 545
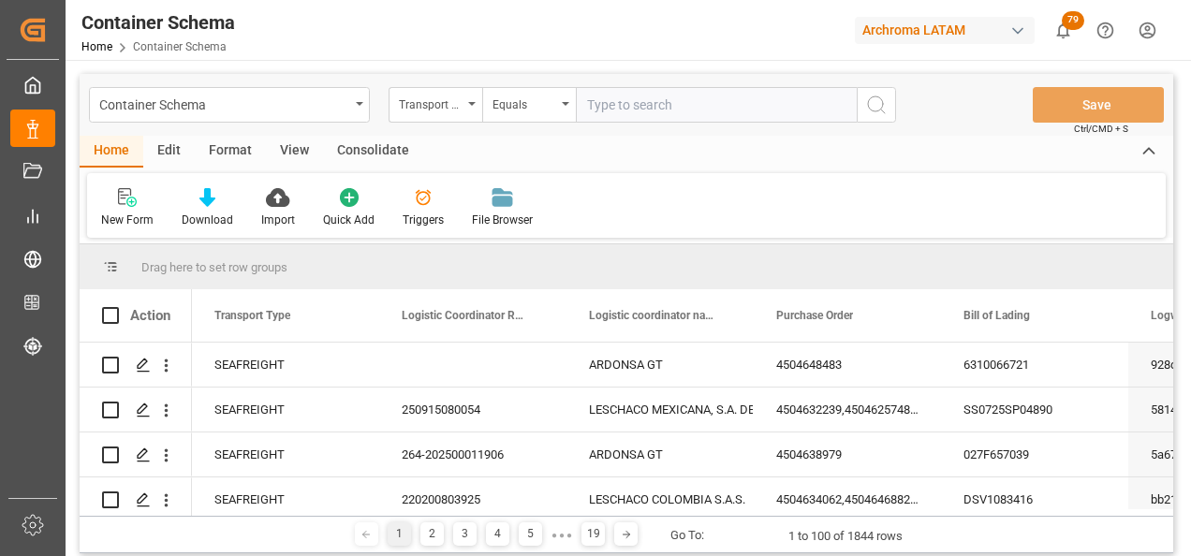
click at [469, 111] on div "Transport Type" at bounding box center [436, 105] width 94 height 36
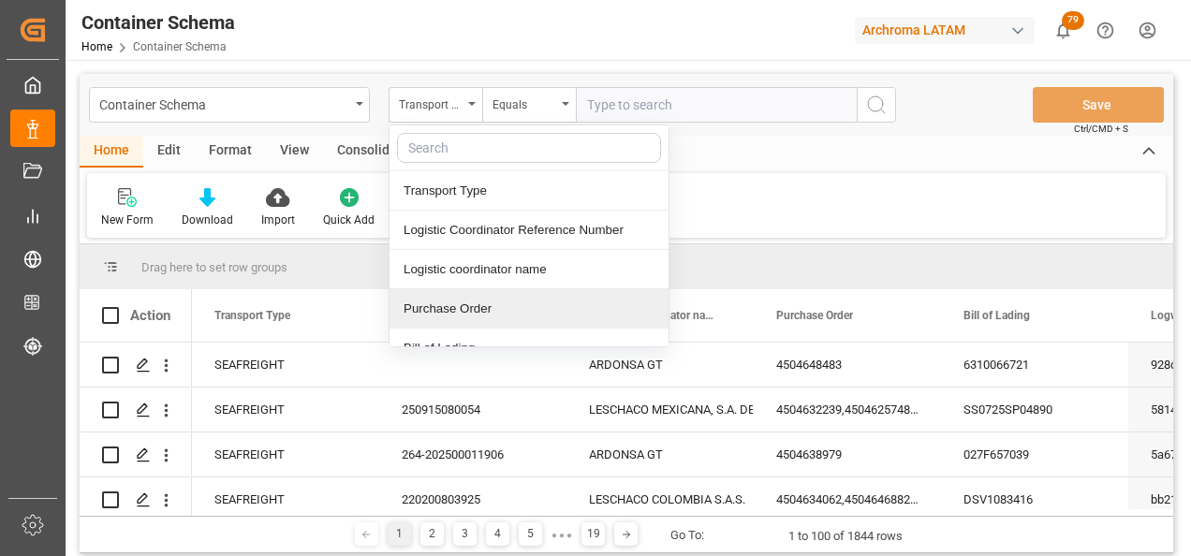
click at [461, 303] on div "Purchase Order" at bounding box center [529, 308] width 279 height 39
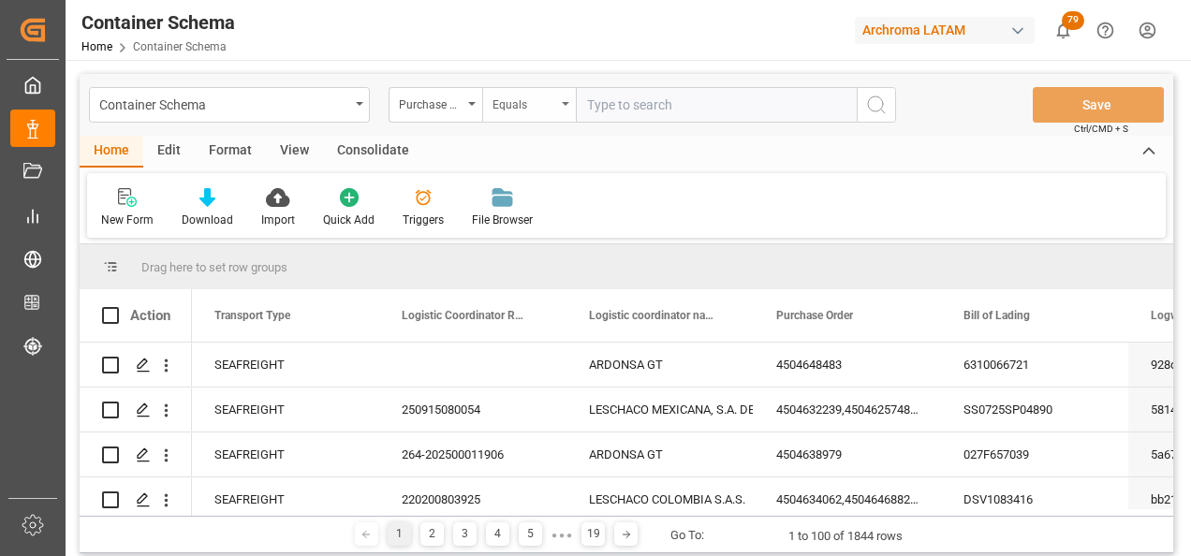
click at [534, 104] on div "Equals" at bounding box center [525, 103] width 64 height 22
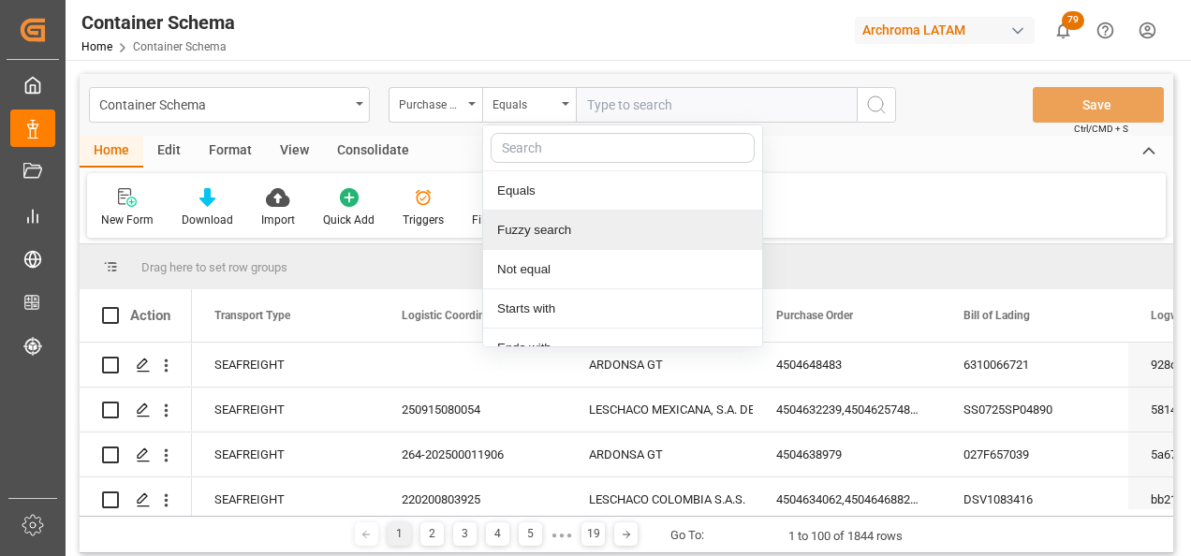
click at [564, 219] on div "Fuzzy search" at bounding box center [622, 230] width 279 height 39
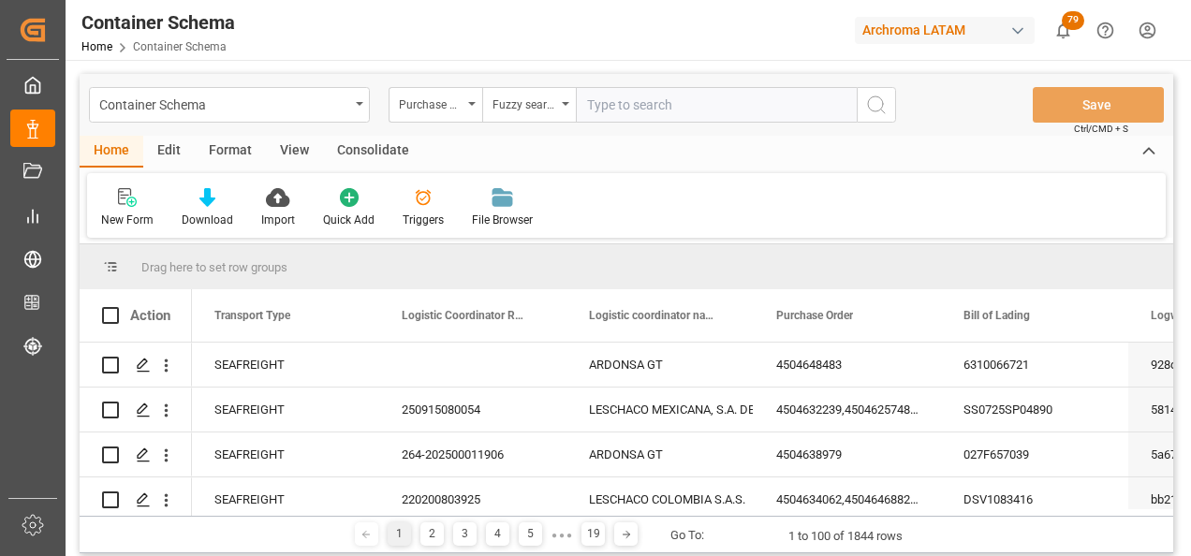
paste input "4504648483"
type input "4504648483"
click at [884, 109] on icon "search button" at bounding box center [876, 105] width 22 height 22
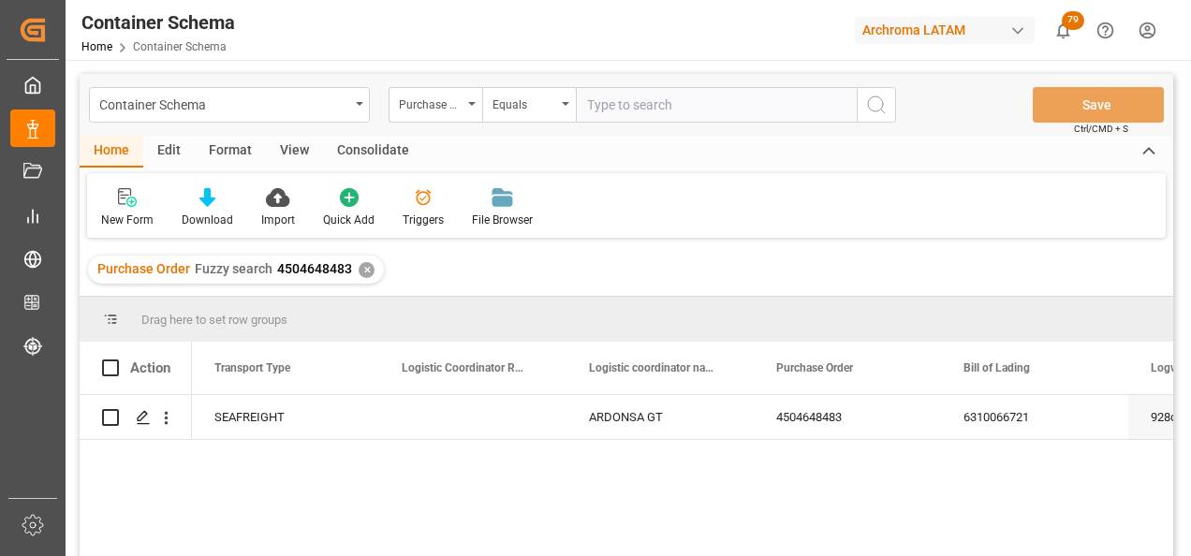
scroll to position [94, 0]
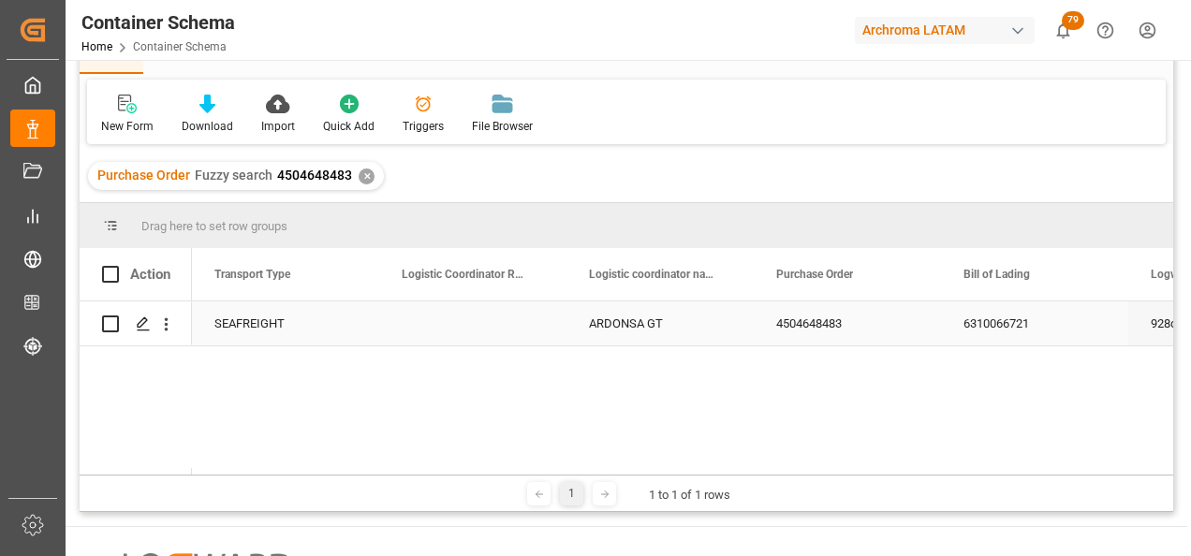
click at [430, 316] on div "Press SPACE to select this row." at bounding box center [472, 324] width 187 height 44
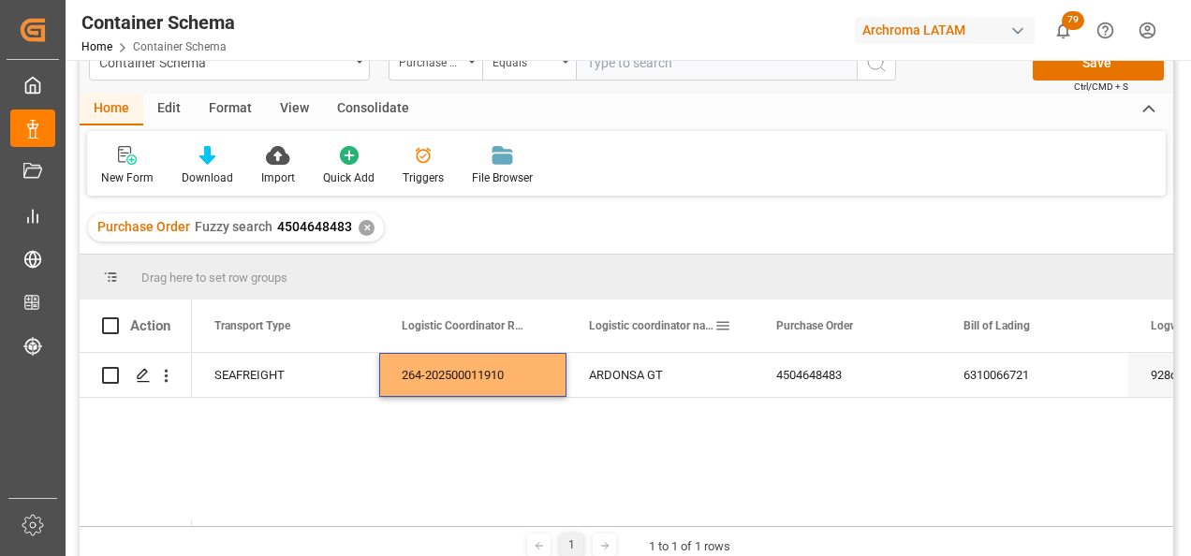
scroll to position [0, 0]
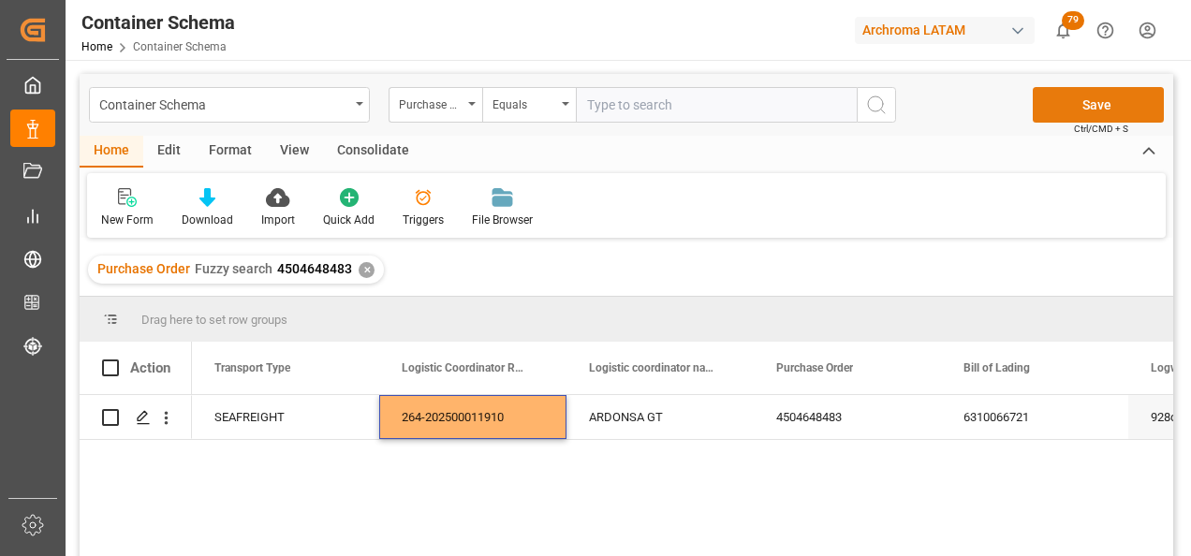
click at [1071, 105] on button "Save" at bounding box center [1098, 105] width 131 height 36
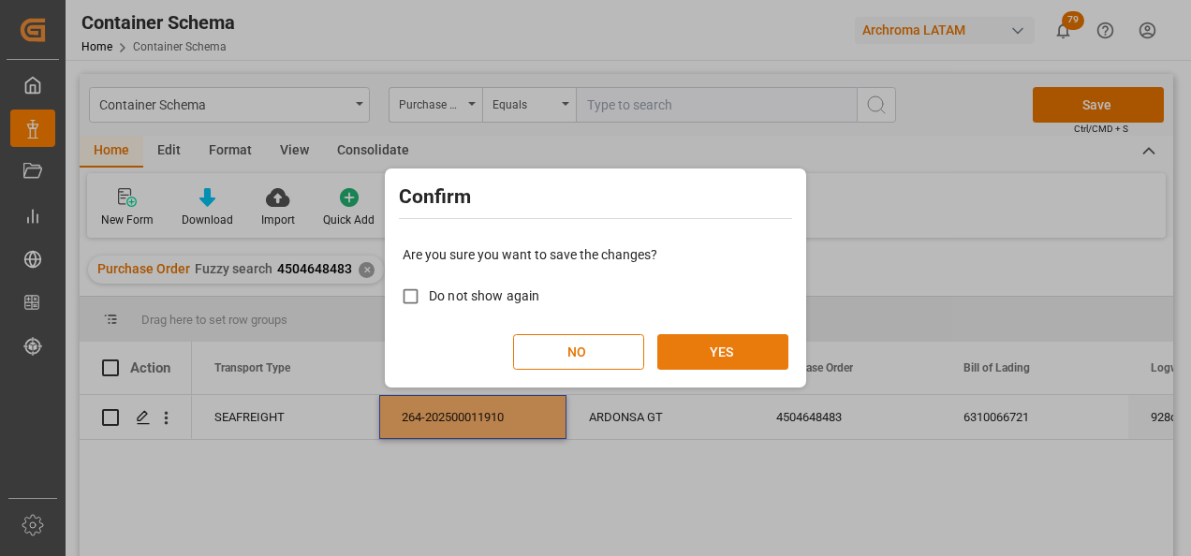
click at [741, 344] on button "YES" at bounding box center [722, 352] width 131 height 36
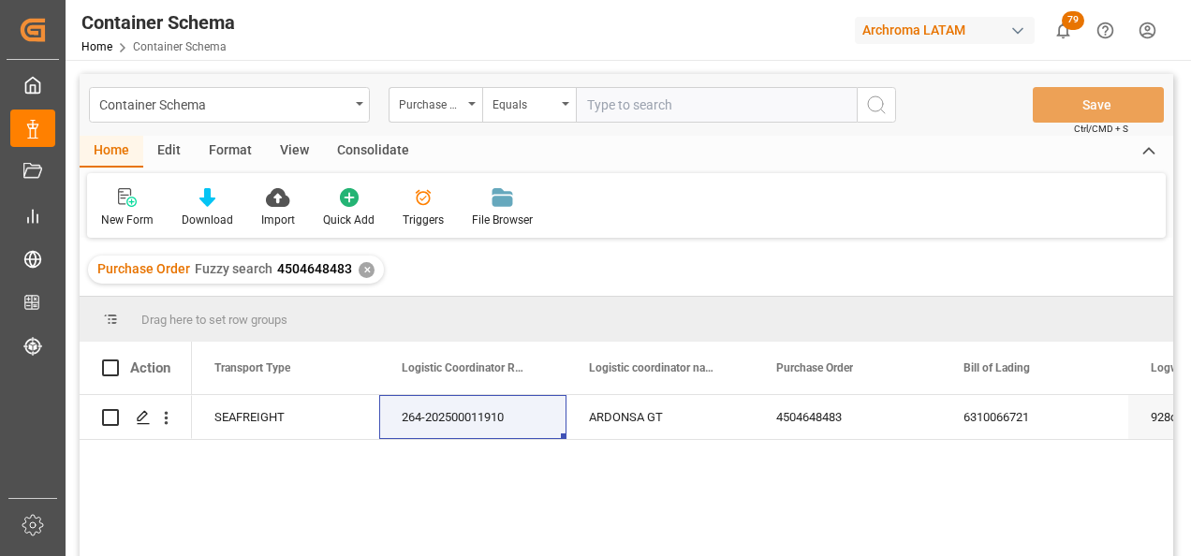
click at [362, 267] on div "✕" at bounding box center [367, 270] width 16 height 16
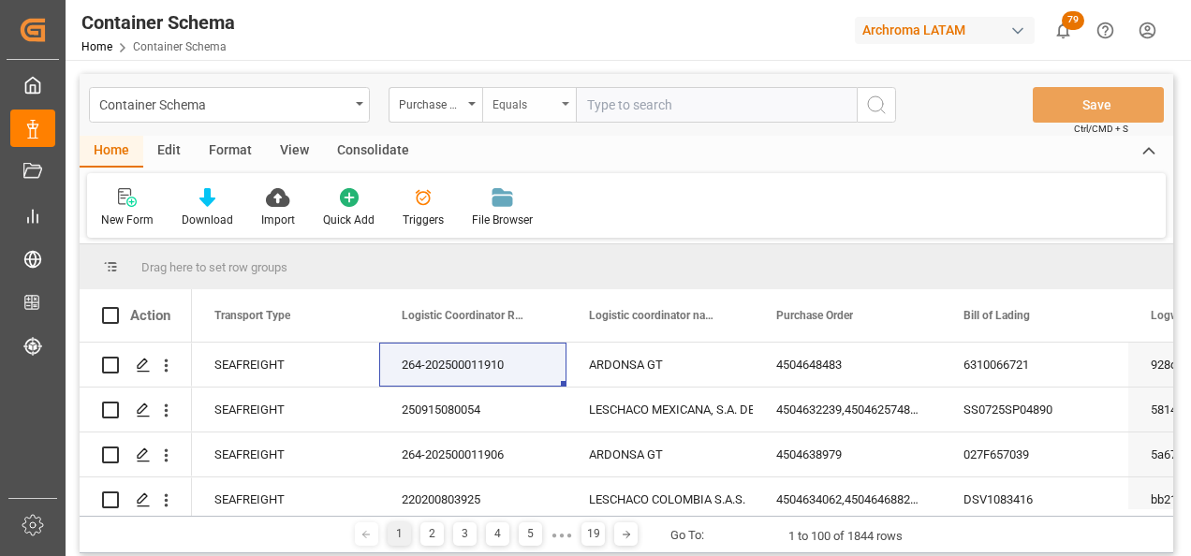
click at [567, 118] on div "Equals" at bounding box center [529, 105] width 94 height 36
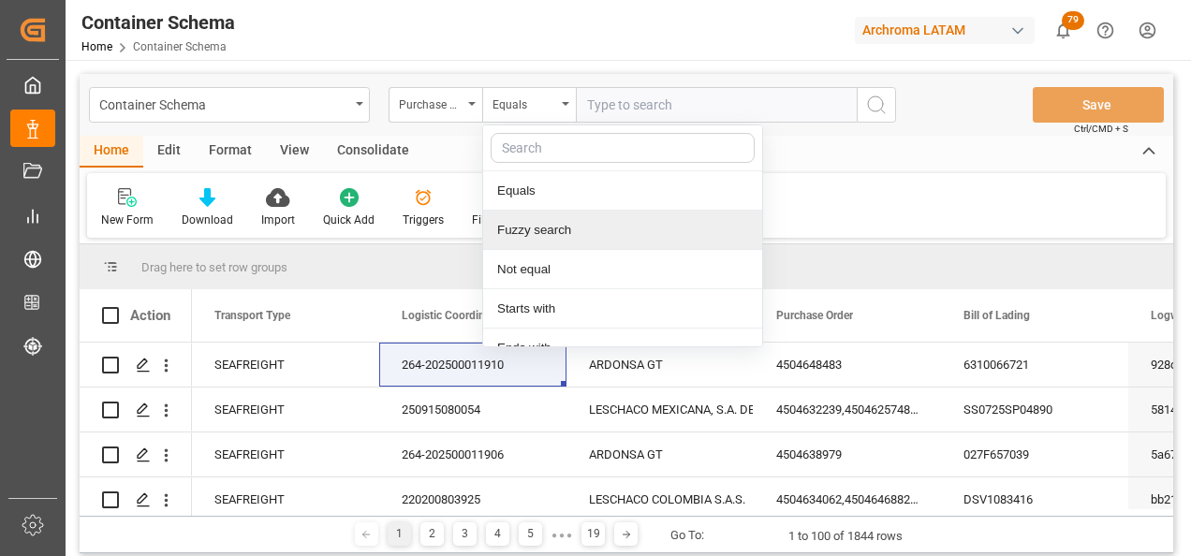
click at [554, 230] on div "Fuzzy search" at bounding box center [622, 230] width 279 height 39
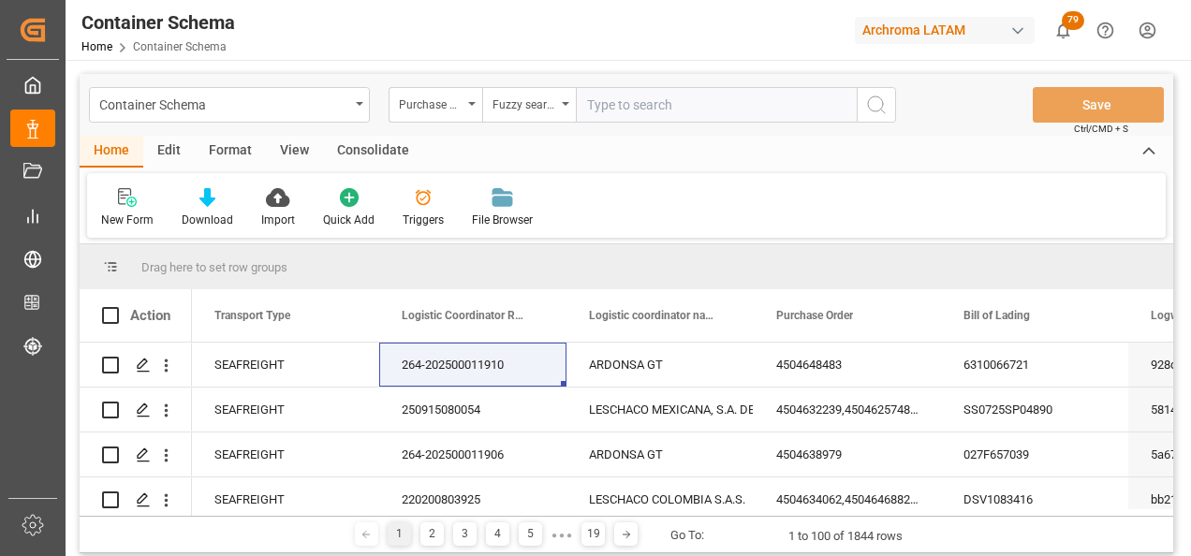
paste input "4504638979"
type input "4504638979"
click at [867, 102] on icon "search button" at bounding box center [876, 105] width 22 height 22
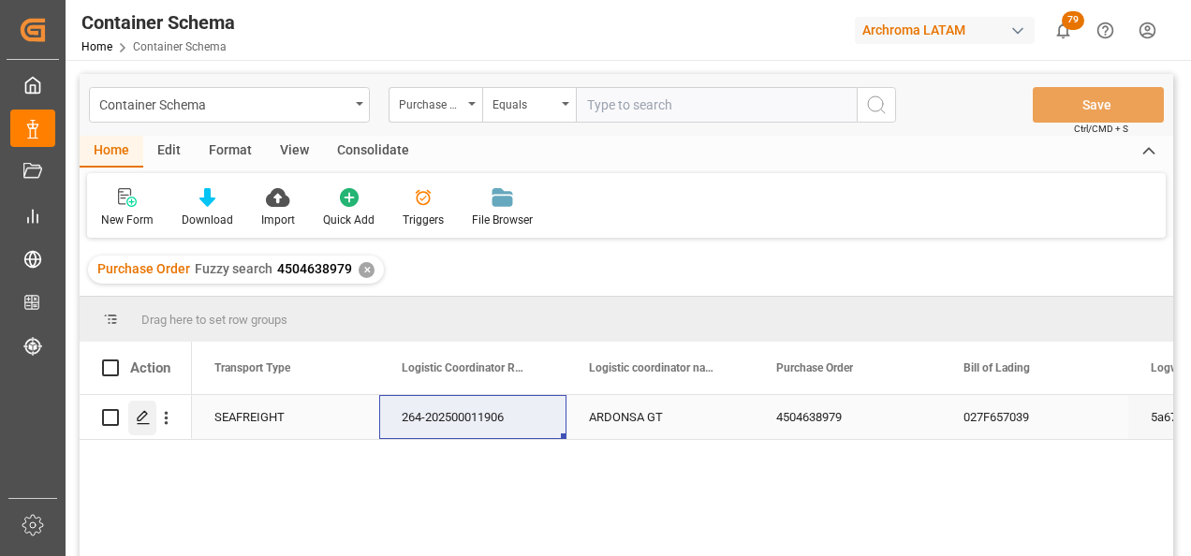
click at [142, 420] on icon "Press SPACE to select this row." at bounding box center [143, 417] width 15 height 15
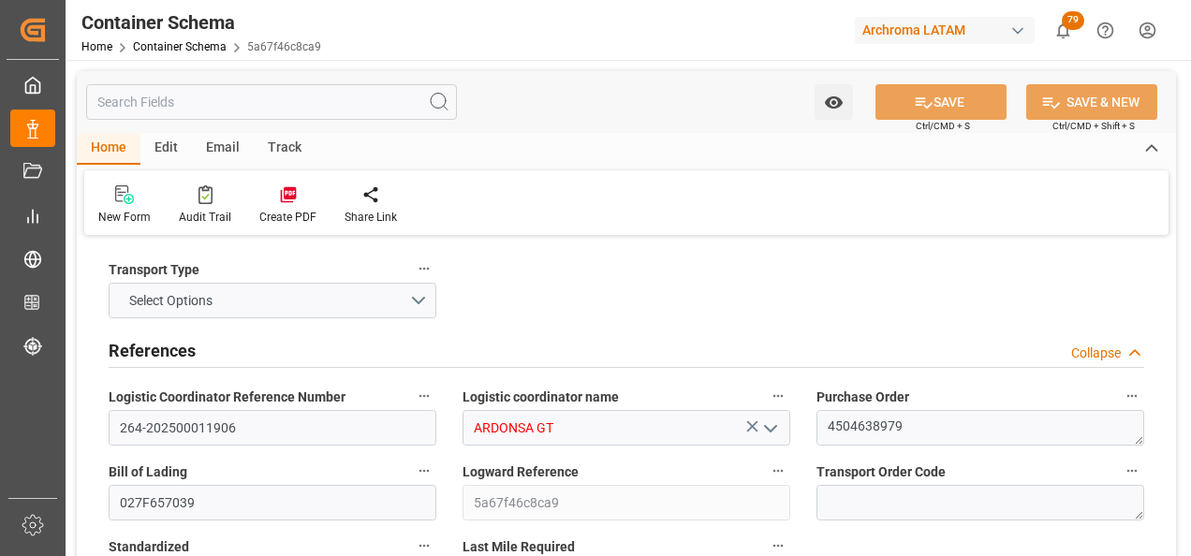
type input "0"
type input "1"
type input "34"
type input "24480"
type input "25840"
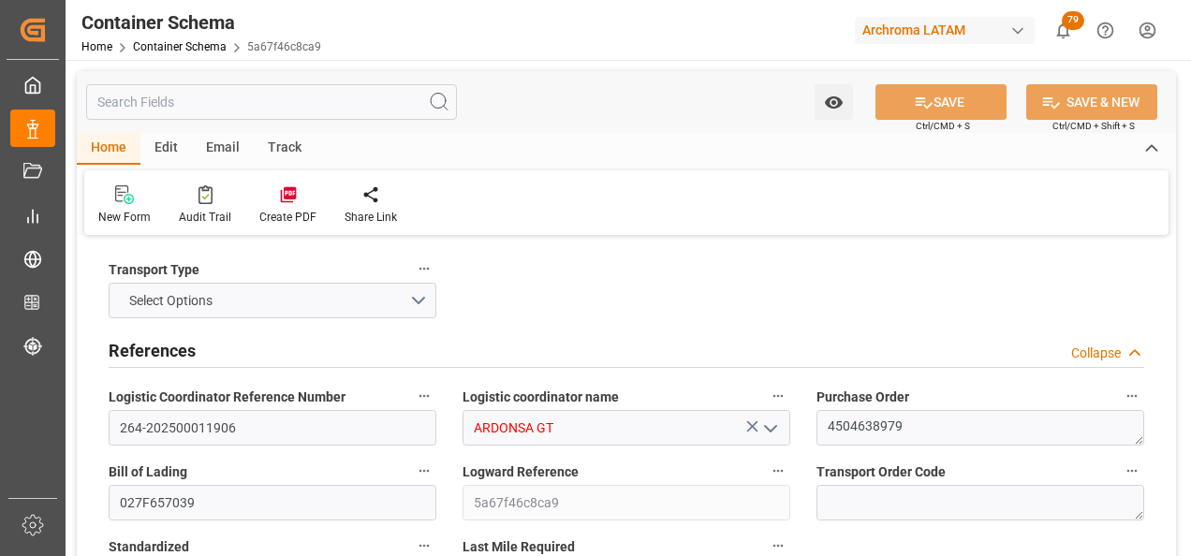
type input "Wan Hai Lines"
type input "CNSGH"
type input "CNSHA"
type input "GTPRQ"
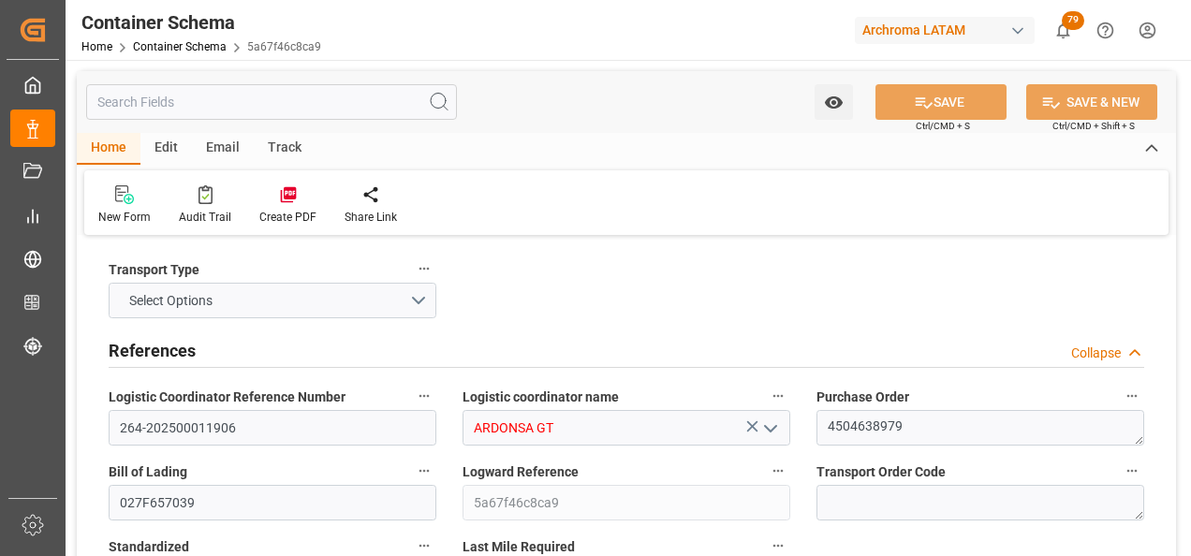
type input "GTPRQ"
type input "9496604"
type input "[DATE] 10:45"
type input "[DATE]"
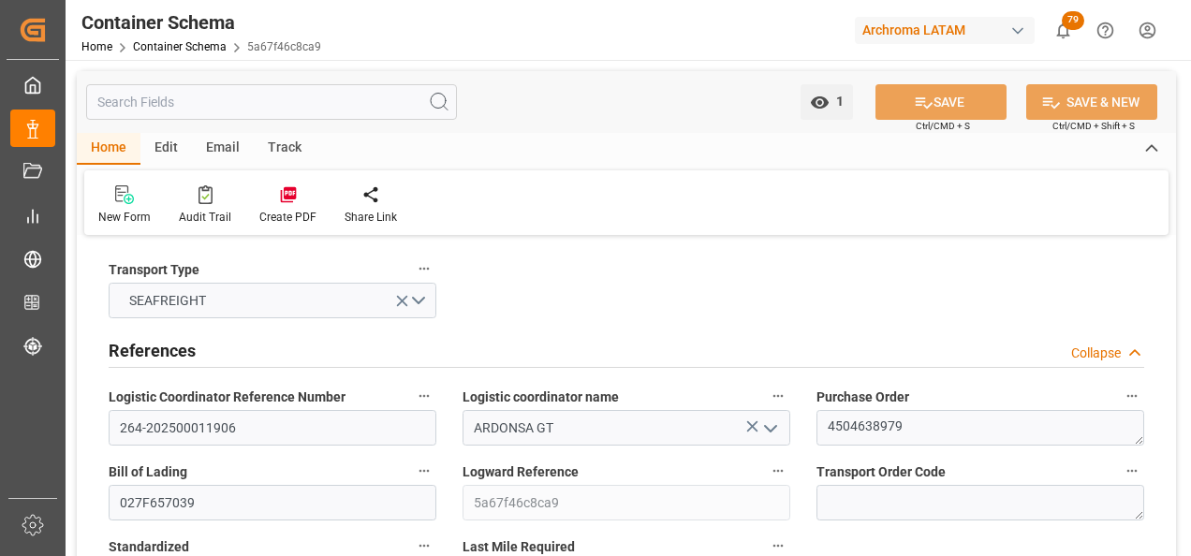
type input "[DATE]"
type input "[DATE] 15:13"
type input "[DATE] 00:00"
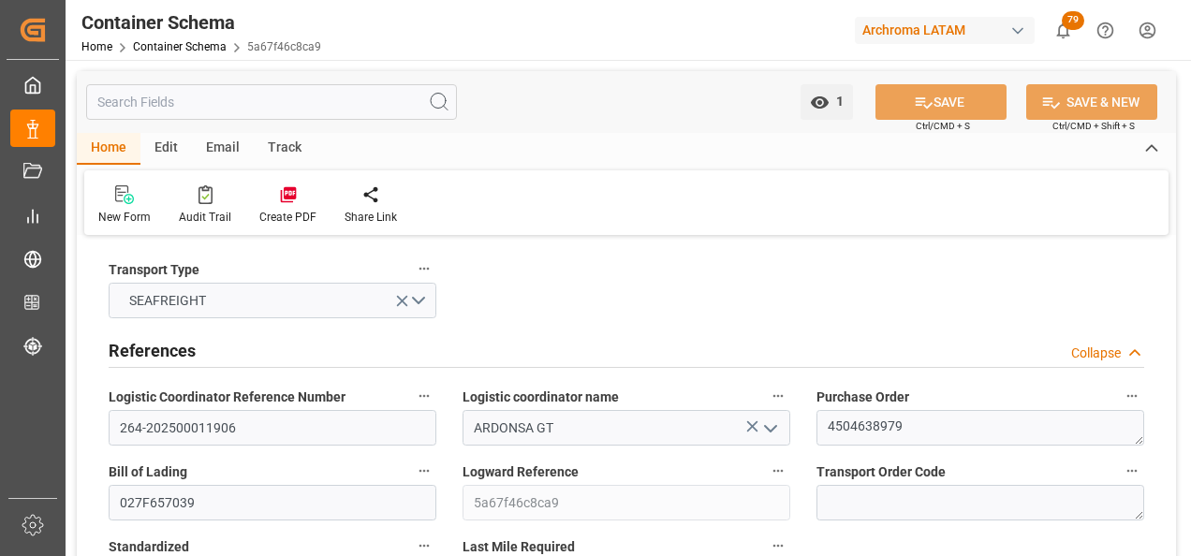
type input "[DATE] 00:00"
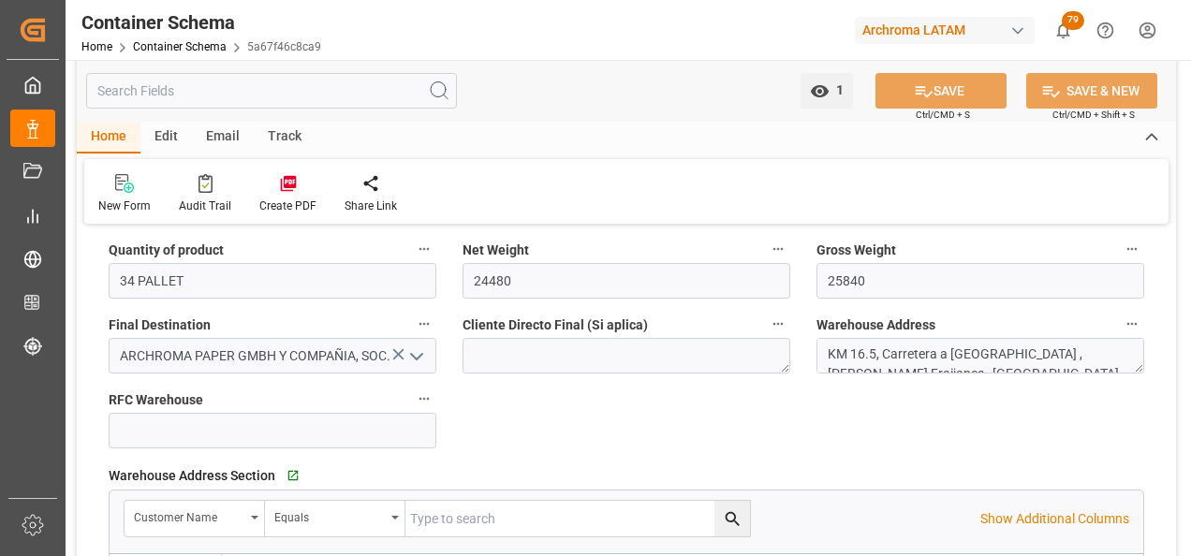
scroll to position [1218, 0]
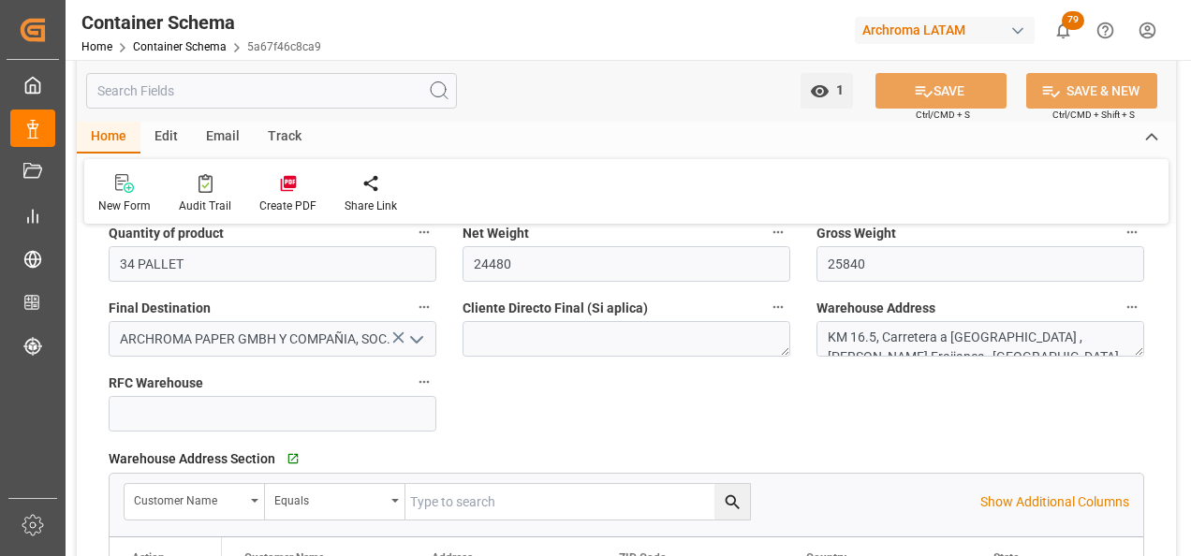
click at [419, 343] on icon "open menu" at bounding box center [417, 340] width 22 height 22
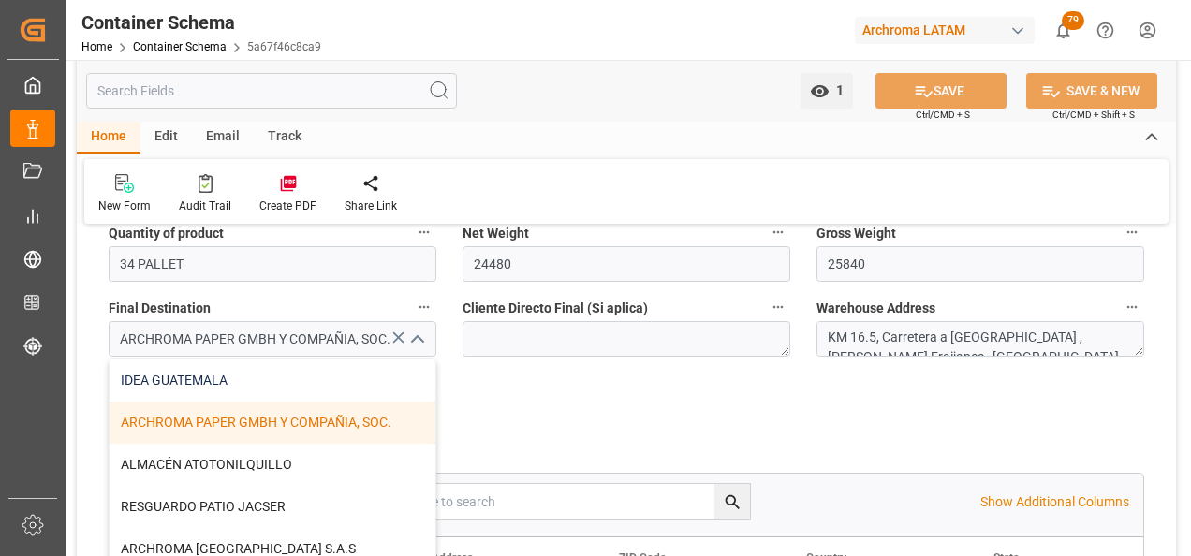
click at [283, 377] on div "IDEA GUATEMALA" at bounding box center [273, 381] width 326 height 42
type input "IDEA GUATEMALA"
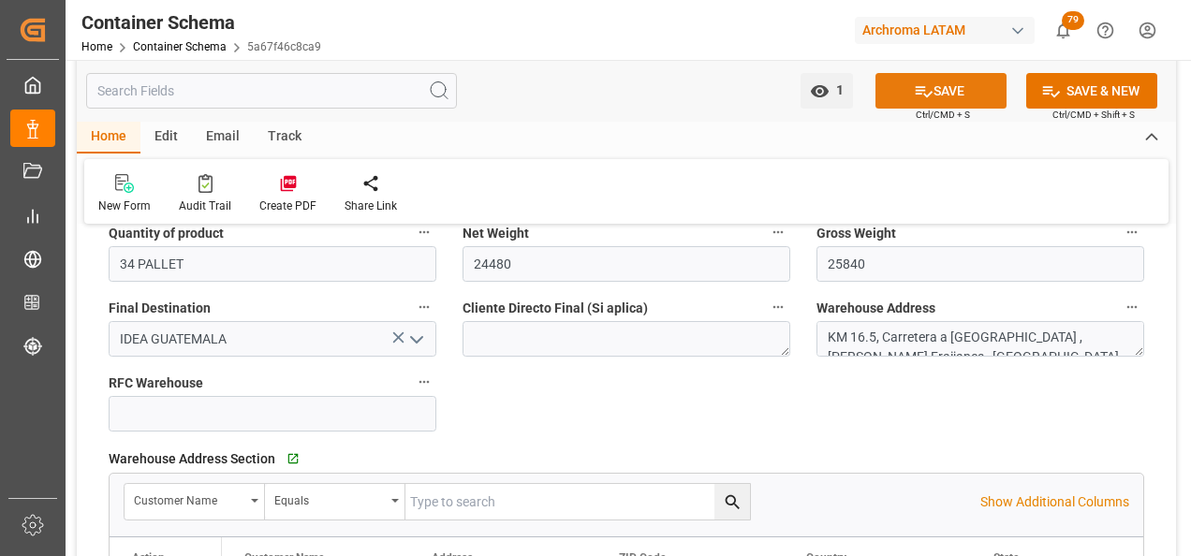
click at [961, 92] on button "SAVE" at bounding box center [941, 91] width 131 height 36
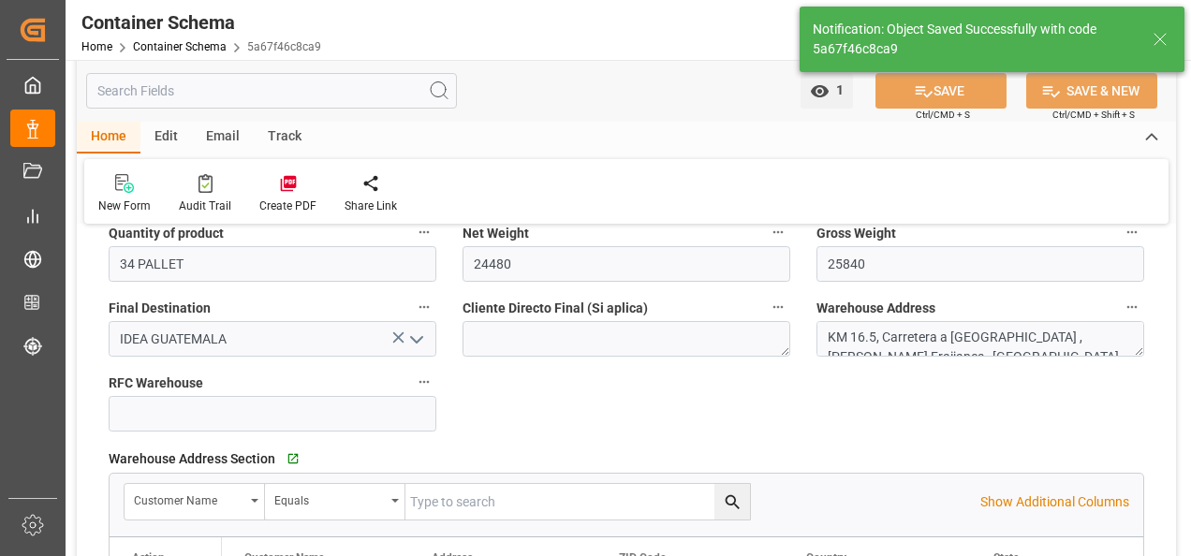
type textarea "KM. 30.5, Ruta a [GEOGRAPHIC_DATA], Lote 17A. [GEOGRAPHIC_DATA], [GEOGRAPHIC_DA…"
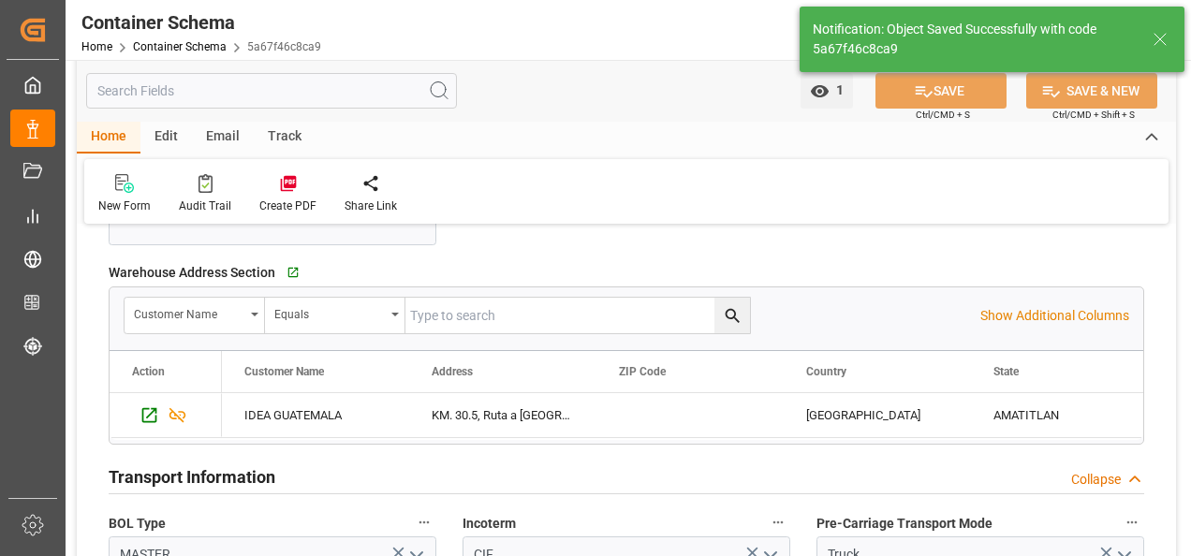
scroll to position [1405, 0]
